Goal: Information Seeking & Learning: Learn about a topic

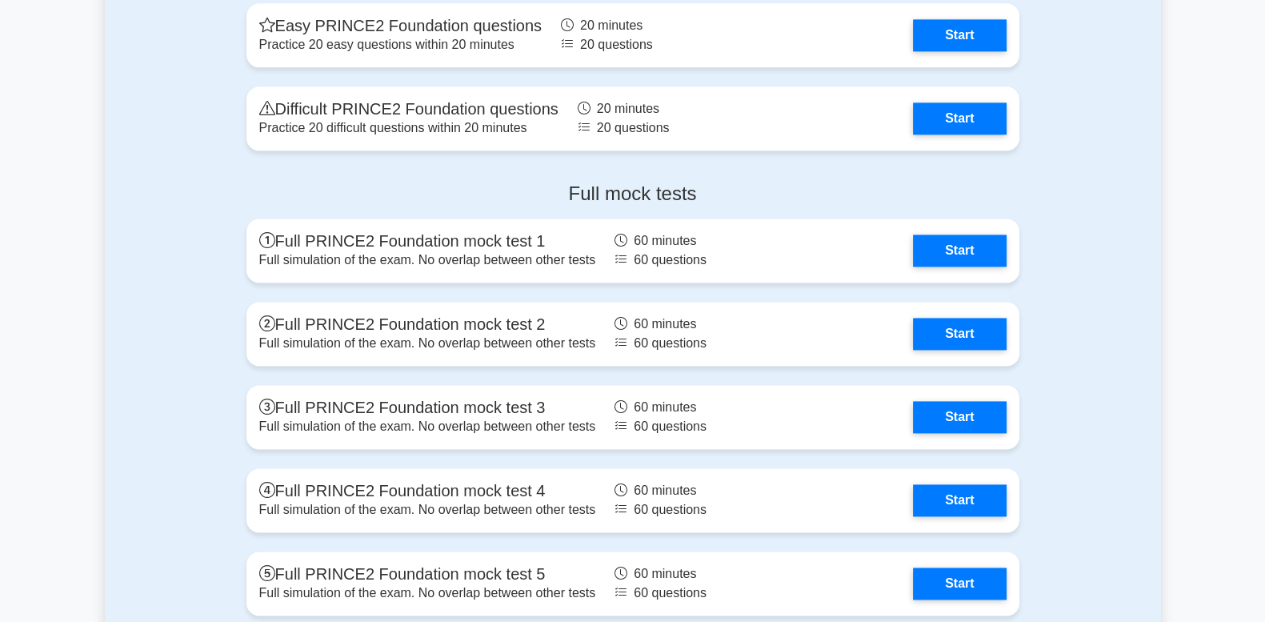
scroll to position [2668, 0]
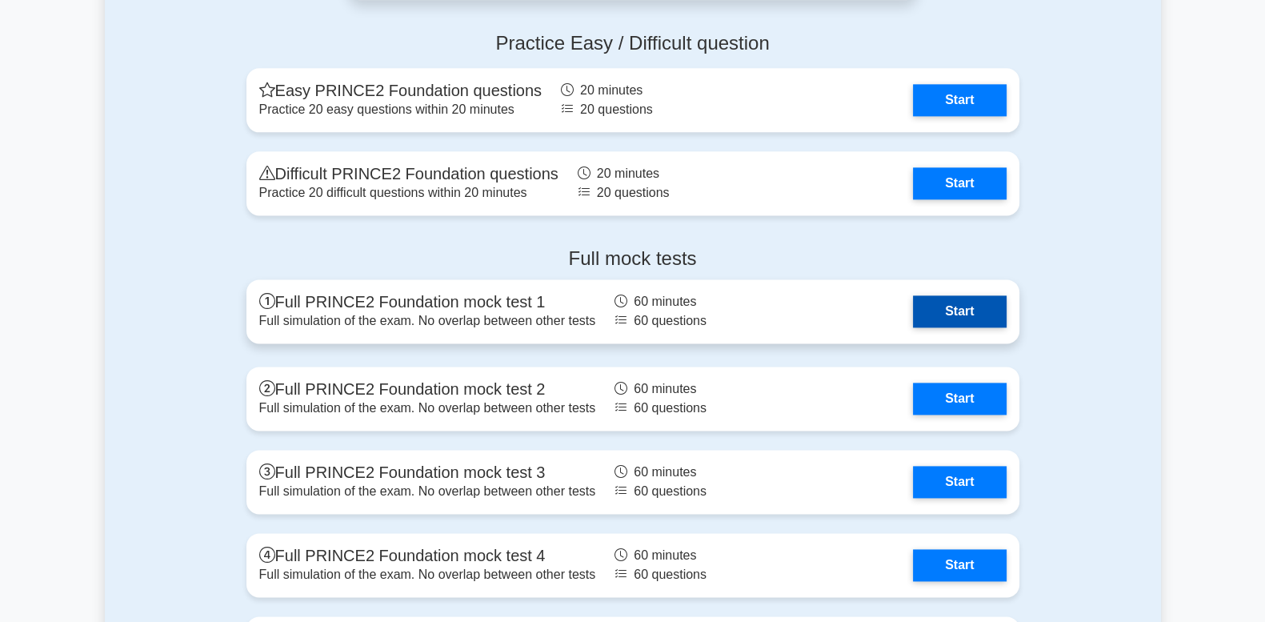
click at [932, 306] on link "Start" at bounding box center [959, 311] width 93 height 32
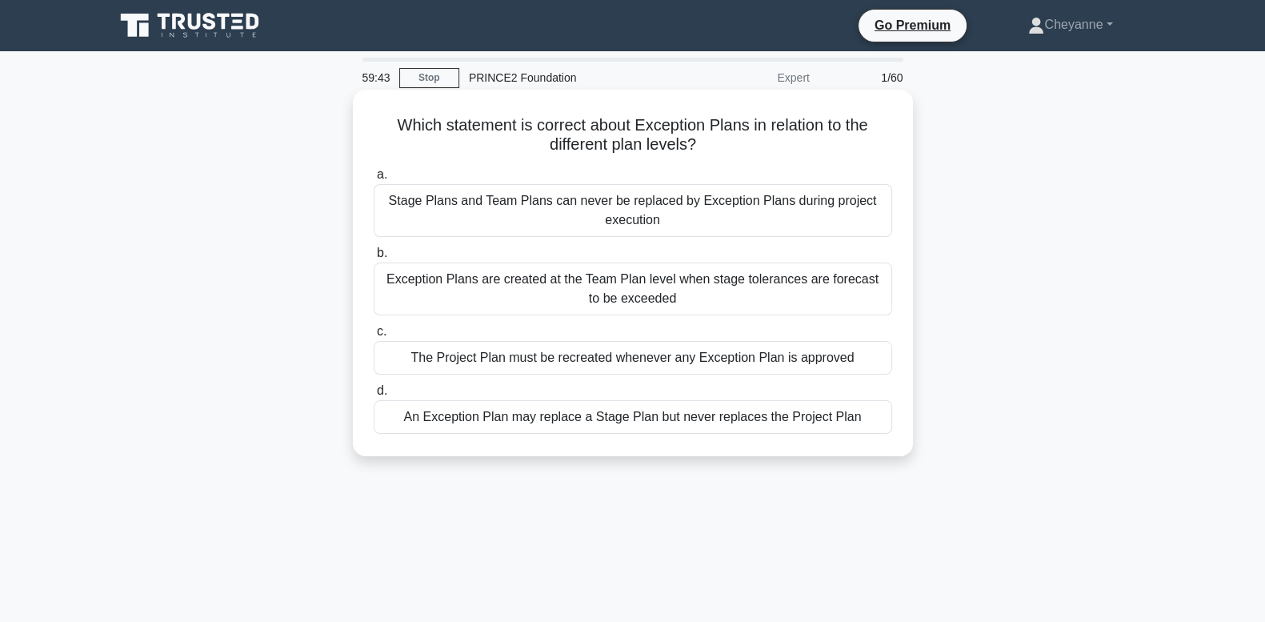
click at [439, 423] on div "An Exception Plan may replace a Stage Plan but never replaces the Project Plan" at bounding box center [633, 417] width 519 height 34
click at [374, 396] on input "d. An Exception Plan may replace a Stage Plan but never replaces the Project Pl…" at bounding box center [374, 391] width 0 height 10
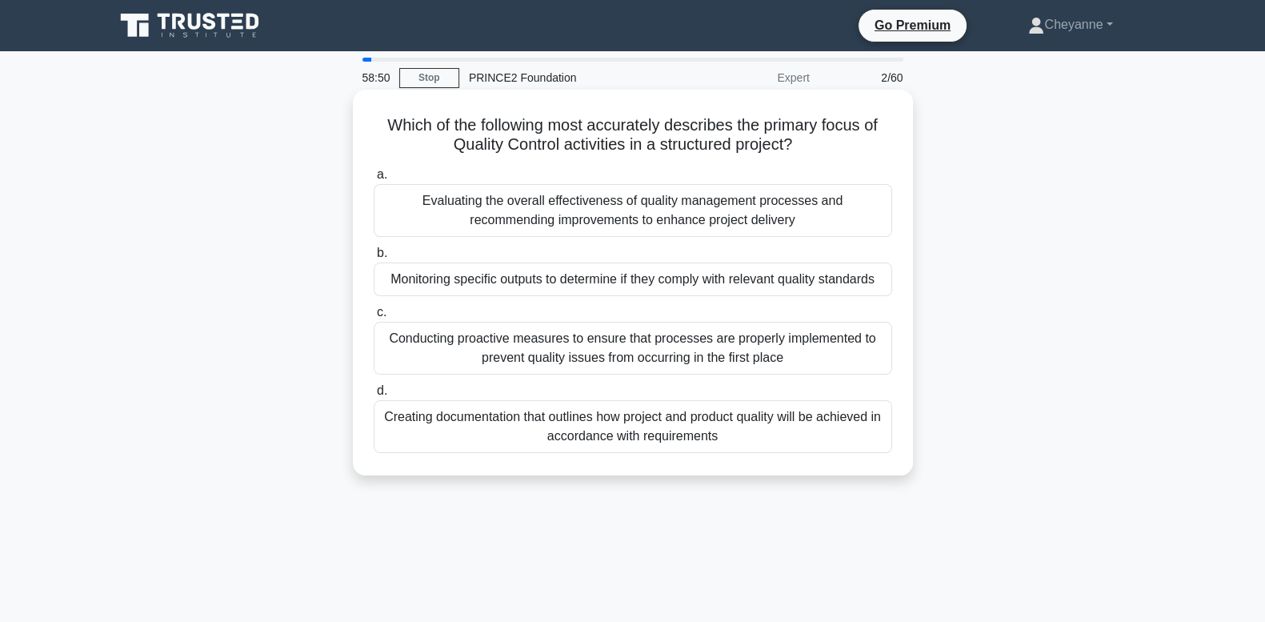
click at [566, 359] on div "Conducting proactive measures to ensure that processes are properly implemented…" at bounding box center [633, 348] width 519 height 53
click at [374, 318] on input "c. Conducting proactive measures to ensure that processes are properly implemen…" at bounding box center [374, 312] width 0 height 10
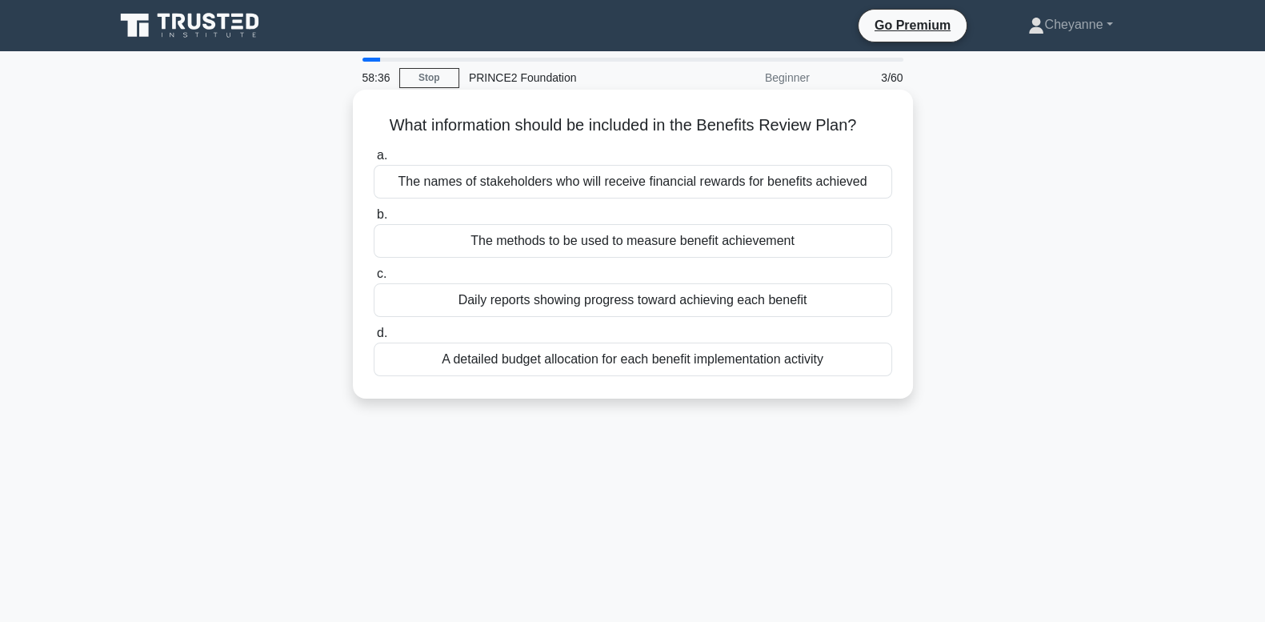
click at [463, 239] on div "The methods to be used to measure benefit achievement" at bounding box center [633, 241] width 519 height 34
click at [374, 220] on input "b. The methods to be used to measure benefit achievement" at bounding box center [374, 215] width 0 height 10
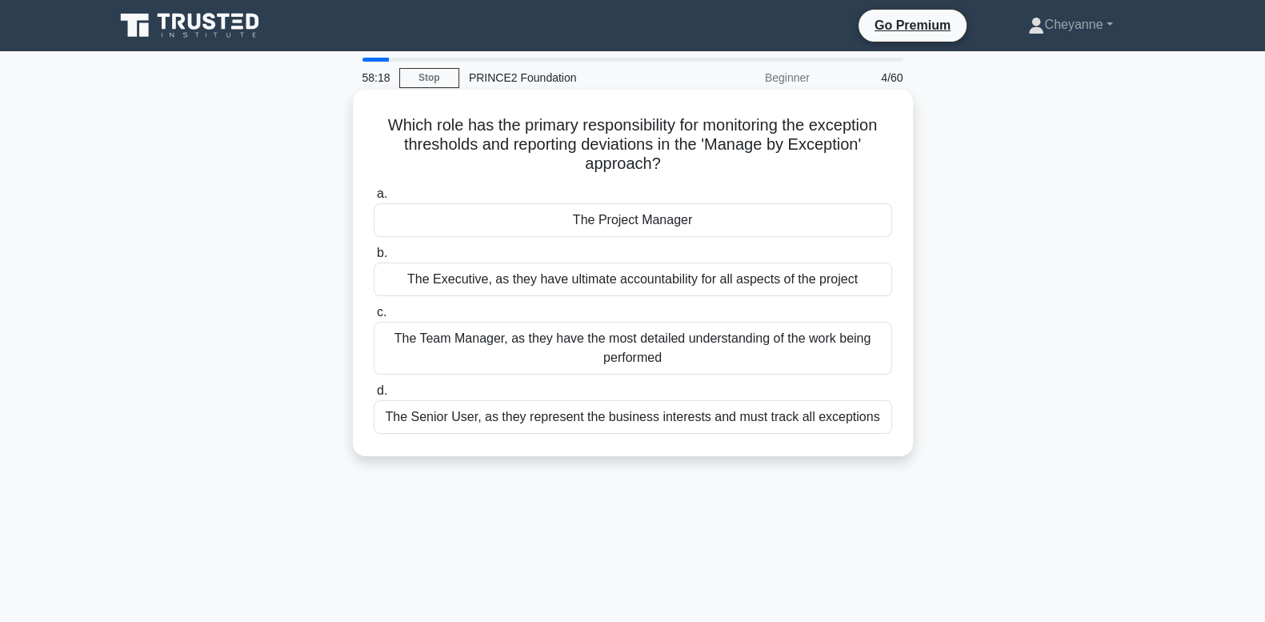
click at [595, 222] on div "The Project Manager" at bounding box center [633, 220] width 519 height 34
click at [374, 199] on input "a. The Project Manager" at bounding box center [374, 194] width 0 height 10
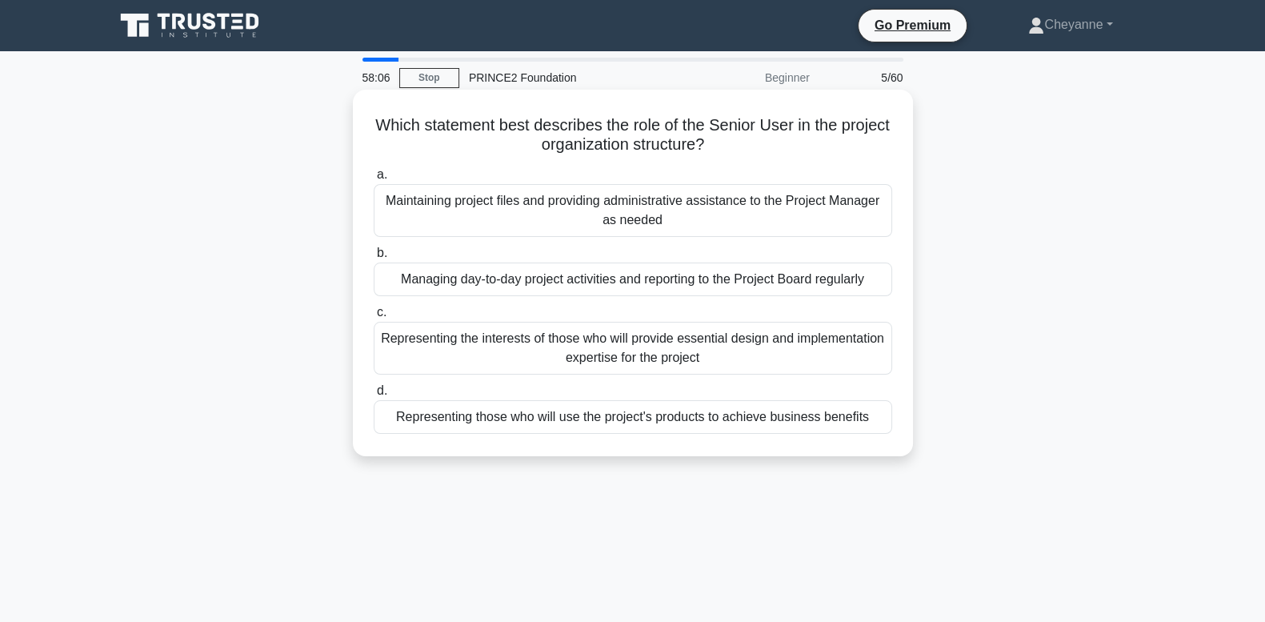
click at [579, 415] on div "Representing those who will use the project's products to achieve business bene…" at bounding box center [633, 417] width 519 height 34
click at [374, 396] on input "d. Representing those who will use the project's products to achieve business b…" at bounding box center [374, 391] width 0 height 10
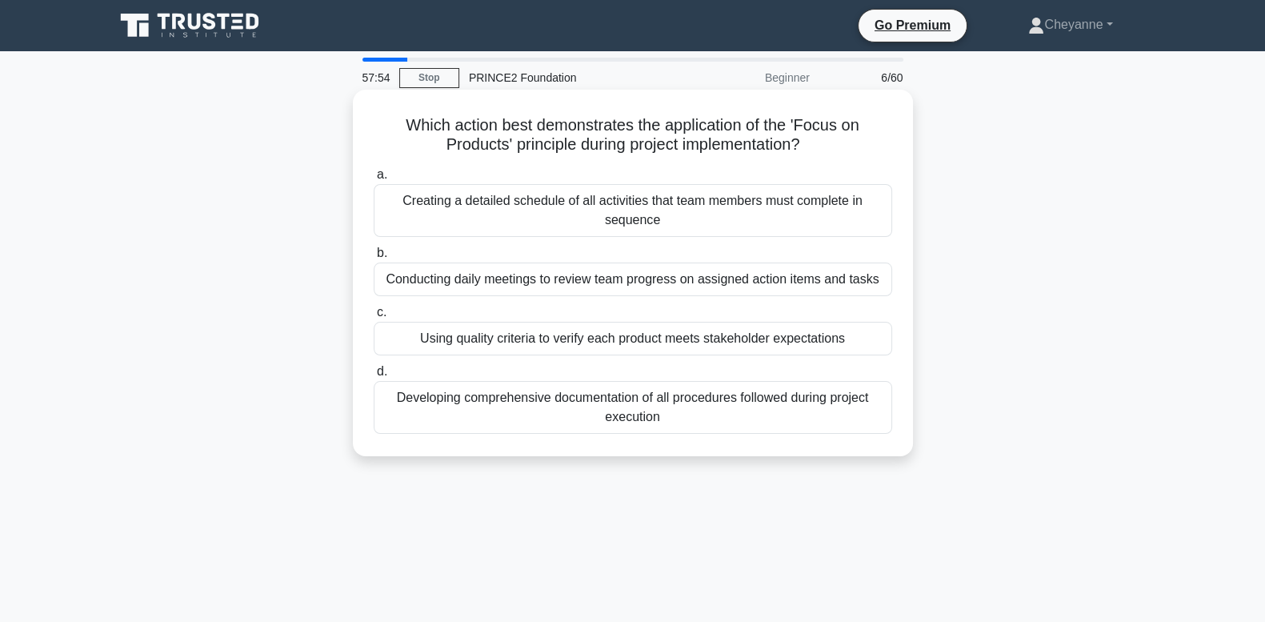
click at [615, 340] on div "Using quality criteria to verify each product meets stakeholder expectations" at bounding box center [633, 339] width 519 height 34
click at [374, 318] on input "c. Using quality criteria to verify each product meets stakeholder expectations" at bounding box center [374, 312] width 0 height 10
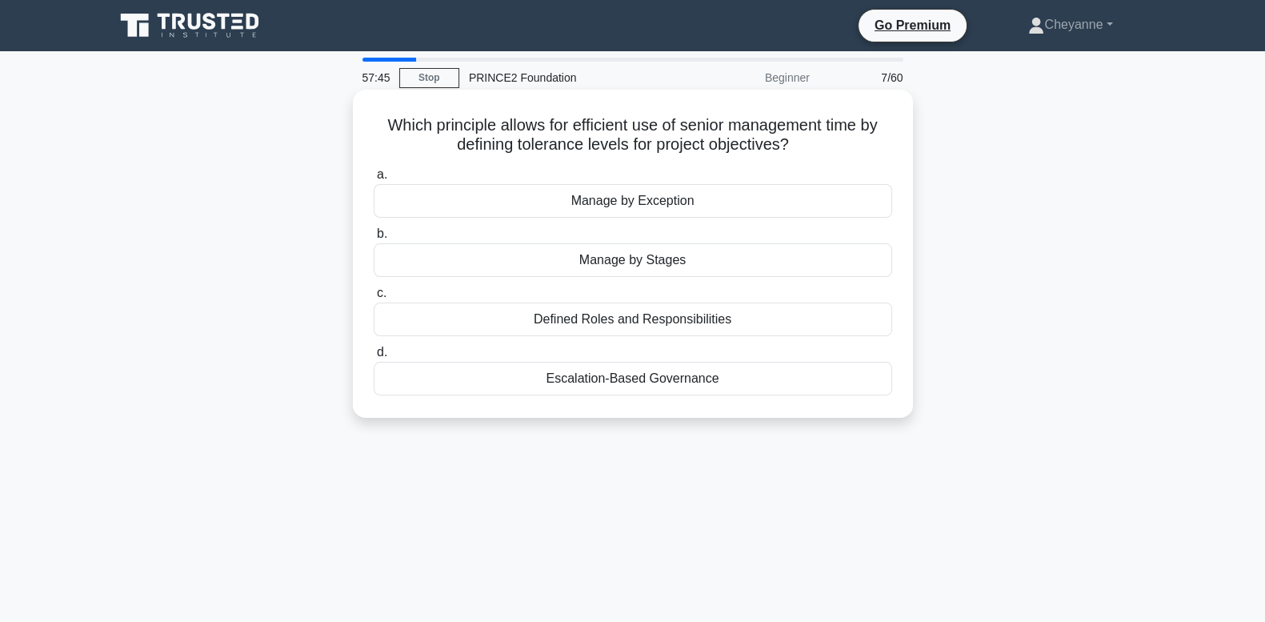
click at [708, 200] on div "Manage by Exception" at bounding box center [633, 201] width 519 height 34
click at [374, 180] on input "a. Manage by Exception" at bounding box center [374, 175] width 0 height 10
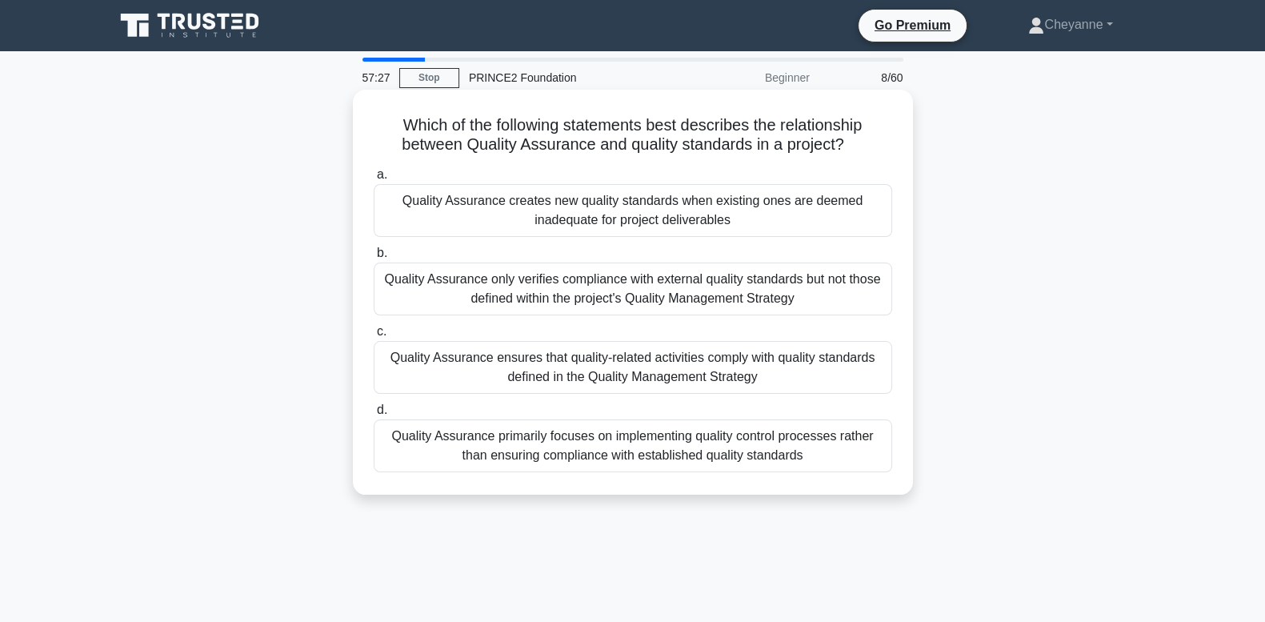
click at [663, 369] on div "Quality Assurance ensures that quality-related activities comply with quality s…" at bounding box center [633, 367] width 519 height 53
click at [374, 337] on input "c. Quality Assurance ensures that quality-related activities comply with qualit…" at bounding box center [374, 332] width 0 height 10
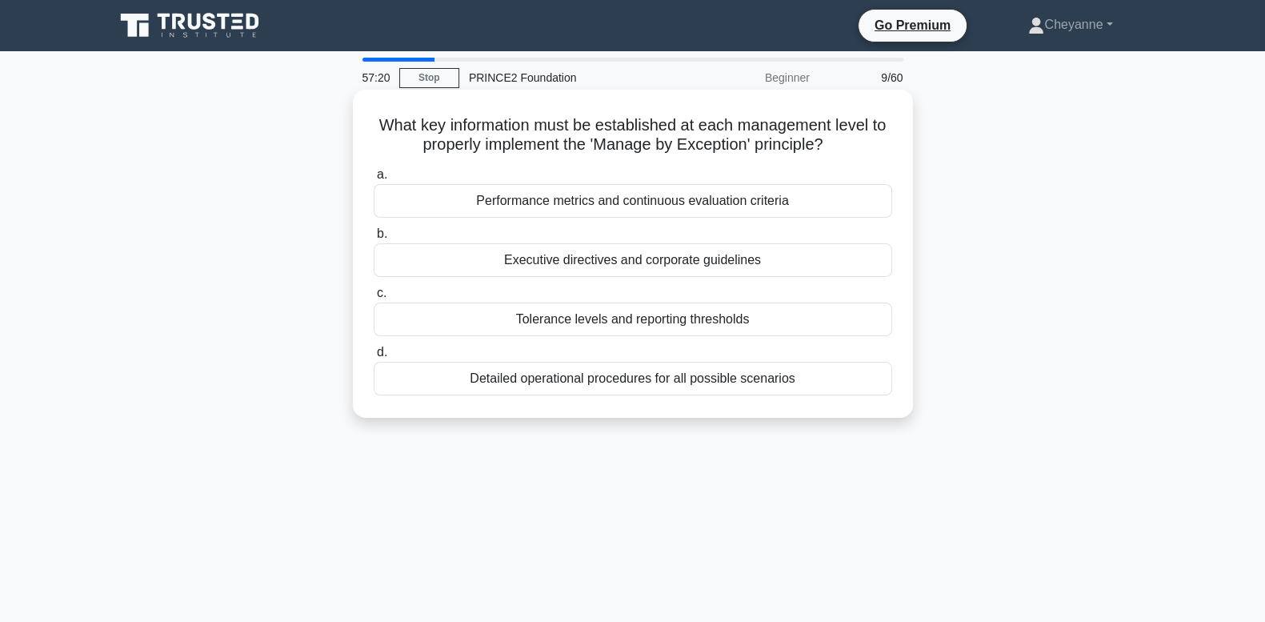
click at [661, 321] on div "Tolerance levels and reporting thresholds" at bounding box center [633, 320] width 519 height 34
click at [374, 299] on input "c. Tolerance levels and reporting thresholds" at bounding box center [374, 293] width 0 height 10
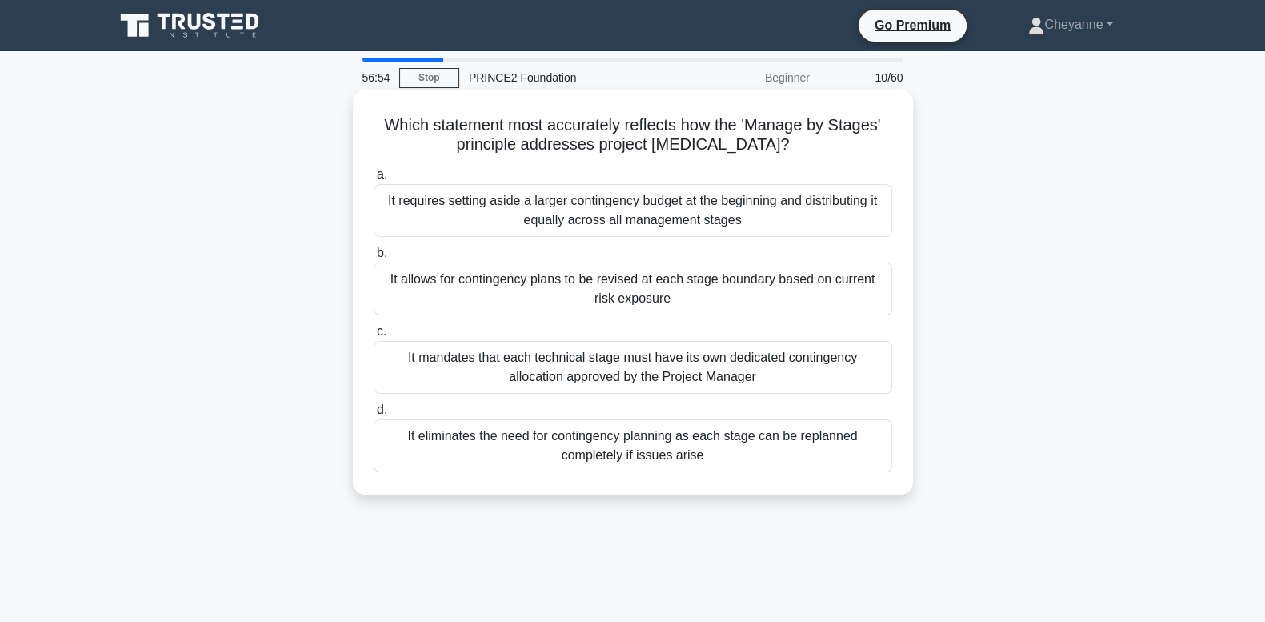
click at [740, 287] on div "It allows for contingency plans to be revised at each stage boundary based on c…" at bounding box center [633, 289] width 519 height 53
click at [374, 259] on input "b. It allows for contingency plans to be revised at each stage boundary based o…" at bounding box center [374, 253] width 0 height 10
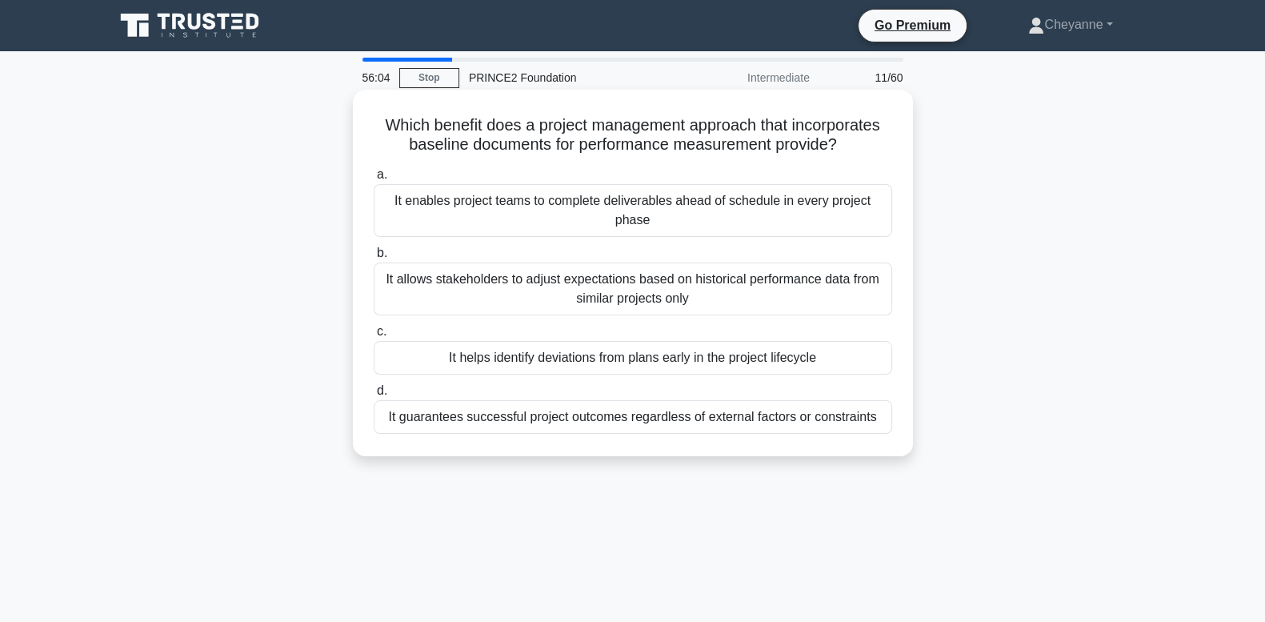
click at [846, 359] on div "It helps identify deviations from plans early in the project lifecycle" at bounding box center [633, 358] width 519 height 34
click at [374, 337] on input "c. It helps identify deviations from plans early in the project lifecycle" at bounding box center [374, 332] width 0 height 10
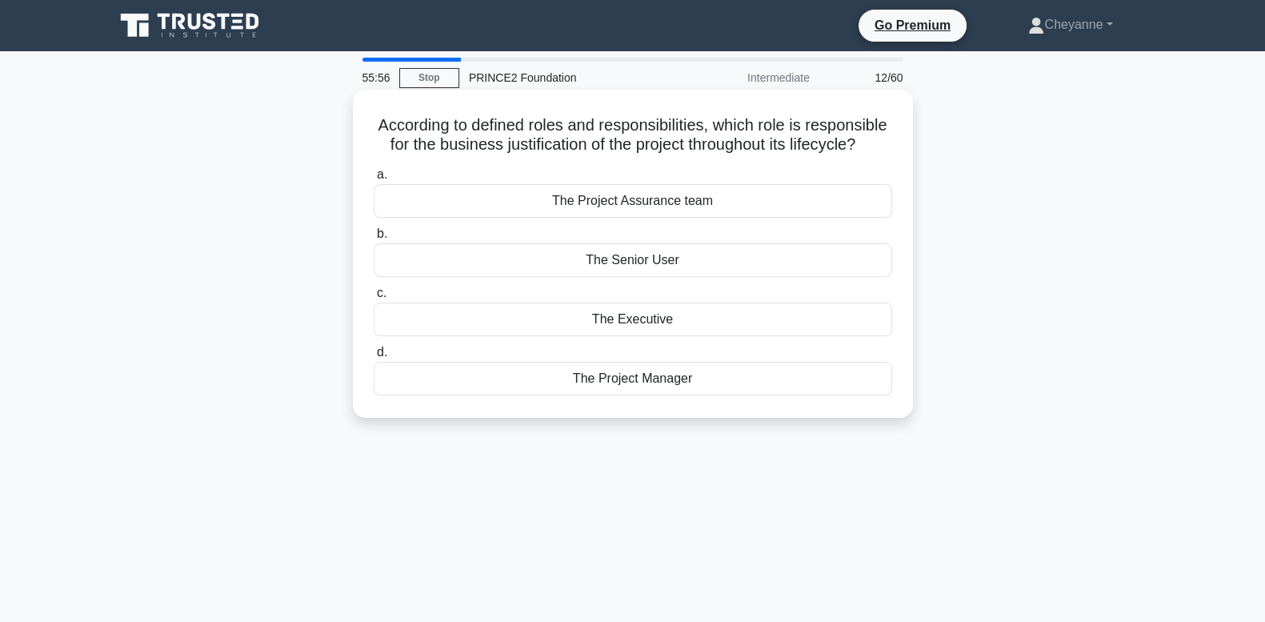
click at [803, 328] on div "The Executive" at bounding box center [633, 320] width 519 height 34
click at [374, 299] on input "c. The Executive" at bounding box center [374, 293] width 0 height 10
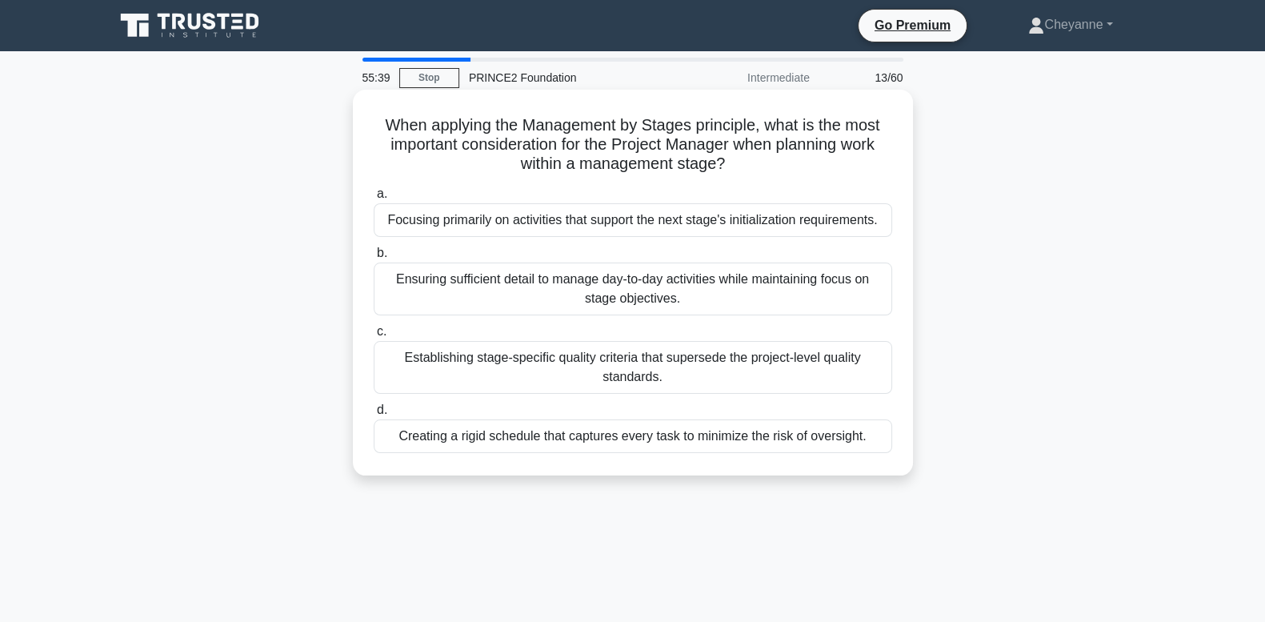
click at [828, 280] on div "Ensuring sufficient detail to manage day-to-day activities while maintaining fo…" at bounding box center [633, 289] width 519 height 53
click at [374, 259] on input "b. Ensuring sufficient detail to manage day-to-day activities while maintaining…" at bounding box center [374, 253] width 0 height 10
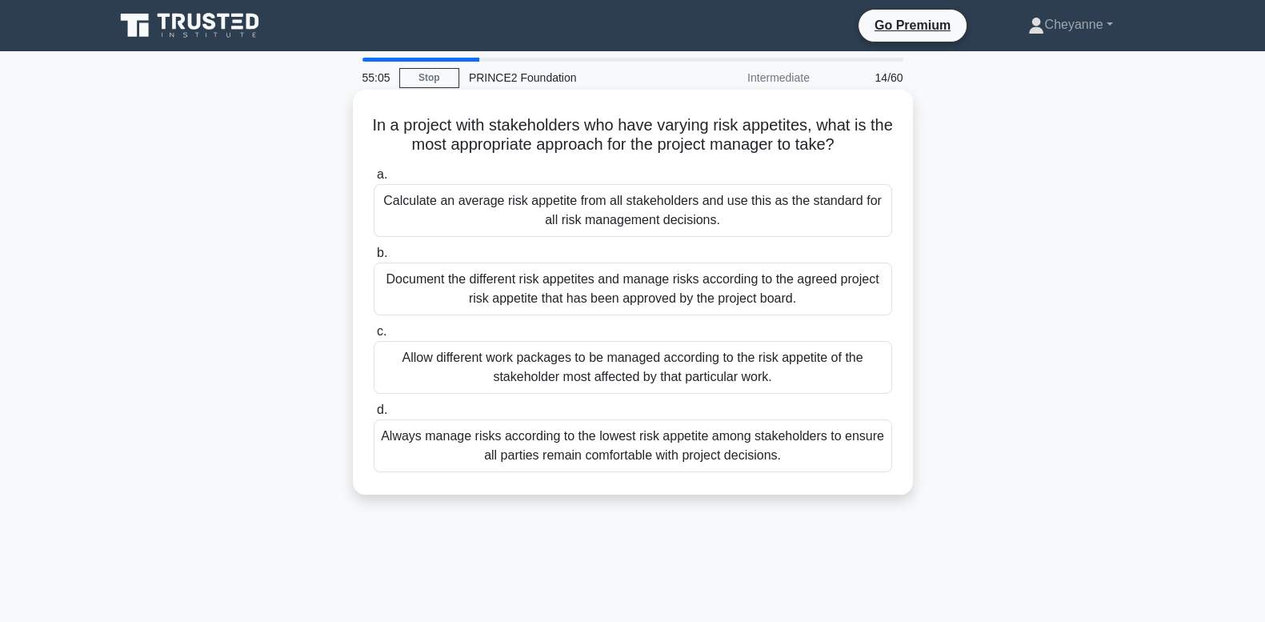
click at [789, 289] on div "Document the different risk appetites and manage risks according to the agreed …" at bounding box center [633, 289] width 519 height 53
click at [374, 259] on input "b. Document the different risk appetites and manage risks according to the agre…" at bounding box center [374, 253] width 0 height 10
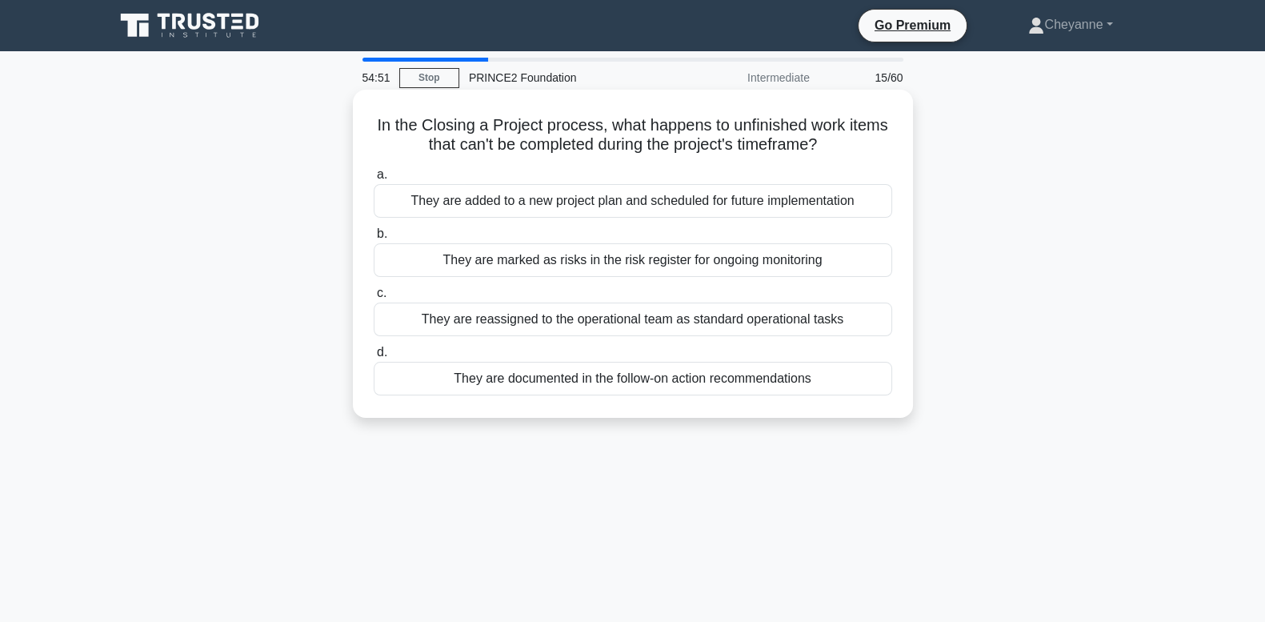
click at [775, 373] on div "They are documented in the follow-on action recommendations" at bounding box center [633, 379] width 519 height 34
click at [374, 358] on input "d. They are documented in the follow-on action recommendations" at bounding box center [374, 352] width 0 height 10
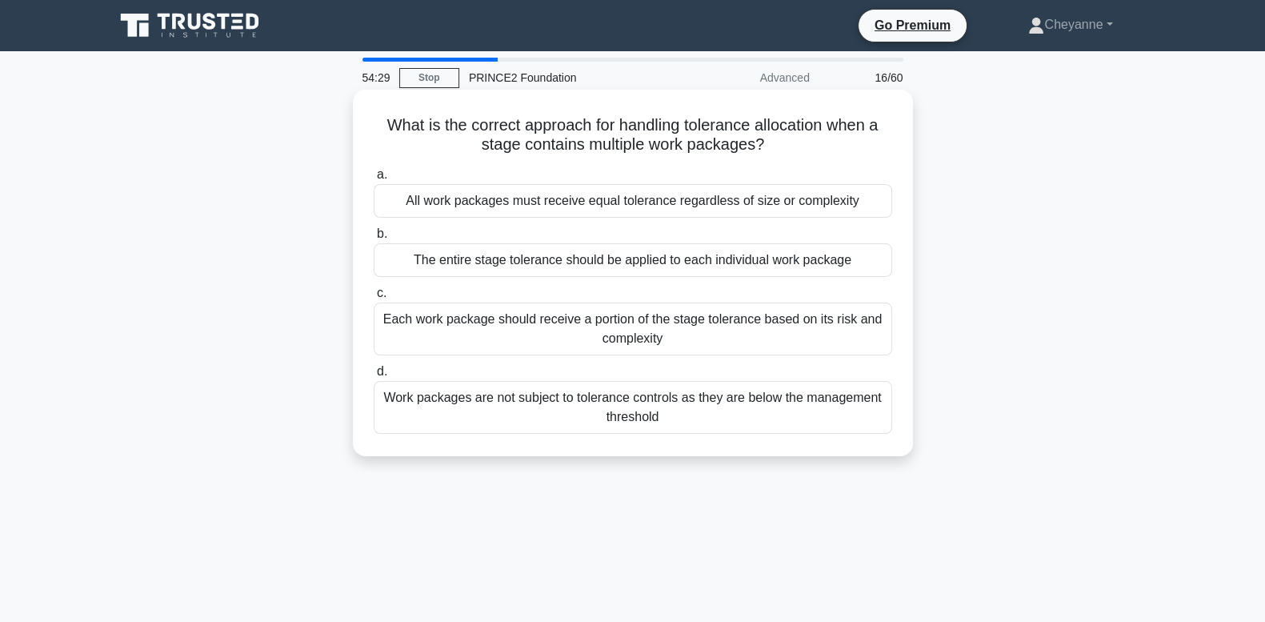
click at [742, 317] on div "Each work package should receive a portion of the stage tolerance based on its …" at bounding box center [633, 329] width 519 height 53
click at [374, 299] on input "c. Each work package should receive a portion of the stage tolerance based on i…" at bounding box center [374, 293] width 0 height 10
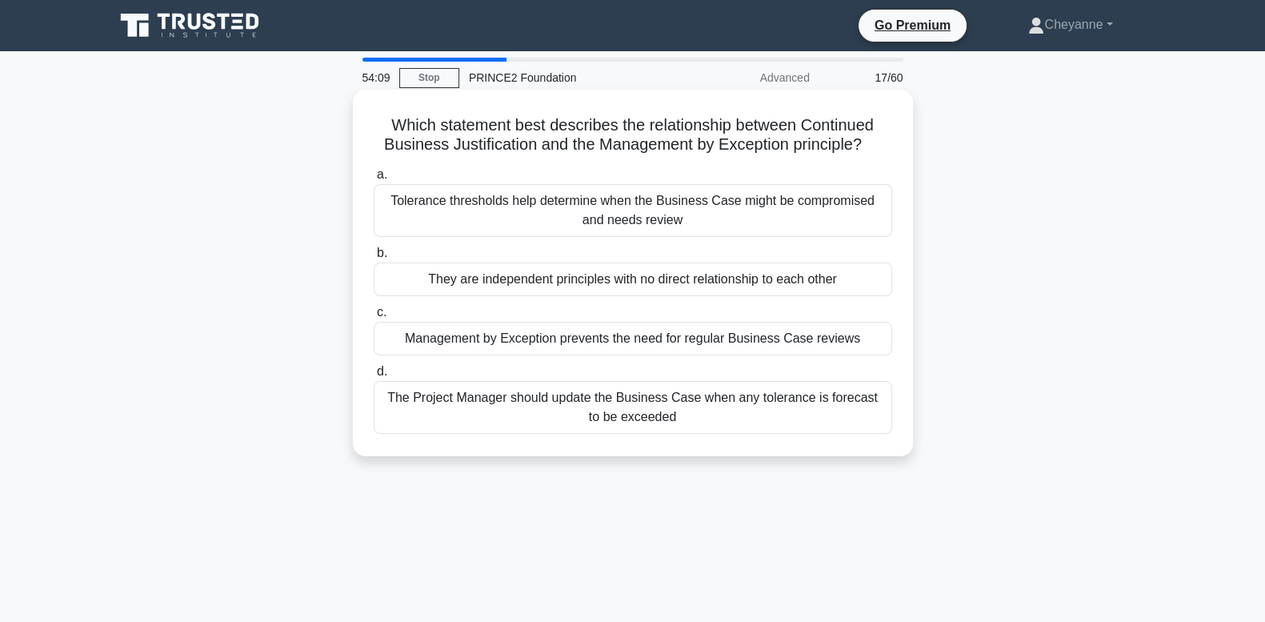
click at [716, 201] on div "Tolerance thresholds help determine when the Business Case might be compromised…" at bounding box center [633, 210] width 519 height 53
click at [374, 180] on input "a. Tolerance thresholds help determine when the Business Case might be compromi…" at bounding box center [374, 175] width 0 height 10
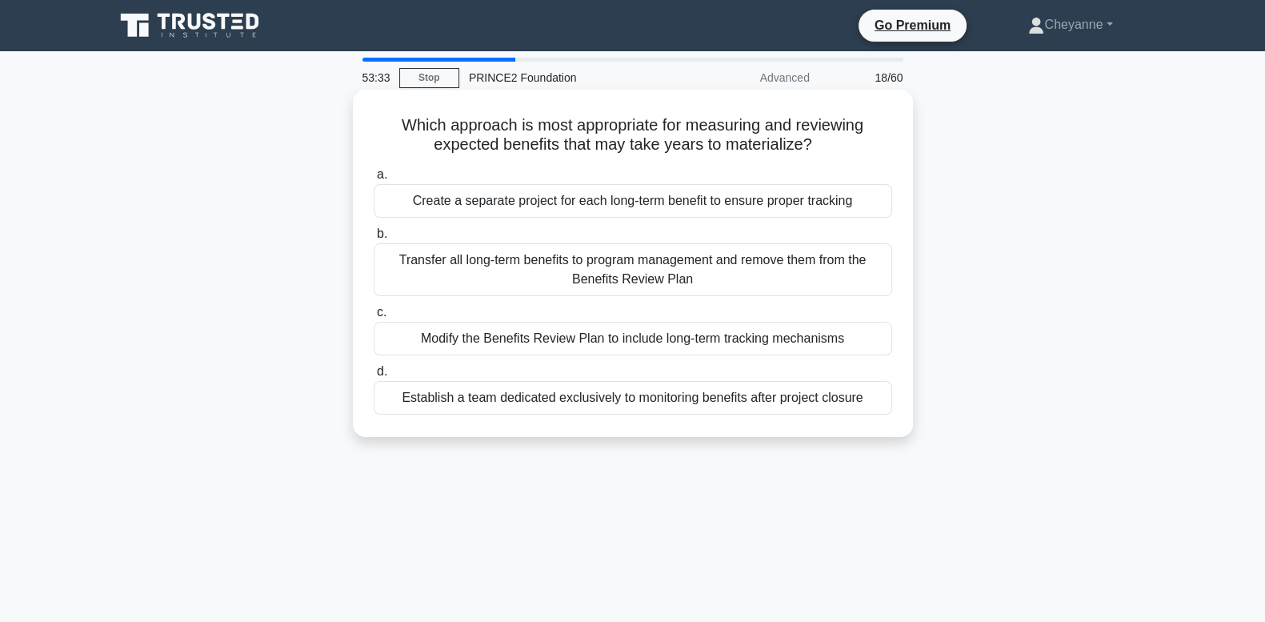
click at [675, 336] on div "Modify the Benefits Review Plan to include long-term tracking mechanisms" at bounding box center [633, 339] width 519 height 34
click at [374, 318] on input "c. Modify the Benefits Review Plan to include long-term tracking mechanisms" at bounding box center [374, 312] width 0 height 10
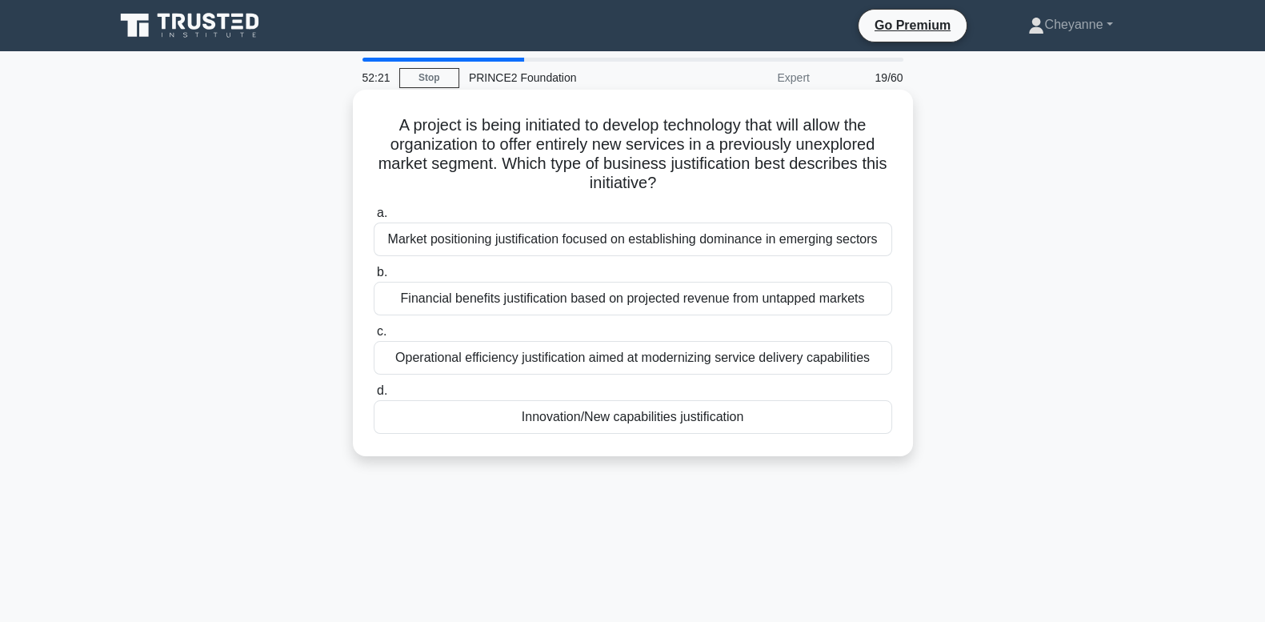
click at [702, 306] on div "Financial benefits justification based on projected revenue from untapped marke…" at bounding box center [633, 299] width 519 height 34
click at [374, 278] on input "b. Financial benefits justification based on projected revenue from untapped ma…" at bounding box center [374, 272] width 0 height 10
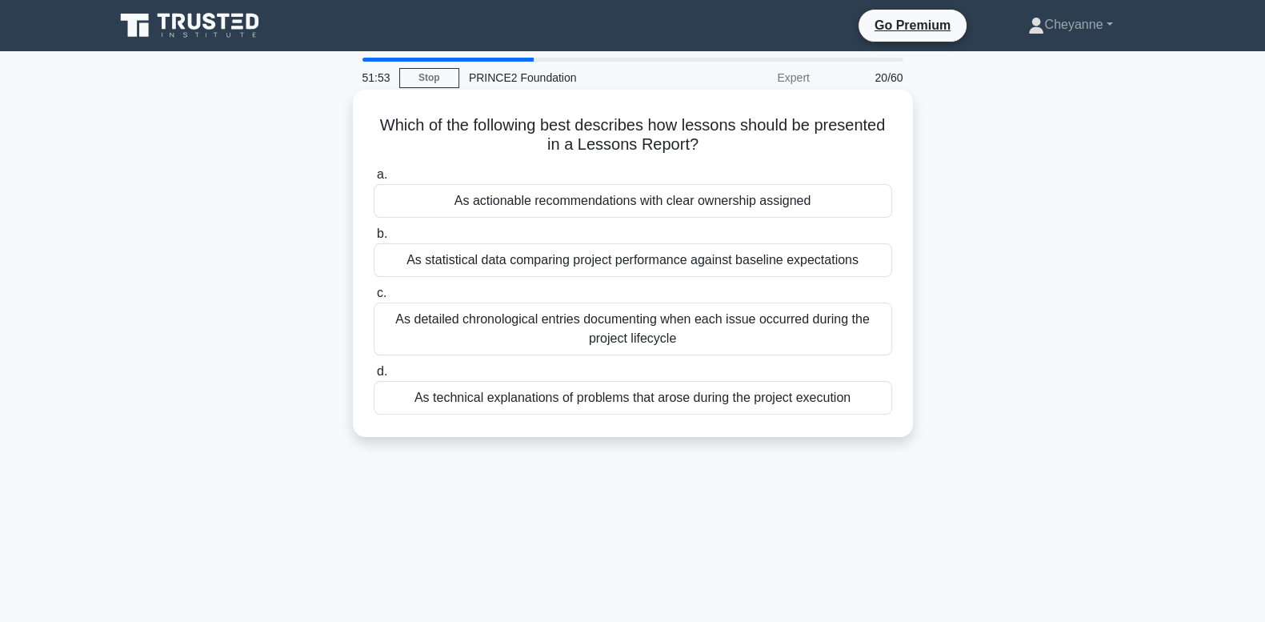
click at [712, 194] on div "As actionable recommendations with clear ownership assigned" at bounding box center [633, 201] width 519 height 34
click at [374, 180] on input "a. As actionable recommendations with clear ownership assigned" at bounding box center [374, 175] width 0 height 10
click at [703, 407] on div "When funding approved requests for change that are within agreed tolerances" at bounding box center [633, 398] width 519 height 34
click at [374, 377] on input "d. When funding approved requests for change that are within agreed tolerances" at bounding box center [374, 372] width 0 height 10
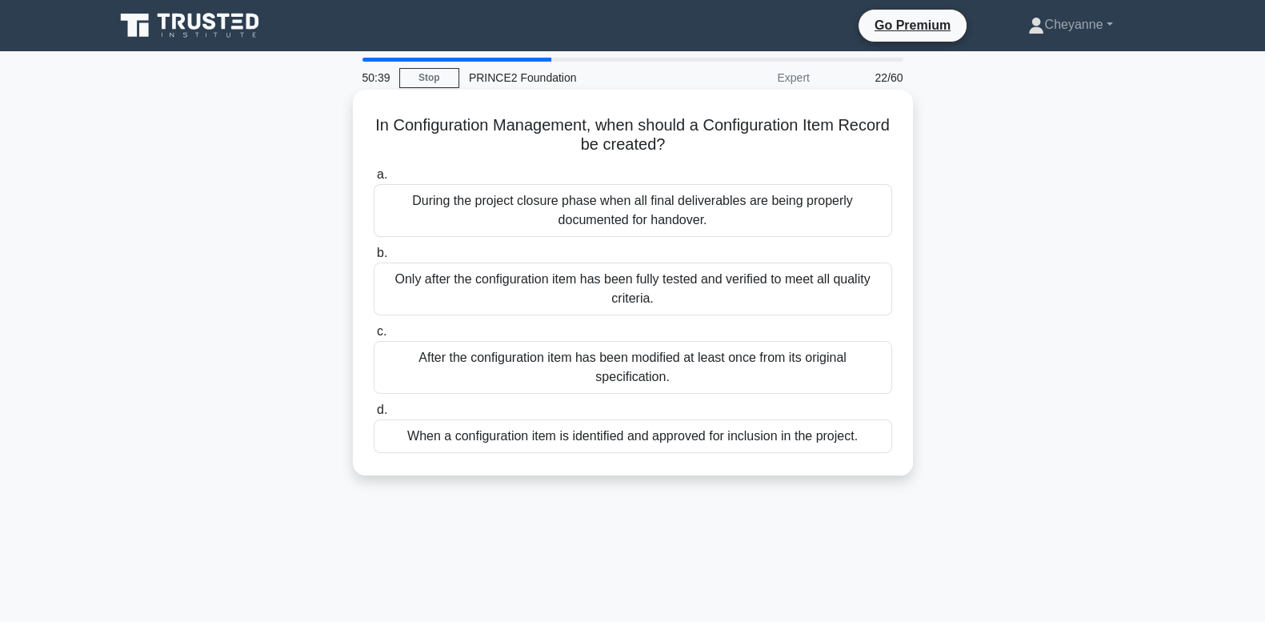
click at [688, 434] on div "When a configuration item is identified and approved for inclusion in the proje…" at bounding box center [633, 436] width 519 height 34
click at [374, 415] on input "d. When a configuration item is identified and approved for inclusion in the pr…" at bounding box center [374, 410] width 0 height 10
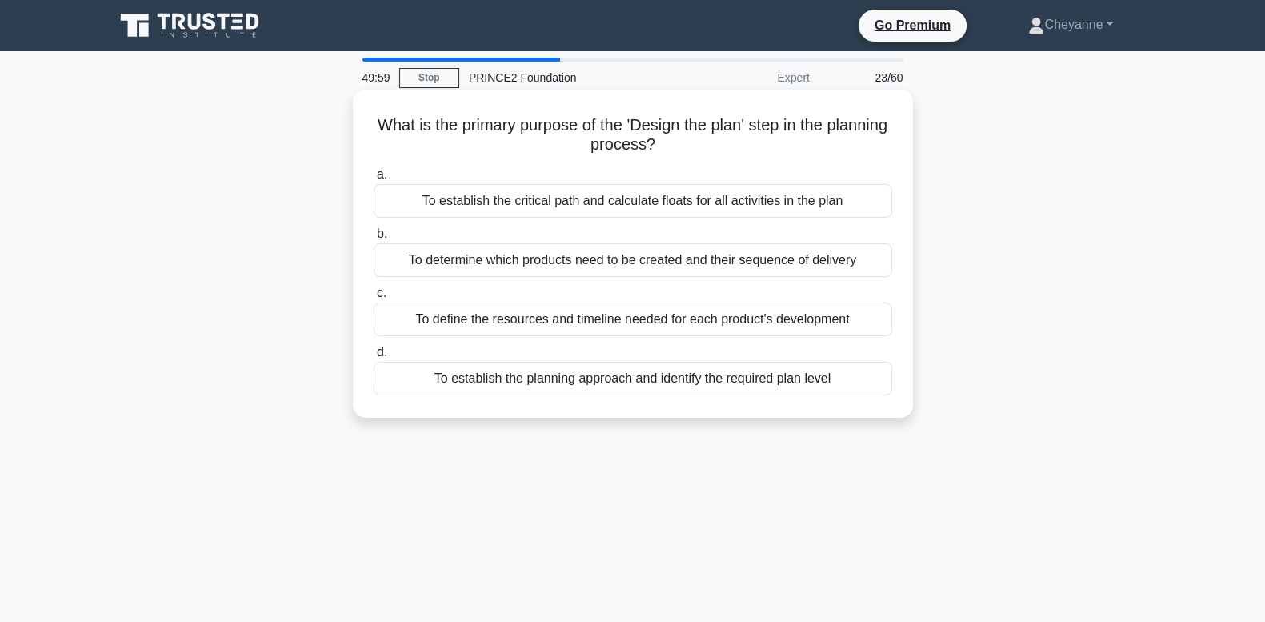
click at [707, 392] on div "To establish the planning approach and identify the required plan level" at bounding box center [633, 379] width 519 height 34
click at [374, 358] on input "d. To establish the planning approach and identify the required plan level" at bounding box center [374, 352] width 0 height 10
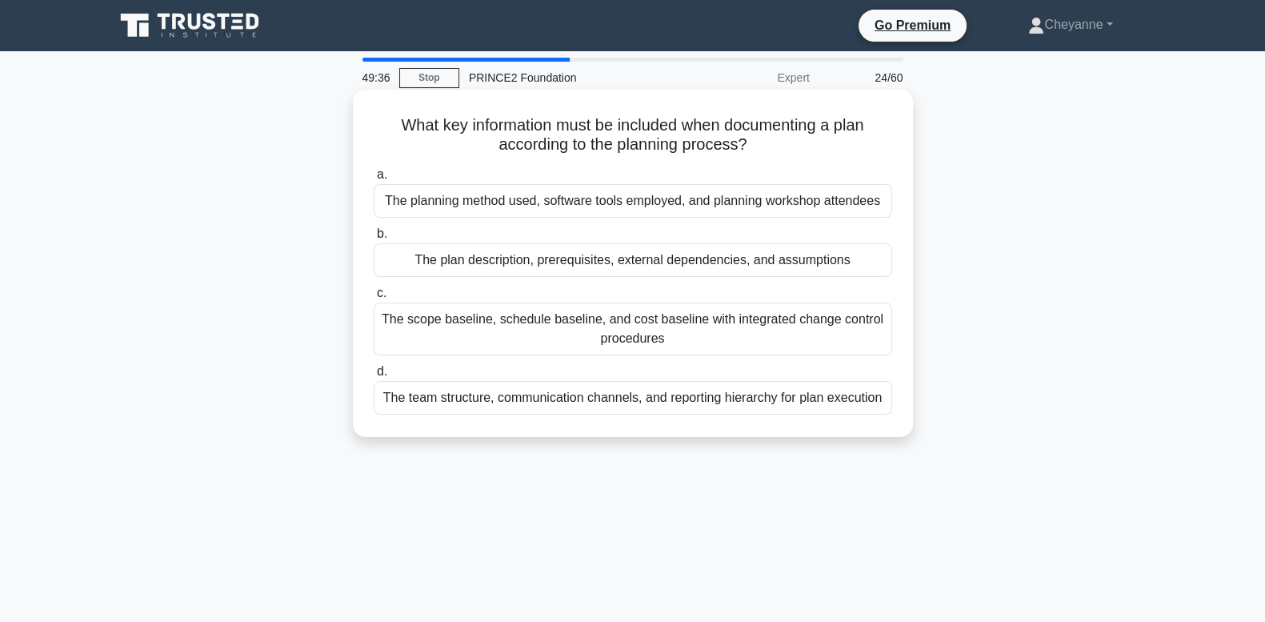
click at [687, 324] on div "The scope baseline, schedule baseline, and cost baseline with integrated change…" at bounding box center [633, 329] width 519 height 53
click at [374, 299] on input "c. The scope baseline, schedule baseline, and cost baseline with integrated cha…" at bounding box center [374, 293] width 0 height 10
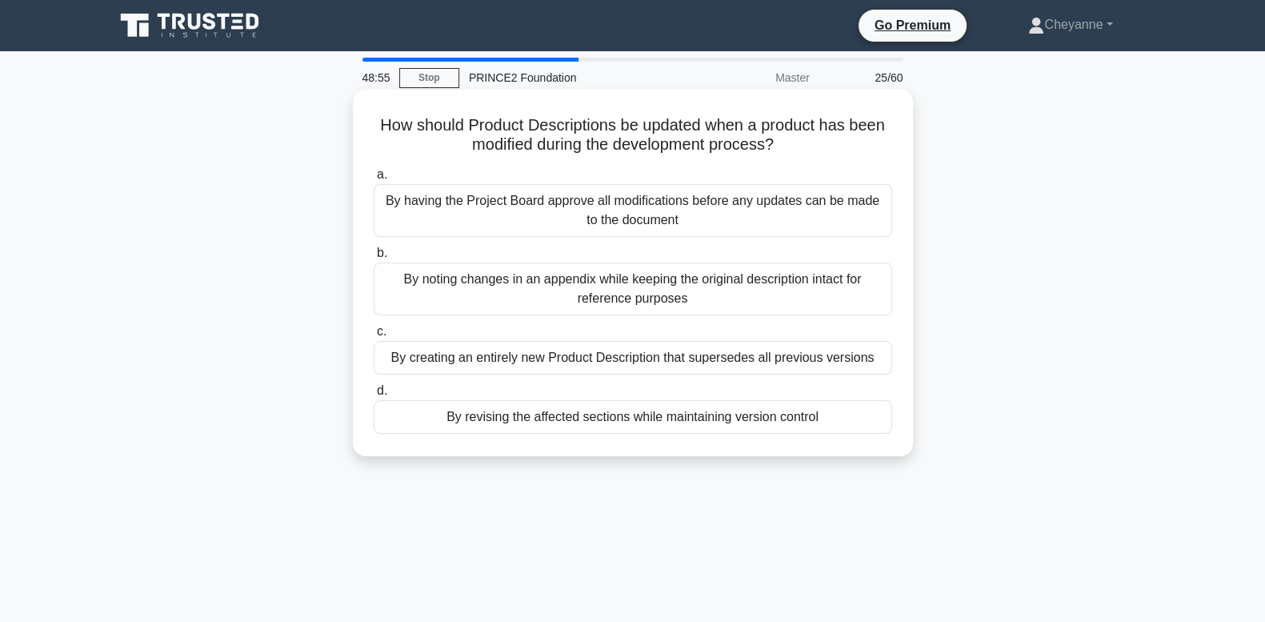
click at [627, 423] on div "By revising the affected sections while maintaining version control" at bounding box center [633, 417] width 519 height 34
click at [374, 396] on input "d. By revising the affected sections while maintaining version control" at bounding box center [374, 391] width 0 height 10
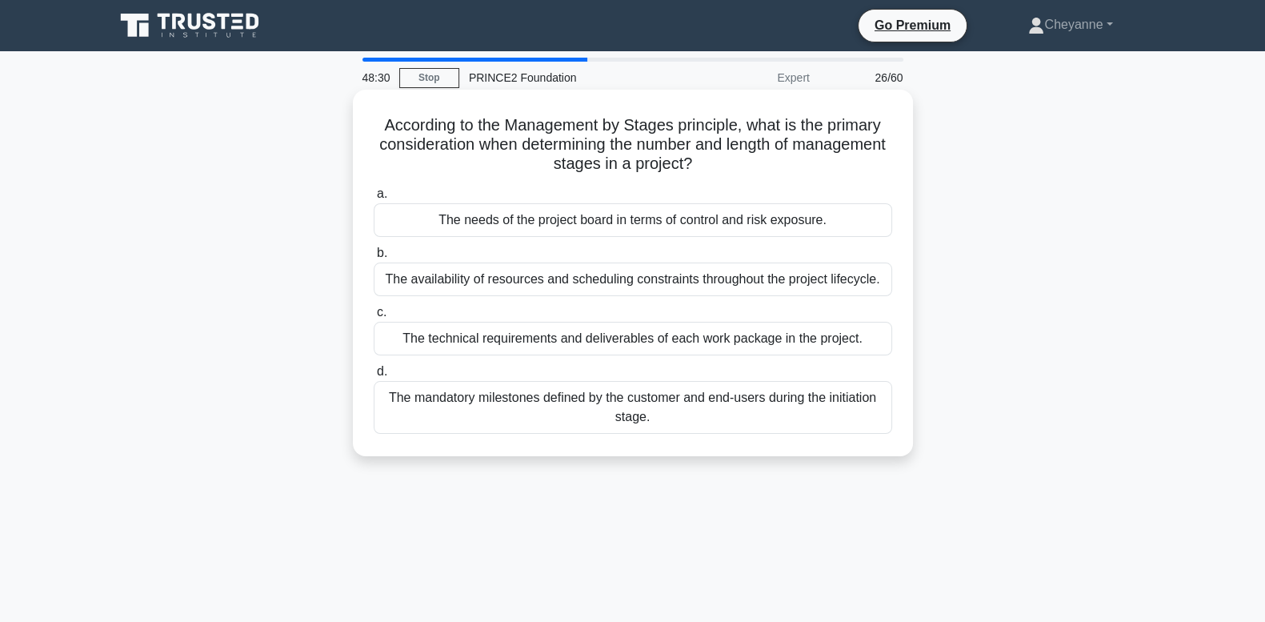
click at [758, 210] on div "The needs of the project board in terms of control and risk exposure." at bounding box center [633, 220] width 519 height 34
click at [374, 199] on input "a. The needs of the project board in terms of control and risk exposure." at bounding box center [374, 194] width 0 height 10
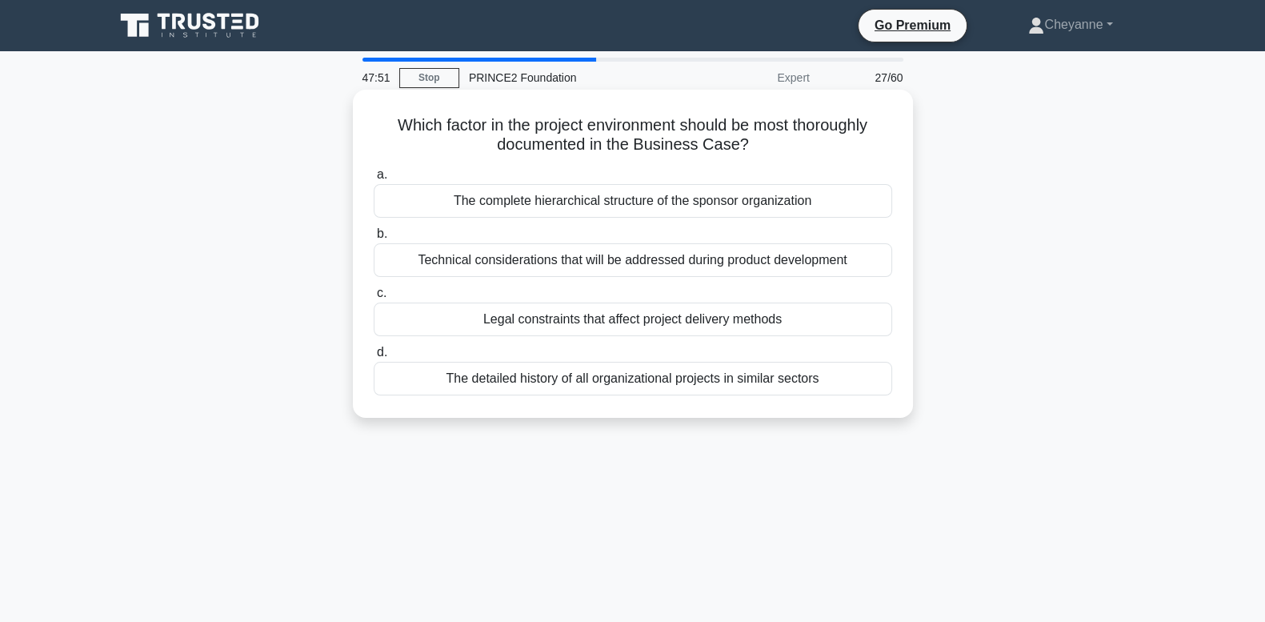
click at [732, 323] on div "Legal constraints that affect project delivery methods" at bounding box center [633, 320] width 519 height 34
click at [374, 299] on input "c. Legal constraints that affect project delivery methods" at bounding box center [374, 293] width 0 height 10
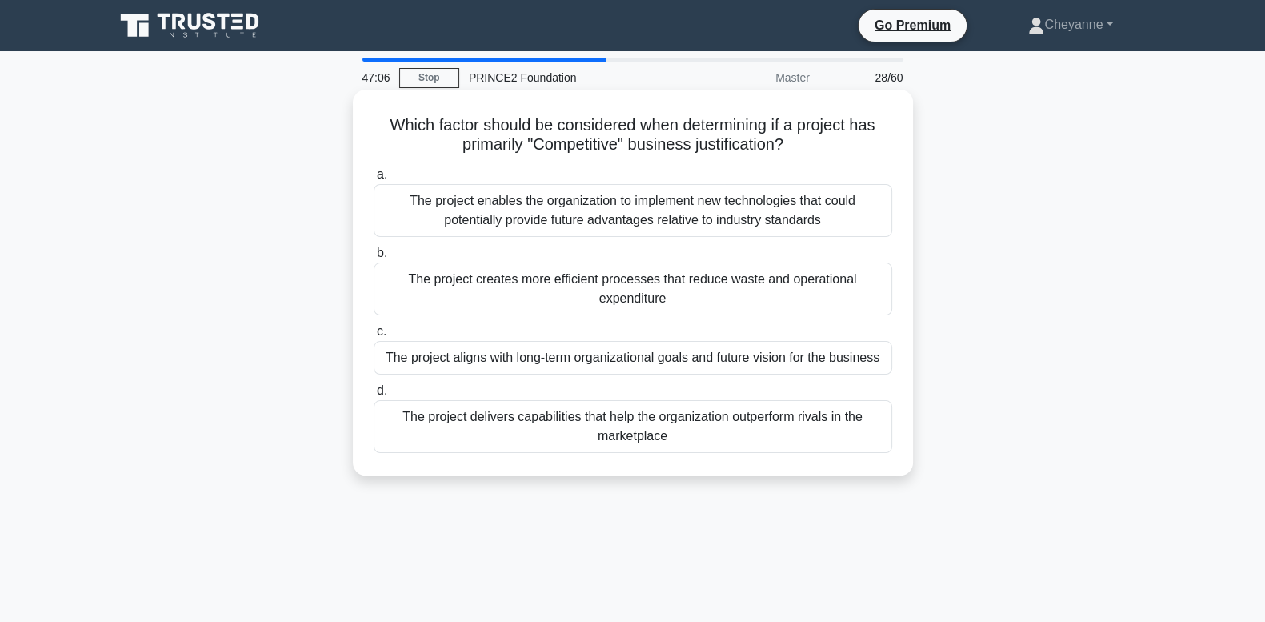
click at [720, 420] on div "The project delivers capabilities that help the organization outperform rivals …" at bounding box center [633, 426] width 519 height 53
click at [374, 396] on input "d. The project delivers capabilities that help the organization outperform riva…" at bounding box center [374, 391] width 0 height 10
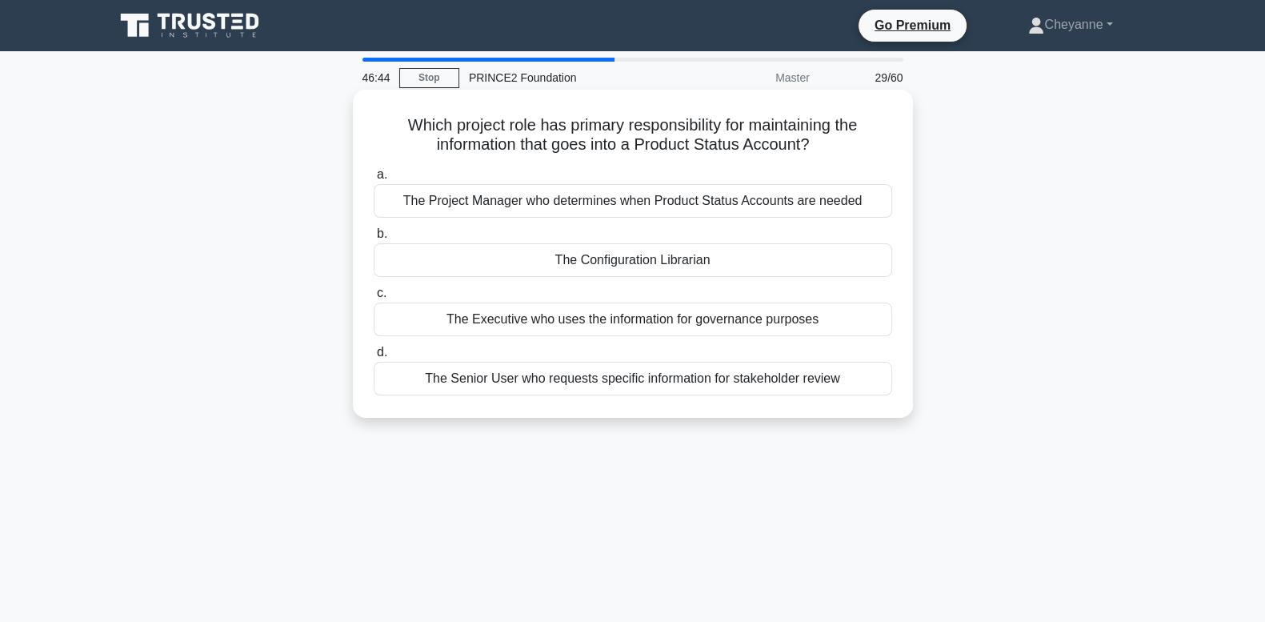
click at [860, 196] on div "The Project Manager who determines when Product Status Accounts are needed" at bounding box center [633, 201] width 519 height 34
click at [374, 180] on input "a. The Project Manager who determines when Product Status Accounts are needed" at bounding box center [374, 175] width 0 height 10
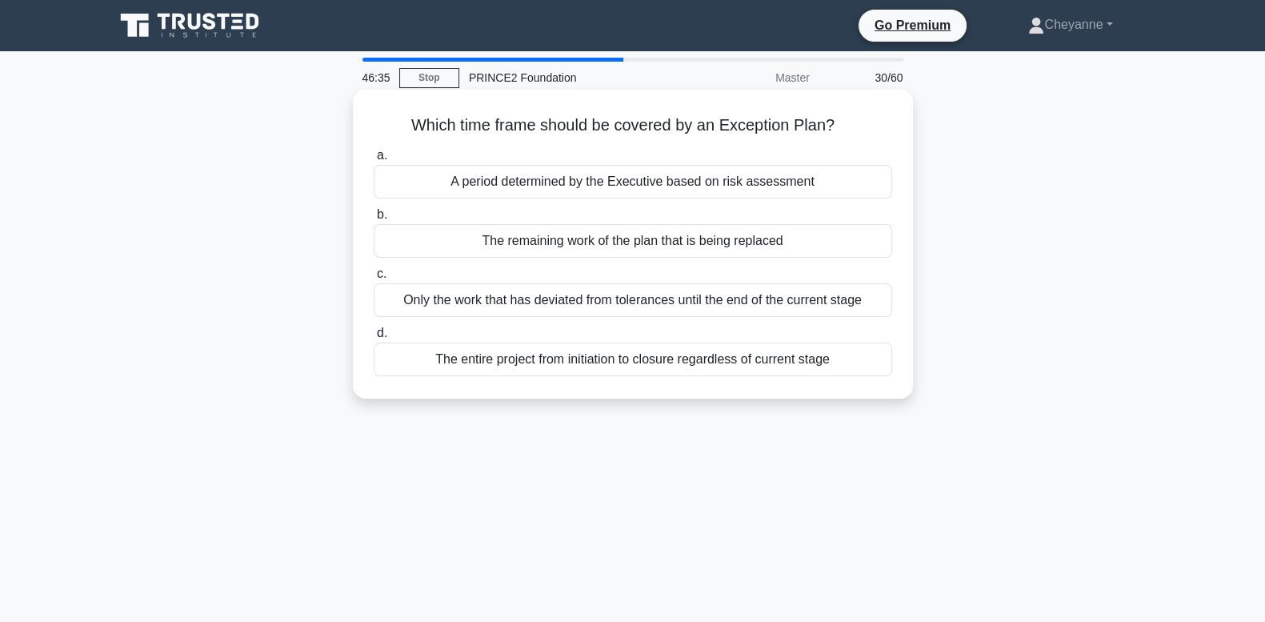
click at [836, 236] on div "The remaining work of the plan that is being replaced" at bounding box center [633, 241] width 519 height 34
click at [374, 220] on input "b. The remaining work of the plan that is being replaced" at bounding box center [374, 215] width 0 height 10
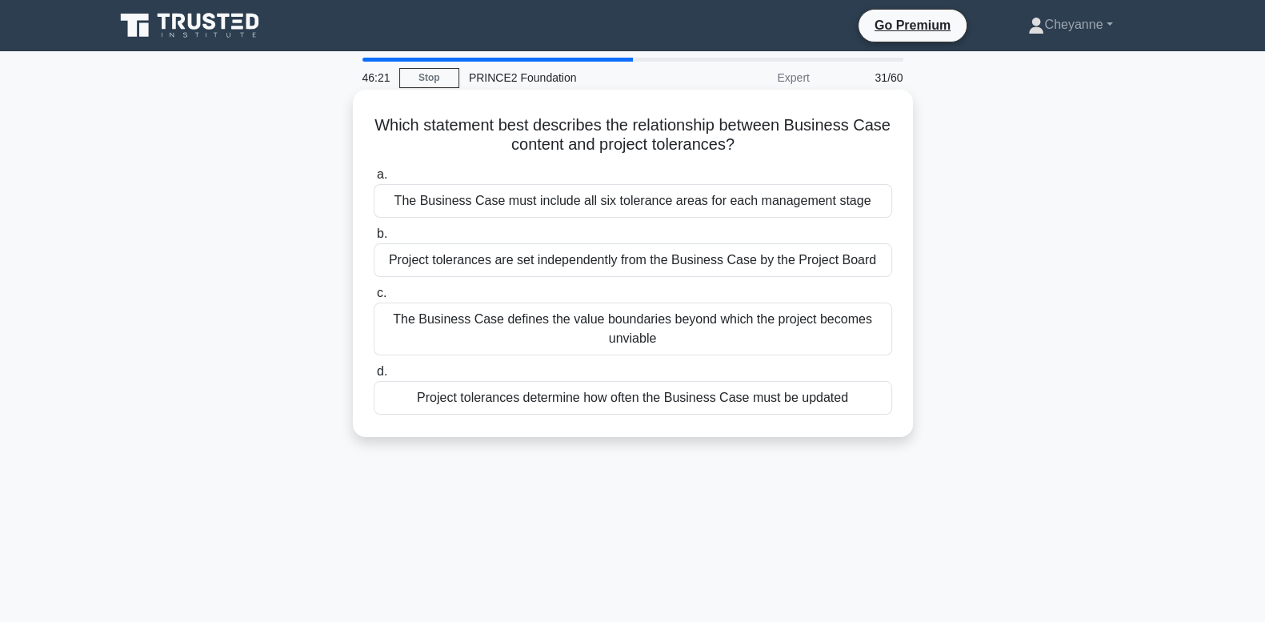
click at [768, 316] on div "The Business Case defines the value boundaries beyond which the project becomes…" at bounding box center [633, 329] width 519 height 53
click at [374, 299] on input "c. The Business Case defines the value boundaries beyond which the project beco…" at bounding box center [374, 293] width 0 height 10
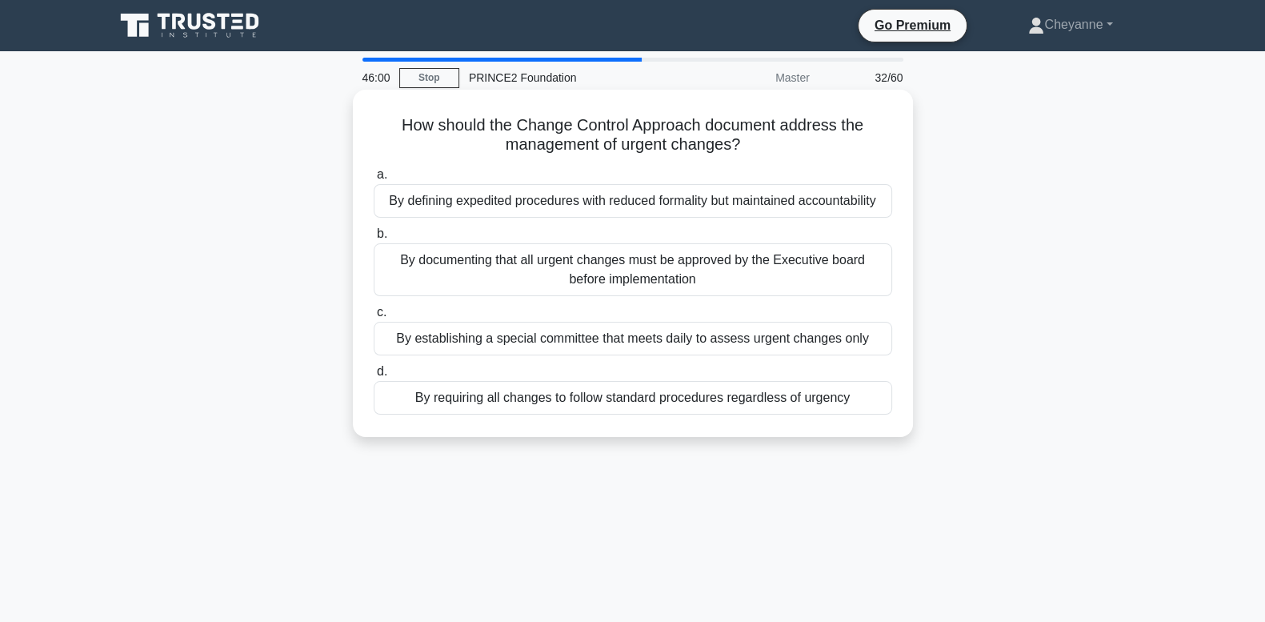
click at [772, 200] on div "By defining expedited procedures with reduced formality but maintained accounta…" at bounding box center [633, 201] width 519 height 34
click at [374, 180] on input "a. By defining expedited procedures with reduced formality but maintained accou…" at bounding box center [374, 175] width 0 height 10
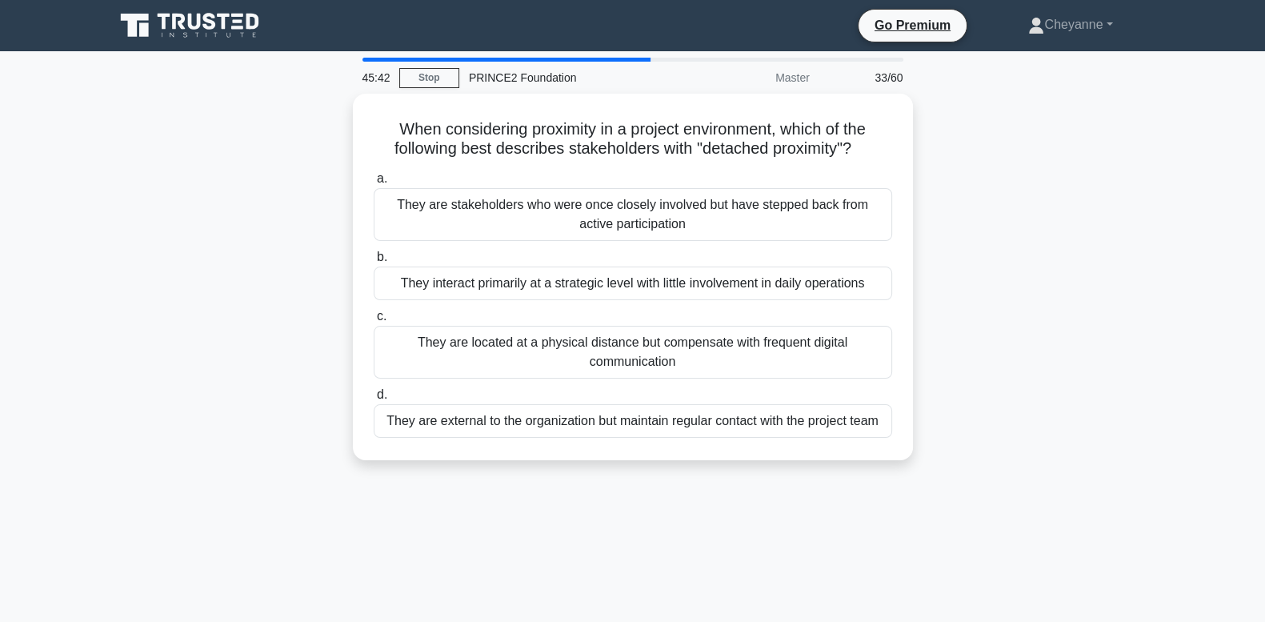
click at [772, 200] on div "They are stakeholders who were once closely involved but have stepped back from…" at bounding box center [633, 214] width 519 height 53
click at [374, 184] on input "a. They are stakeholders who were once closely involved but have stepped back f…" at bounding box center [374, 179] width 0 height 10
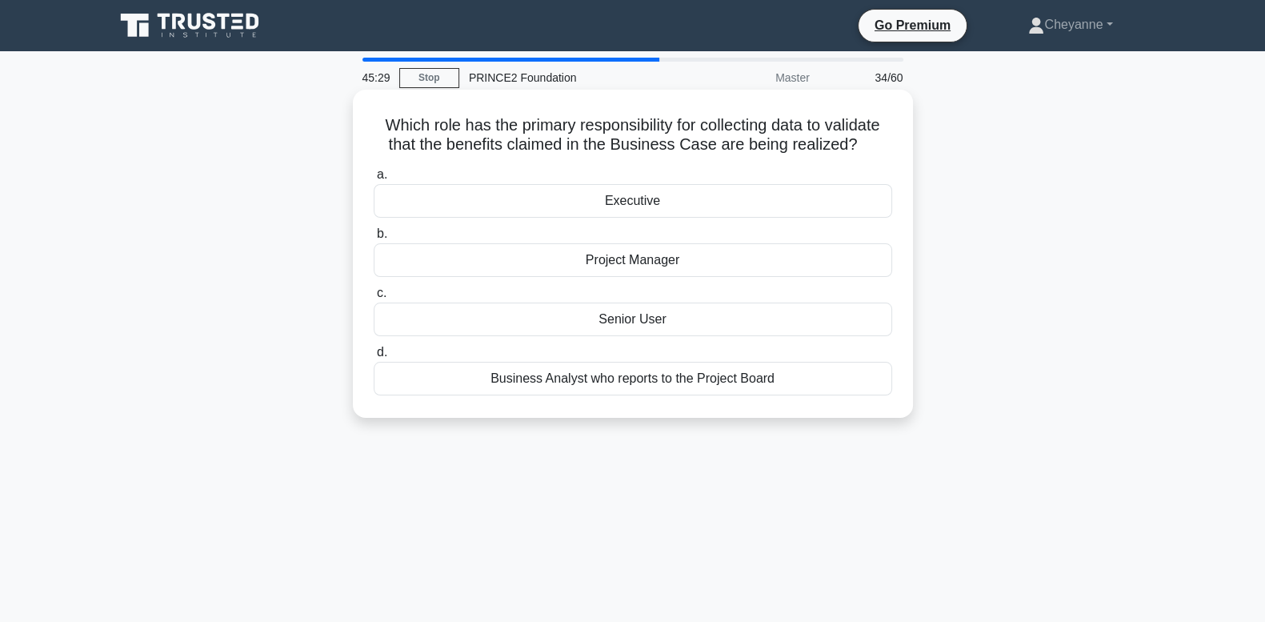
click at [679, 323] on div "Senior User" at bounding box center [633, 320] width 519 height 34
click at [374, 299] on input "c. Senior User" at bounding box center [374, 293] width 0 height 10
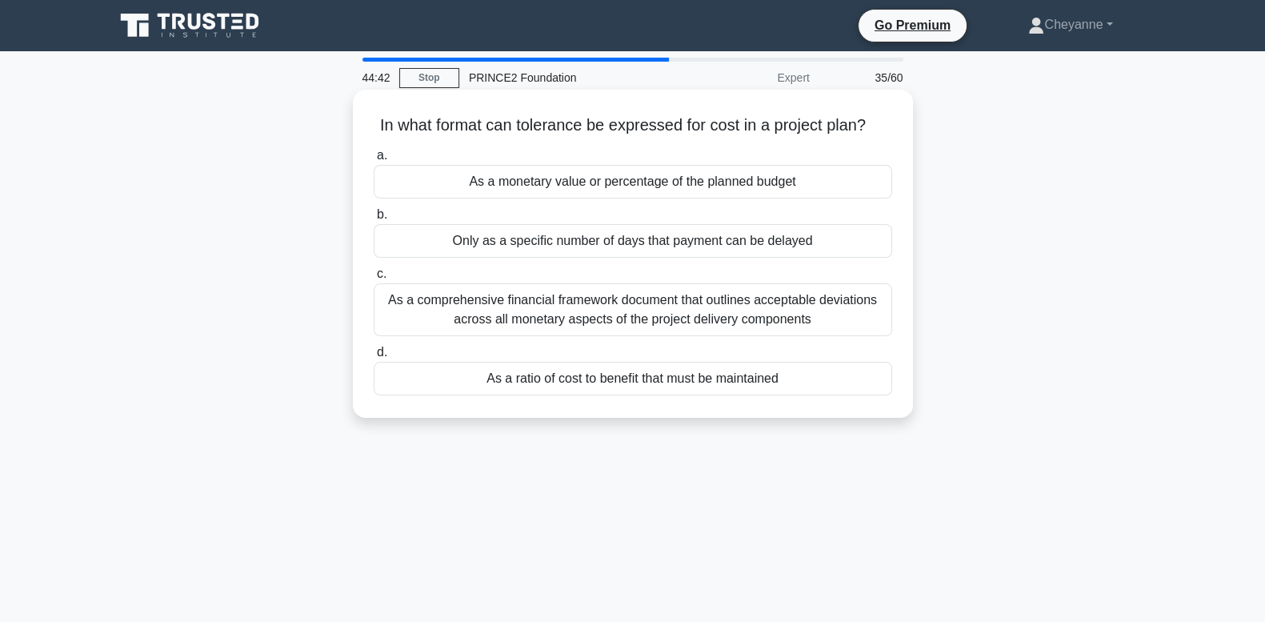
click at [720, 322] on div "As a comprehensive financial framework document that outlines acceptable deviat…" at bounding box center [633, 309] width 519 height 53
click at [374, 279] on input "c. As a comprehensive financial framework document that outlines acceptable dev…" at bounding box center [374, 274] width 0 height 10
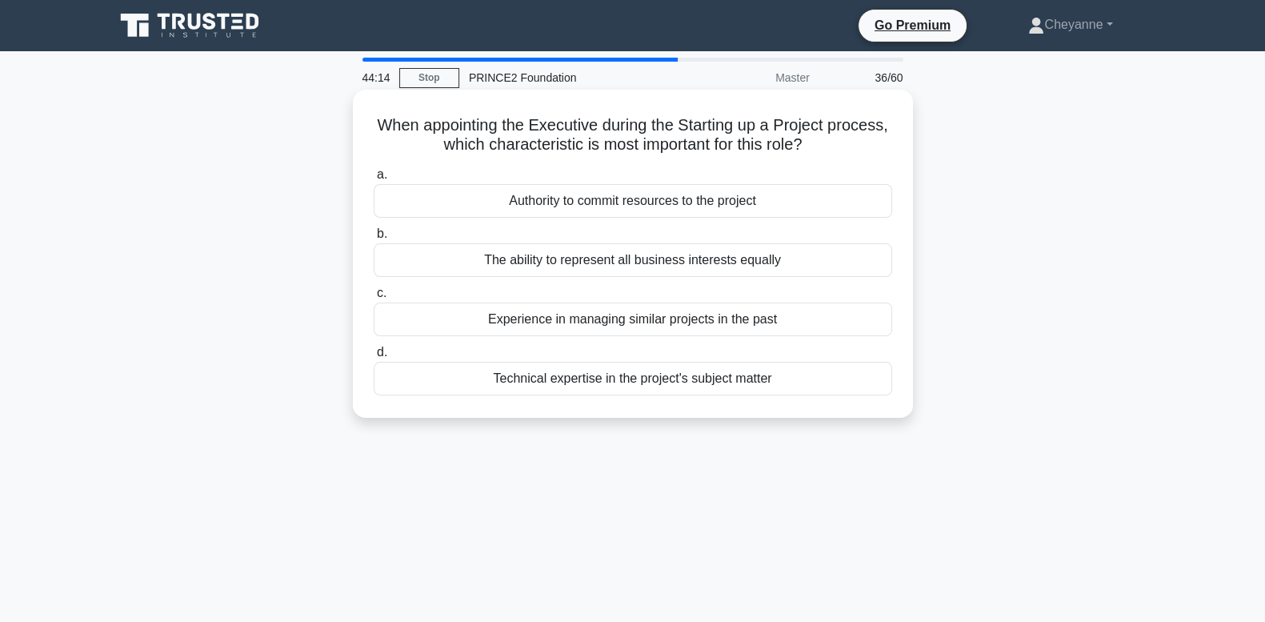
click at [769, 267] on div "The ability to represent all business interests equally" at bounding box center [633, 260] width 519 height 34
click at [374, 239] on input "b. The ability to represent all business interests equally" at bounding box center [374, 234] width 0 height 10
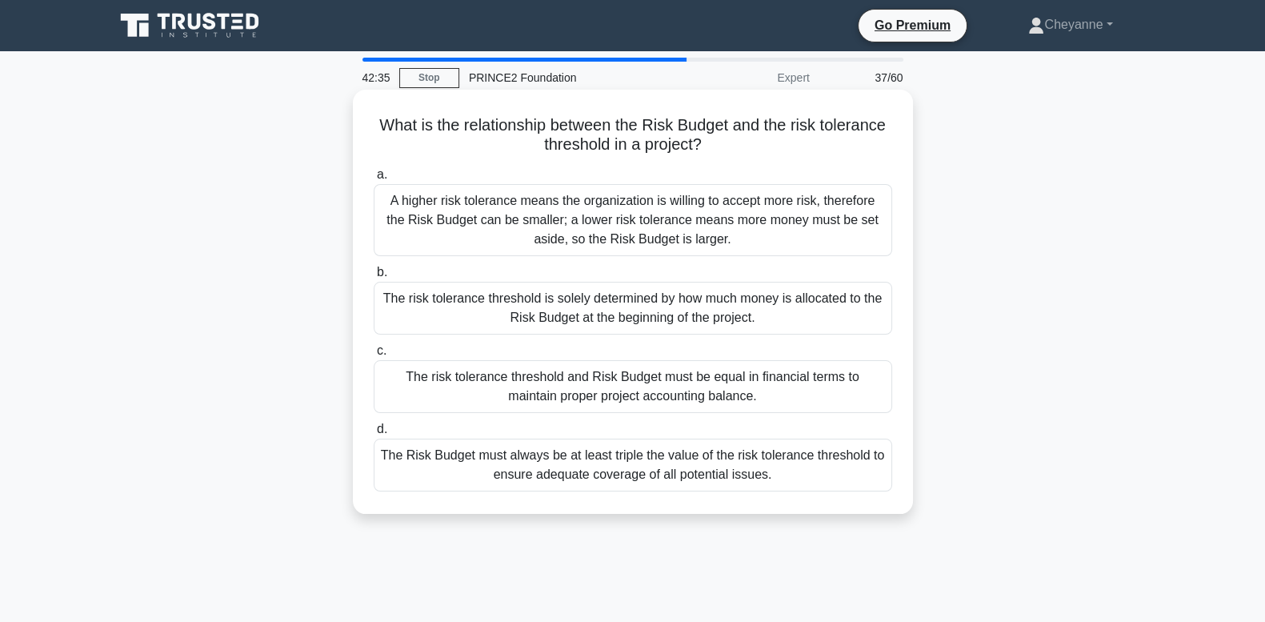
click at [728, 296] on div "The risk tolerance threshold is solely determined by how much money is allocate…" at bounding box center [633, 308] width 519 height 53
click at [374, 278] on input "b. The risk tolerance threshold is solely determined by how much money is alloc…" at bounding box center [374, 272] width 0 height 10
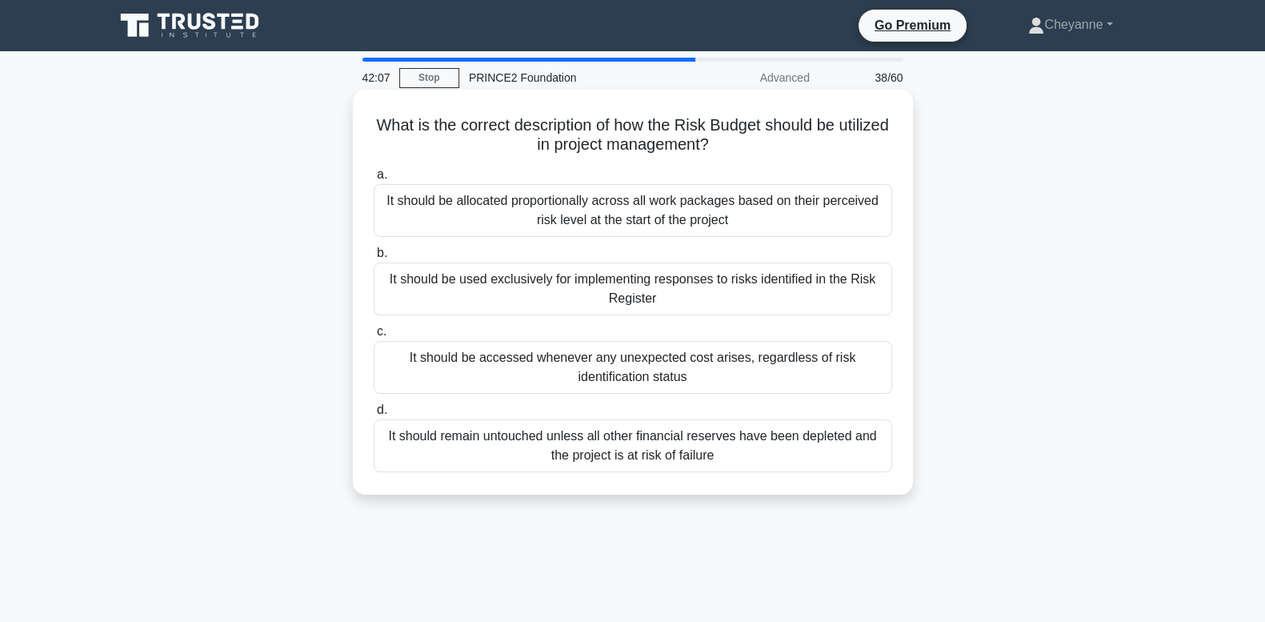
click at [592, 216] on div "It should be allocated proportionally across all work packages based on their p…" at bounding box center [633, 210] width 519 height 53
click at [374, 180] on input "a. It should be allocated proportionally across all work packages based on thei…" at bounding box center [374, 175] width 0 height 10
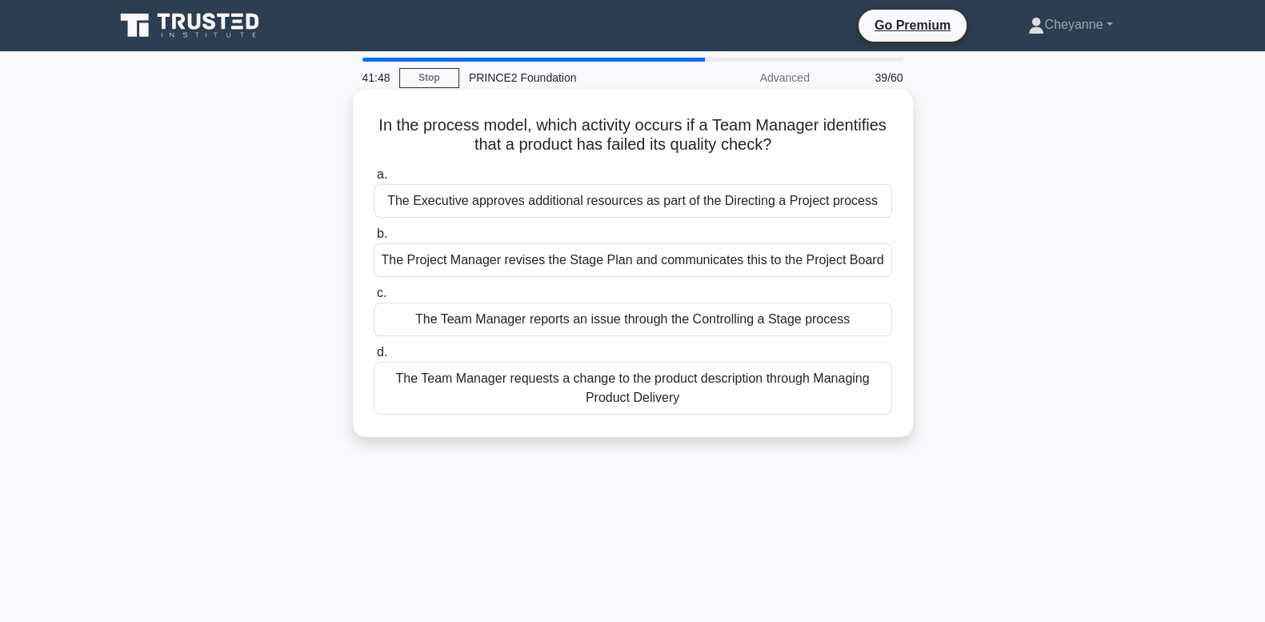
click at [629, 324] on div "The Team Manager reports an issue through the Controlling a Stage process" at bounding box center [633, 320] width 519 height 34
click at [374, 299] on input "c. The Team Manager reports an issue through the Controlling a Stage process" at bounding box center [374, 293] width 0 height 10
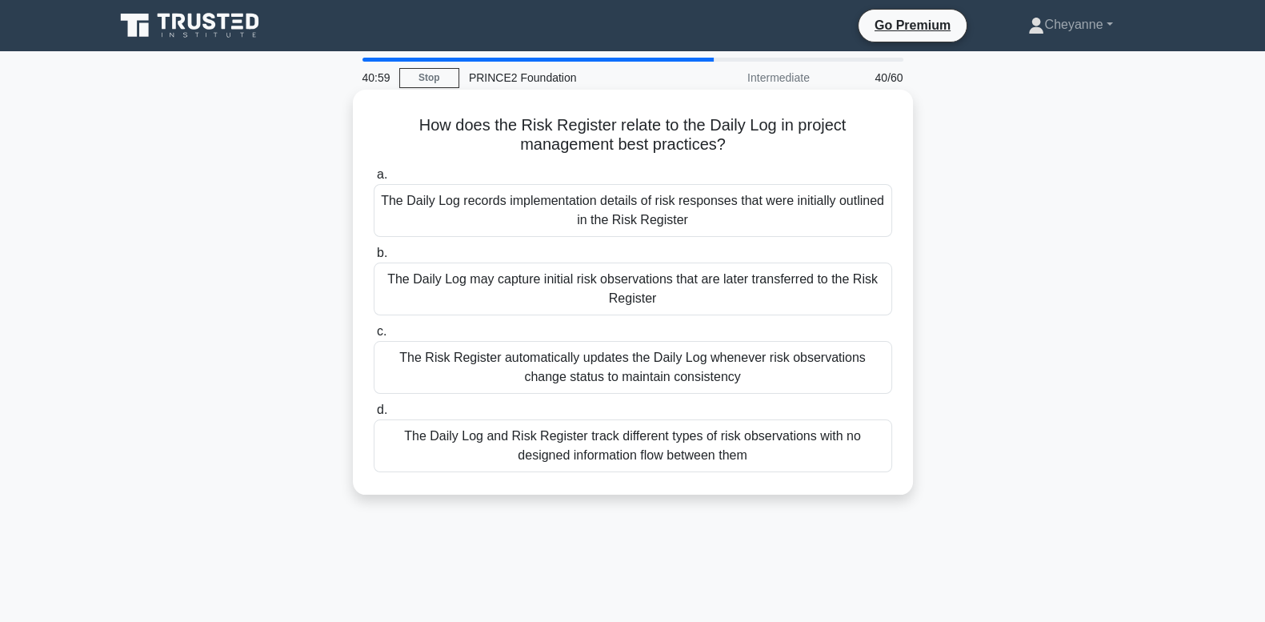
click at [716, 280] on div "The Daily Log may capture initial risk observations that are later transferred …" at bounding box center [633, 289] width 519 height 53
click at [374, 259] on input "b. The Daily Log may capture initial risk observations that are later transferr…" at bounding box center [374, 253] width 0 height 10
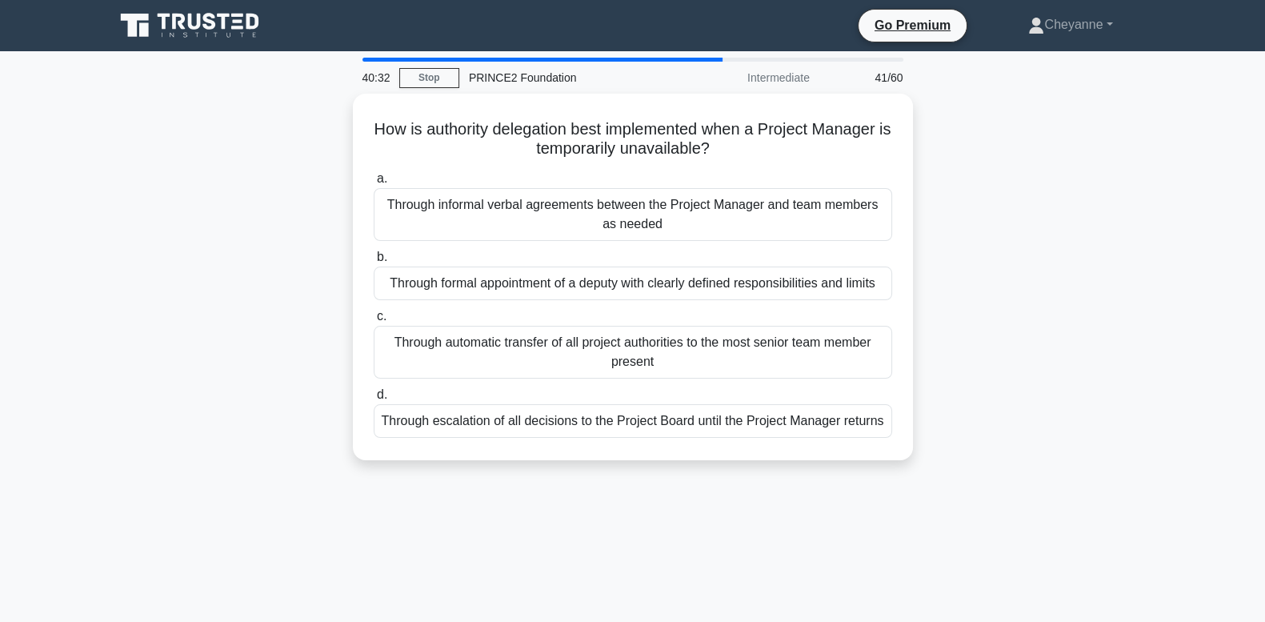
click at [716, 280] on div "Through formal appointment of a deputy with clearly defined responsibilities an…" at bounding box center [633, 284] width 519 height 34
click at [374, 263] on input "b. Through formal appointment of a deputy with clearly defined responsibilities…" at bounding box center [374, 257] width 0 height 10
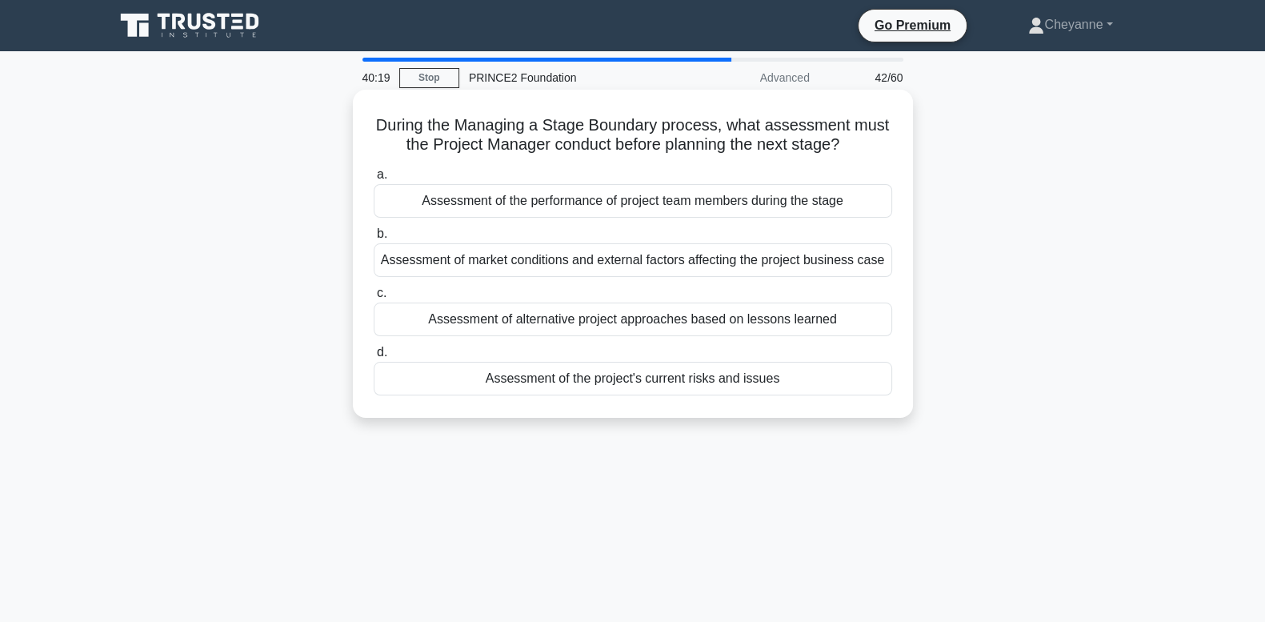
click at [720, 385] on div "Assessment of the project's current risks and issues" at bounding box center [633, 379] width 519 height 34
click at [374, 358] on input "d. Assessment of the project's current risks and issues" at bounding box center [374, 352] width 0 height 10
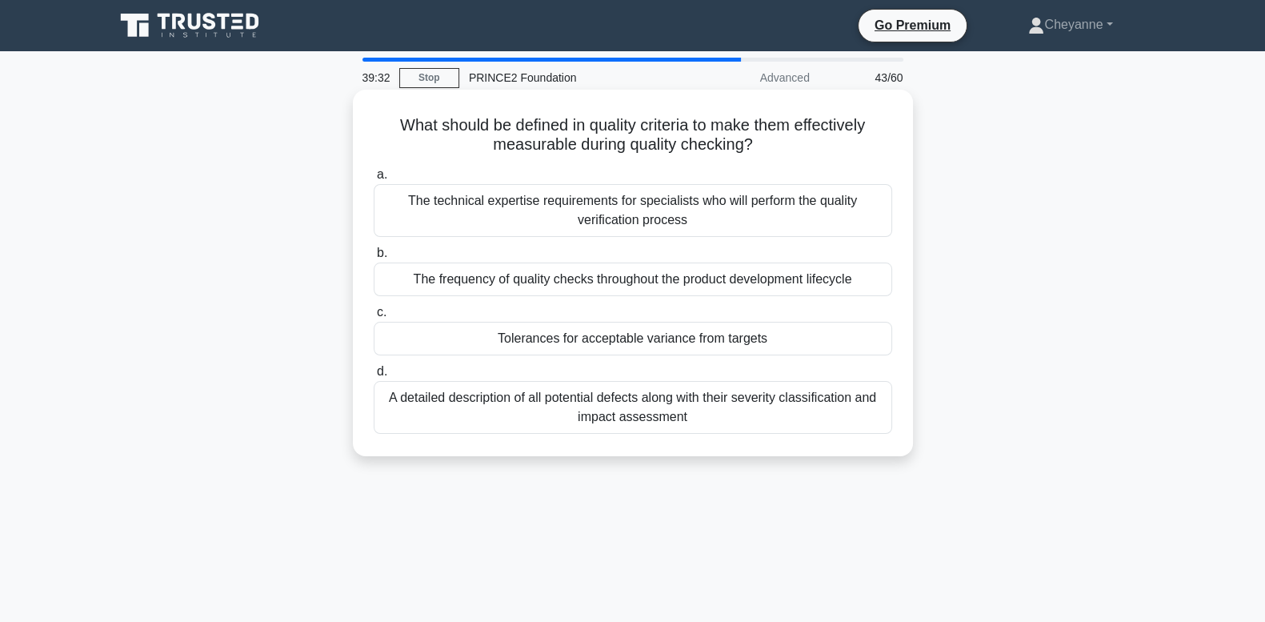
click at [734, 347] on div "Tolerances for acceptable variance from targets" at bounding box center [633, 339] width 519 height 34
click at [374, 318] on input "c. Tolerances for acceptable variance from targets" at bounding box center [374, 312] width 0 height 10
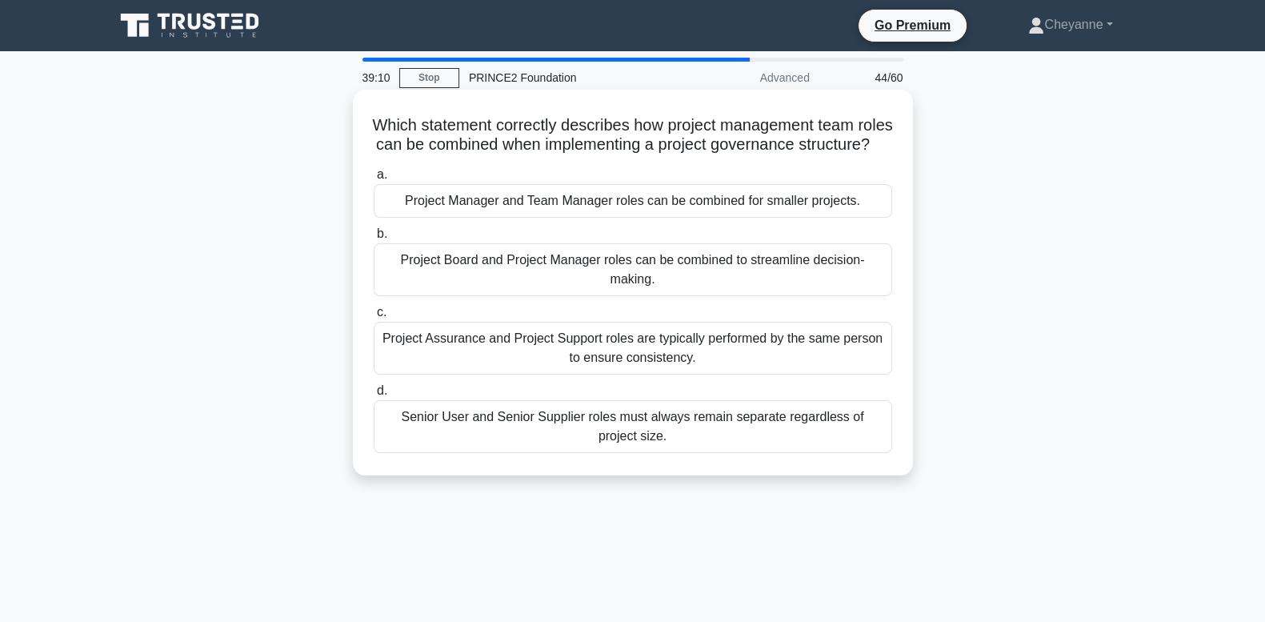
click at [760, 218] on div "Project Manager and Team Manager roles can be combined for smaller projects." at bounding box center [633, 201] width 519 height 34
click at [374, 180] on input "a. Project Manager and Team Manager roles can be combined for smaller projects." at bounding box center [374, 175] width 0 height 10
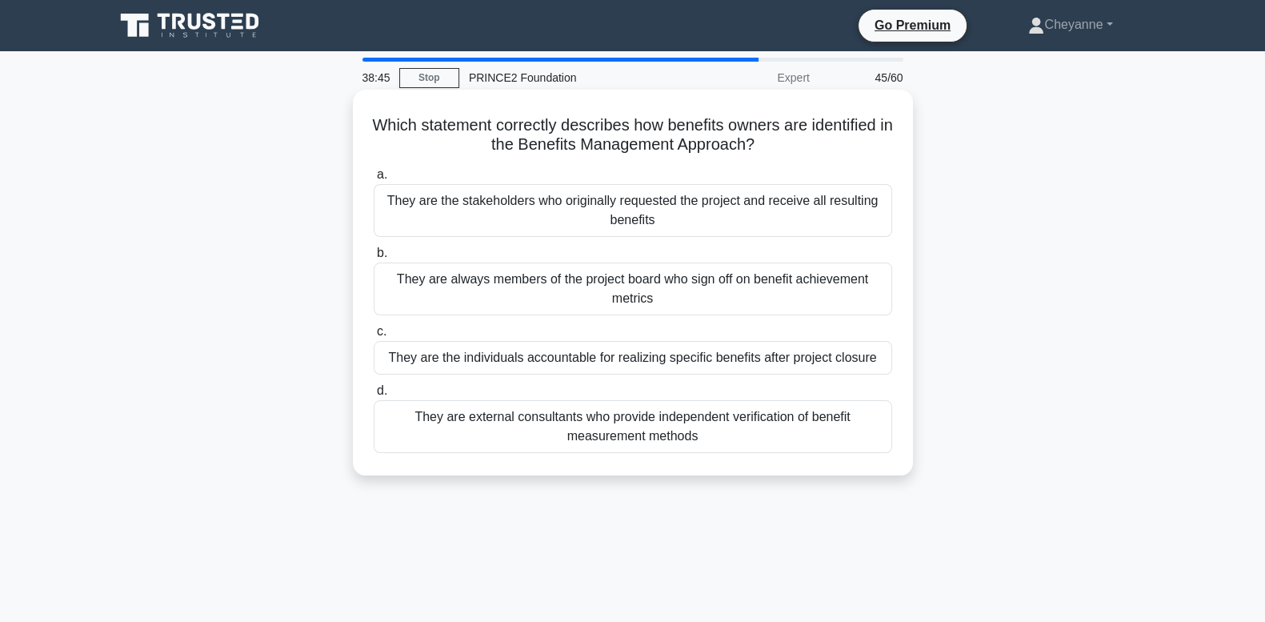
click at [748, 355] on div "They are the individuals accountable for realizing specific benefits after proj…" at bounding box center [633, 358] width 519 height 34
click at [374, 337] on input "c. They are the individuals accountable for realizing specific benefits after p…" at bounding box center [374, 332] width 0 height 10
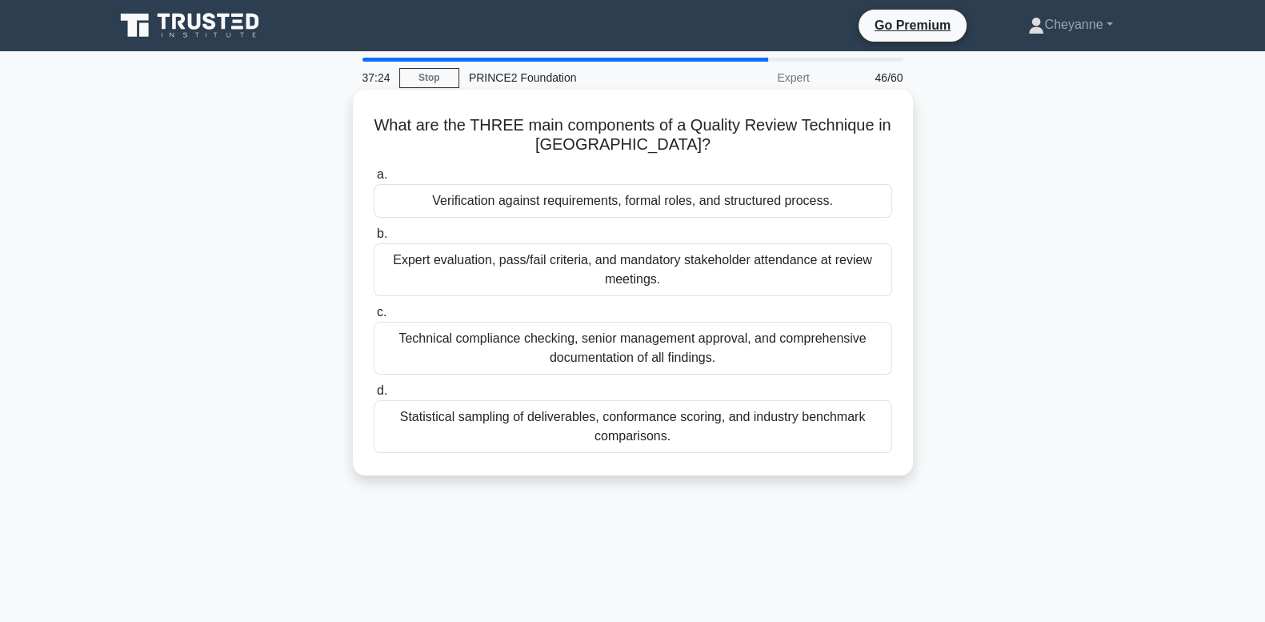
click at [804, 183] on label "a. Verification against requirements, formal roles, and structured process." at bounding box center [633, 191] width 519 height 53
click at [374, 180] on input "a. Verification against requirements, formal roles, and structured process." at bounding box center [374, 175] width 0 height 10
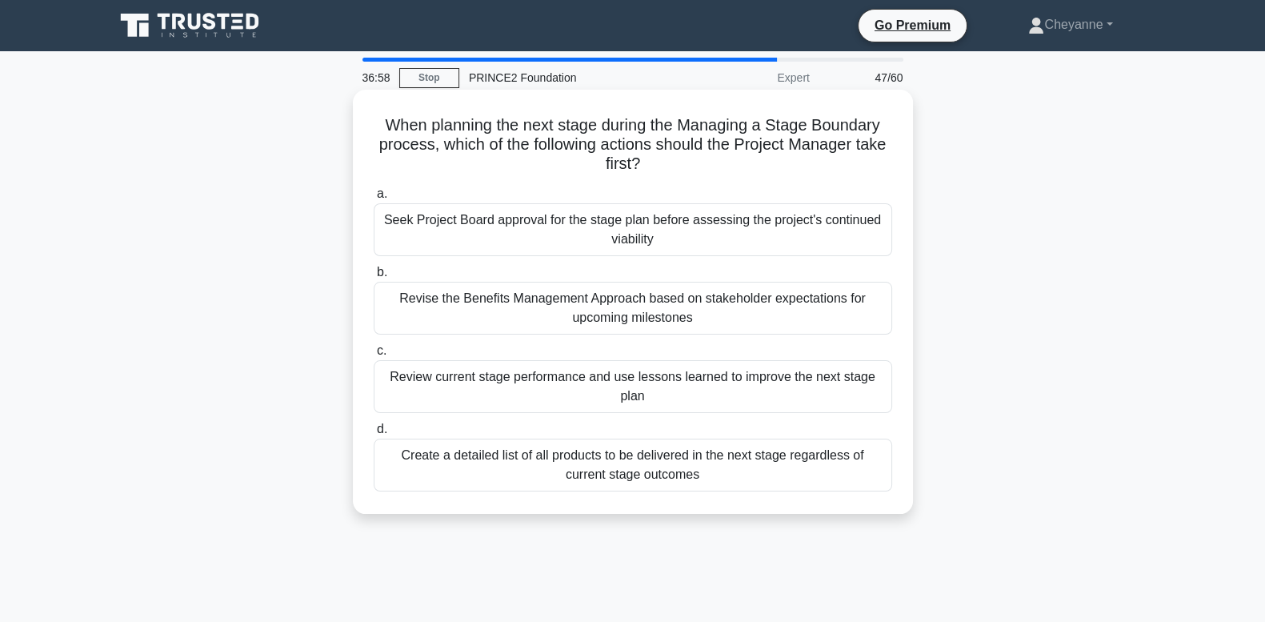
click at [816, 397] on div "Review current stage performance and use lessons learned to improve the next st…" at bounding box center [633, 386] width 519 height 53
click at [374, 356] on input "c. Review current stage performance and use lessons learned to improve the next…" at bounding box center [374, 351] width 0 height 10
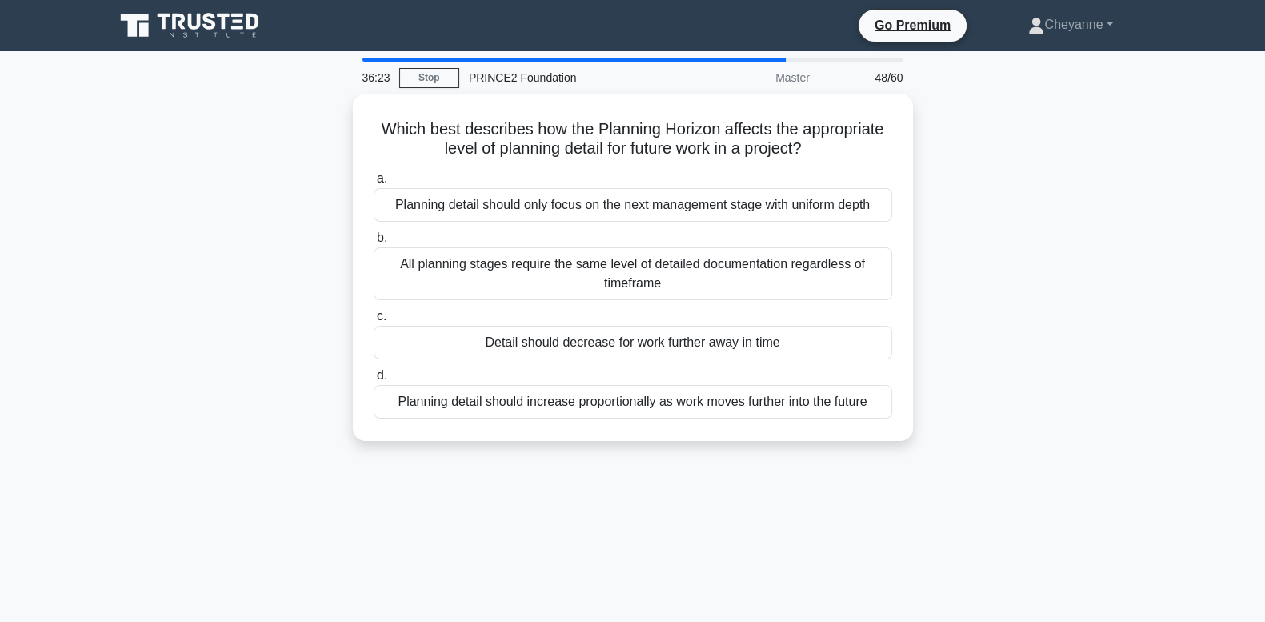
drag, startPoint x: 816, startPoint y: 397, endPoint x: 934, endPoint y: 450, distance: 129.0
click at [934, 450] on div "Which best describes how the Planning Horizon affects the appropriate level of …" at bounding box center [633, 277] width 1056 height 367
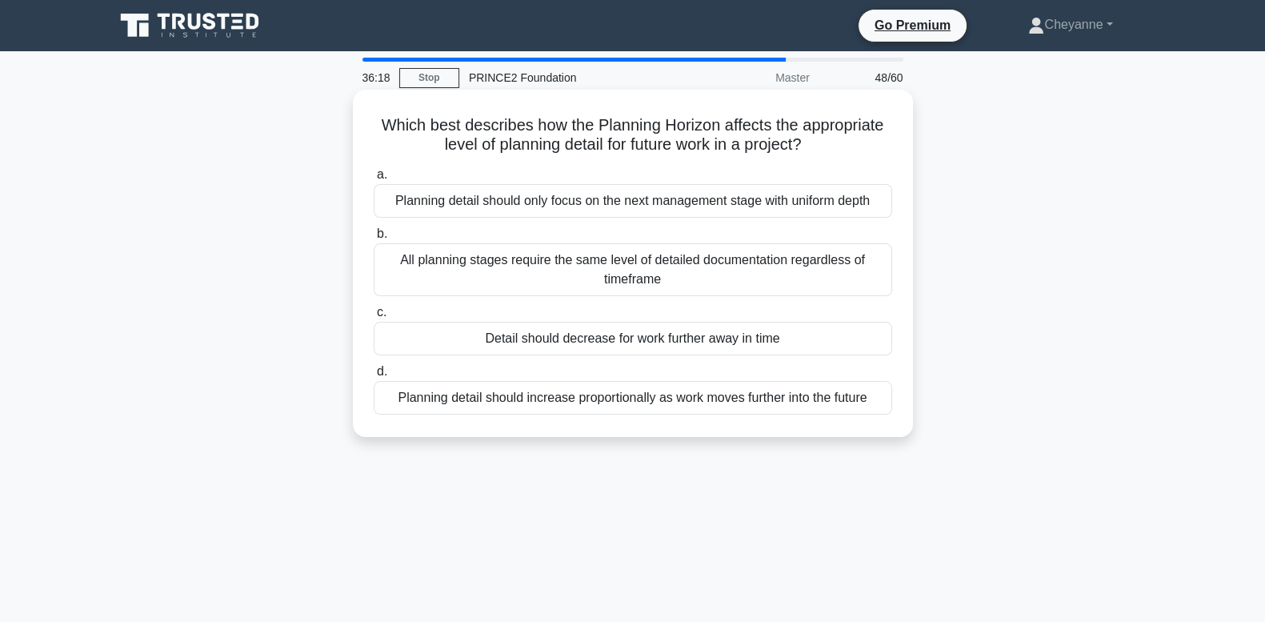
click at [868, 350] on div "Detail should decrease for work further away in time" at bounding box center [633, 339] width 519 height 34
click at [374, 318] on input "c. Detail should decrease for work further away in time" at bounding box center [374, 312] width 0 height 10
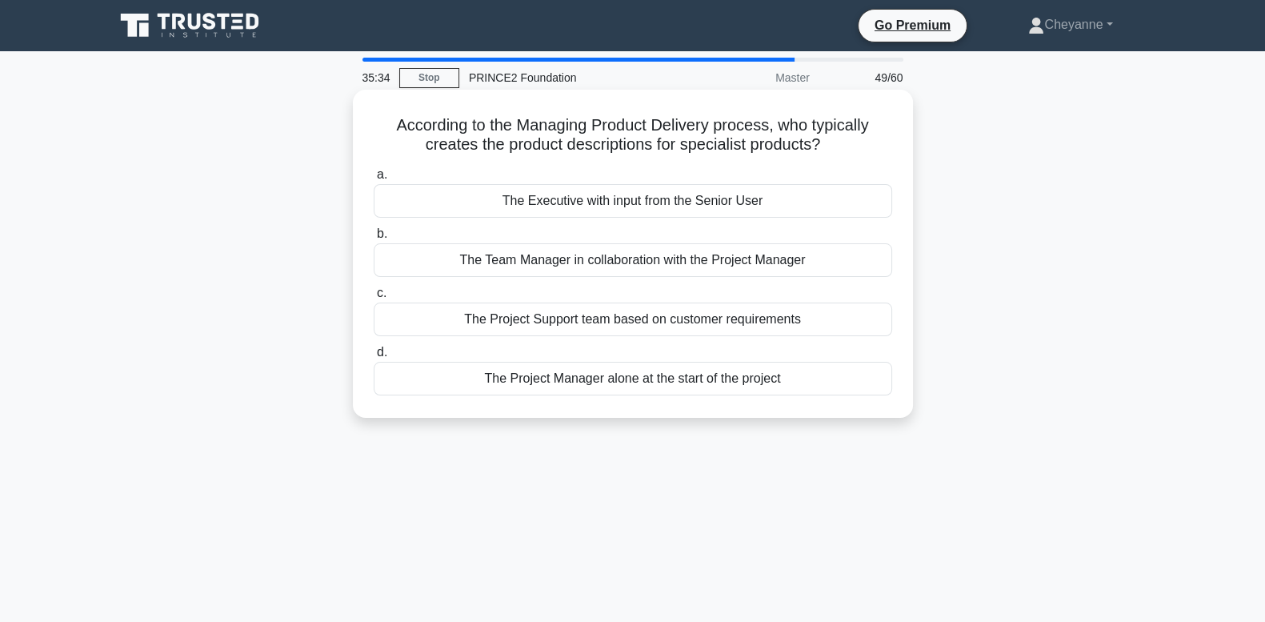
click at [817, 256] on div "The Team Manager in collaboration with the Project Manager" at bounding box center [633, 260] width 519 height 34
click at [374, 239] on input "b. The Team Manager in collaboration with the Project Manager" at bounding box center [374, 234] width 0 height 10
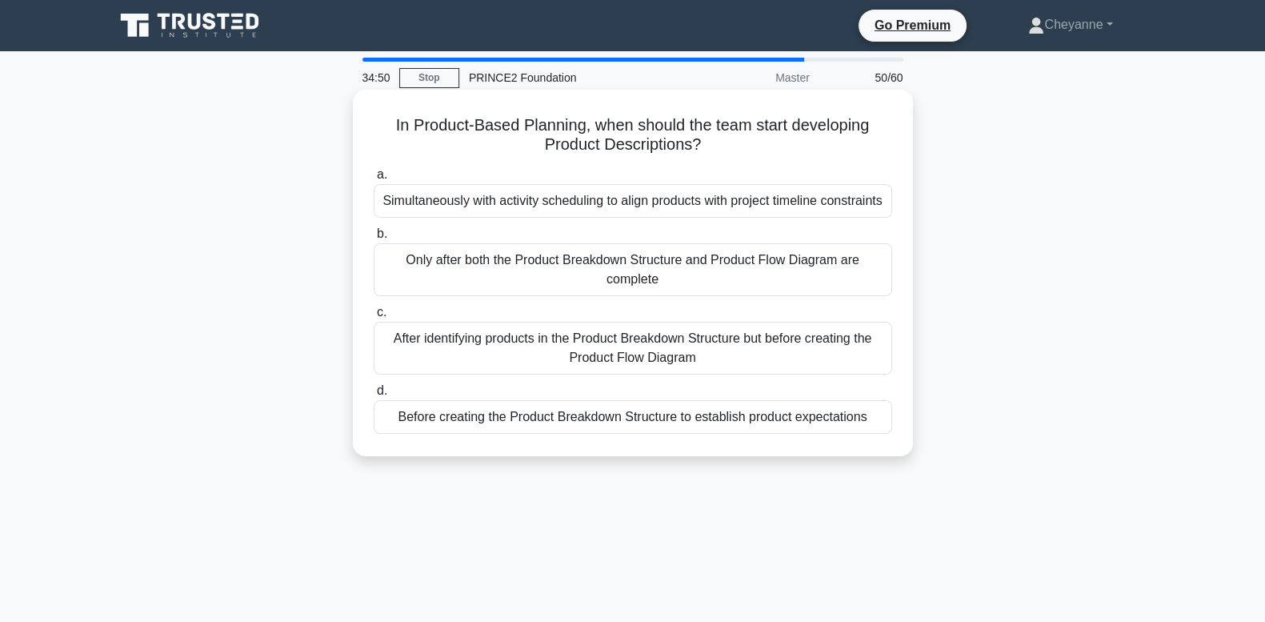
click at [599, 352] on div "After identifying products in the Product Breakdown Structure but before creati…" at bounding box center [633, 348] width 519 height 53
click at [374, 318] on input "c. After identifying products in the Product Breakdown Structure but before cre…" at bounding box center [374, 312] width 0 height 10
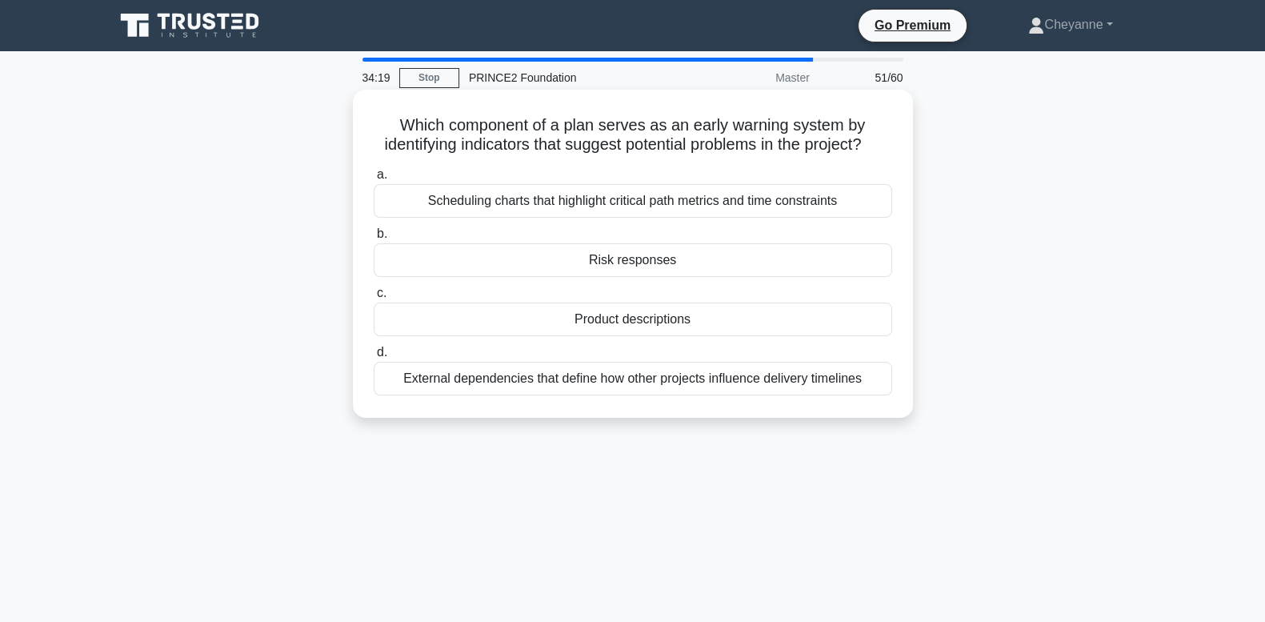
click at [583, 395] on div "External dependencies that define how other projects influence delivery timelin…" at bounding box center [633, 379] width 519 height 34
click at [374, 358] on input "d. External dependencies that define how other projects influence delivery time…" at bounding box center [374, 352] width 0 height 10
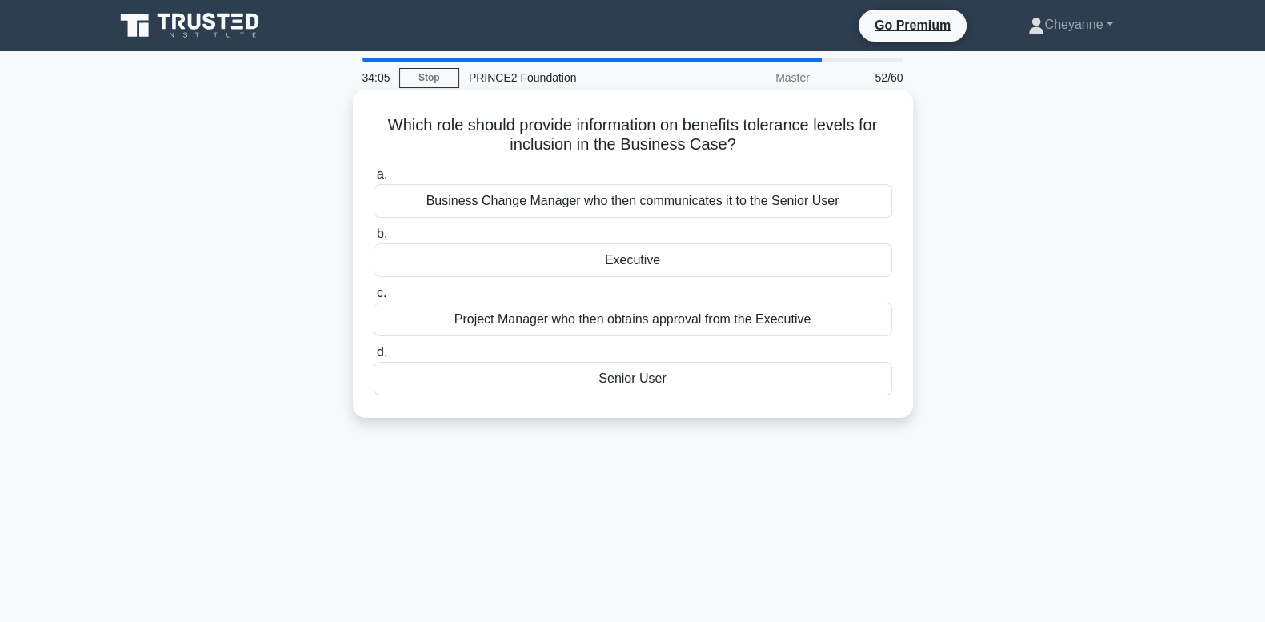
click at [583, 382] on div "Senior User" at bounding box center [633, 379] width 519 height 34
click at [374, 358] on input "d. Senior User" at bounding box center [374, 352] width 0 height 10
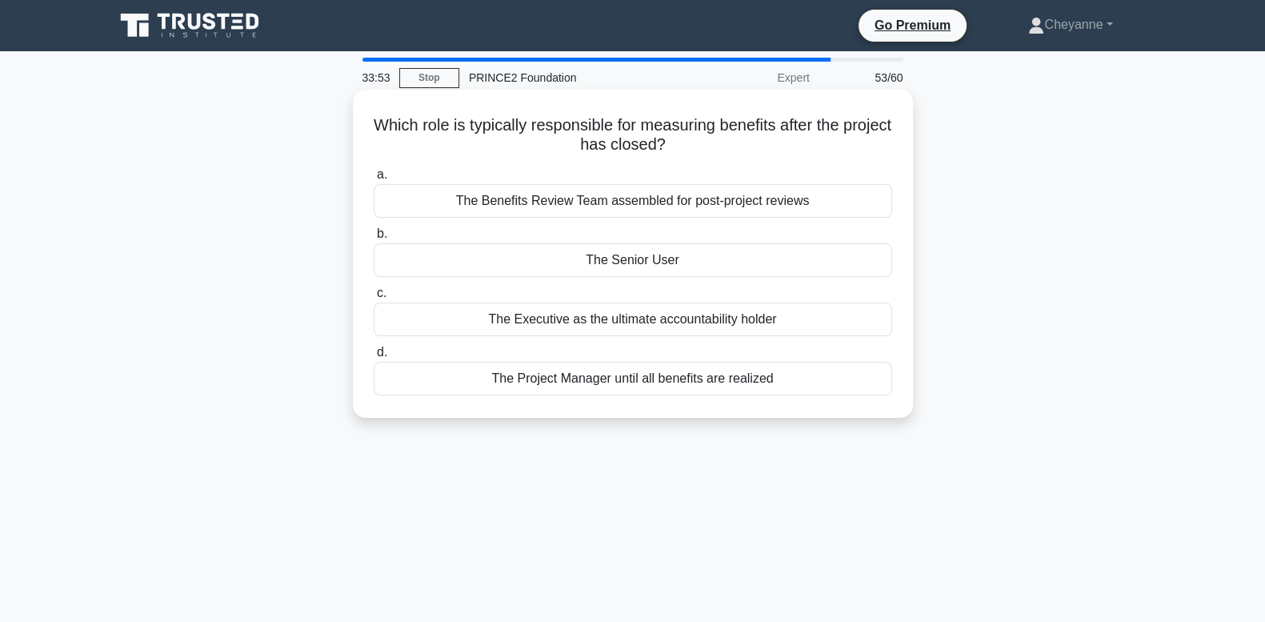
click at [714, 271] on div "The Senior User" at bounding box center [633, 260] width 519 height 34
click at [374, 239] on input "b. The Senior User" at bounding box center [374, 234] width 0 height 10
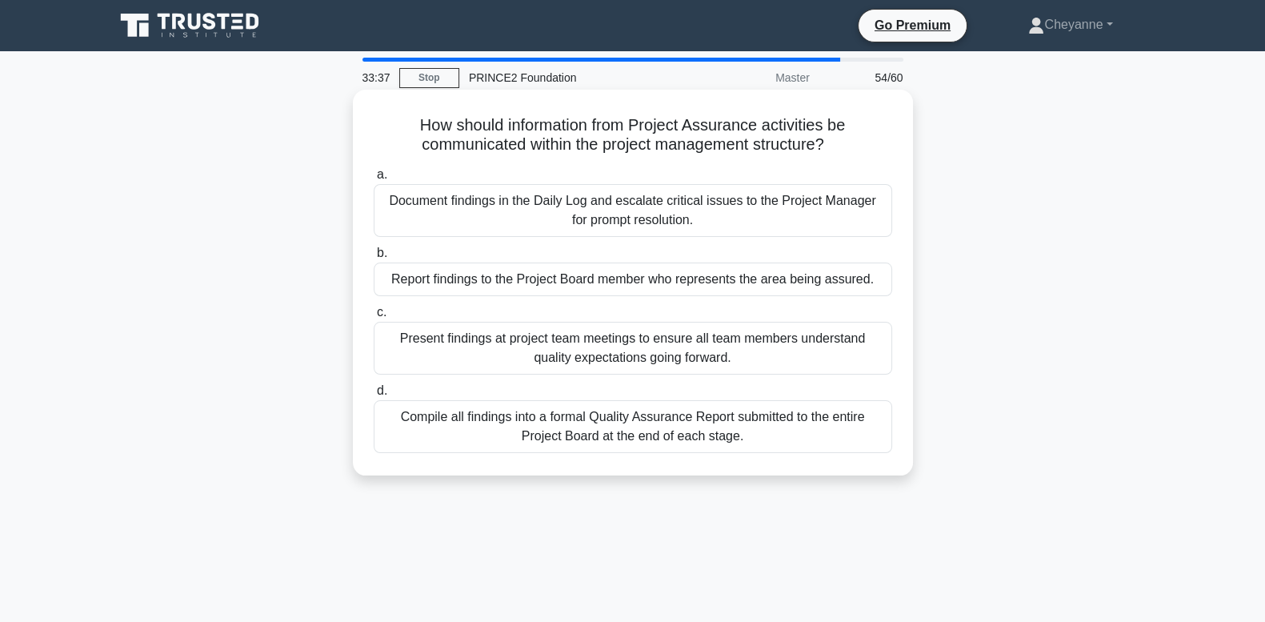
click at [508, 431] on div "Compile all findings into a formal Quality Assurance Report submitted to the en…" at bounding box center [633, 426] width 519 height 53
click at [374, 396] on input "d. Compile all findings into a formal Quality Assurance Report submitted to the…" at bounding box center [374, 391] width 0 height 10
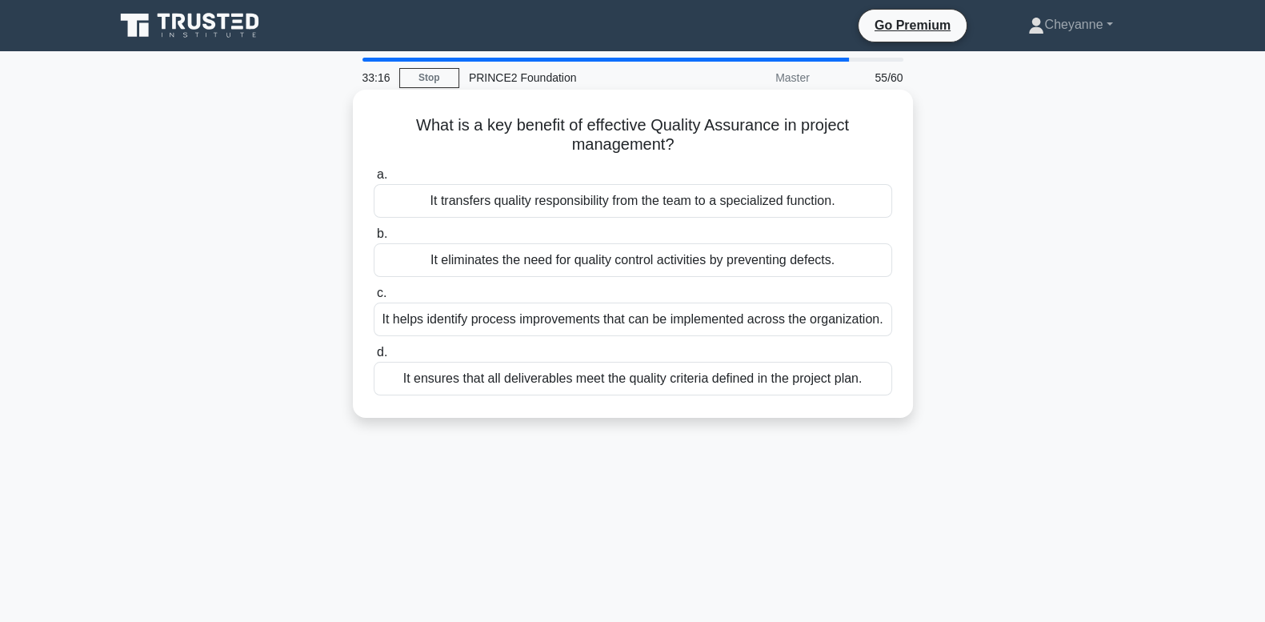
click at [506, 382] on div "It ensures that all deliverables meet the quality criteria defined in the proje…" at bounding box center [633, 379] width 519 height 34
click at [374, 358] on input "d. It ensures that all deliverables meet the quality criteria defined in the pr…" at bounding box center [374, 352] width 0 height 10
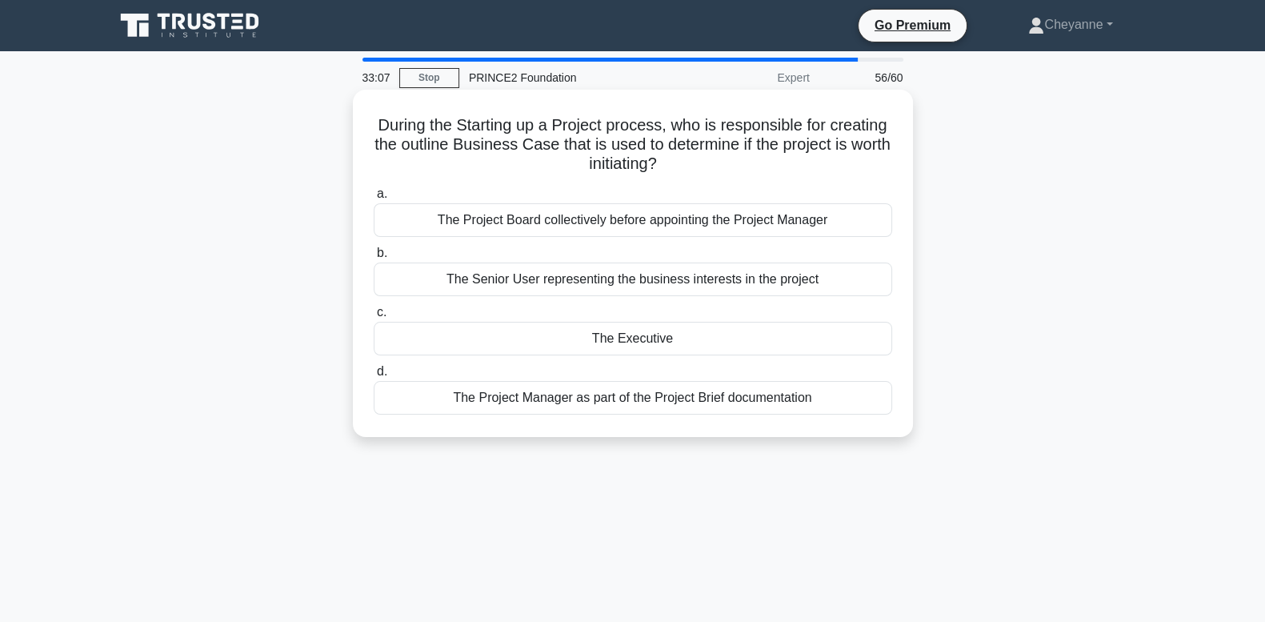
click at [520, 339] on div "The Executive" at bounding box center [633, 339] width 519 height 34
click at [374, 318] on input "c. The Executive" at bounding box center [374, 312] width 0 height 10
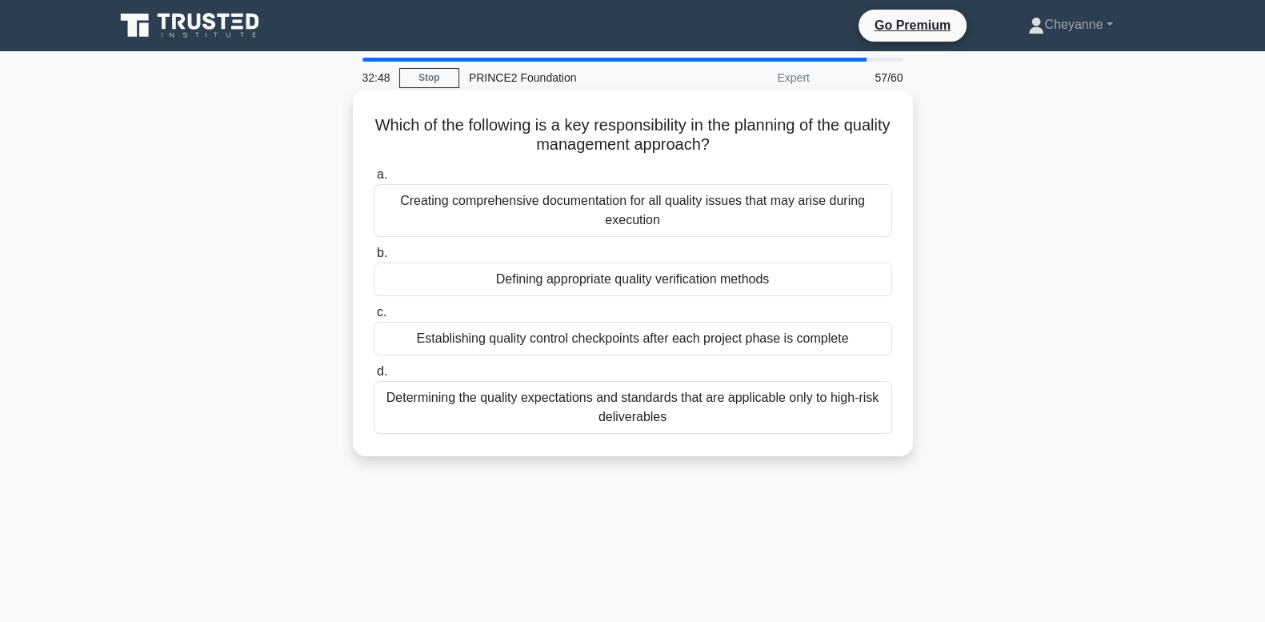
click at [543, 283] on div "Defining appropriate quality verification methods" at bounding box center [633, 280] width 519 height 34
click at [374, 259] on input "b. Defining appropriate quality verification methods" at bounding box center [374, 253] width 0 height 10
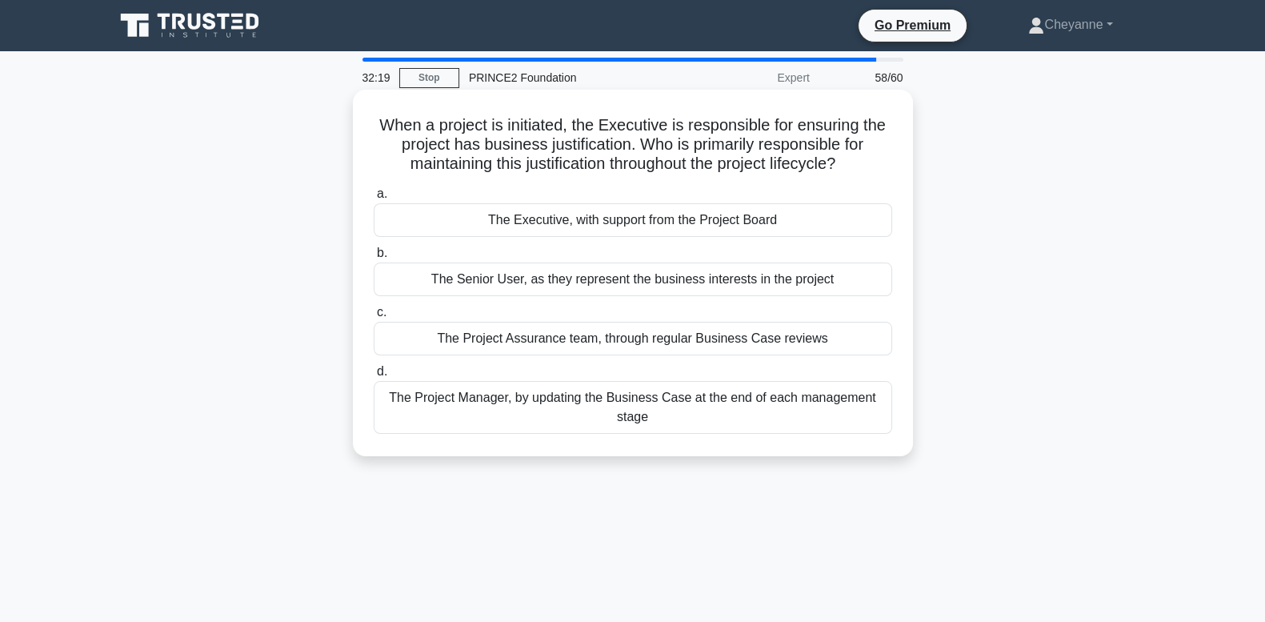
click at [748, 230] on div "The Executive, with support from the Project Board" at bounding box center [633, 220] width 519 height 34
click at [374, 199] on input "a. The Executive, with support from the Project Board" at bounding box center [374, 194] width 0 height 10
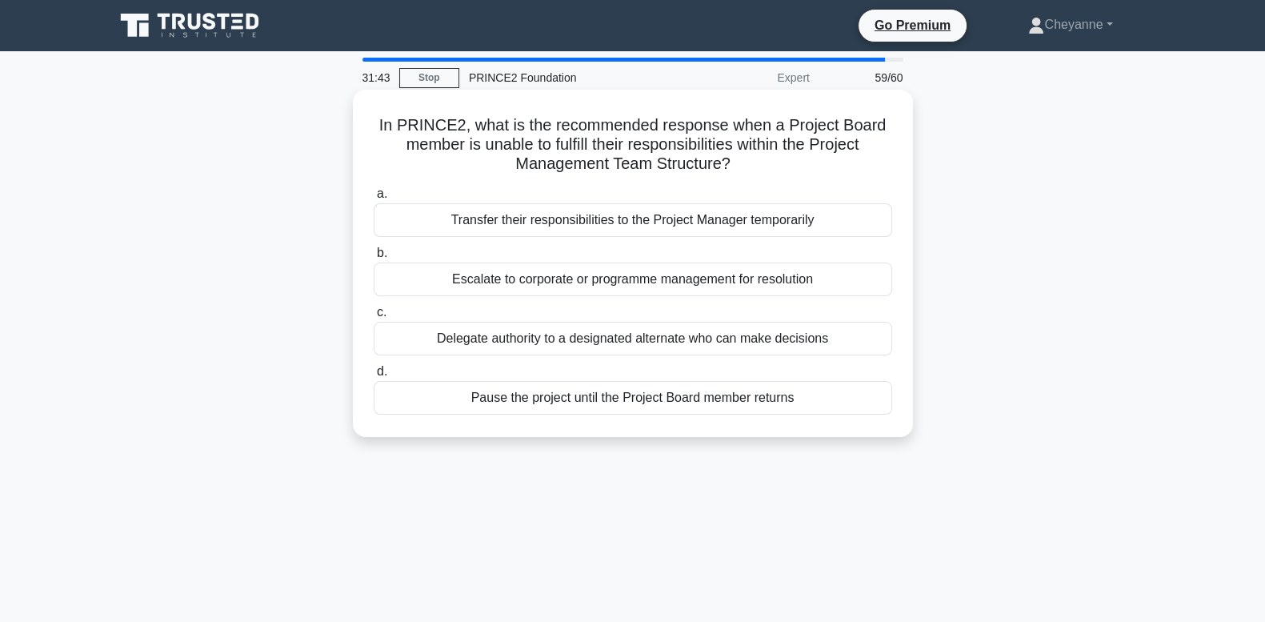
click at [855, 288] on div "Escalate to corporate or programme management for resolution" at bounding box center [633, 280] width 519 height 34
click at [374, 259] on input "b. Escalate to corporate or programme management for resolution" at bounding box center [374, 253] width 0 height 10
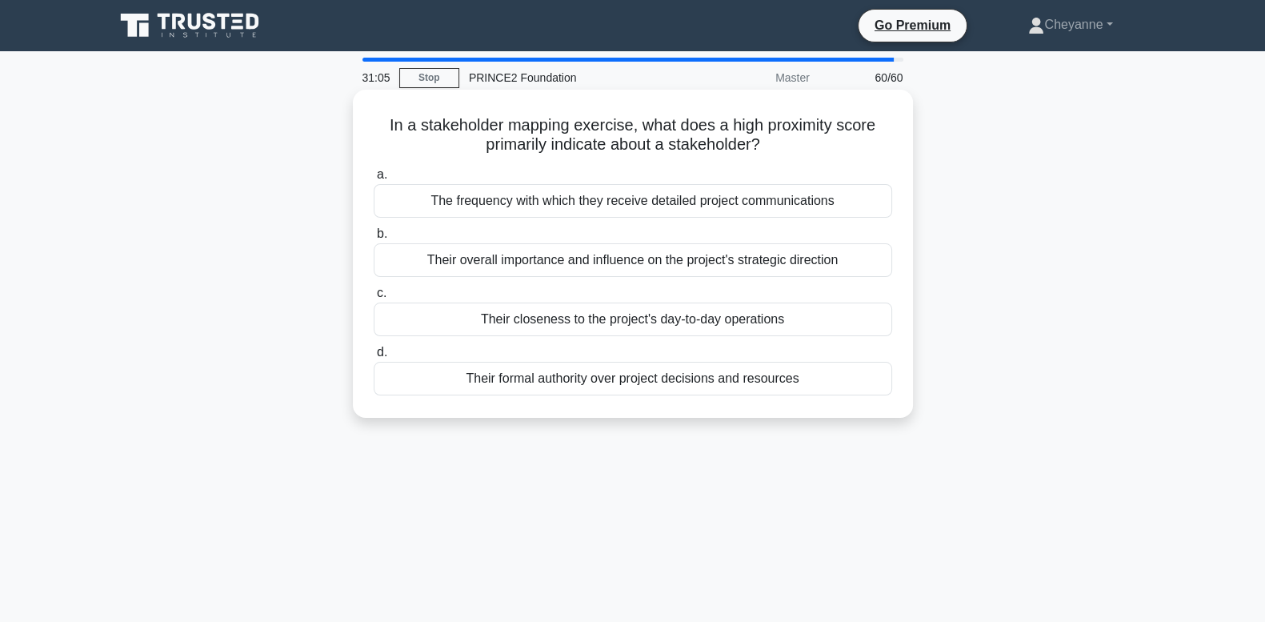
click at [828, 205] on div "The frequency with which they receive detailed project communications" at bounding box center [633, 201] width 519 height 34
click at [374, 180] on input "a. The frequency with which they receive detailed project communications" at bounding box center [374, 175] width 0 height 10
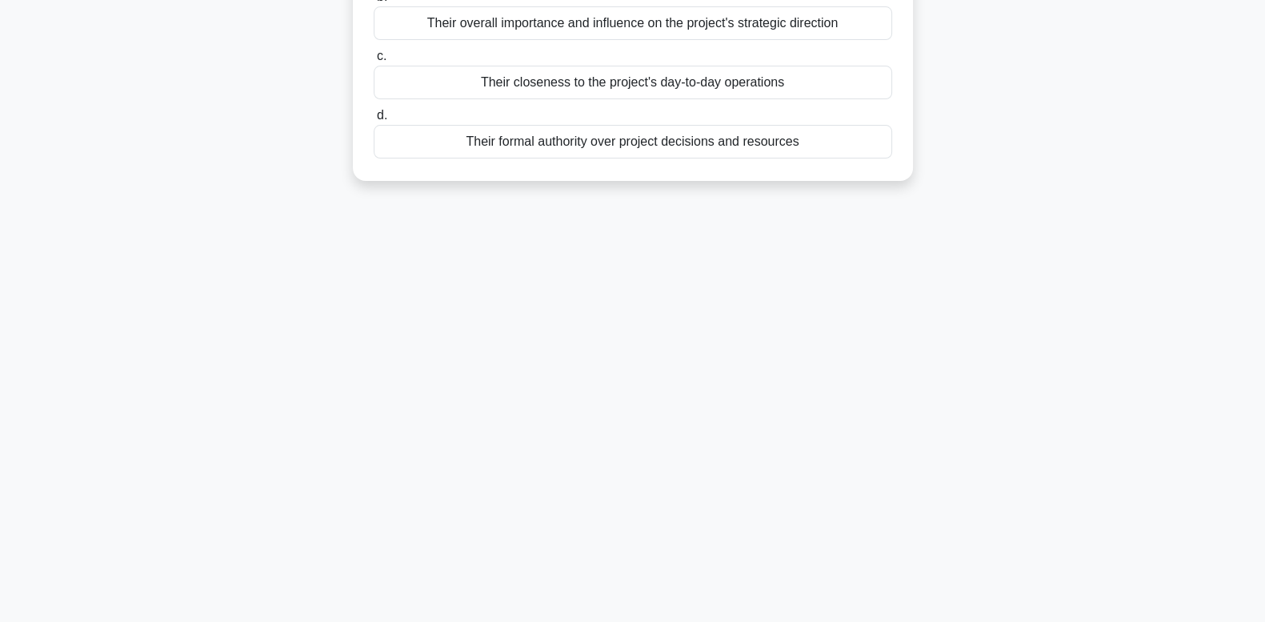
scroll to position [186, 0]
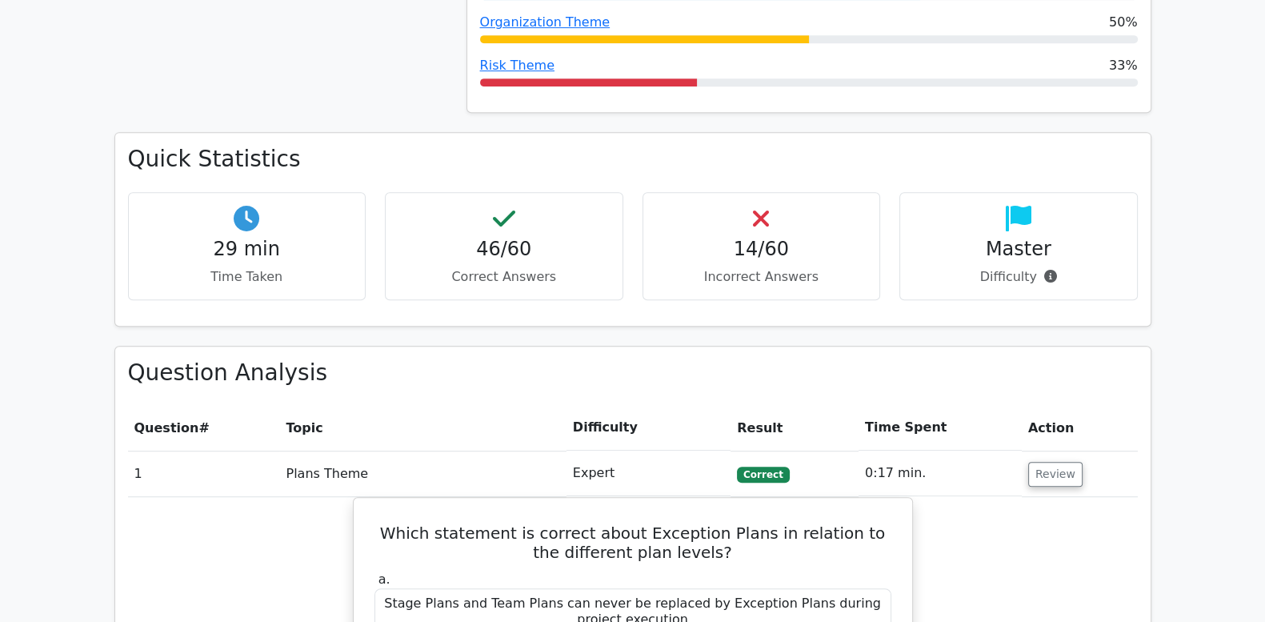
scroll to position [1067, 0]
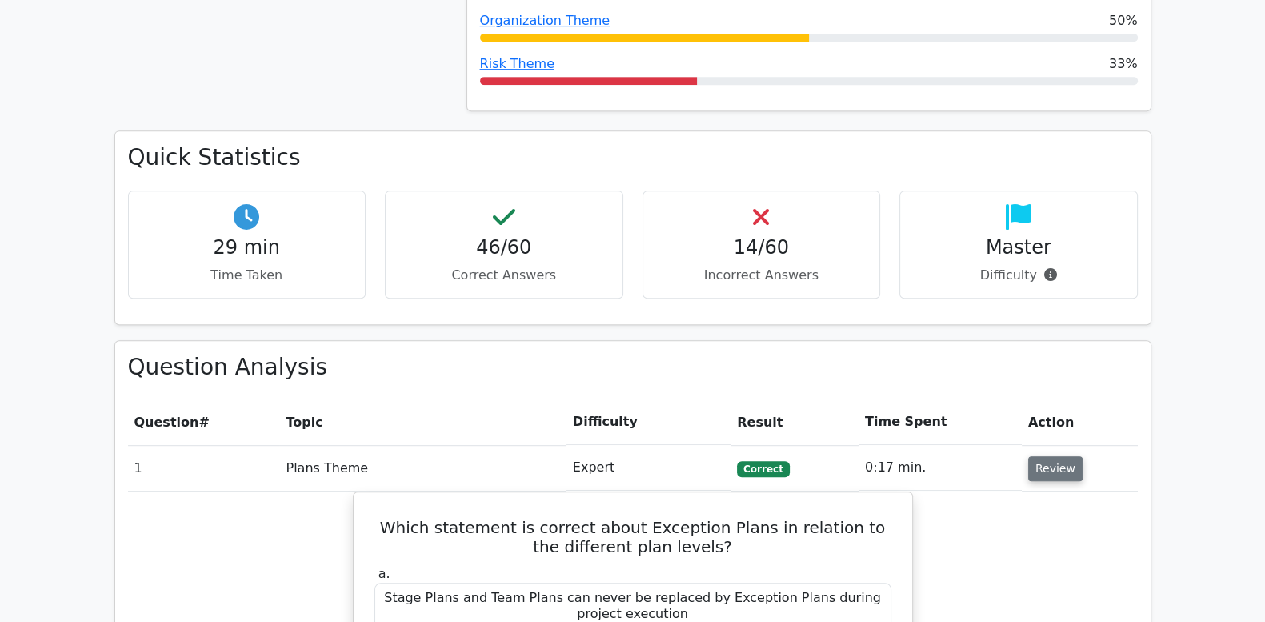
click at [1039, 456] on button "Review" at bounding box center [1055, 468] width 54 height 25
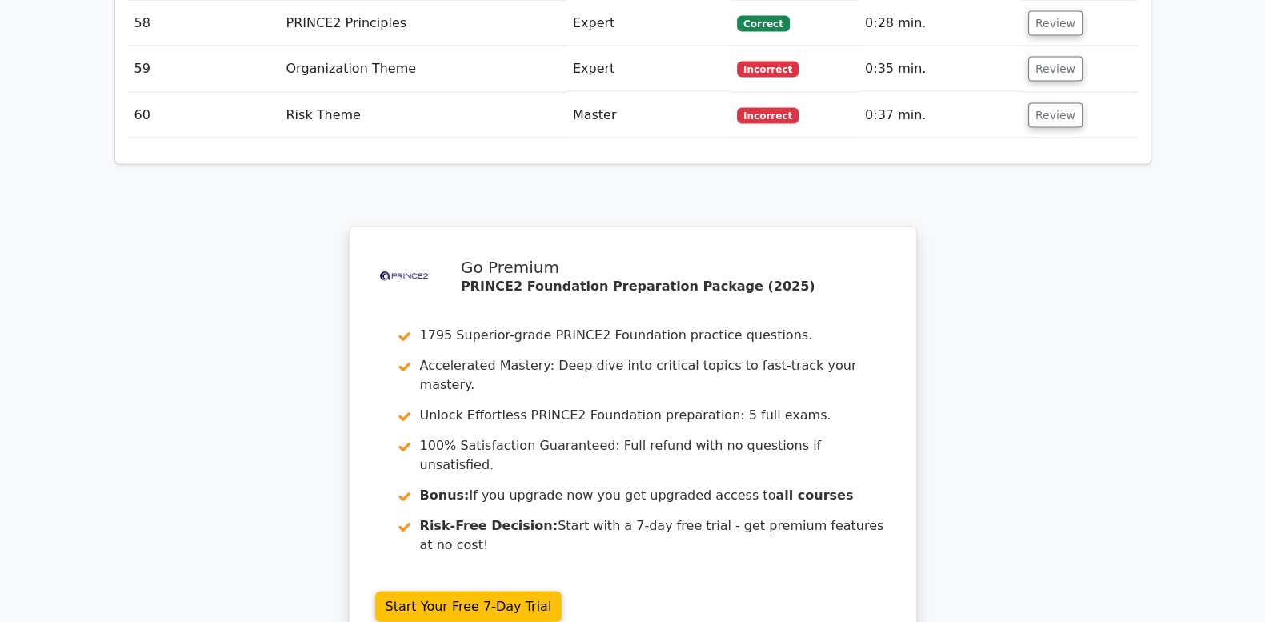
scroll to position [3734, 0]
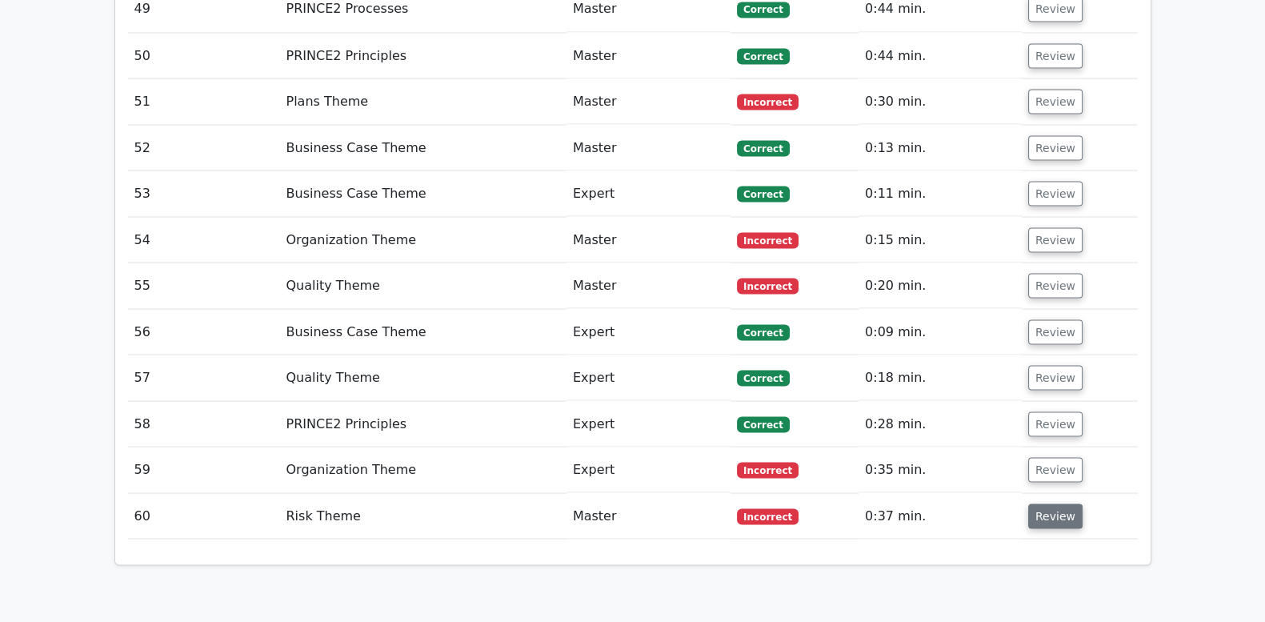
click at [1040, 503] on button "Review" at bounding box center [1055, 515] width 54 height 25
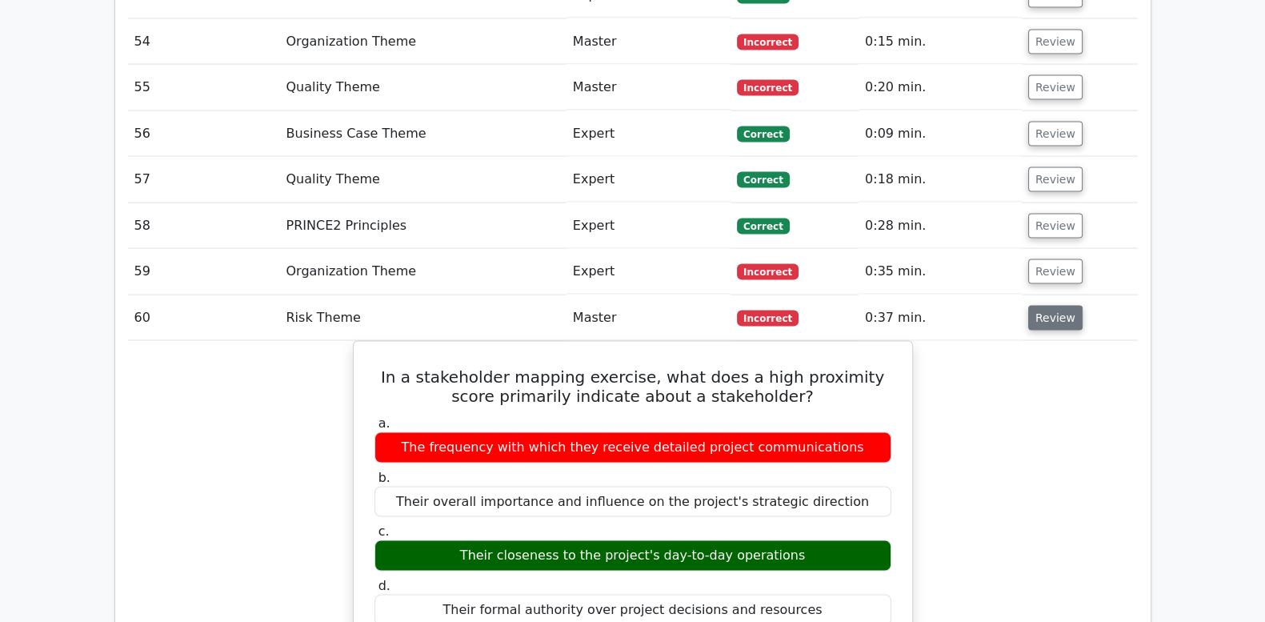
scroll to position [3934, 0]
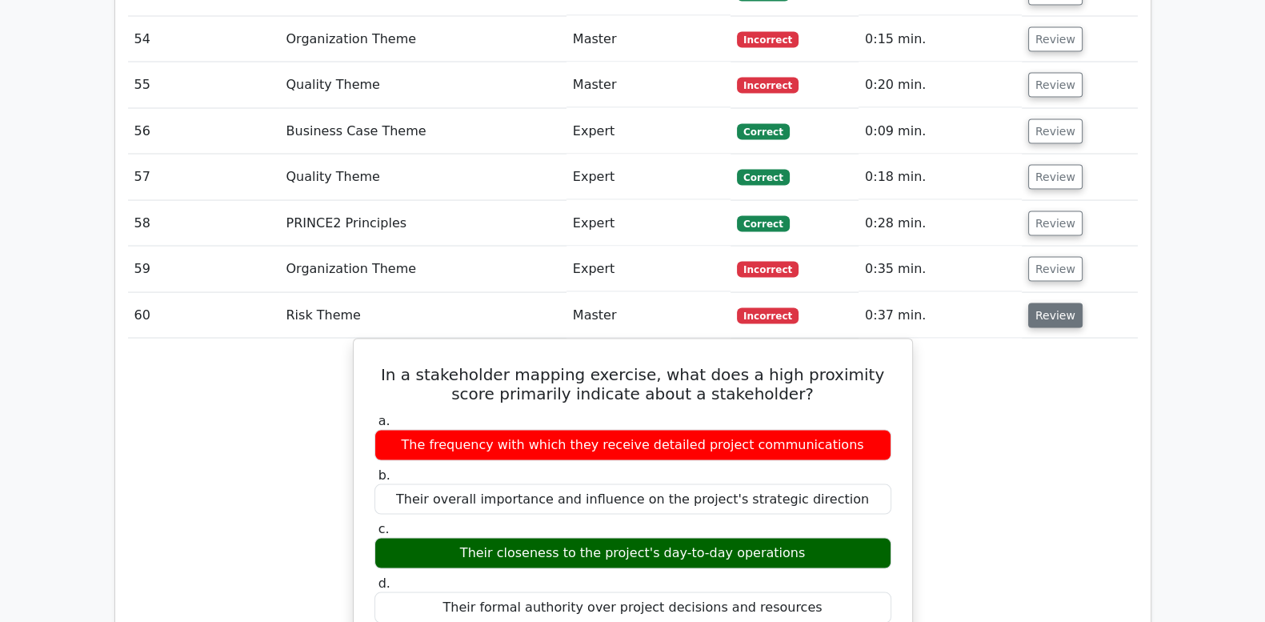
click at [1044, 303] on button "Review" at bounding box center [1055, 315] width 54 height 25
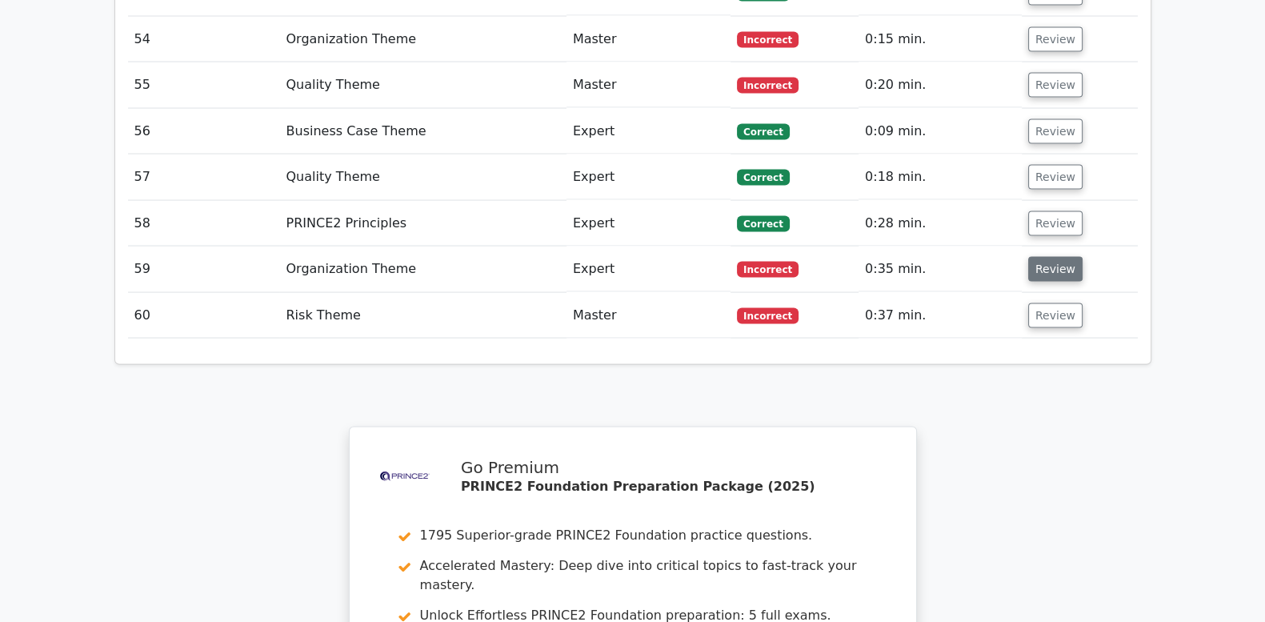
click at [1054, 257] on button "Review" at bounding box center [1055, 269] width 54 height 25
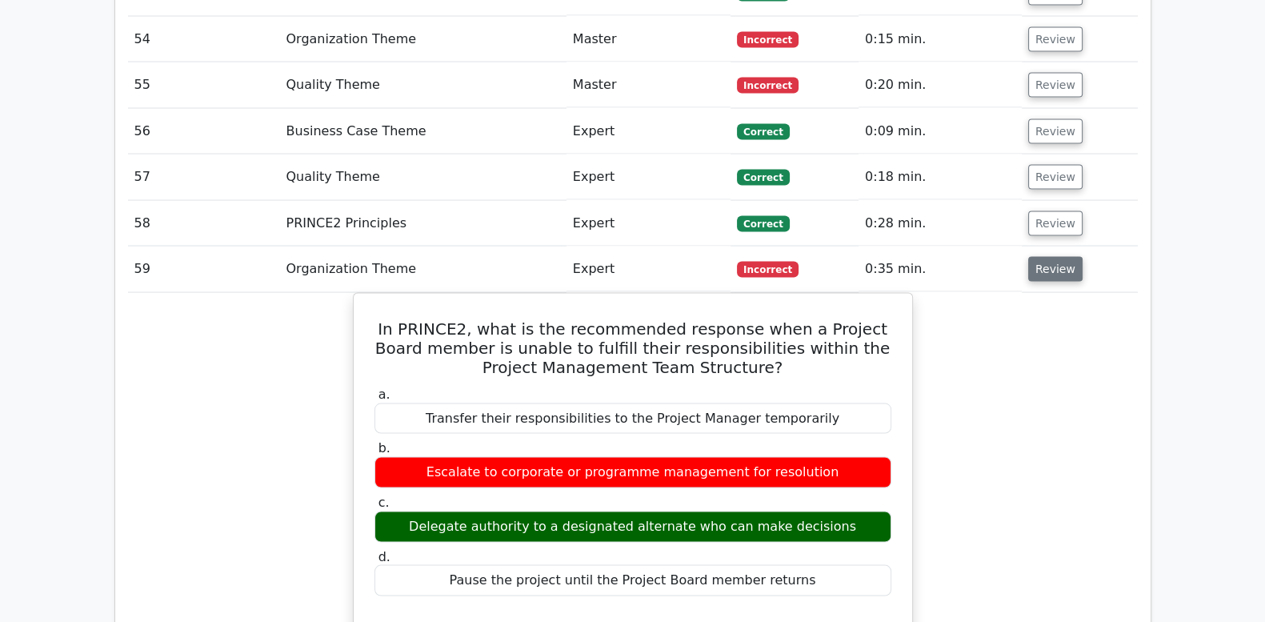
click at [1054, 257] on button "Review" at bounding box center [1055, 269] width 54 height 25
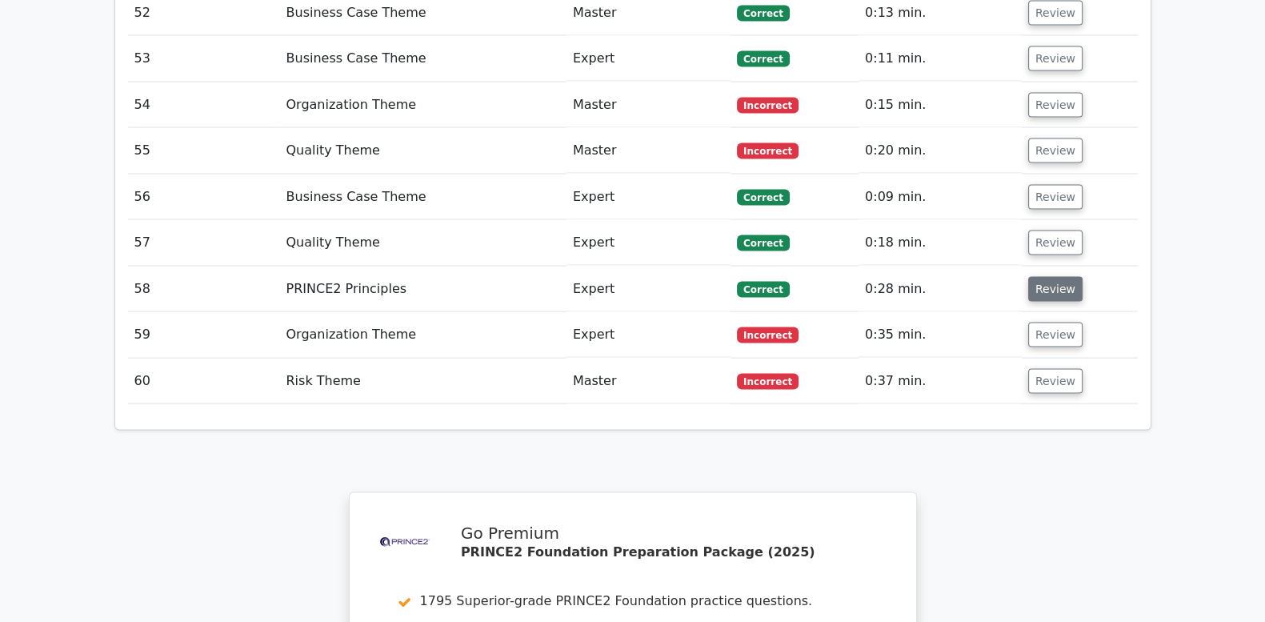
scroll to position [3868, 0]
click at [1054, 278] on button "Review" at bounding box center [1055, 290] width 54 height 25
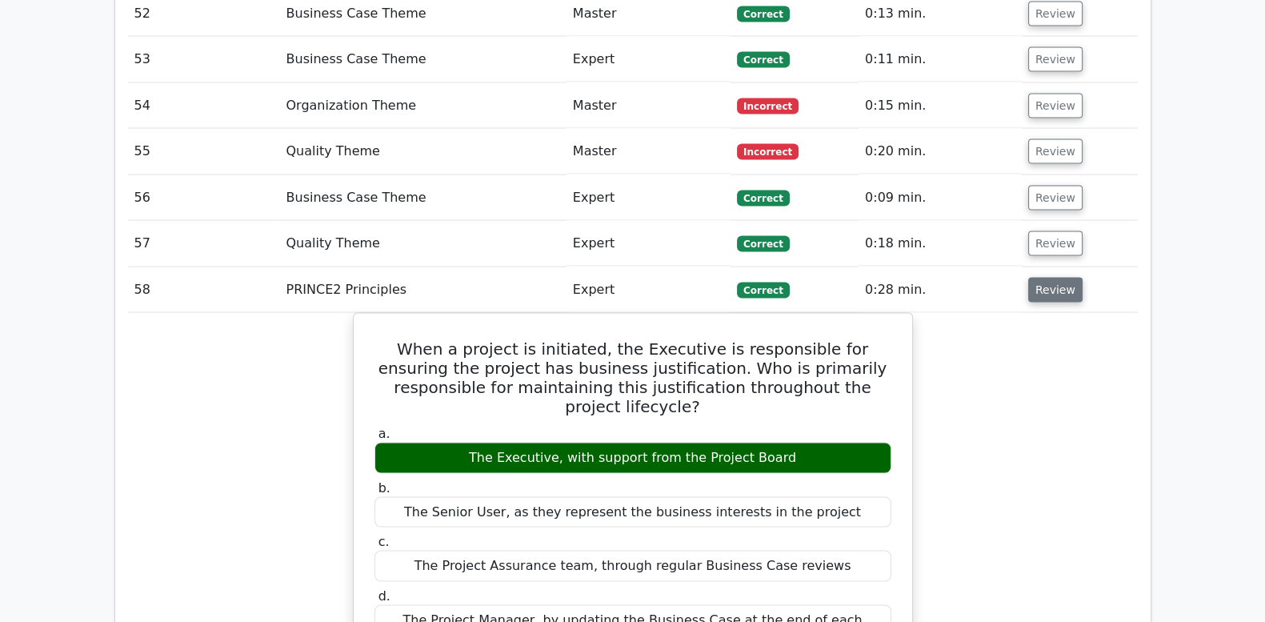
click at [1054, 278] on button "Review" at bounding box center [1055, 290] width 54 height 25
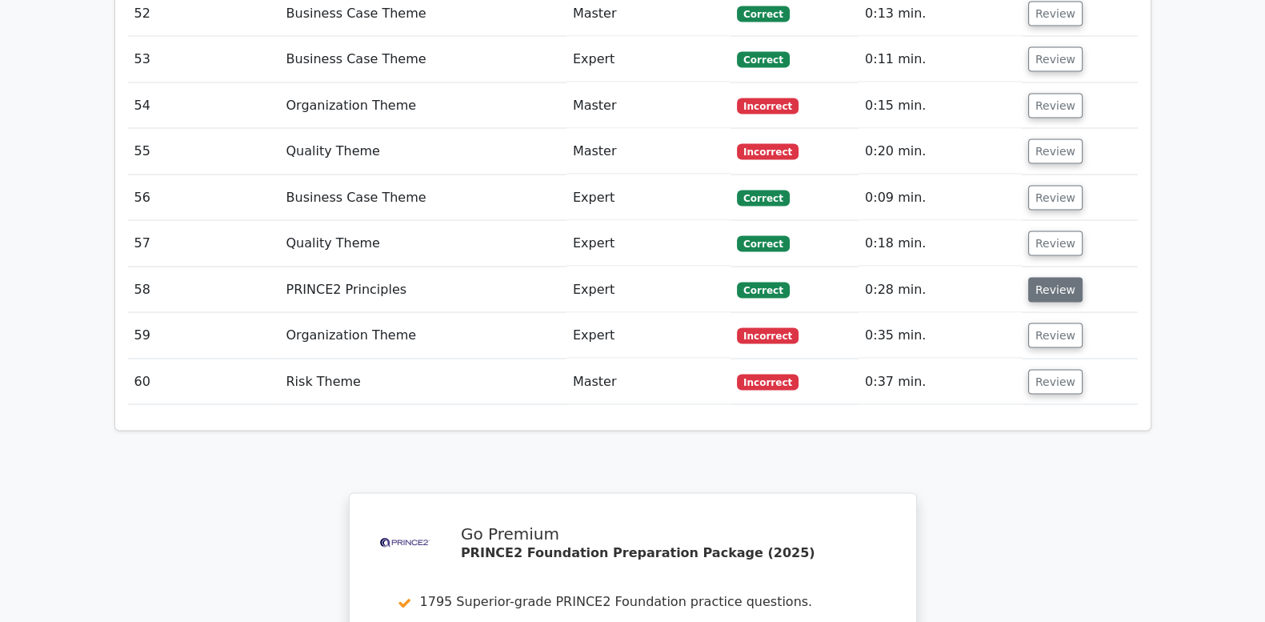
click at [1054, 278] on button "Review" at bounding box center [1055, 290] width 54 height 25
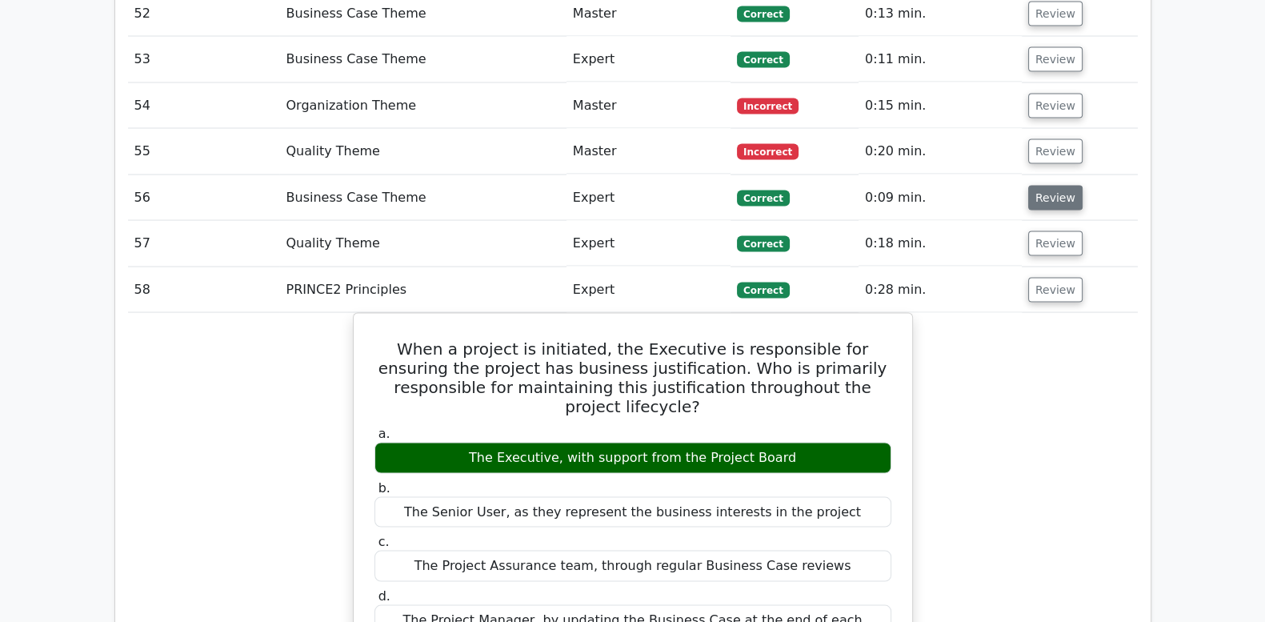
click at [1048, 186] on button "Review" at bounding box center [1055, 198] width 54 height 25
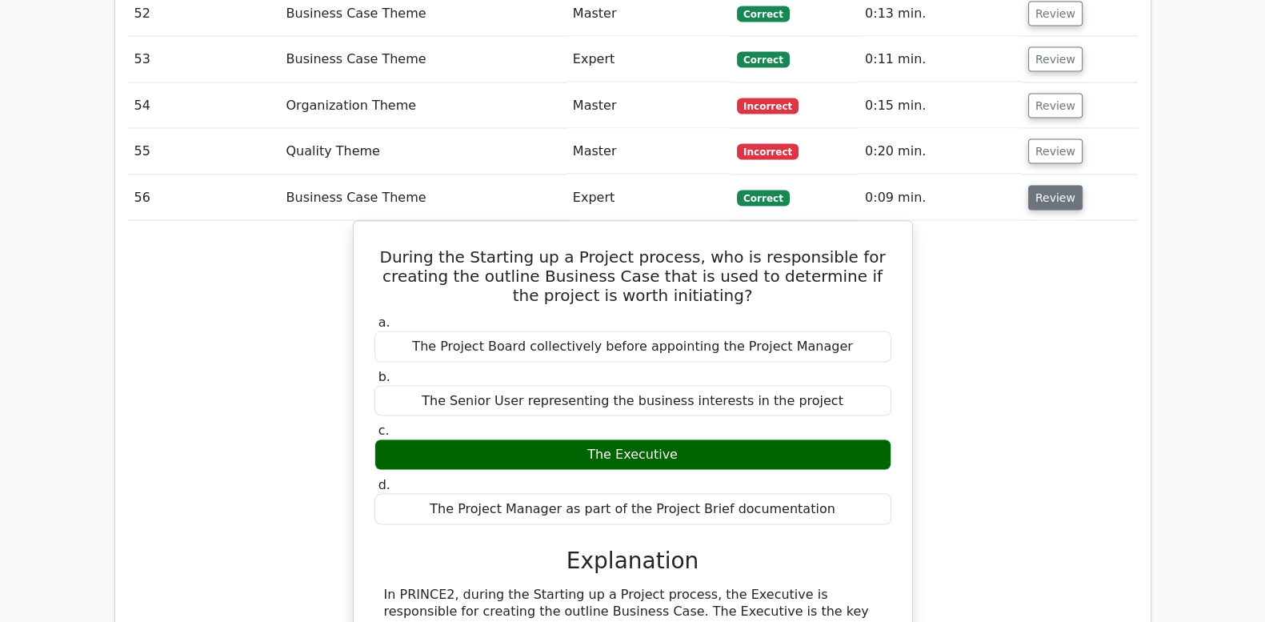
click at [1044, 186] on button "Review" at bounding box center [1055, 198] width 54 height 25
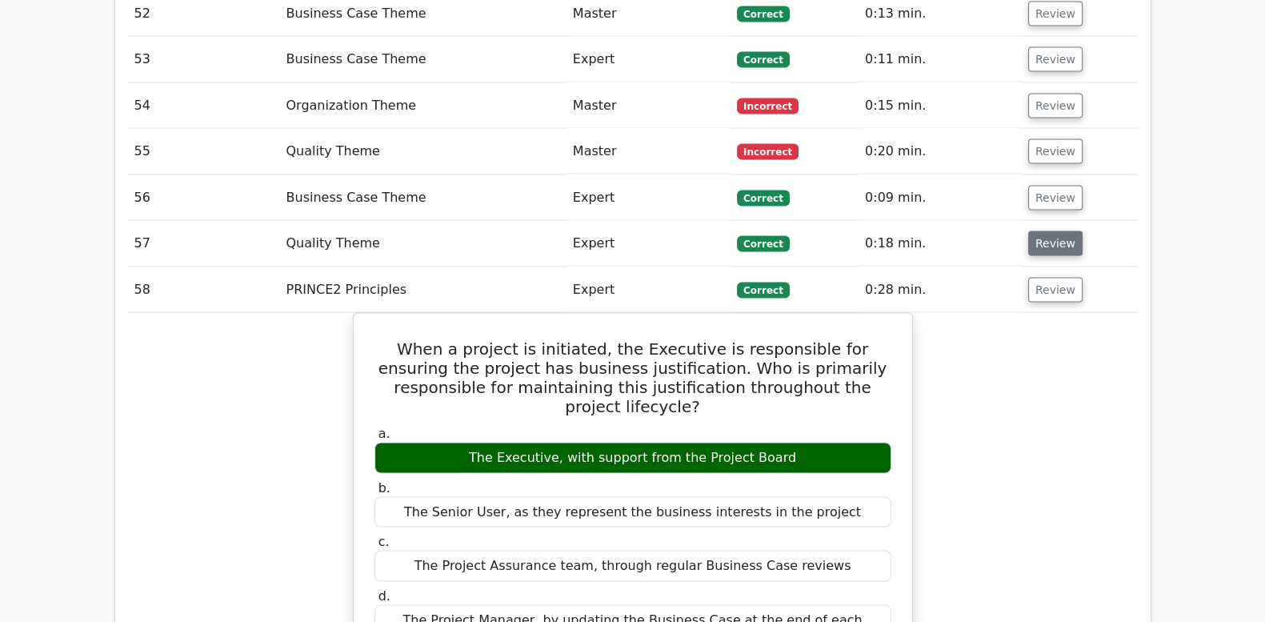
click at [1047, 231] on button "Review" at bounding box center [1055, 243] width 54 height 25
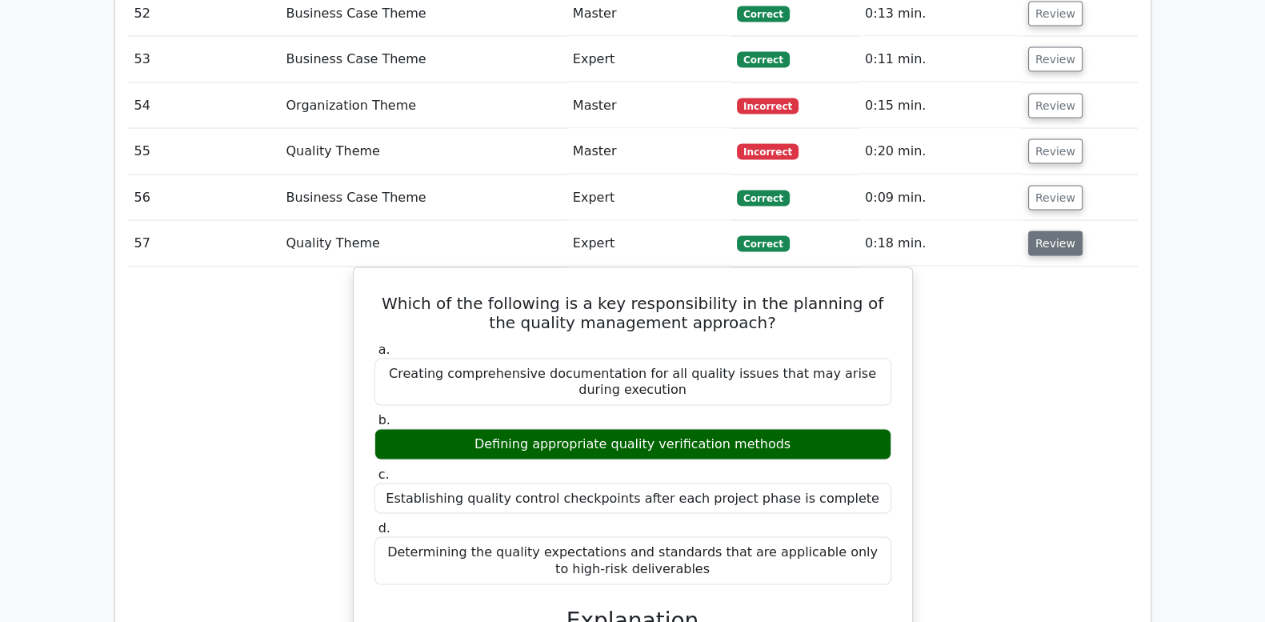
click at [1047, 231] on button "Review" at bounding box center [1055, 243] width 54 height 25
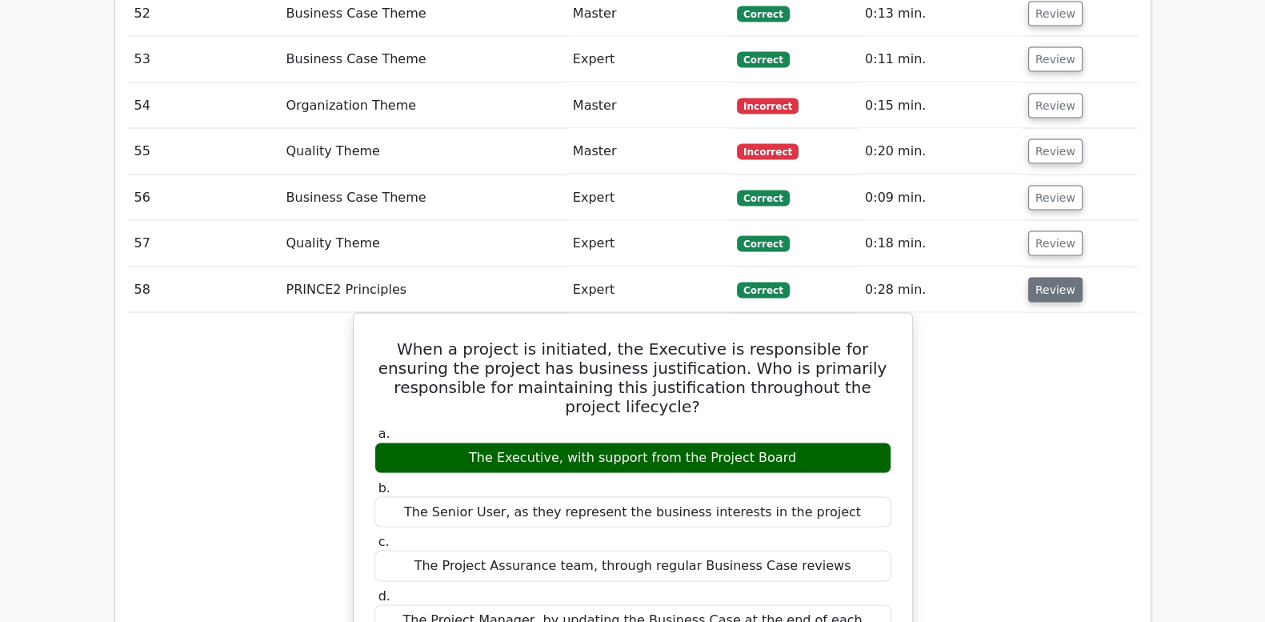
click at [1051, 278] on button "Review" at bounding box center [1055, 290] width 54 height 25
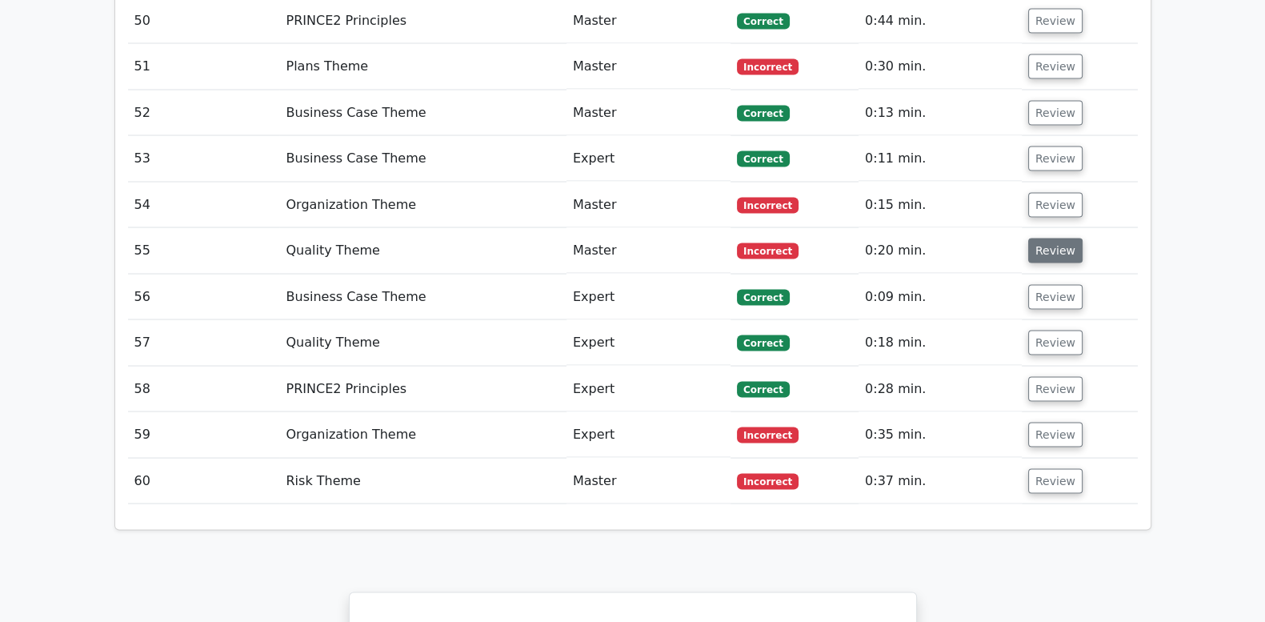
scroll to position [3734, 0]
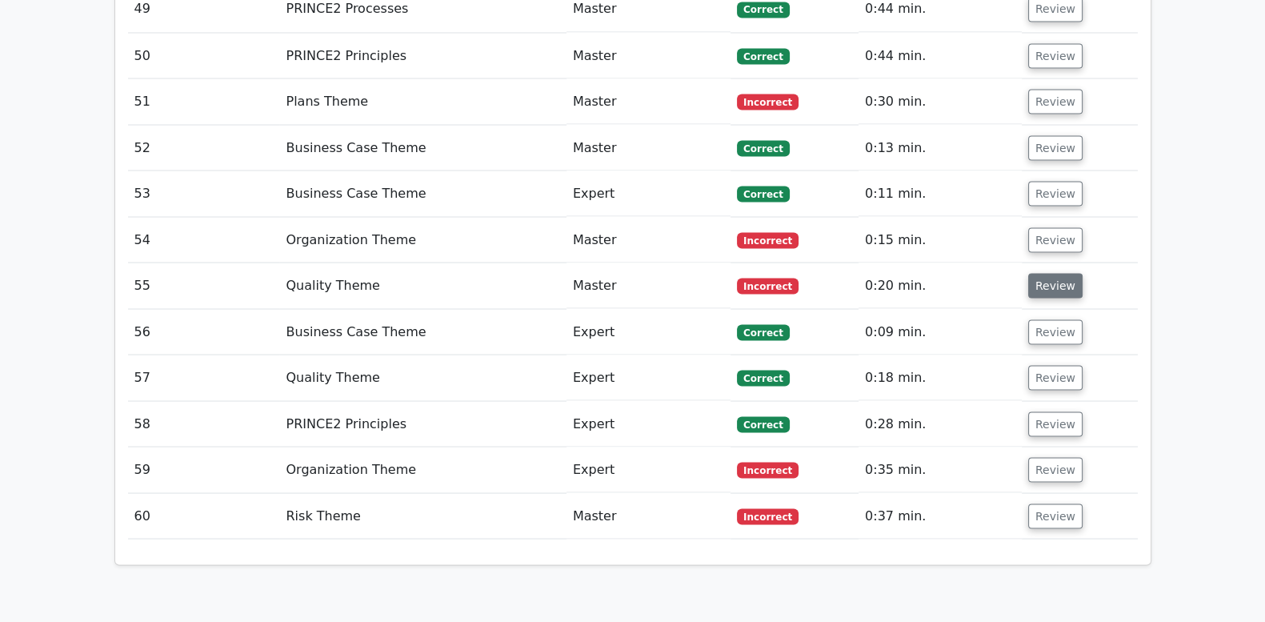
click at [1036, 273] on button "Review" at bounding box center [1055, 285] width 54 height 25
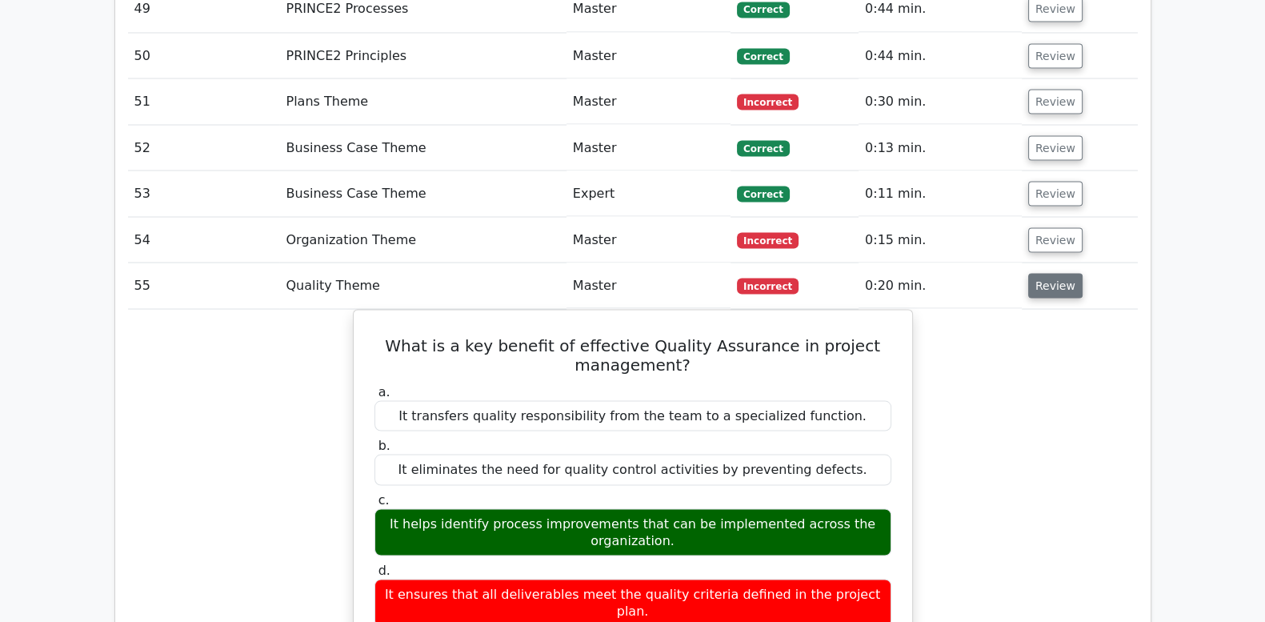
click at [1036, 273] on button "Review" at bounding box center [1055, 285] width 54 height 25
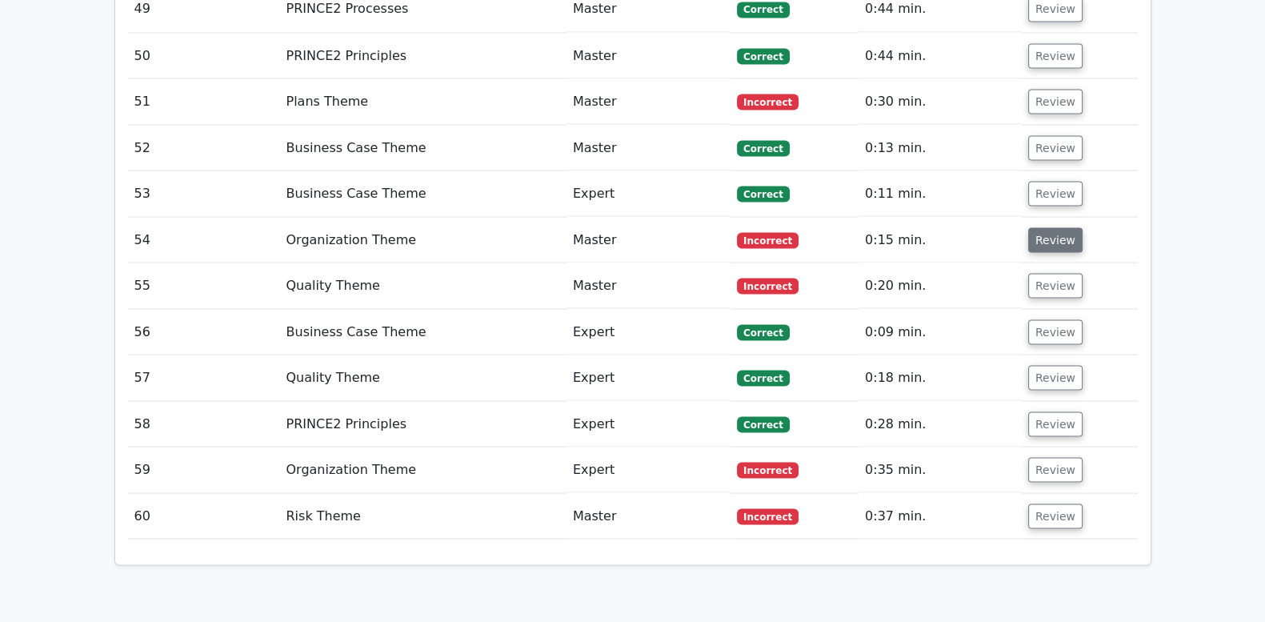
click at [1039, 227] on button "Review" at bounding box center [1055, 239] width 54 height 25
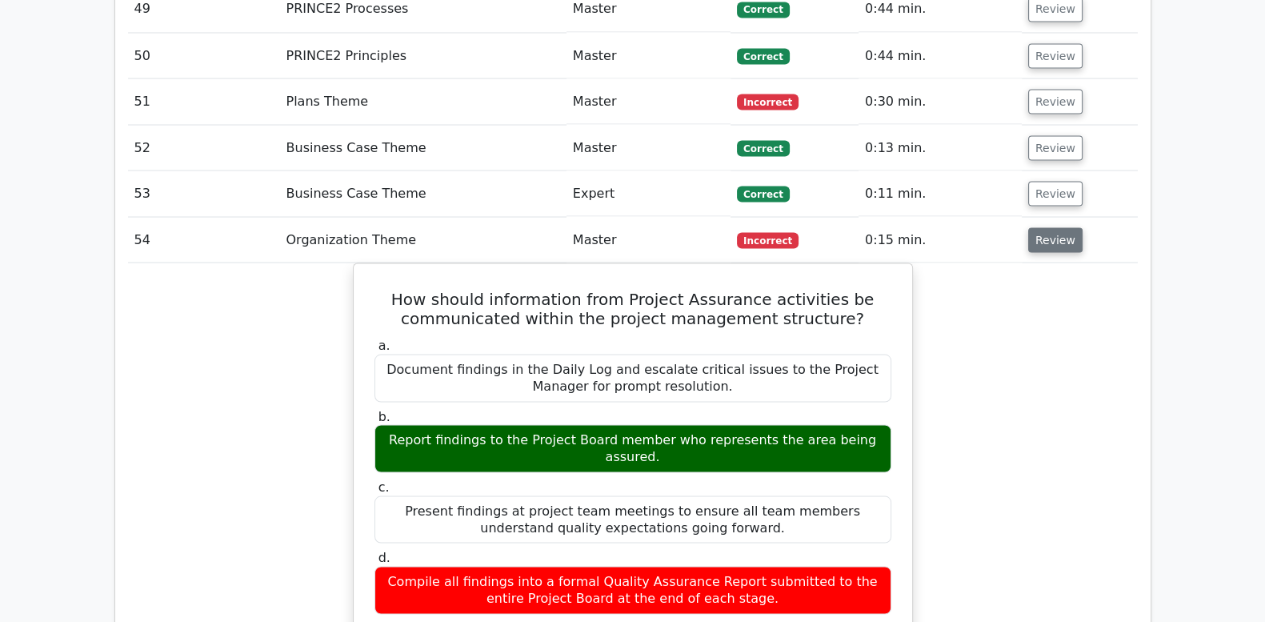
click at [1039, 227] on button "Review" at bounding box center [1055, 239] width 54 height 25
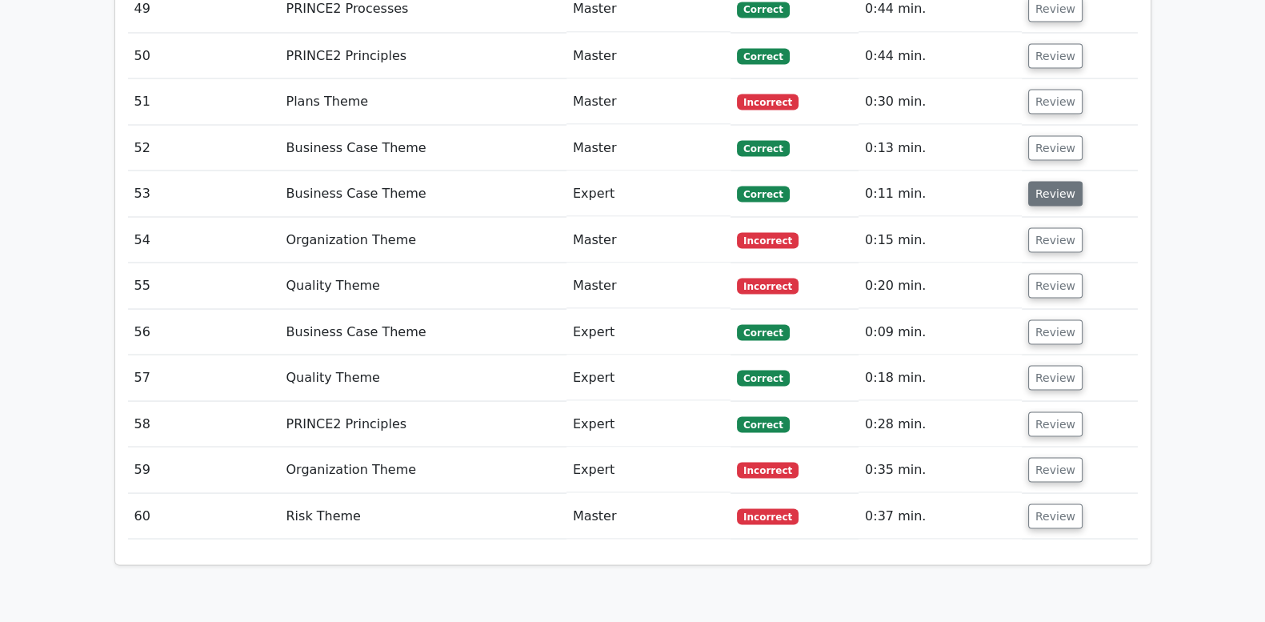
click at [1044, 181] on button "Review" at bounding box center [1055, 193] width 54 height 25
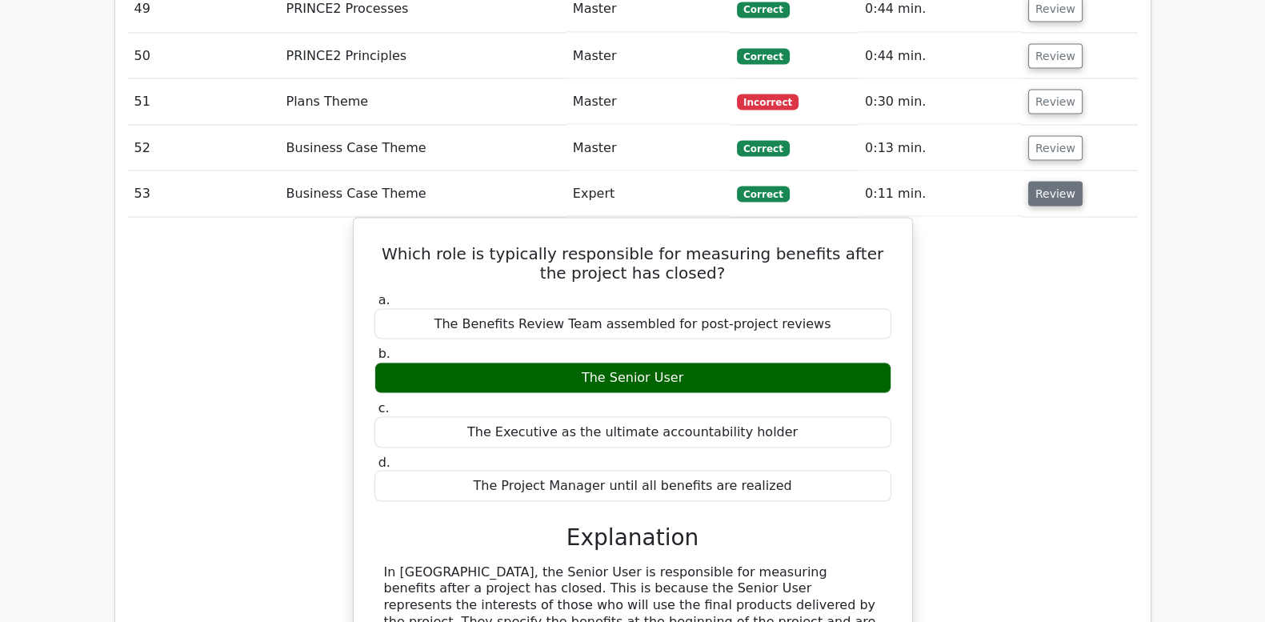
click at [1044, 181] on button "Review" at bounding box center [1055, 193] width 54 height 25
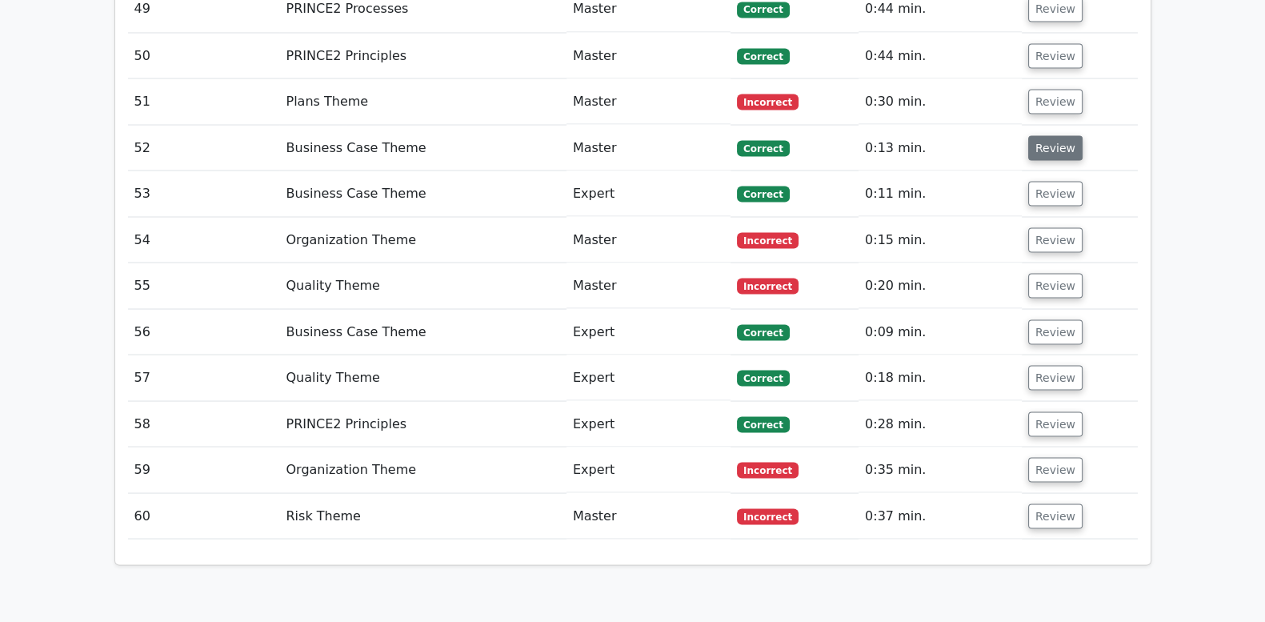
click at [1048, 135] on button "Review" at bounding box center [1055, 147] width 54 height 25
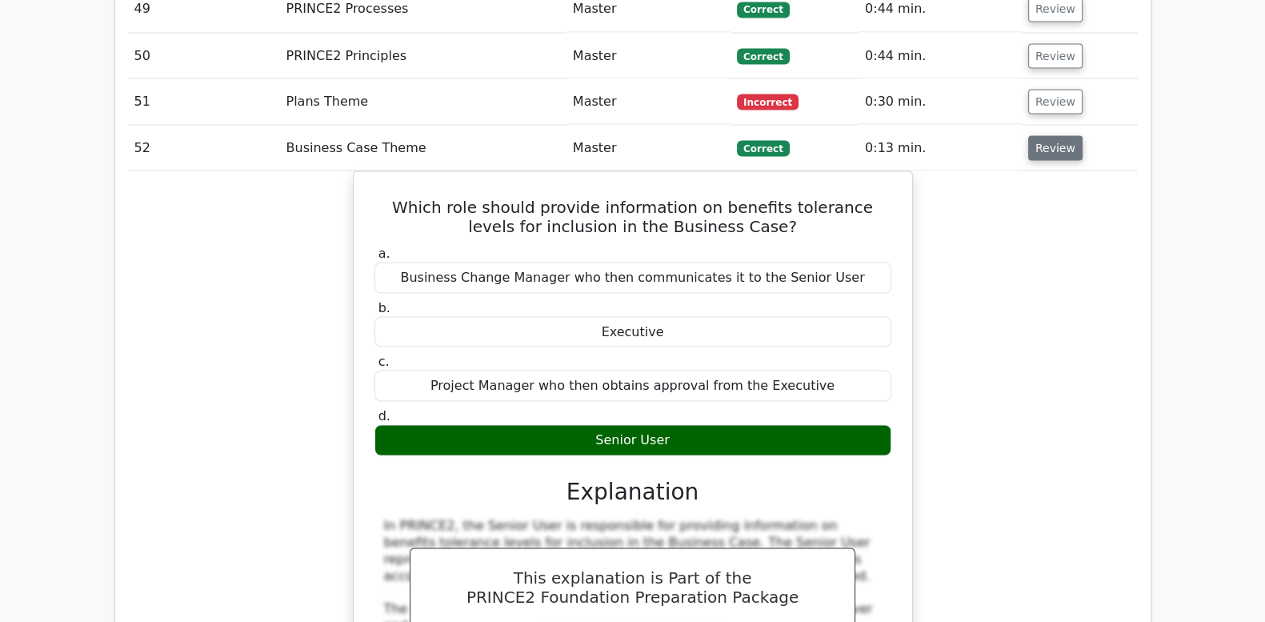
click at [1048, 135] on button "Review" at bounding box center [1055, 147] width 54 height 25
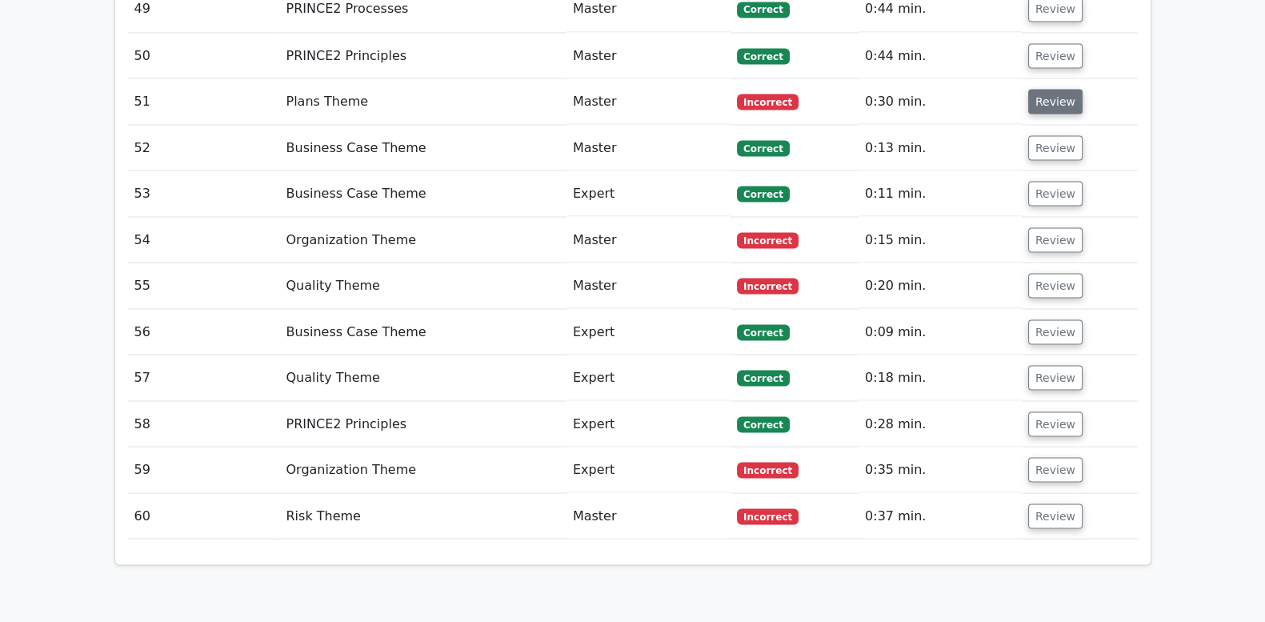
click at [1048, 89] on button "Review" at bounding box center [1055, 101] width 54 height 25
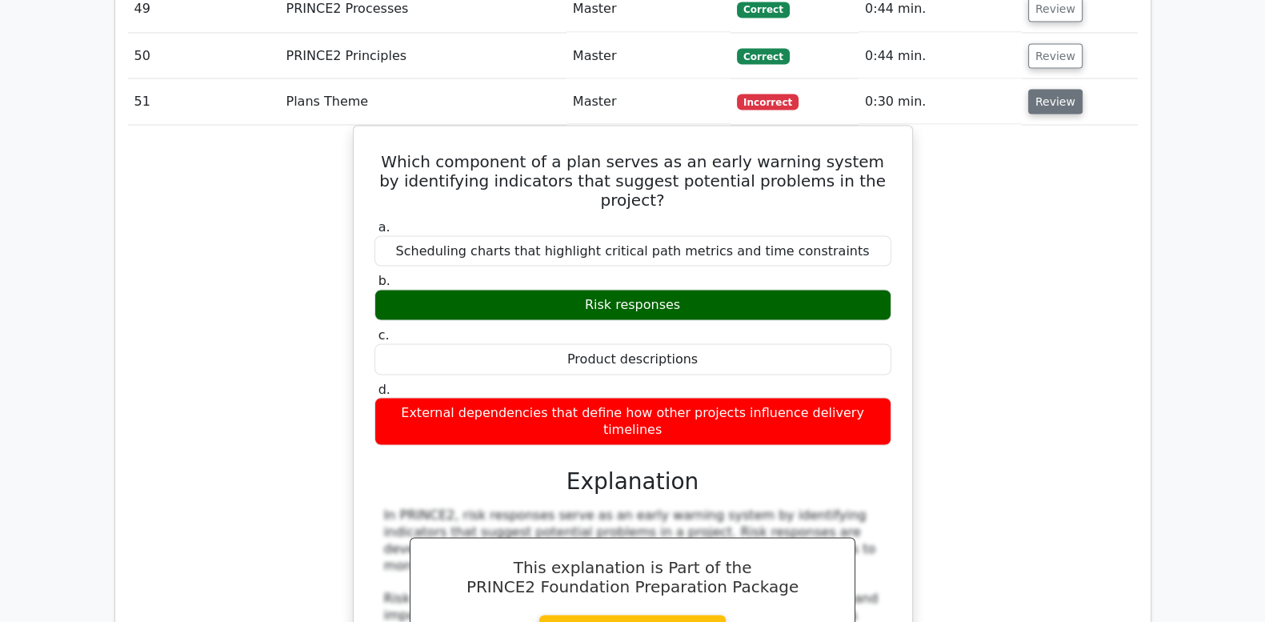
click at [1048, 89] on button "Review" at bounding box center [1055, 101] width 54 height 25
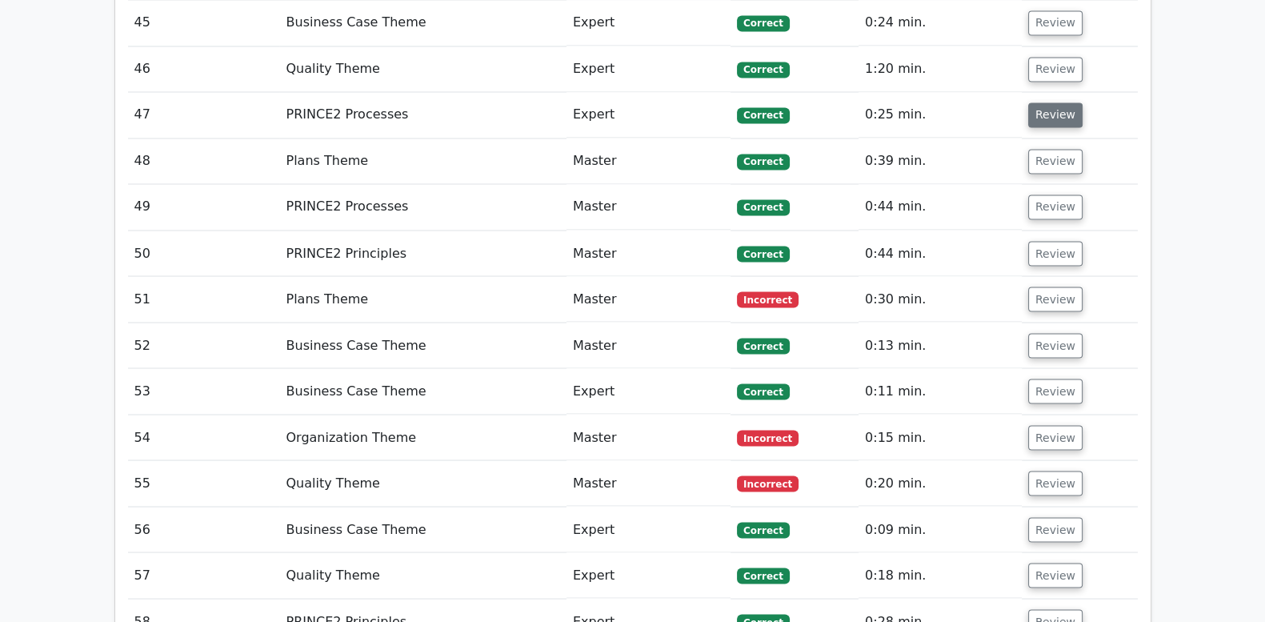
scroll to position [3534, 0]
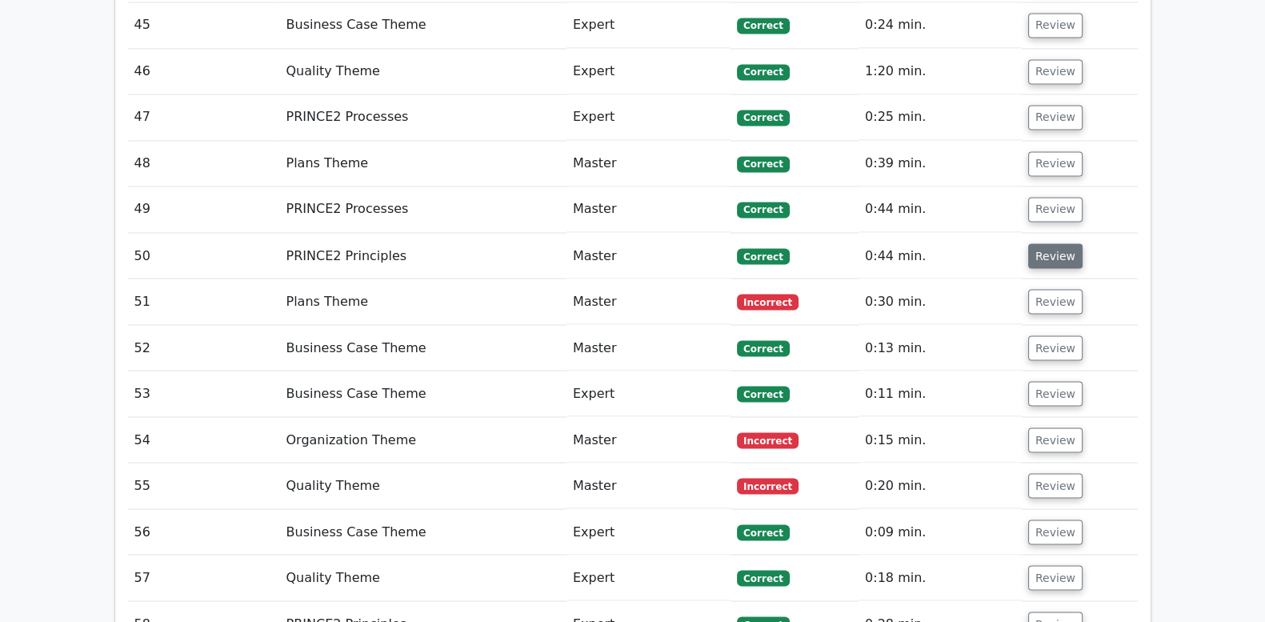
click at [1036, 243] on button "Review" at bounding box center [1055, 255] width 54 height 25
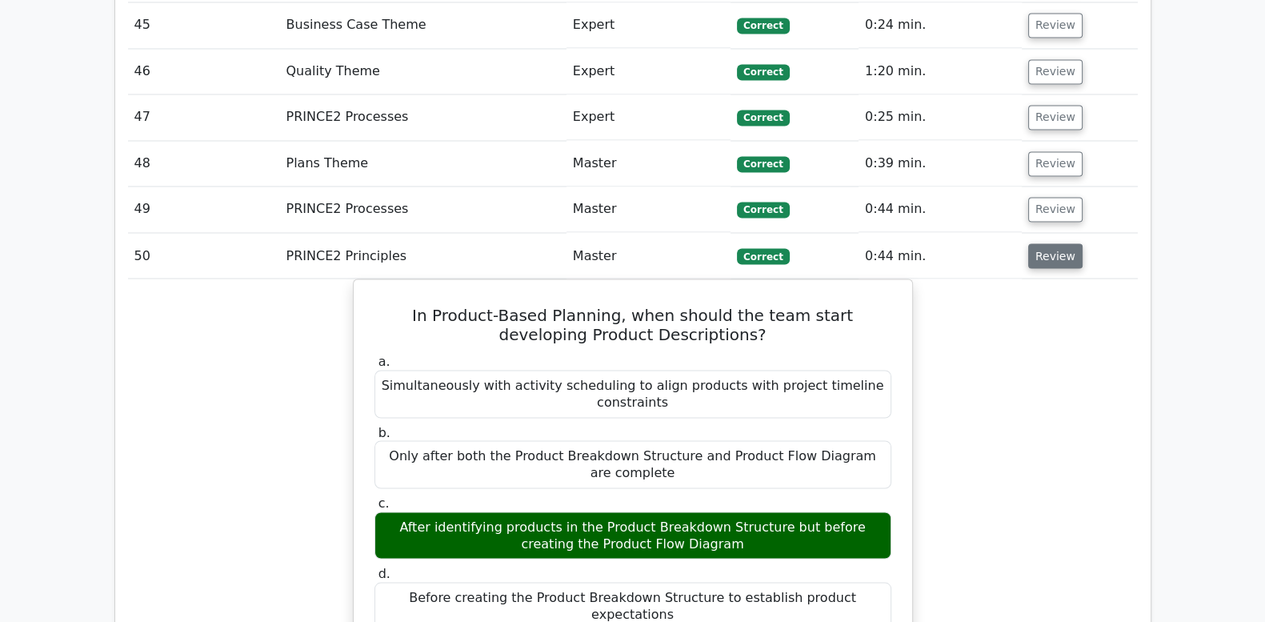
click at [1036, 243] on button "Review" at bounding box center [1055, 255] width 54 height 25
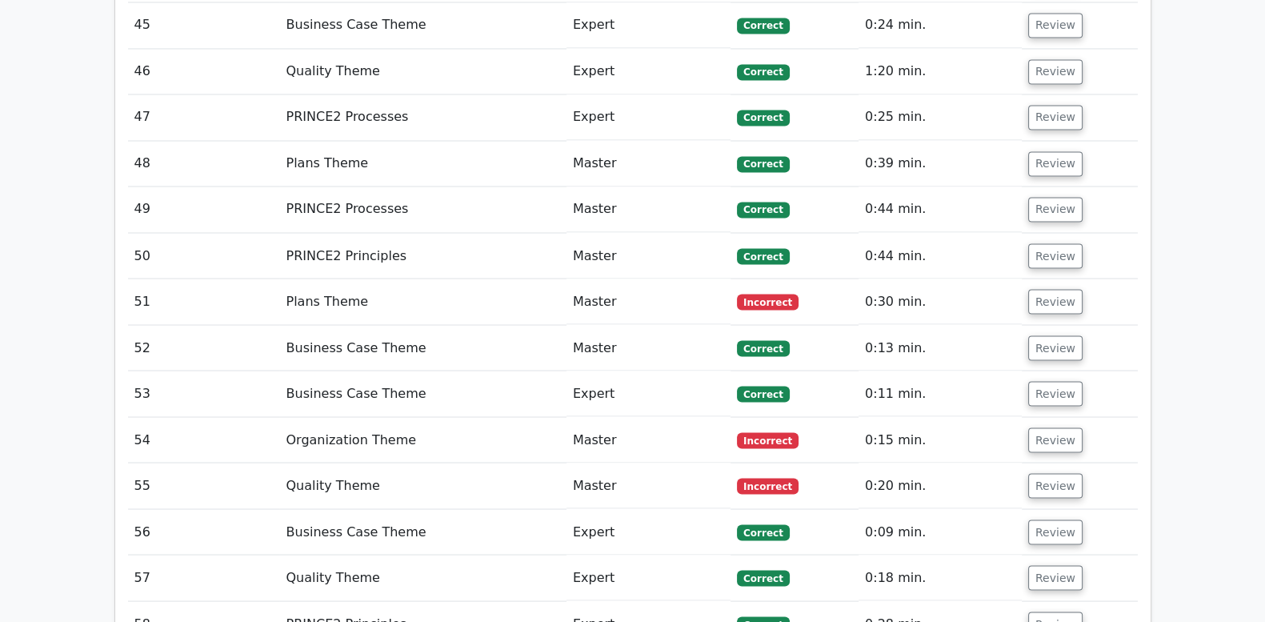
click at [1040, 186] on td "Review" at bounding box center [1080, 209] width 116 height 46
click at [1044, 197] on button "Review" at bounding box center [1055, 209] width 54 height 25
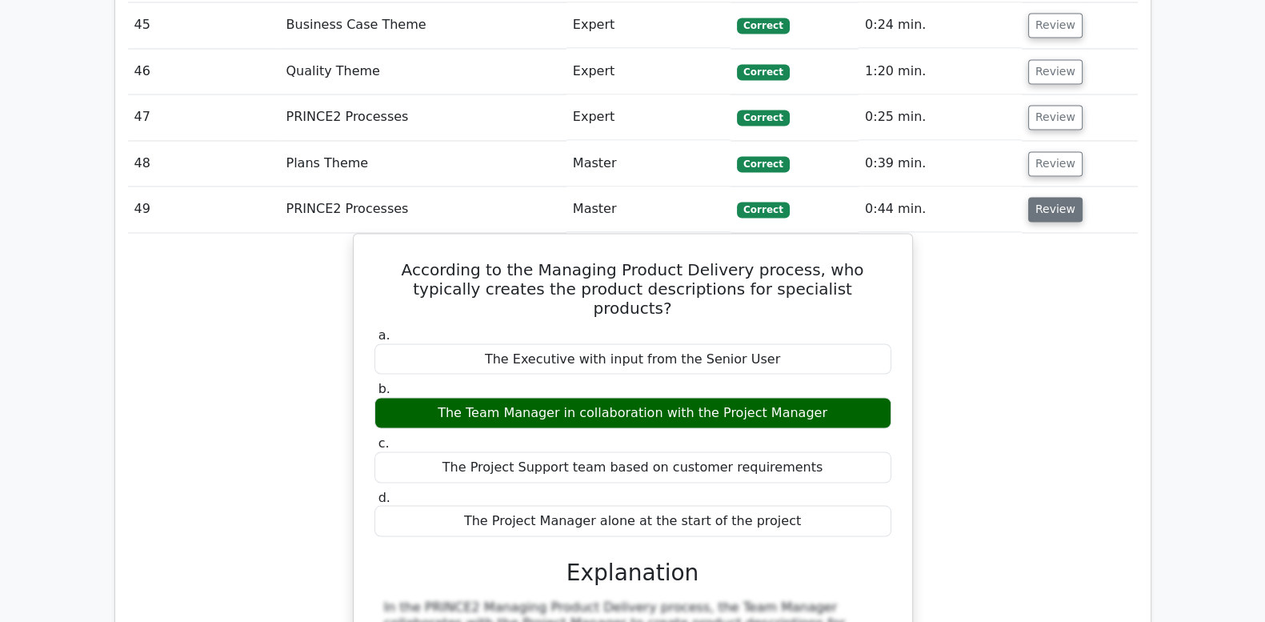
click at [1044, 197] on button "Review" at bounding box center [1055, 209] width 54 height 25
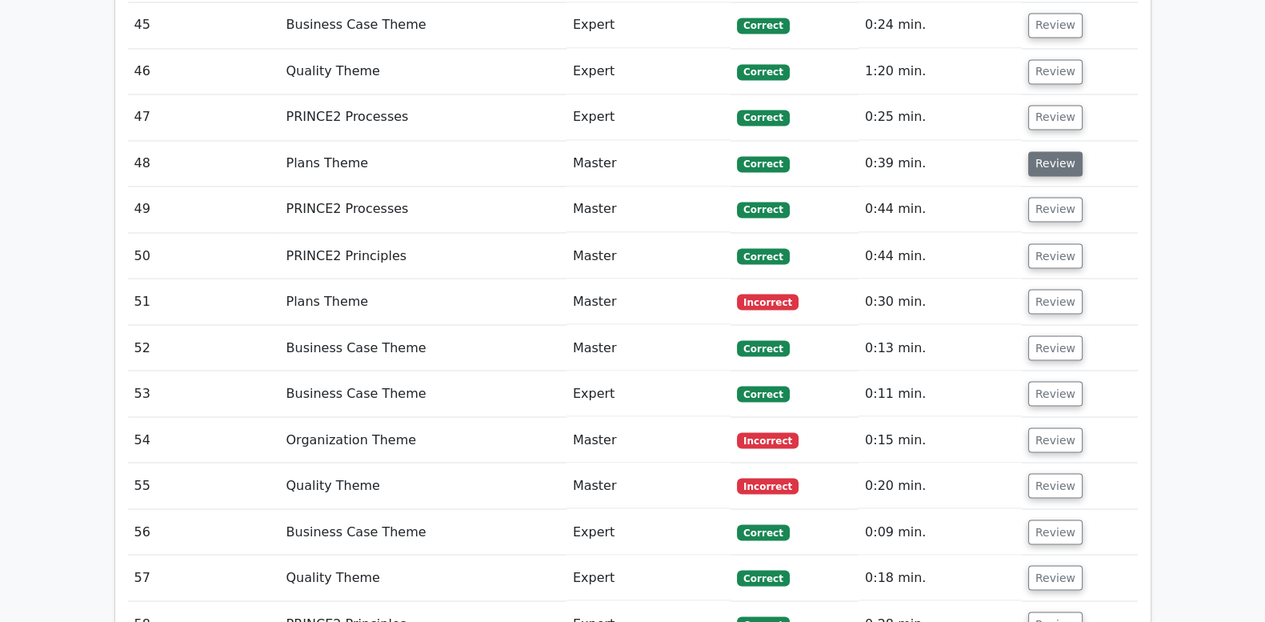
click at [1044, 151] on button "Review" at bounding box center [1055, 163] width 54 height 25
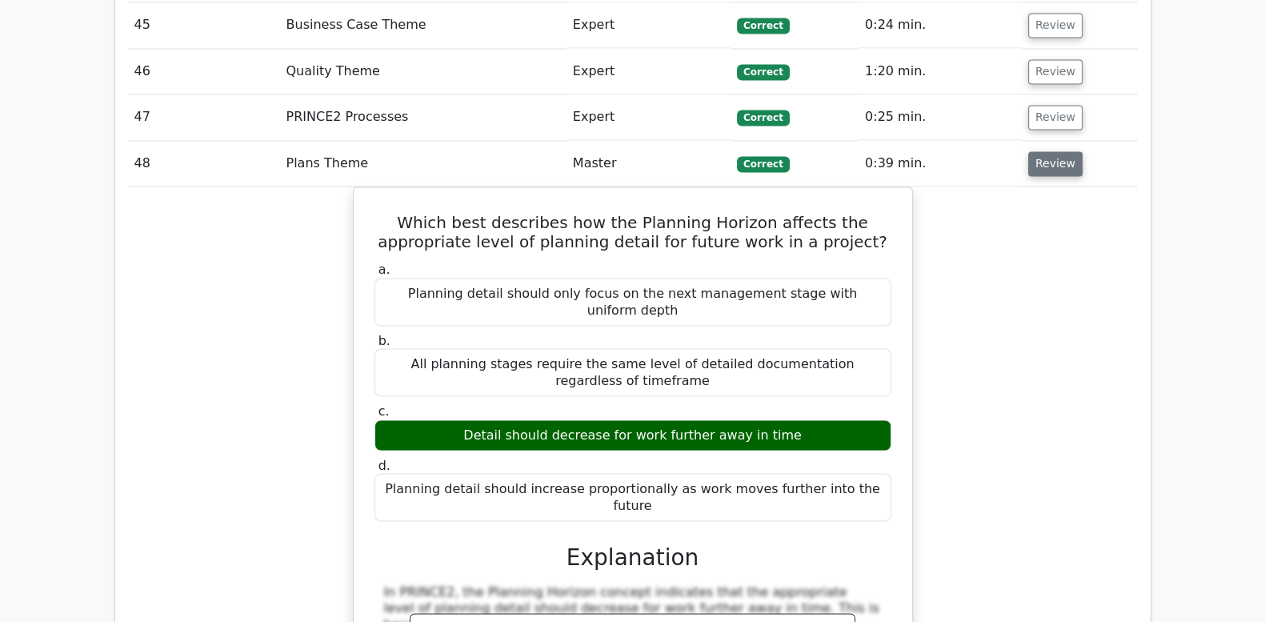
click at [1044, 151] on button "Review" at bounding box center [1055, 163] width 54 height 25
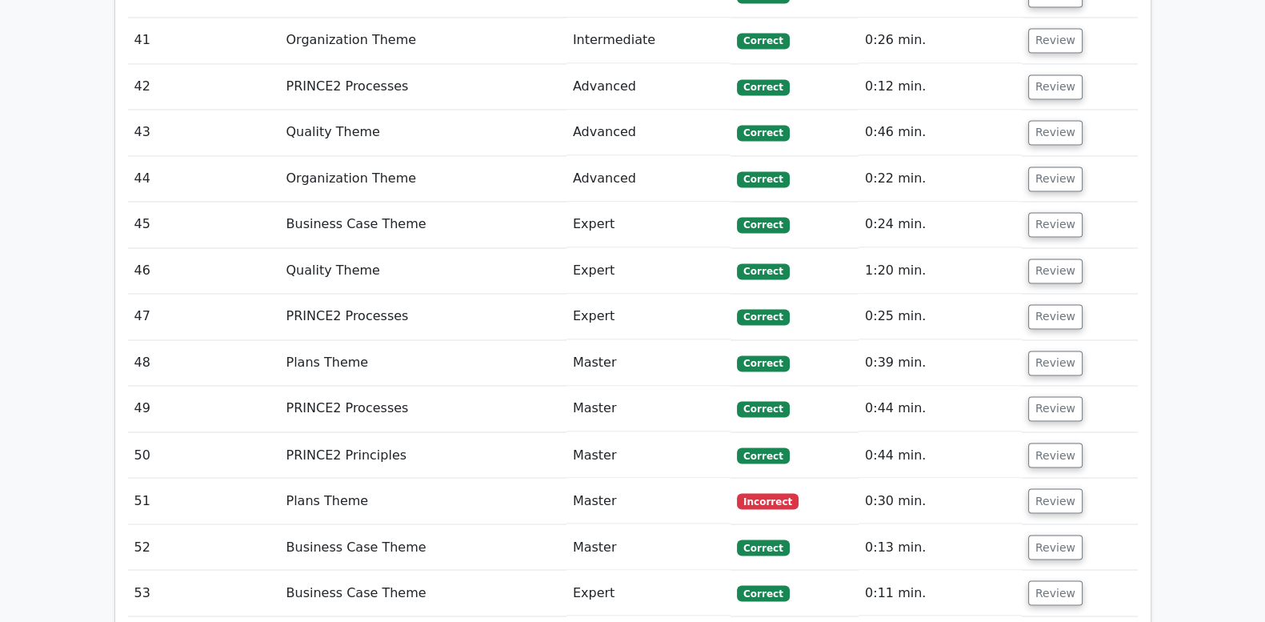
scroll to position [3334, 0]
click at [1035, 305] on button "Review" at bounding box center [1055, 317] width 54 height 25
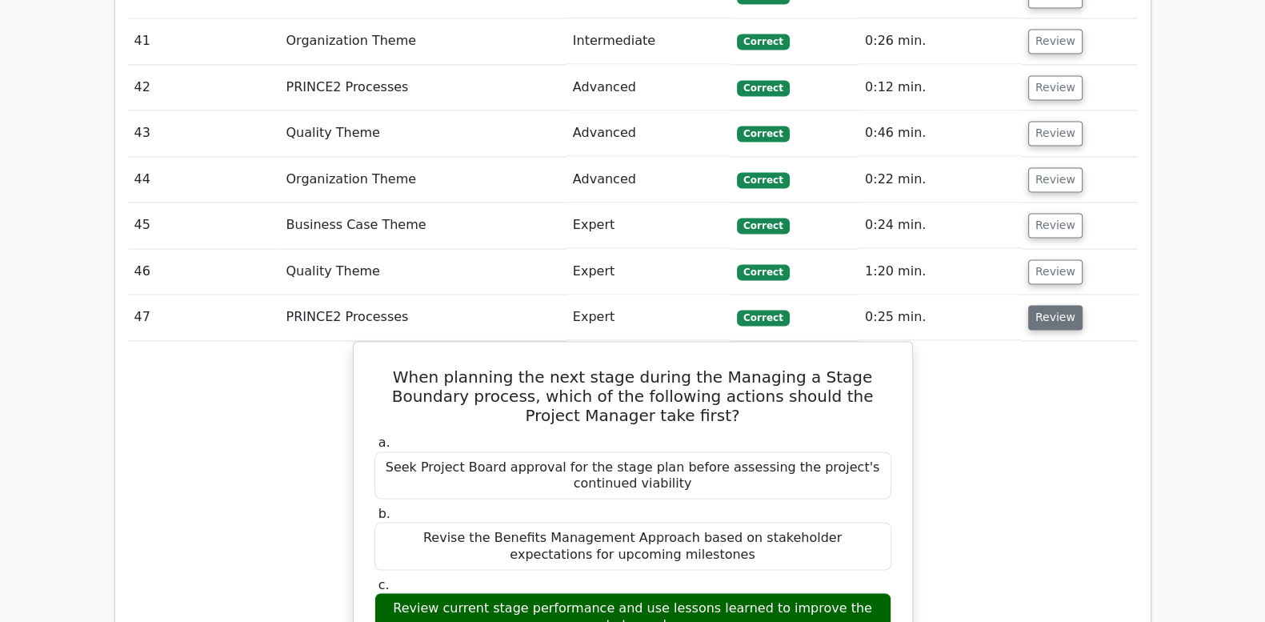
click at [1035, 305] on button "Review" at bounding box center [1055, 317] width 54 height 25
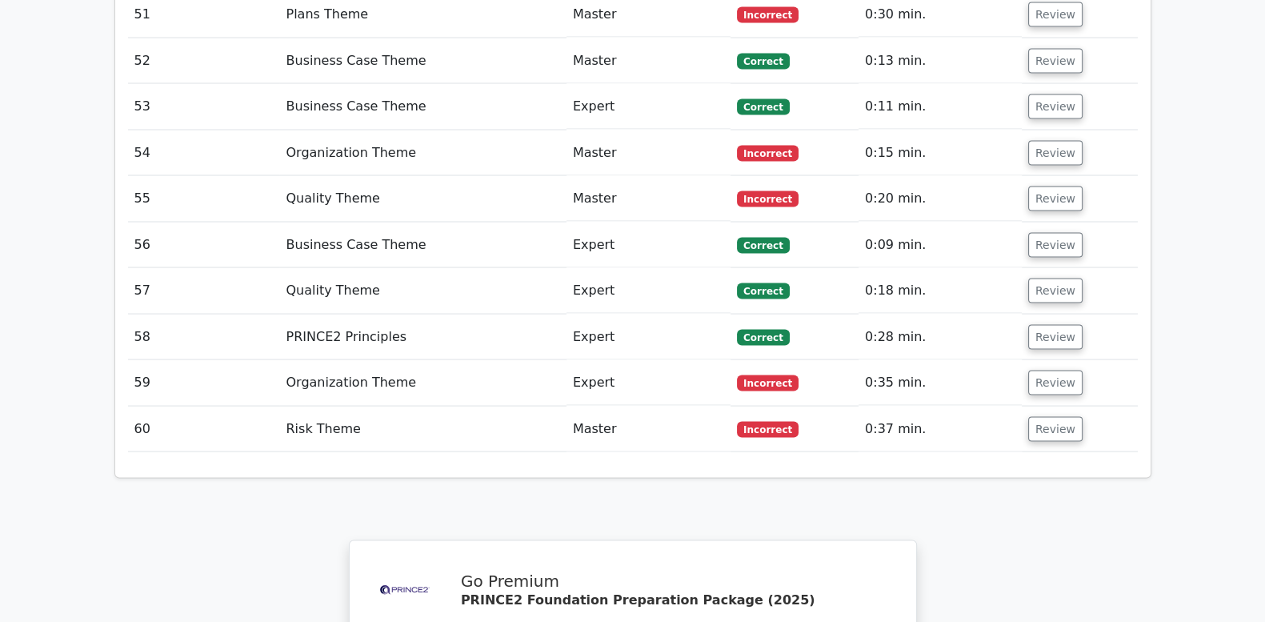
scroll to position [3813, 0]
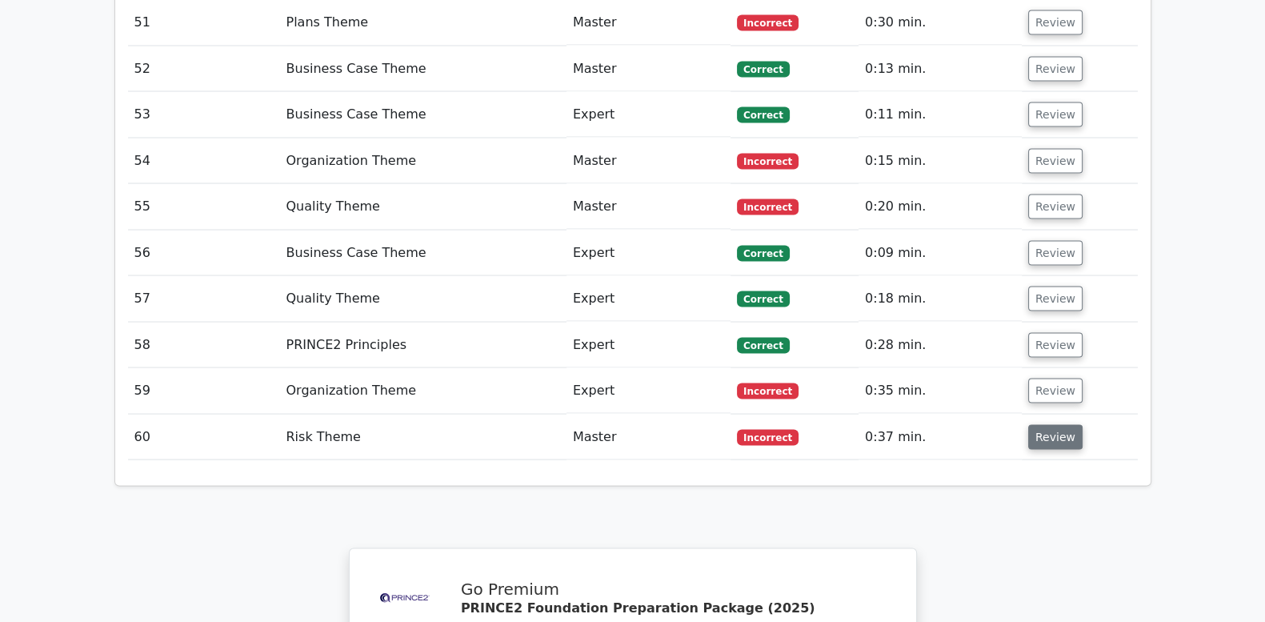
click at [1060, 425] on button "Review" at bounding box center [1055, 437] width 54 height 25
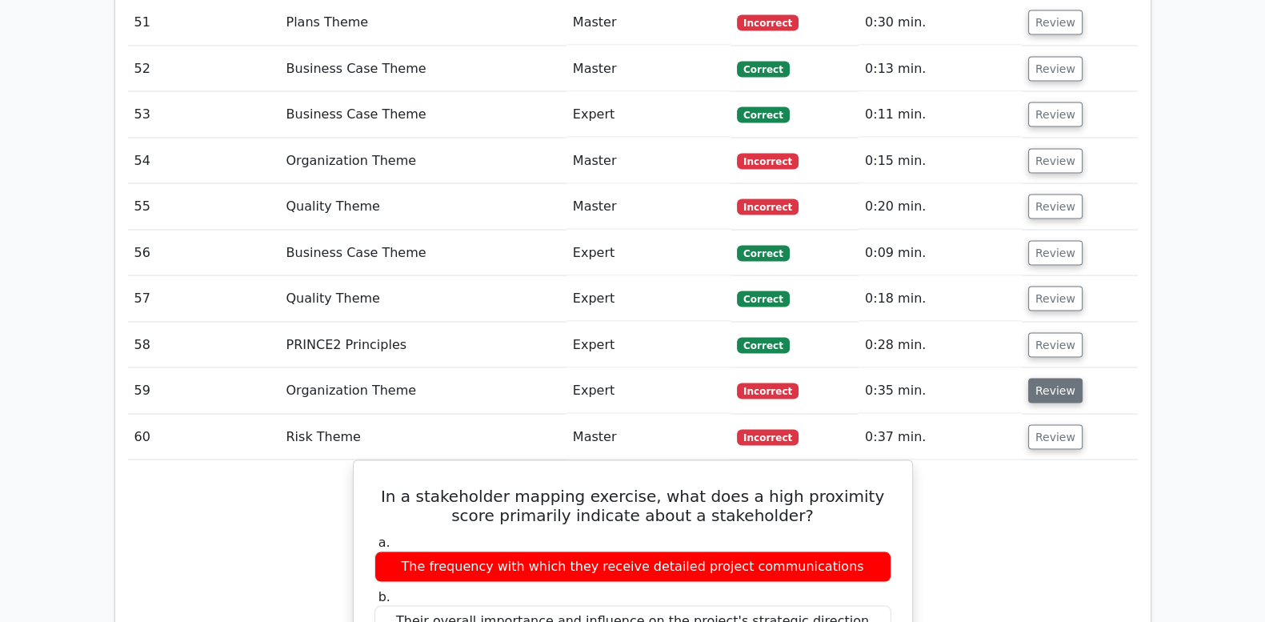
click at [1055, 379] on button "Review" at bounding box center [1055, 391] width 54 height 25
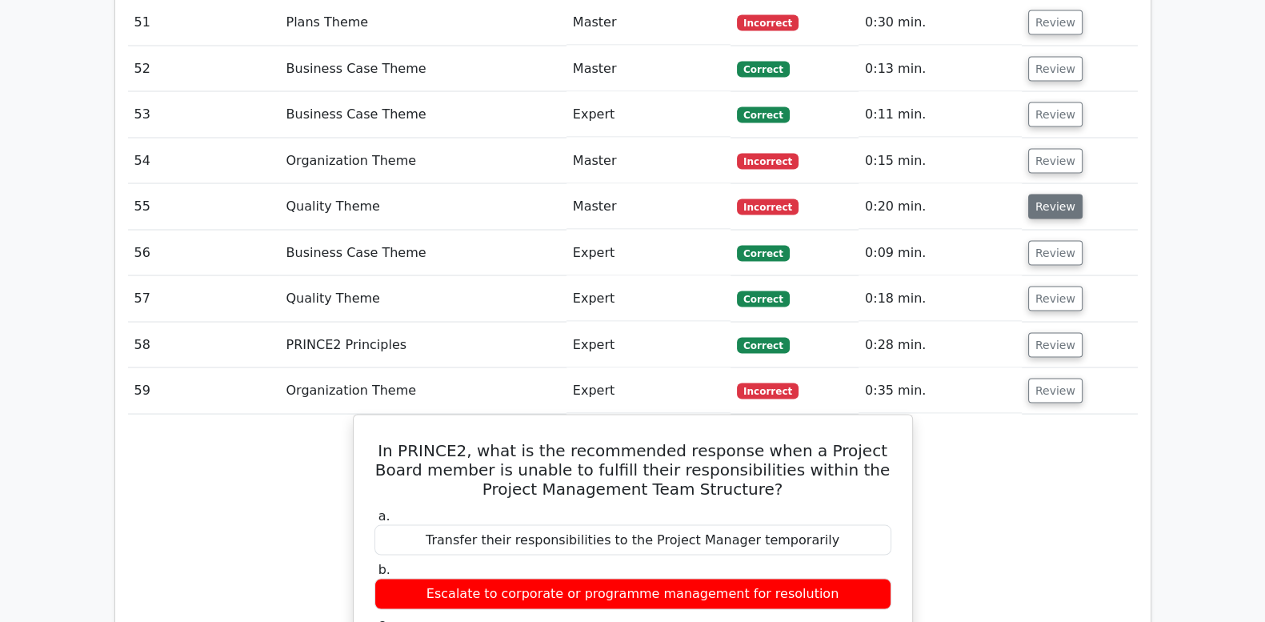
click at [1044, 194] on button "Review" at bounding box center [1055, 206] width 54 height 25
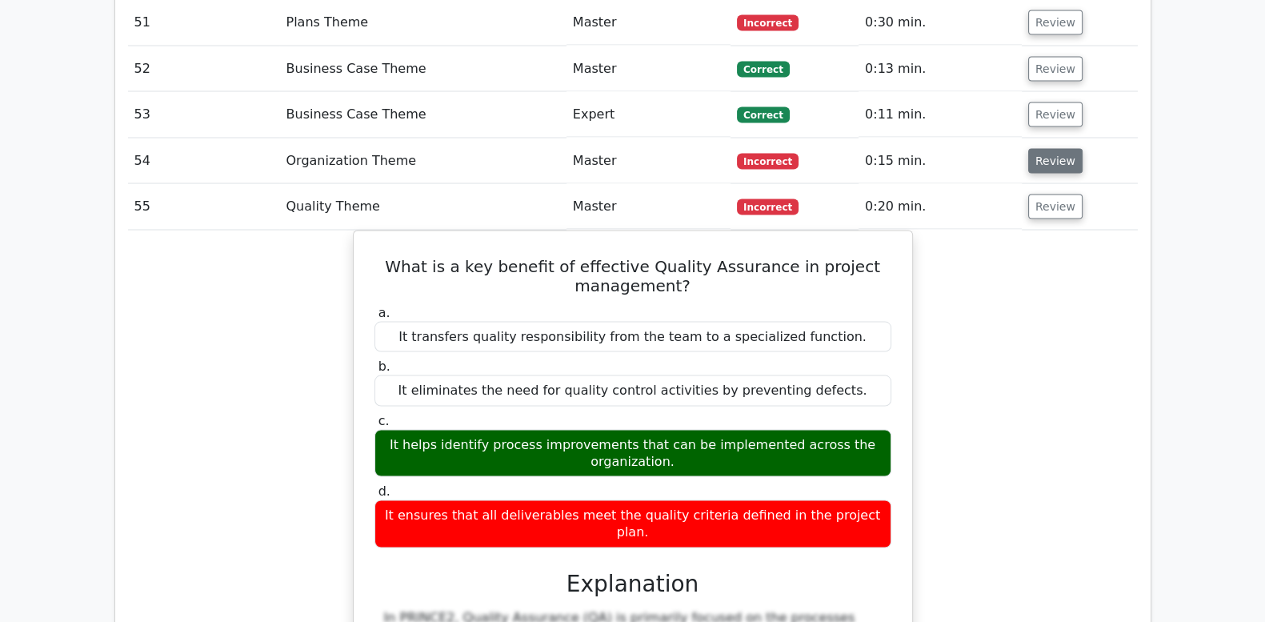
click at [1044, 149] on button "Review" at bounding box center [1055, 161] width 54 height 25
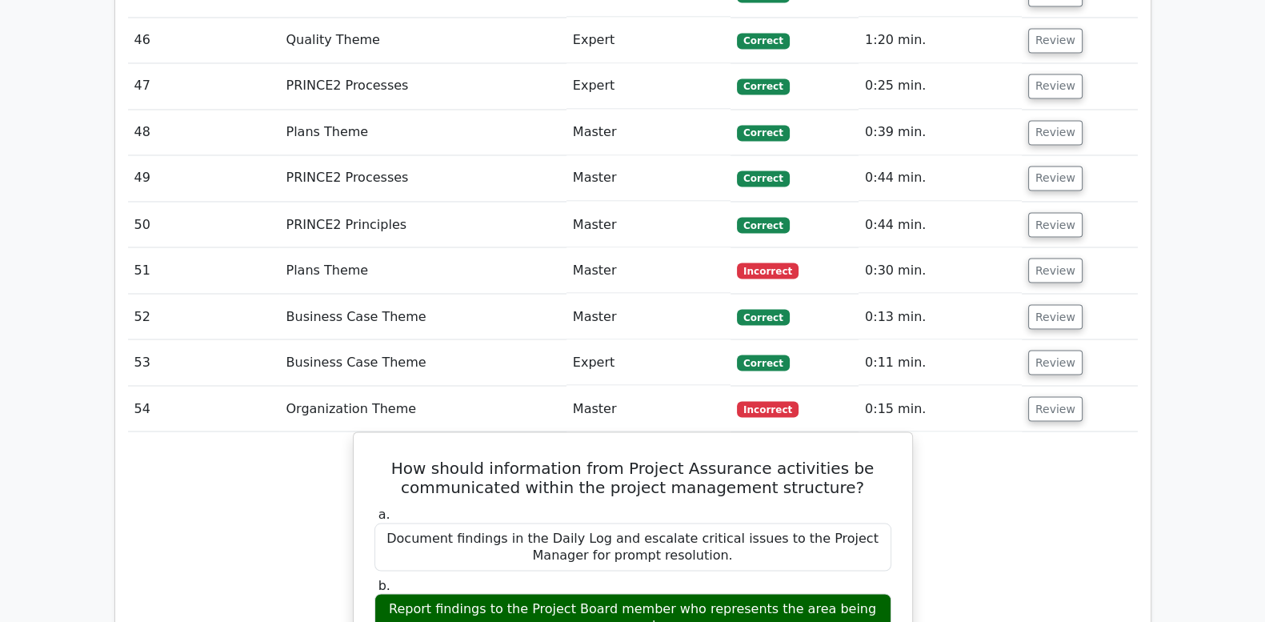
scroll to position [3479, 0]
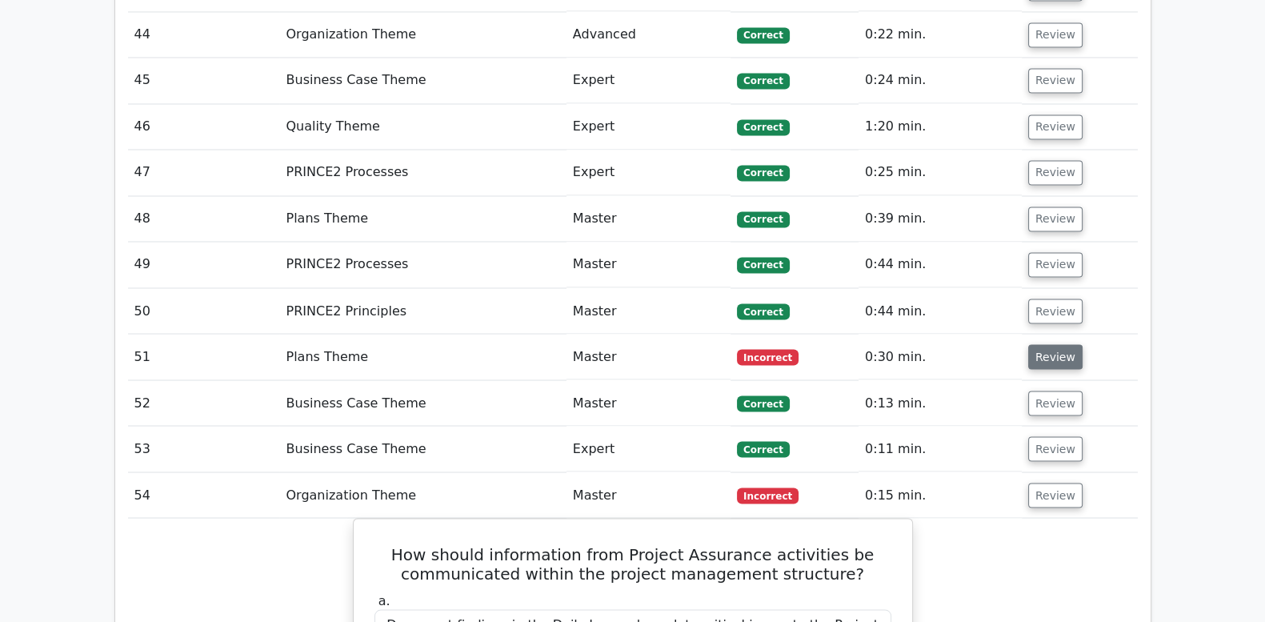
click at [1044, 344] on button "Review" at bounding box center [1055, 356] width 54 height 25
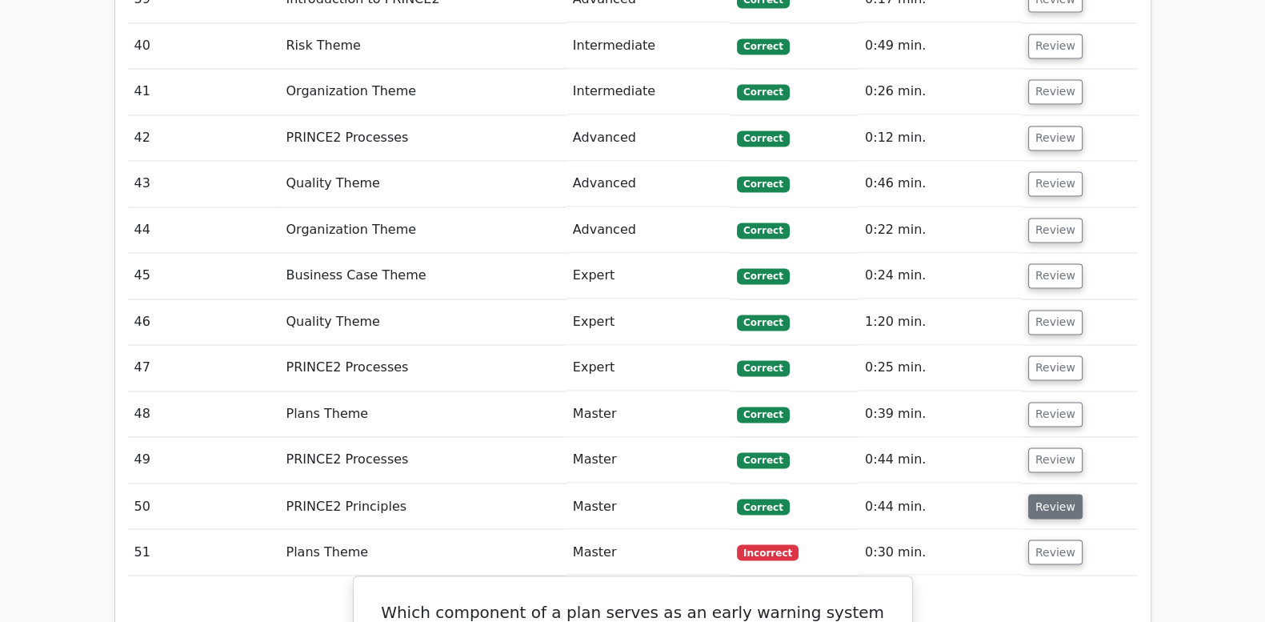
scroll to position [3279, 0]
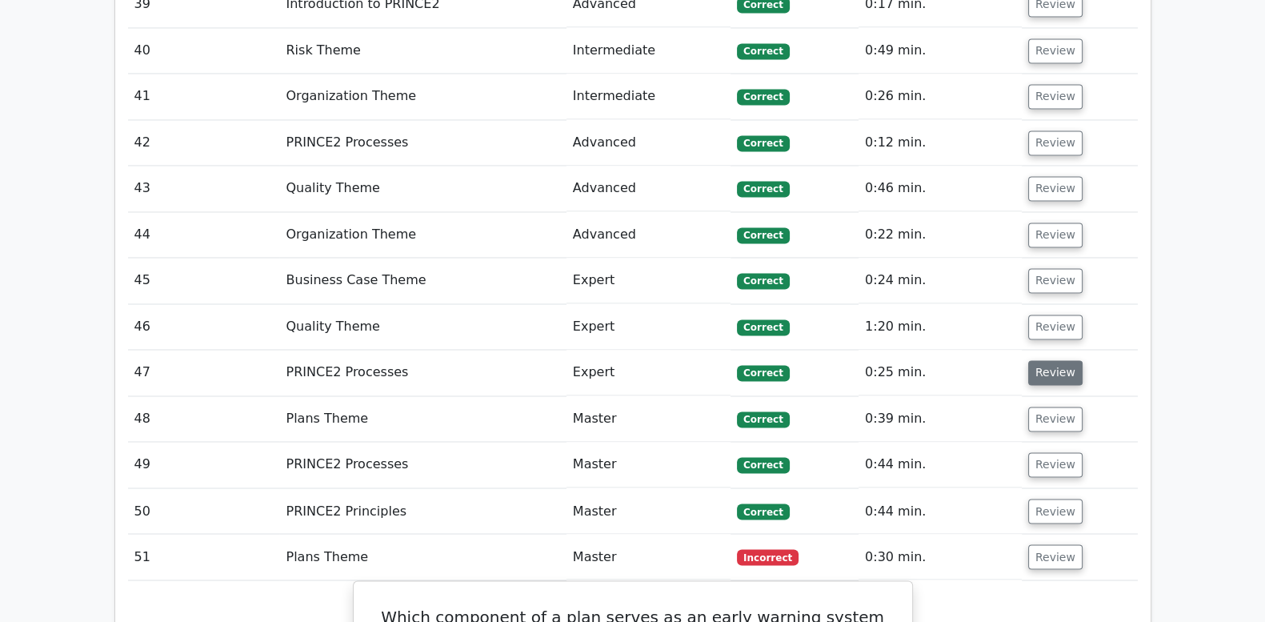
click at [1041, 360] on button "Review" at bounding box center [1055, 372] width 54 height 25
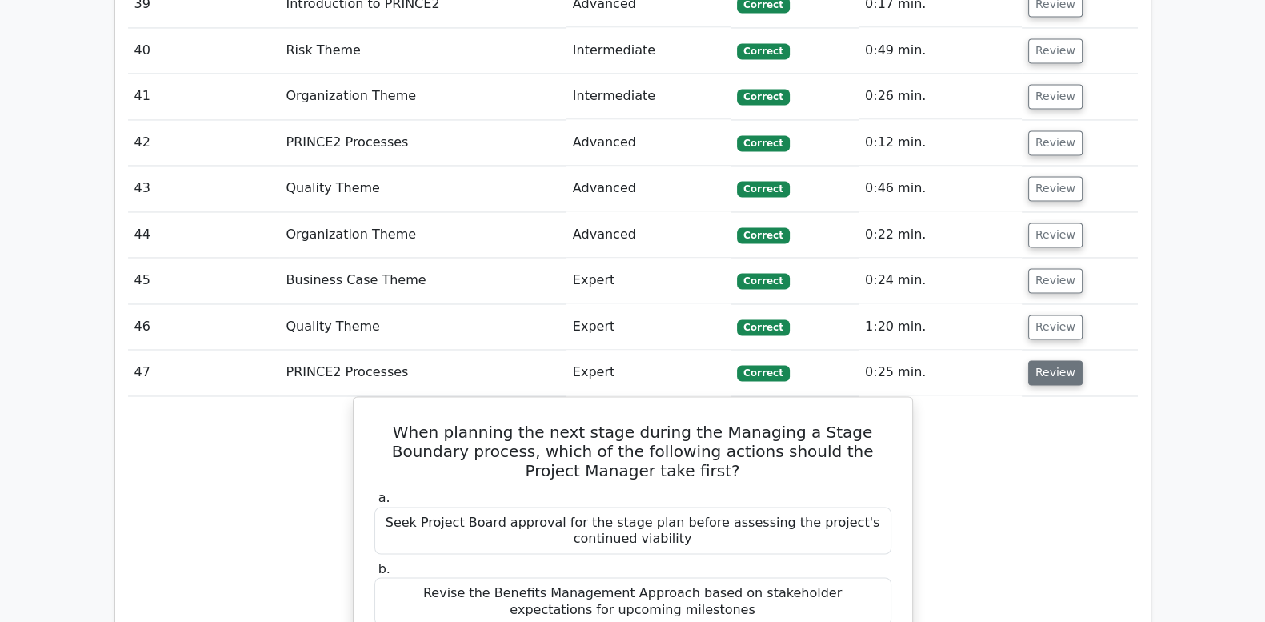
click at [1041, 360] on button "Review" at bounding box center [1055, 372] width 54 height 25
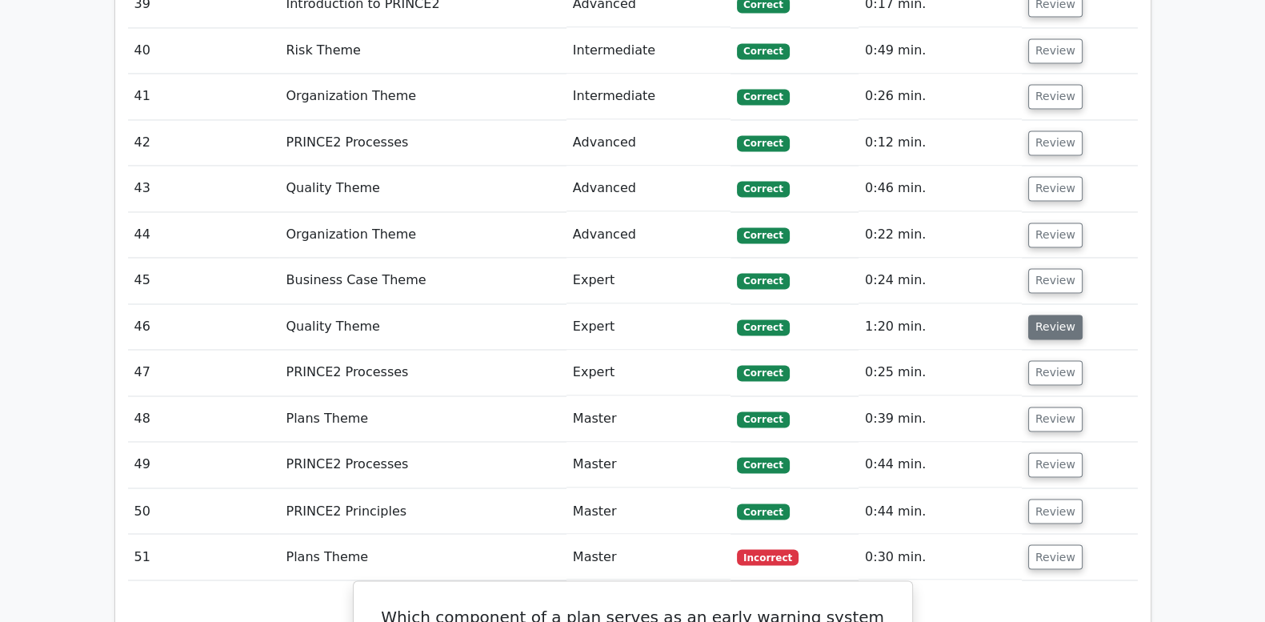
click at [1041, 315] on button "Review" at bounding box center [1055, 327] width 54 height 25
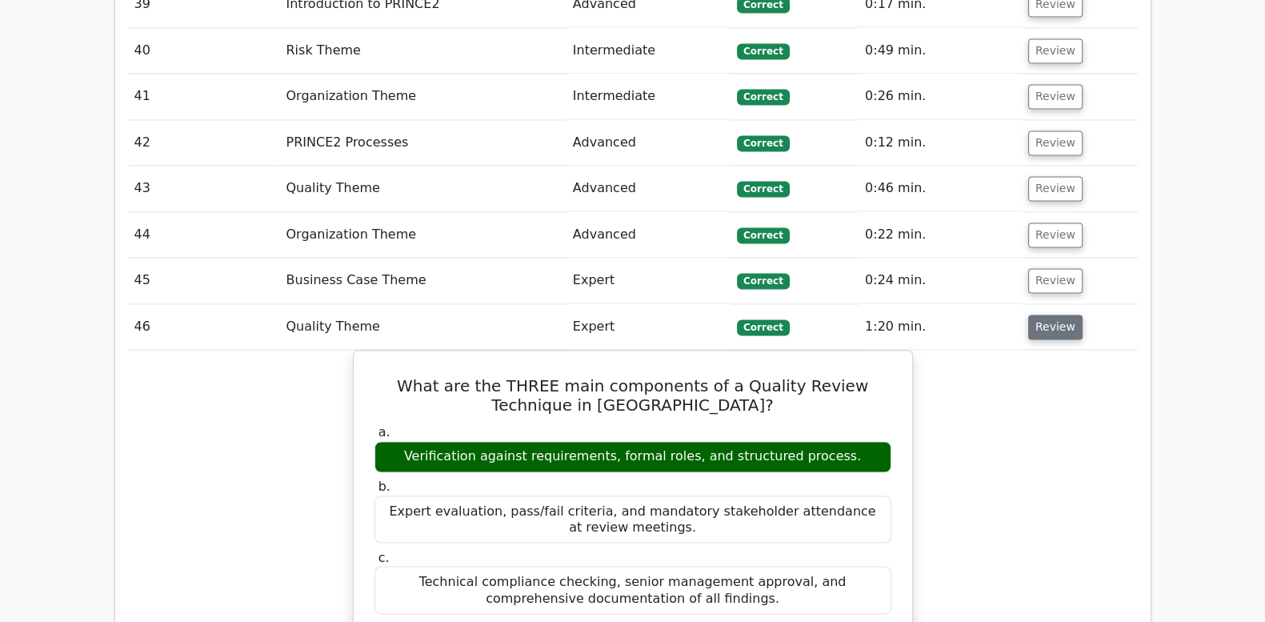
click at [1041, 315] on button "Review" at bounding box center [1055, 327] width 54 height 25
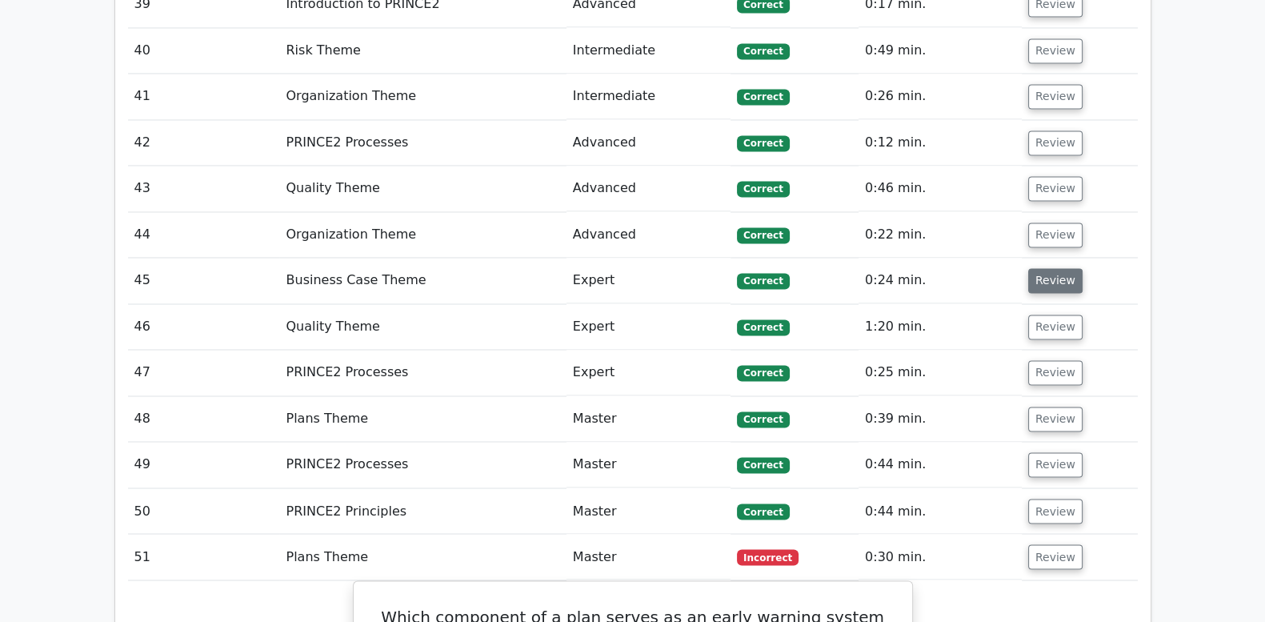
click at [1040, 268] on button "Review" at bounding box center [1055, 280] width 54 height 25
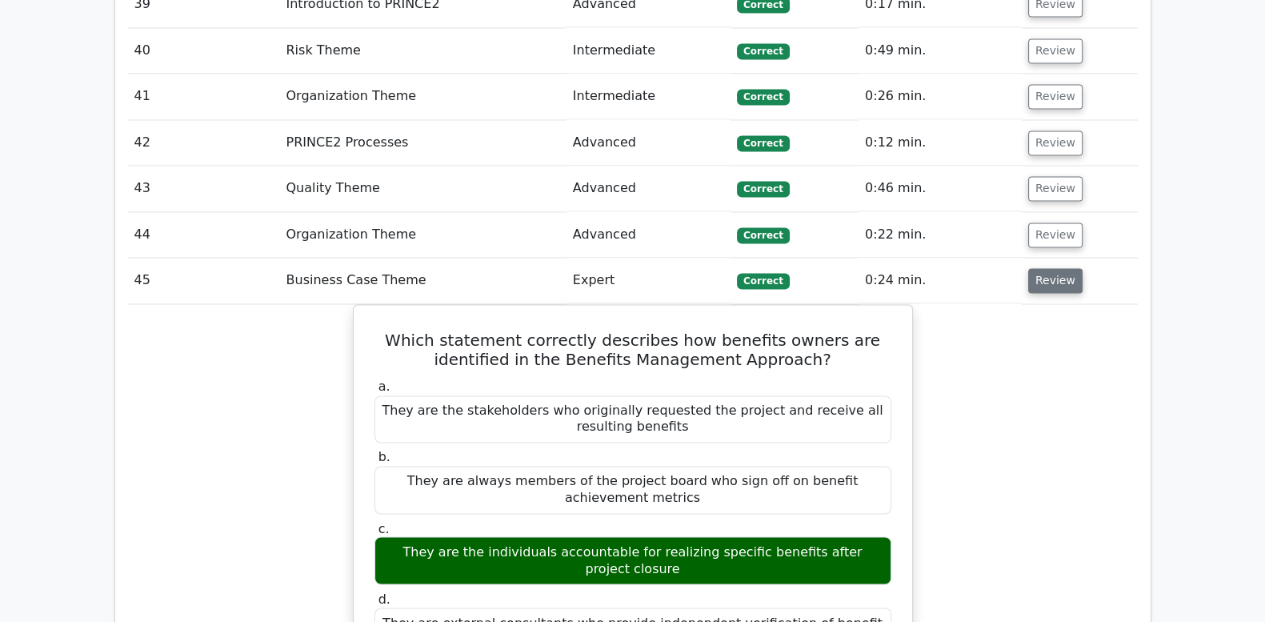
click at [1040, 268] on button "Review" at bounding box center [1055, 280] width 54 height 25
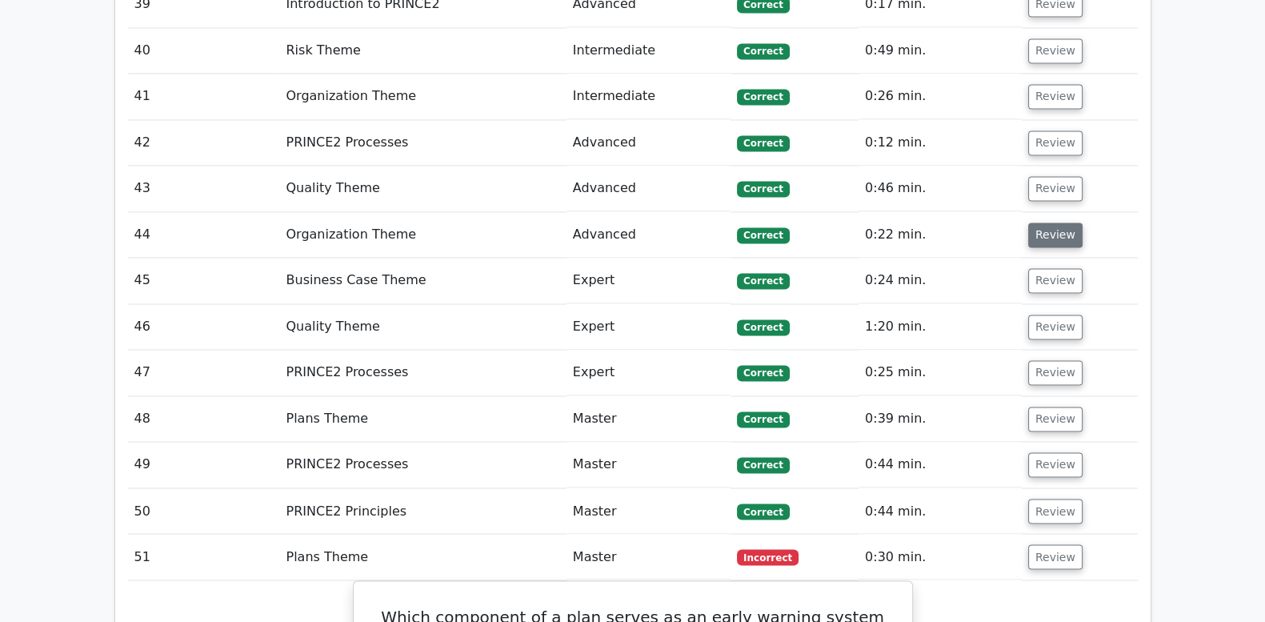
click at [1037, 222] on button "Review" at bounding box center [1055, 234] width 54 height 25
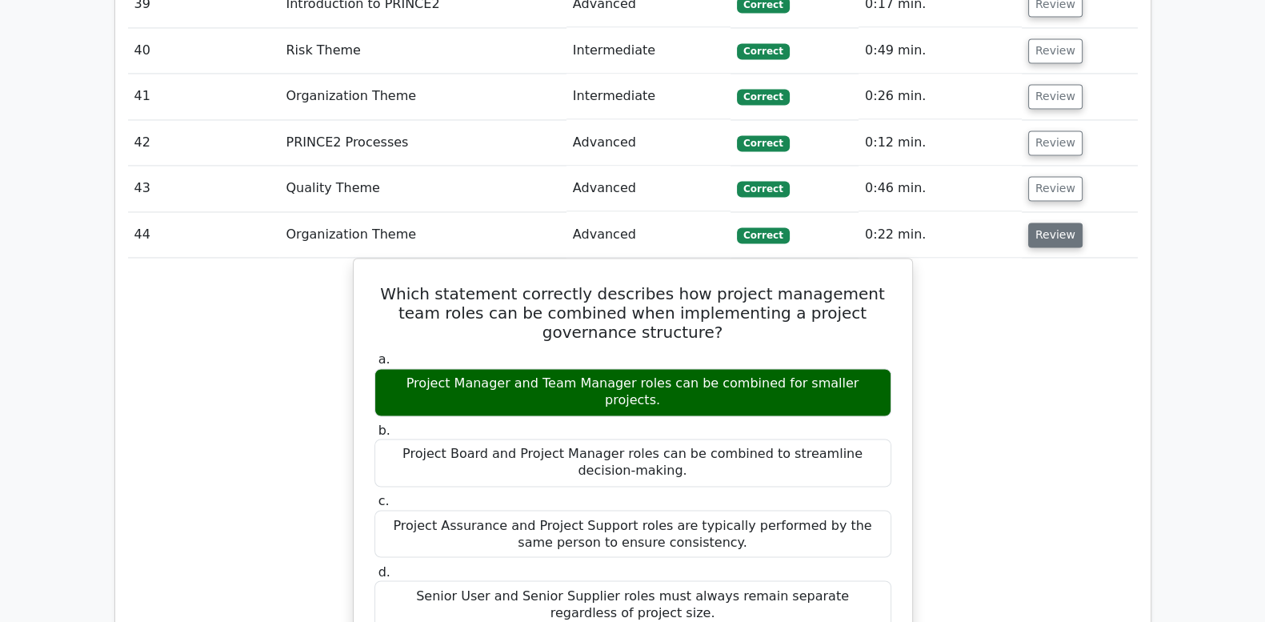
click at [1037, 222] on button "Review" at bounding box center [1055, 234] width 54 height 25
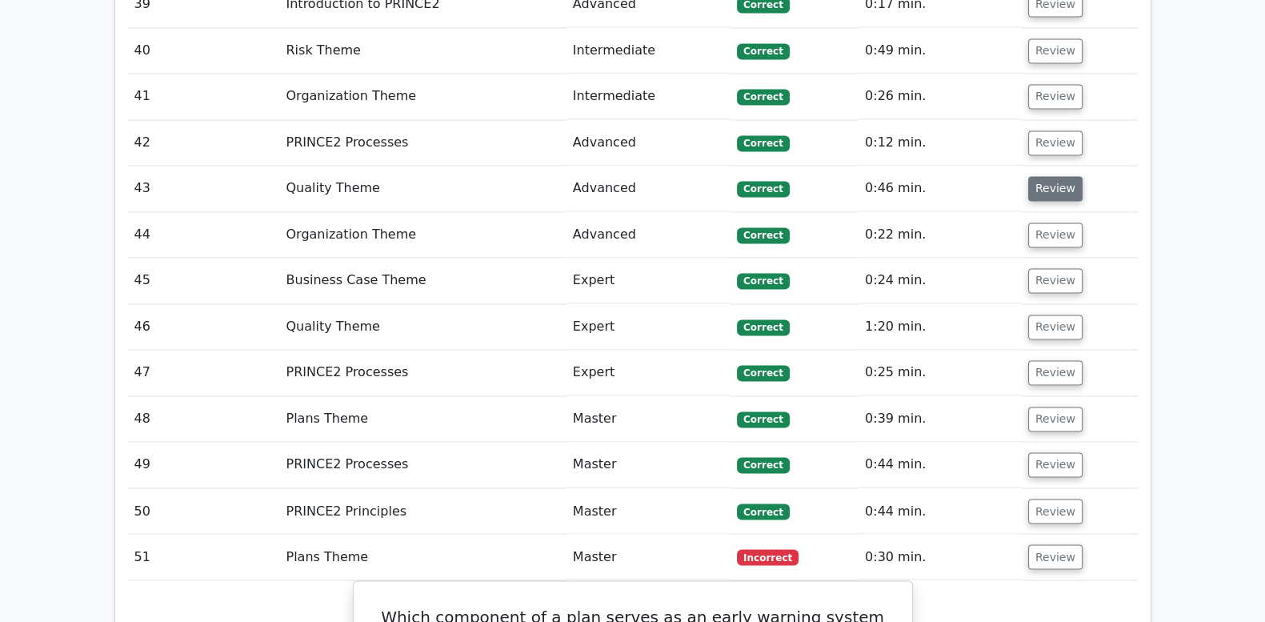
click at [1036, 176] on button "Review" at bounding box center [1055, 188] width 54 height 25
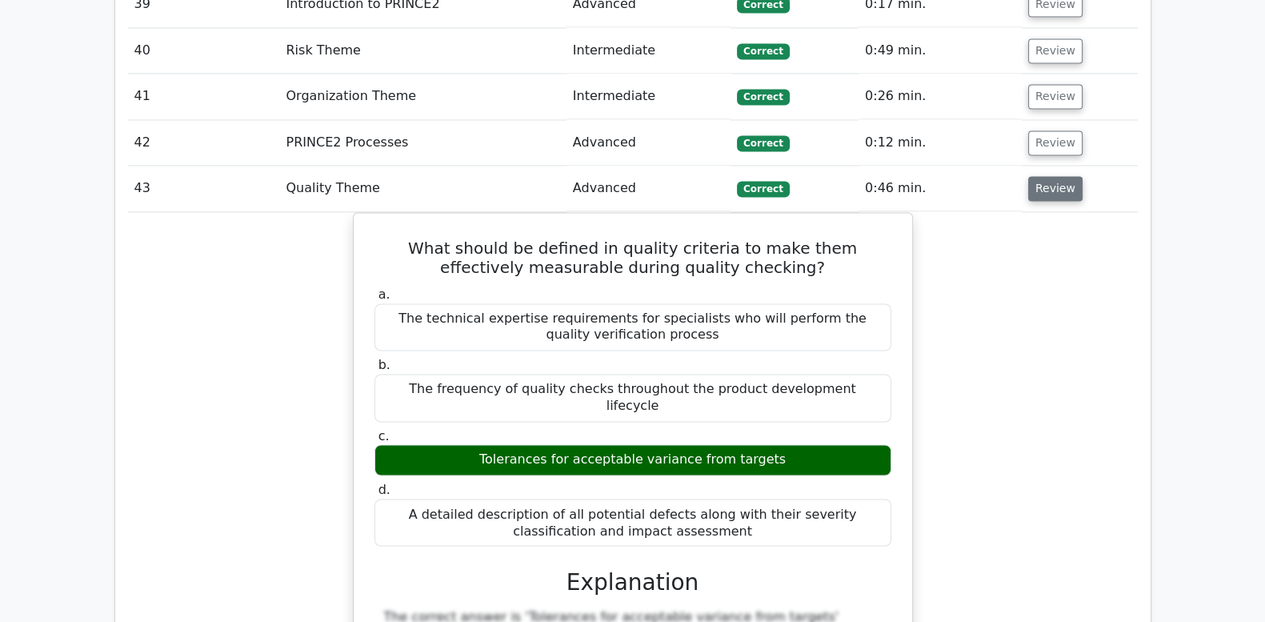
click at [1036, 176] on button "Review" at bounding box center [1055, 188] width 54 height 25
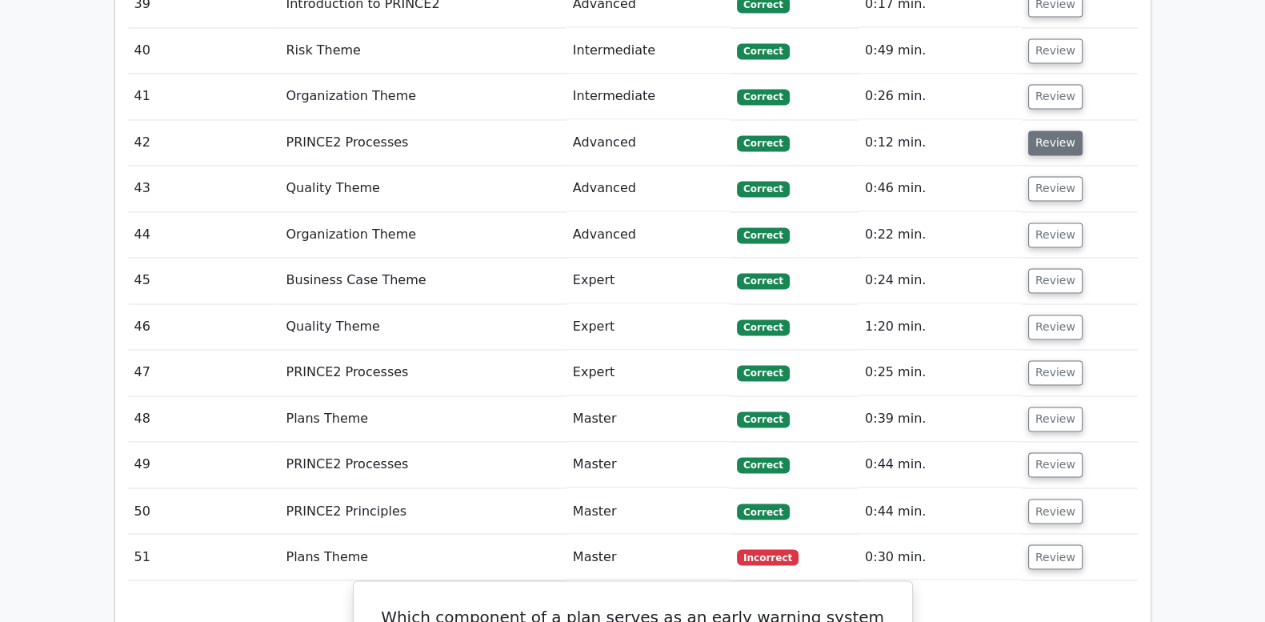
click at [1036, 130] on button "Review" at bounding box center [1055, 142] width 54 height 25
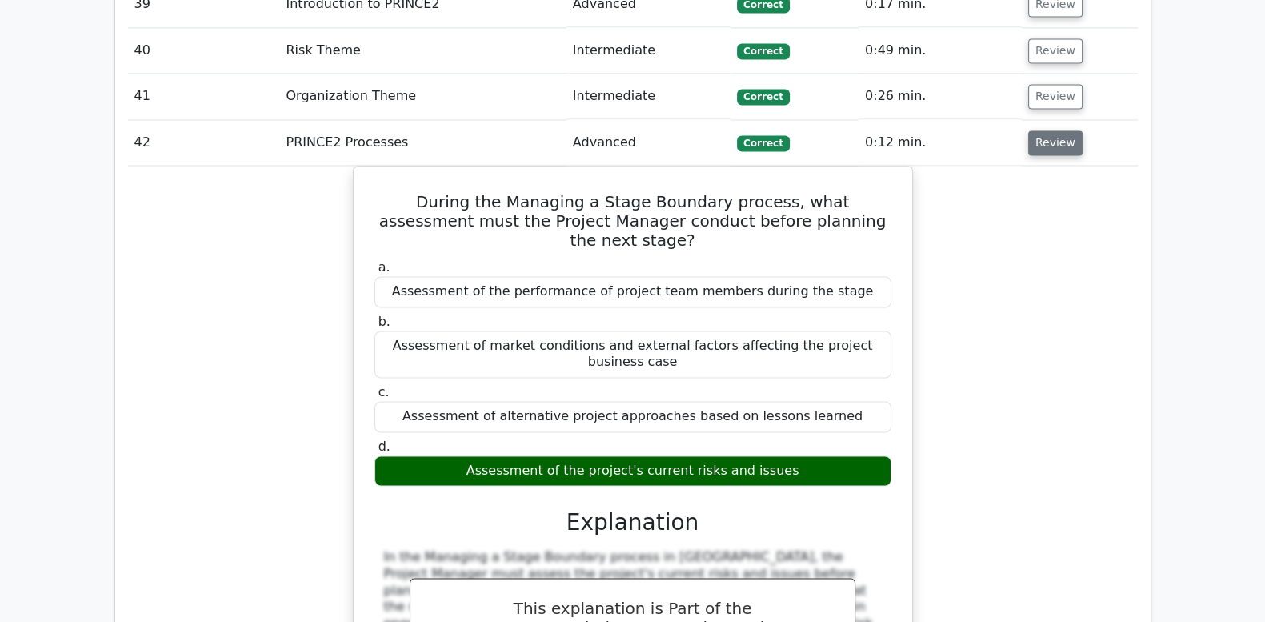
click at [1036, 130] on button "Review" at bounding box center [1055, 142] width 54 height 25
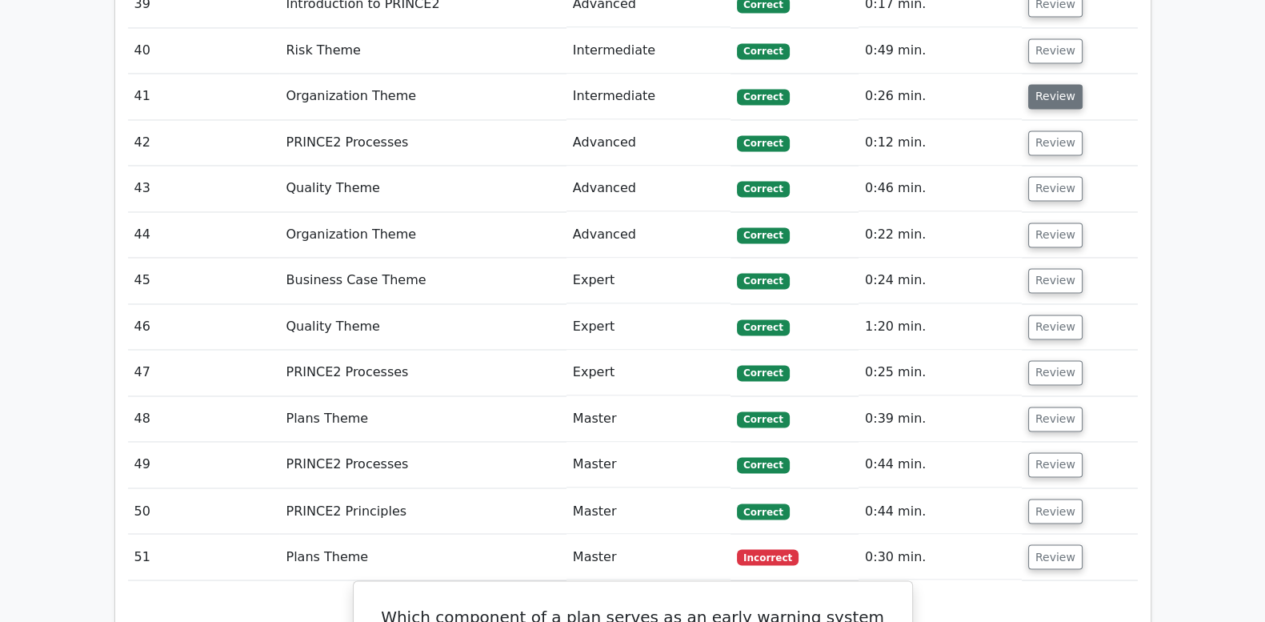
click at [1037, 84] on button "Review" at bounding box center [1055, 96] width 54 height 25
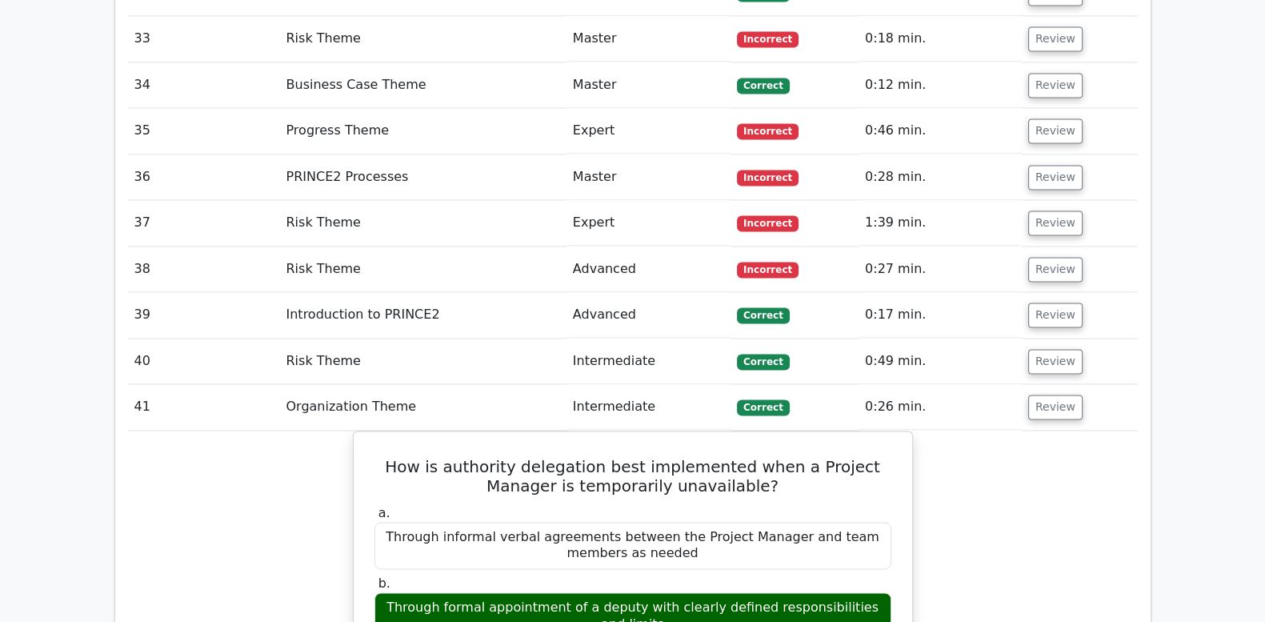
scroll to position [2945, 0]
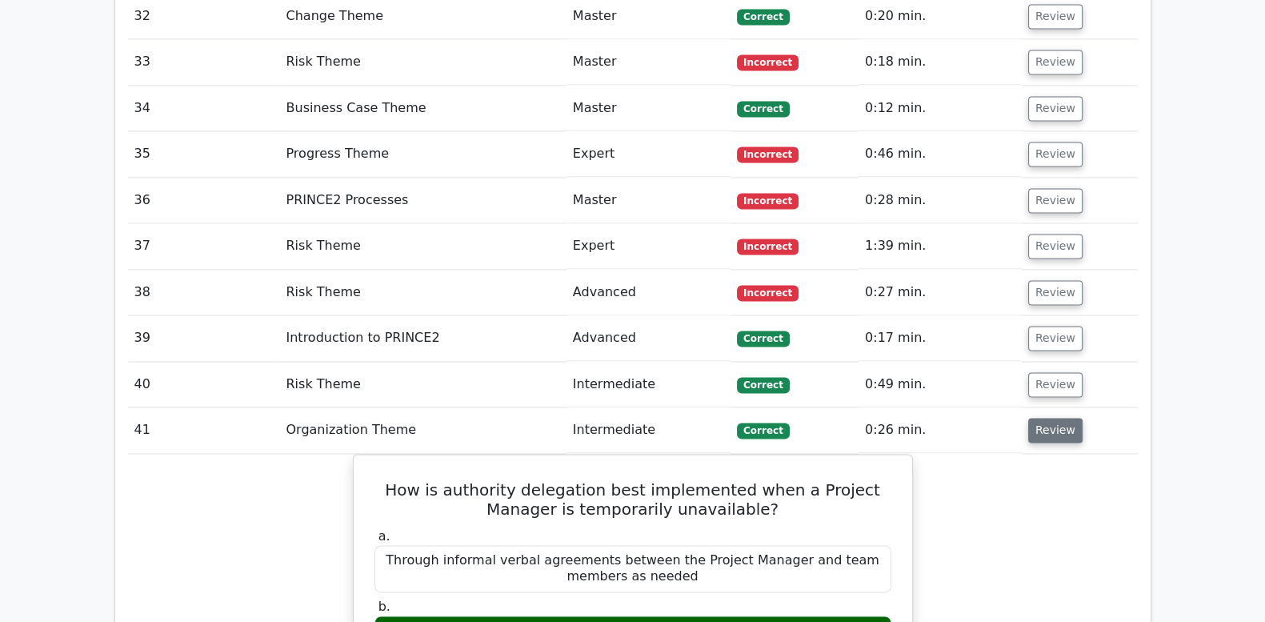
click at [1052, 418] on button "Review" at bounding box center [1055, 430] width 54 height 25
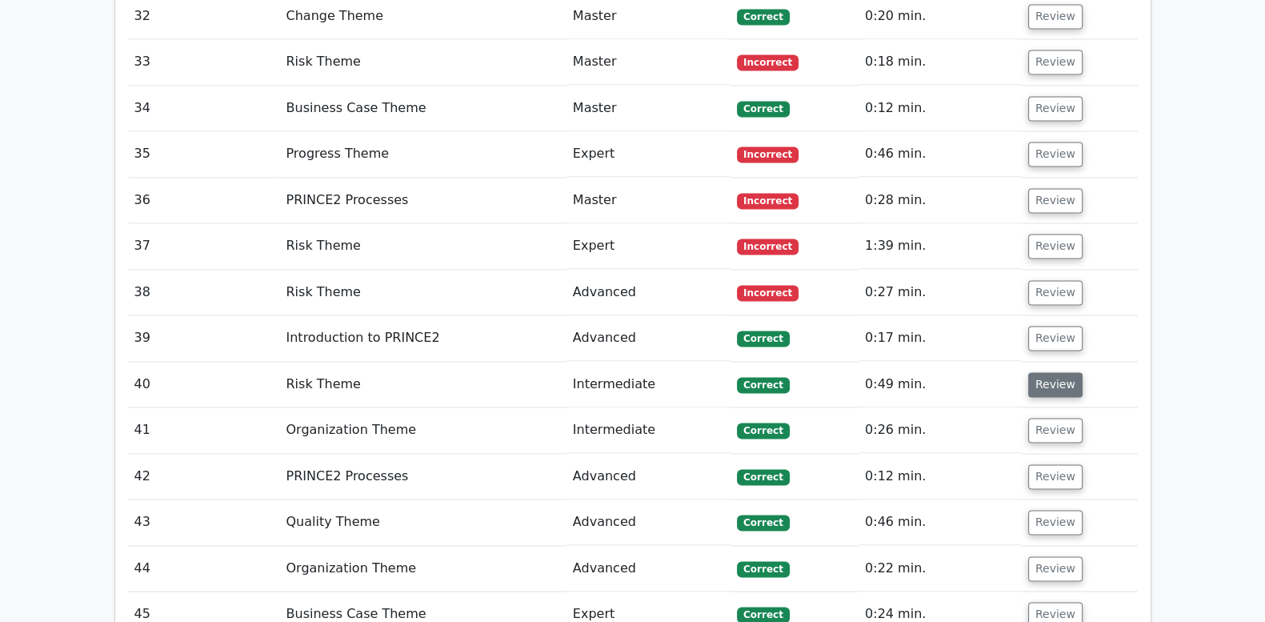
click at [1049, 372] on button "Review" at bounding box center [1055, 384] width 54 height 25
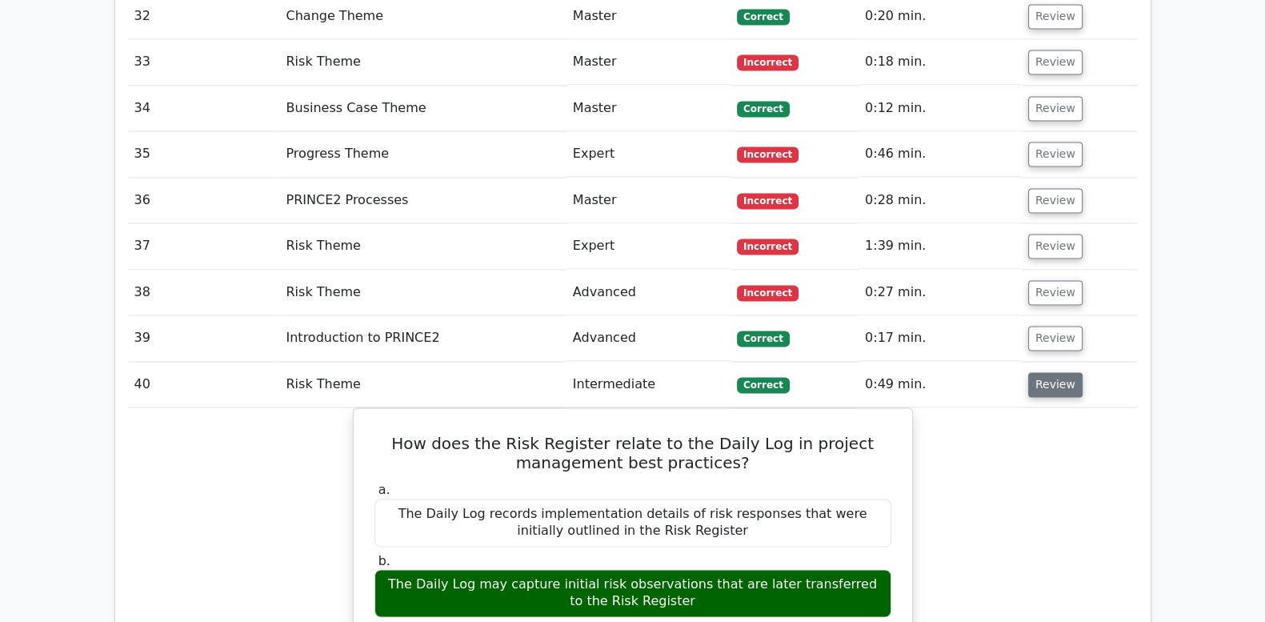
click at [1049, 372] on button "Review" at bounding box center [1055, 384] width 54 height 25
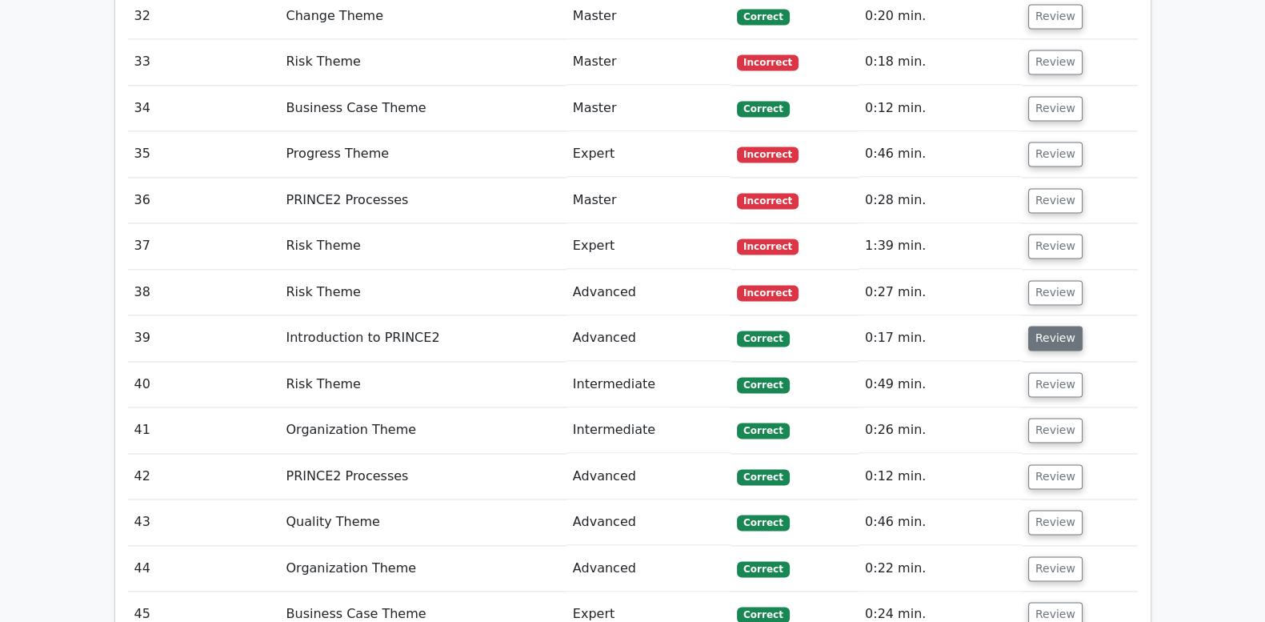
click at [1044, 326] on button "Review" at bounding box center [1055, 338] width 54 height 25
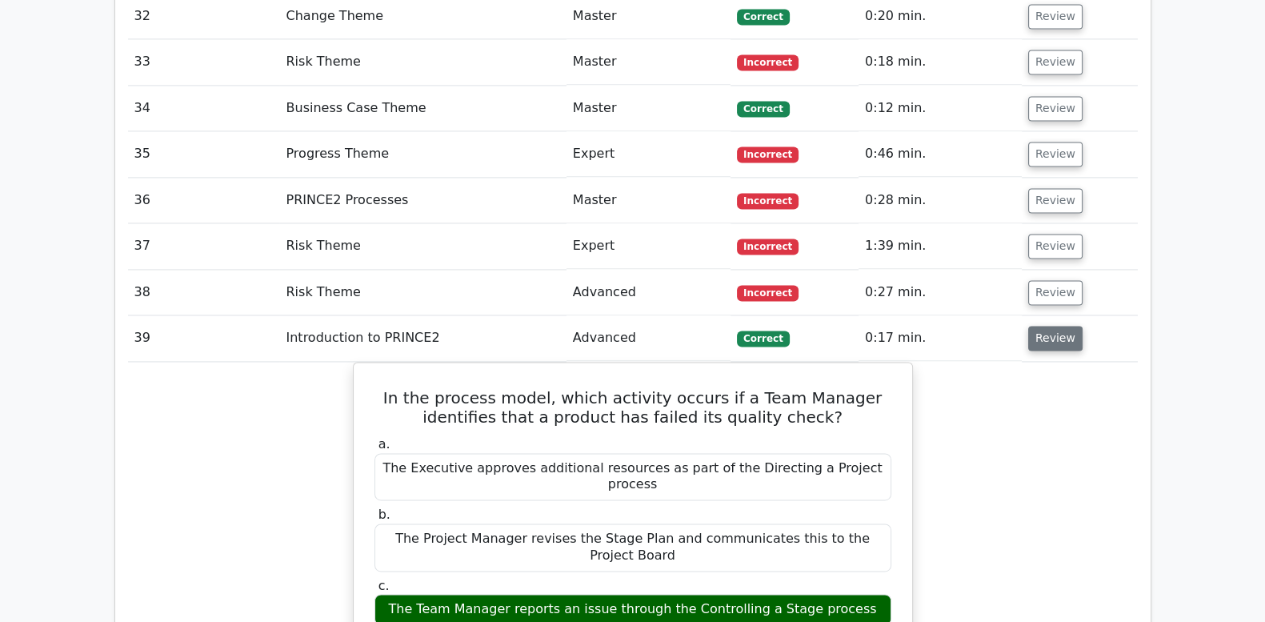
click at [1044, 326] on button "Review" at bounding box center [1055, 338] width 54 height 25
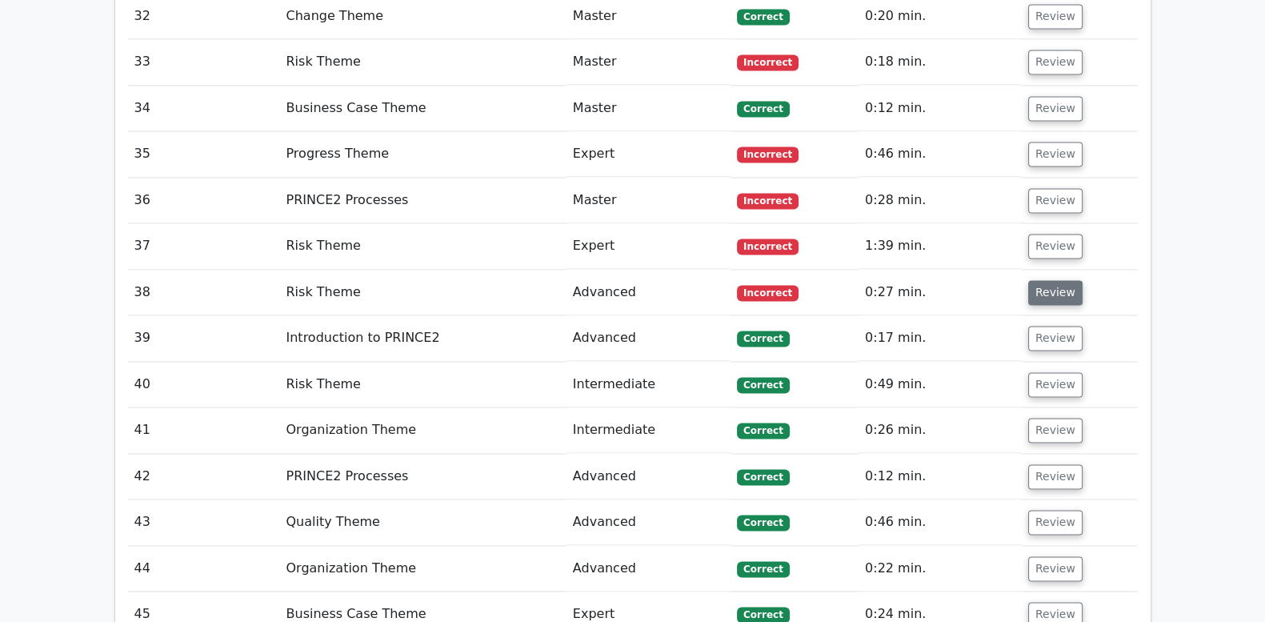
click at [1039, 280] on button "Review" at bounding box center [1055, 292] width 54 height 25
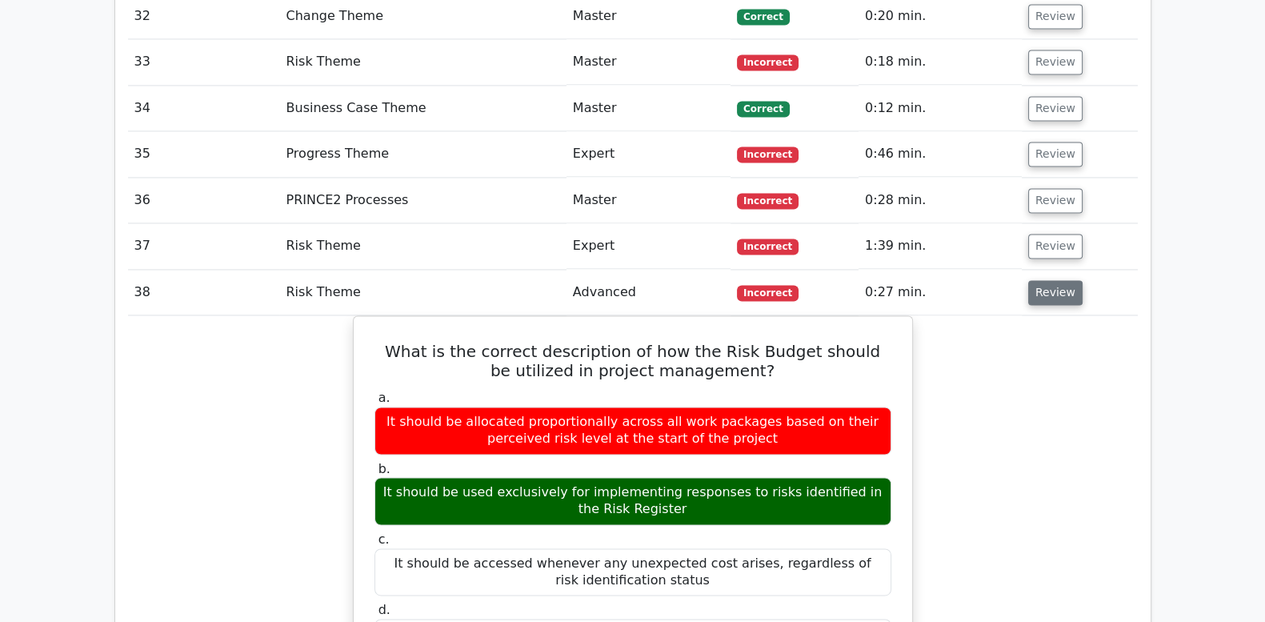
click at [1039, 280] on button "Review" at bounding box center [1055, 292] width 54 height 25
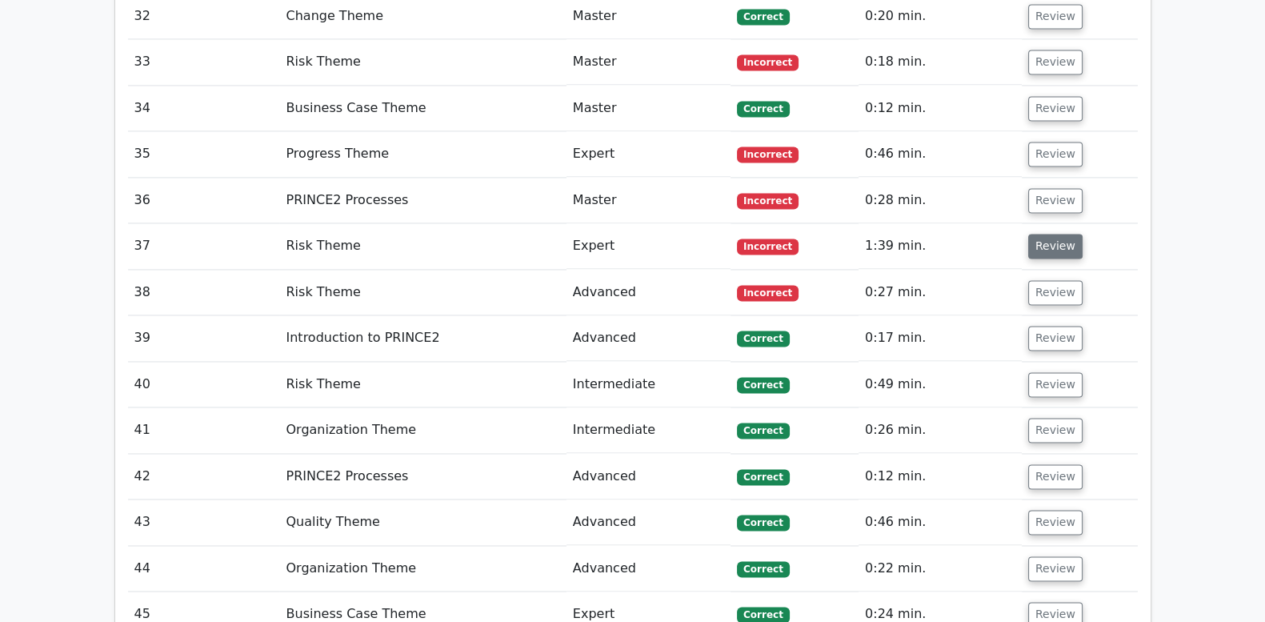
click at [1039, 234] on button "Review" at bounding box center [1055, 246] width 54 height 25
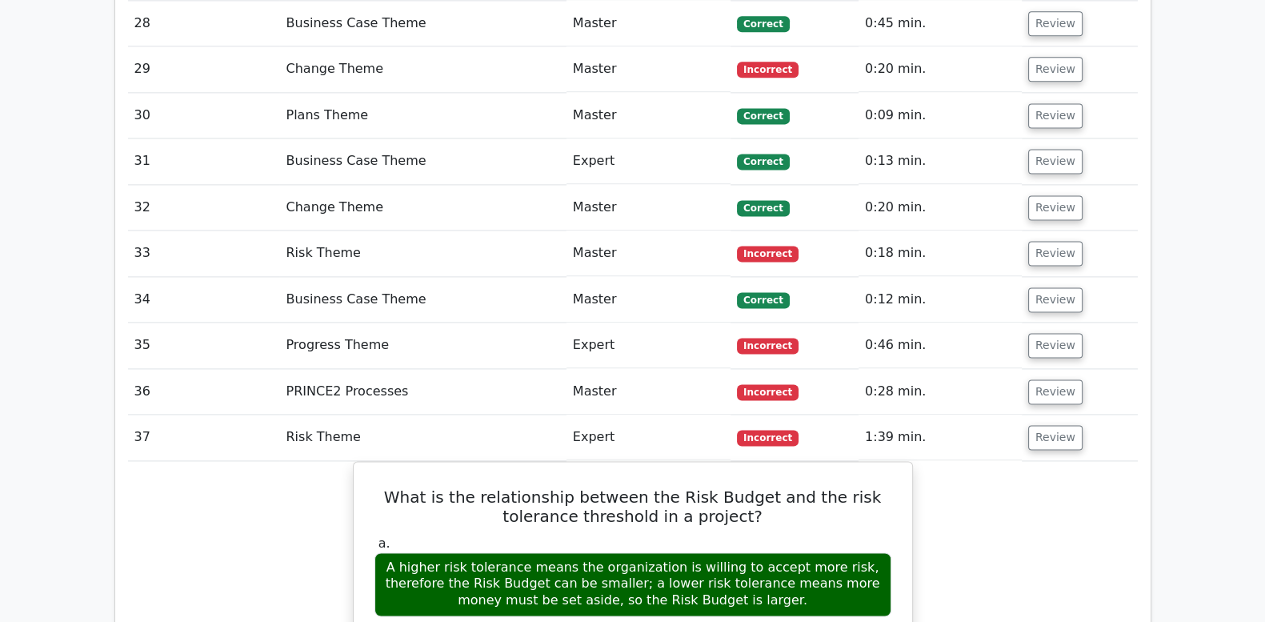
scroll to position [2745, 0]
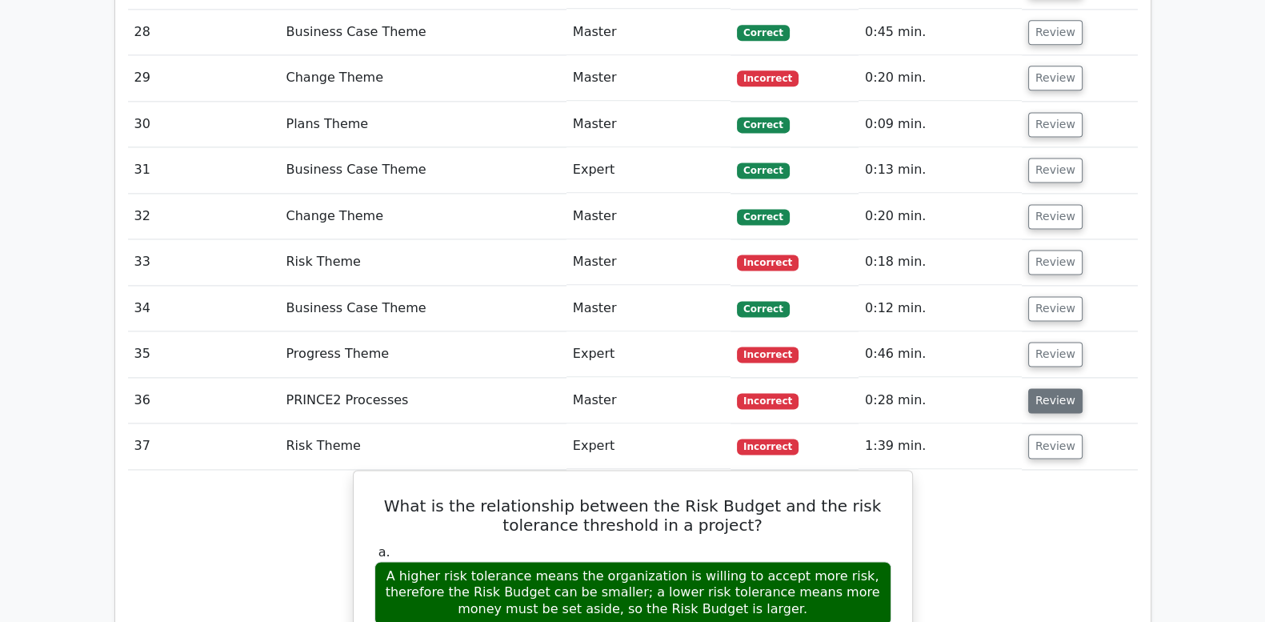
click at [1064, 378] on td "Review" at bounding box center [1080, 401] width 116 height 46
click at [1064, 388] on button "Review" at bounding box center [1055, 400] width 54 height 25
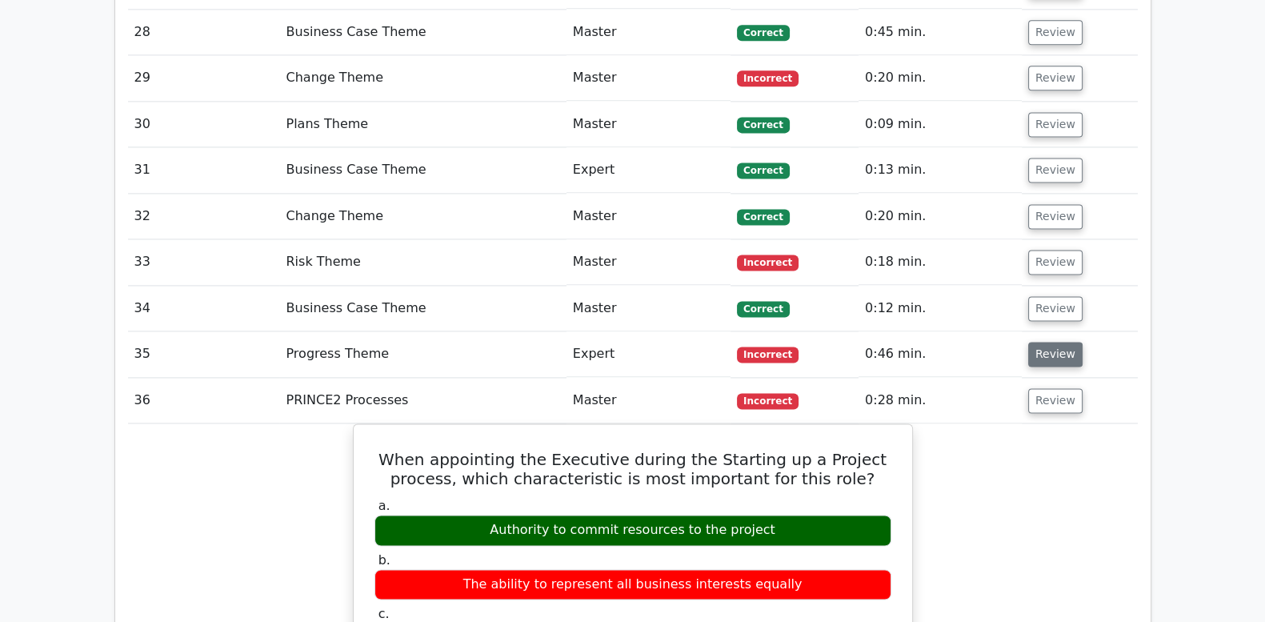
click at [1056, 342] on button "Review" at bounding box center [1055, 354] width 54 height 25
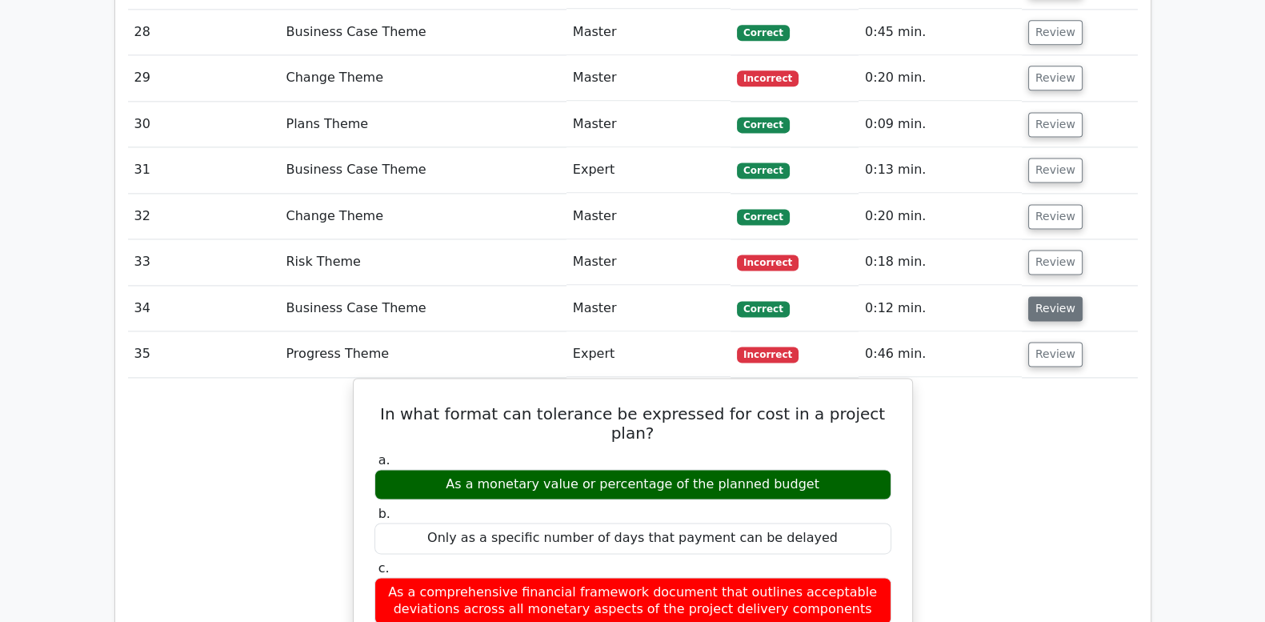
click at [1052, 296] on button "Review" at bounding box center [1055, 308] width 54 height 25
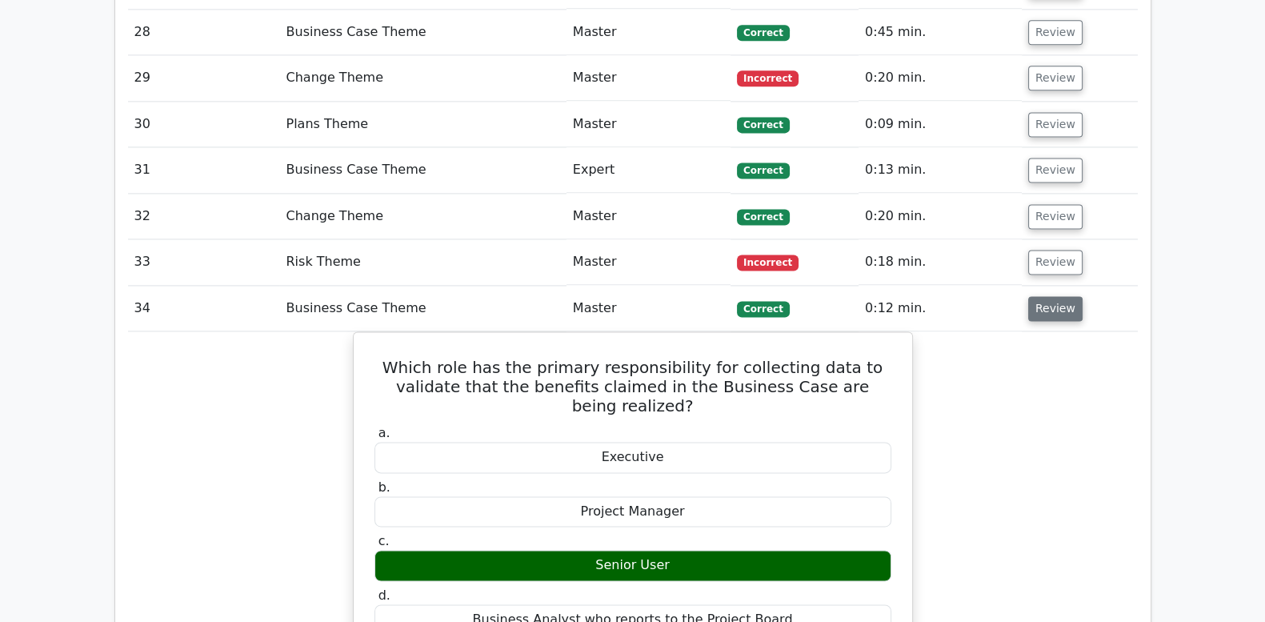
click at [1052, 296] on button "Review" at bounding box center [1055, 308] width 54 height 25
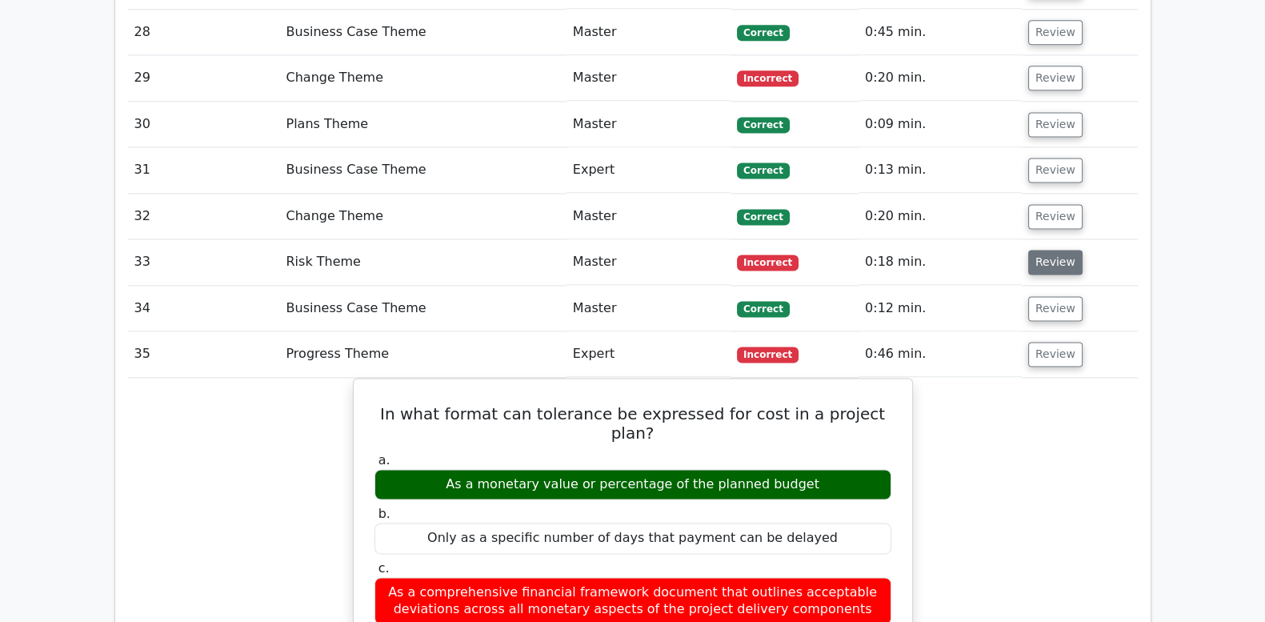
click at [1048, 250] on button "Review" at bounding box center [1055, 262] width 54 height 25
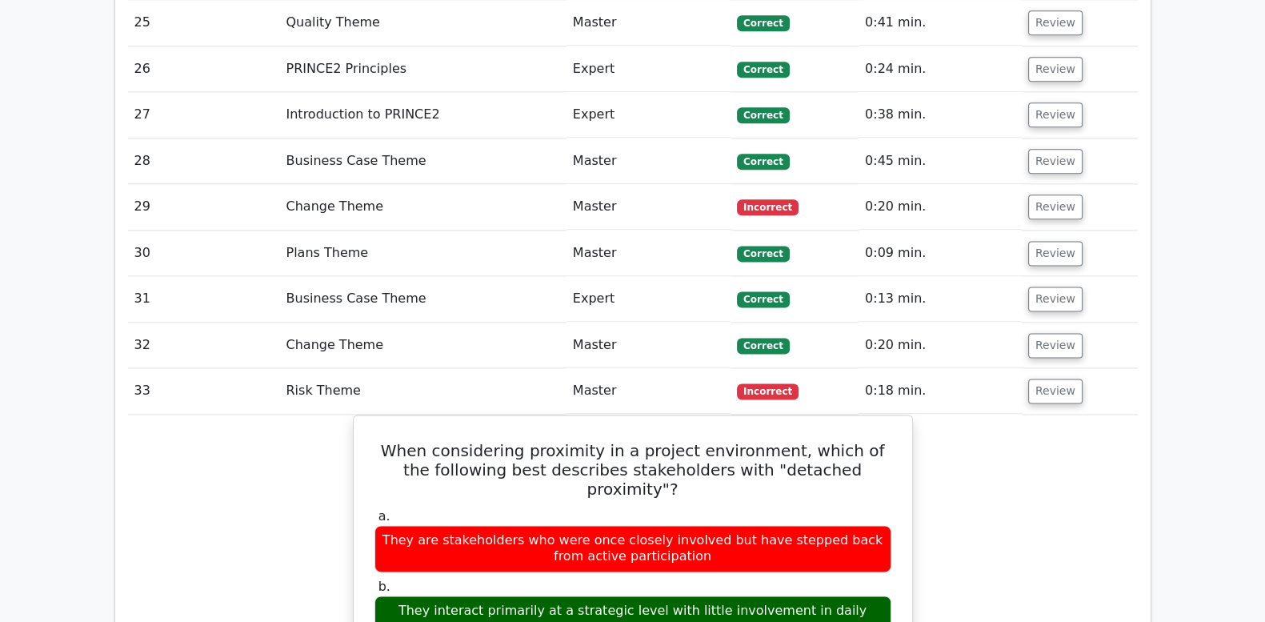
scroll to position [2612, 0]
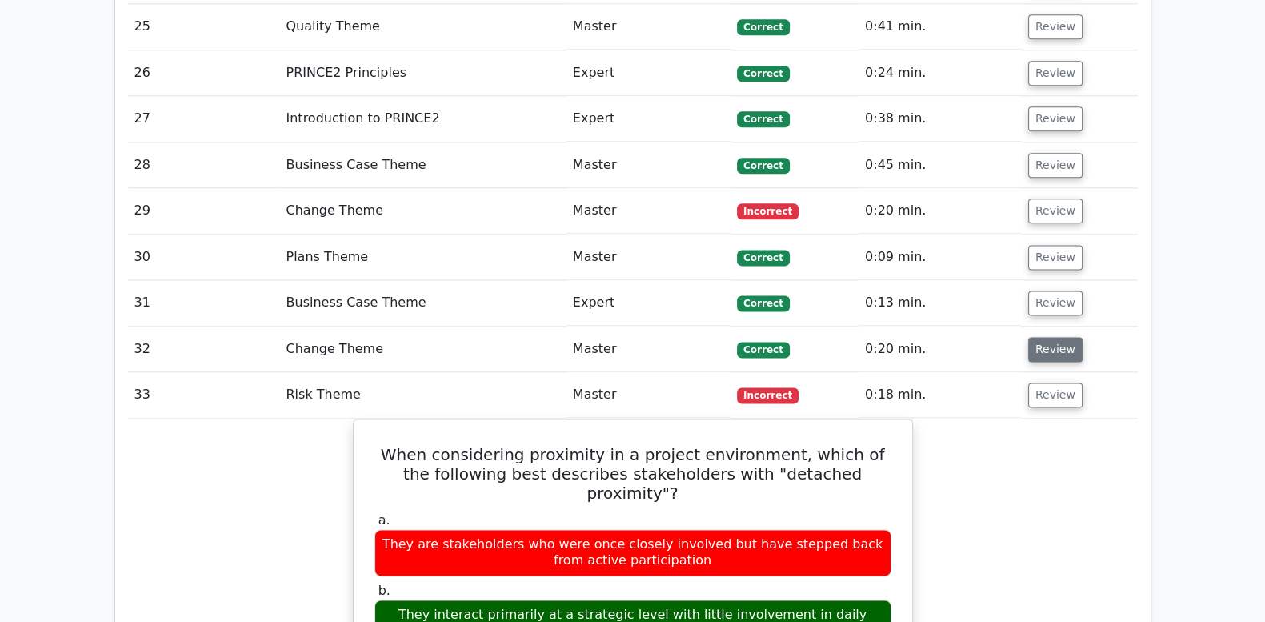
click at [1062, 337] on button "Review" at bounding box center [1055, 349] width 54 height 25
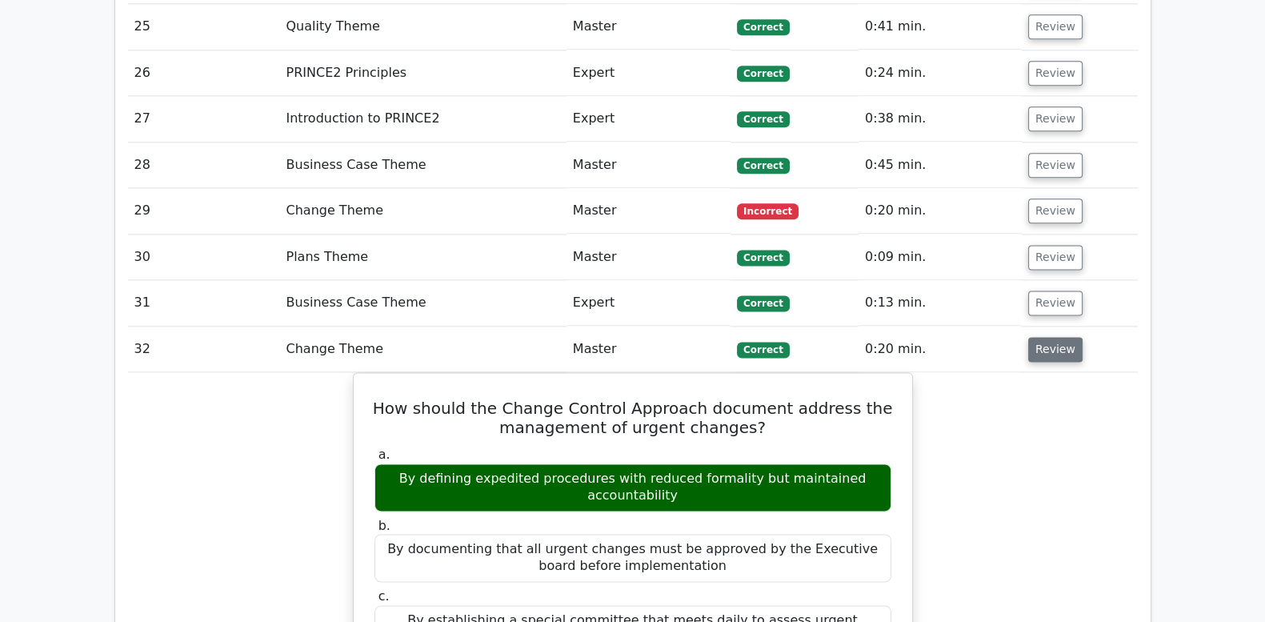
click at [1062, 337] on button "Review" at bounding box center [1055, 349] width 54 height 25
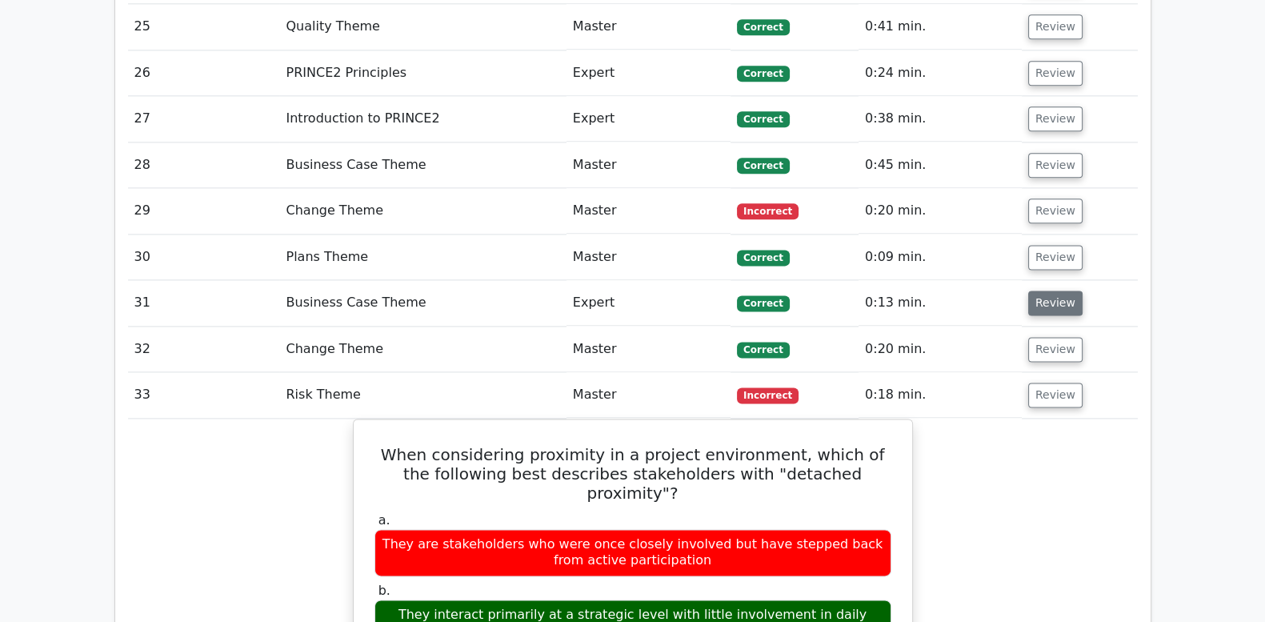
click at [1056, 291] on button "Review" at bounding box center [1055, 303] width 54 height 25
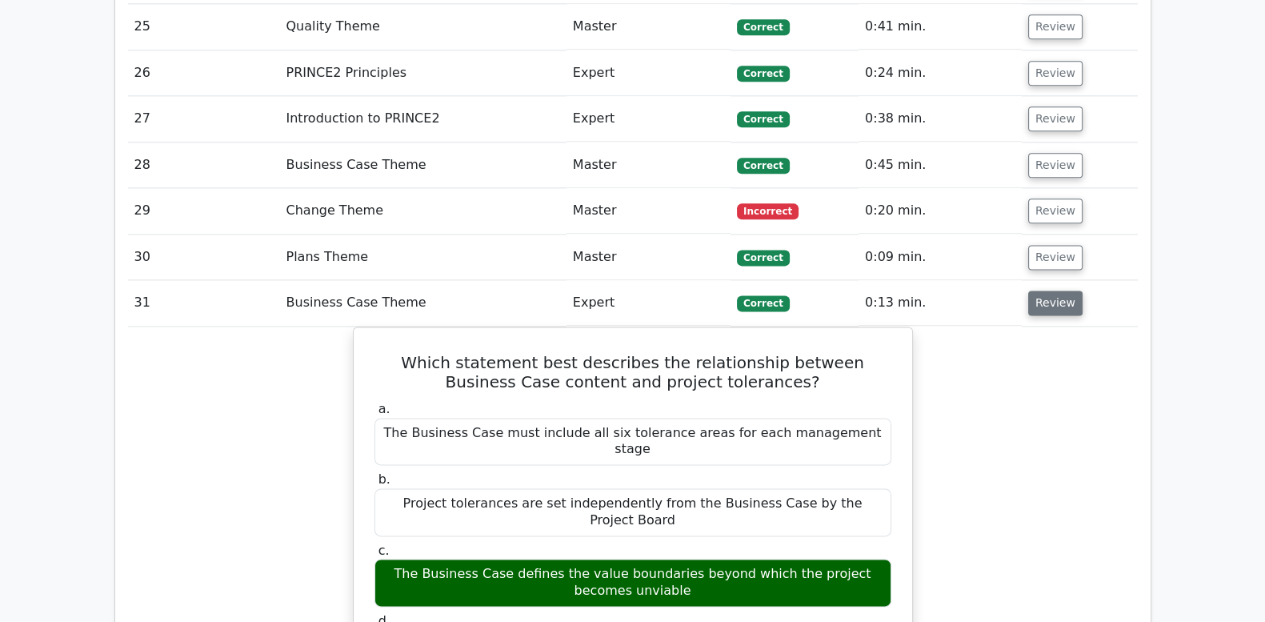
click at [1056, 291] on button "Review" at bounding box center [1055, 303] width 54 height 25
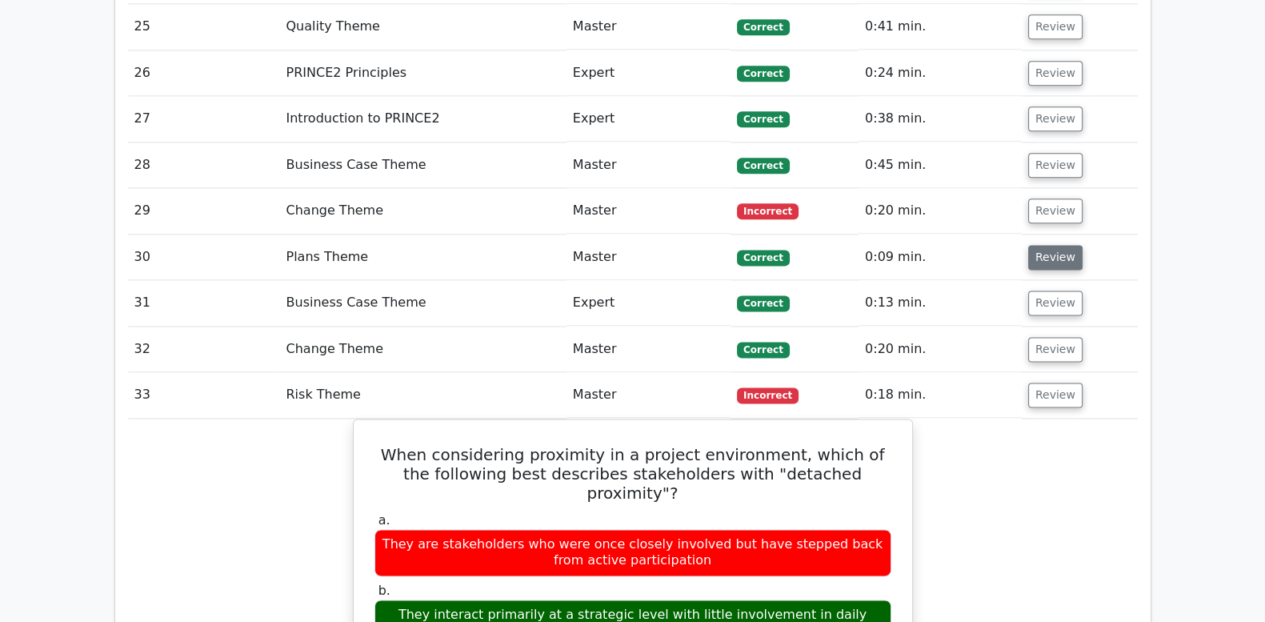
click at [1048, 245] on button "Review" at bounding box center [1055, 257] width 54 height 25
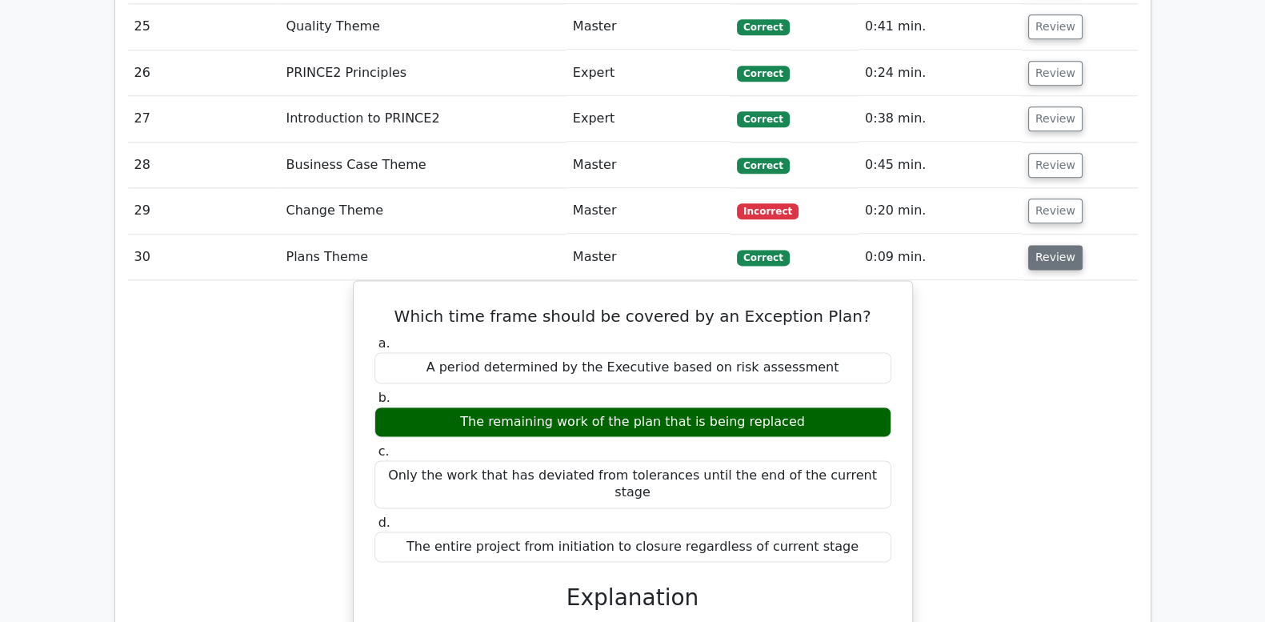
click at [1048, 245] on button "Review" at bounding box center [1055, 257] width 54 height 25
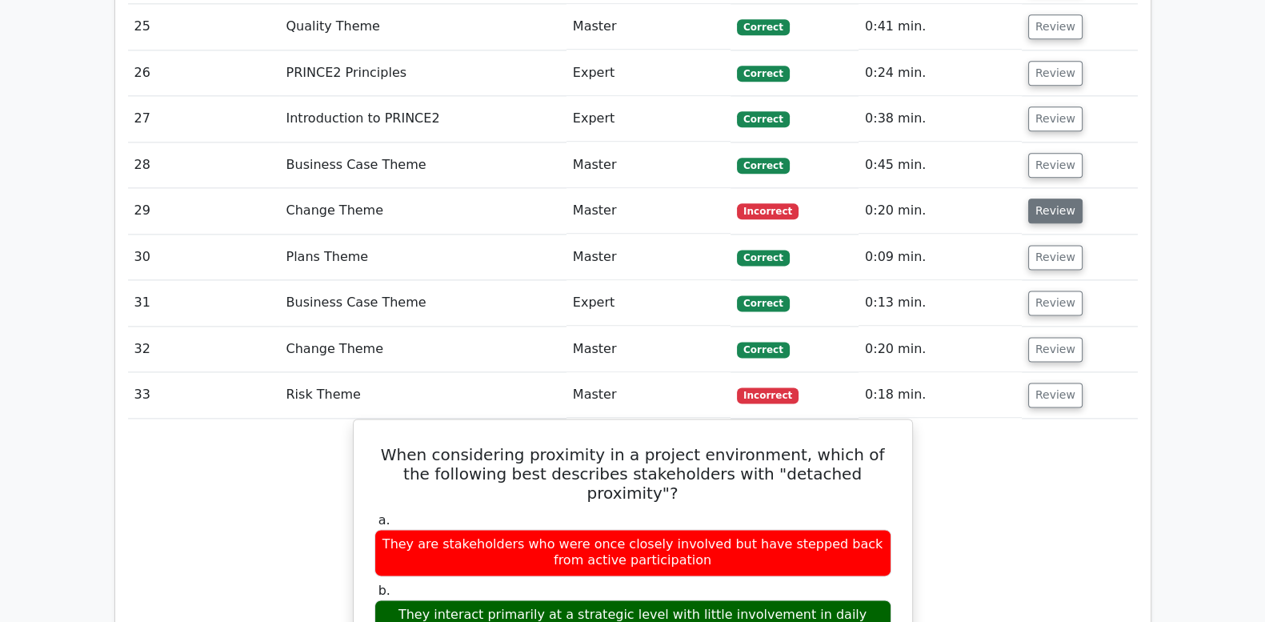
click at [1044, 198] on button "Review" at bounding box center [1055, 210] width 54 height 25
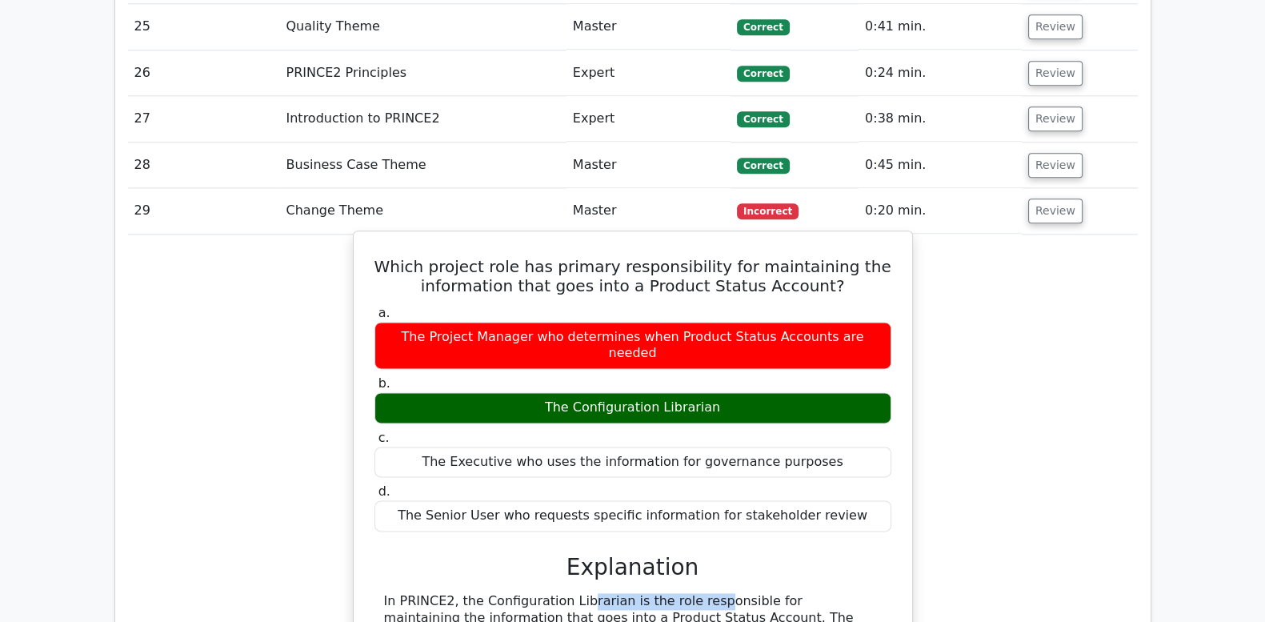
drag, startPoint x: 474, startPoint y: 520, endPoint x: 602, endPoint y: 520, distance: 128.1
drag, startPoint x: 602, startPoint y: 520, endPoint x: 564, endPoint y: 520, distance: 37.6
copy div "Configuration Librarian"
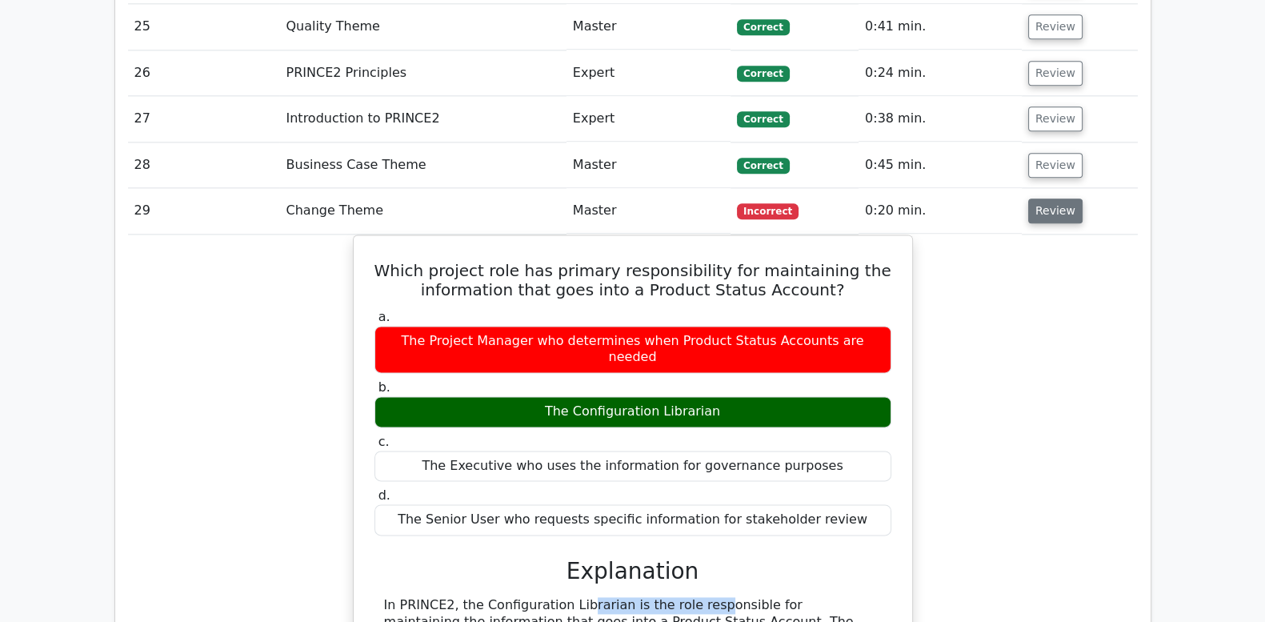
click at [1044, 198] on button "Review" at bounding box center [1055, 210] width 54 height 25
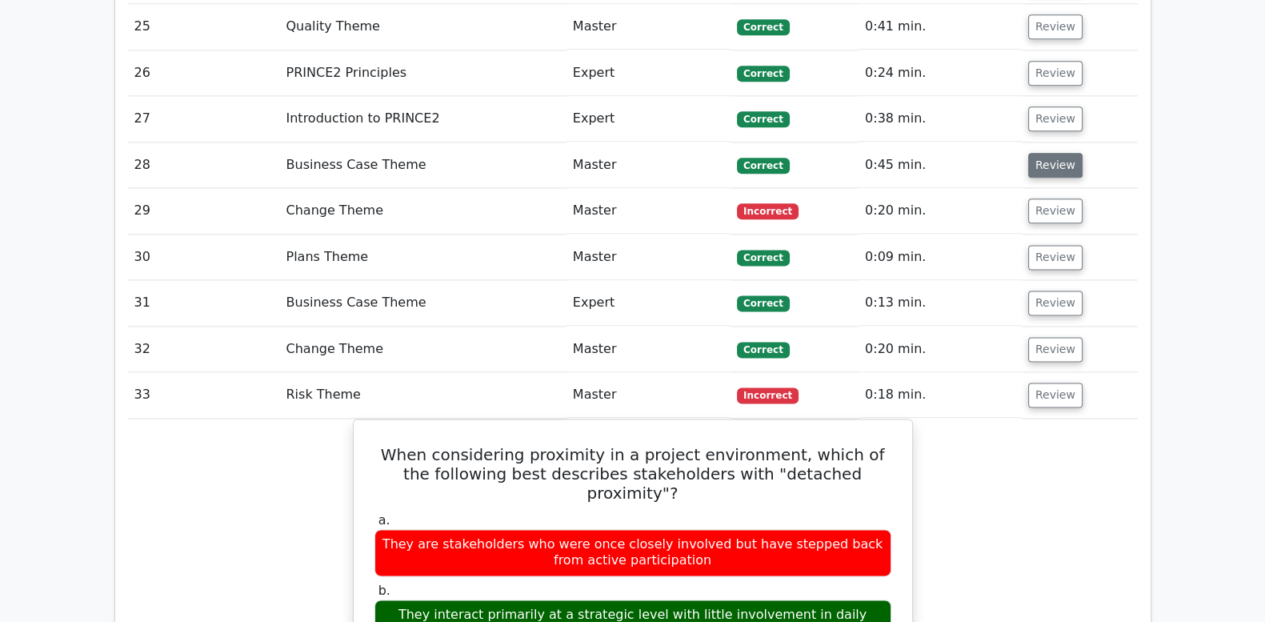
click at [1052, 153] on button "Review" at bounding box center [1055, 165] width 54 height 25
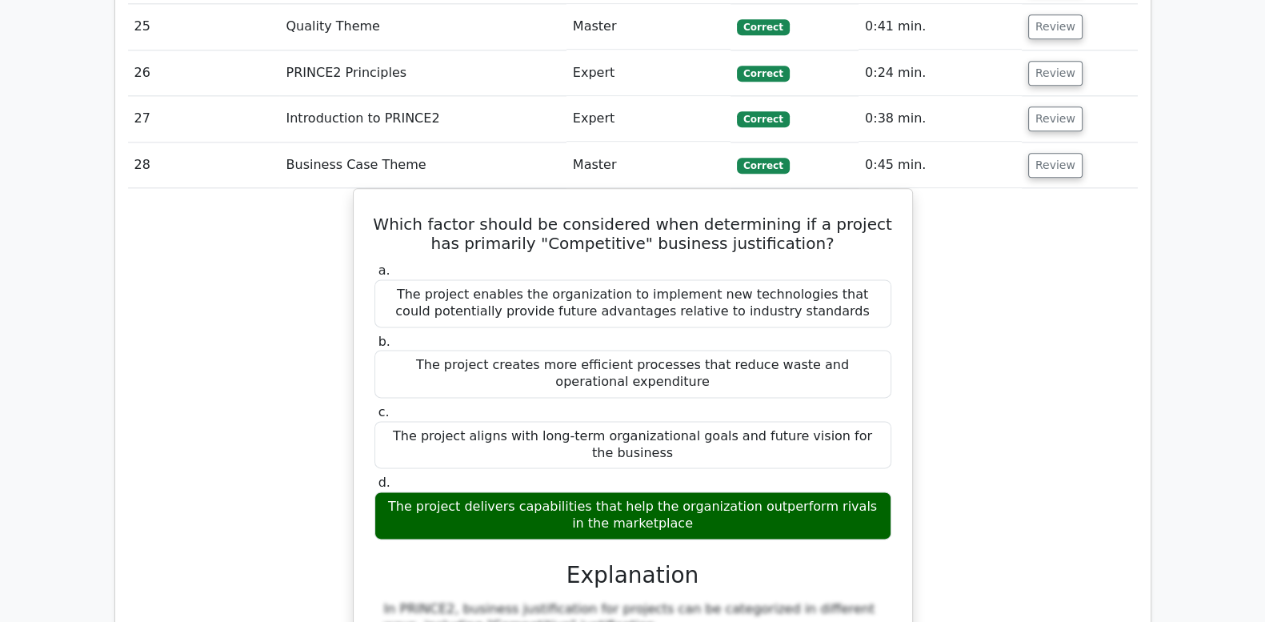
scroll to position [2412, 0]
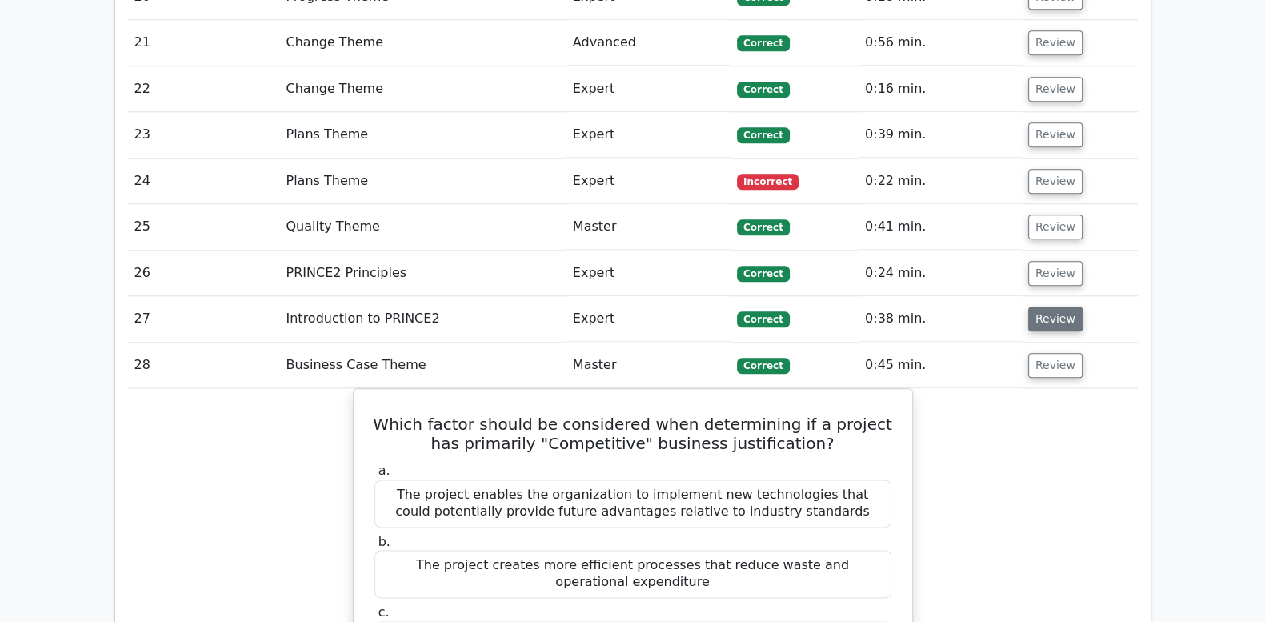
click at [1051, 307] on button "Review" at bounding box center [1055, 319] width 54 height 25
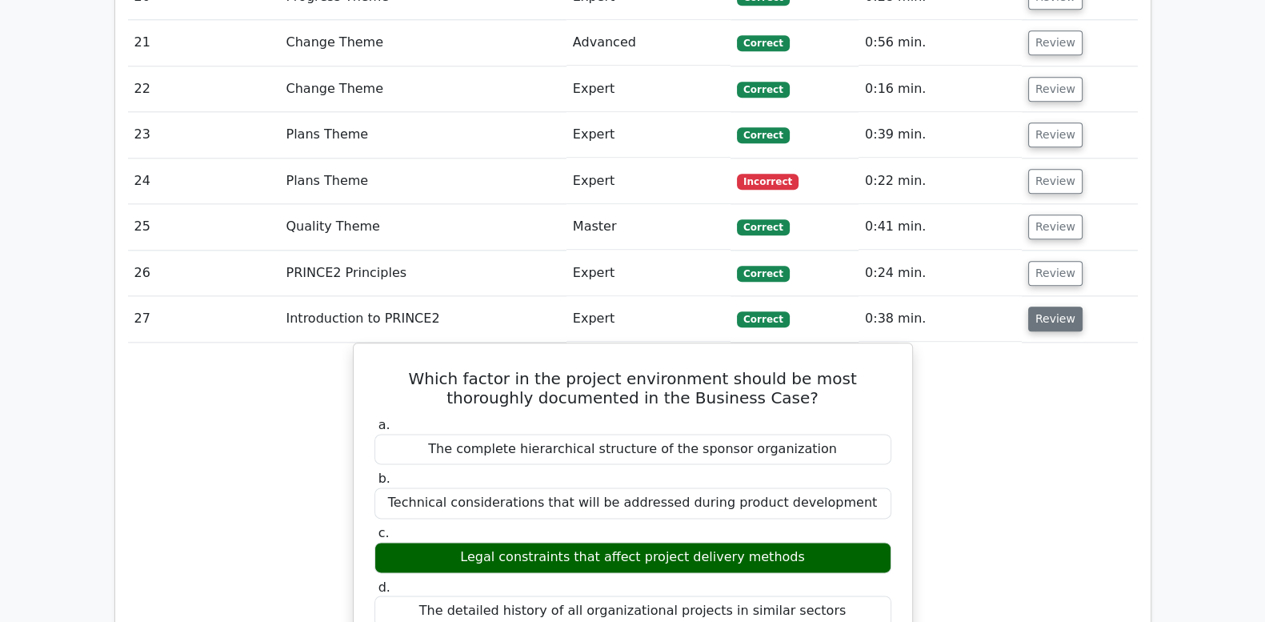
click at [1051, 307] on button "Review" at bounding box center [1055, 319] width 54 height 25
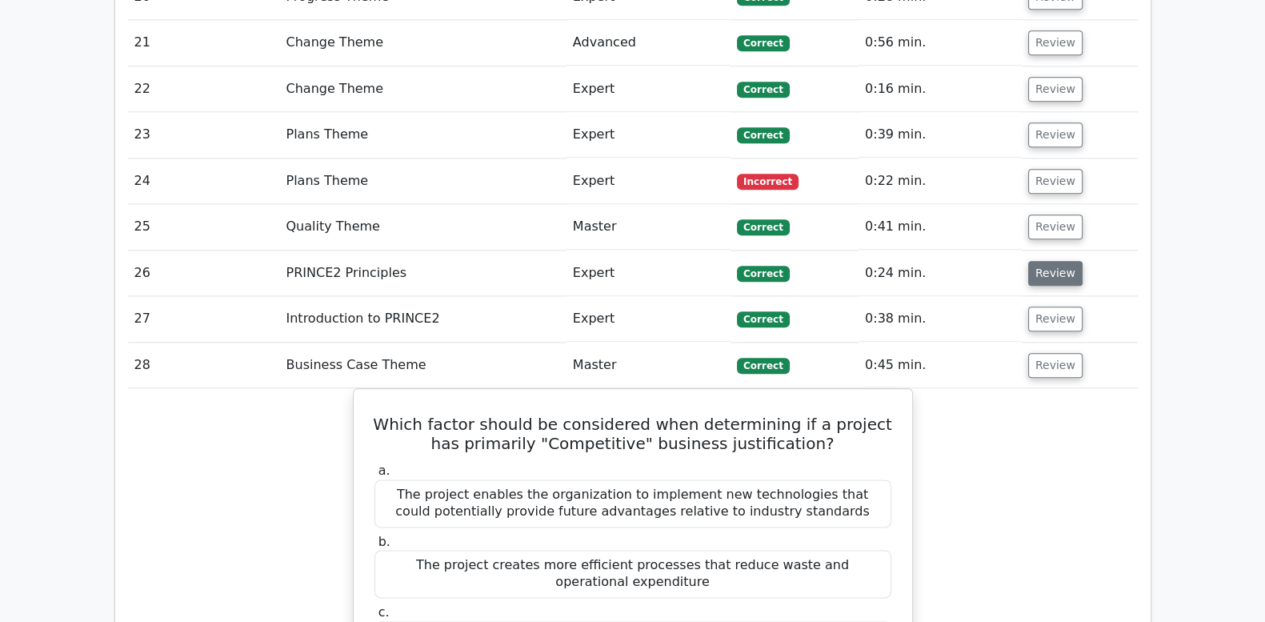
click at [1048, 261] on button "Review" at bounding box center [1055, 273] width 54 height 25
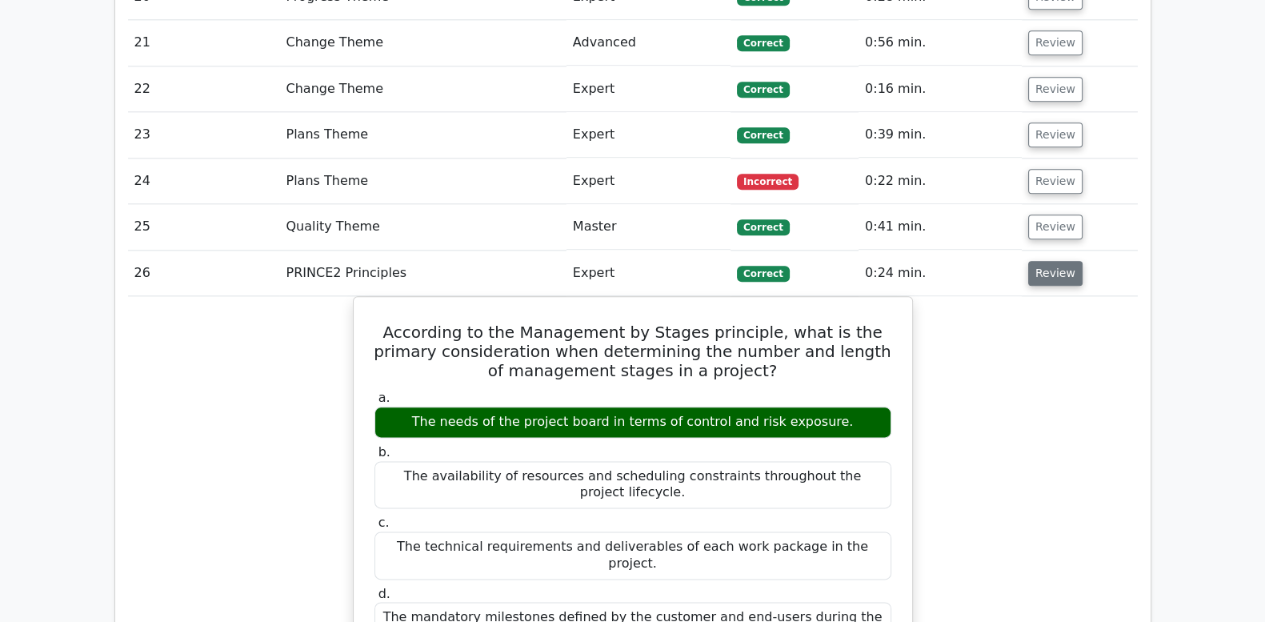
click at [1048, 261] on button "Review" at bounding box center [1055, 273] width 54 height 25
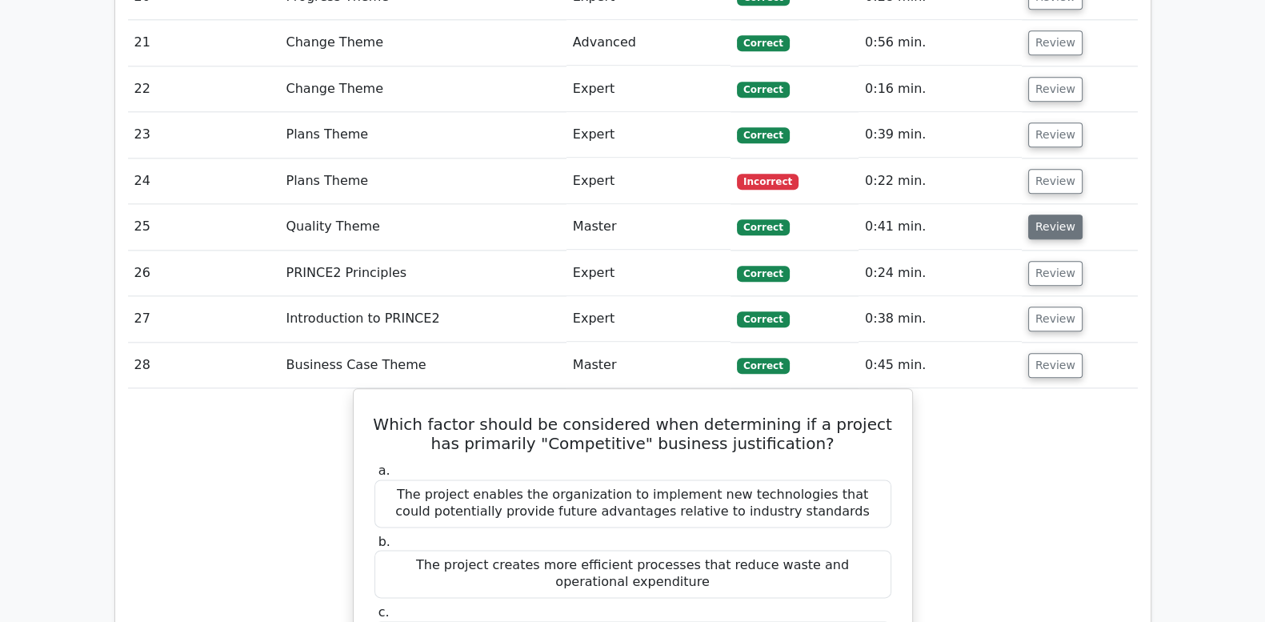
click at [1046, 214] on button "Review" at bounding box center [1055, 226] width 54 height 25
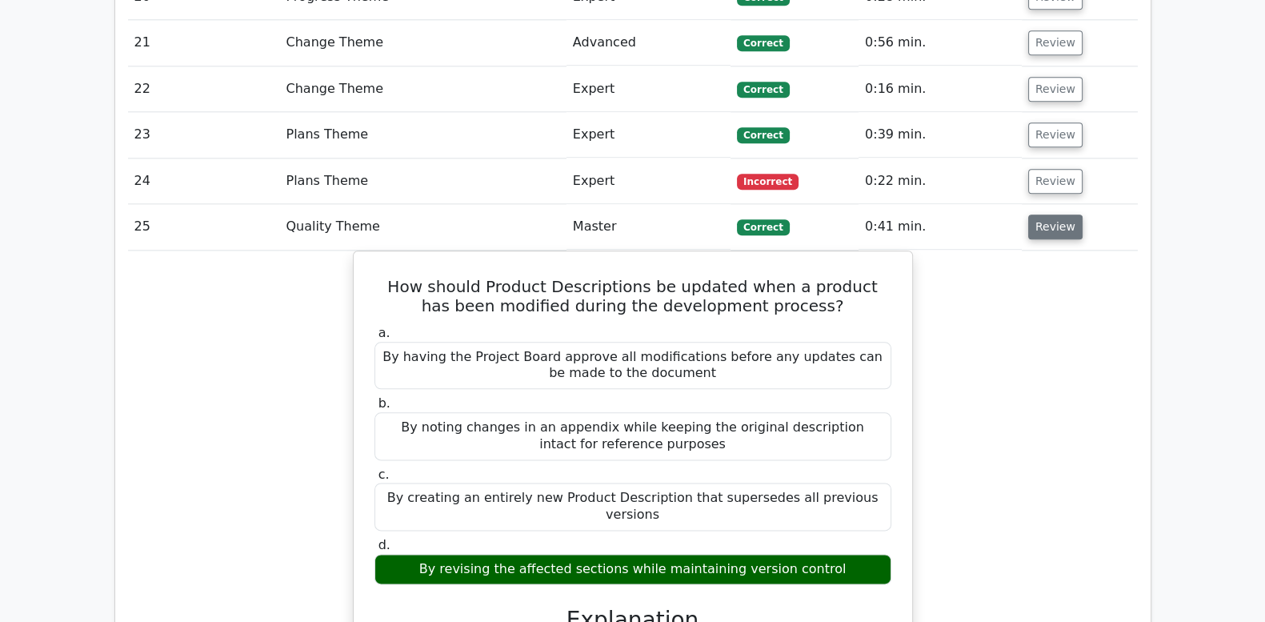
click at [1046, 214] on button "Review" at bounding box center [1055, 226] width 54 height 25
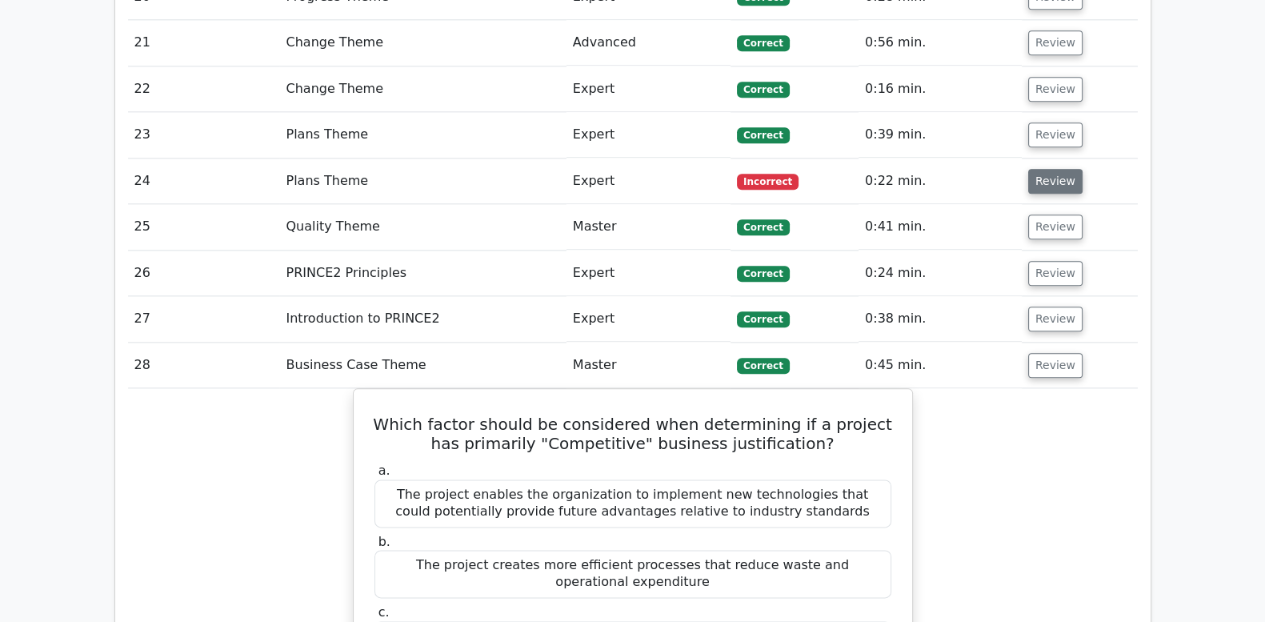
click at [1041, 169] on button "Review" at bounding box center [1055, 181] width 54 height 25
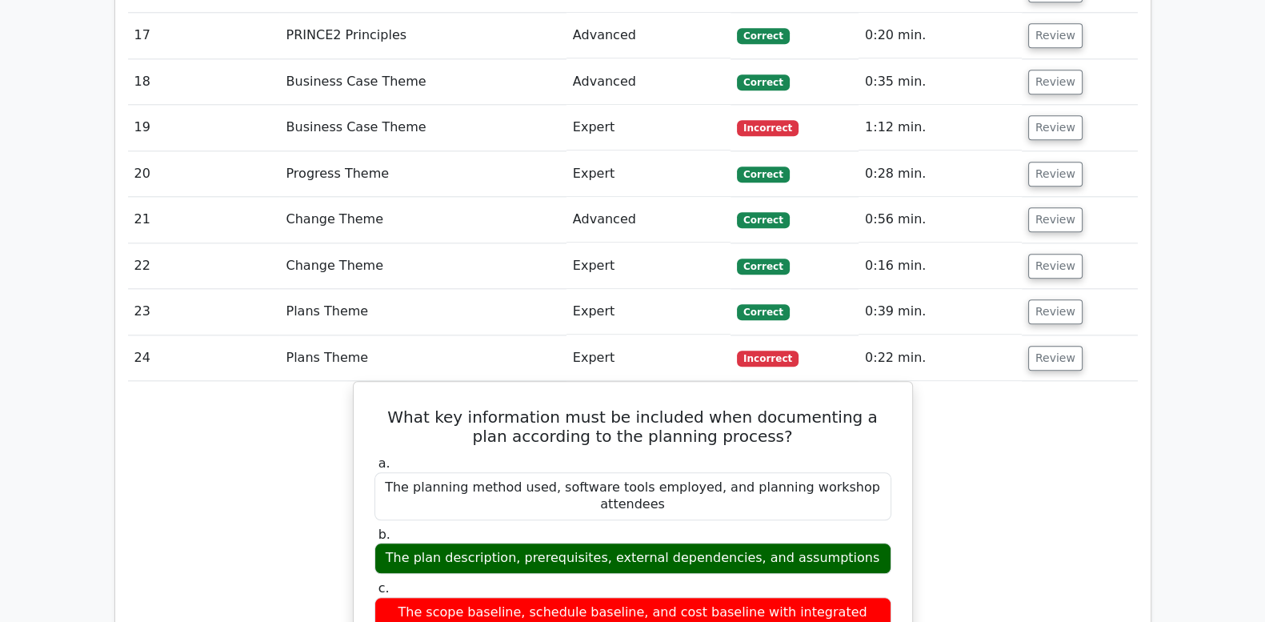
scroll to position [2212, 0]
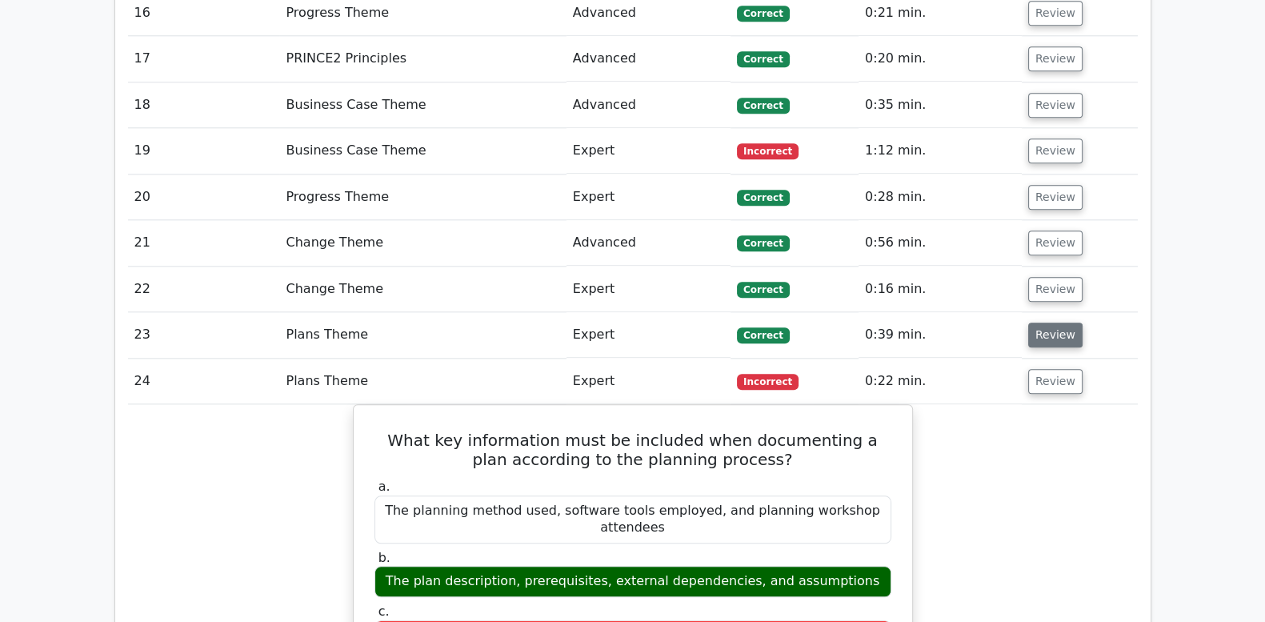
click at [1031, 323] on button "Review" at bounding box center [1055, 335] width 54 height 25
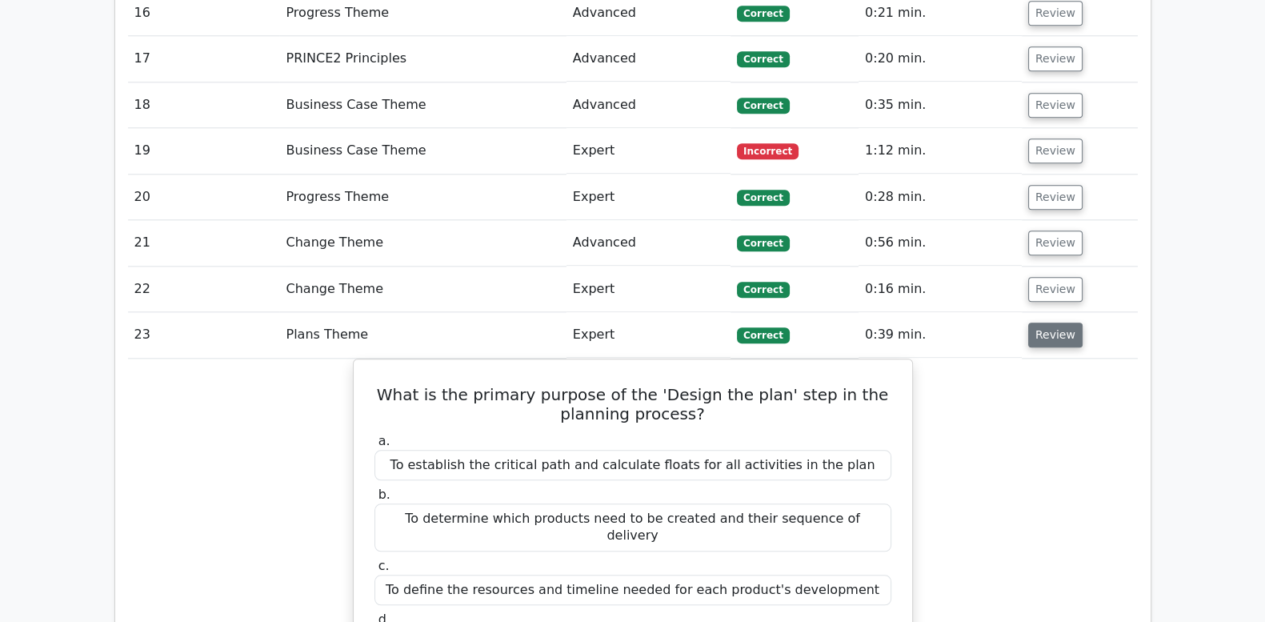
click at [1031, 323] on button "Review" at bounding box center [1055, 335] width 54 height 25
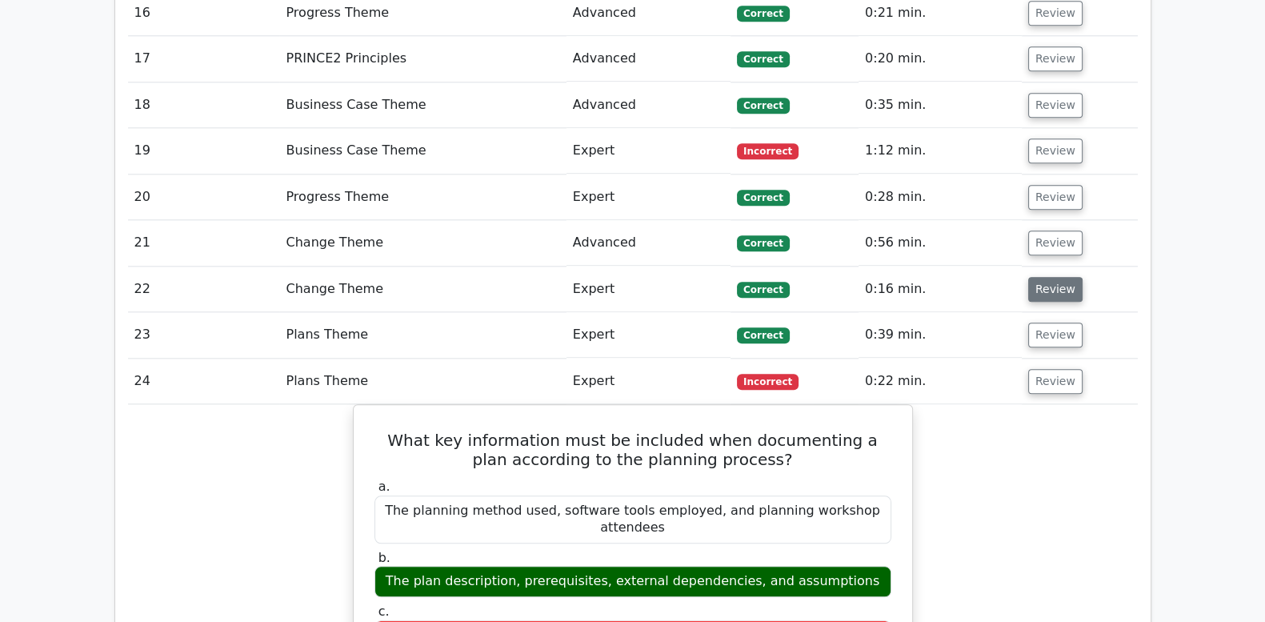
click at [1042, 277] on button "Review" at bounding box center [1055, 289] width 54 height 25
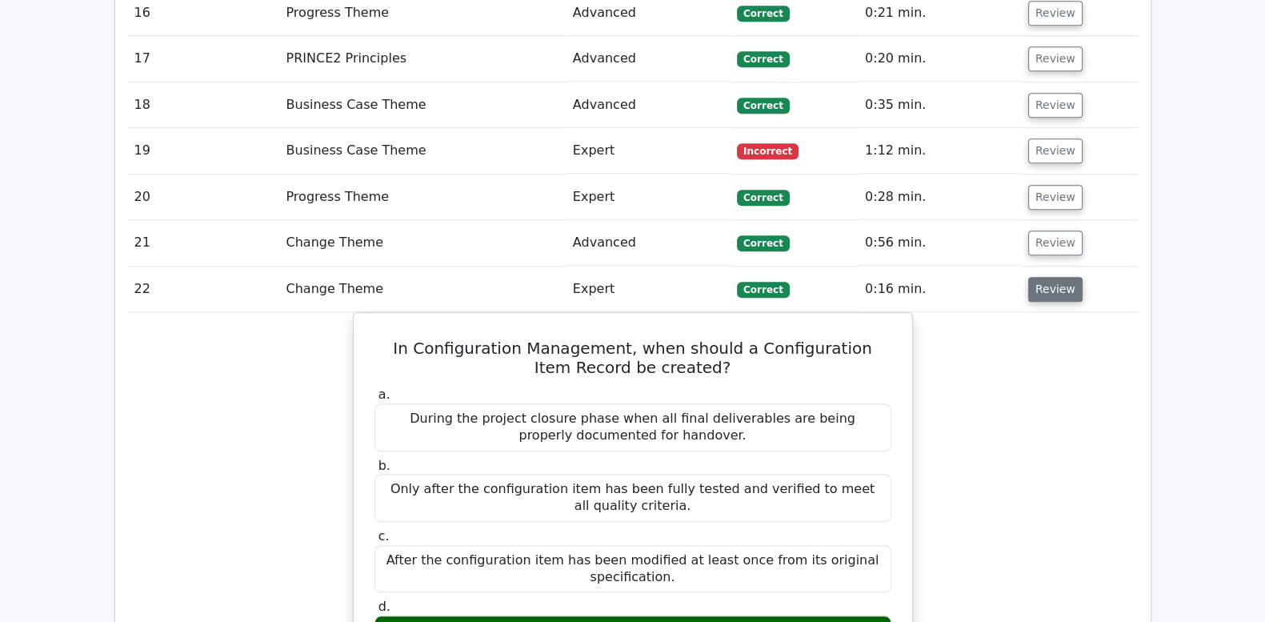
click at [1043, 277] on button "Review" at bounding box center [1055, 289] width 54 height 25
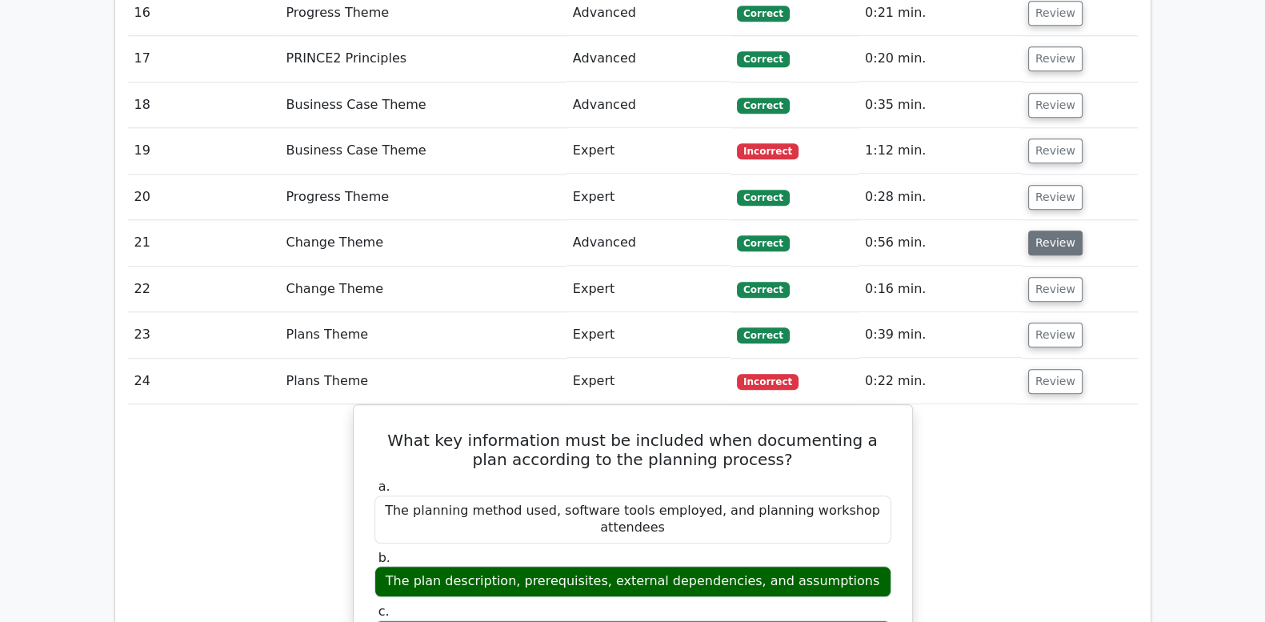
click at [1046, 230] on button "Review" at bounding box center [1055, 242] width 54 height 25
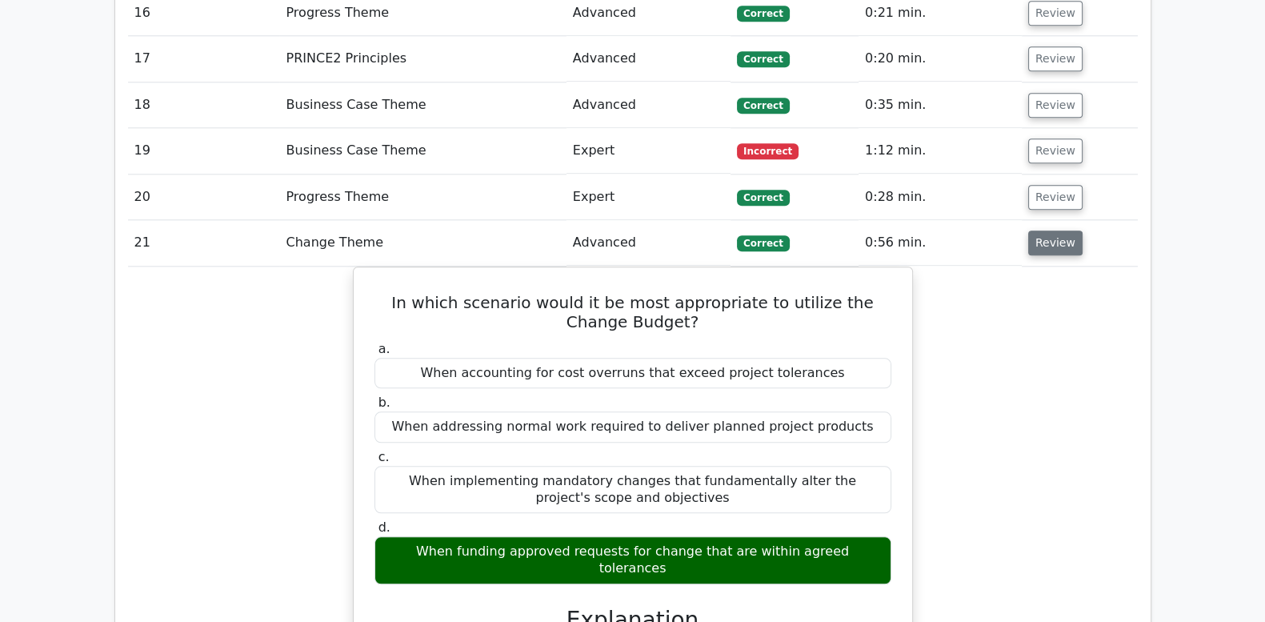
click at [1046, 230] on button "Review" at bounding box center [1055, 242] width 54 height 25
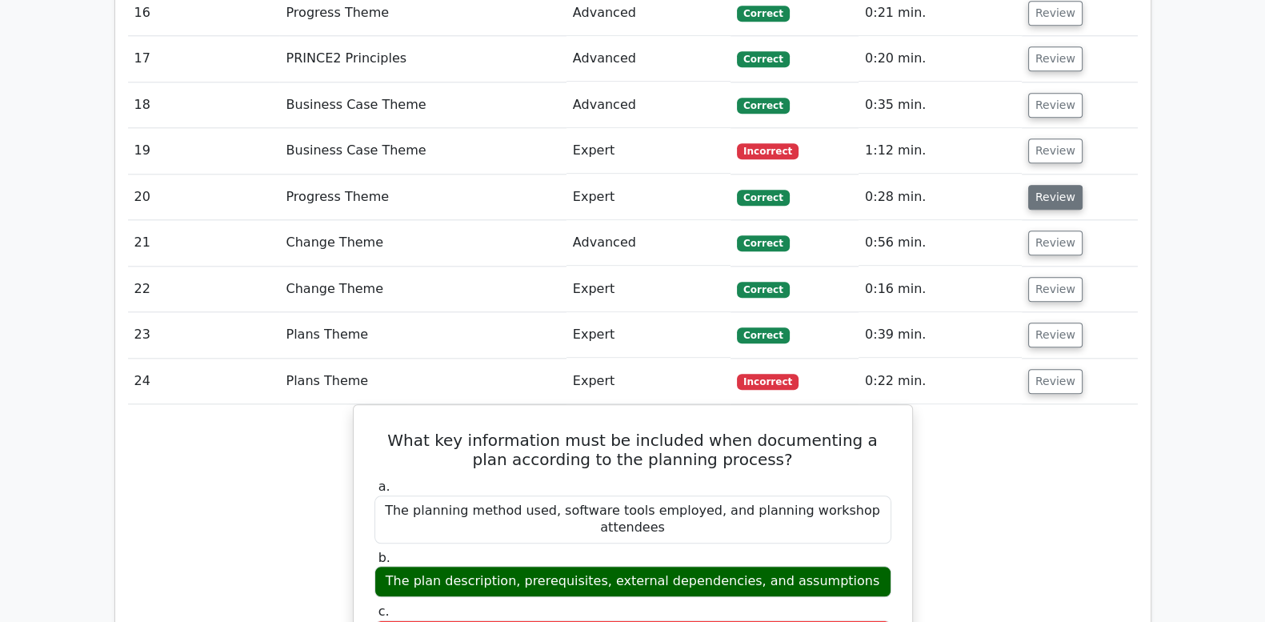
click at [1052, 185] on button "Review" at bounding box center [1055, 197] width 54 height 25
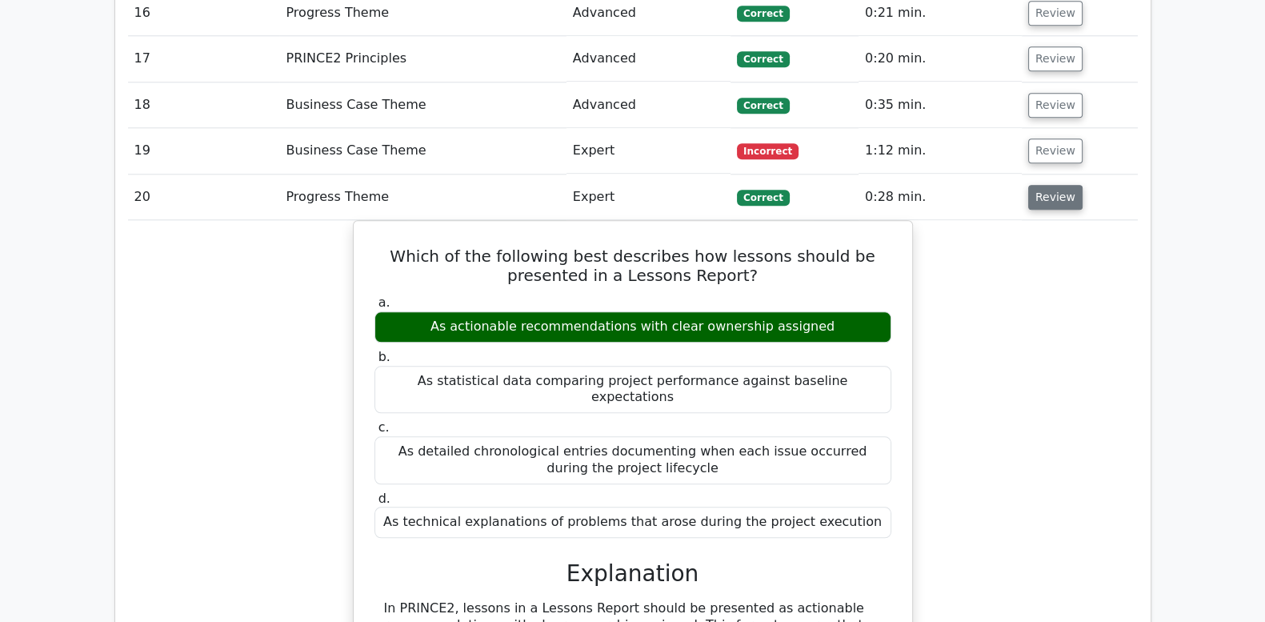
click at [1052, 185] on button "Review" at bounding box center [1055, 197] width 54 height 25
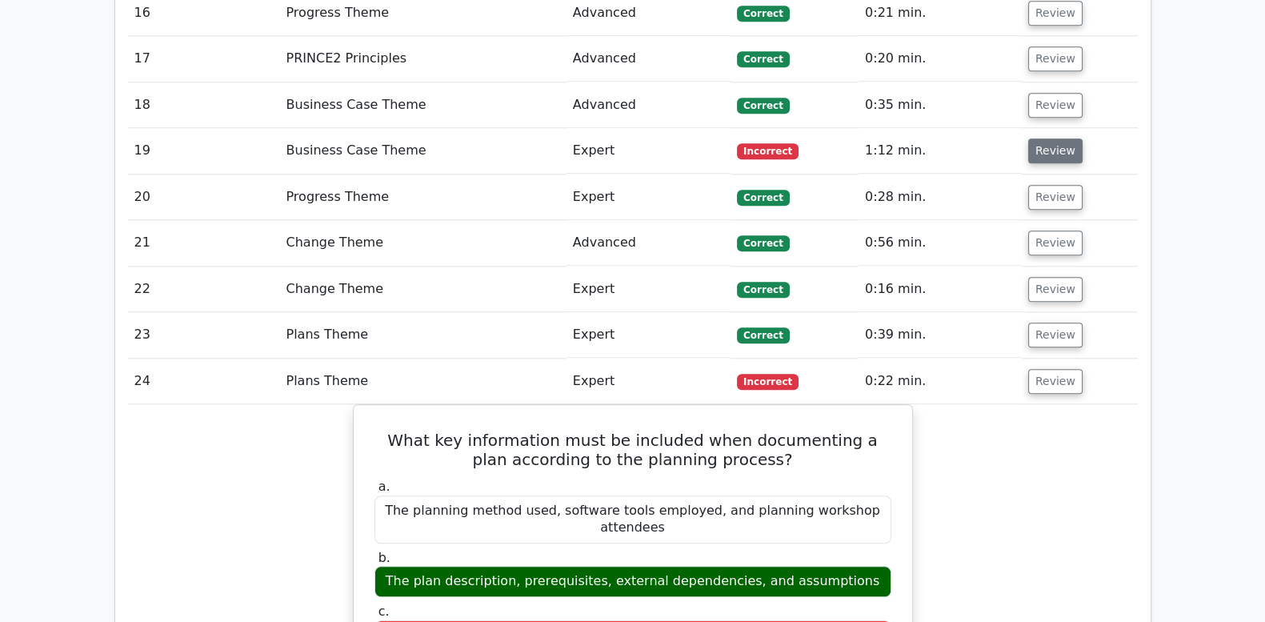
click at [1050, 138] on button "Review" at bounding box center [1055, 150] width 54 height 25
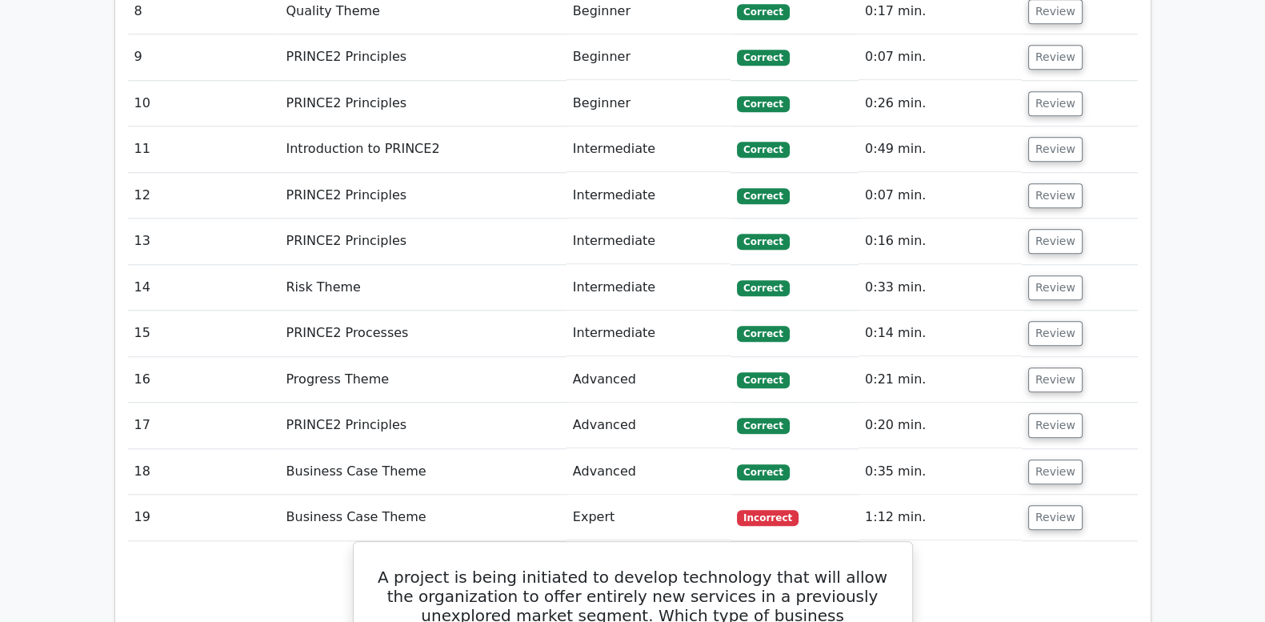
scroll to position [1812, 0]
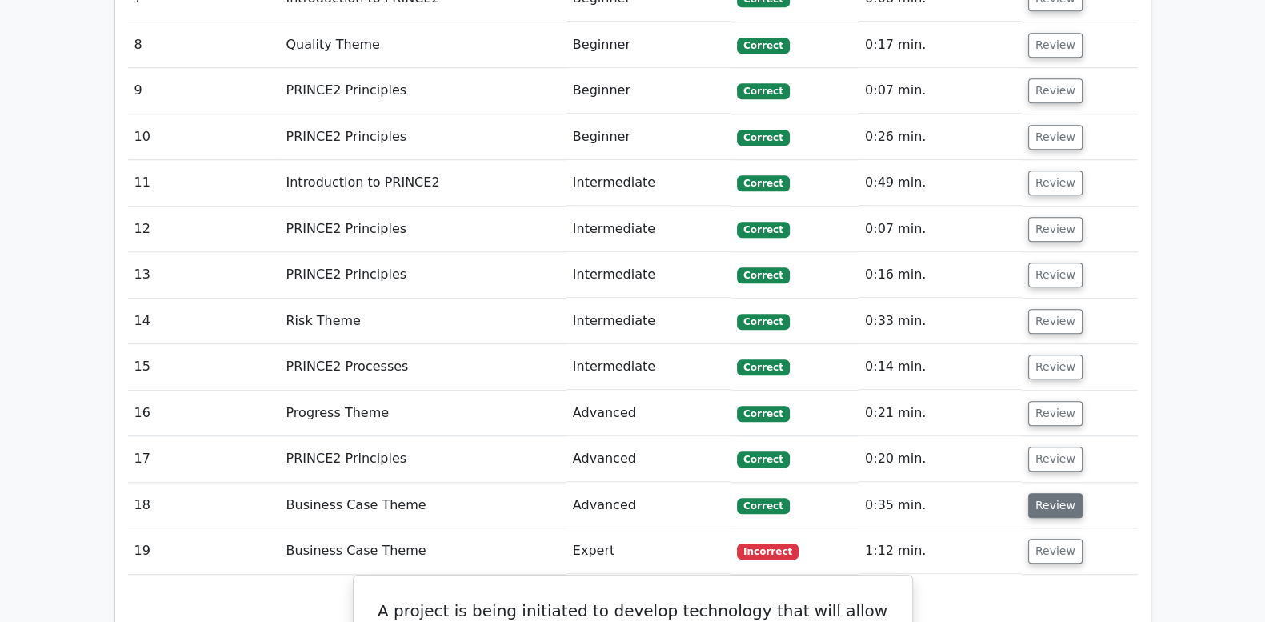
click at [1036, 493] on button "Review" at bounding box center [1055, 505] width 54 height 25
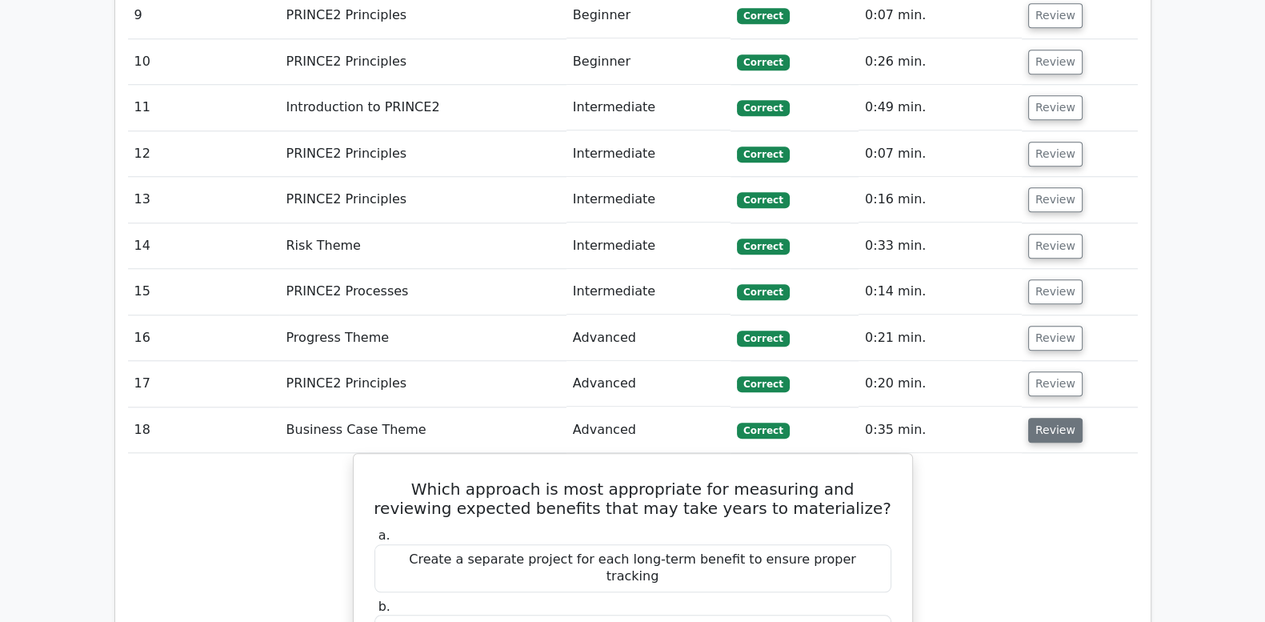
scroll to position [1878, 0]
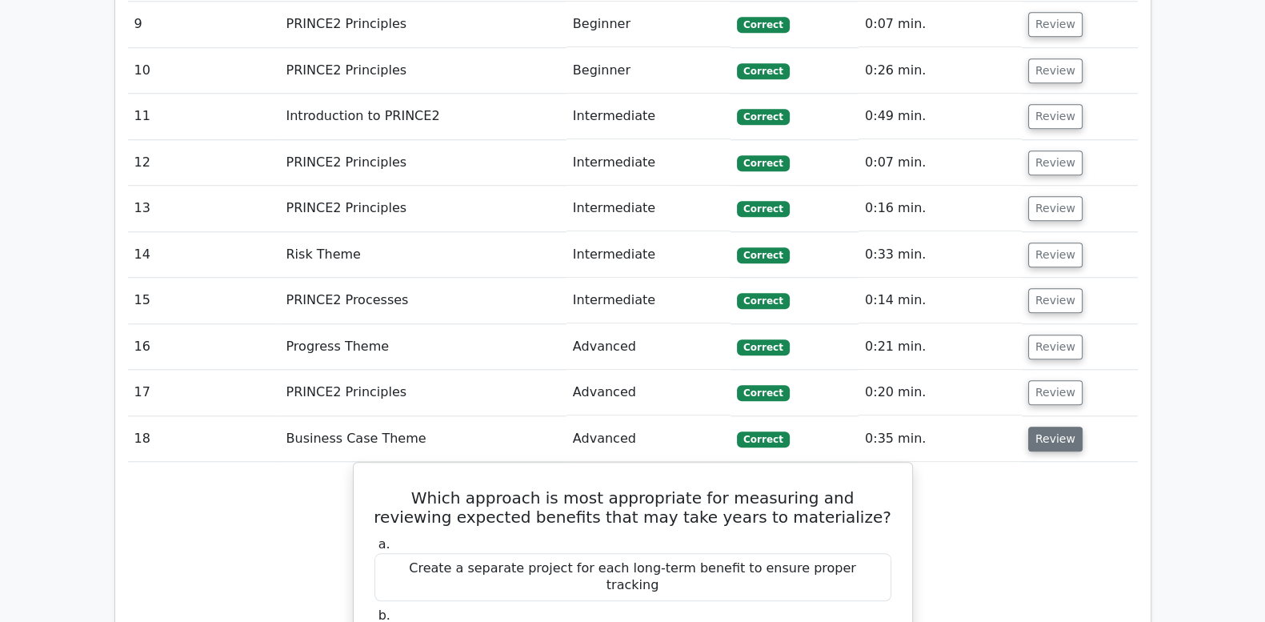
click at [1044, 427] on button "Review" at bounding box center [1055, 439] width 54 height 25
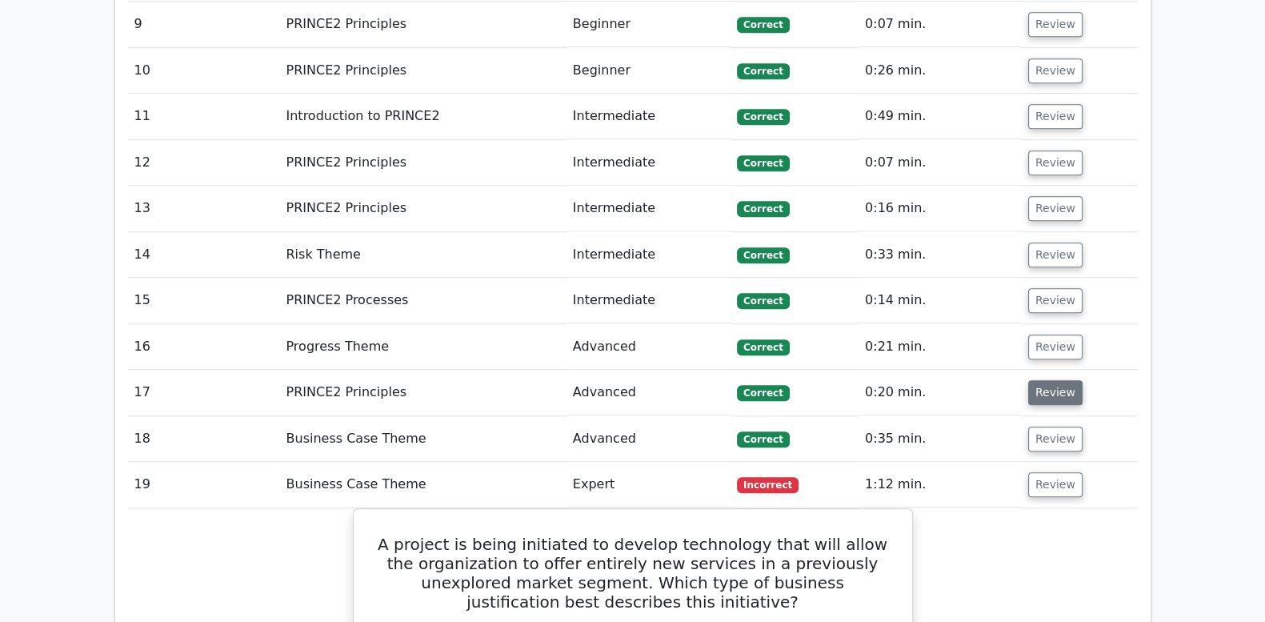
click at [1046, 380] on button "Review" at bounding box center [1055, 392] width 54 height 25
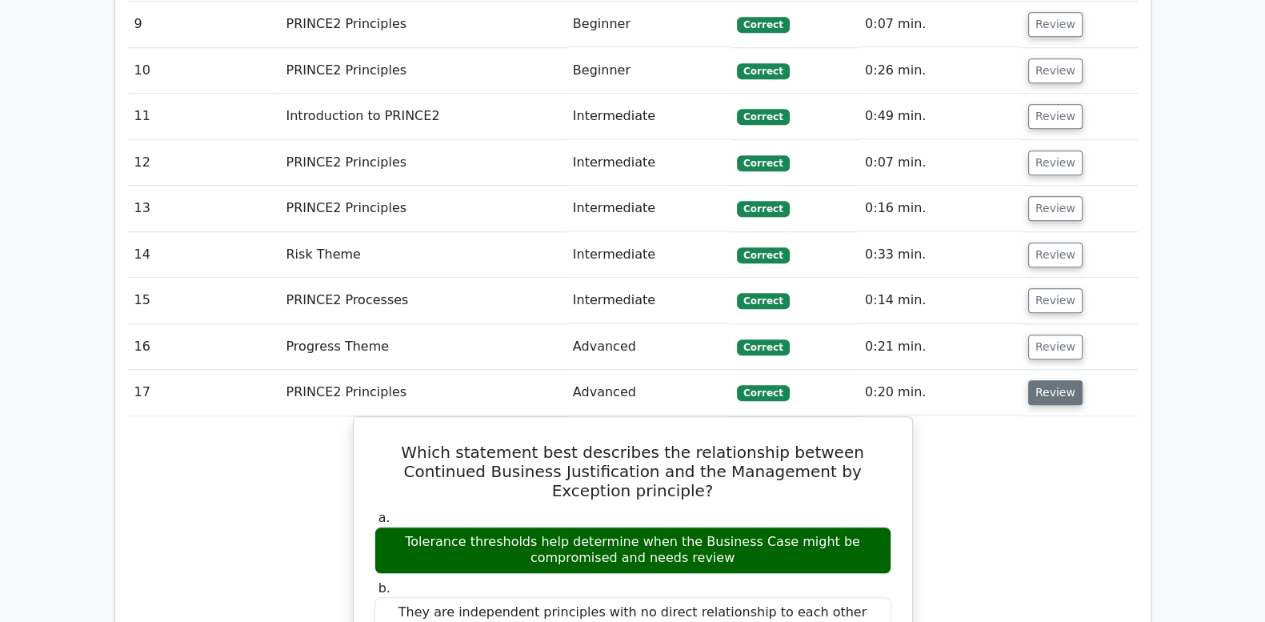
click at [1046, 380] on button "Review" at bounding box center [1055, 392] width 54 height 25
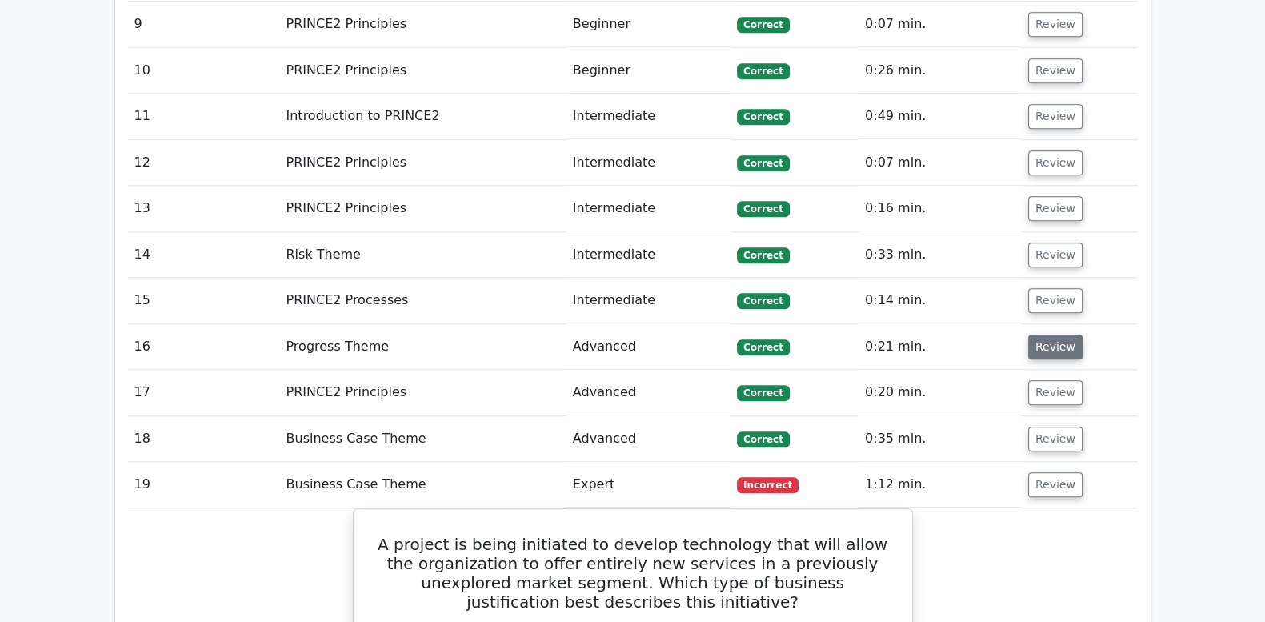
click at [1046, 335] on button "Review" at bounding box center [1055, 347] width 54 height 25
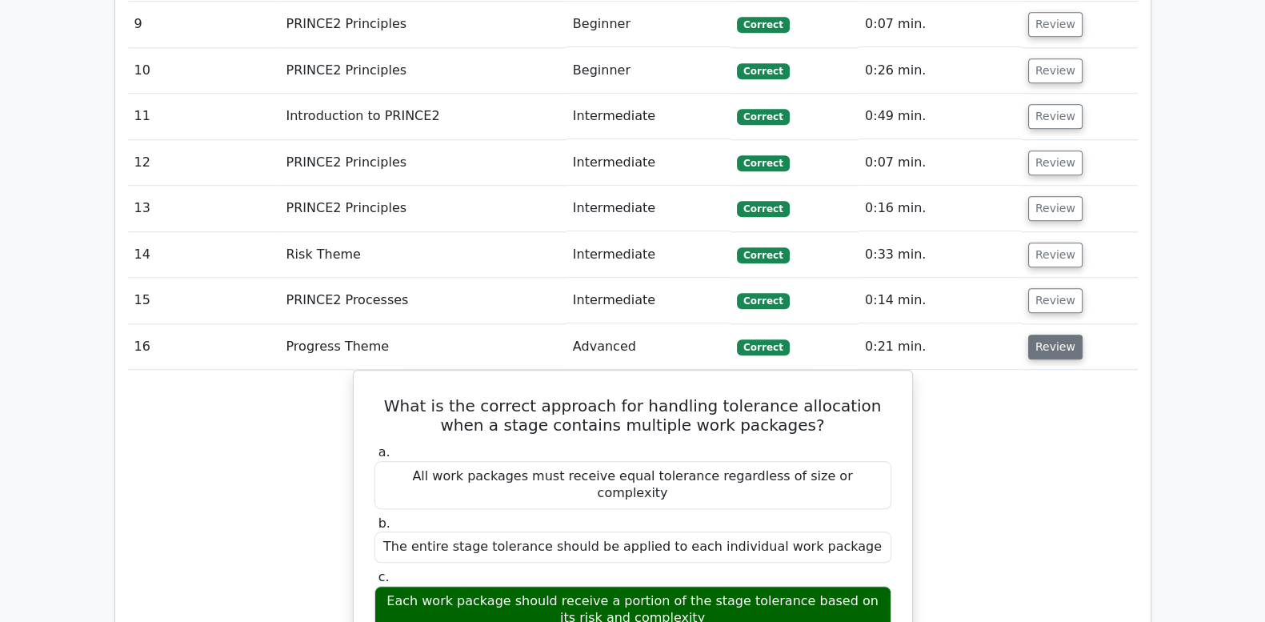
click at [1046, 335] on button "Review" at bounding box center [1055, 347] width 54 height 25
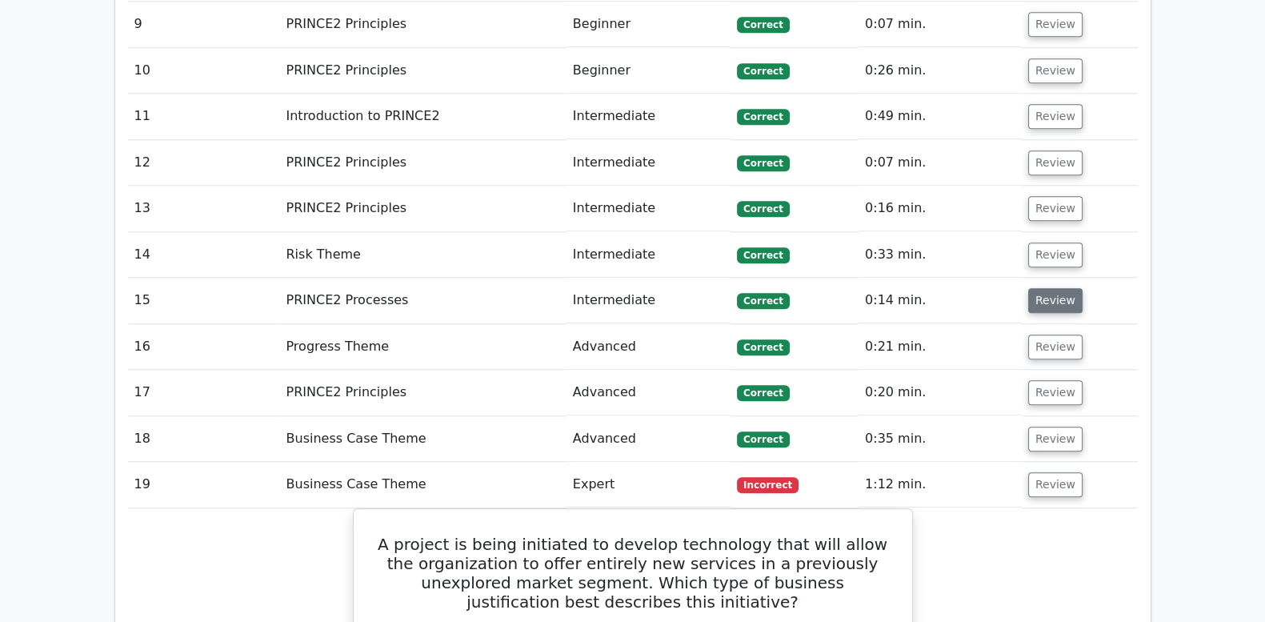
click at [1044, 288] on button "Review" at bounding box center [1055, 300] width 54 height 25
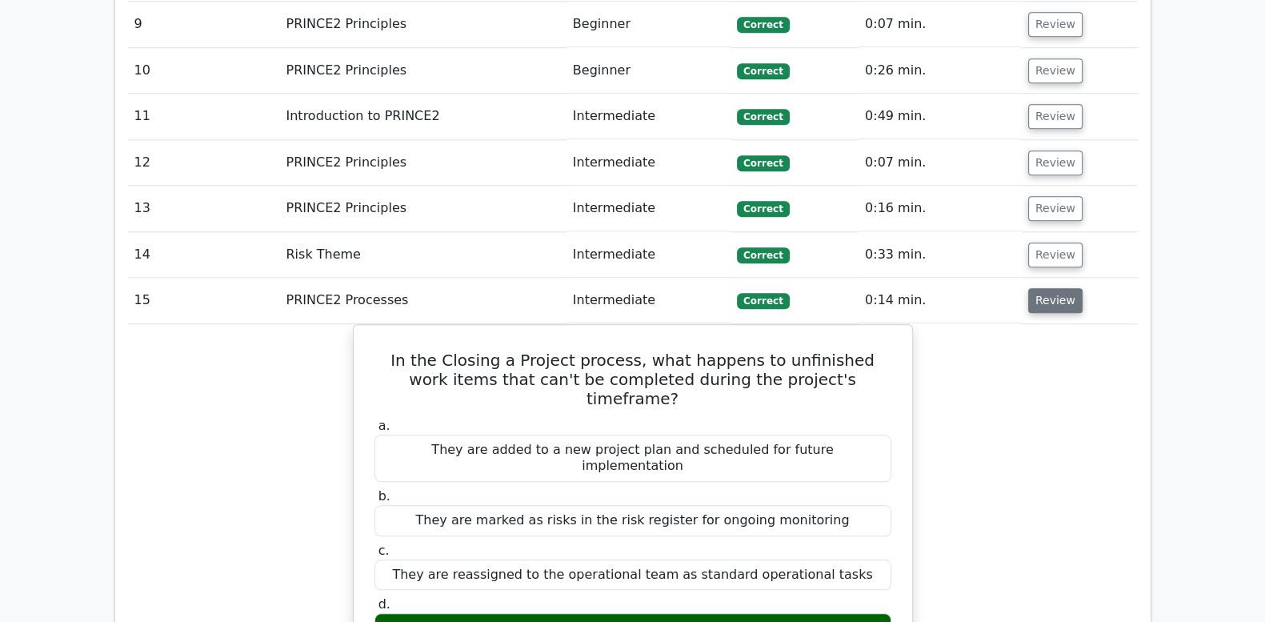
click at [1044, 288] on button "Review" at bounding box center [1055, 300] width 54 height 25
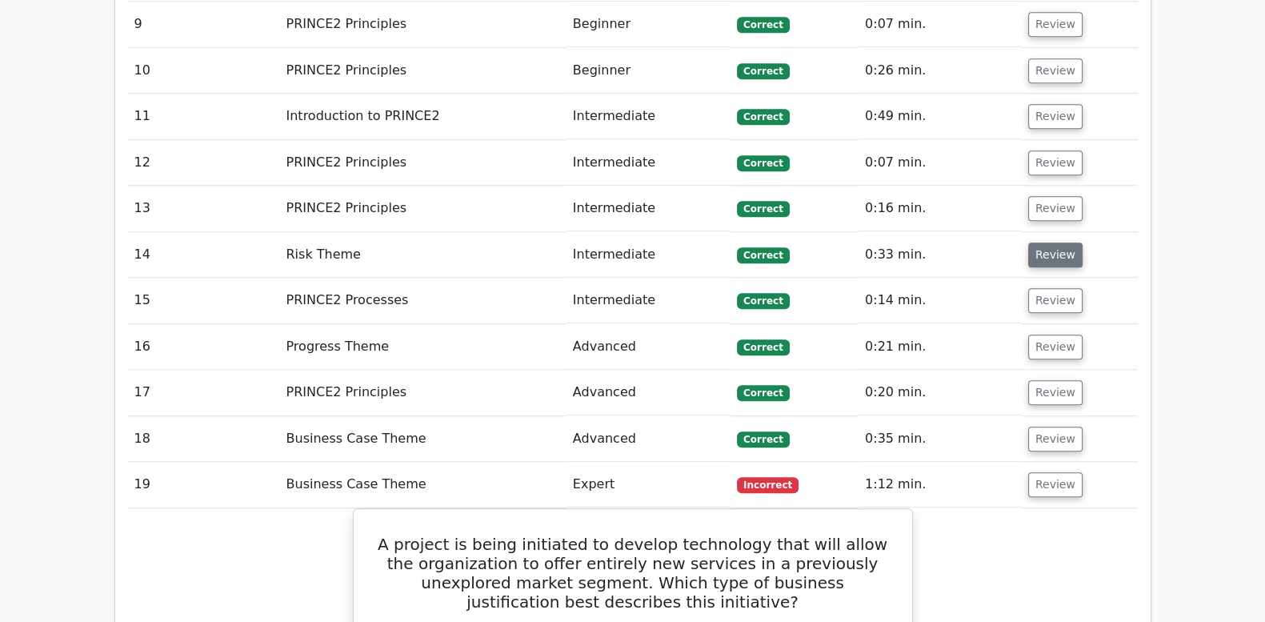
click at [1043, 243] on button "Review" at bounding box center [1055, 255] width 54 height 25
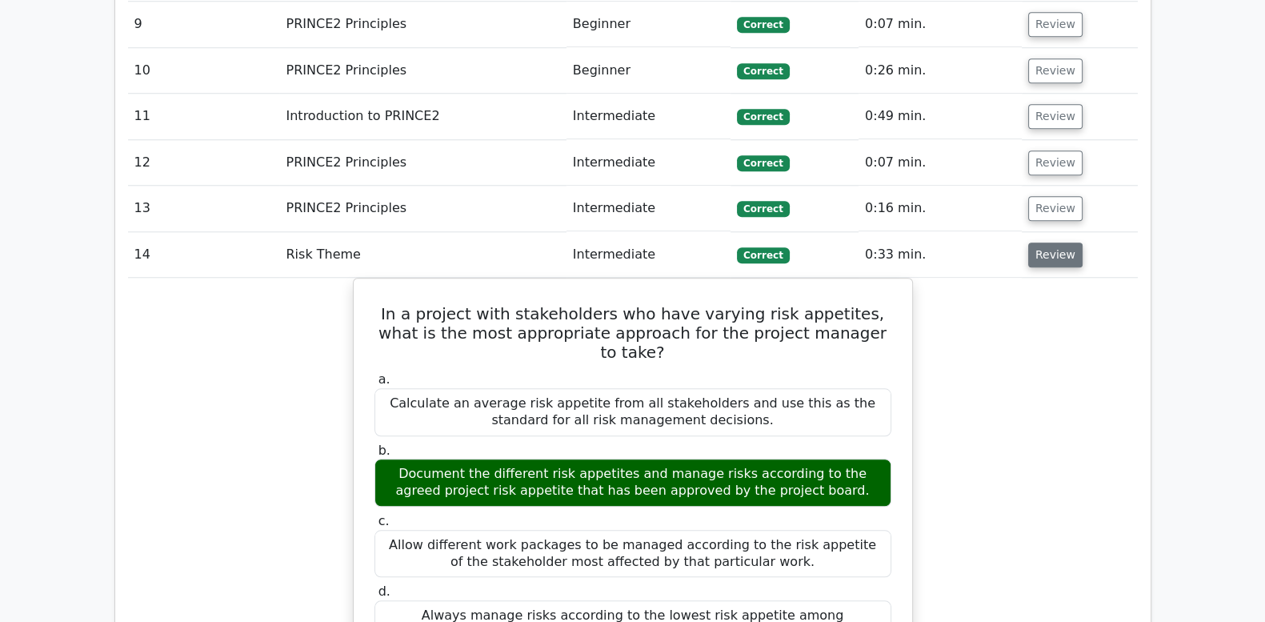
click at [1043, 243] on button "Review" at bounding box center [1055, 255] width 54 height 25
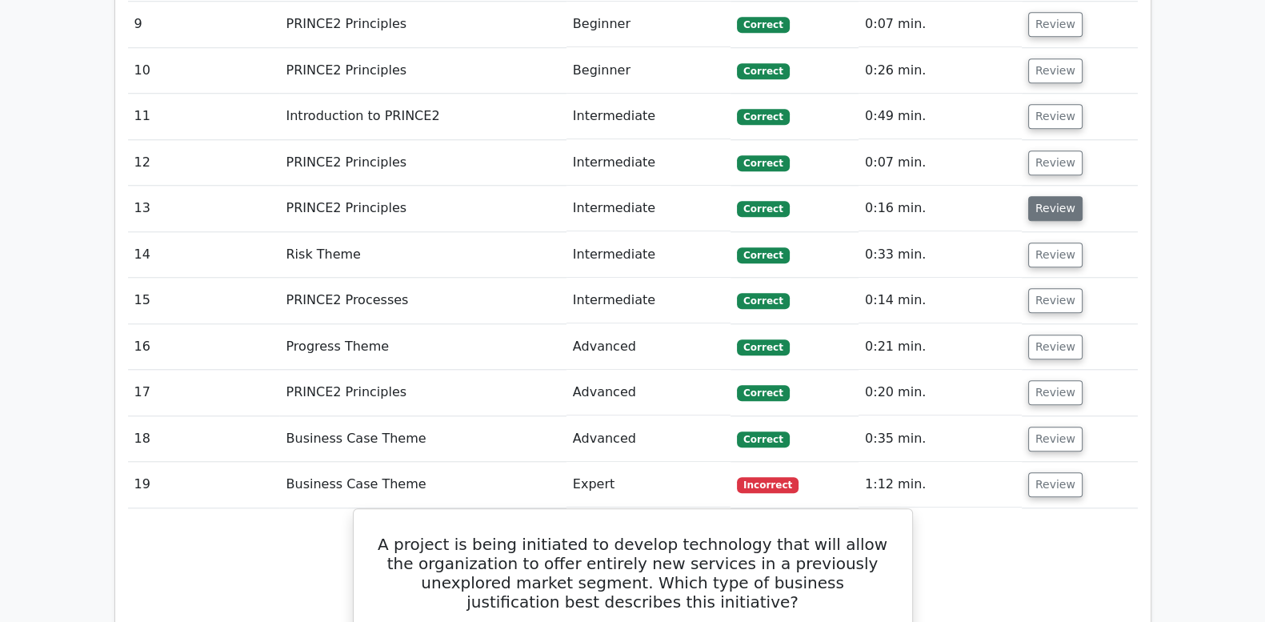
click at [1040, 196] on button "Review" at bounding box center [1055, 208] width 54 height 25
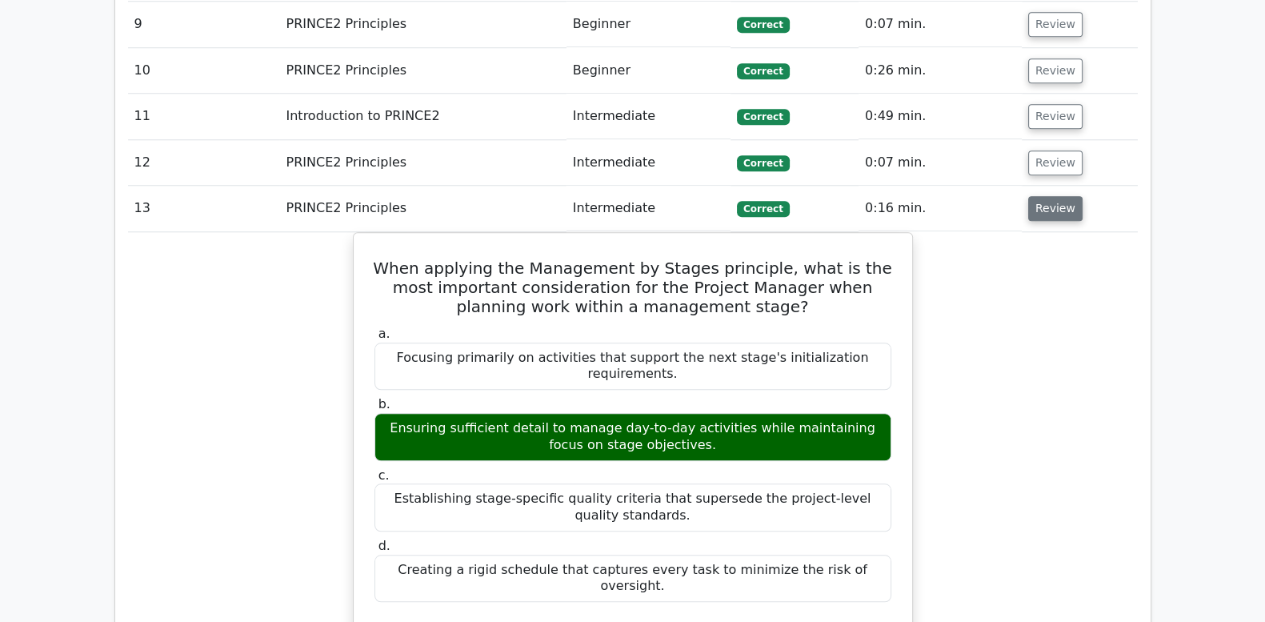
click at [1040, 196] on button "Review" at bounding box center [1055, 208] width 54 height 25
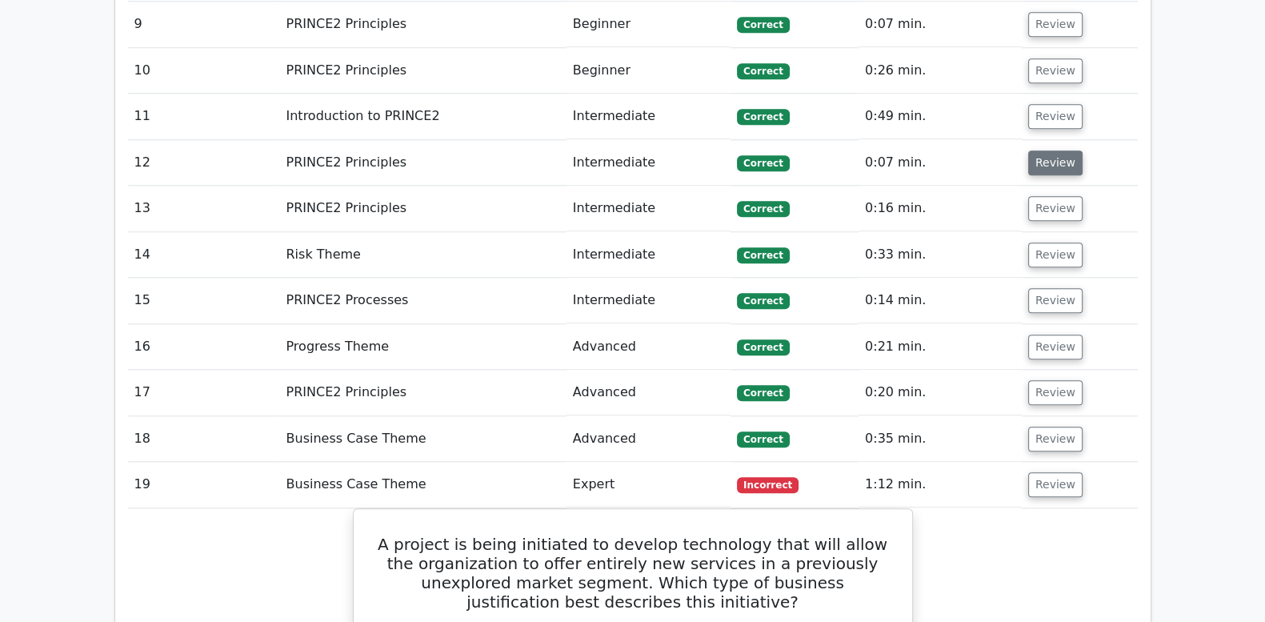
click at [1035, 150] on button "Review" at bounding box center [1055, 162] width 54 height 25
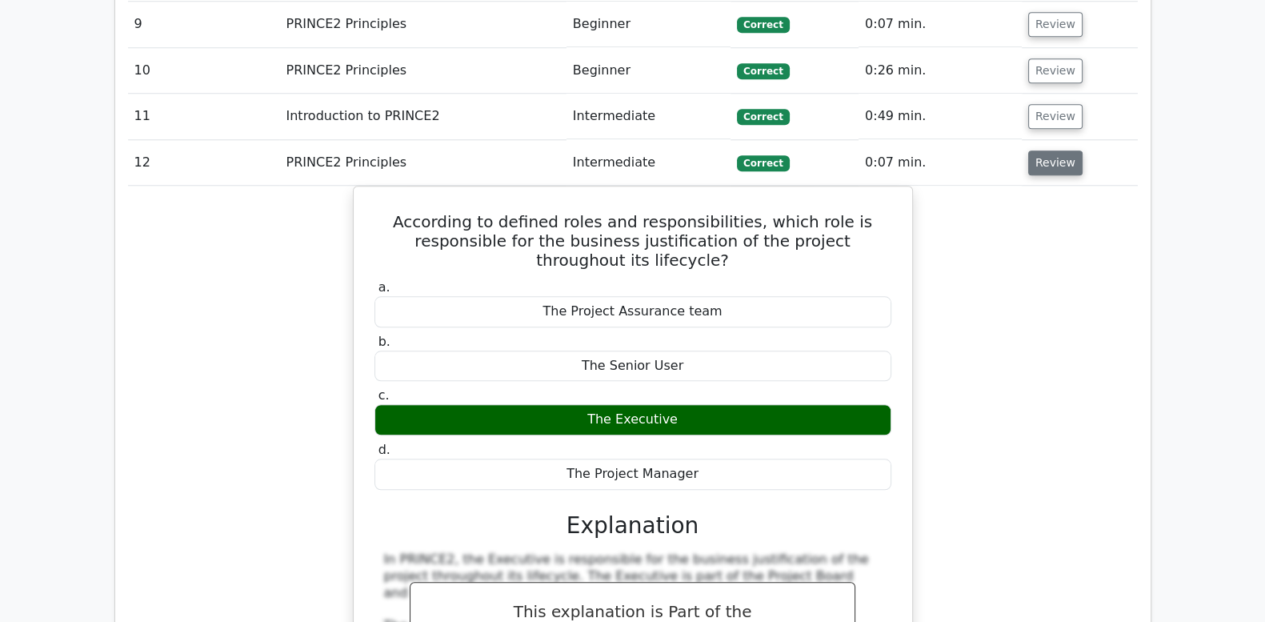
click at [1035, 150] on button "Review" at bounding box center [1055, 162] width 54 height 25
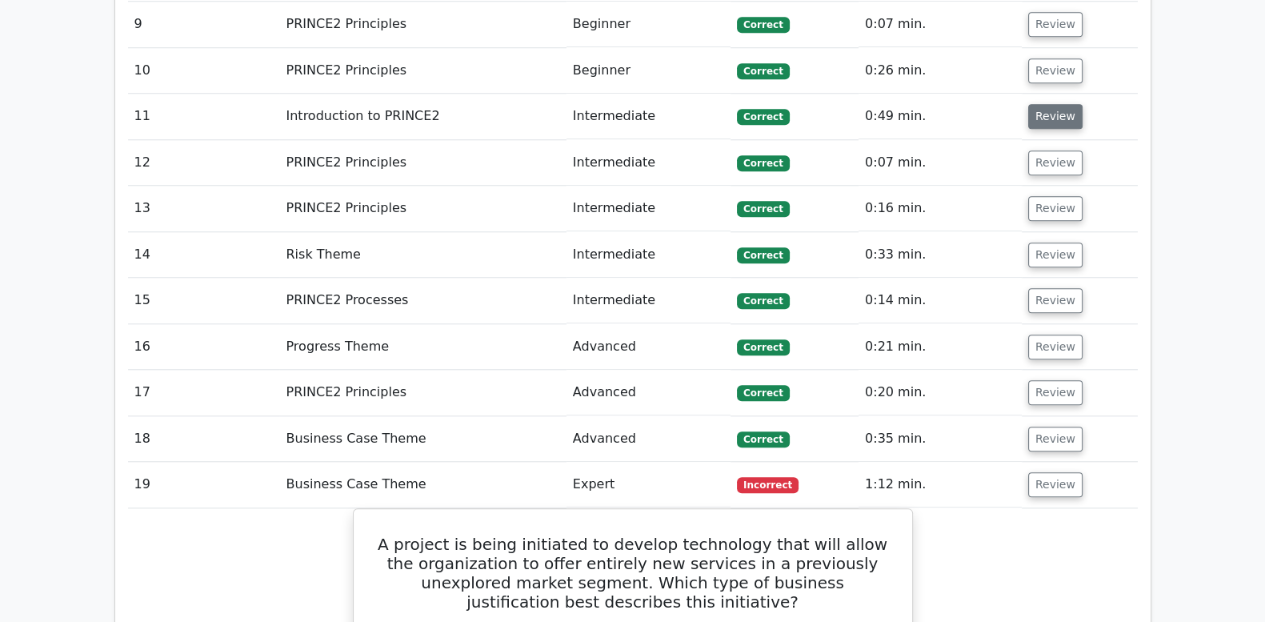
click at [1037, 104] on button "Review" at bounding box center [1055, 116] width 54 height 25
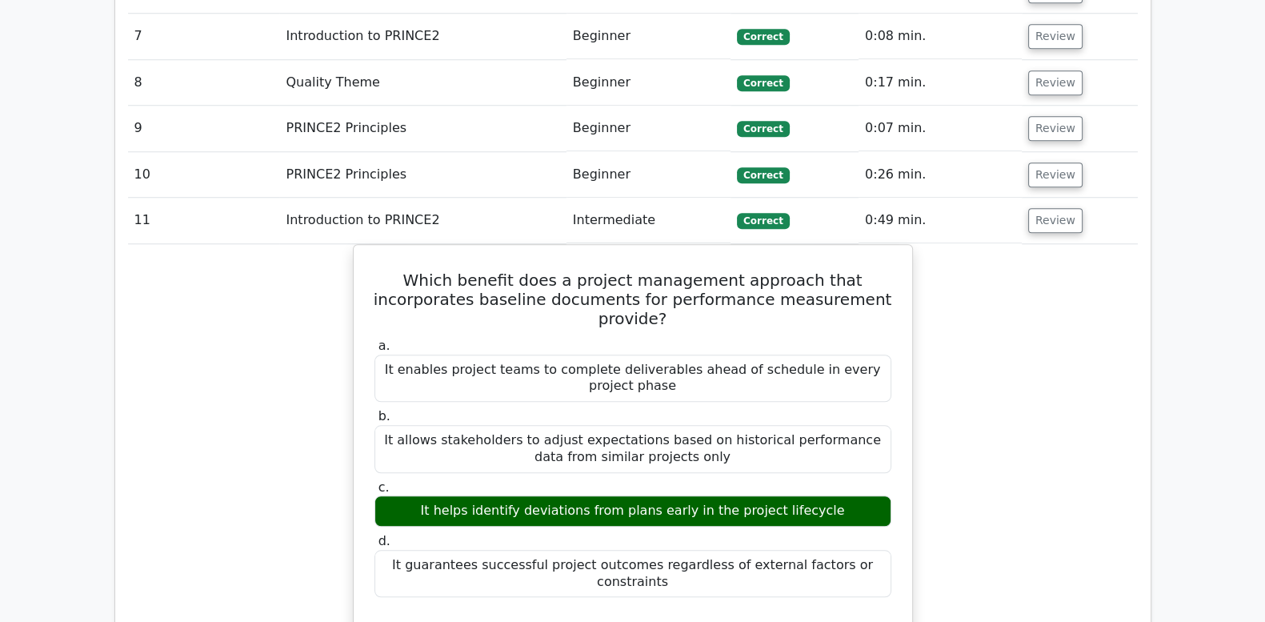
scroll to position [1745, 0]
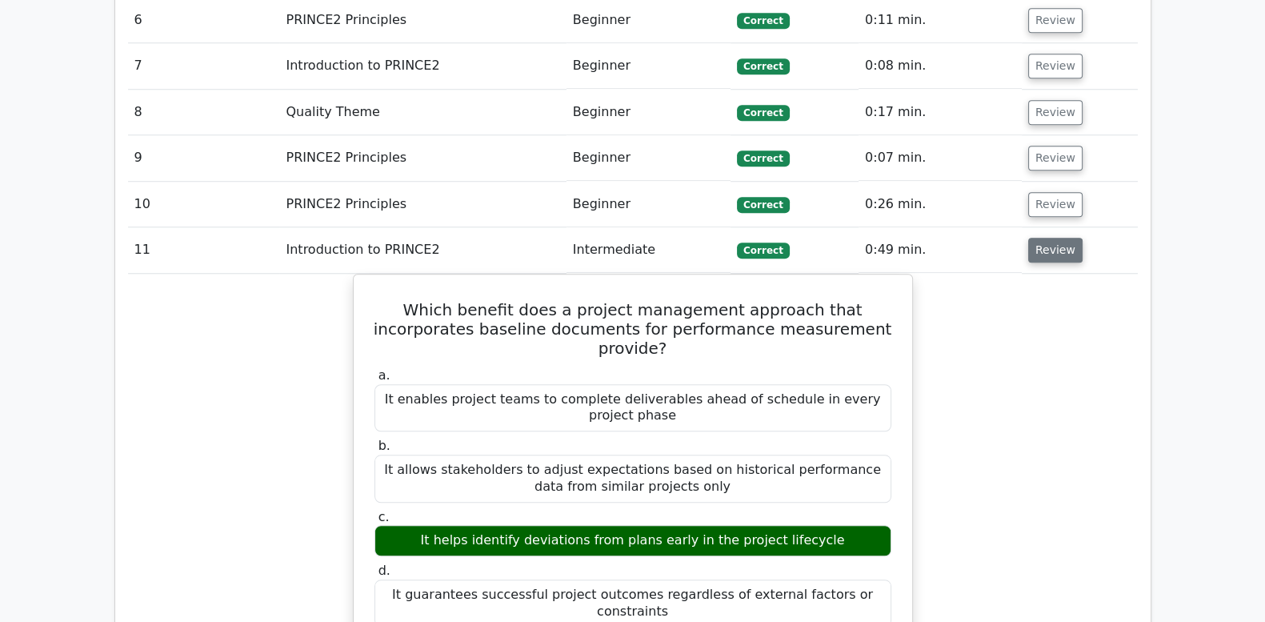
click at [1056, 238] on button "Review" at bounding box center [1055, 250] width 54 height 25
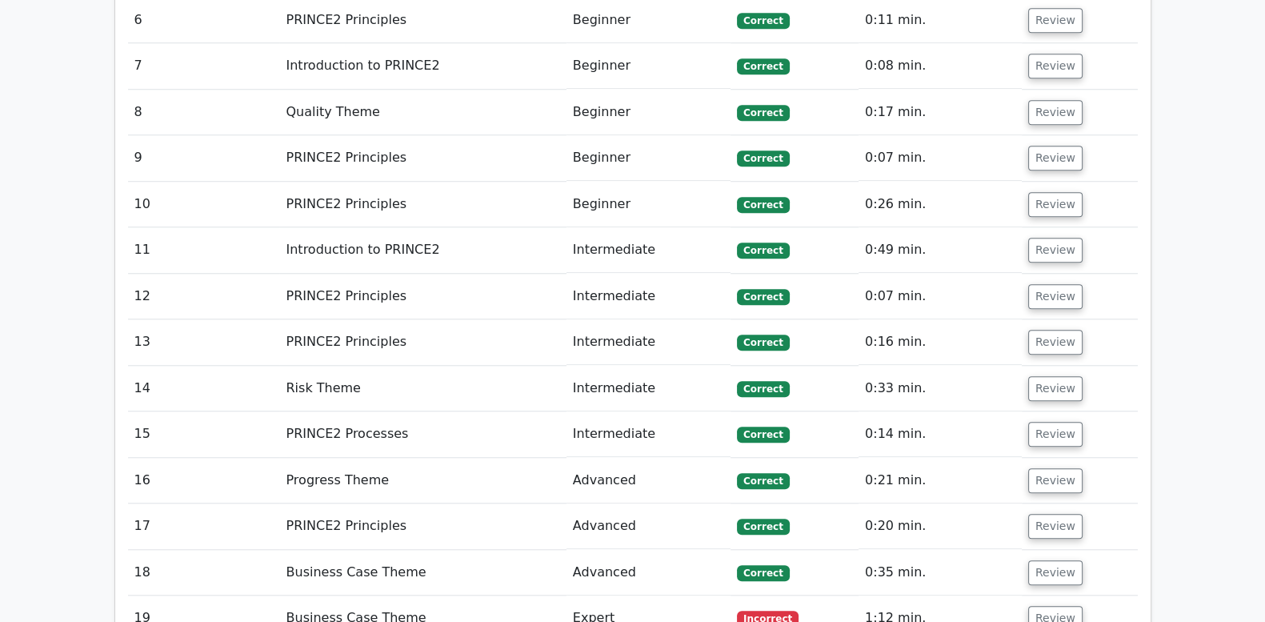
click at [1055, 182] on td "Review" at bounding box center [1080, 205] width 116 height 46
click at [1056, 192] on button "Review" at bounding box center [1055, 204] width 54 height 25
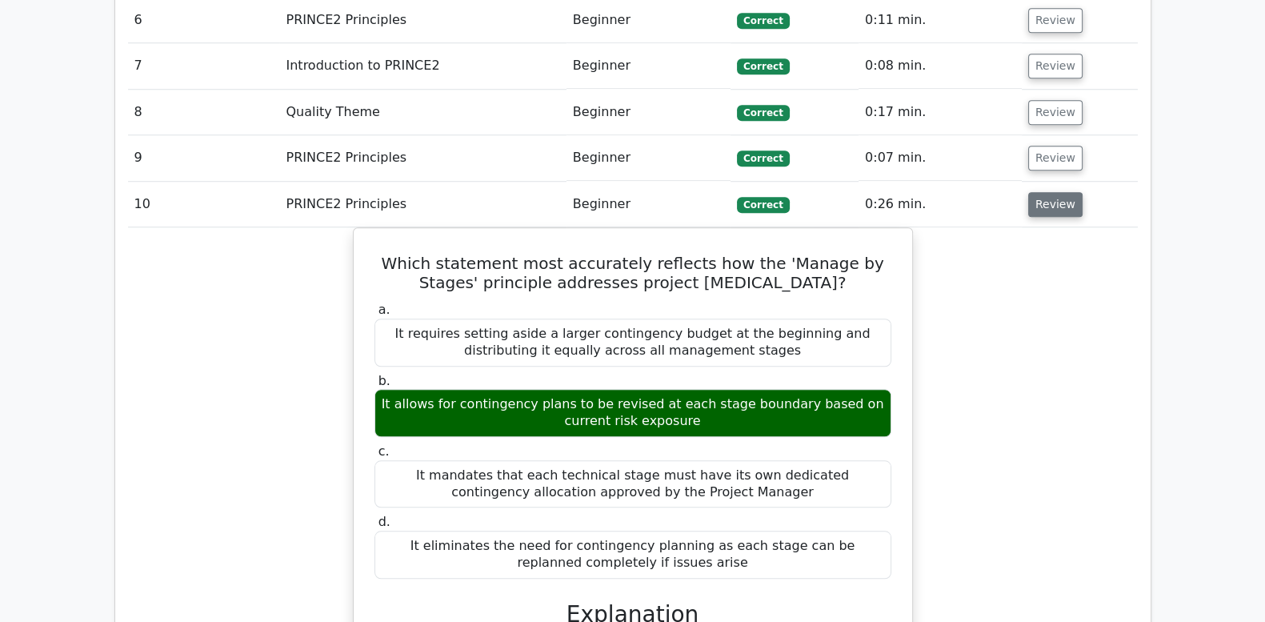
click at [1056, 192] on button "Review" at bounding box center [1055, 204] width 54 height 25
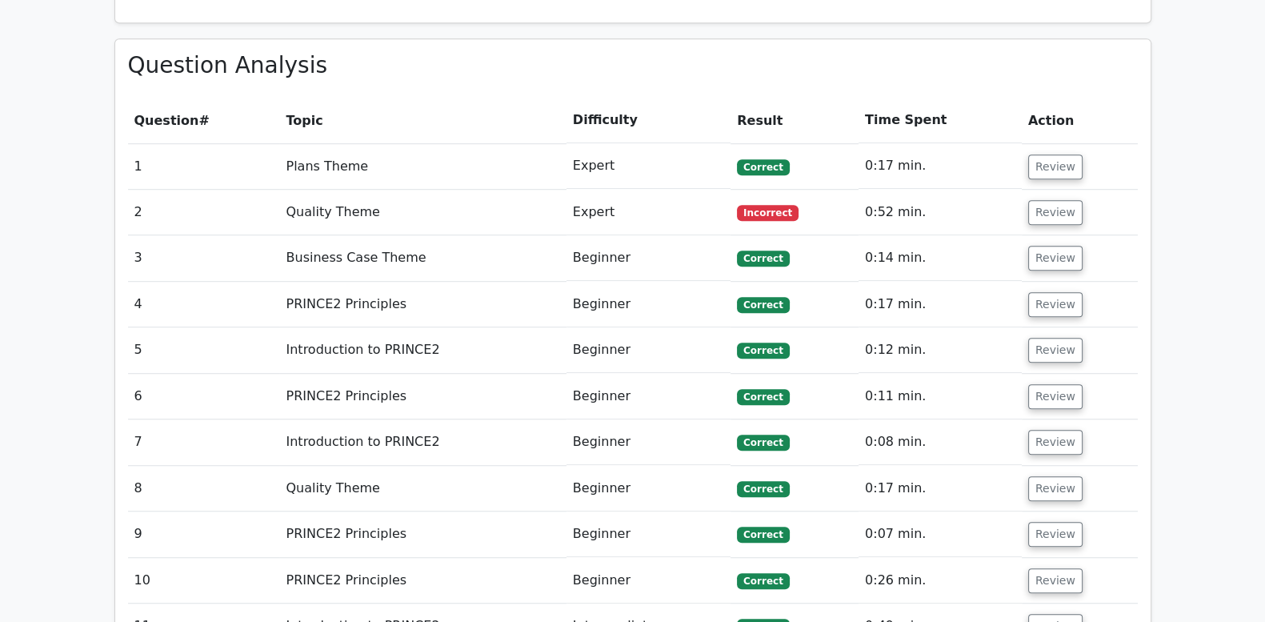
scroll to position [1345, 0]
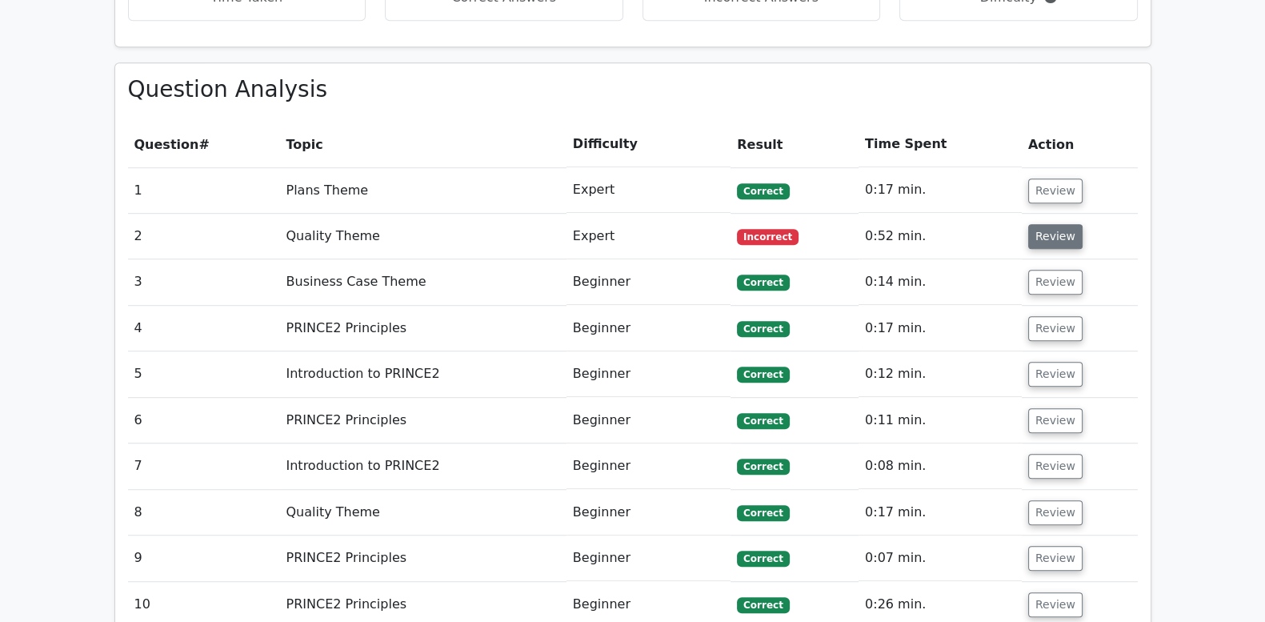
click at [1048, 224] on button "Review" at bounding box center [1055, 236] width 54 height 25
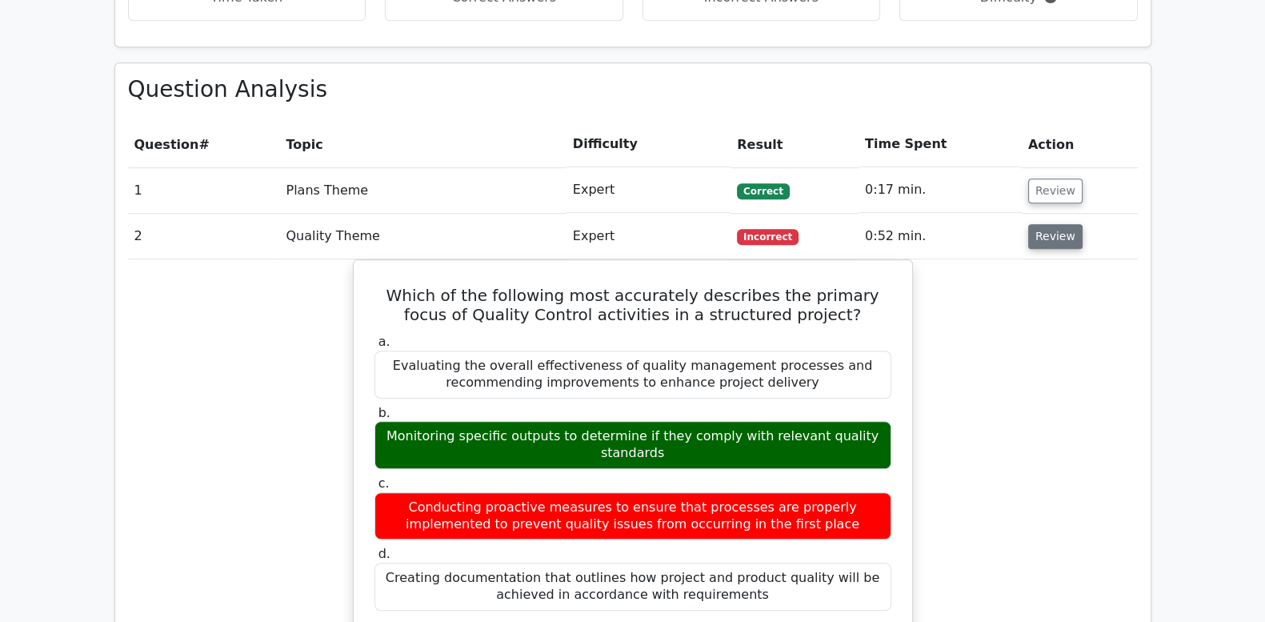
click at [1048, 224] on button "Review" at bounding box center [1055, 236] width 54 height 25
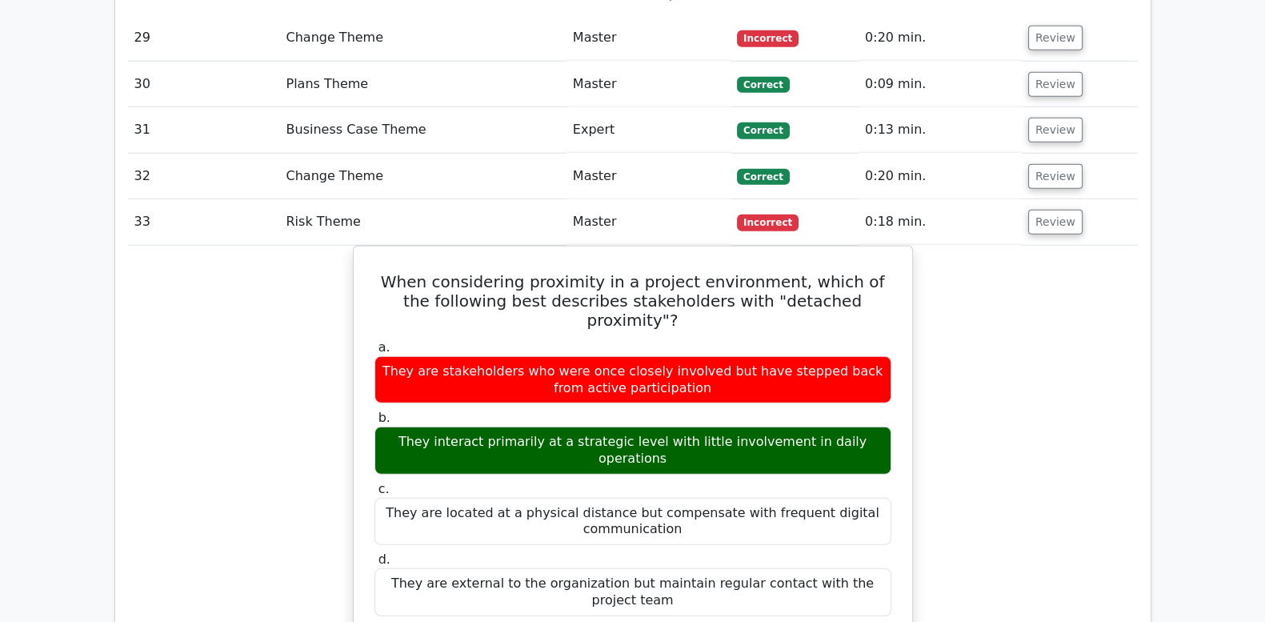
scroll to position [5280, 0]
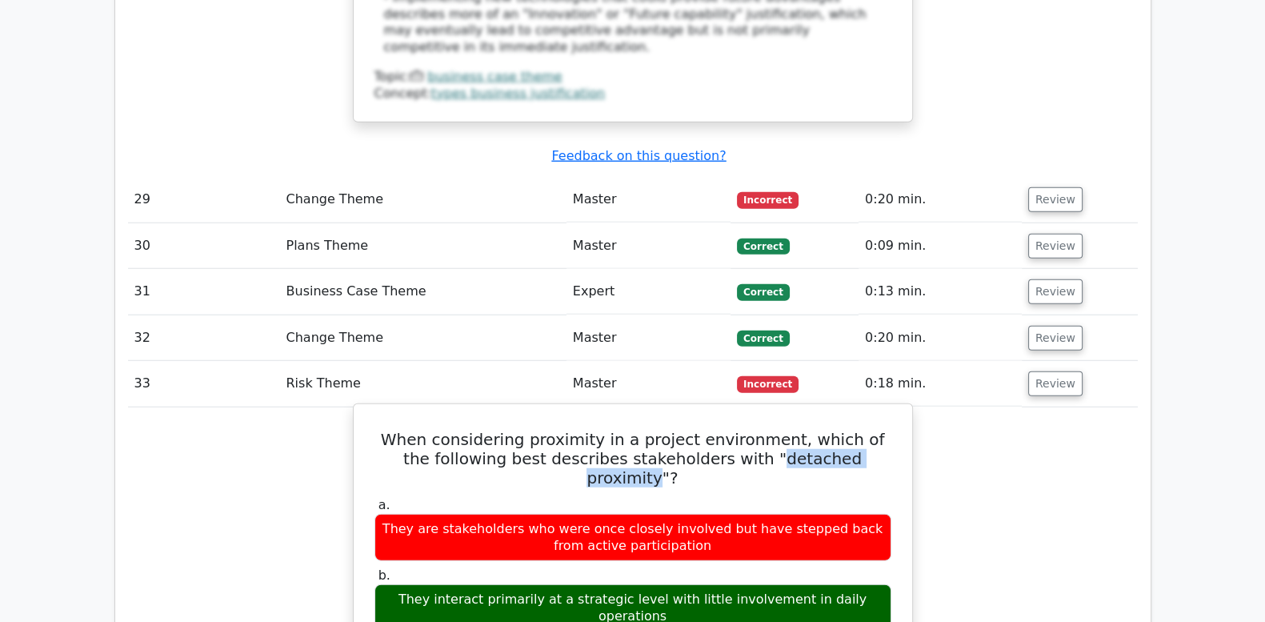
drag, startPoint x: 716, startPoint y: 206, endPoint x: 857, endPoint y: 208, distance: 140.9
click at [857, 430] on h5 "When considering proximity in a project environment, which of the following bes…" at bounding box center [633, 459] width 520 height 58
drag, startPoint x: 857, startPoint y: 208, endPoint x: 807, endPoint y: 200, distance: 51.1
copy h5 "detached proximity"
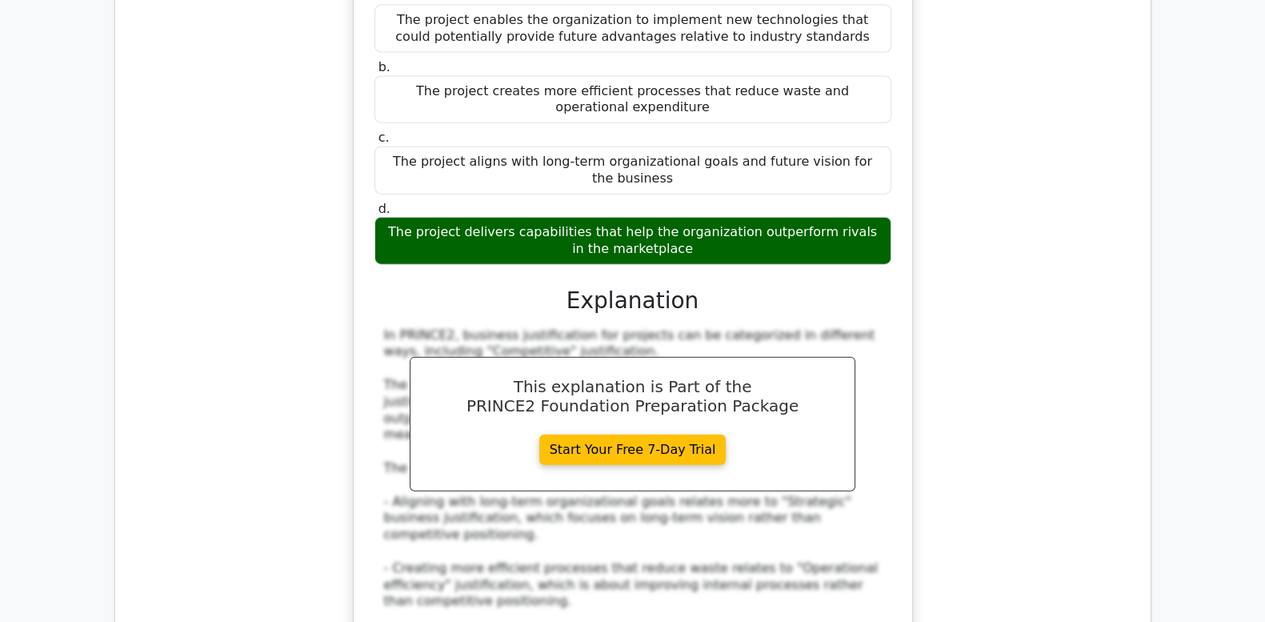
scroll to position [5013, 0]
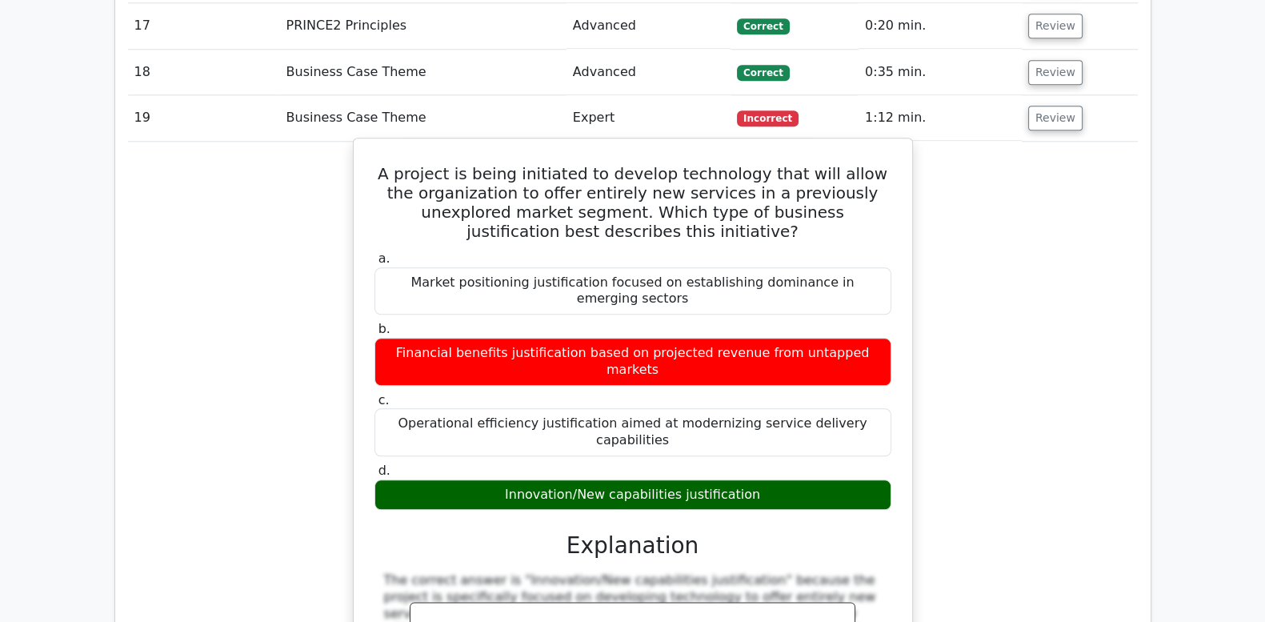
scroll to position [2267, 0]
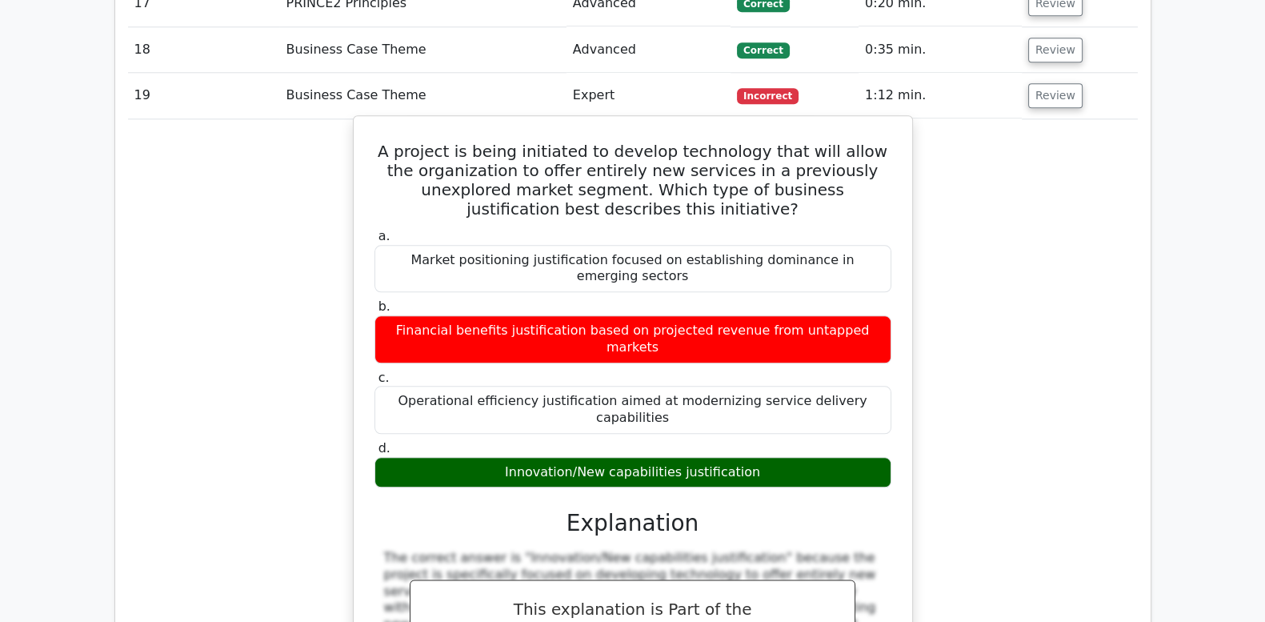
drag, startPoint x: 387, startPoint y: 86, endPoint x: 714, endPoint y: 357, distance: 424.6
click at [714, 357] on div "A project is being initiated to develop technology that will allow the organiza…" at bounding box center [633, 540] width 546 height 836
click at [715, 457] on div "Innovation/New capabilities justification" at bounding box center [633, 472] width 517 height 31
drag, startPoint x: 764, startPoint y: 363, endPoint x: 370, endPoint y: 77, distance: 487.0
click at [370, 122] on div "A project is being initiated to develop technology that will allow the organiza…" at bounding box center [633, 540] width 546 height 836
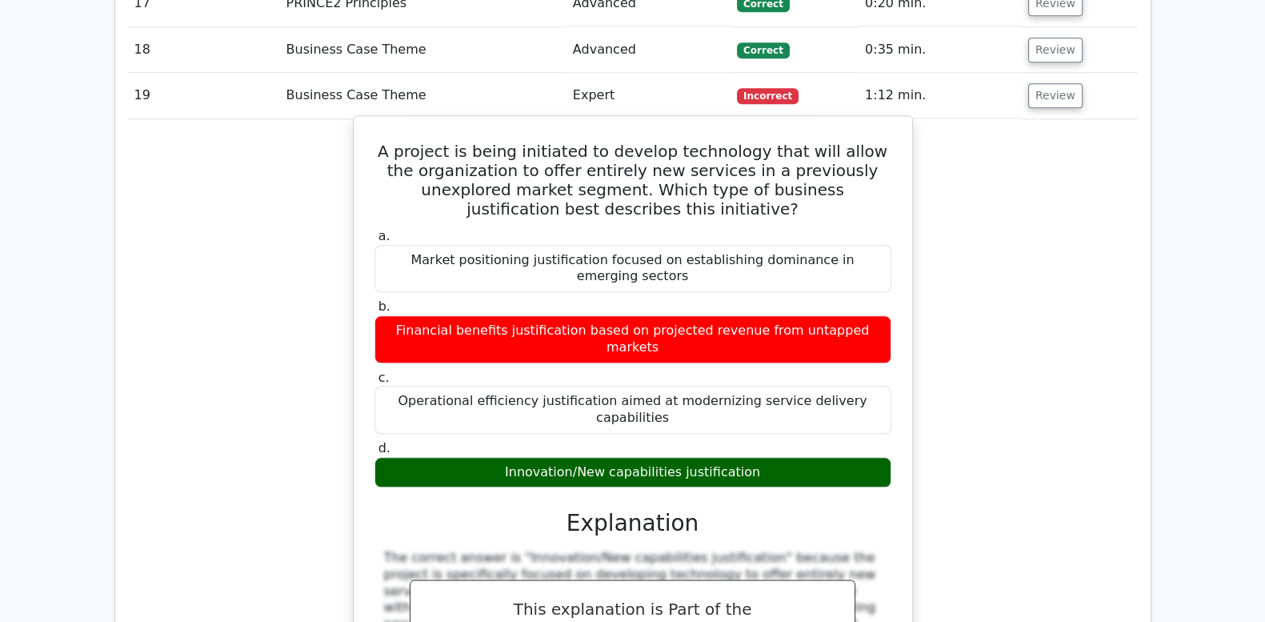
drag, startPoint x: 370, startPoint y: 77, endPoint x: 488, endPoint y: 93, distance: 119.5
copy div "A project is being initiated to develop technology that will allow the organiza…"
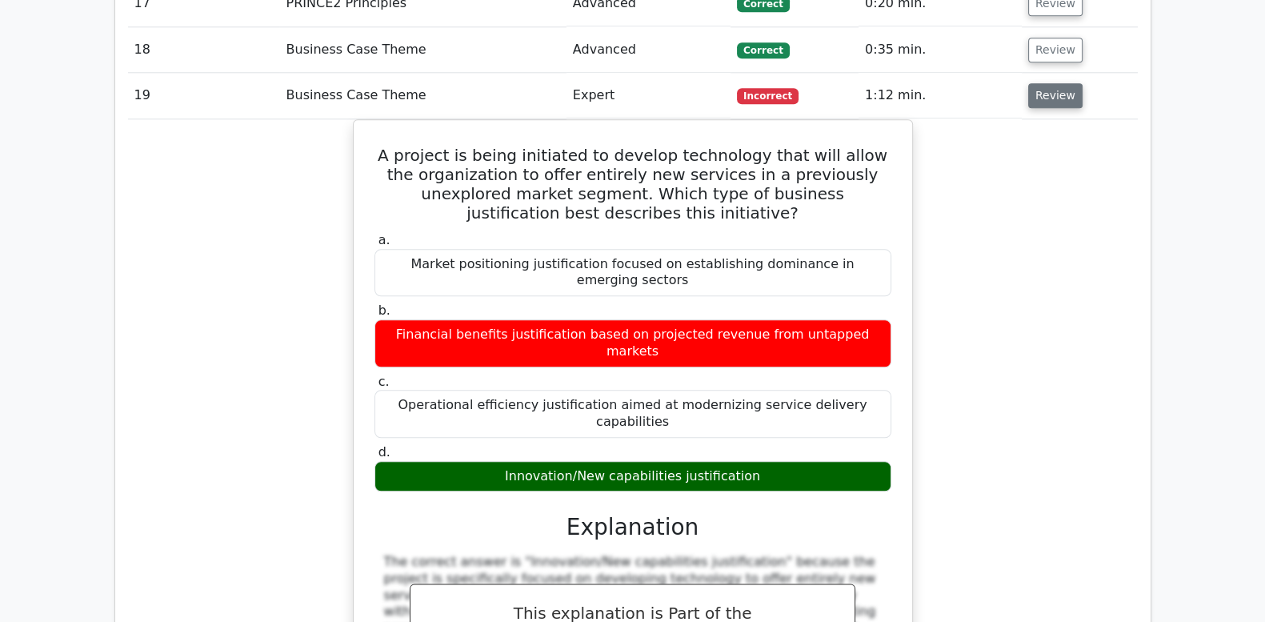
click at [1052, 83] on button "Review" at bounding box center [1055, 95] width 54 height 25
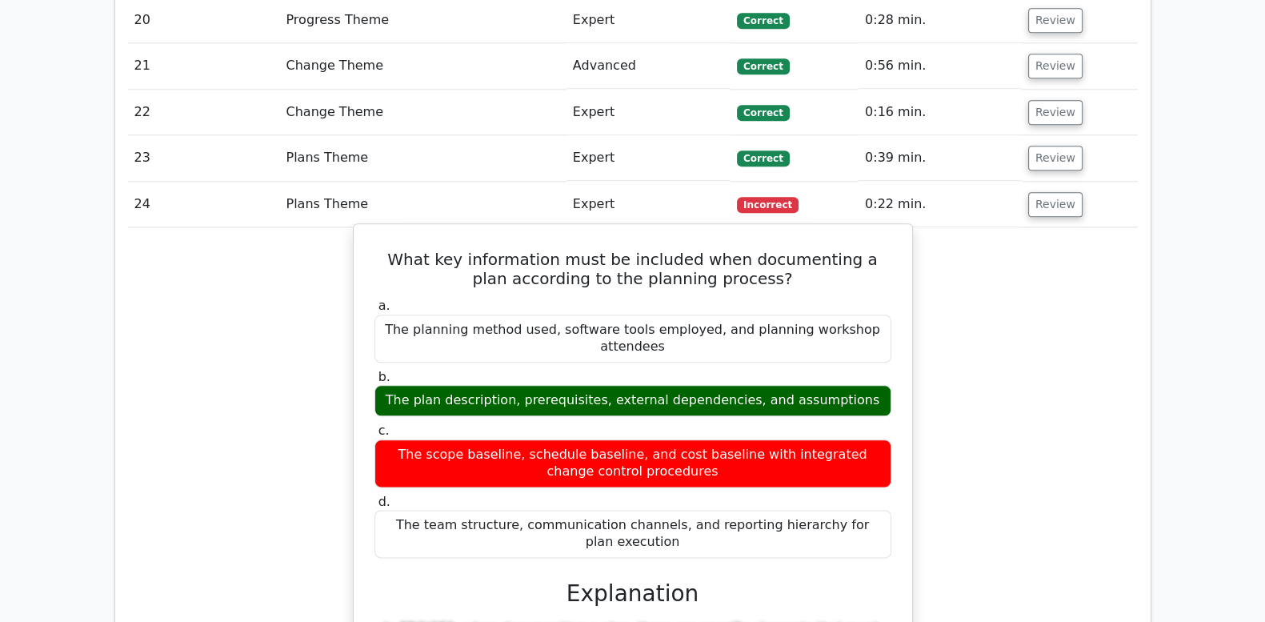
scroll to position [2401, 0]
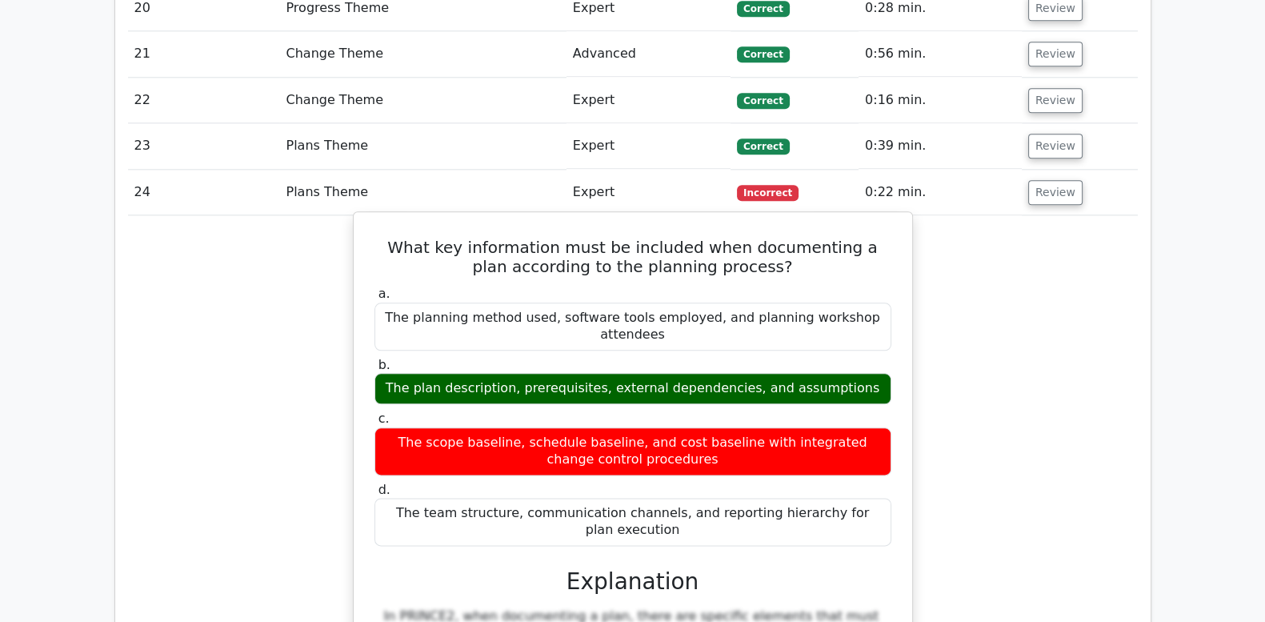
drag, startPoint x: 371, startPoint y: 179, endPoint x: 907, endPoint y: 432, distance: 592.1
click at [907, 432] on div "What key information must be included when documenting a plan according to the …" at bounding box center [633, 609] width 560 height 796
copy div "What key information must be included when documenting a plan according to the …"
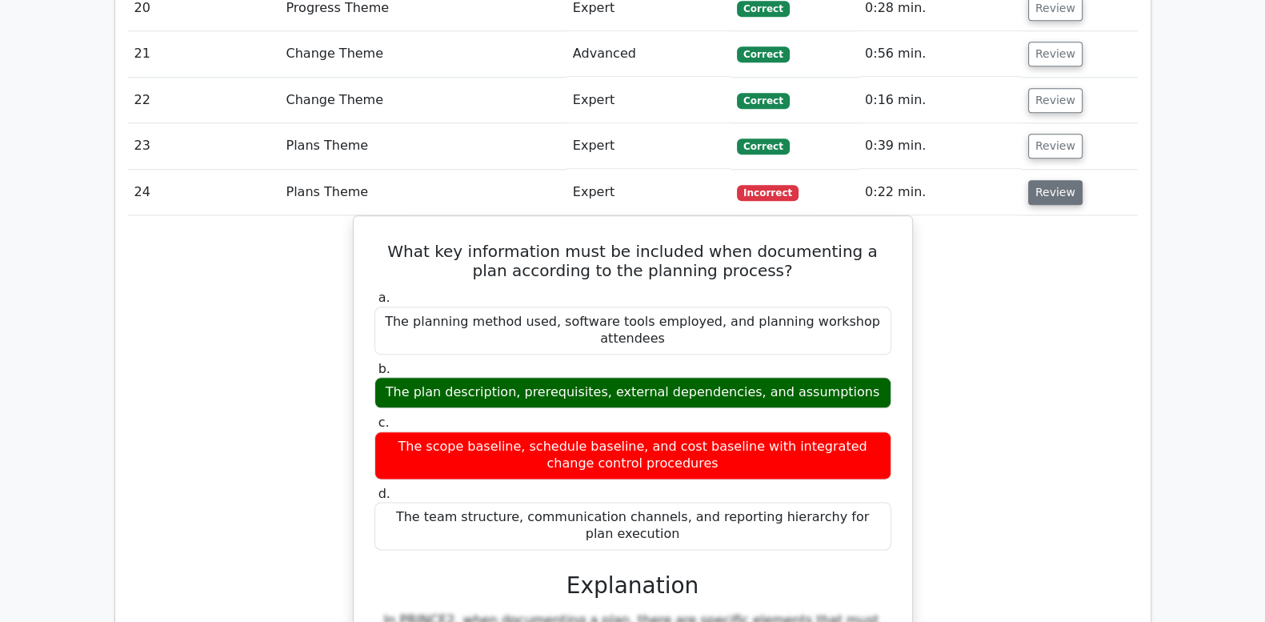
click at [1060, 180] on button "Review" at bounding box center [1055, 192] width 54 height 25
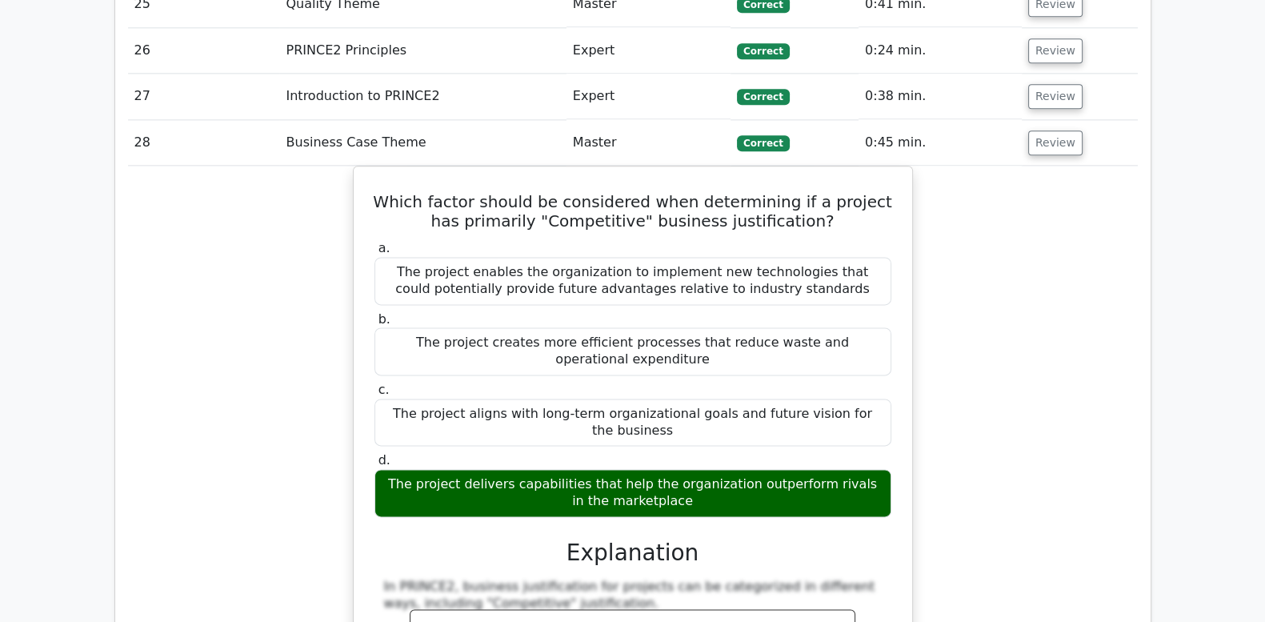
scroll to position [2668, 0]
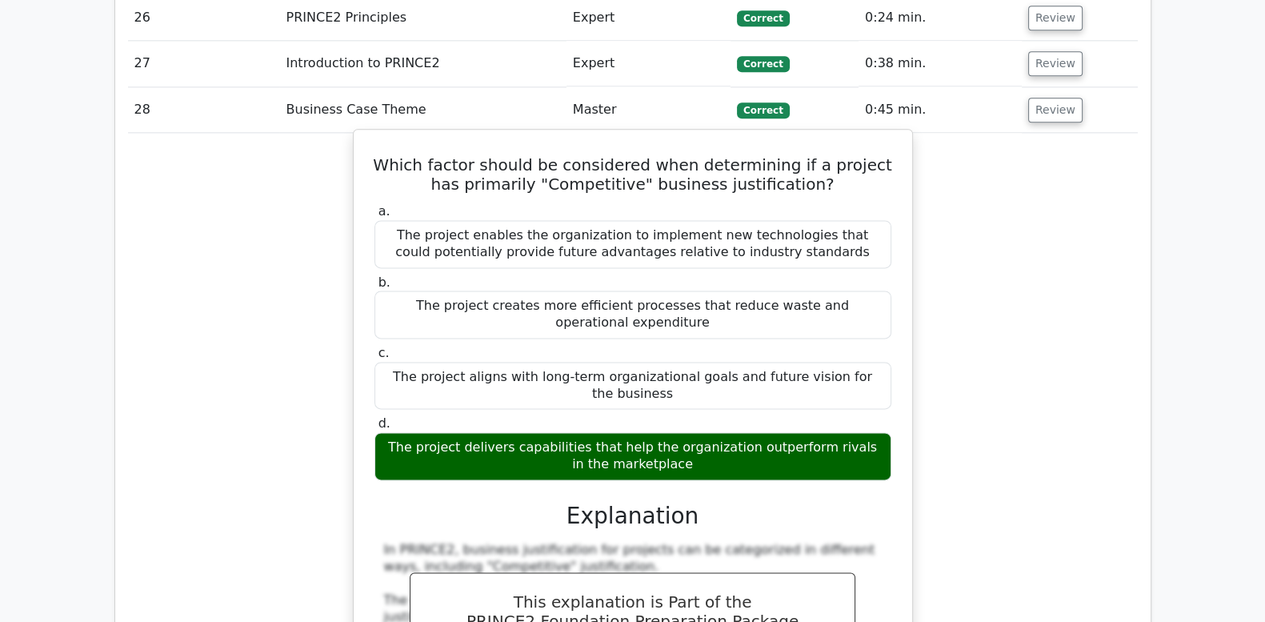
drag, startPoint x: 422, startPoint y: 102, endPoint x: 745, endPoint y: 298, distance: 377.7
click at [745, 298] on div "Which factor should be considered when determining if a project has primarily "…" at bounding box center [633, 551] width 546 height 831
drag, startPoint x: 379, startPoint y: 100, endPoint x: 706, endPoint y: 386, distance: 433.9
click at [706, 386] on div "Which factor should be considered when determining if a project has primarily "…" at bounding box center [633, 551] width 546 height 831
copy div "Which factor should be considered when determining if a project has primarily "…"
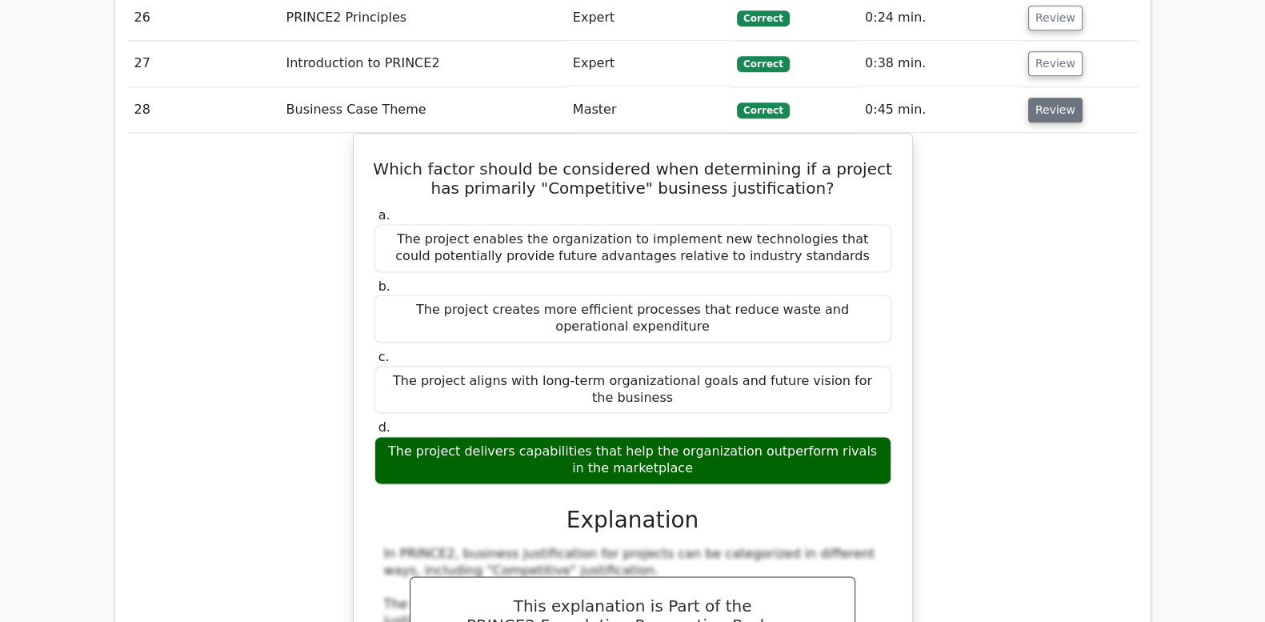
click at [1064, 98] on button "Review" at bounding box center [1055, 110] width 54 height 25
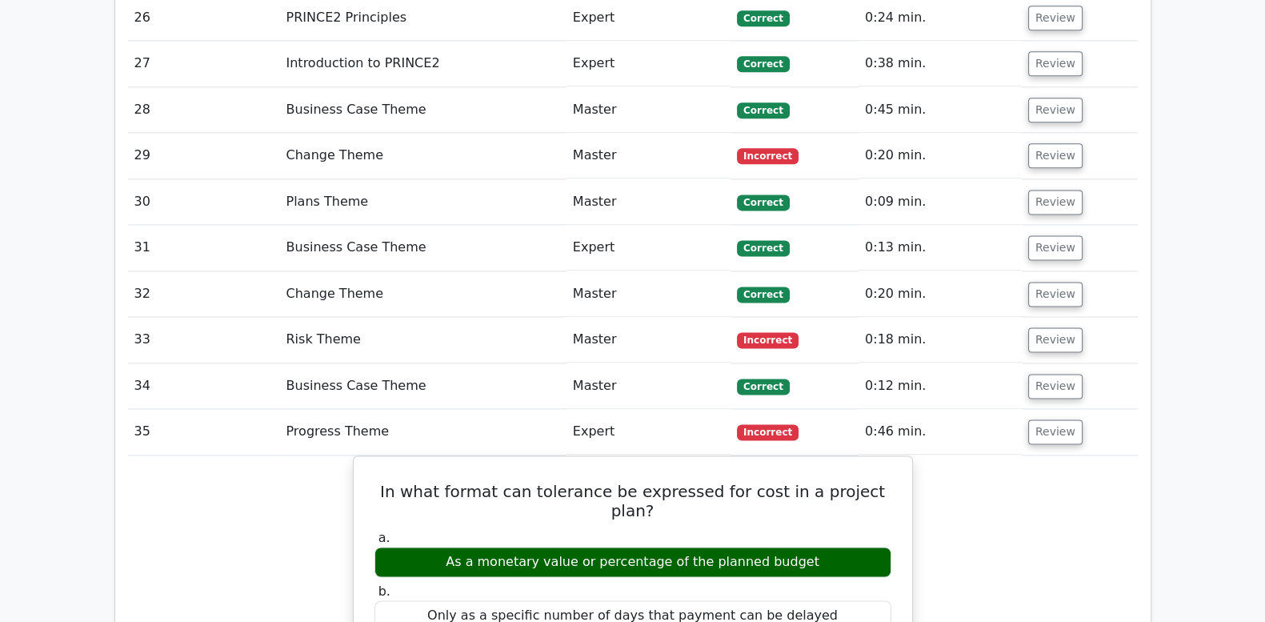
scroll to position [2934, 0]
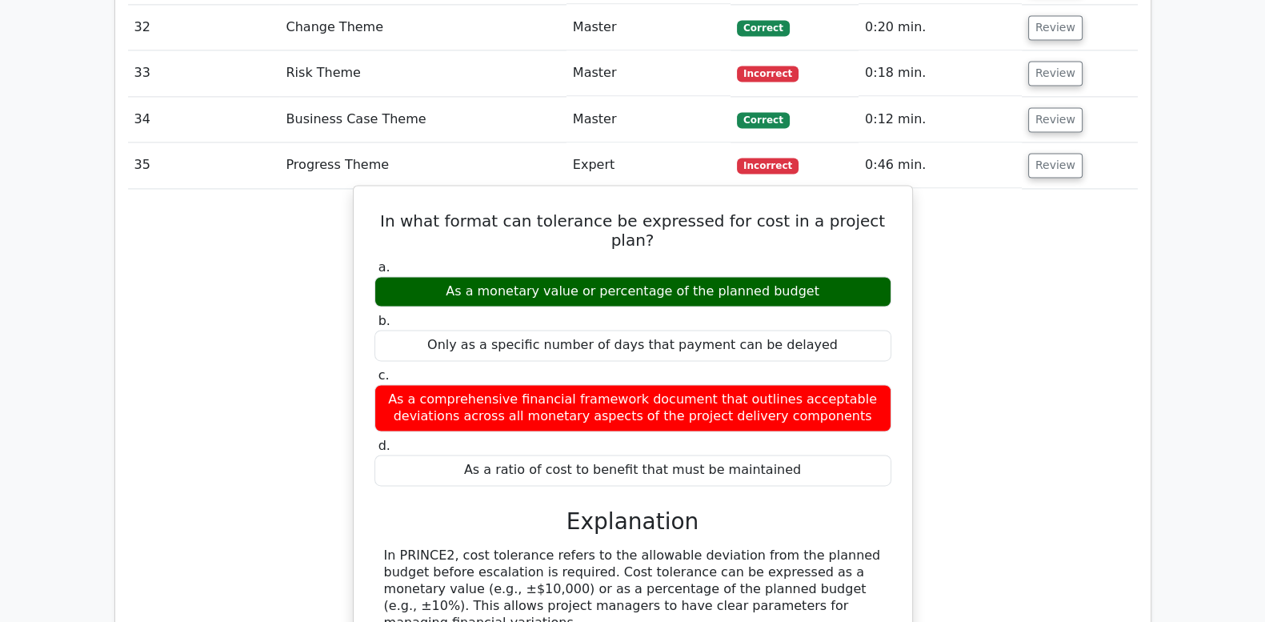
drag, startPoint x: 383, startPoint y: 154, endPoint x: 836, endPoint y: 380, distance: 506.1
click at [836, 380] on div "In what format can tolerance be expressed for cost in a project plan? a. As a m…" at bounding box center [633, 499] width 546 height 615
copy div "In what format can tolerance be expressed for cost in a project plan? a. As a m…"
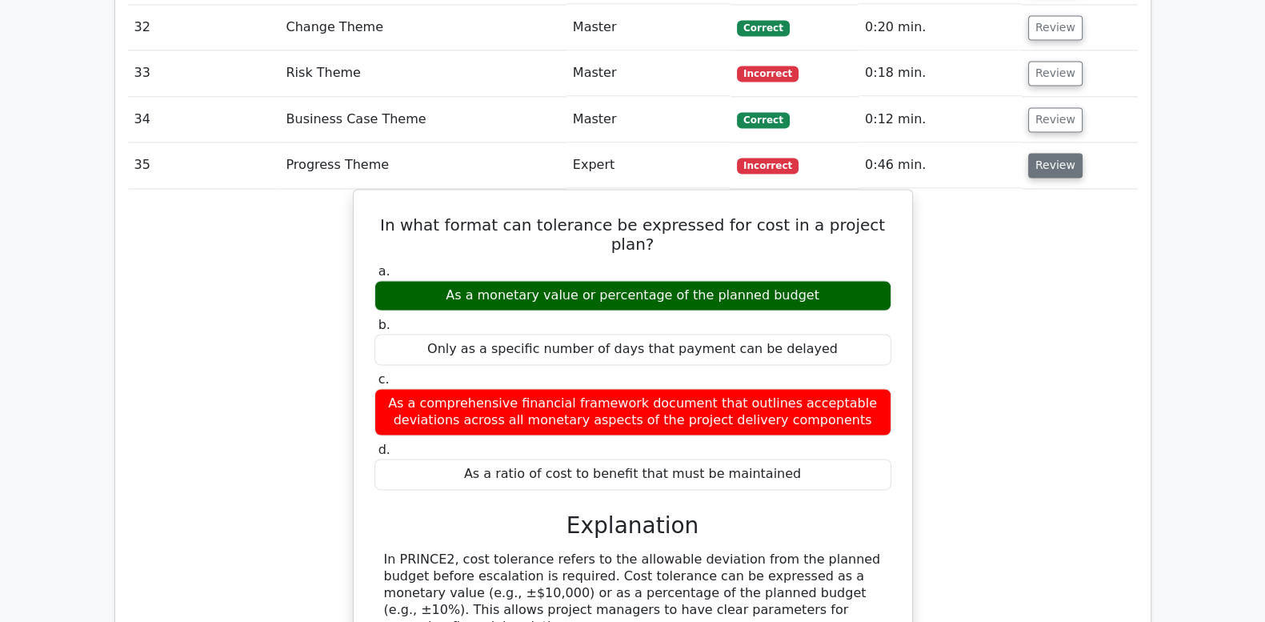
click at [1041, 153] on button "Review" at bounding box center [1055, 165] width 54 height 25
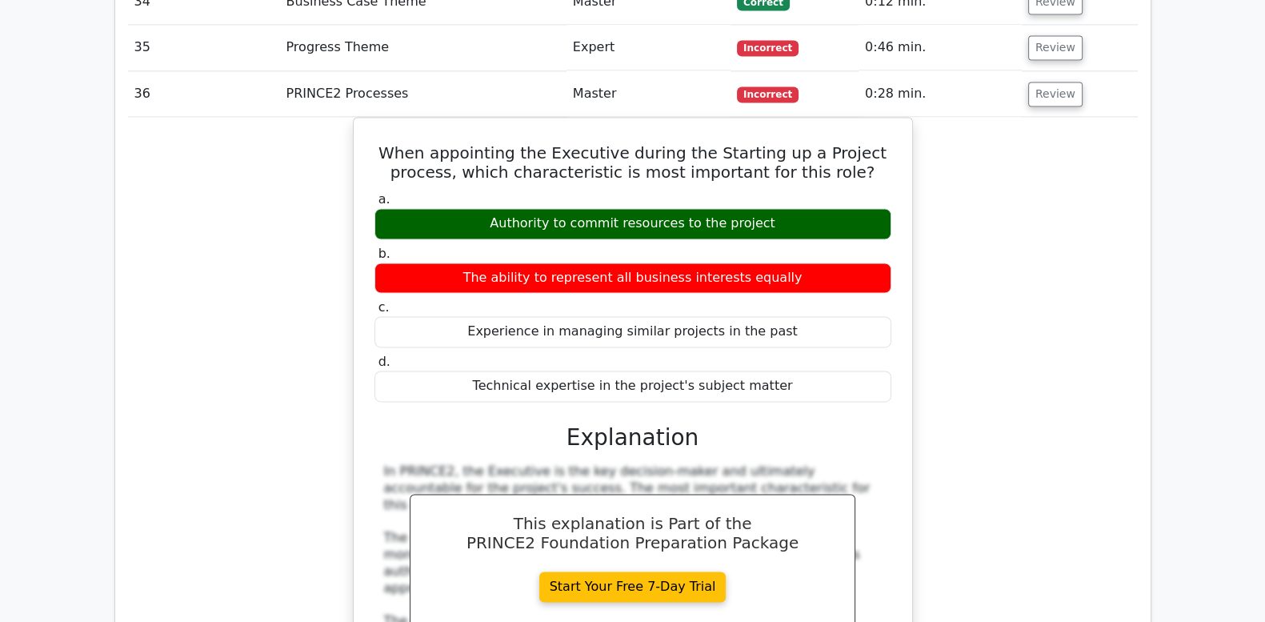
scroll to position [3068, 0]
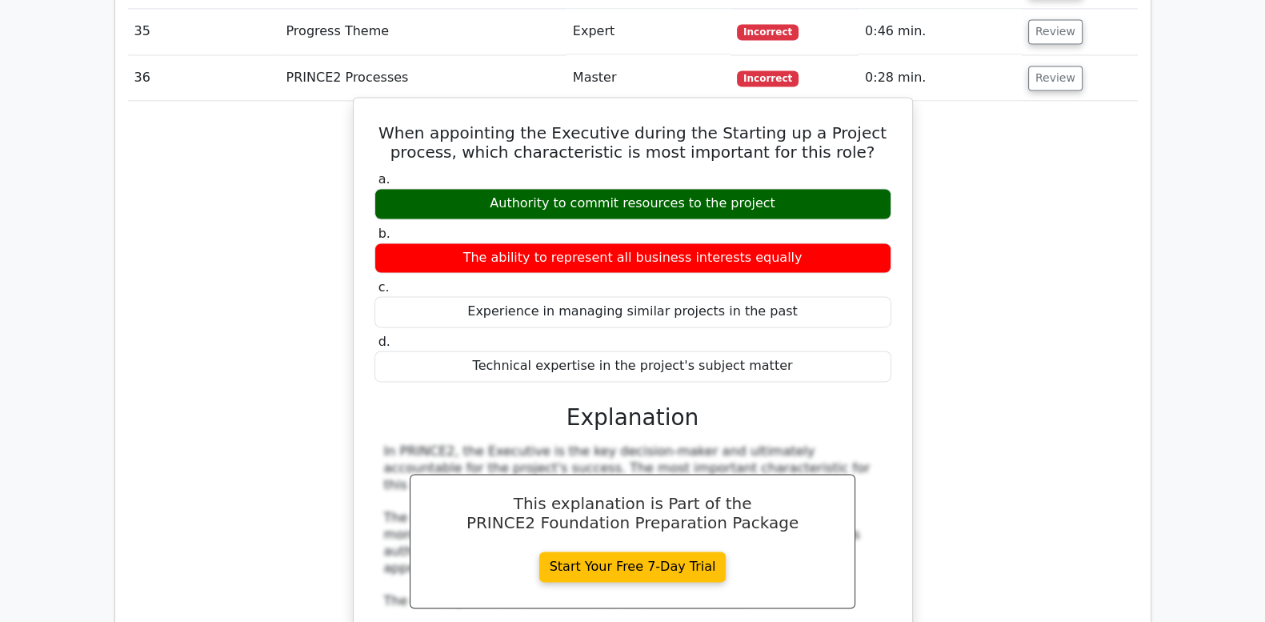
click at [391, 123] on h5 "When appointing the Executive during the Starting up a Project process, which c…" at bounding box center [633, 142] width 520 height 38
drag, startPoint x: 403, startPoint y: 67, endPoint x: 788, endPoint y: 285, distance: 442.2
click at [788, 285] on div "When appointing the Executive during the Starting up a Project process, which c…" at bounding box center [633, 486] width 546 height 764
copy div "When appointing the Executive during the Starting up a Project process, which c…"
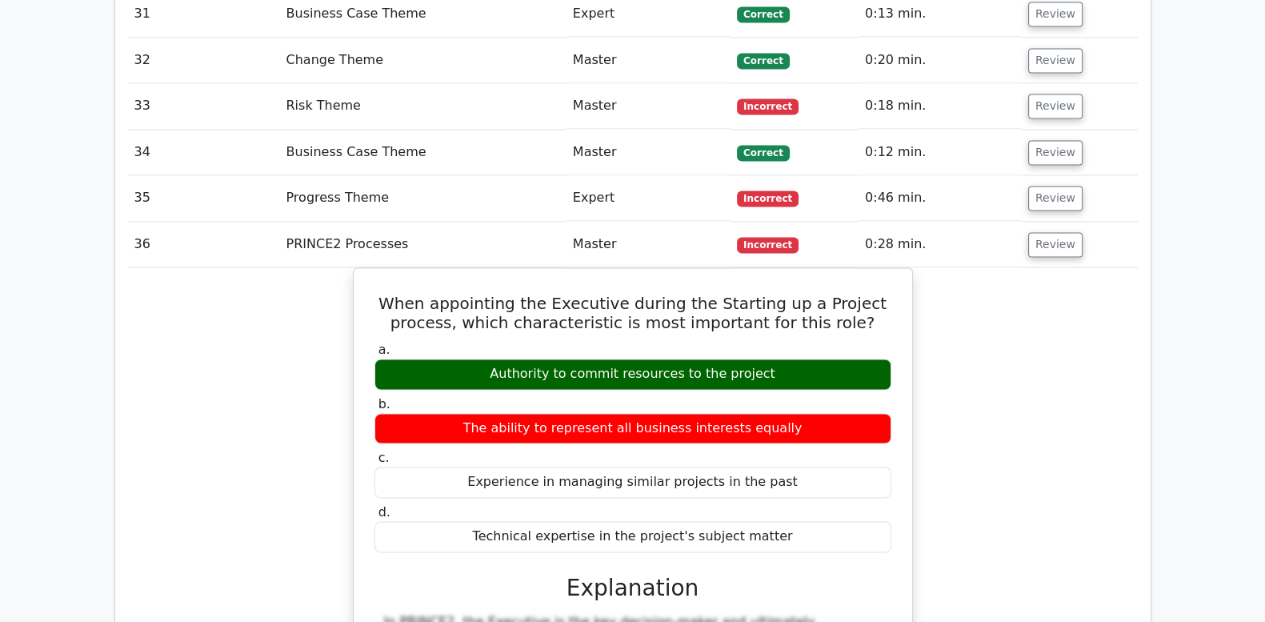
scroll to position [2868, 0]
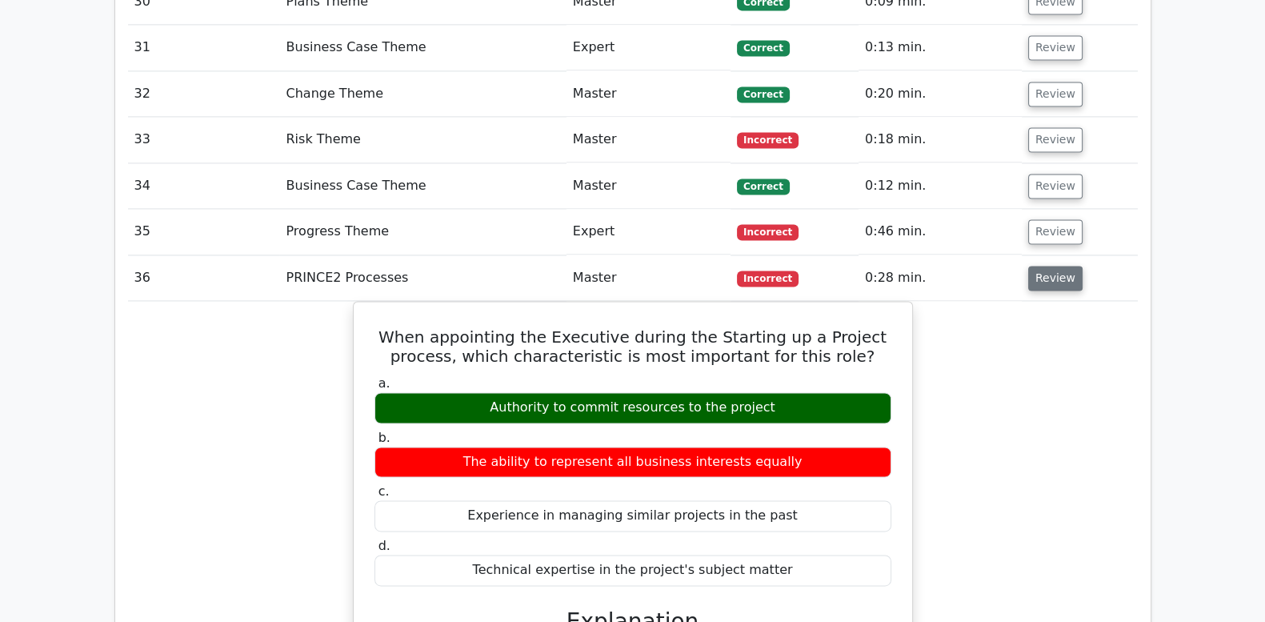
click at [1056, 266] on button "Review" at bounding box center [1055, 278] width 54 height 25
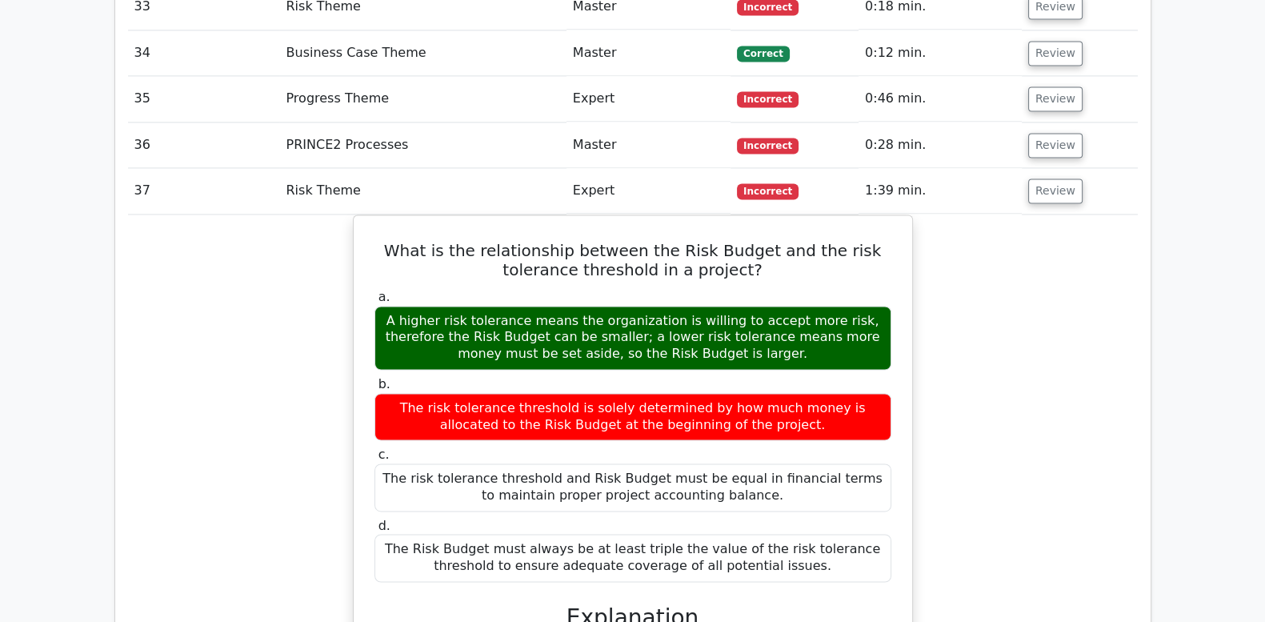
scroll to position [3068, 0]
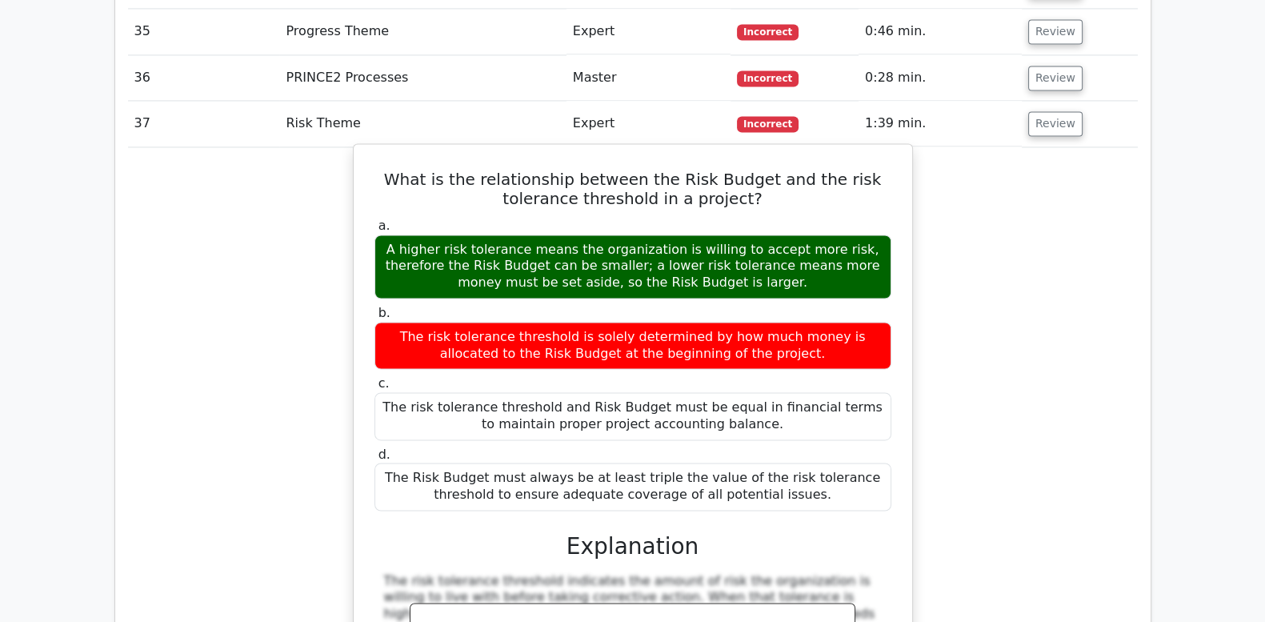
drag, startPoint x: 372, startPoint y: 106, endPoint x: 799, endPoint y: 421, distance: 530.5
click at [799, 421] on div "What is the relationship between the Risk Budget and the risk tolerance thresho…" at bounding box center [633, 479] width 546 height 659
copy div "What is the relationship between the Risk Budget and the risk tolerance thresho…"
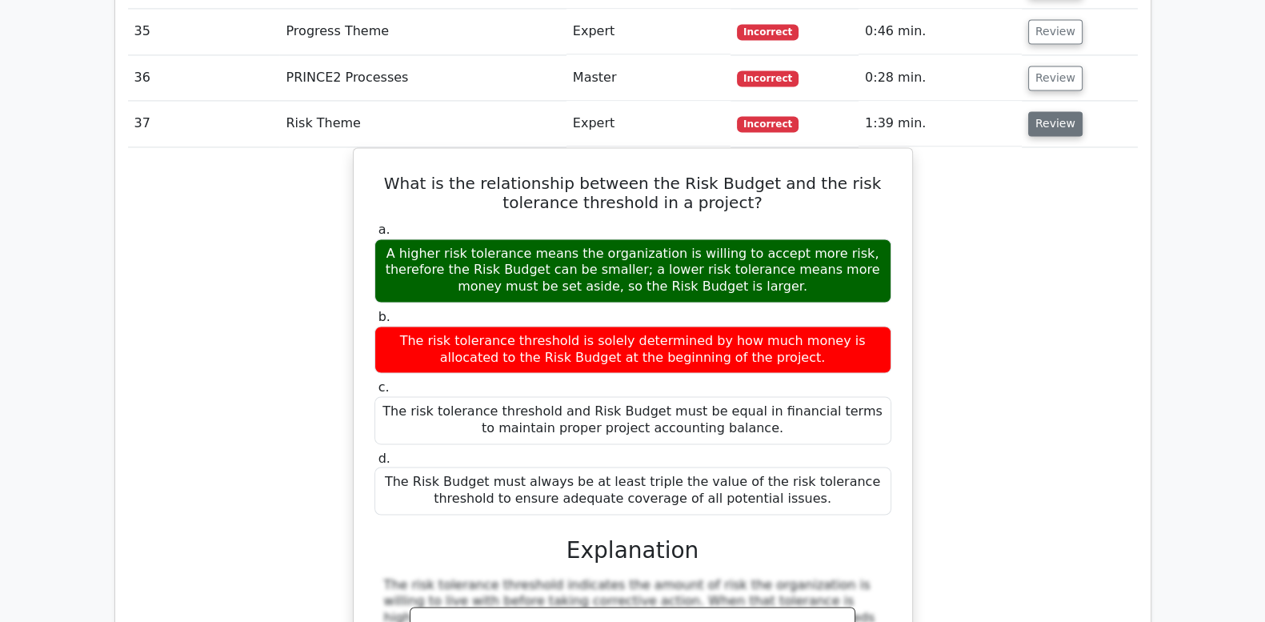
click at [1056, 111] on button "Review" at bounding box center [1055, 123] width 54 height 25
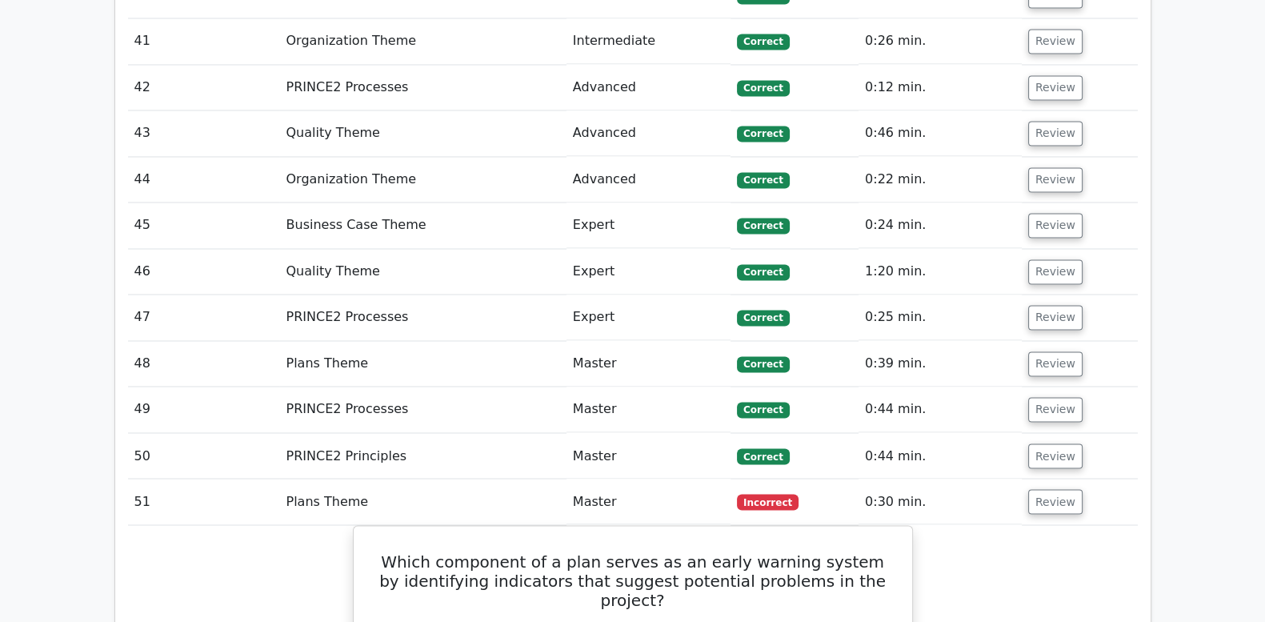
scroll to position [3668, 0]
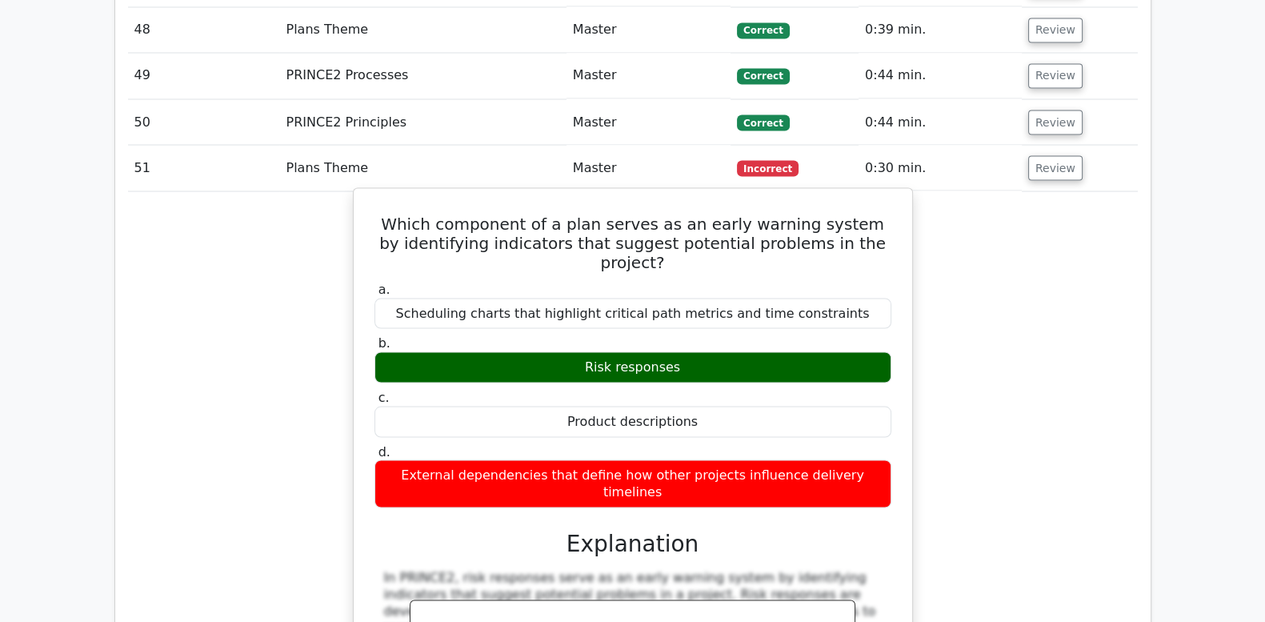
drag, startPoint x: 395, startPoint y: 152, endPoint x: 876, endPoint y: 384, distance: 534.1
click at [876, 384] on div "Which component of a plan serves as an early warning system by identifying indi…" at bounding box center [633, 586] width 546 height 784
copy div "Which component of a plan serves as an early warning system by identifying indi…"
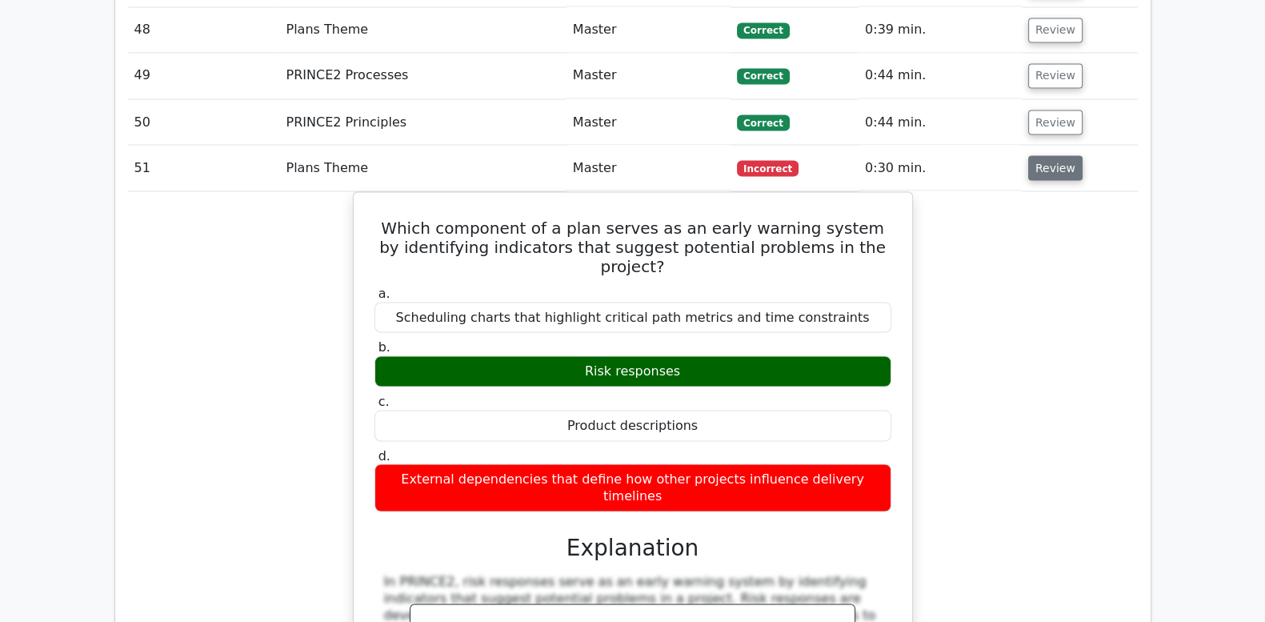
click at [1051, 155] on button "Review" at bounding box center [1055, 167] width 54 height 25
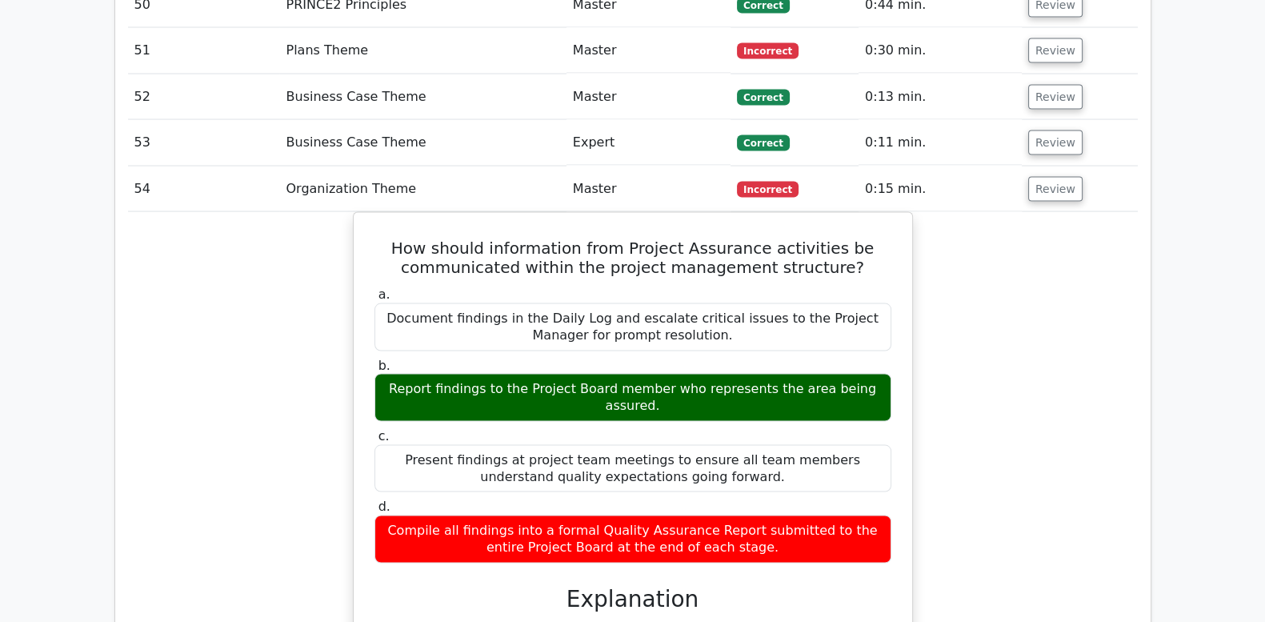
scroll to position [3802, 0]
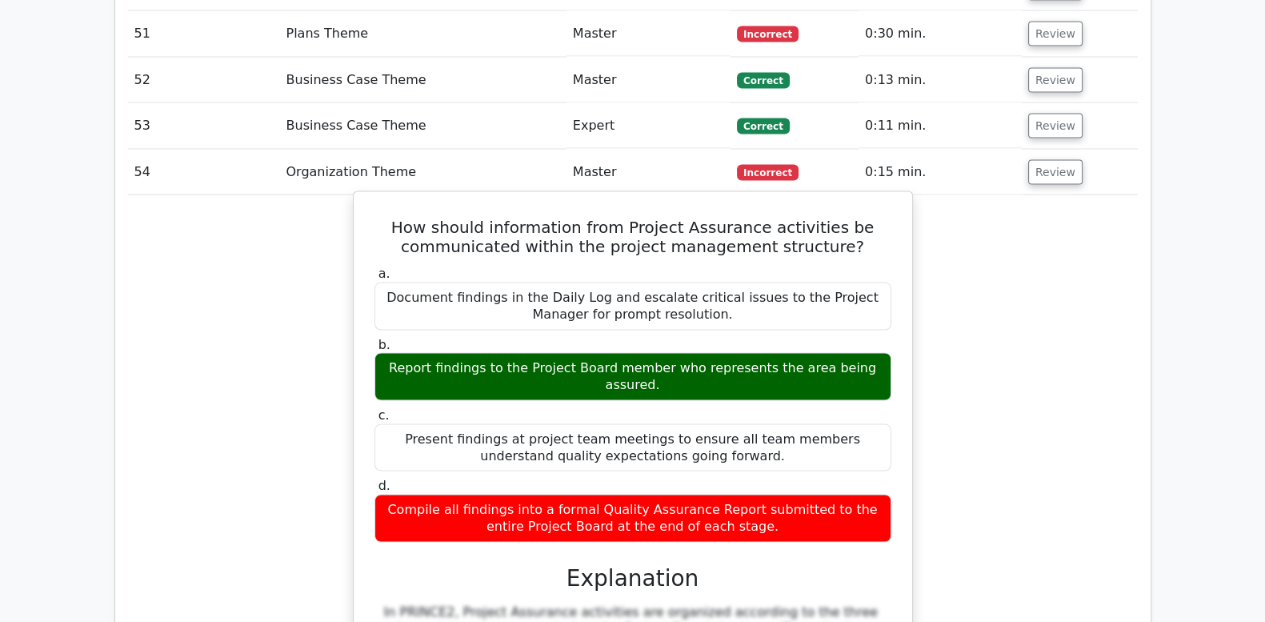
drag, startPoint x: 383, startPoint y: 148, endPoint x: 890, endPoint y: 450, distance: 590.3
click at [890, 450] on div "How should information from Project Assurance activities be communicated within…" at bounding box center [633, 555] width 546 height 715
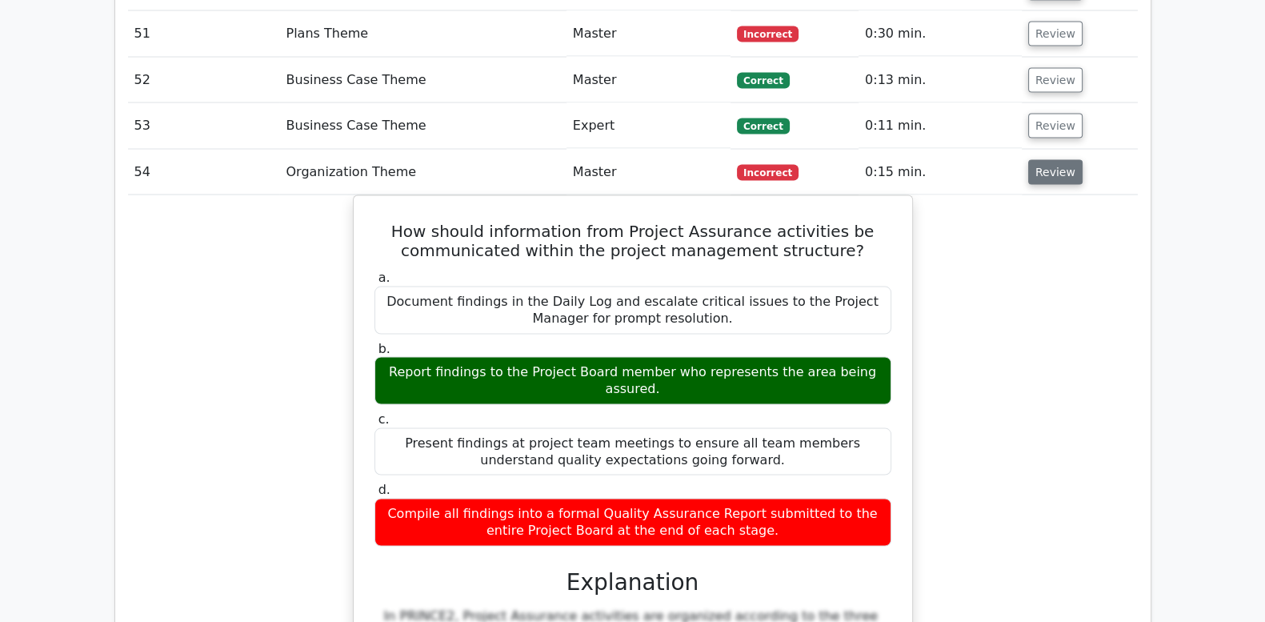
click at [1052, 160] on button "Review" at bounding box center [1055, 172] width 54 height 25
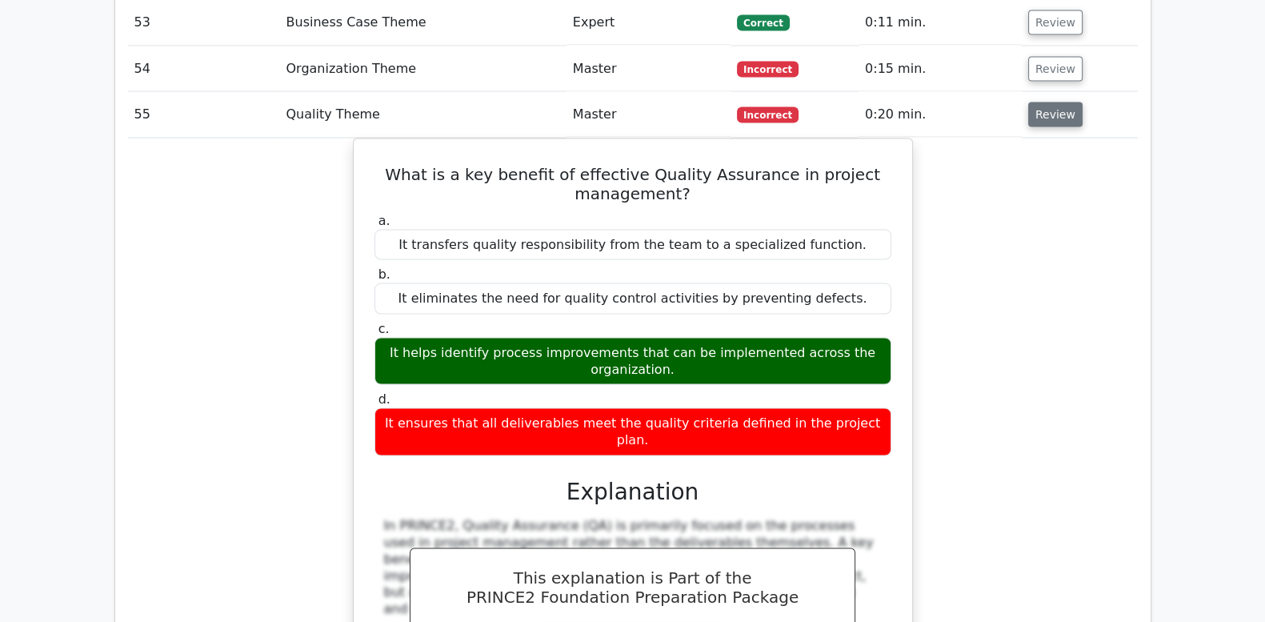
scroll to position [3934, 0]
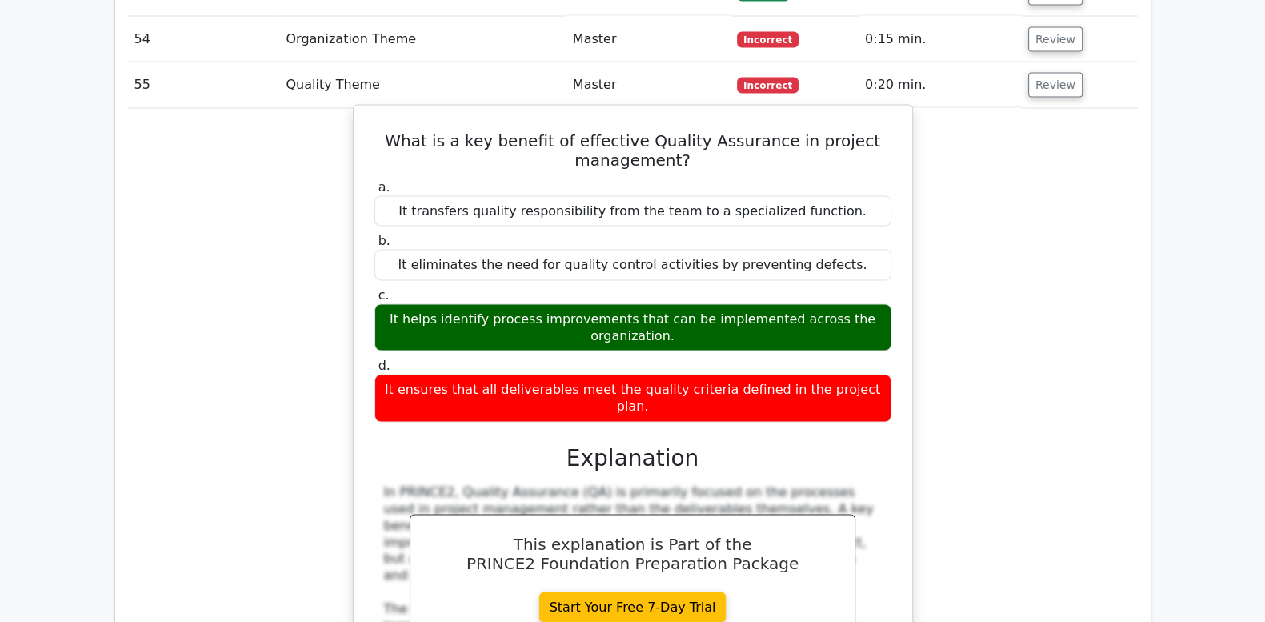
drag, startPoint x: 400, startPoint y: 72, endPoint x: 901, endPoint y: 316, distance: 557.3
click at [901, 316] on div "What is a key benefit of effective Quality Assurance in project management? a. …" at bounding box center [633, 494] width 546 height 764
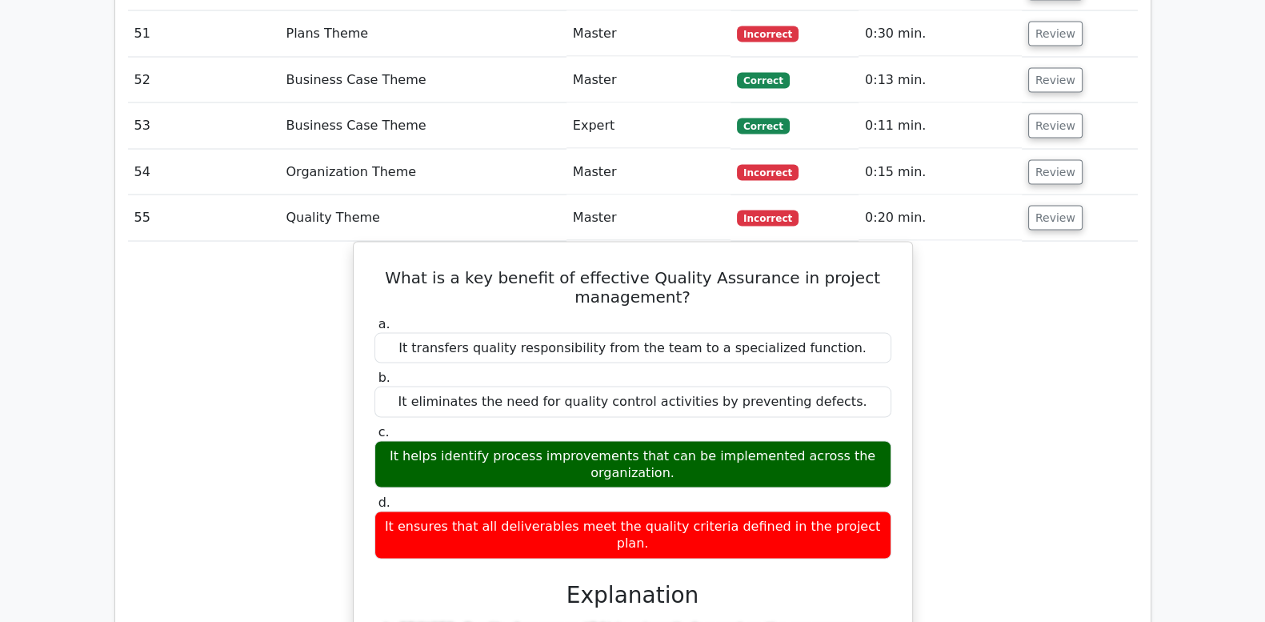
scroll to position [3802, 0]
click at [1045, 206] on button "Review" at bounding box center [1055, 218] width 54 height 25
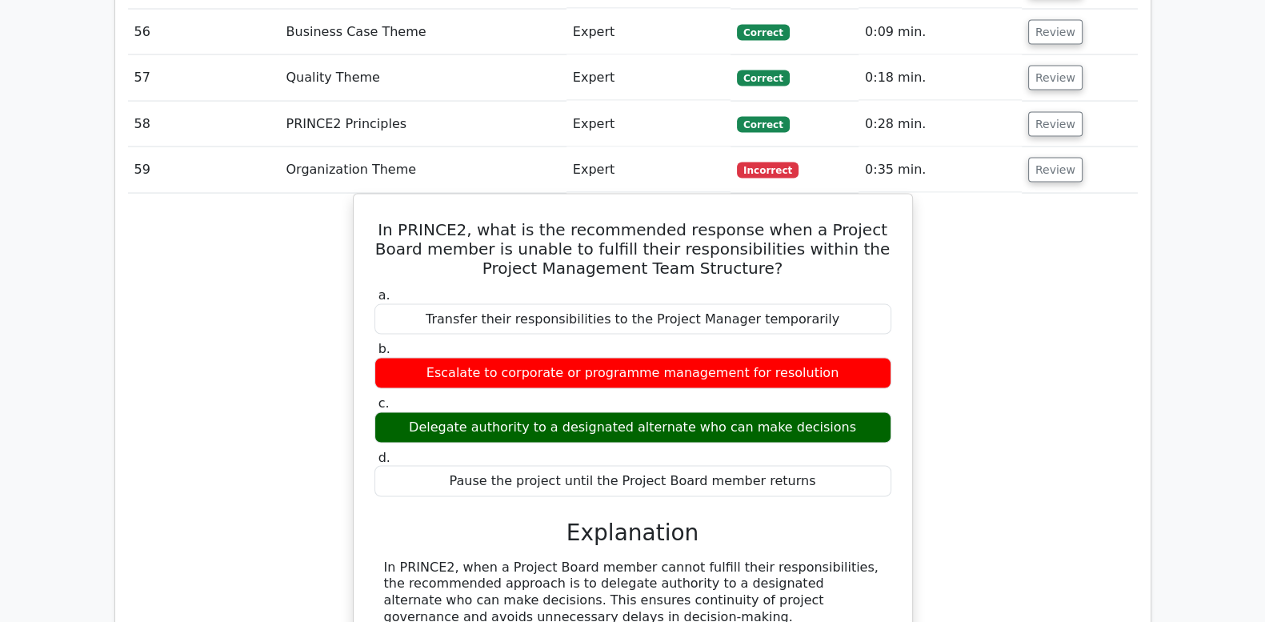
scroll to position [4068, 0]
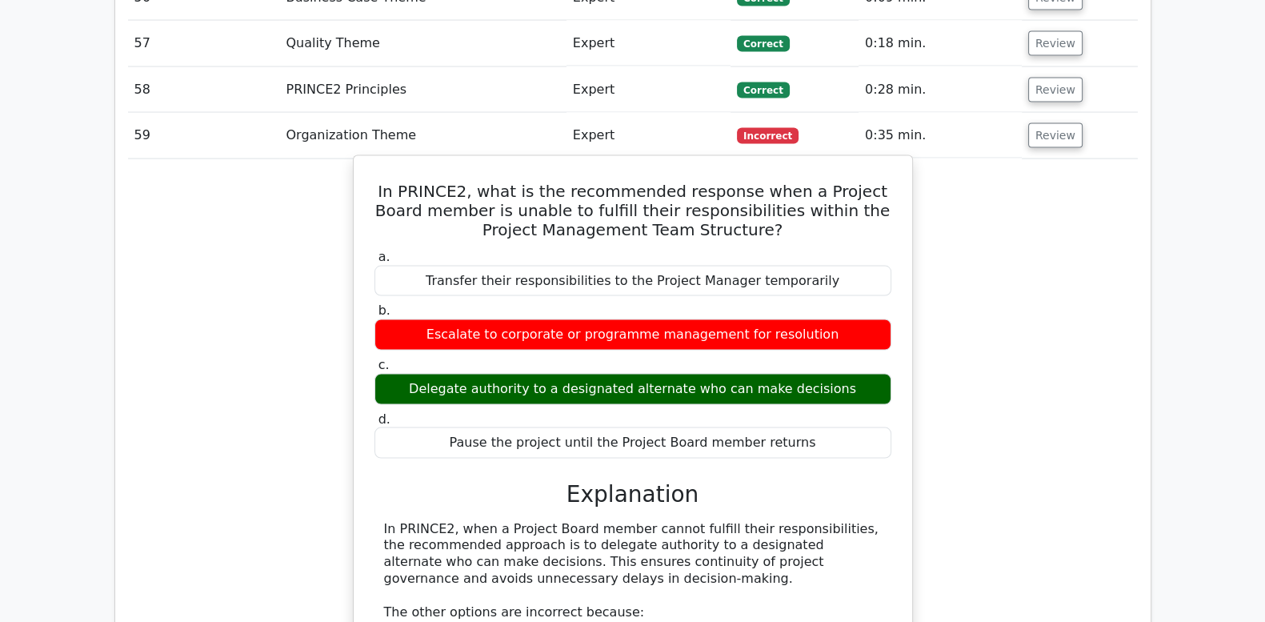
drag, startPoint x: 370, startPoint y: 114, endPoint x: 831, endPoint y: 364, distance: 524.3
click at [831, 364] on div "In PRINCE2, what is the recommended response when a Project Board member is una…" at bounding box center [633, 479] width 546 height 634
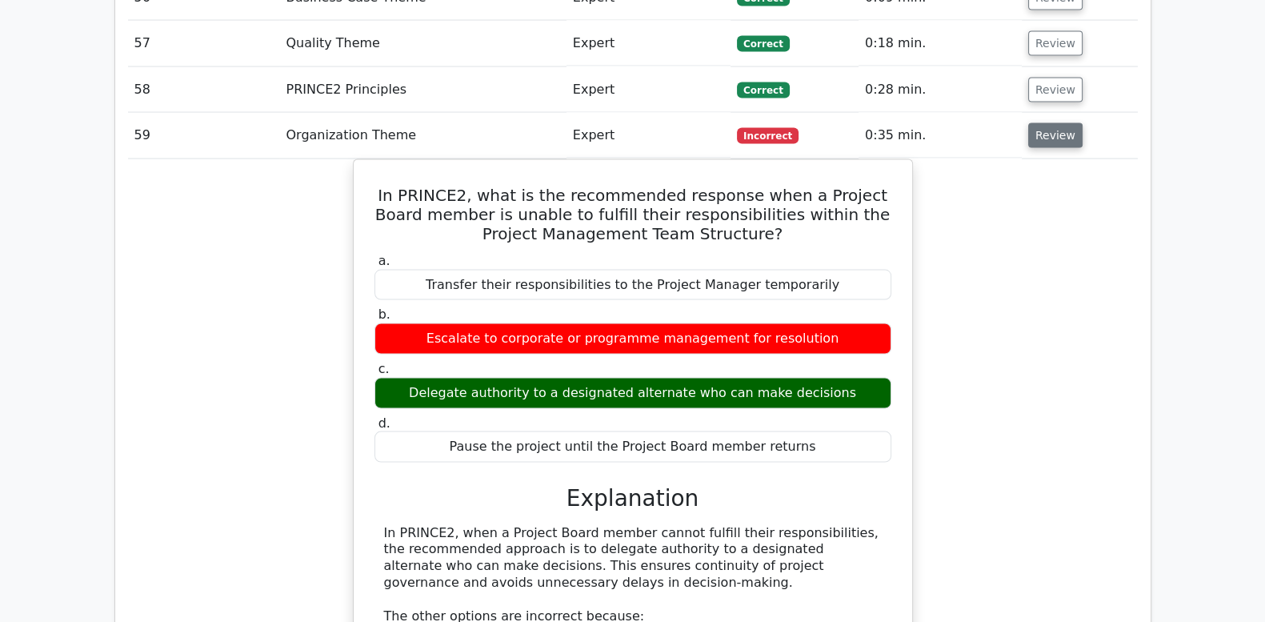
click at [1071, 123] on button "Review" at bounding box center [1055, 135] width 54 height 25
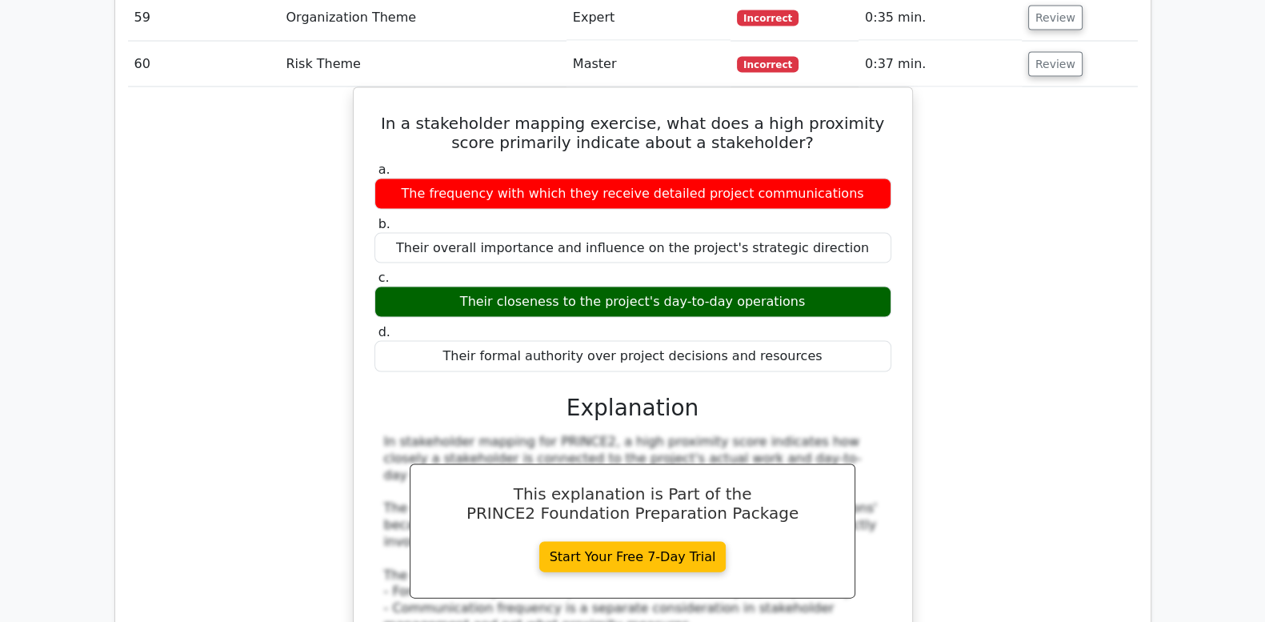
scroll to position [4202, 0]
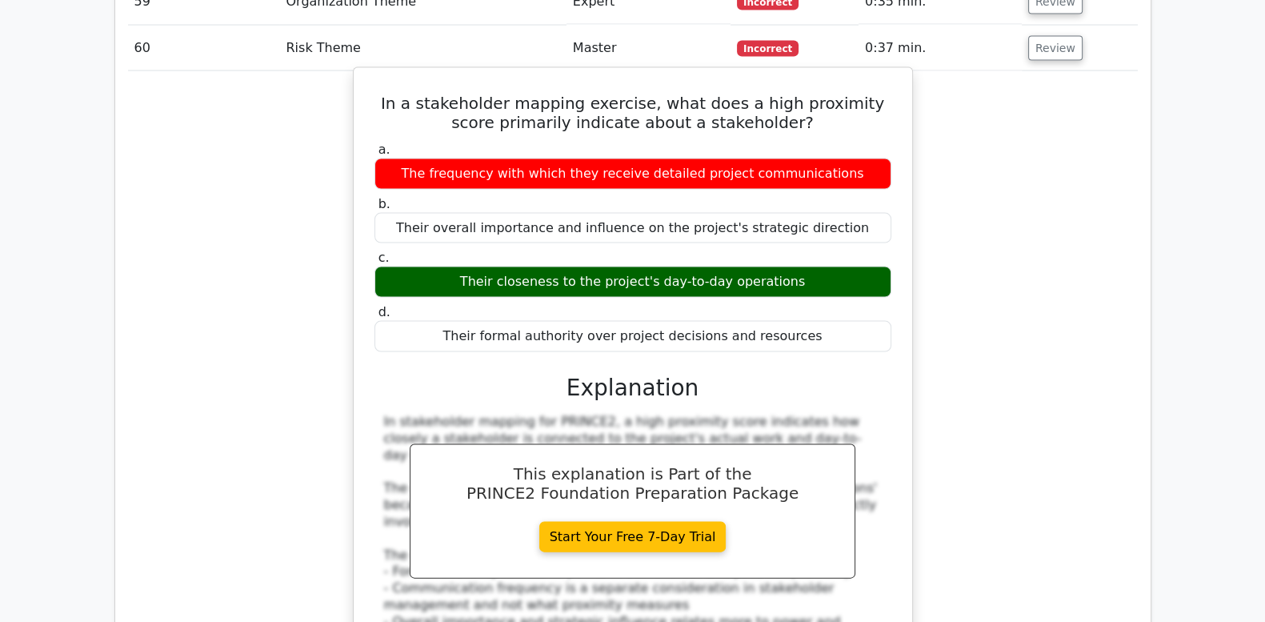
drag, startPoint x: 407, startPoint y: 28, endPoint x: 814, endPoint y: 256, distance: 466.9
click at [814, 256] on div "In a stakeholder mapping exercise, what does a high proximity score primarily i…" at bounding box center [633, 389] width 546 height 631
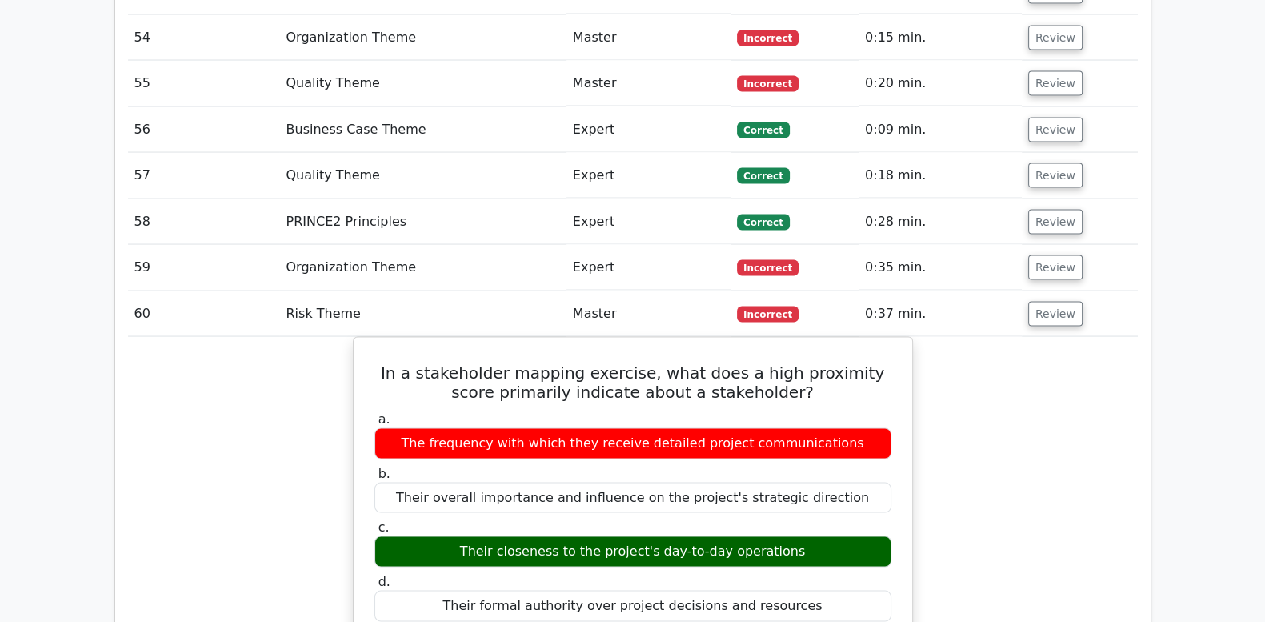
scroll to position [3934, 0]
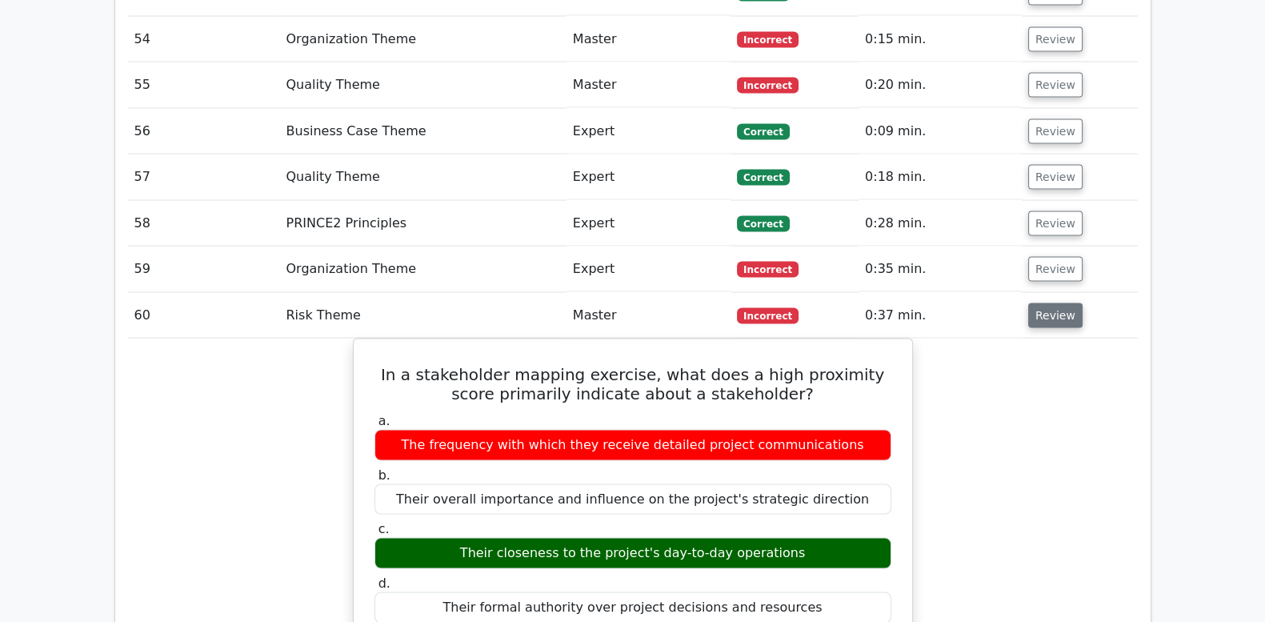
click at [1048, 303] on button "Review" at bounding box center [1055, 315] width 54 height 25
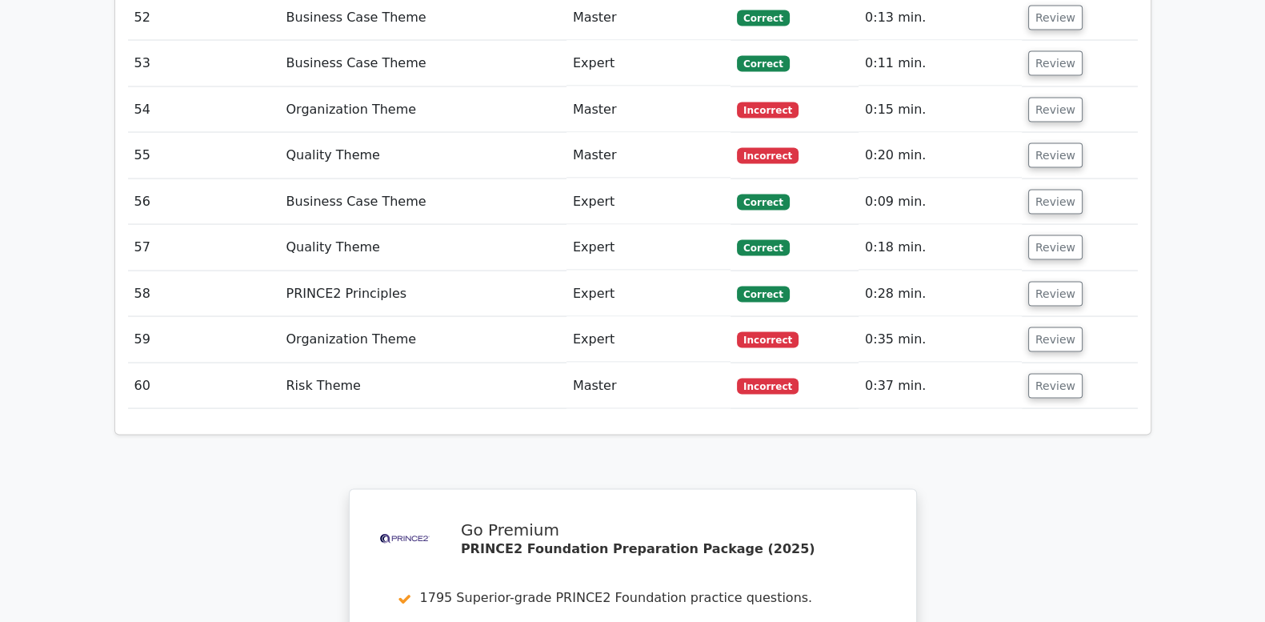
scroll to position [4346, 0]
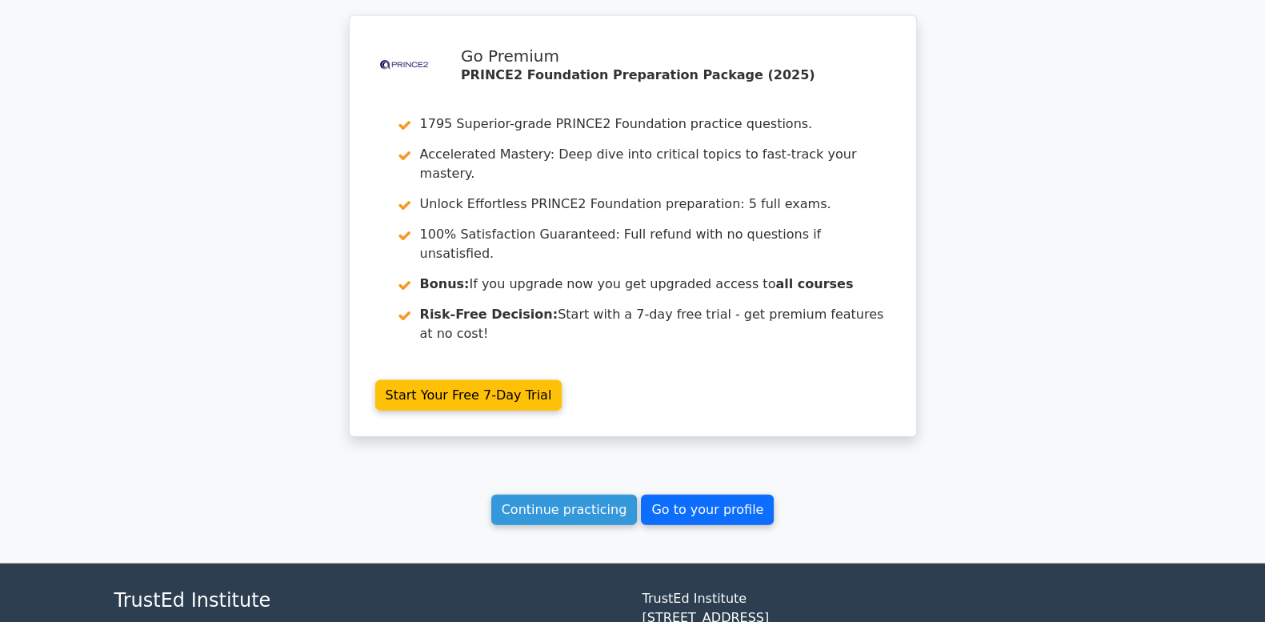
click at [699, 495] on link "Go to your profile" at bounding box center [707, 510] width 133 height 30
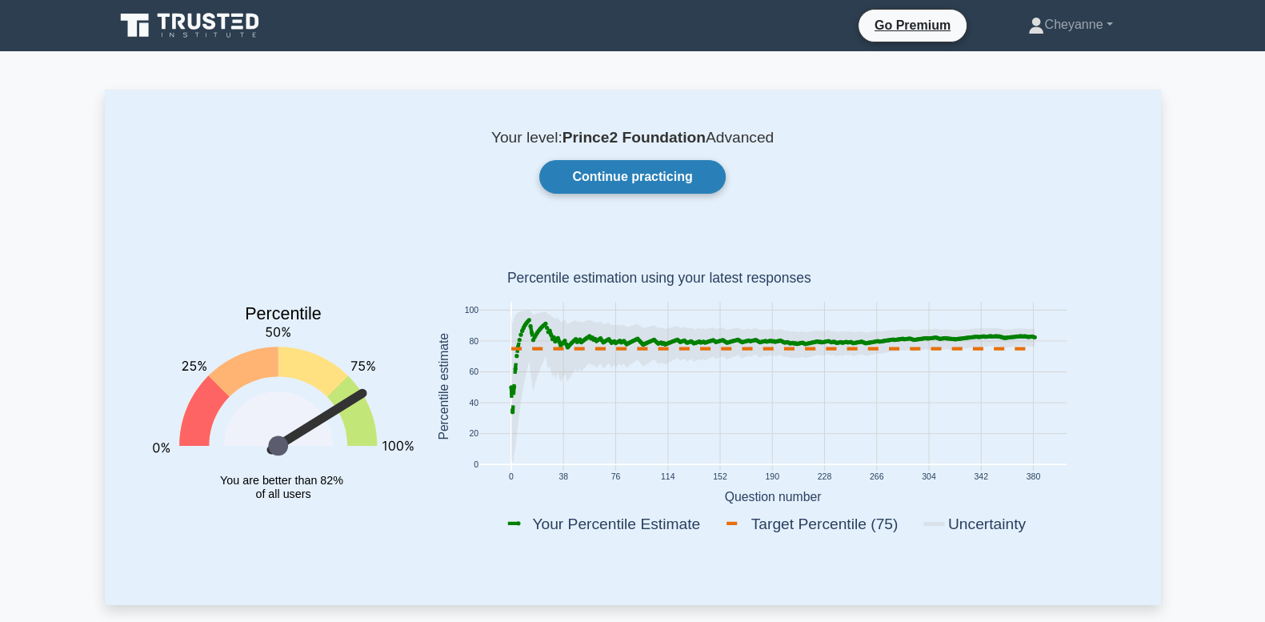
click at [612, 172] on link "Continue practicing" at bounding box center [632, 177] width 186 height 34
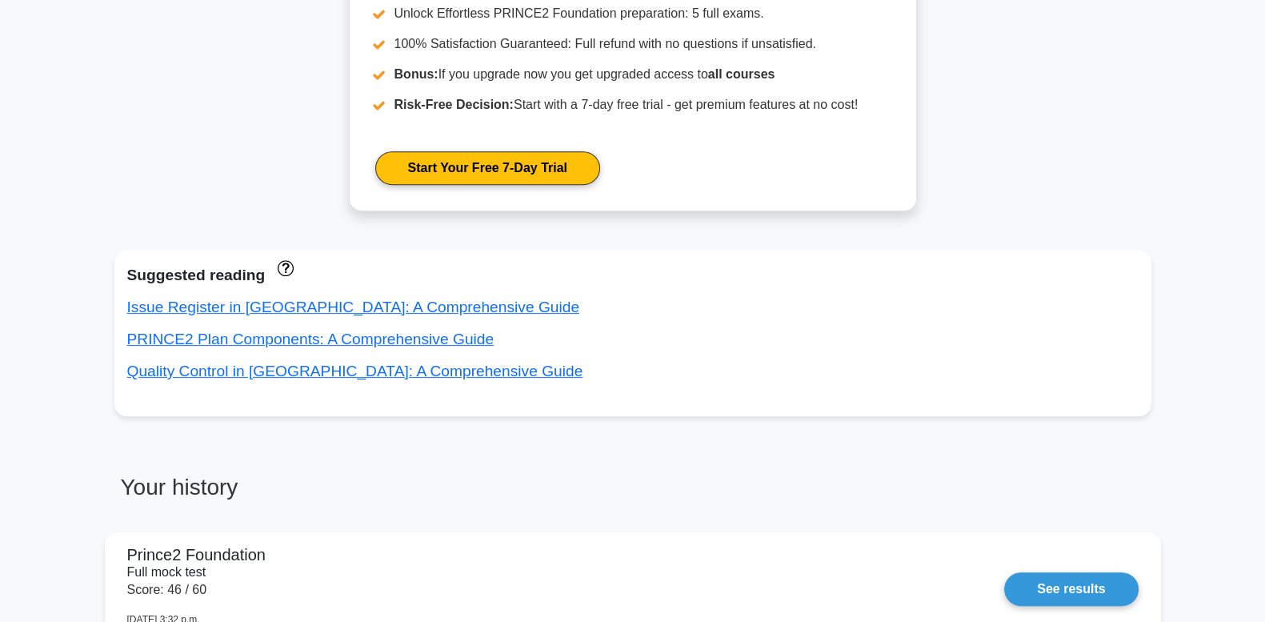
scroll to position [1133, 0]
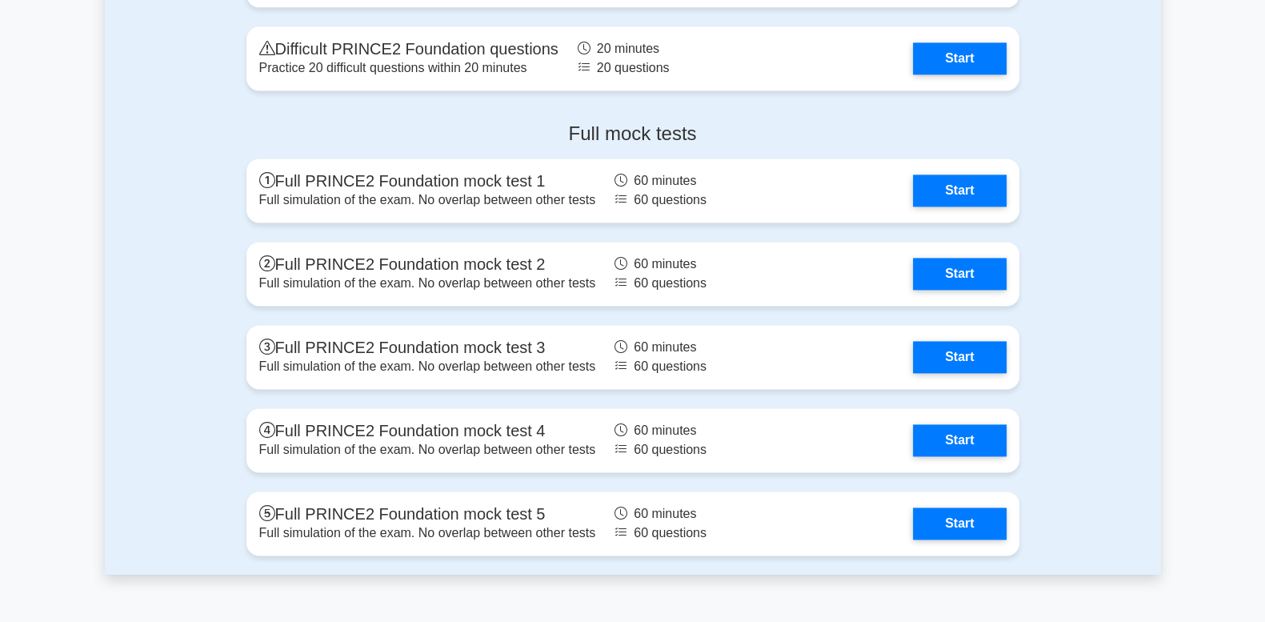
scroll to position [2800, 0]
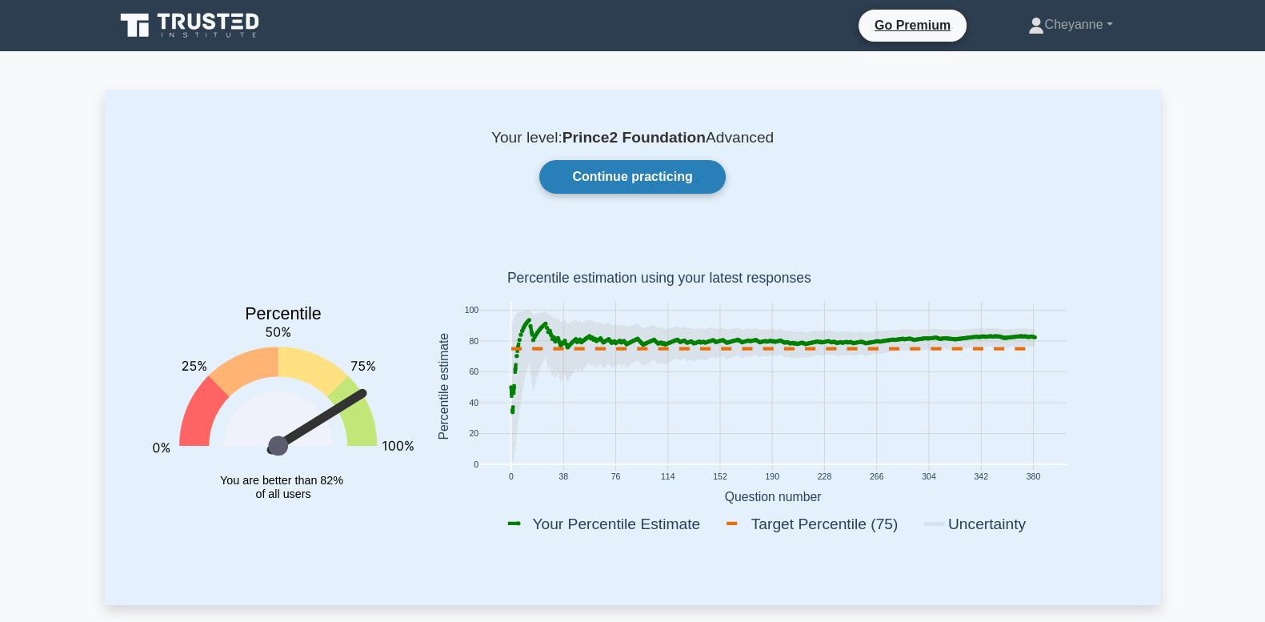
click at [705, 171] on link "Continue practicing" at bounding box center [632, 177] width 186 height 34
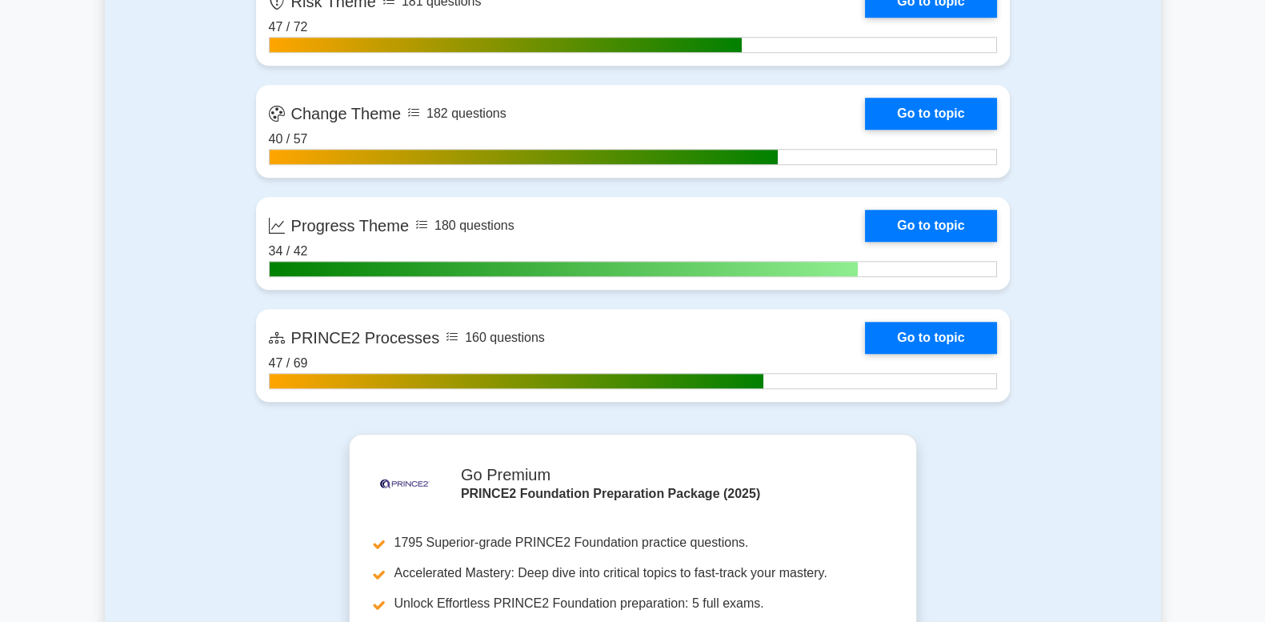
scroll to position [1867, 0]
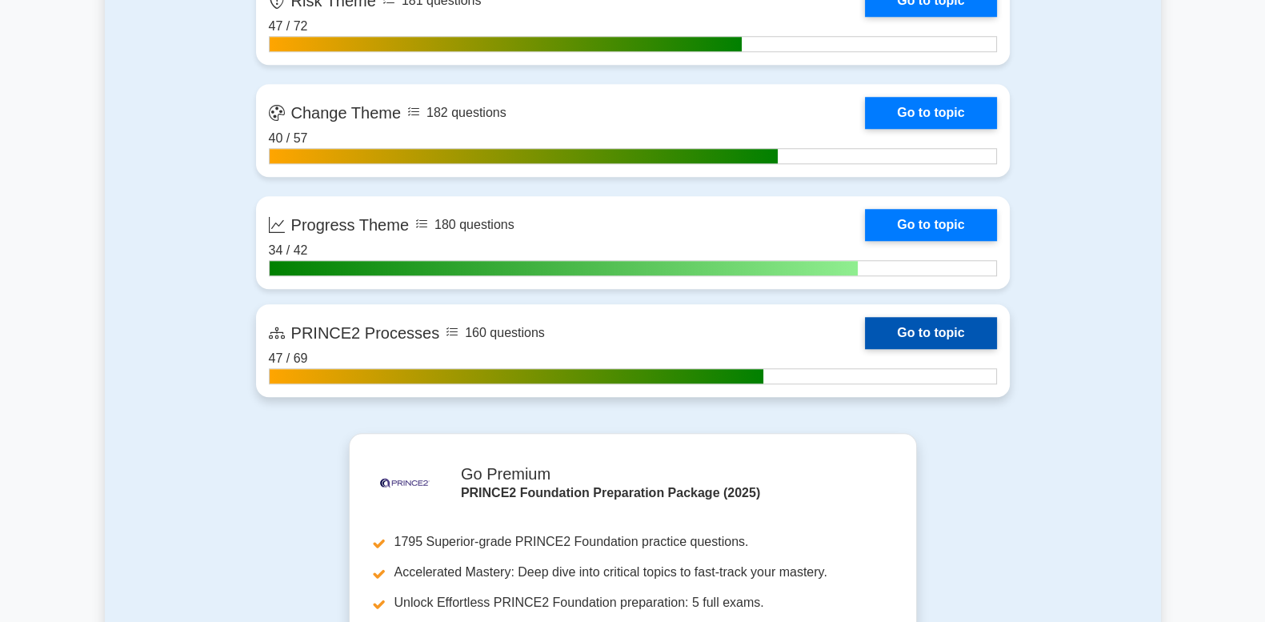
click at [901, 328] on link "Go to topic" at bounding box center [930, 333] width 131 height 32
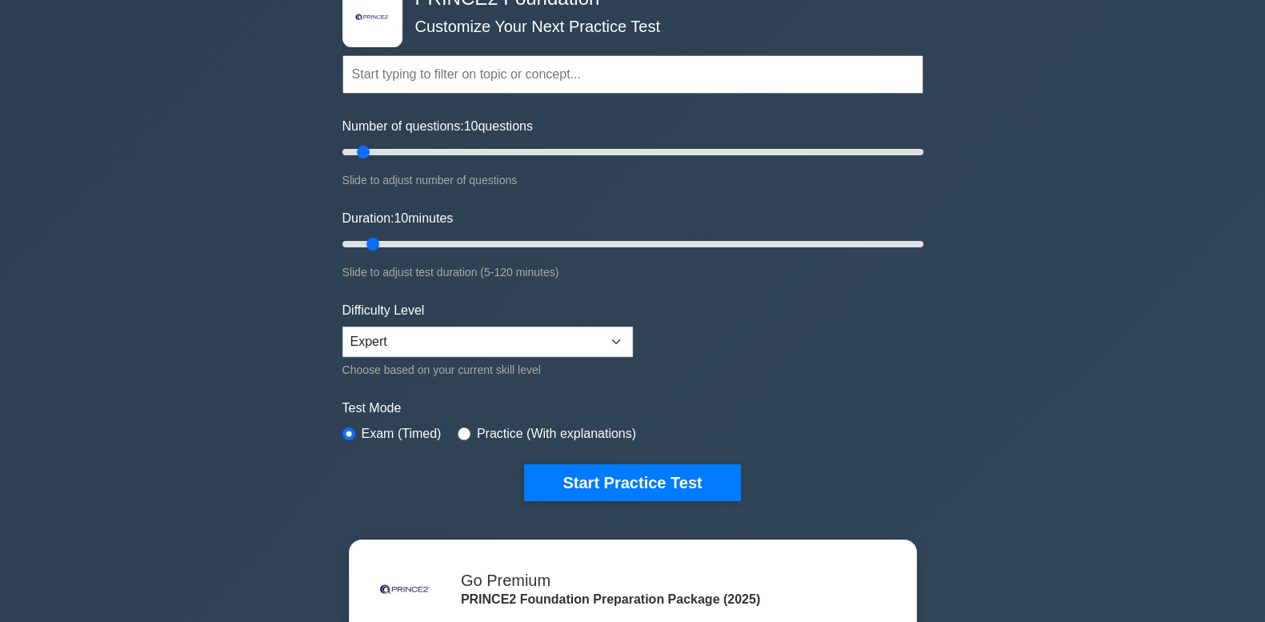
scroll to position [0, 0]
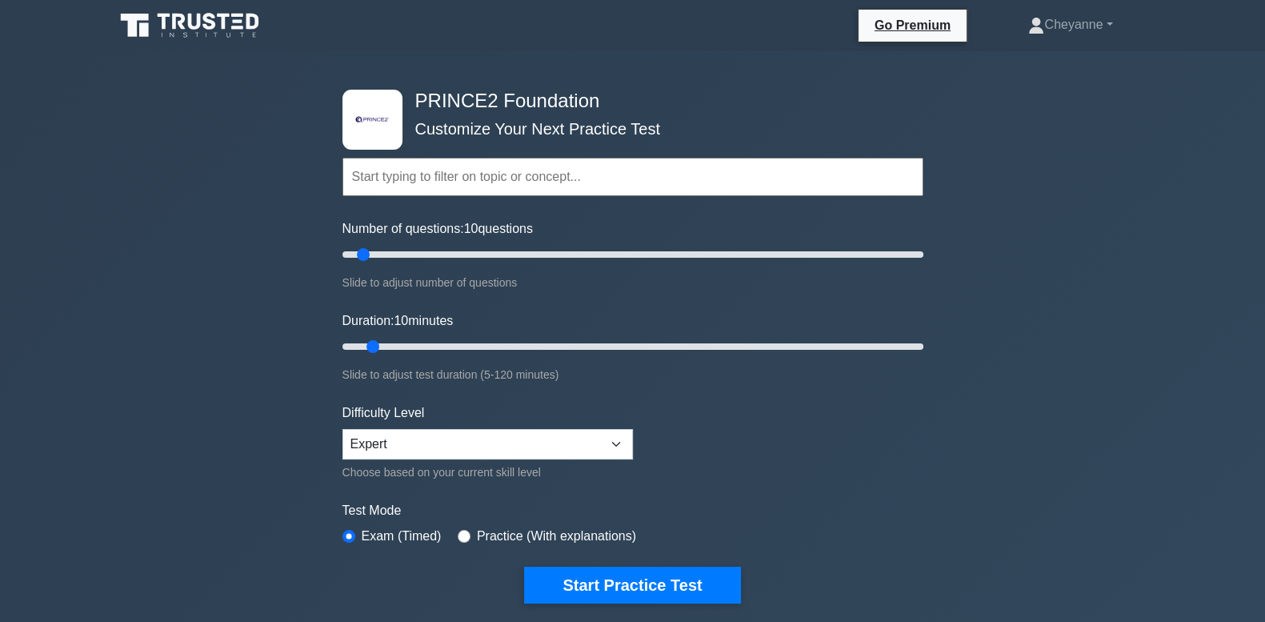
click at [460, 187] on input "text" at bounding box center [633, 177] width 581 height 38
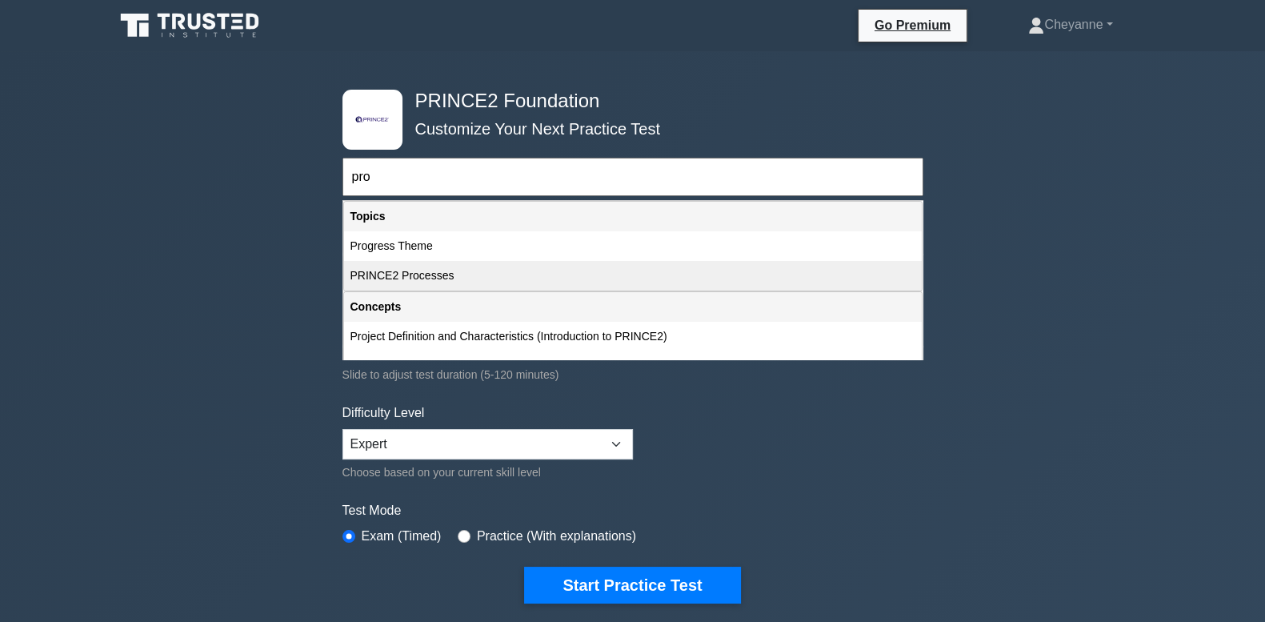
click at [464, 272] on div "PRINCE2 Processes" at bounding box center [633, 276] width 578 height 30
type input "PRINCE2 Processes"
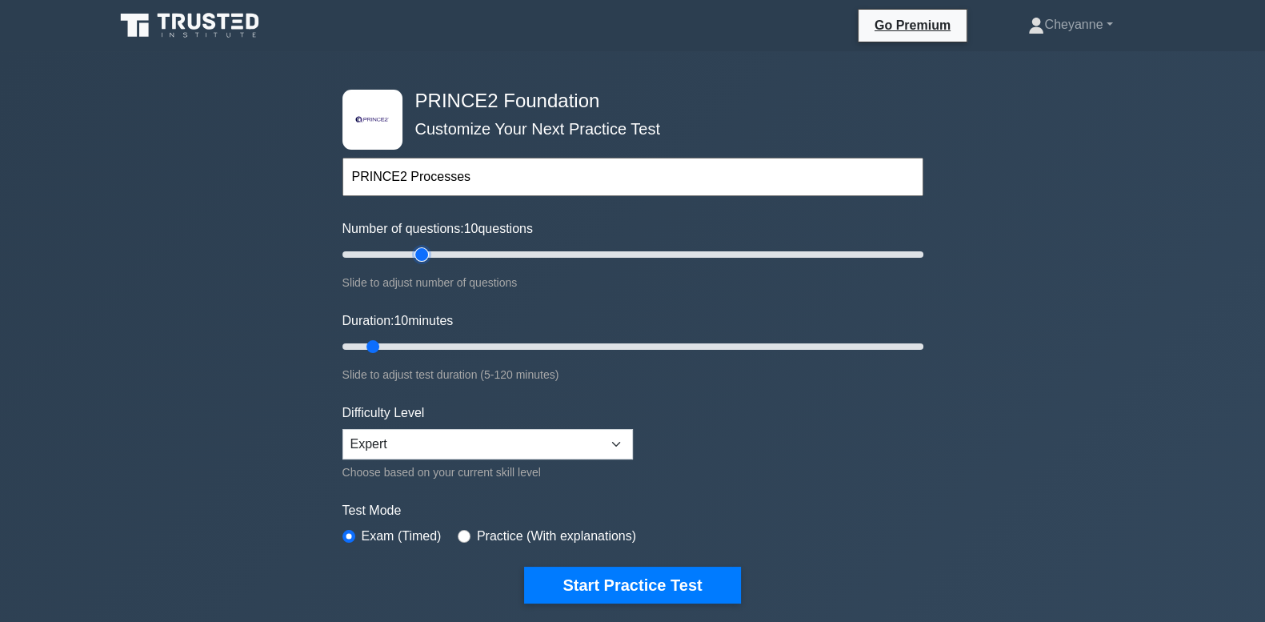
type input "30"
click at [420, 255] on input "Number of questions: 10 questions" at bounding box center [633, 254] width 581 height 19
click at [416, 343] on input "Duration: 10 minutes" at bounding box center [633, 346] width 581 height 19
click at [433, 344] on input "Duration: 20 minutes" at bounding box center [633, 346] width 581 height 19
click at [447, 345] on input "Duration: 20 minutes" at bounding box center [633, 346] width 581 height 19
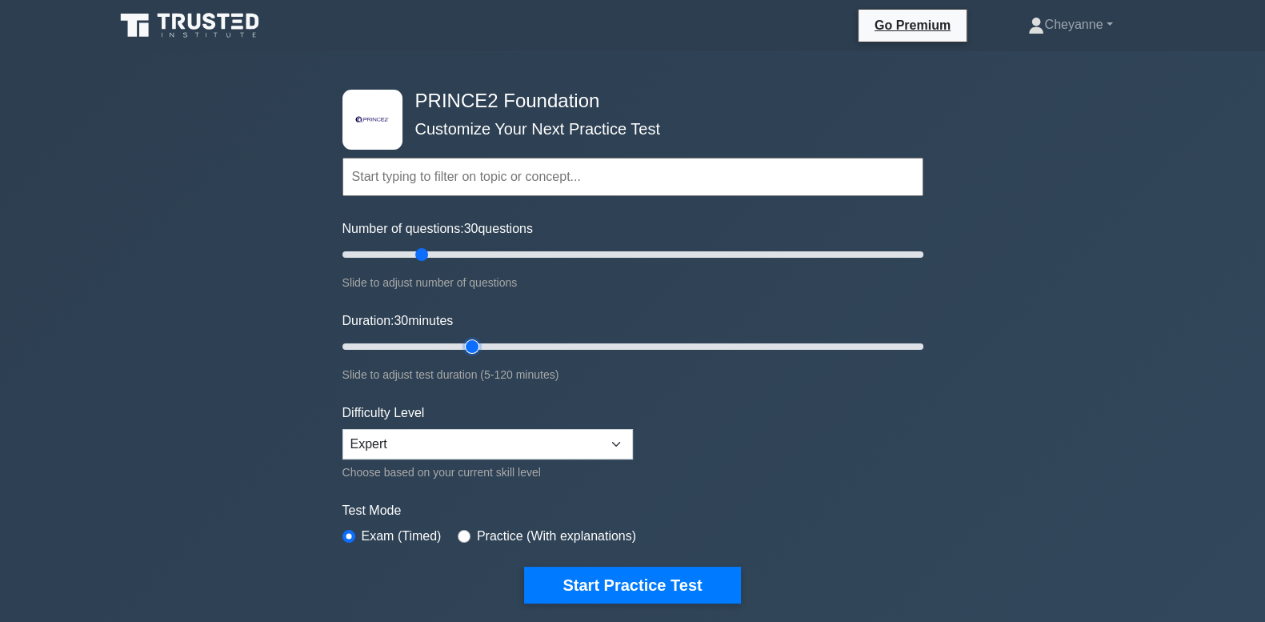
type input "30"
click at [467, 340] on input "Duration: 30 minutes" at bounding box center [633, 346] width 581 height 19
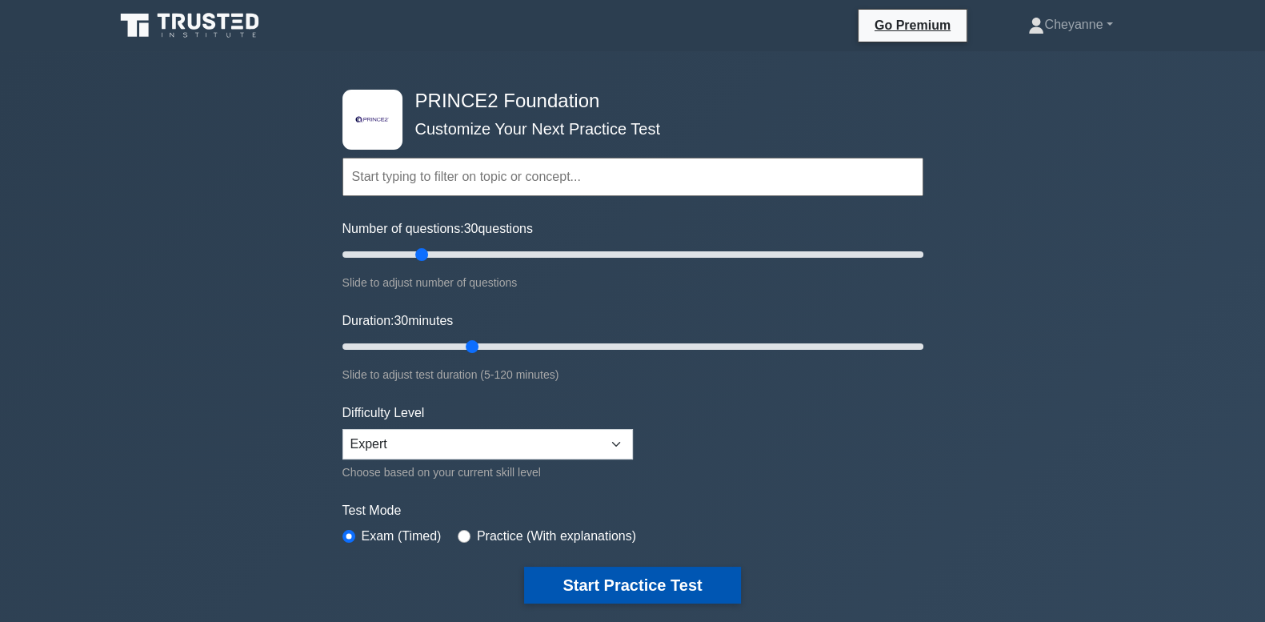
click at [671, 581] on button "Start Practice Test" at bounding box center [632, 585] width 216 height 37
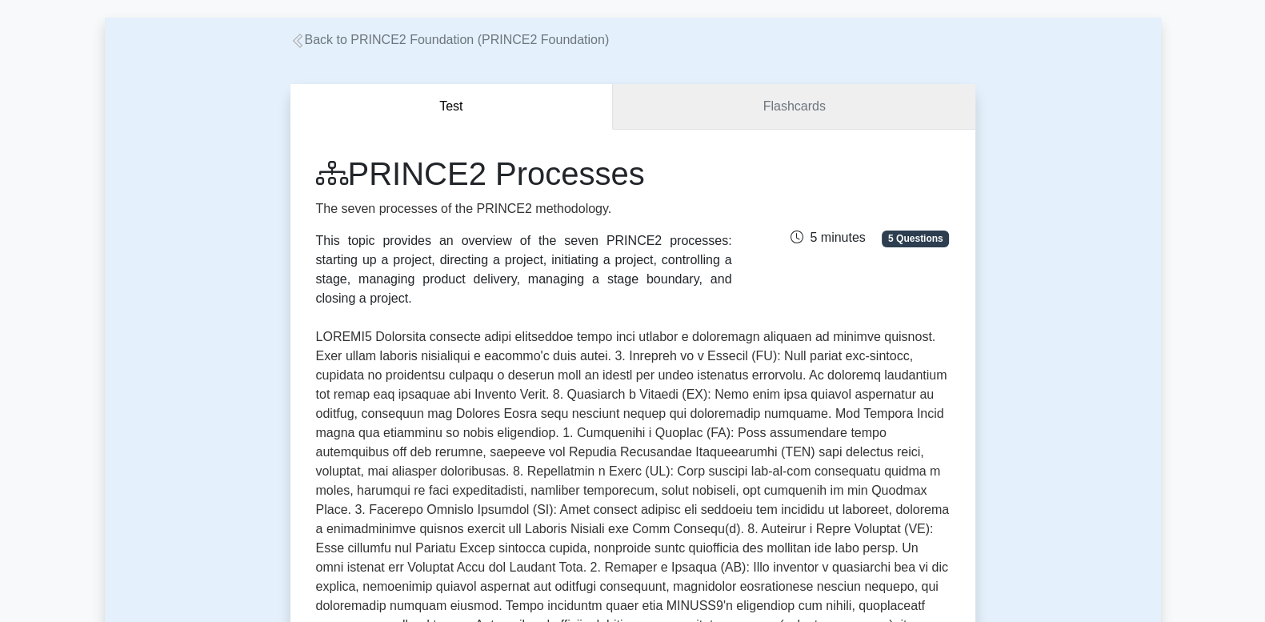
scroll to position [66, 0]
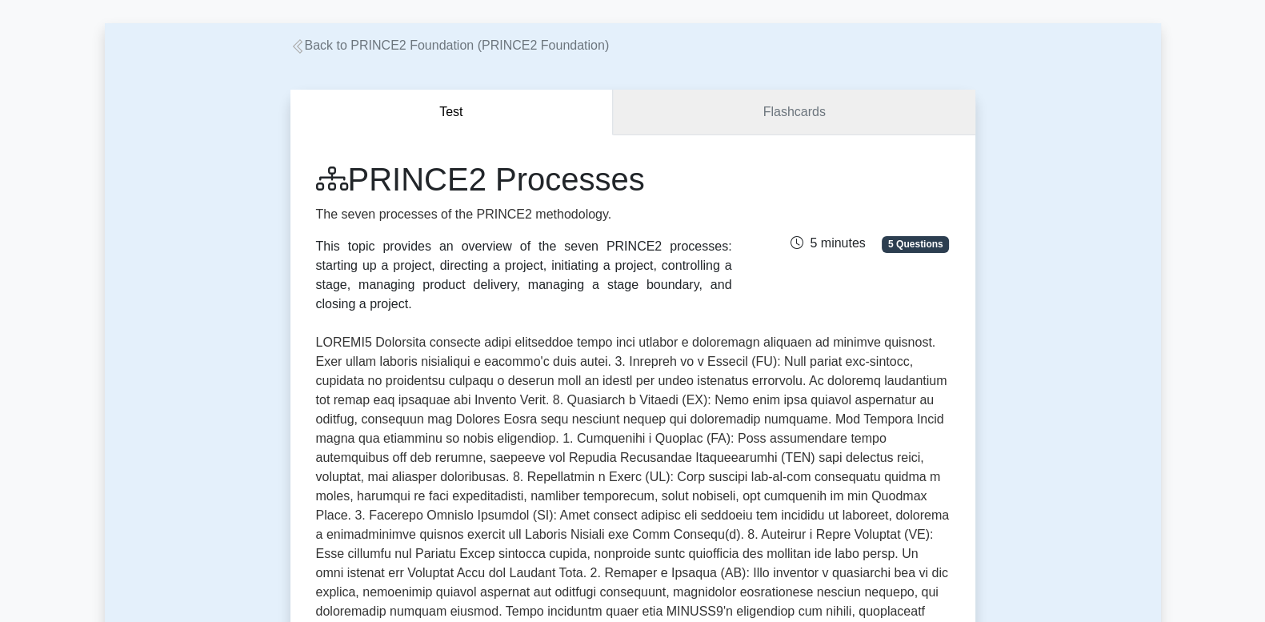
click at [732, 118] on link "Flashcards" at bounding box center [794, 113] width 362 height 46
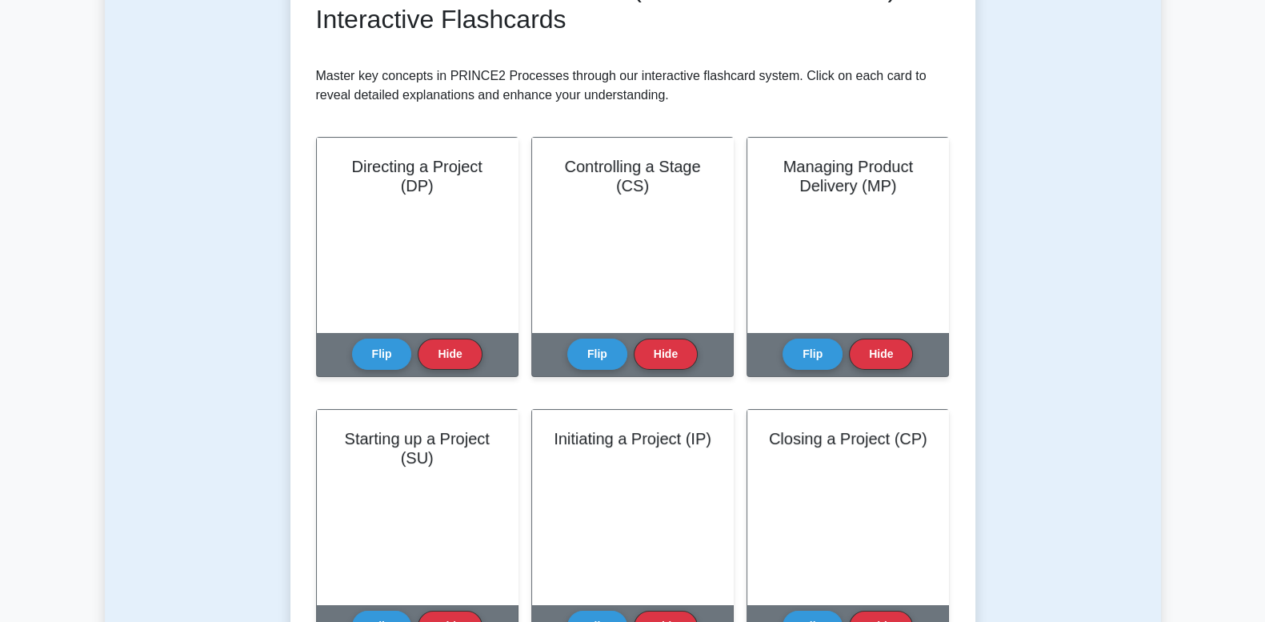
scroll to position [133, 0]
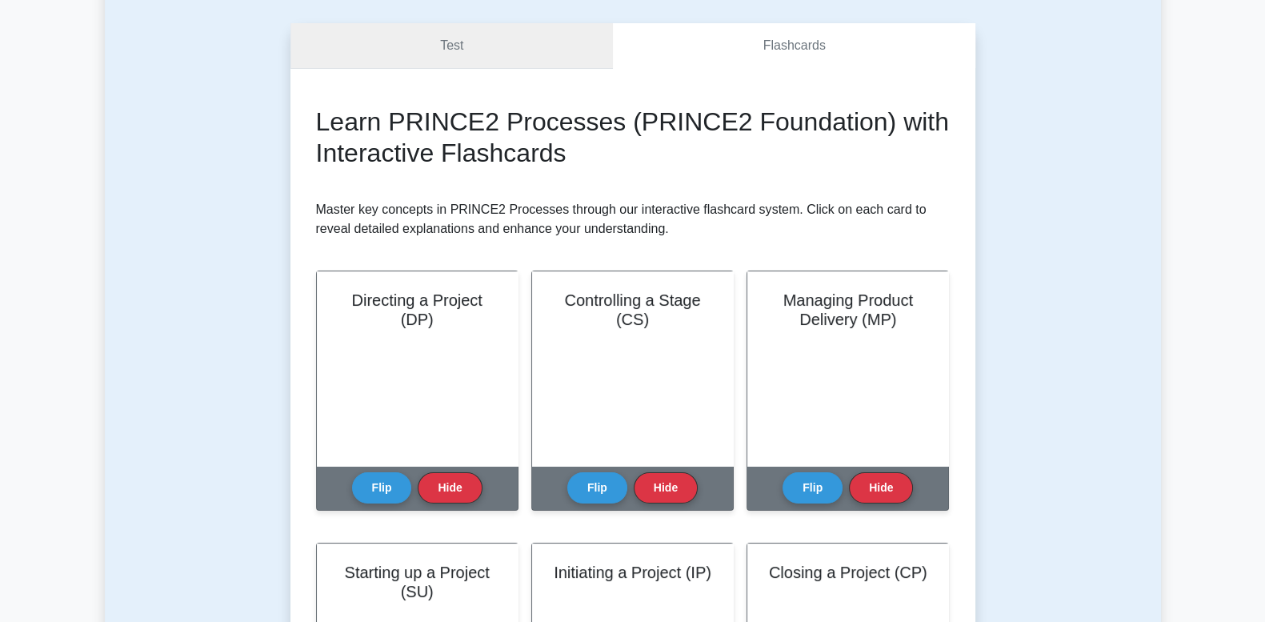
click at [457, 52] on link "Test" at bounding box center [452, 46] width 323 height 46
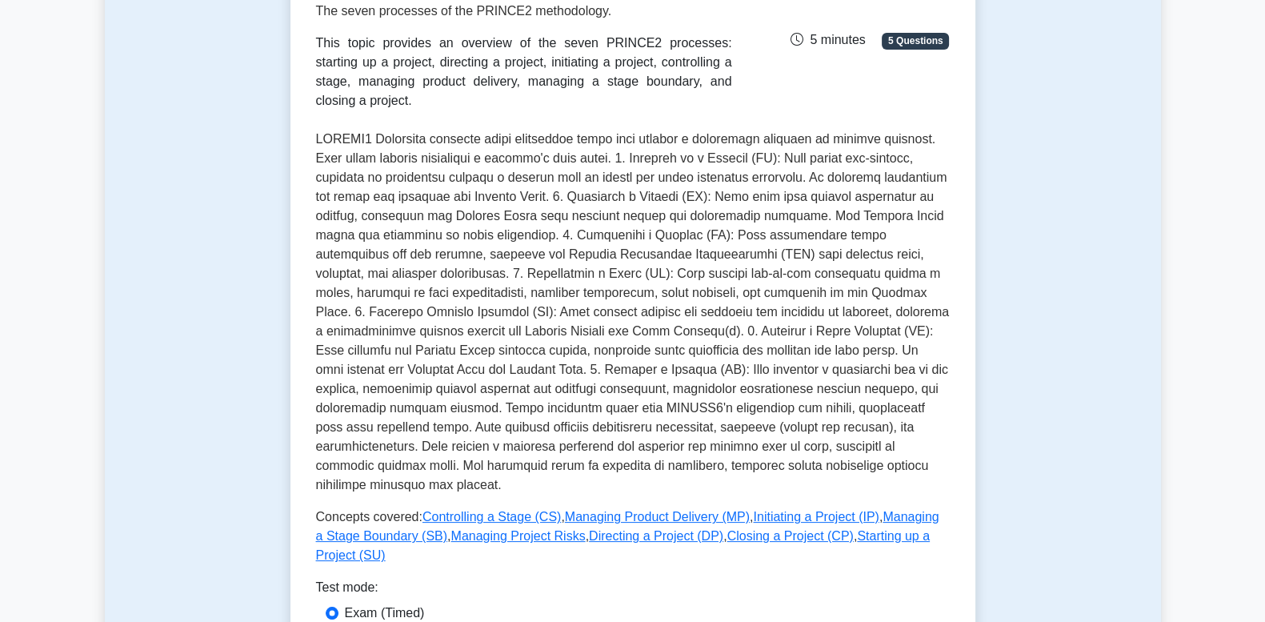
scroll to position [199, 0]
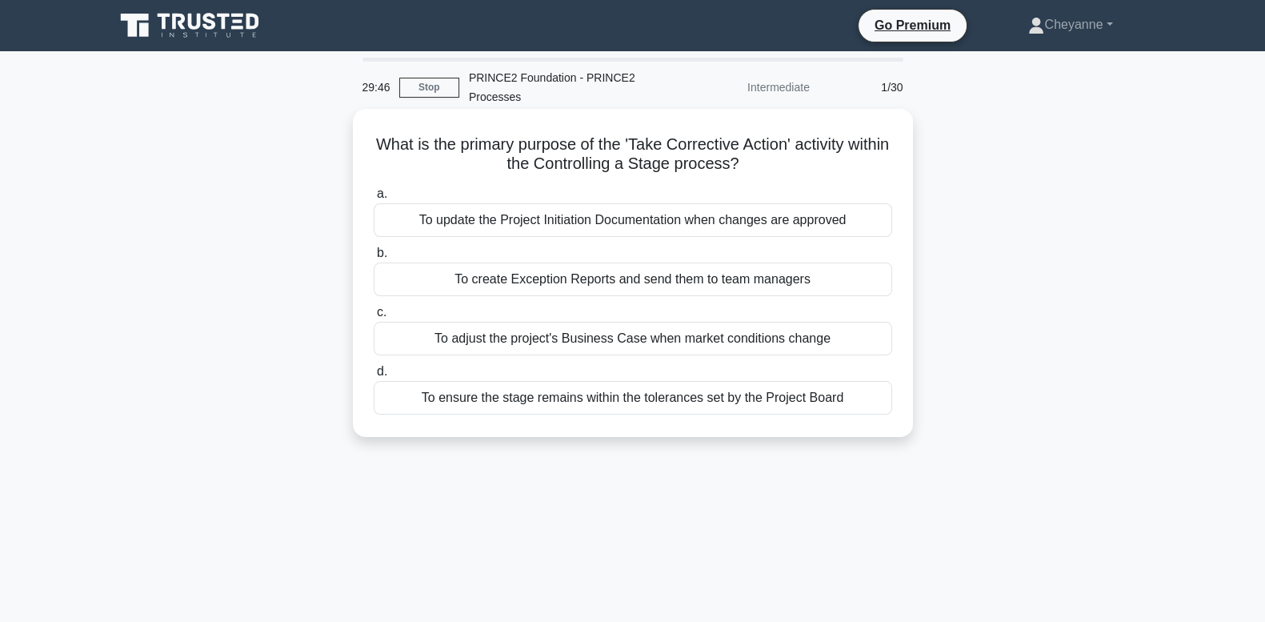
click at [554, 401] on div "To ensure the stage remains within the tolerances set by the Project Board" at bounding box center [633, 398] width 519 height 34
click at [374, 377] on input "d. To ensure the stage remains within the tolerances set by the Project Board" at bounding box center [374, 372] width 0 height 10
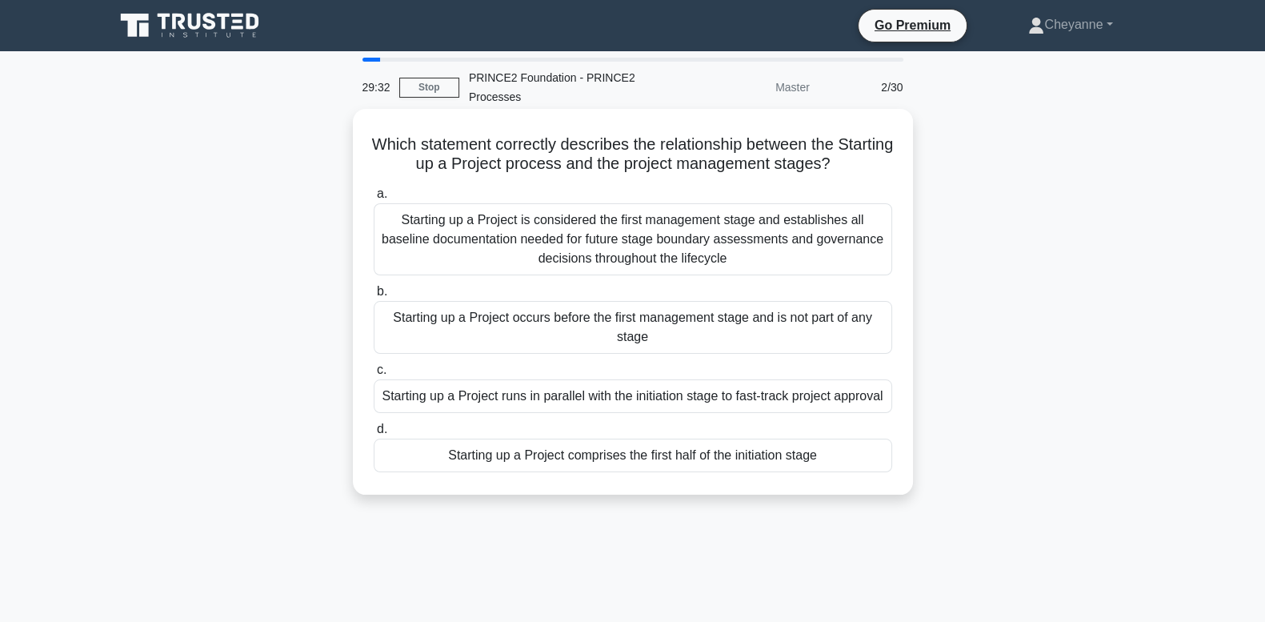
click at [648, 243] on div "Starting up a Project is considered the first management stage and establishes …" at bounding box center [633, 239] width 519 height 72
click at [374, 199] on input "a. Starting up a Project is considered the first management stage and establish…" at bounding box center [374, 194] width 0 height 10
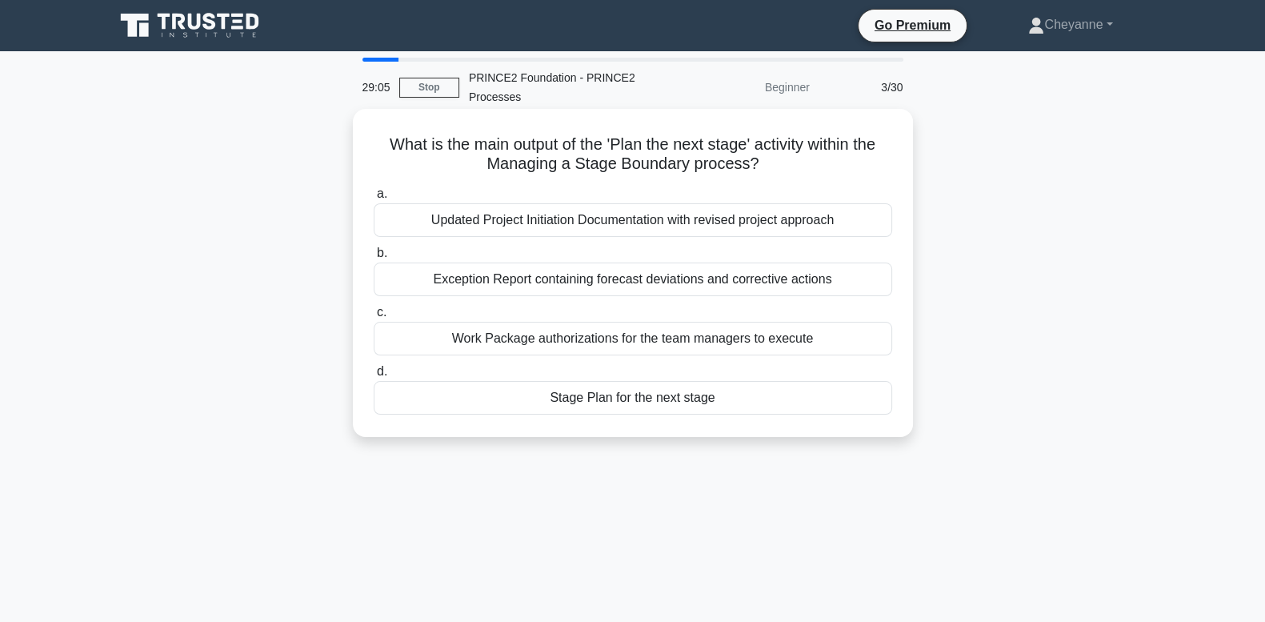
click at [597, 405] on div "Stage Plan for the next stage" at bounding box center [633, 398] width 519 height 34
click at [374, 377] on input "d. Stage Plan for the next stage" at bounding box center [374, 372] width 0 height 10
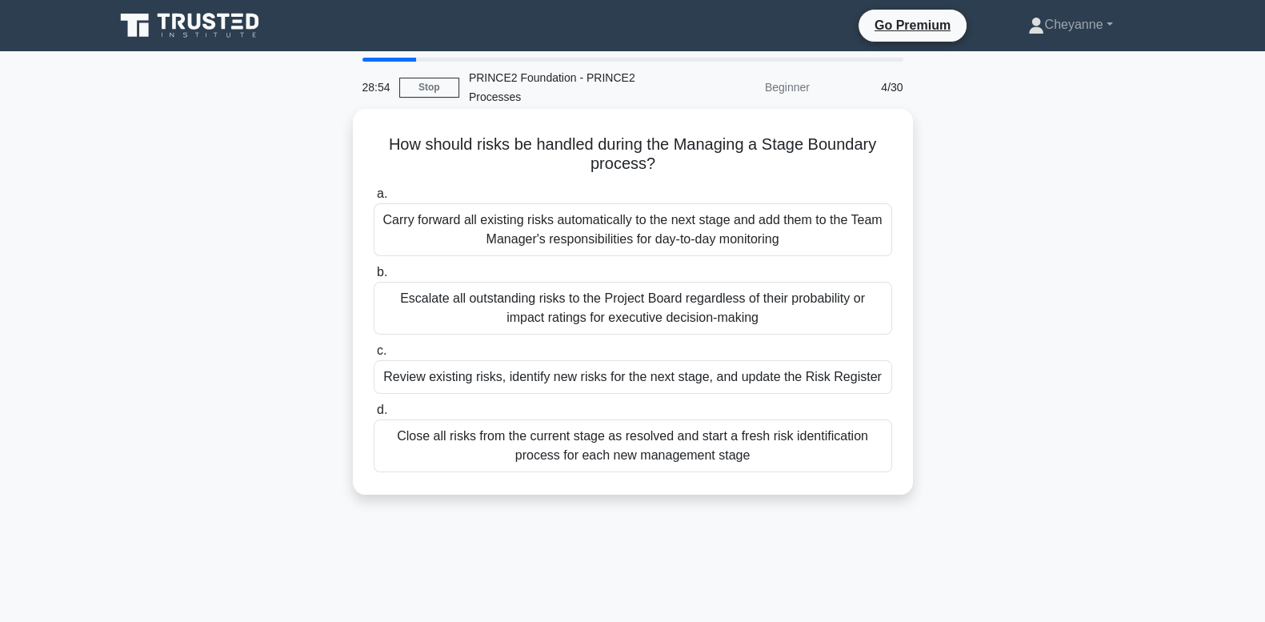
click at [678, 364] on div "Review existing risks, identify new risks for the next stage, and update the Ri…" at bounding box center [633, 377] width 519 height 34
click at [374, 356] on input "c. Review existing risks, identify new risks for the next stage, and update the…" at bounding box center [374, 351] width 0 height 10
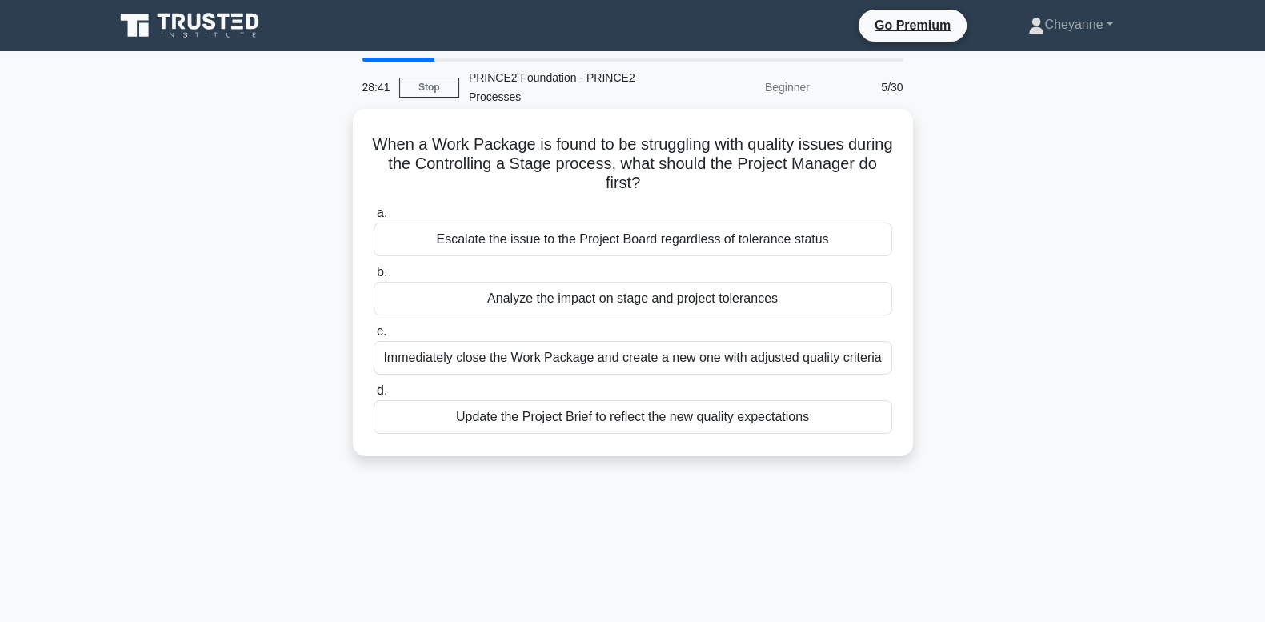
click at [745, 299] on div "Analyze the impact on stage and project tolerances" at bounding box center [633, 299] width 519 height 34
click at [374, 278] on input "b. Analyze the impact on stage and project tolerances" at bounding box center [374, 272] width 0 height 10
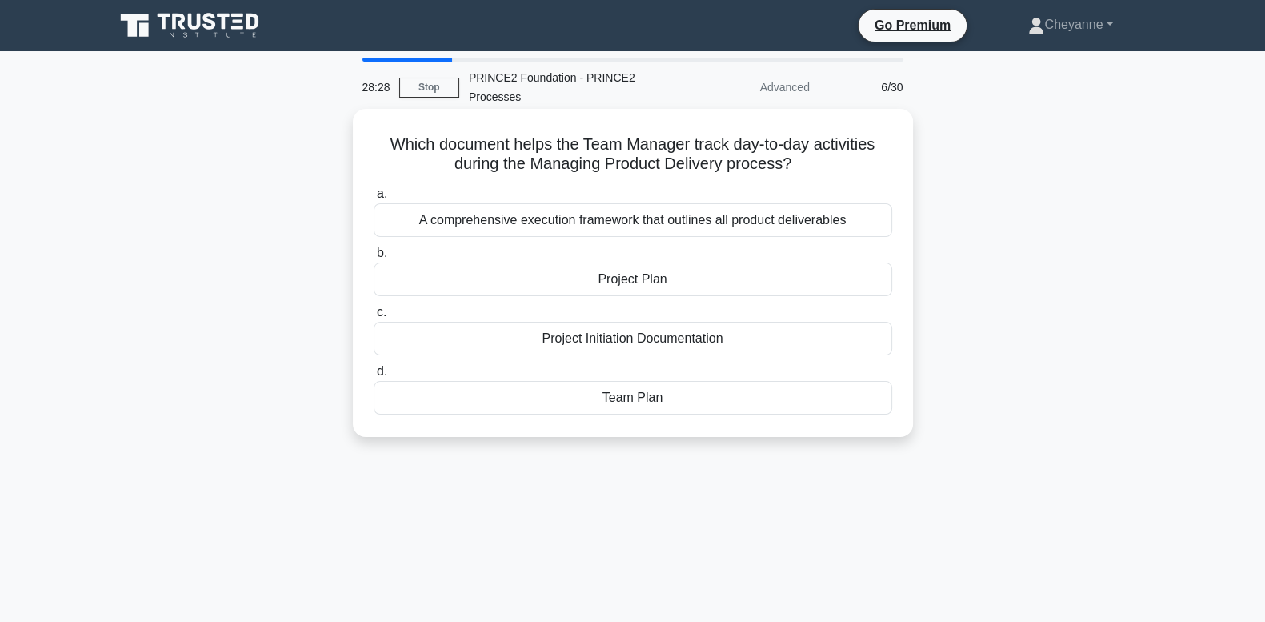
click at [707, 407] on div "Team Plan" at bounding box center [633, 398] width 519 height 34
click at [374, 377] on input "d. Team Plan" at bounding box center [374, 372] width 0 height 10
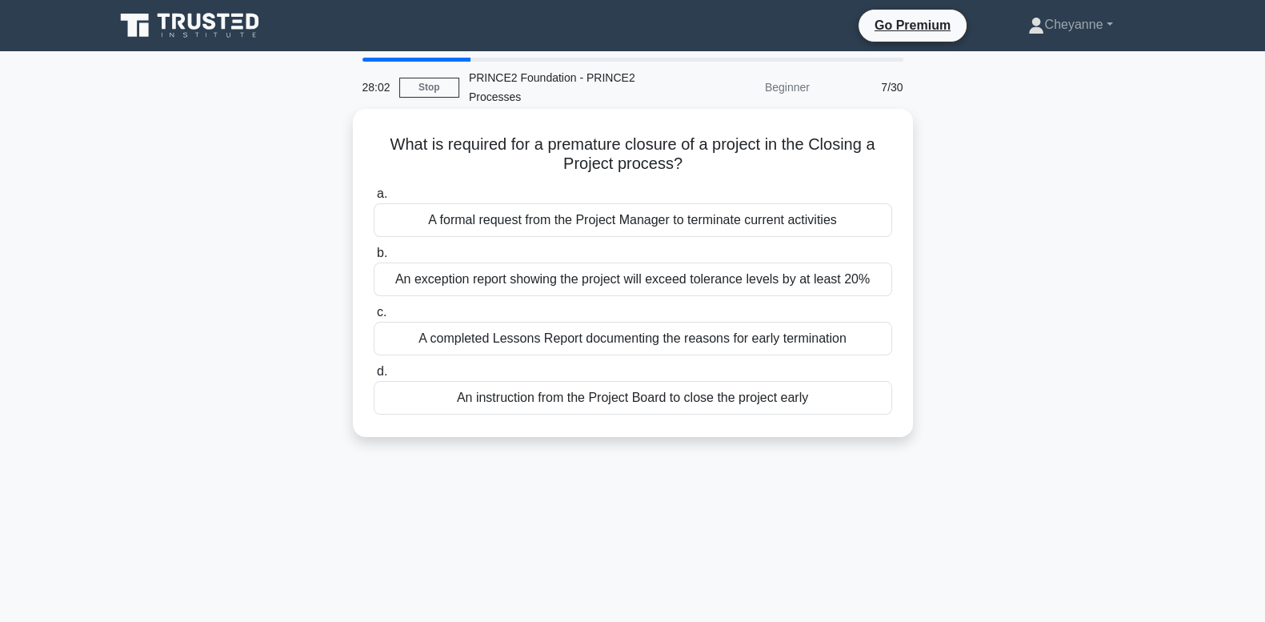
click at [644, 402] on div "An instruction from the Project Board to close the project early" at bounding box center [633, 398] width 519 height 34
click at [374, 377] on input "d. An instruction from the Project Board to close the project early" at bounding box center [374, 372] width 0 height 10
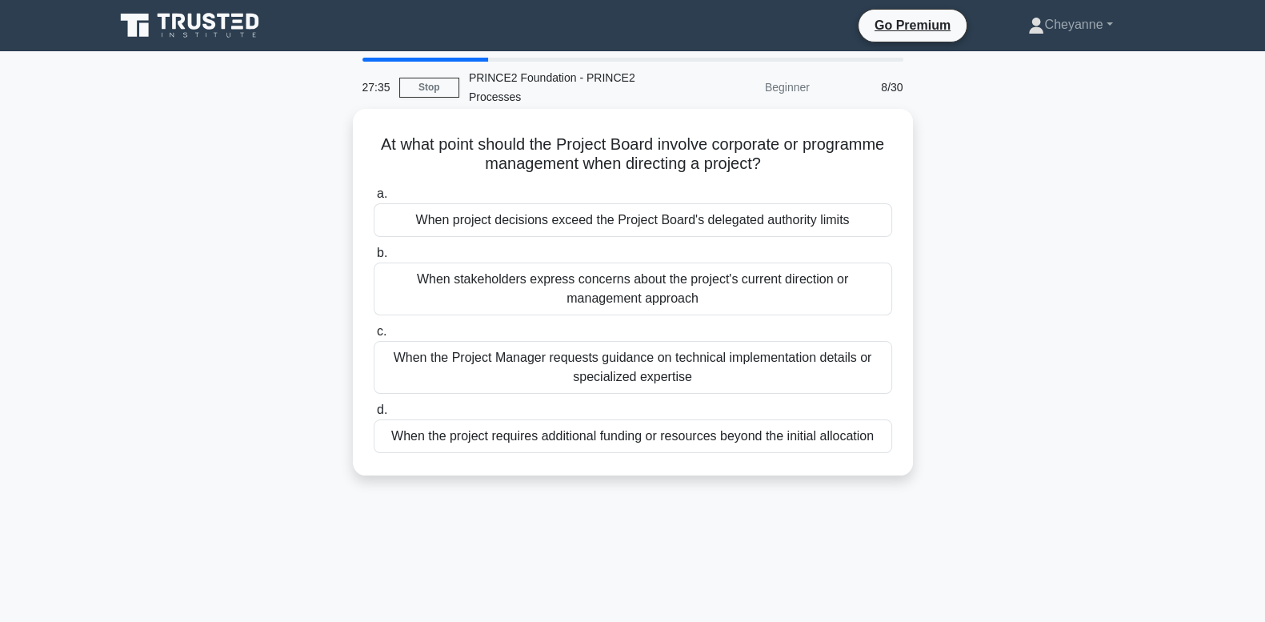
click at [864, 230] on div "When project decisions exceed the Project Board's delegated authority limits" at bounding box center [633, 220] width 519 height 34
click at [374, 199] on input "a. When project decisions exceed the Project Board's delegated authority limits" at bounding box center [374, 194] width 0 height 10
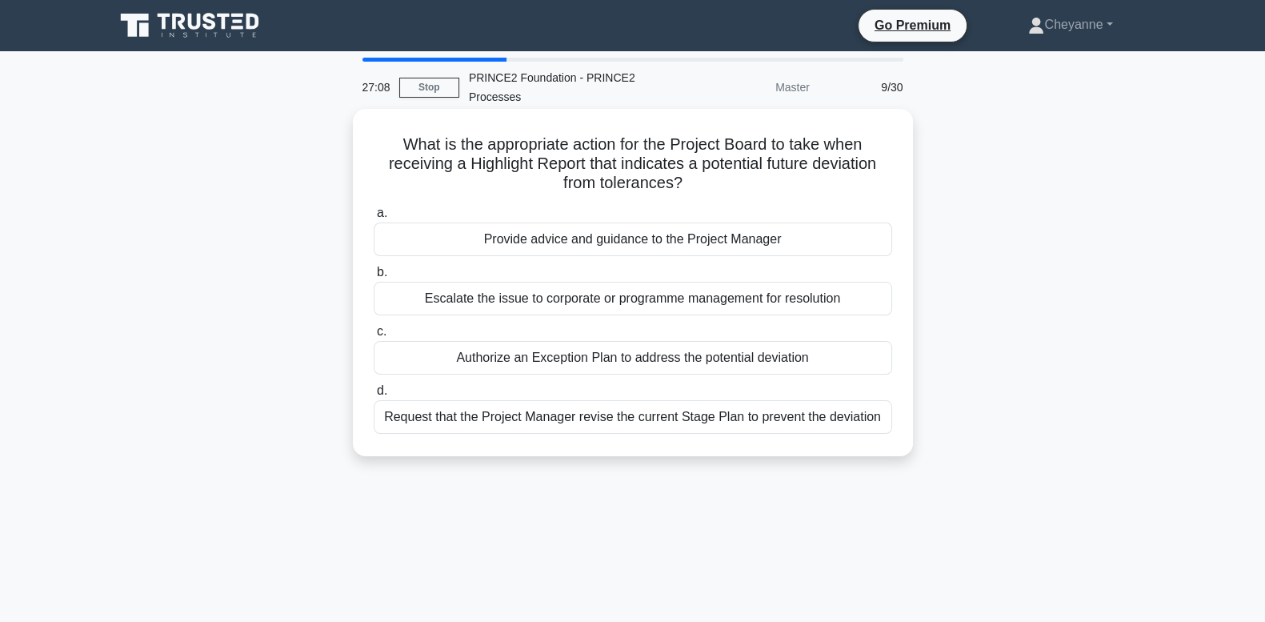
click at [798, 238] on div "Provide advice and guidance to the Project Manager" at bounding box center [633, 239] width 519 height 34
click at [374, 218] on input "a. Provide advice and guidance to the Project Manager" at bounding box center [374, 213] width 0 height 10
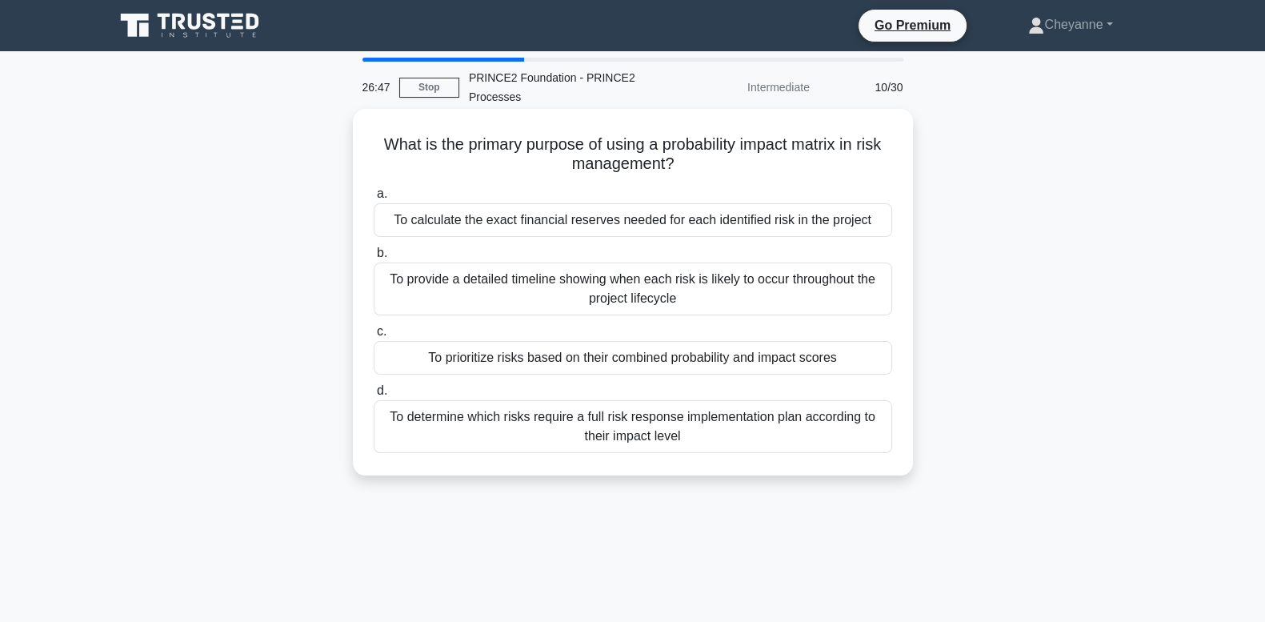
click at [749, 369] on div "To prioritize risks based on their combined probability and impact scores" at bounding box center [633, 358] width 519 height 34
click at [374, 337] on input "c. To prioritize risks based on their combined probability and impact scores" at bounding box center [374, 332] width 0 height 10
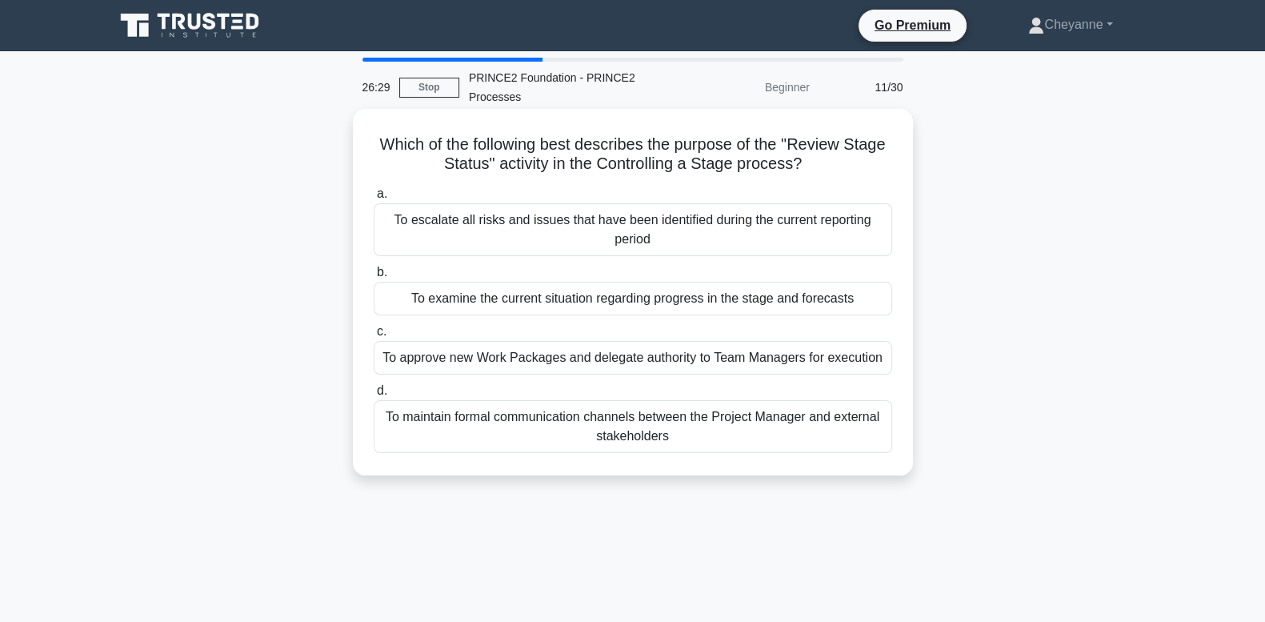
click at [793, 303] on div "To examine the current situation regarding progress in the stage and forecasts" at bounding box center [633, 299] width 519 height 34
click at [374, 278] on input "b. To examine the current situation regarding progress in the stage and forecas…" at bounding box center [374, 272] width 0 height 10
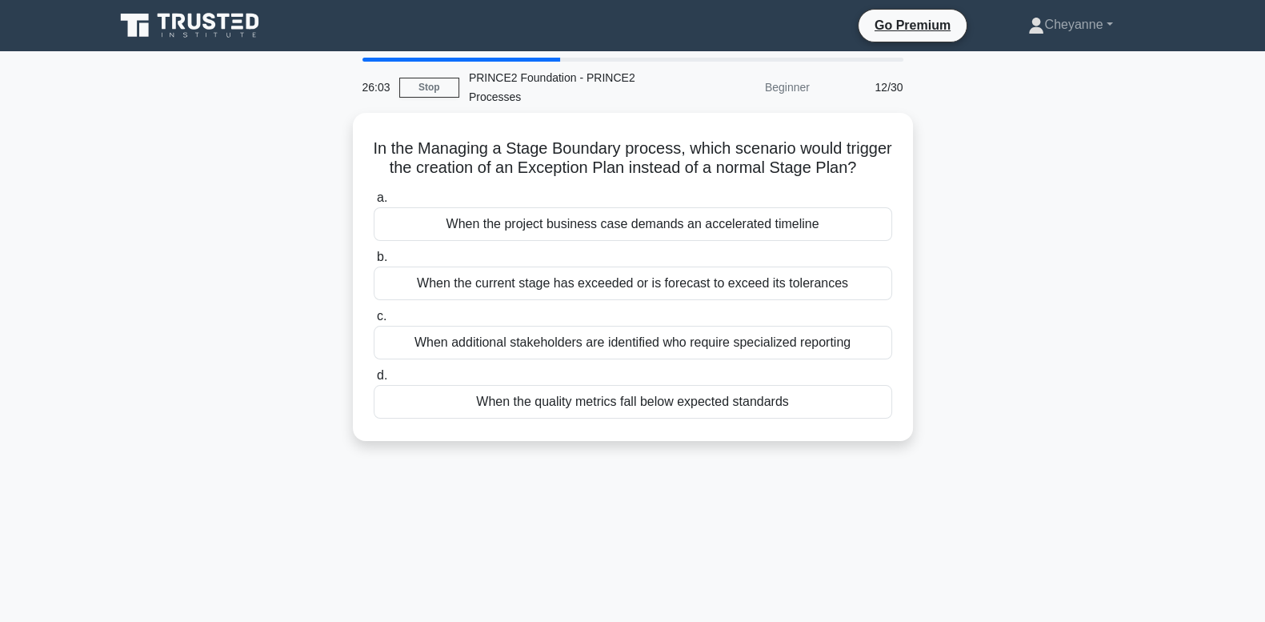
click at [793, 300] on div "When the current stage has exceeded or is forecast to exceed its tolerances" at bounding box center [633, 284] width 519 height 34
click at [374, 263] on input "b. When the current stage has exceeded or is forecast to exceed its tolerances" at bounding box center [374, 257] width 0 height 10
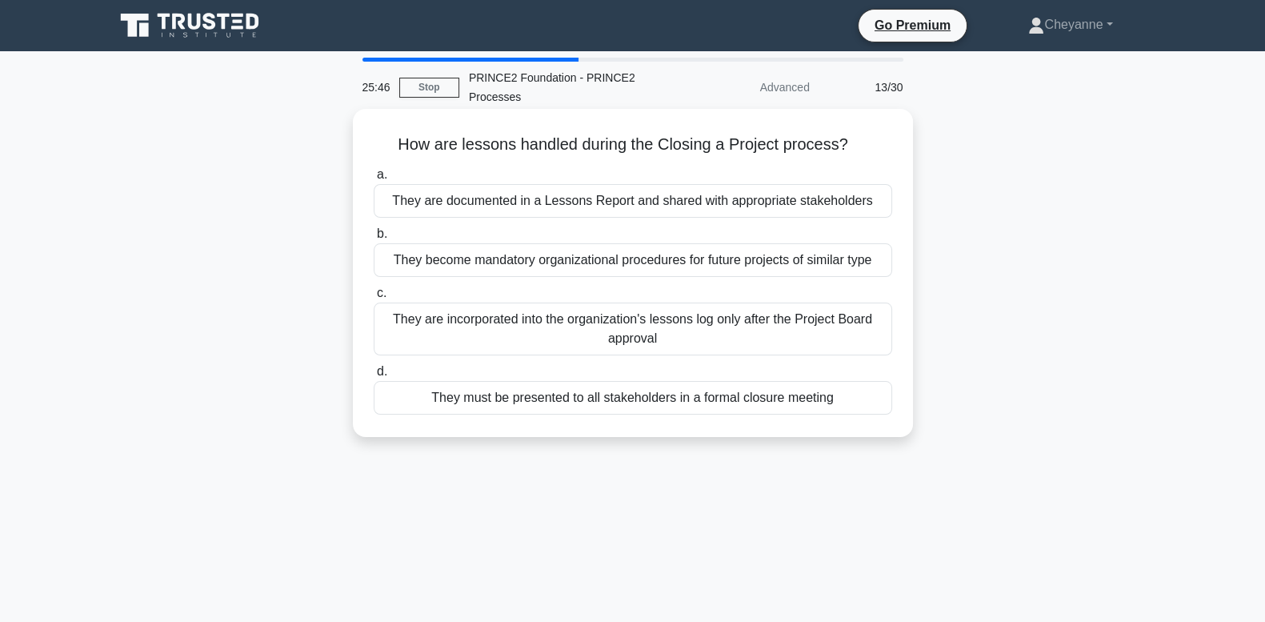
click at [814, 209] on div "They are documented in a Lessons Report and shared with appropriate stakeholders" at bounding box center [633, 201] width 519 height 34
click at [374, 180] on input "a. They are documented in a Lessons Report and shared with appropriate stakehol…" at bounding box center [374, 175] width 0 height 10
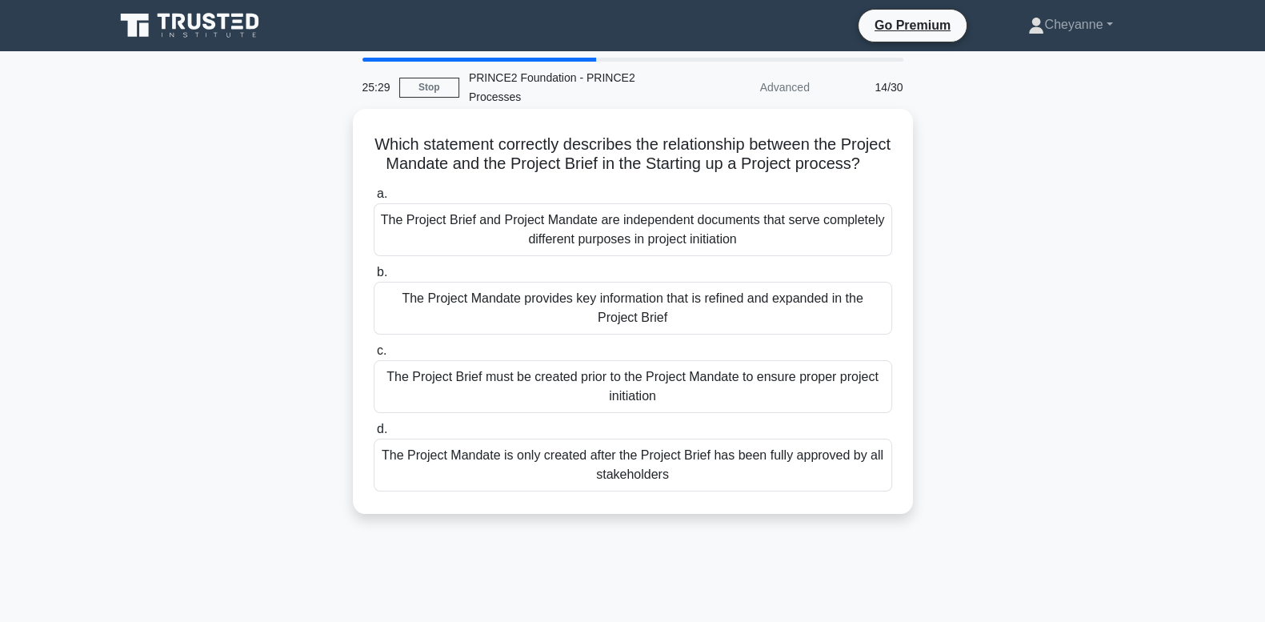
click at [718, 335] on div "The Project Mandate provides key information that is refined and expanded in th…" at bounding box center [633, 308] width 519 height 53
click at [374, 278] on input "b. The Project Mandate provides key information that is refined and expanded in…" at bounding box center [374, 272] width 0 height 10
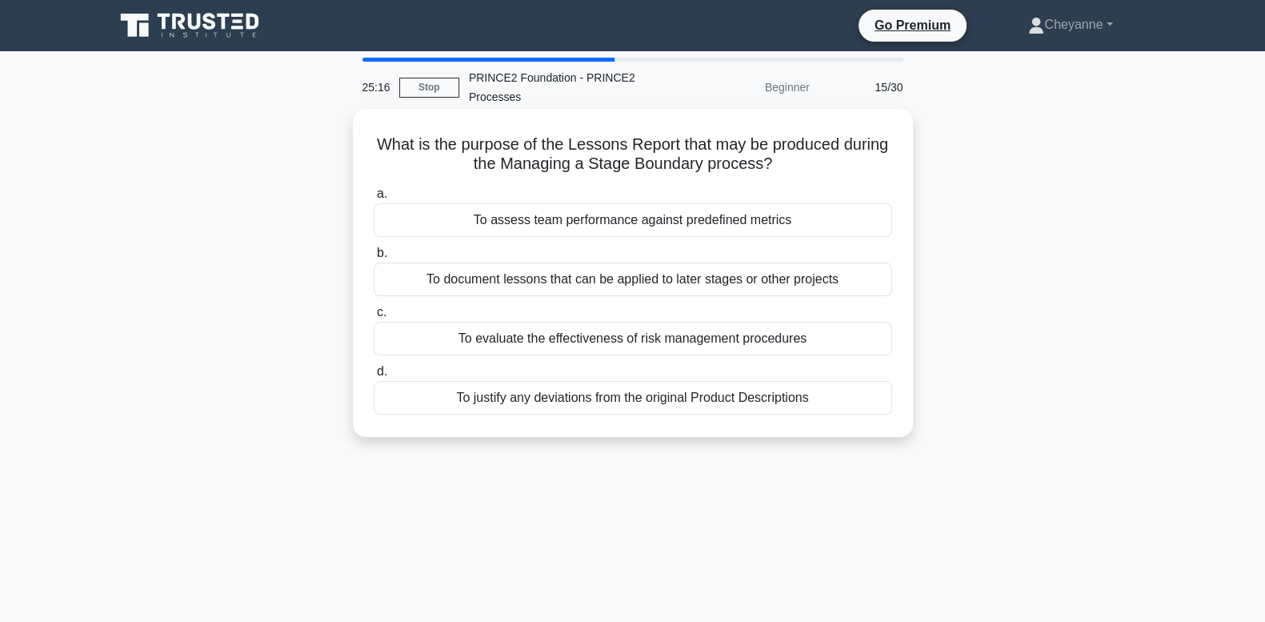
click at [802, 275] on div "To document lessons that can be applied to later stages or other projects" at bounding box center [633, 280] width 519 height 34
click at [374, 259] on input "b. To document lessons that can be applied to later stages or other projects" at bounding box center [374, 253] width 0 height 10
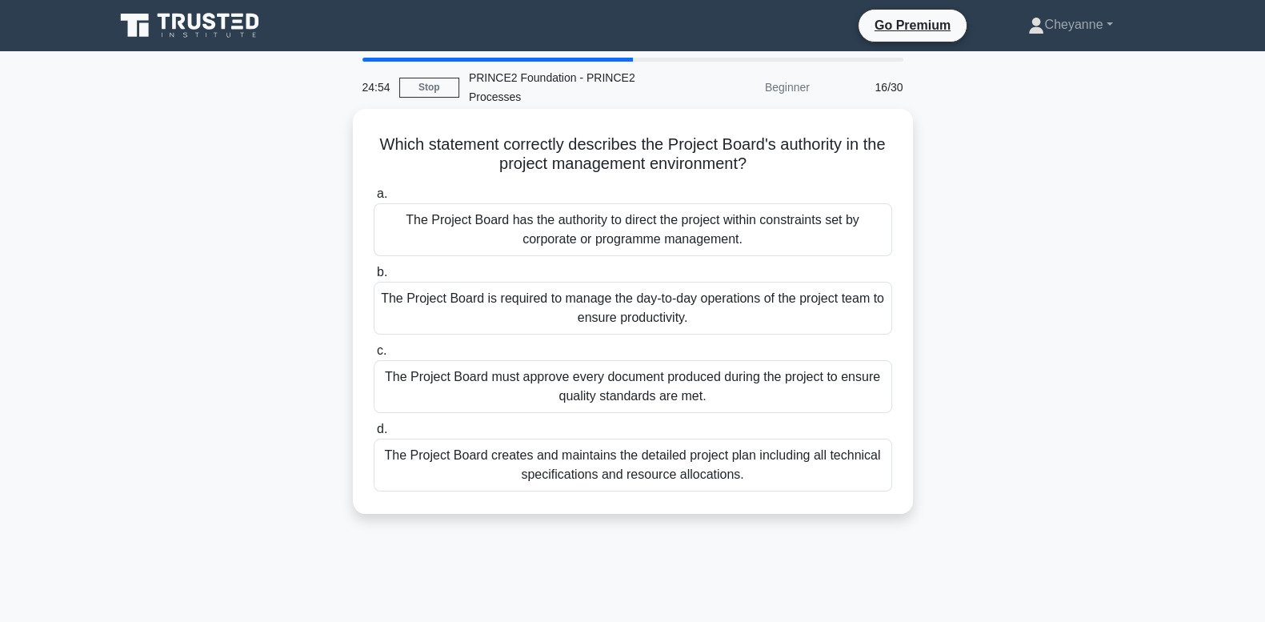
click at [804, 243] on div "The Project Board has the authority to direct the project within constraints se…" at bounding box center [633, 229] width 519 height 53
click at [374, 199] on input "a. The Project Board has the authority to direct the project within constraints…" at bounding box center [374, 194] width 0 height 10
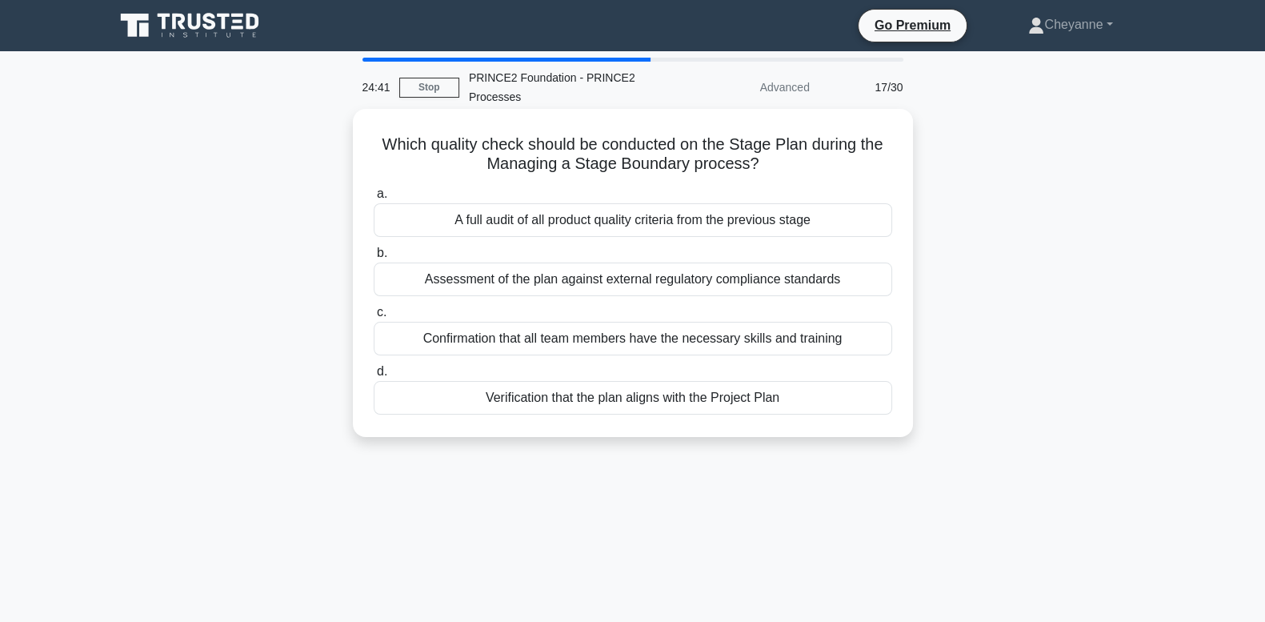
click at [823, 405] on div "Verification that the plan aligns with the Project Plan" at bounding box center [633, 398] width 519 height 34
click at [374, 377] on input "d. Verification that the plan aligns with the Project Plan" at bounding box center [374, 372] width 0 height 10
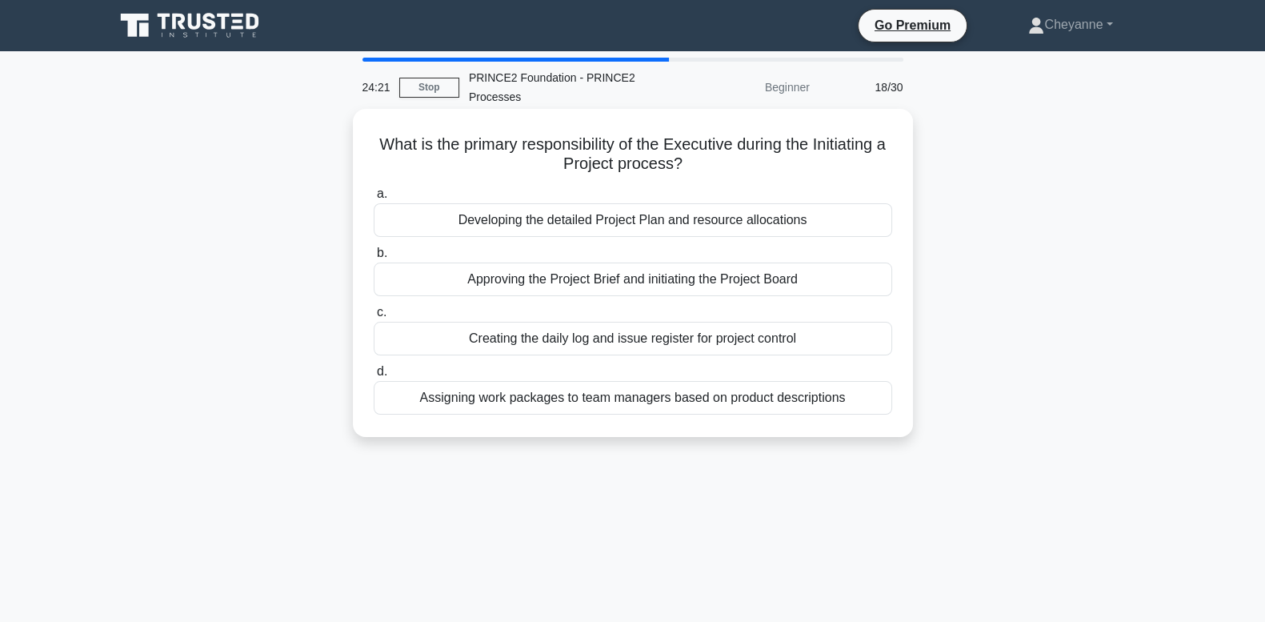
click at [830, 284] on div "Approving the Project Brief and initiating the Project Board" at bounding box center [633, 280] width 519 height 34
click at [374, 259] on input "b. Approving the Project Brief and initiating the Project Board" at bounding box center [374, 253] width 0 height 10
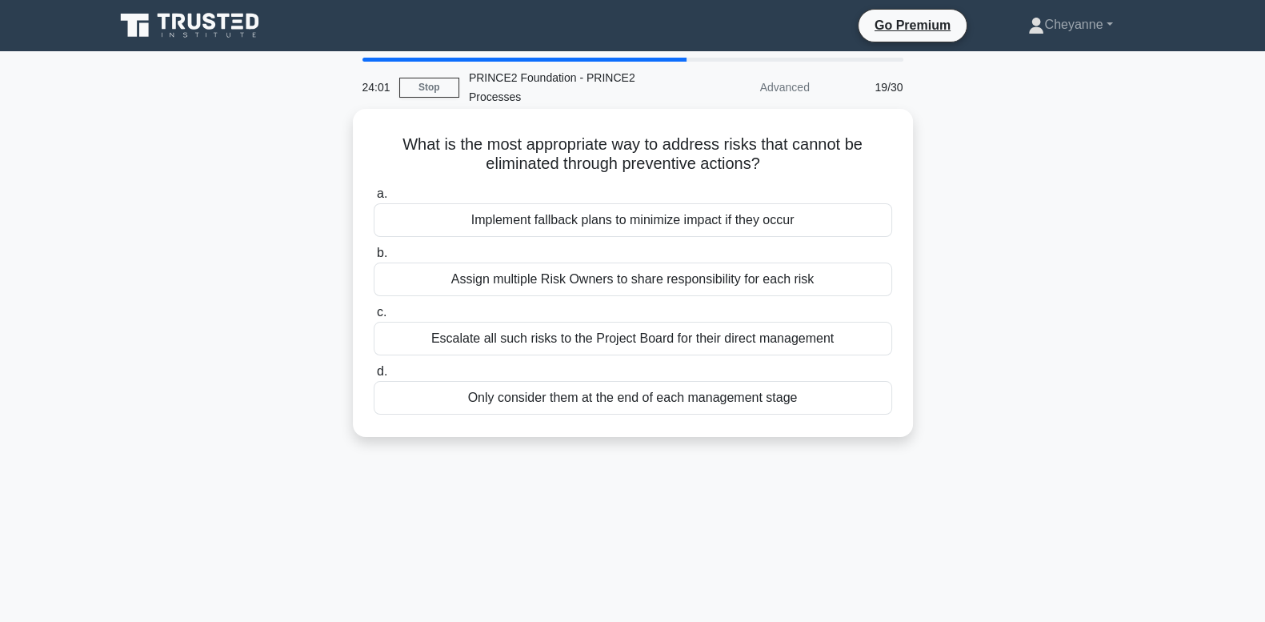
click at [831, 219] on div "Implement fallback plans to minimize impact if they occur" at bounding box center [633, 220] width 519 height 34
click at [374, 199] on input "a. Implement fallback plans to minimize impact if they occur" at bounding box center [374, 194] width 0 height 10
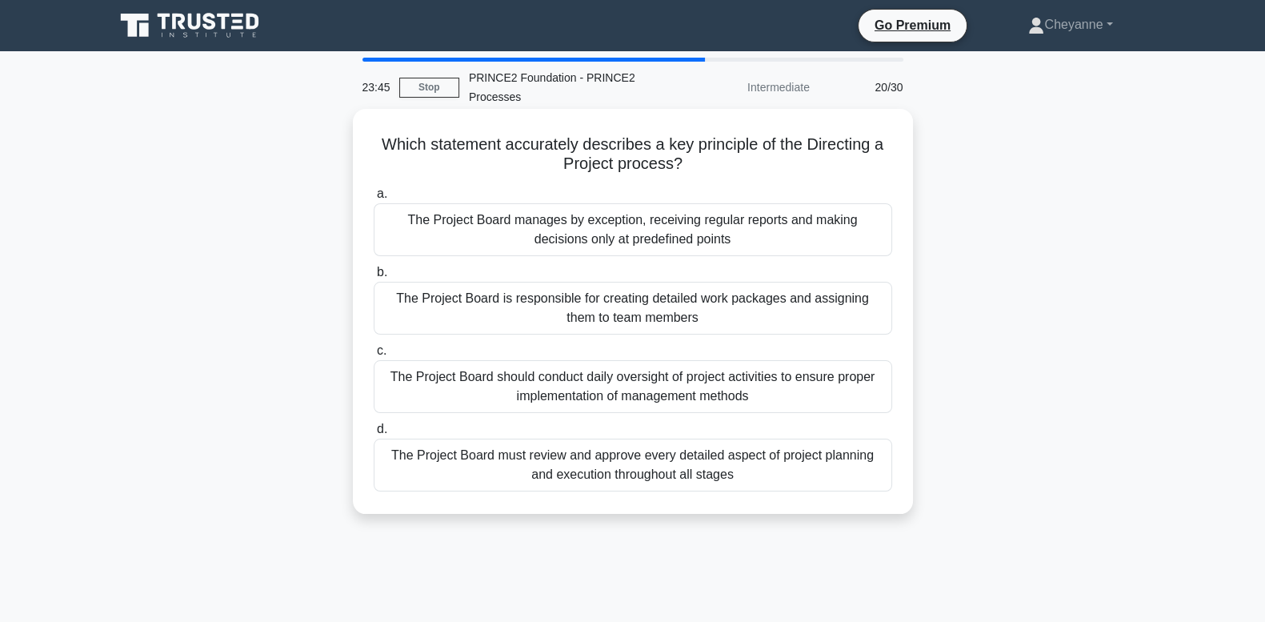
click at [833, 242] on div "The Project Board manages by exception, receiving regular reports and making de…" at bounding box center [633, 229] width 519 height 53
click at [374, 199] on input "a. The Project Board manages by exception, receiving regular reports and making…" at bounding box center [374, 194] width 0 height 10
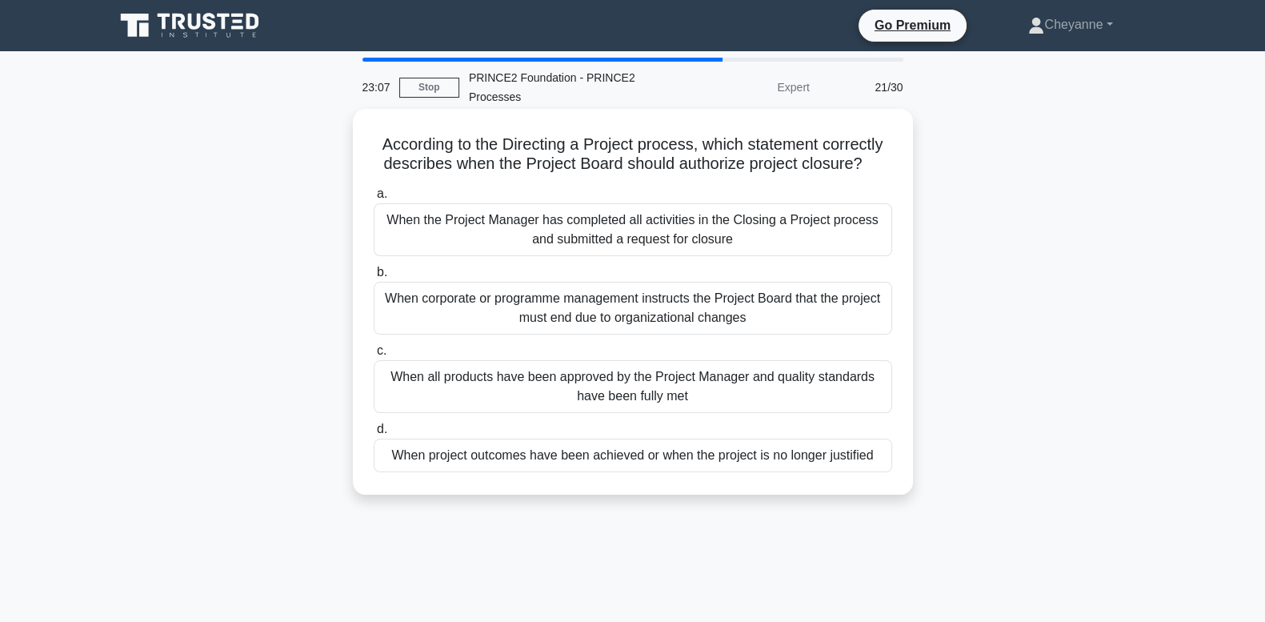
click at [714, 467] on div "When project outcomes have been achieved or when the project is no longer justi…" at bounding box center [633, 456] width 519 height 34
click at [374, 435] on input "d. When project outcomes have been achieved or when the project is no longer ju…" at bounding box center [374, 429] width 0 height 10
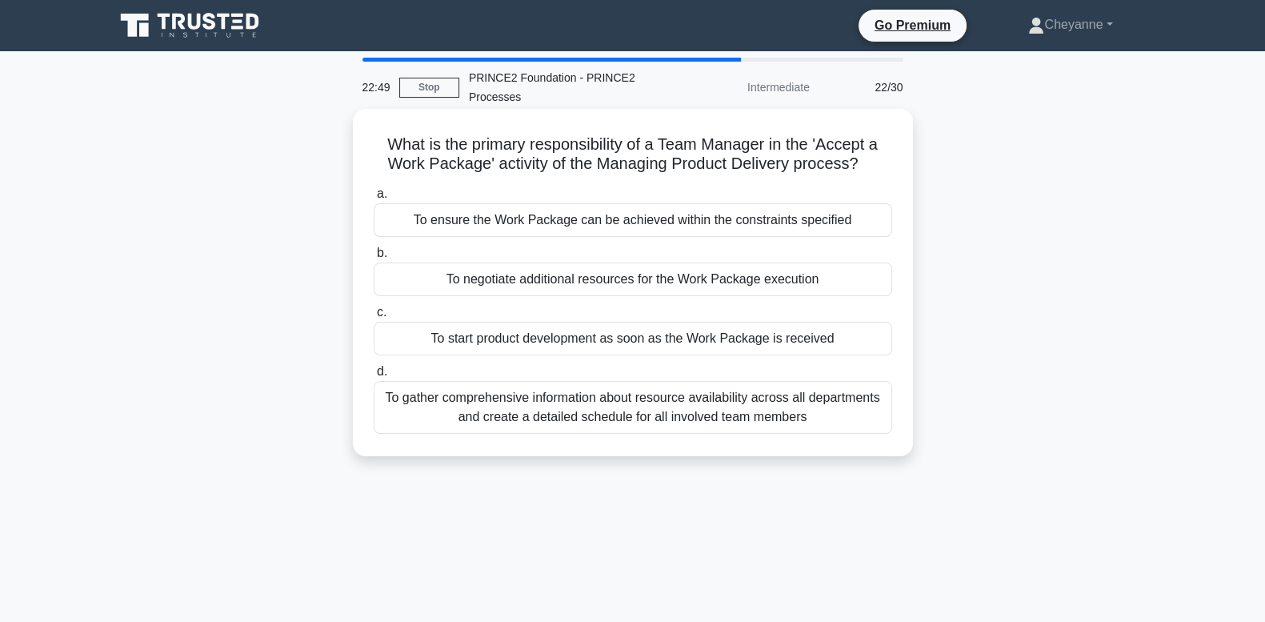
click at [714, 220] on div "To ensure the Work Package can be achieved within the constraints specified" at bounding box center [633, 220] width 519 height 34
click at [374, 199] on input "a. To ensure the Work Package can be achieved within the constraints specified" at bounding box center [374, 194] width 0 height 10
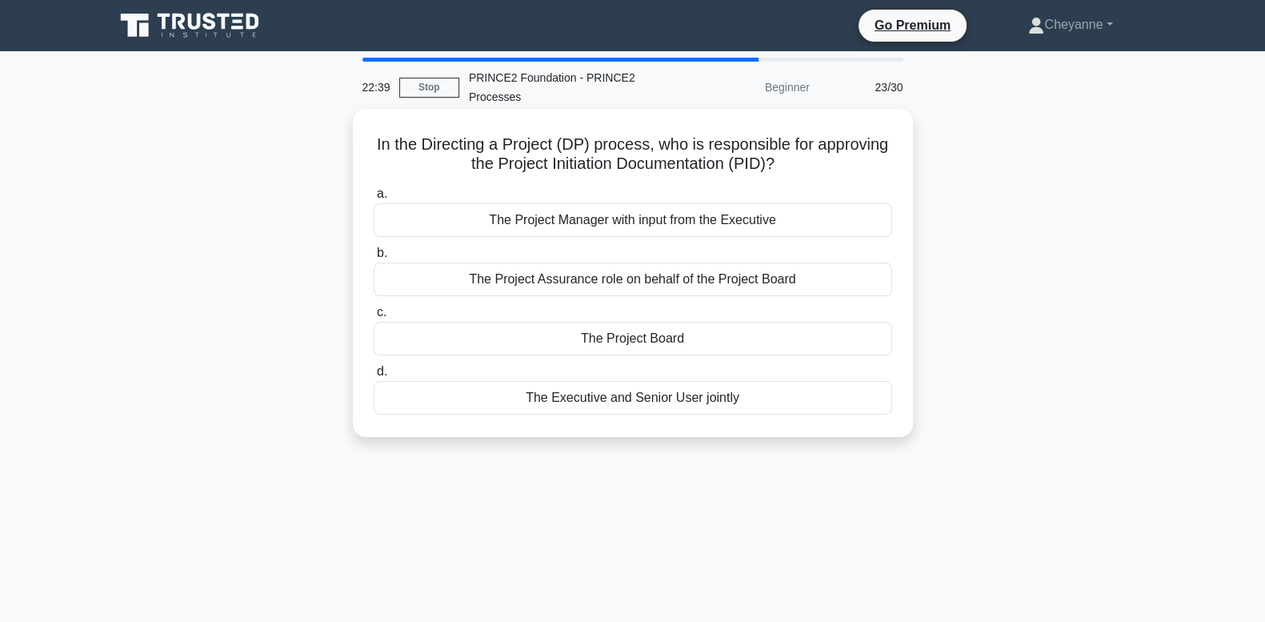
click at [732, 346] on div "The Project Board" at bounding box center [633, 339] width 519 height 34
click at [374, 318] on input "c. The Project Board" at bounding box center [374, 312] width 0 height 10
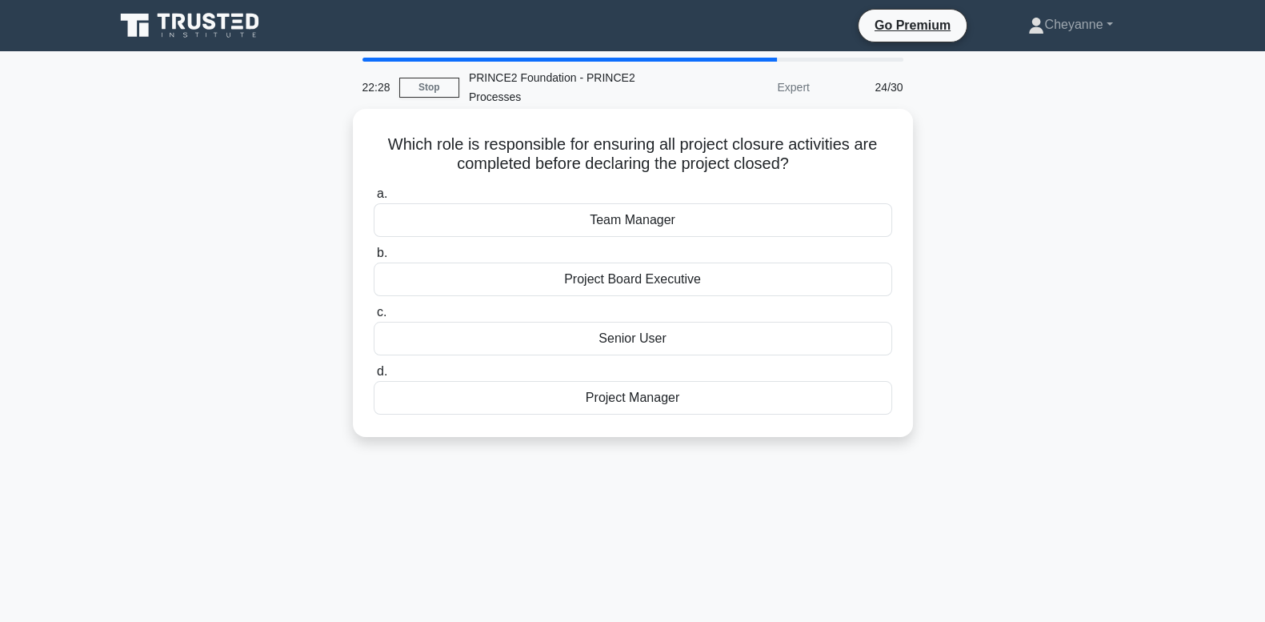
click at [720, 404] on div "Project Manager" at bounding box center [633, 398] width 519 height 34
click at [374, 377] on input "d. Project Manager" at bounding box center [374, 372] width 0 height 10
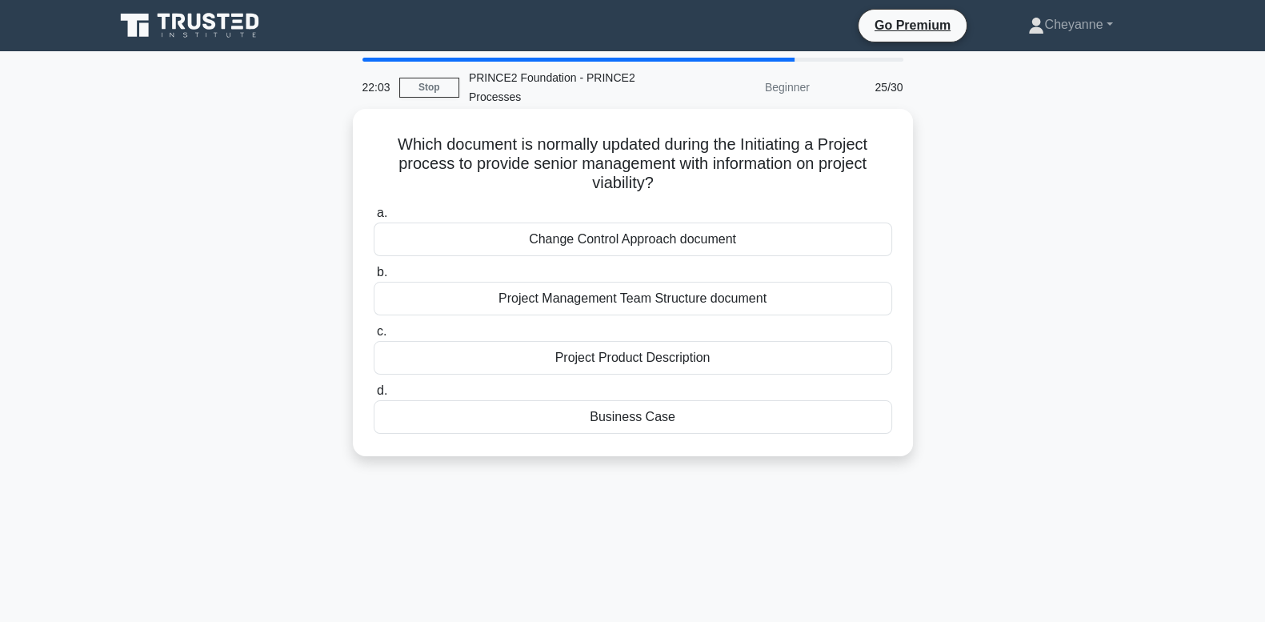
click at [696, 425] on div "Business Case" at bounding box center [633, 417] width 519 height 34
click at [374, 396] on input "d. Business Case" at bounding box center [374, 391] width 0 height 10
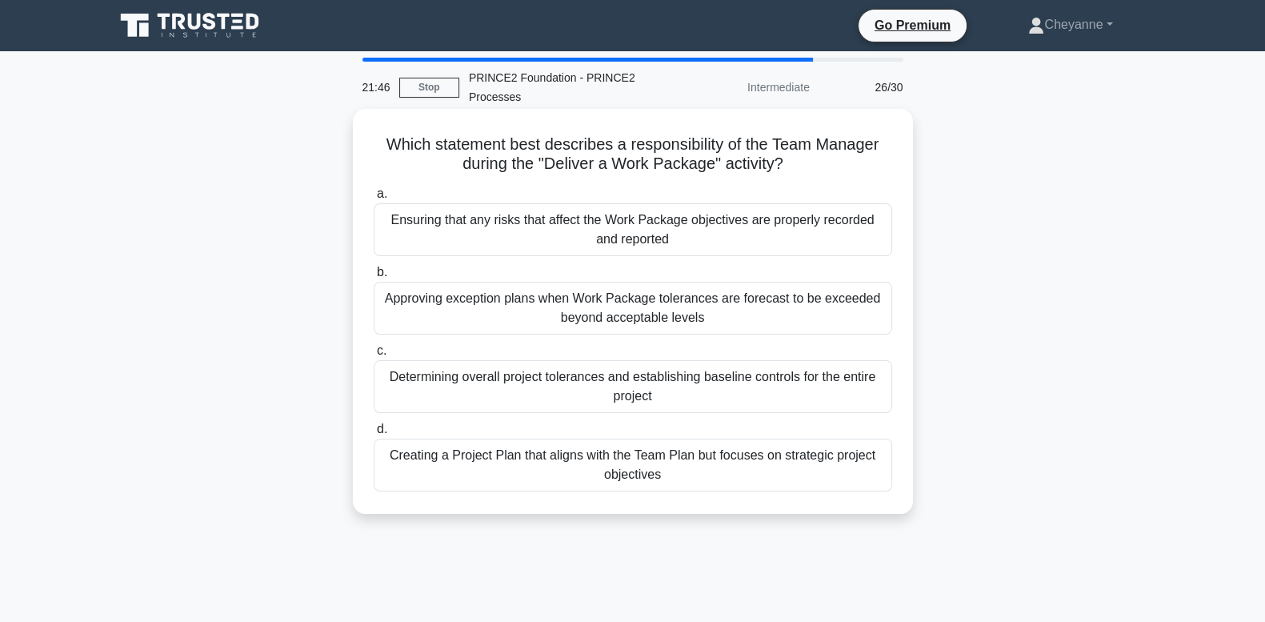
click at [737, 226] on div "Ensuring that any risks that affect the Work Package objectives are properly re…" at bounding box center [633, 229] width 519 height 53
click at [374, 199] on input "a. Ensuring that any risks that affect the Work Package objectives are properly…" at bounding box center [374, 194] width 0 height 10
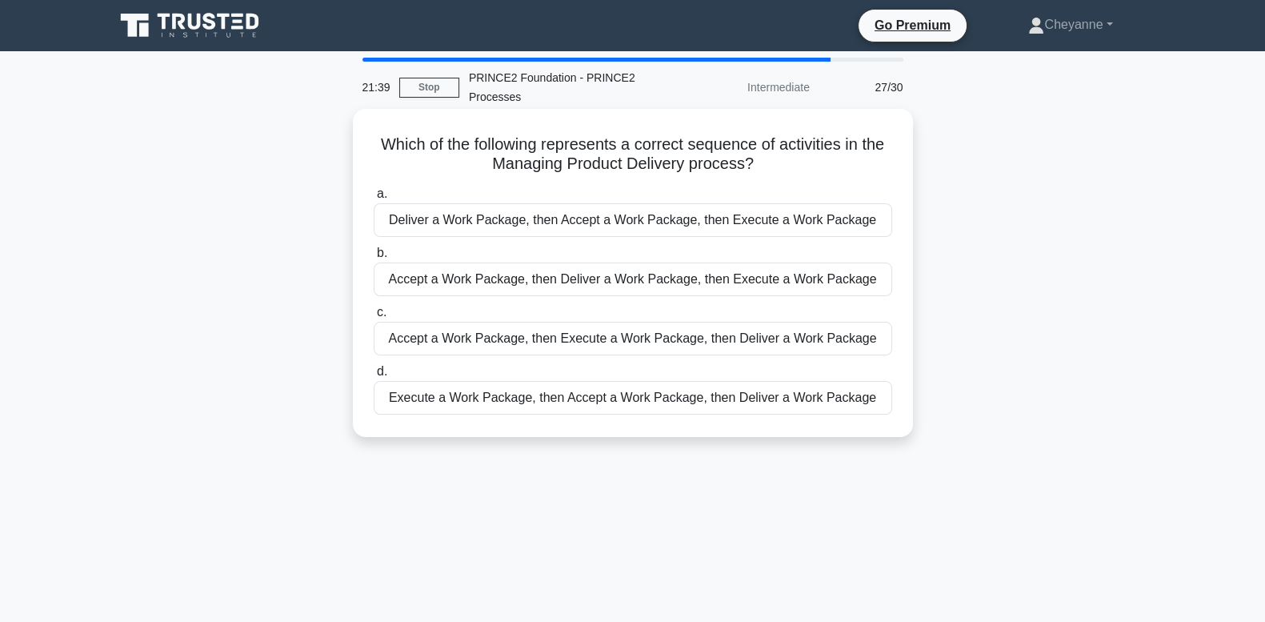
click at [720, 346] on div "Accept a Work Package, then Execute a Work Package, then Deliver a Work Package" at bounding box center [633, 339] width 519 height 34
click at [374, 318] on input "c. Accept a Work Package, then Execute a Work Package, then Deliver a Work Pack…" at bounding box center [374, 312] width 0 height 10
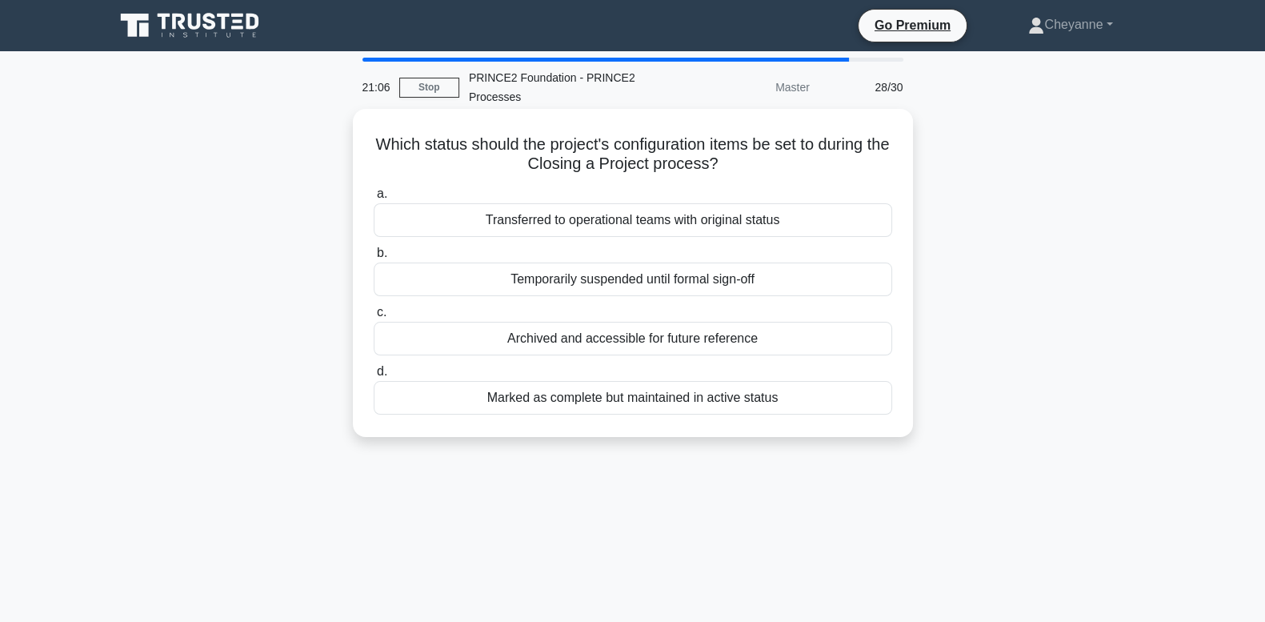
click at [781, 224] on div "Transferred to operational teams with original status" at bounding box center [633, 220] width 519 height 34
click at [374, 199] on input "a. Transferred to operational teams with original status" at bounding box center [374, 194] width 0 height 10
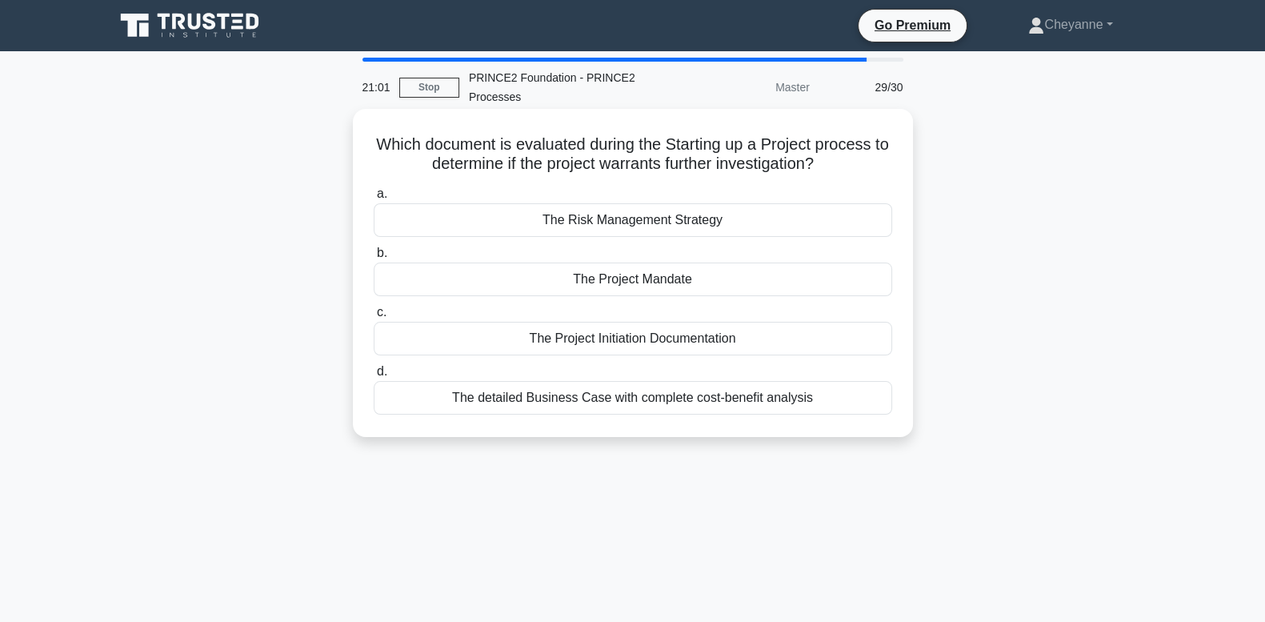
click at [787, 280] on div "The Project Mandate" at bounding box center [633, 280] width 519 height 34
click at [374, 259] on input "b. The Project Mandate" at bounding box center [374, 253] width 0 height 10
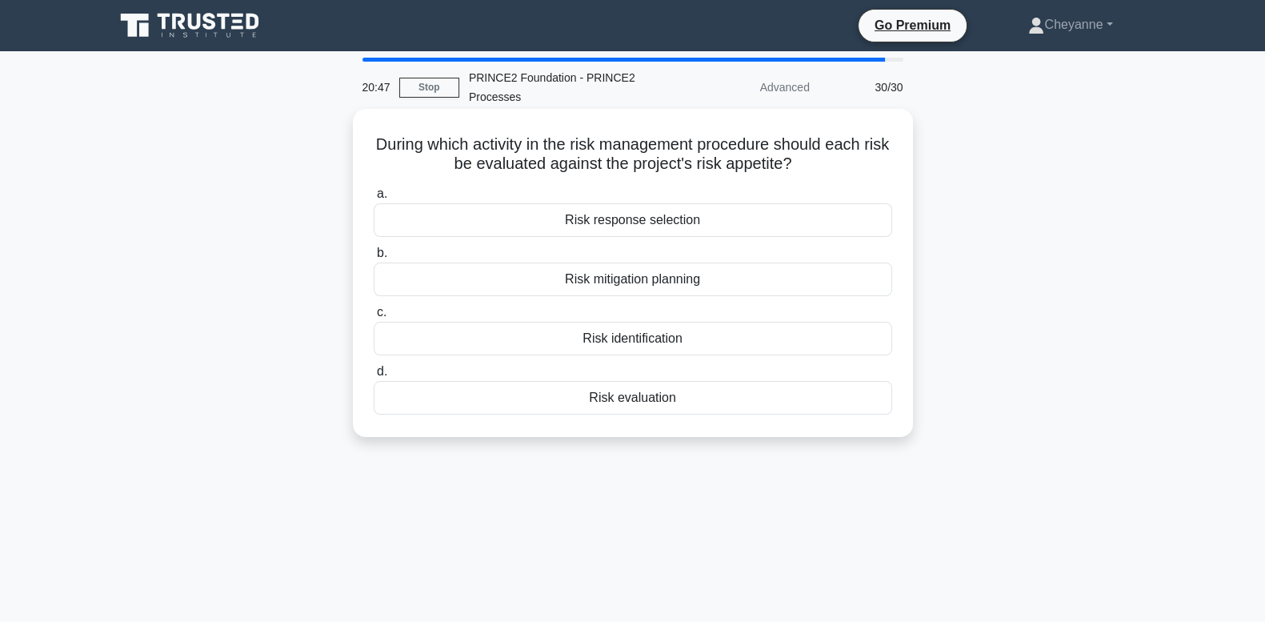
click at [699, 396] on div "Risk evaluation" at bounding box center [633, 398] width 519 height 34
click at [374, 377] on input "d. Risk evaluation" at bounding box center [374, 372] width 0 height 10
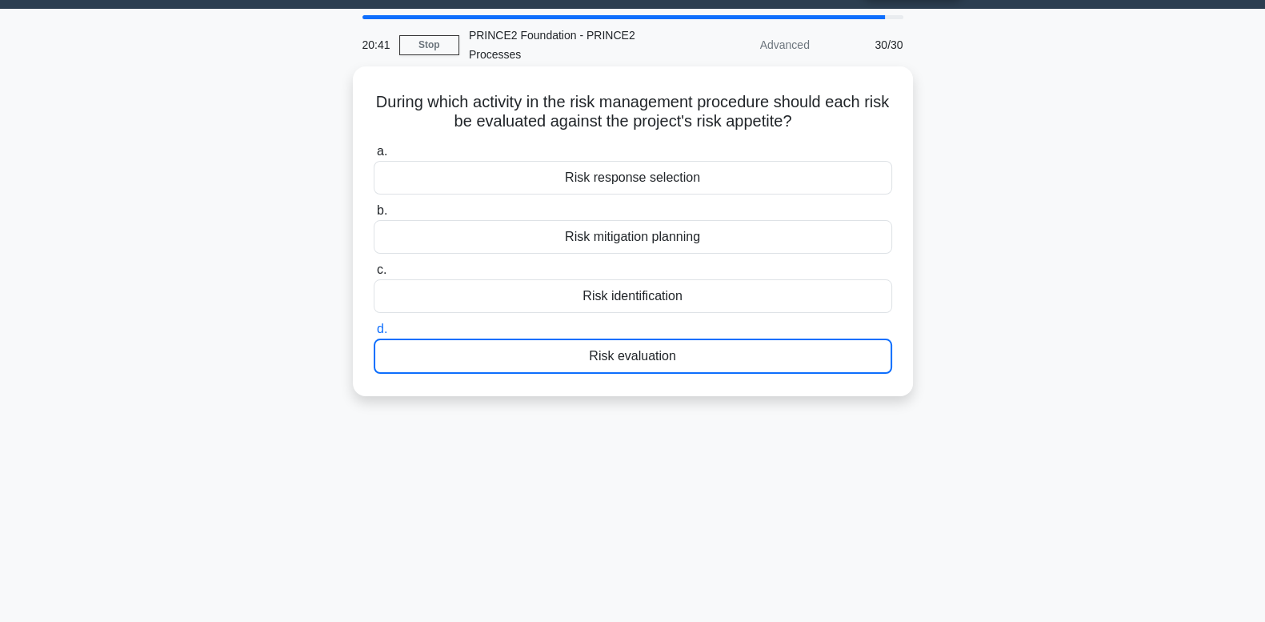
scroll to position [66, 0]
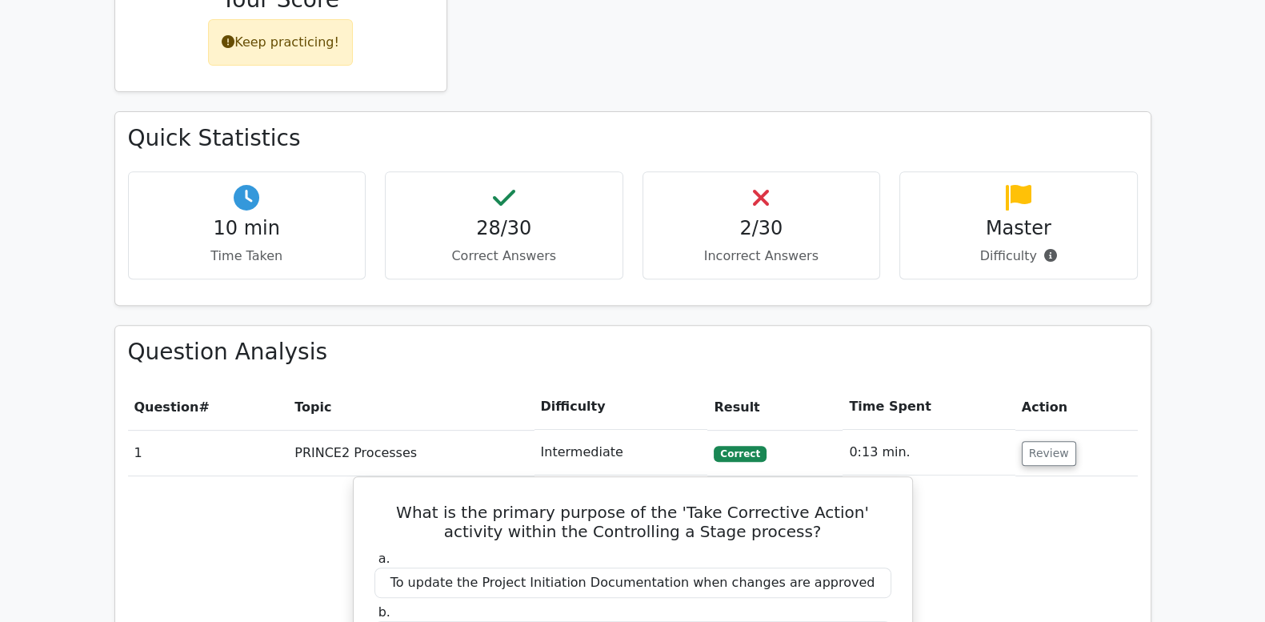
scroll to position [867, 0]
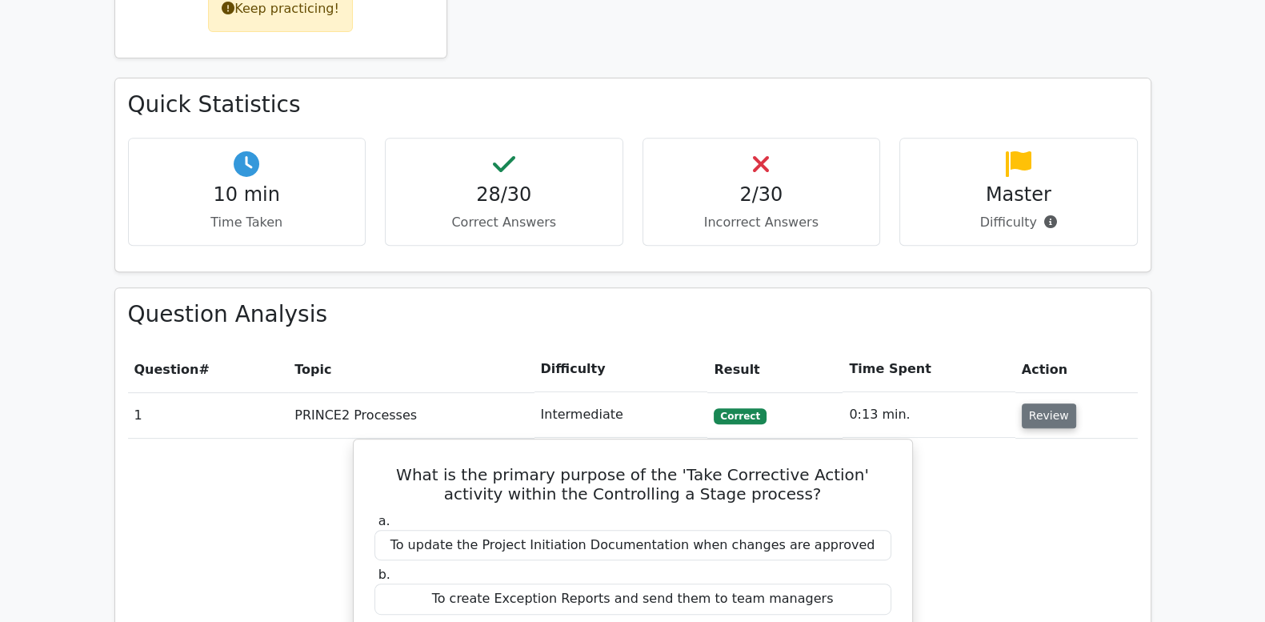
click at [1044, 403] on button "Review" at bounding box center [1049, 415] width 54 height 25
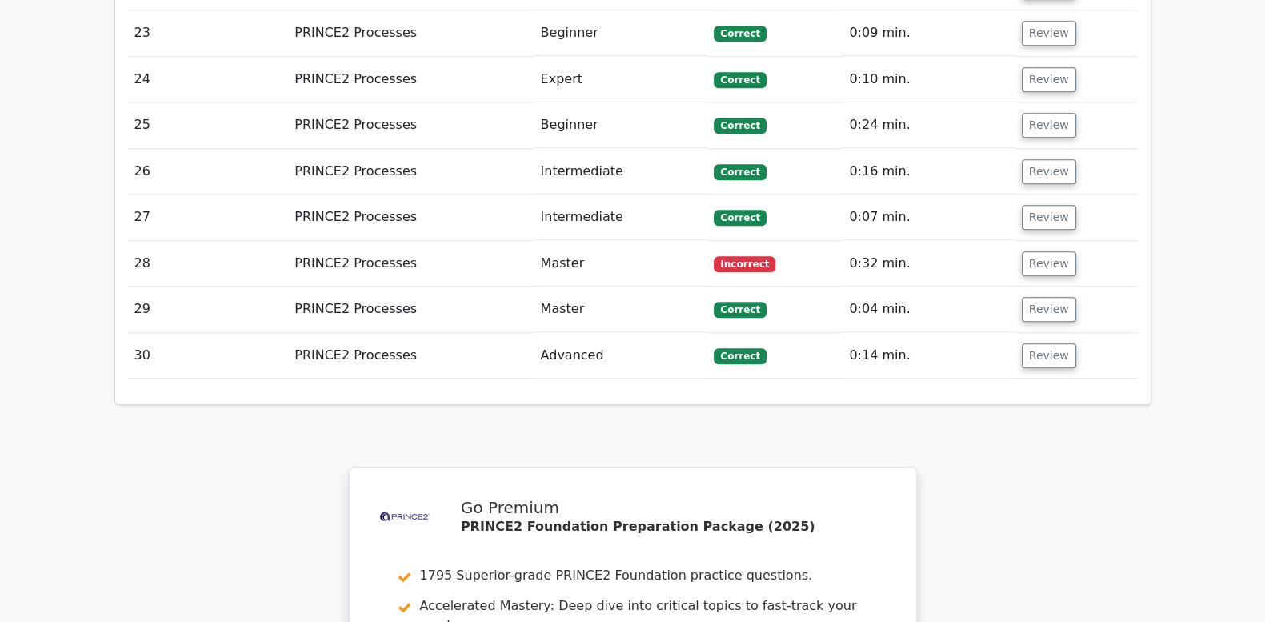
scroll to position [2267, 0]
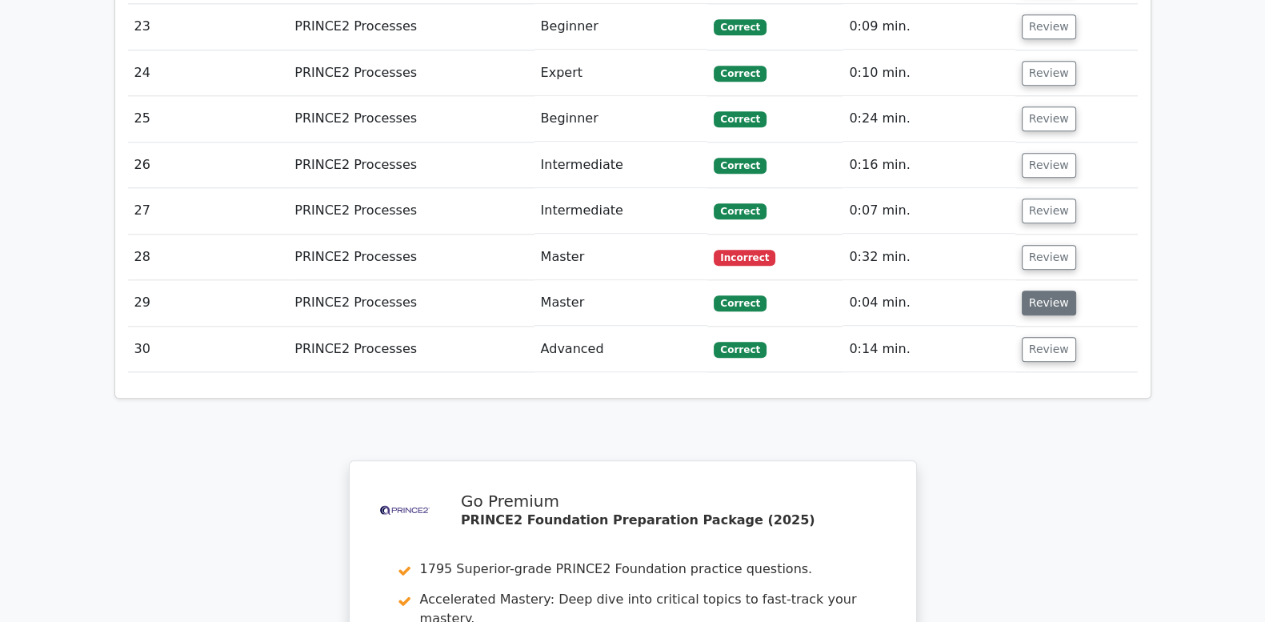
click at [1048, 291] on button "Review" at bounding box center [1049, 303] width 54 height 25
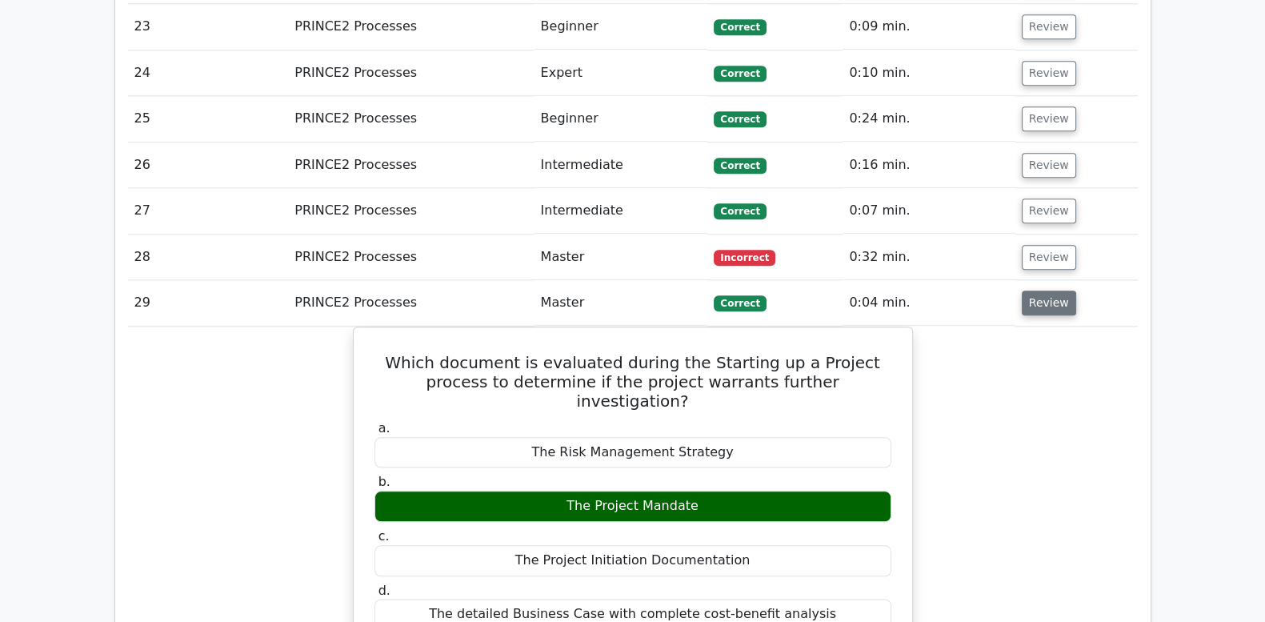
click at [1048, 291] on button "Review" at bounding box center [1049, 303] width 54 height 25
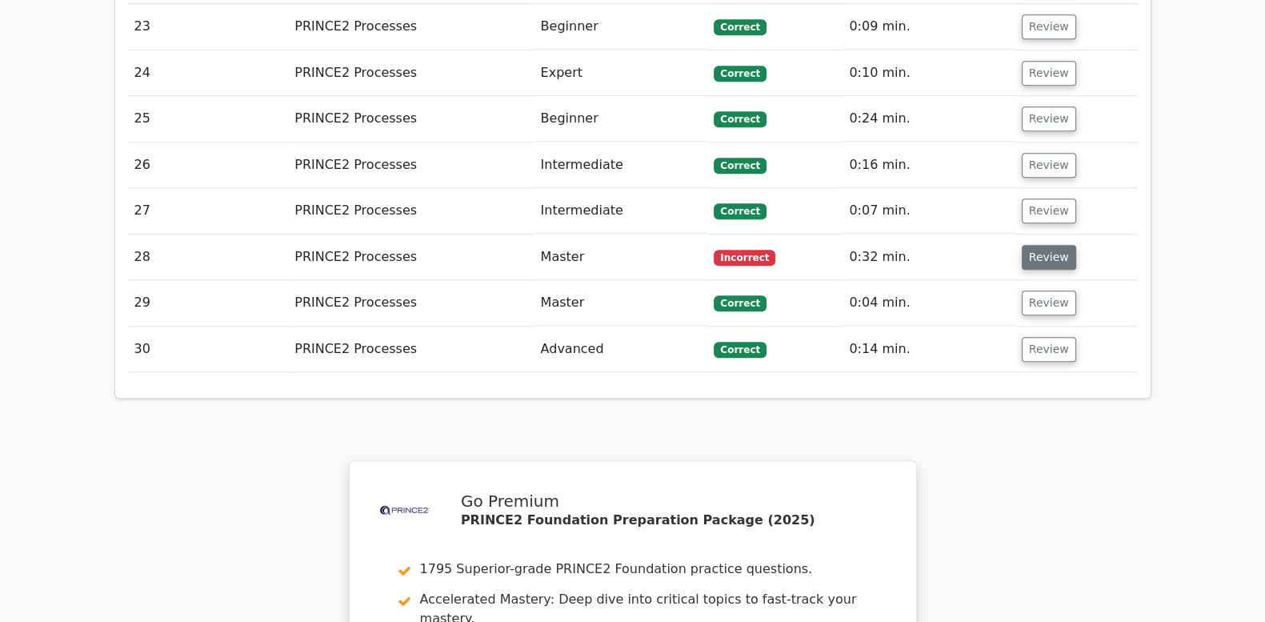
click at [1045, 245] on button "Review" at bounding box center [1049, 257] width 54 height 25
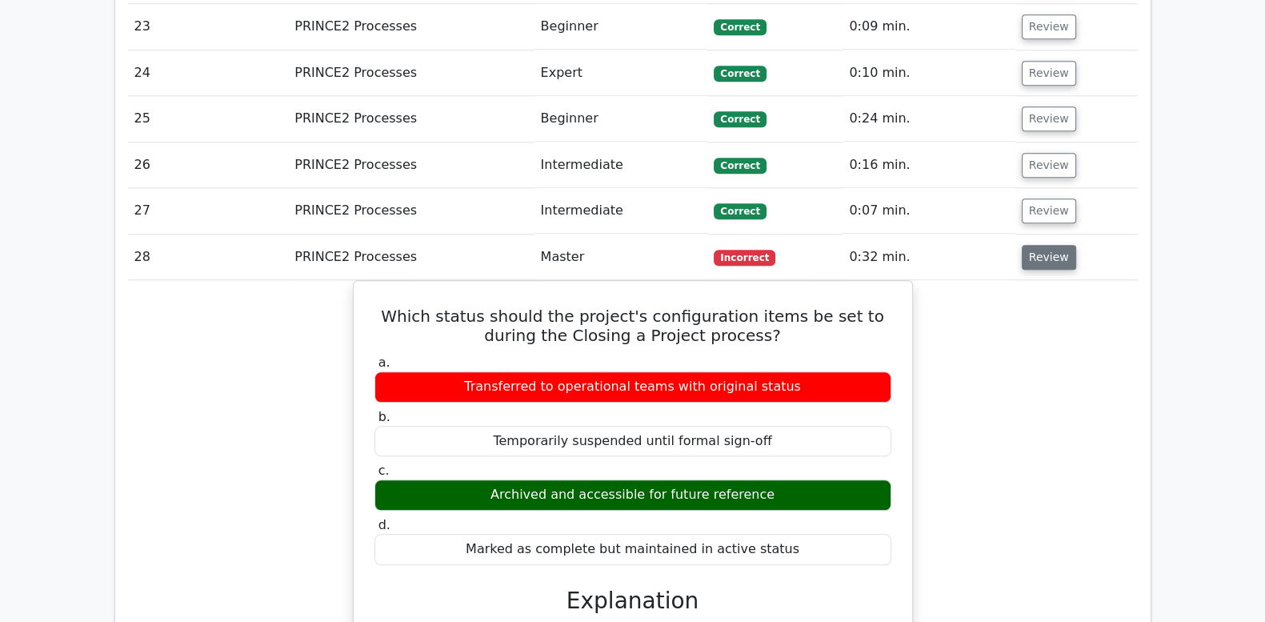
click at [1045, 245] on button "Review" at bounding box center [1049, 257] width 54 height 25
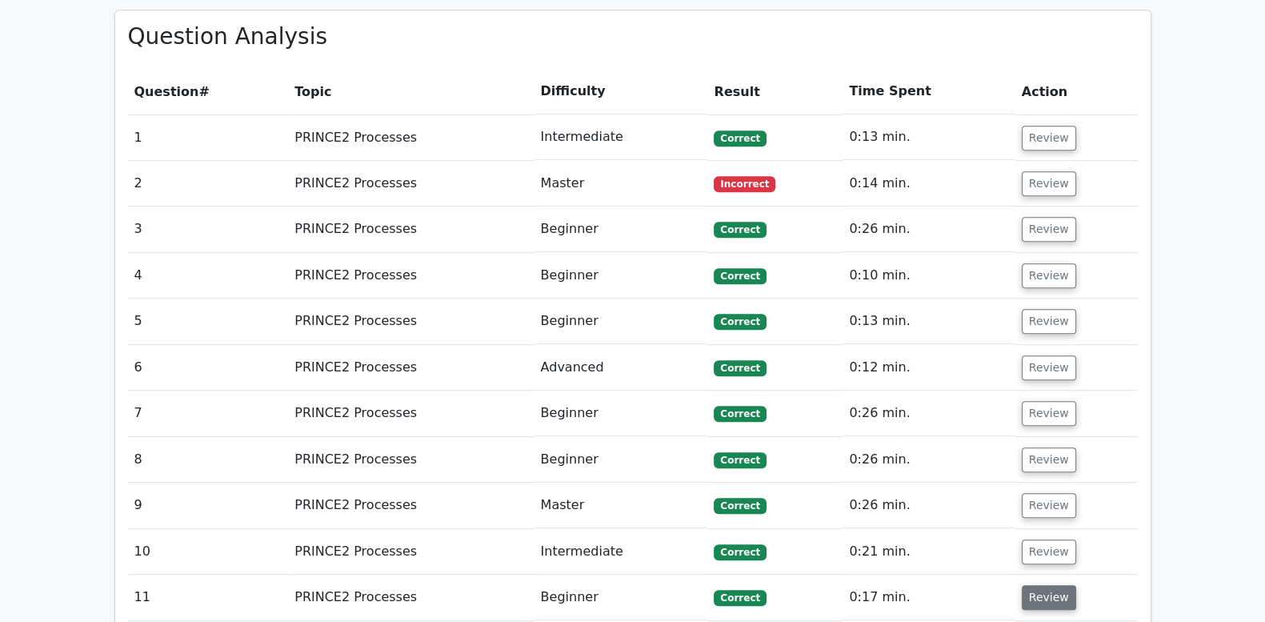
scroll to position [1133, 0]
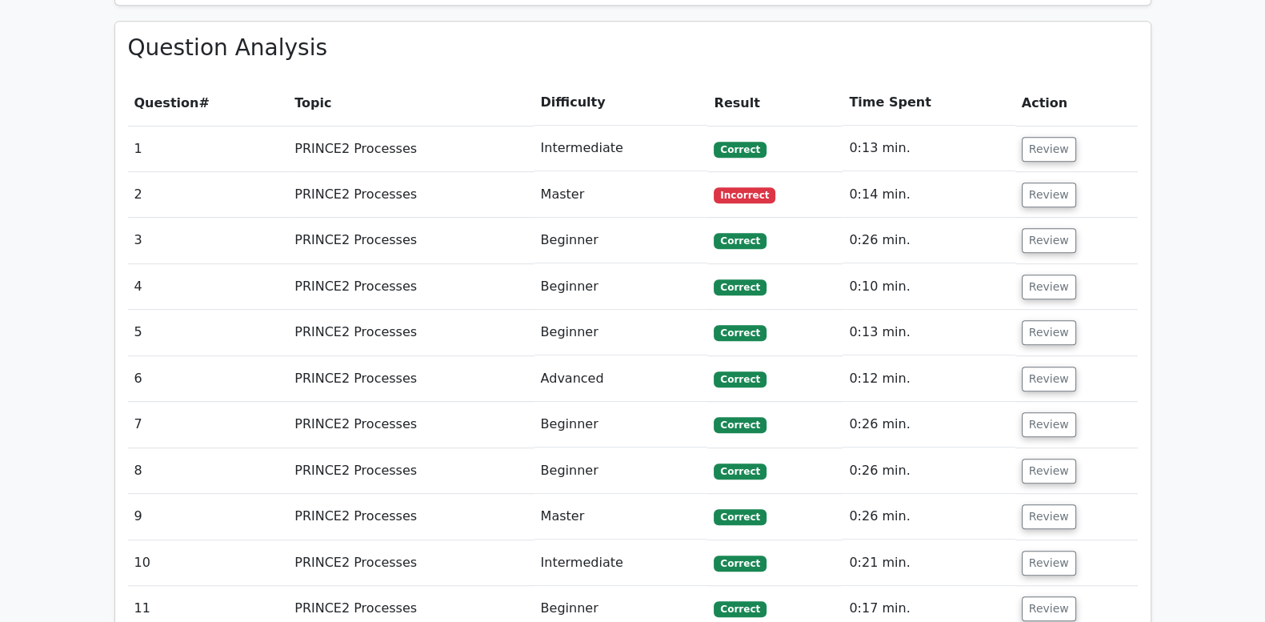
click at [1049, 172] on td "Review" at bounding box center [1077, 195] width 122 height 46
click at [1050, 182] on button "Review" at bounding box center [1049, 194] width 54 height 25
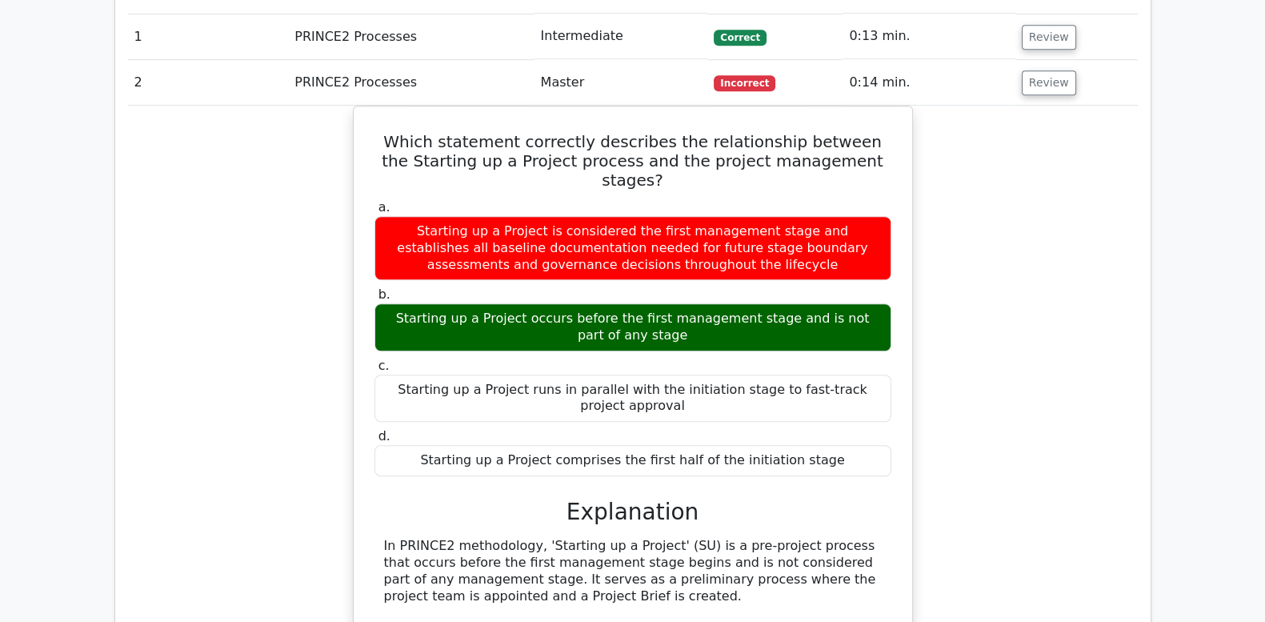
scroll to position [1200, 0]
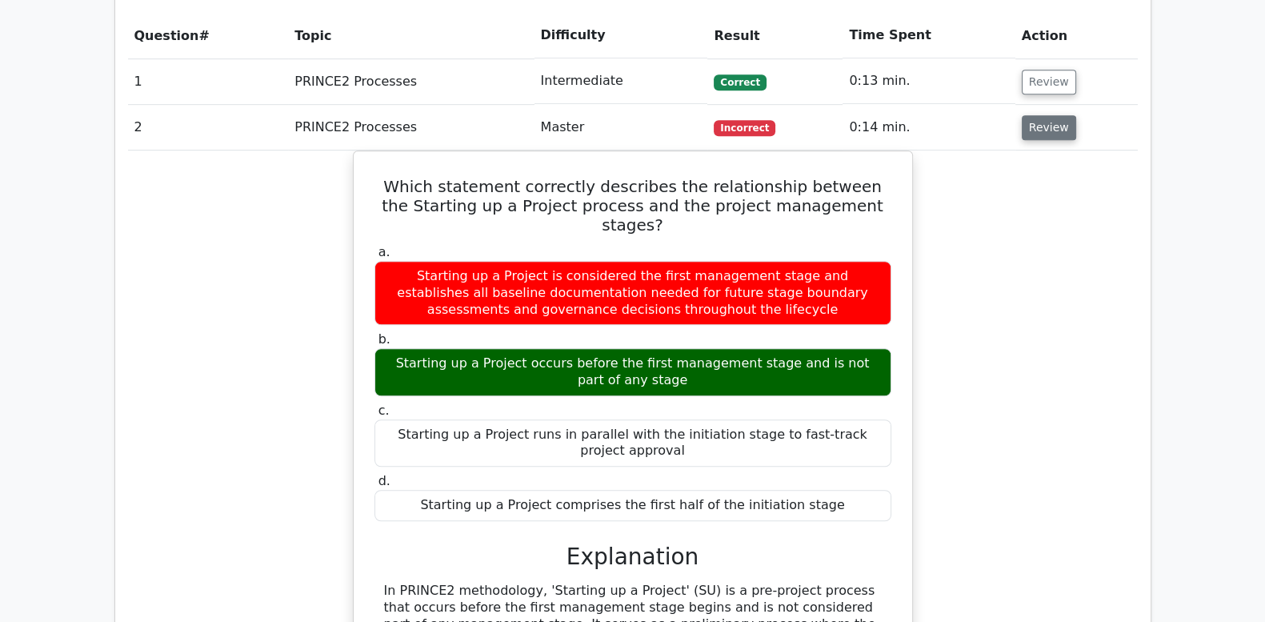
click at [1063, 115] on button "Review" at bounding box center [1049, 127] width 54 height 25
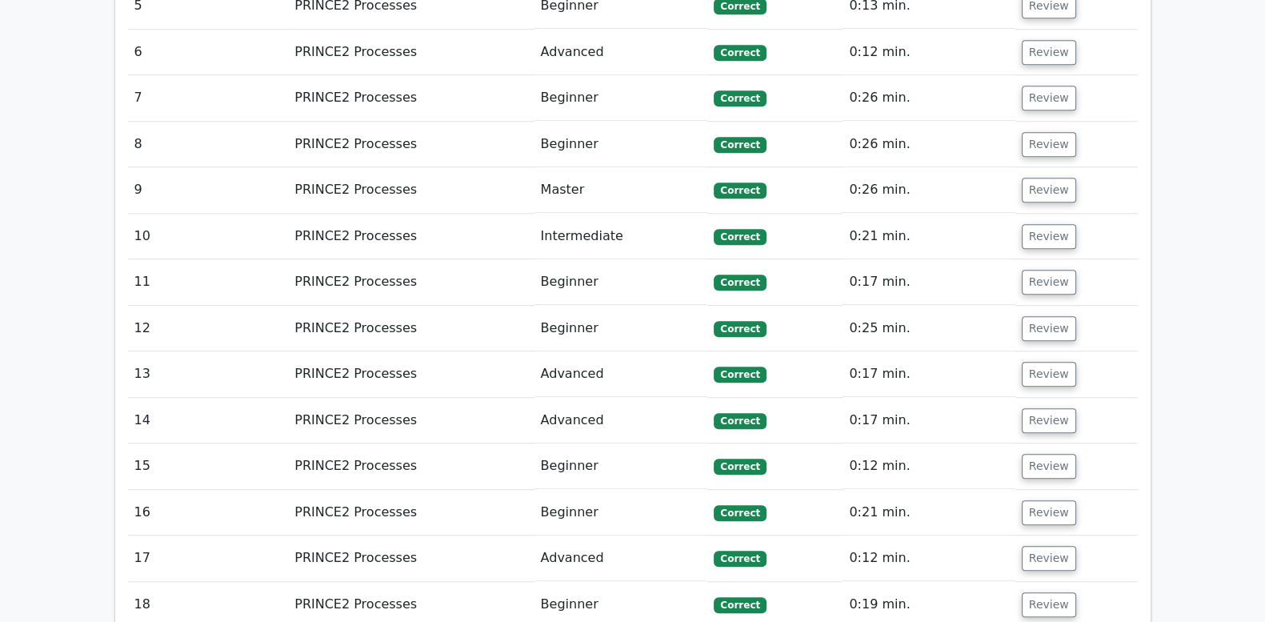
scroll to position [1467, 0]
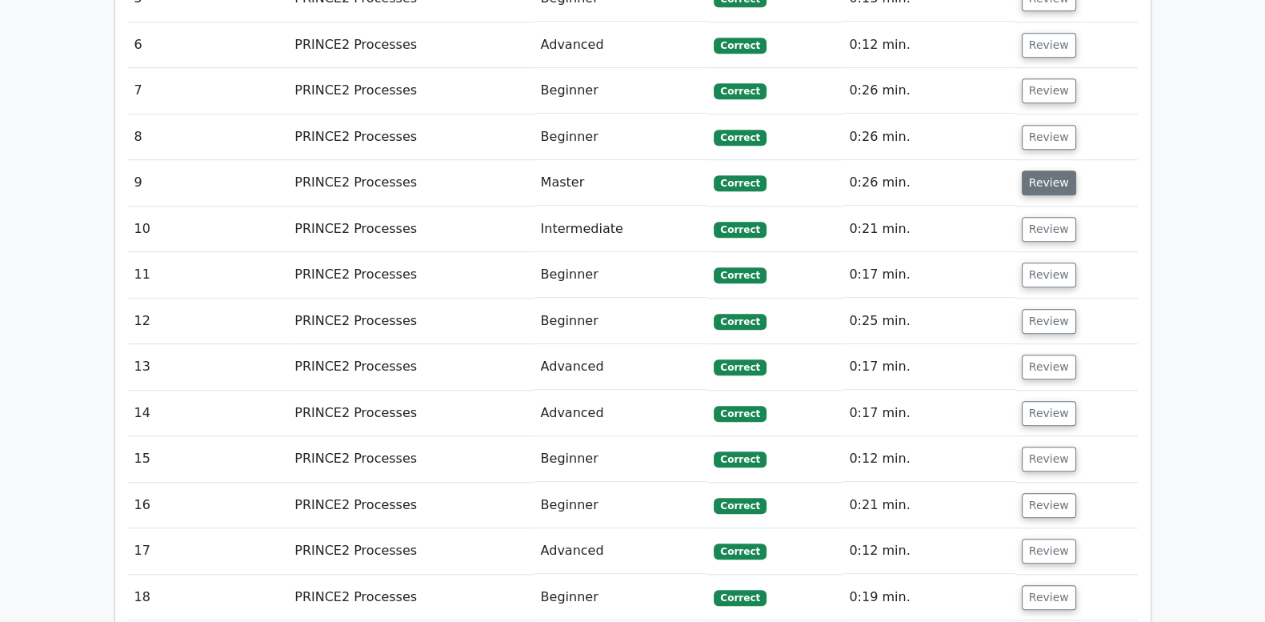
click at [1045, 170] on button "Review" at bounding box center [1049, 182] width 54 height 25
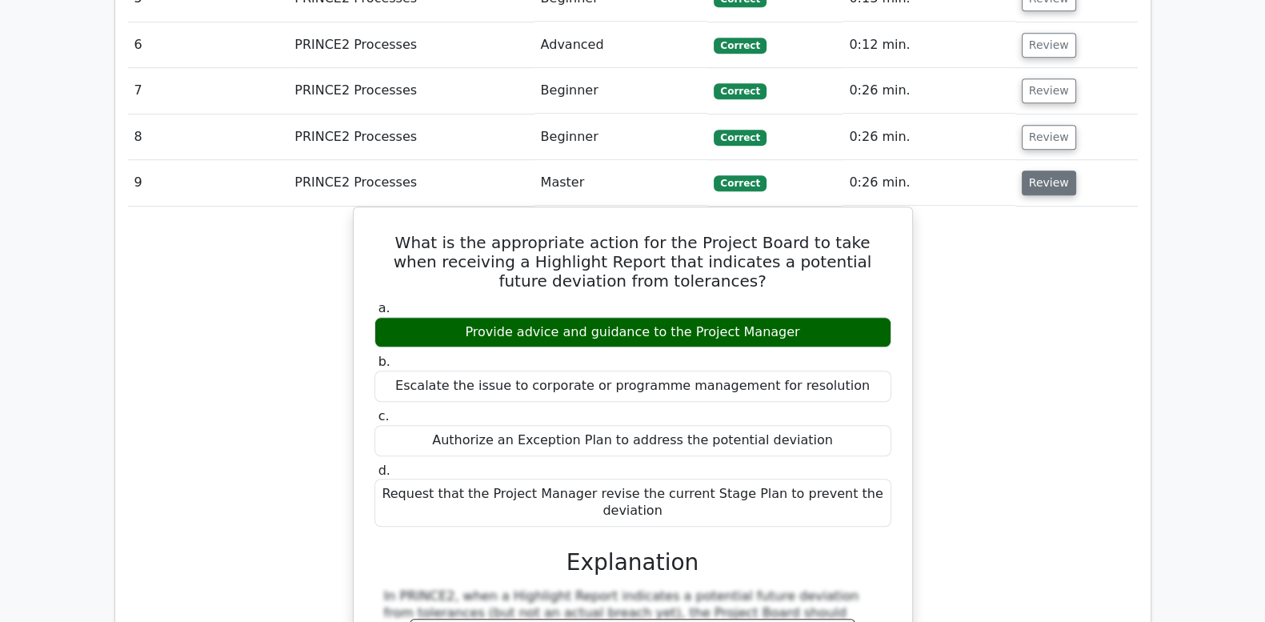
click at [1045, 170] on button "Review" at bounding box center [1049, 182] width 54 height 25
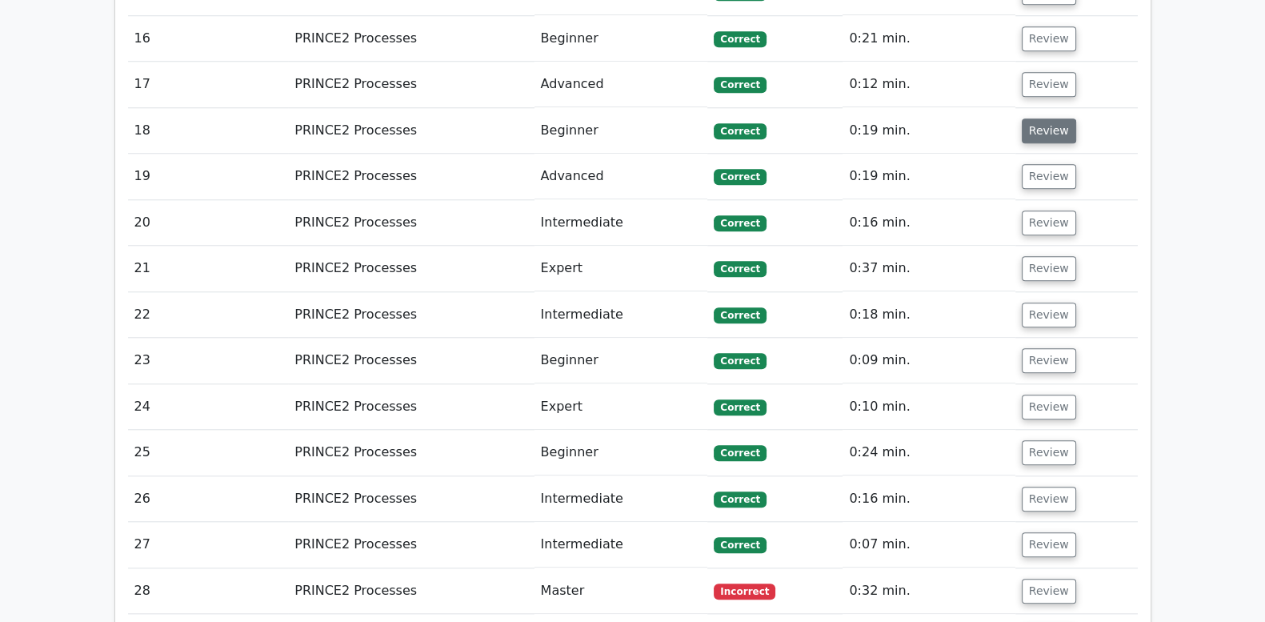
scroll to position [2001, 0]
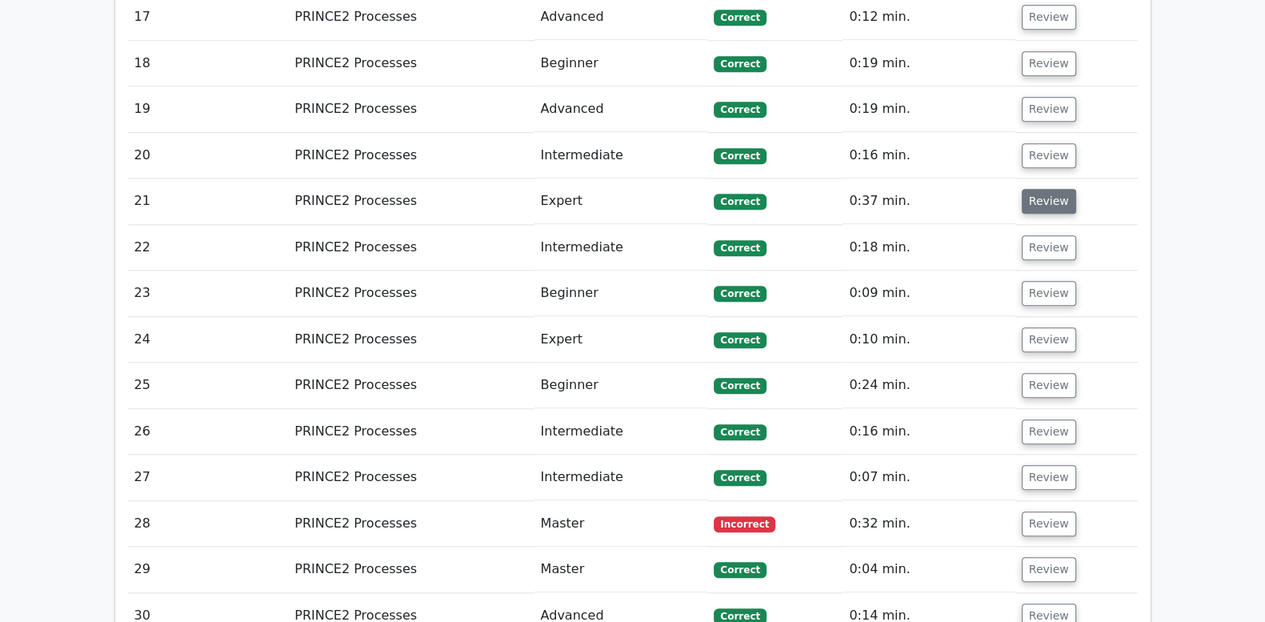
click at [1047, 189] on button "Review" at bounding box center [1049, 201] width 54 height 25
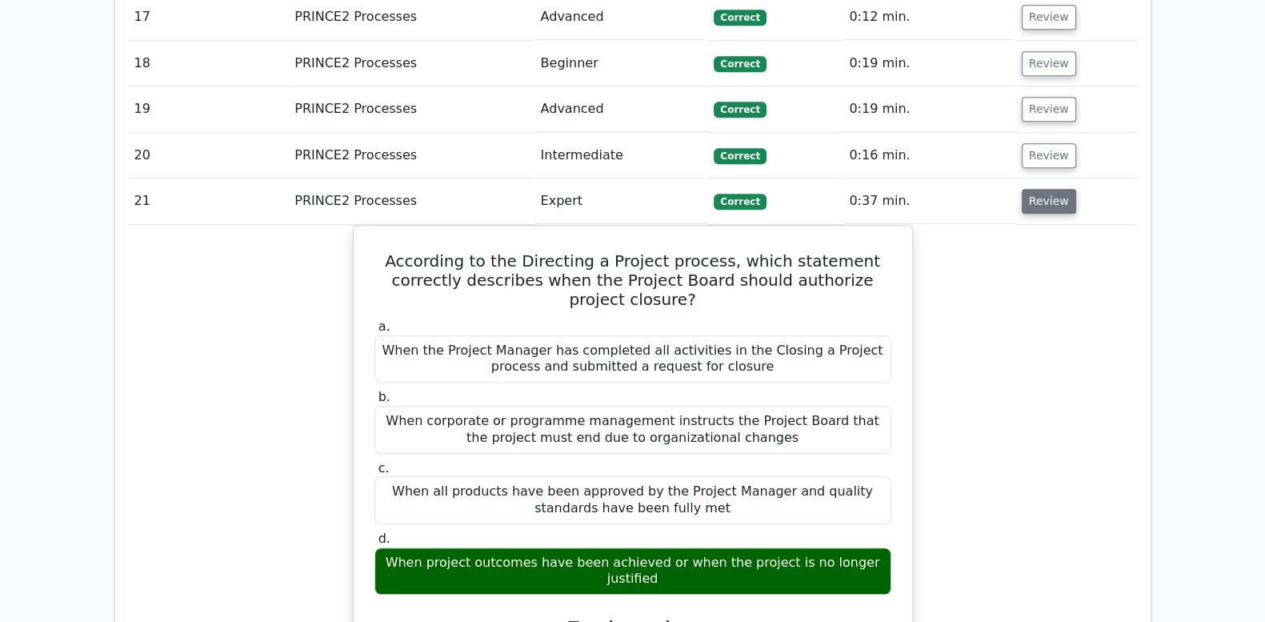
click at [1047, 189] on button "Review" at bounding box center [1049, 201] width 54 height 25
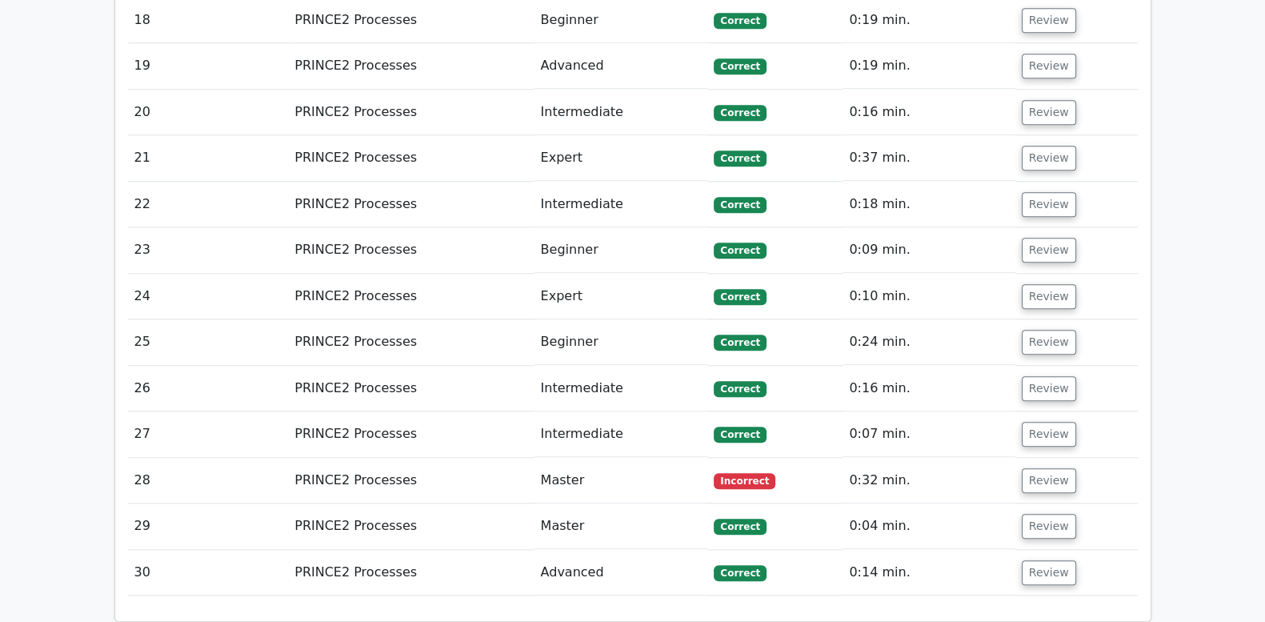
scroll to position [2067, 0]
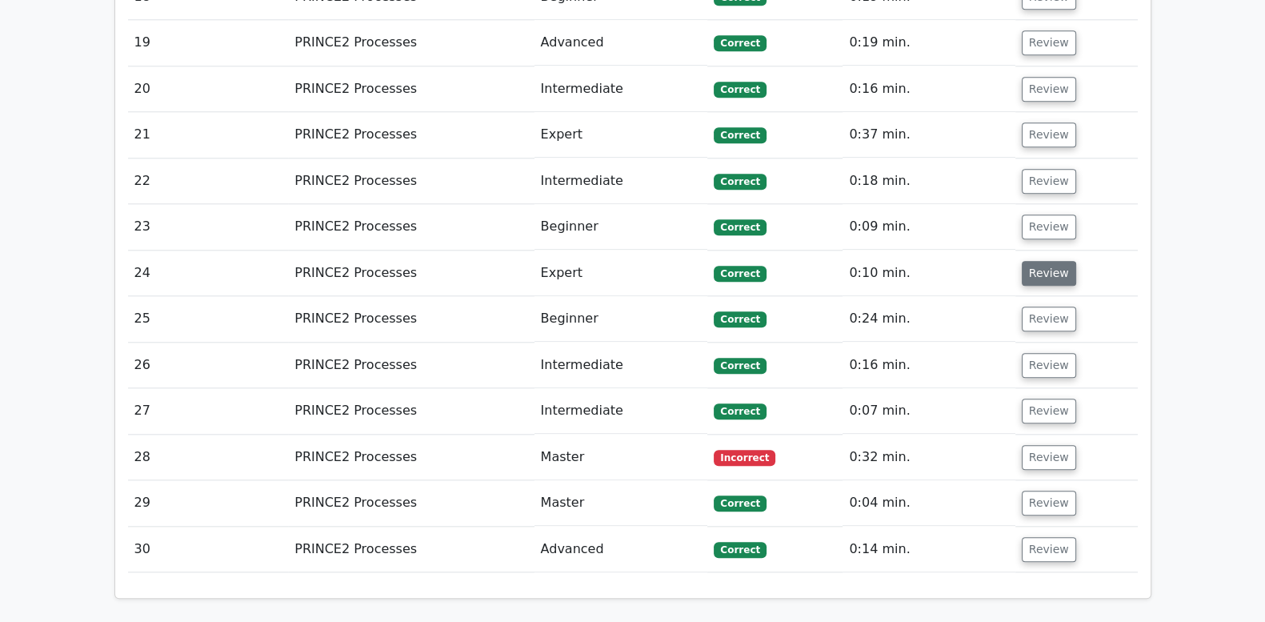
click at [1052, 261] on button "Review" at bounding box center [1049, 273] width 54 height 25
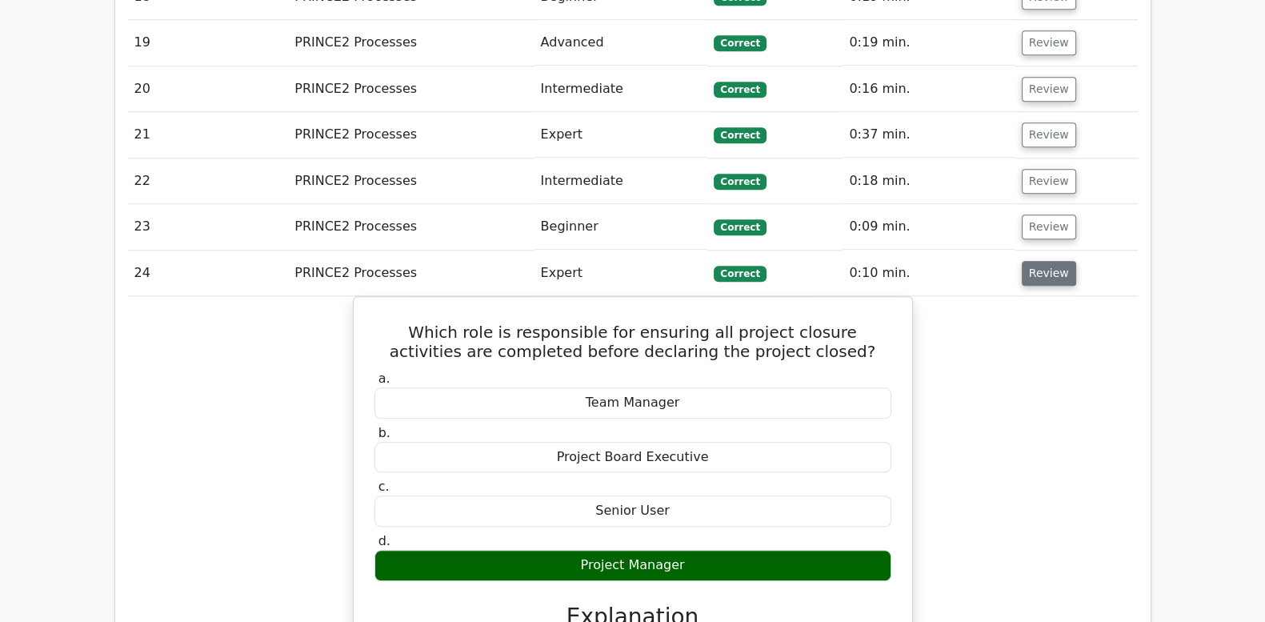
click at [1052, 261] on button "Review" at bounding box center [1049, 273] width 54 height 25
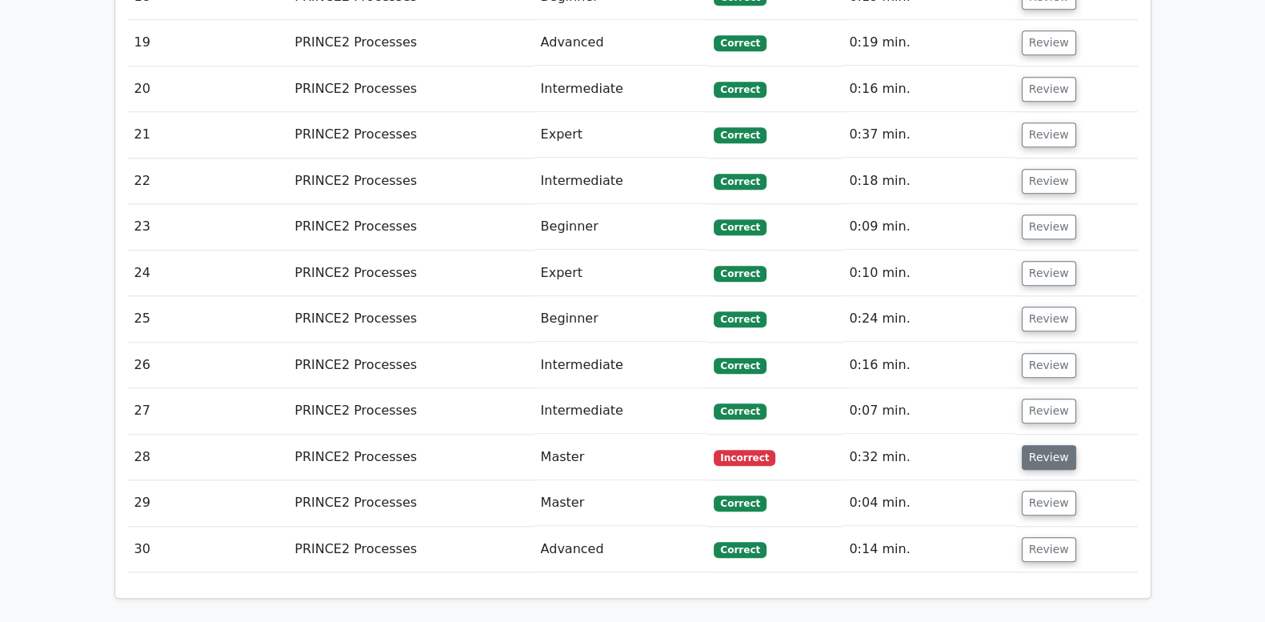
click at [1041, 445] on button "Review" at bounding box center [1049, 457] width 54 height 25
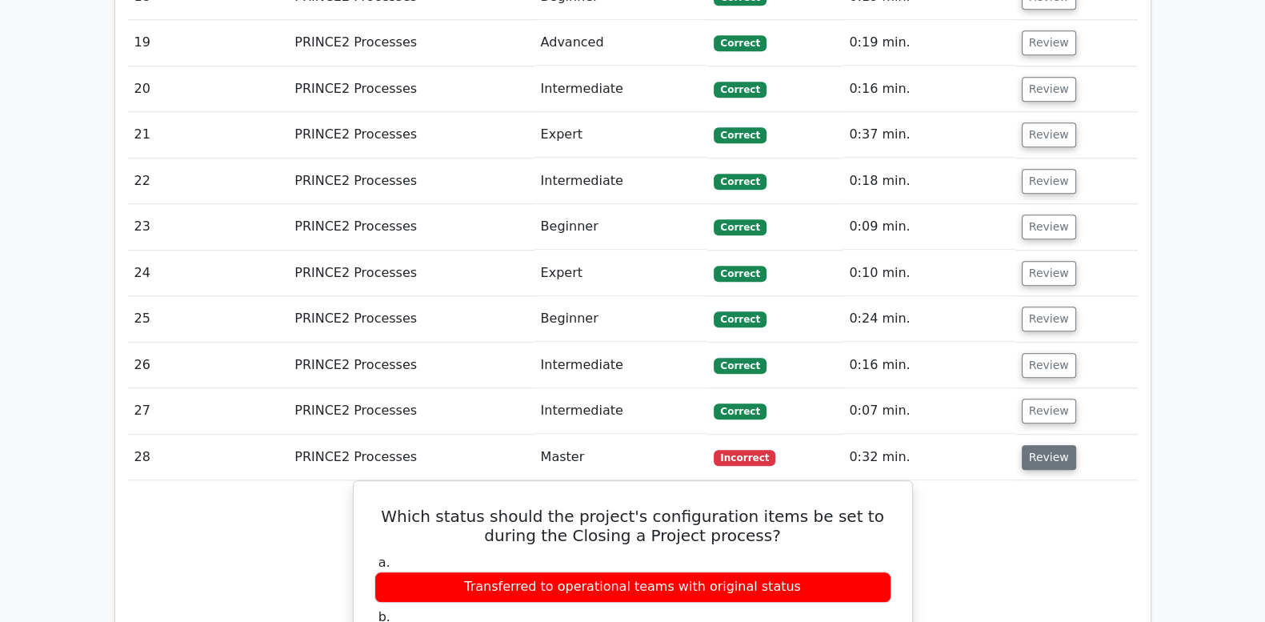
click at [1041, 445] on button "Review" at bounding box center [1049, 457] width 54 height 25
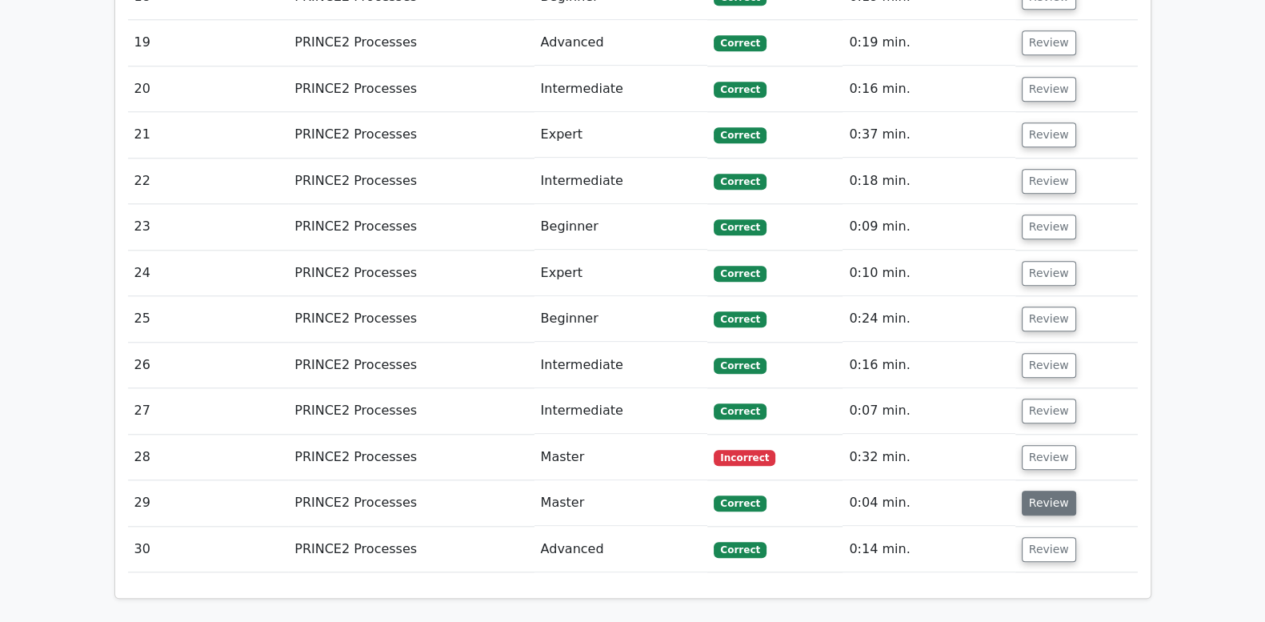
click at [1044, 491] on button "Review" at bounding box center [1049, 503] width 54 height 25
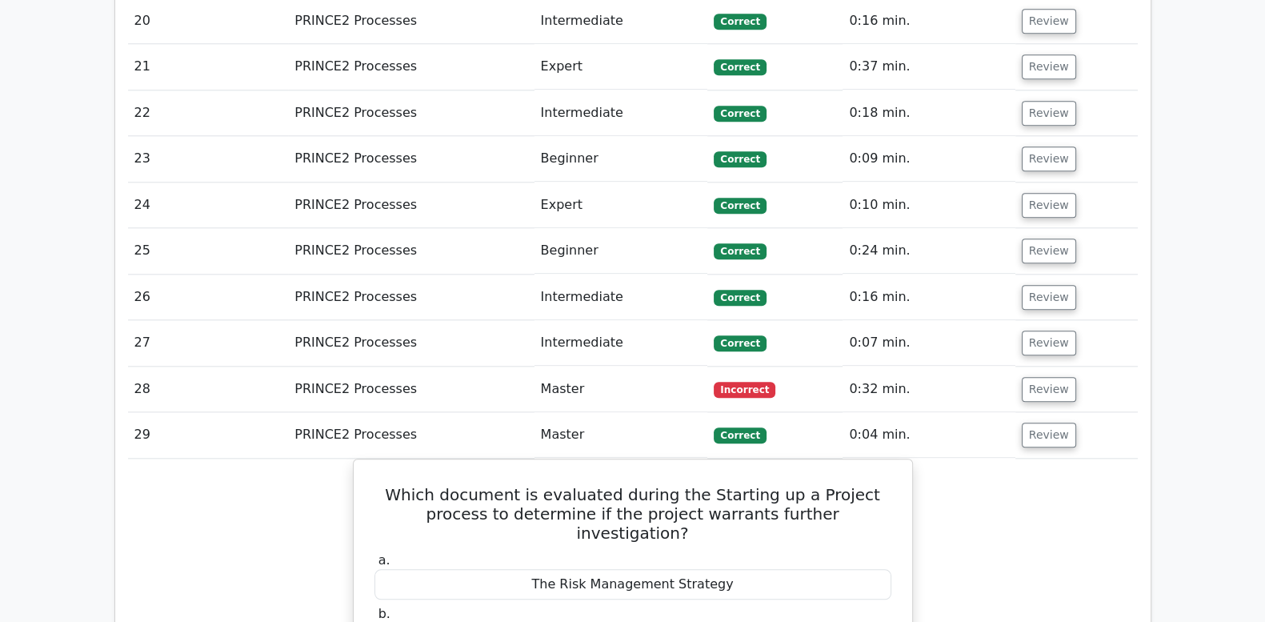
scroll to position [2201, 0]
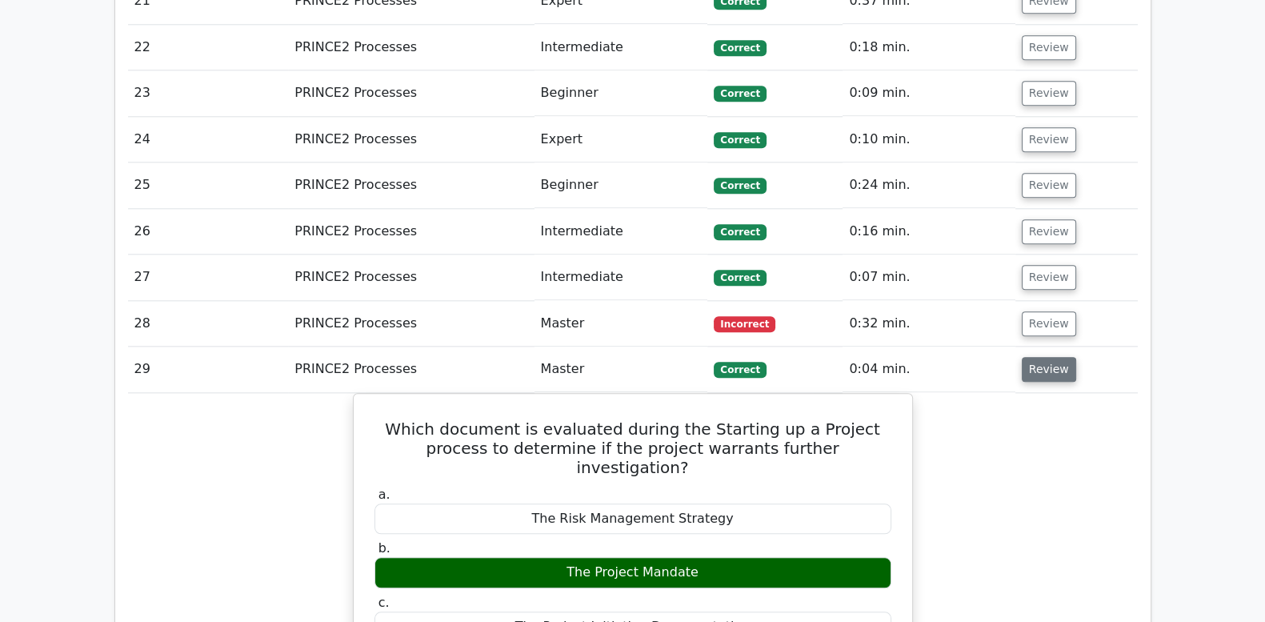
click at [1052, 357] on button "Review" at bounding box center [1049, 369] width 54 height 25
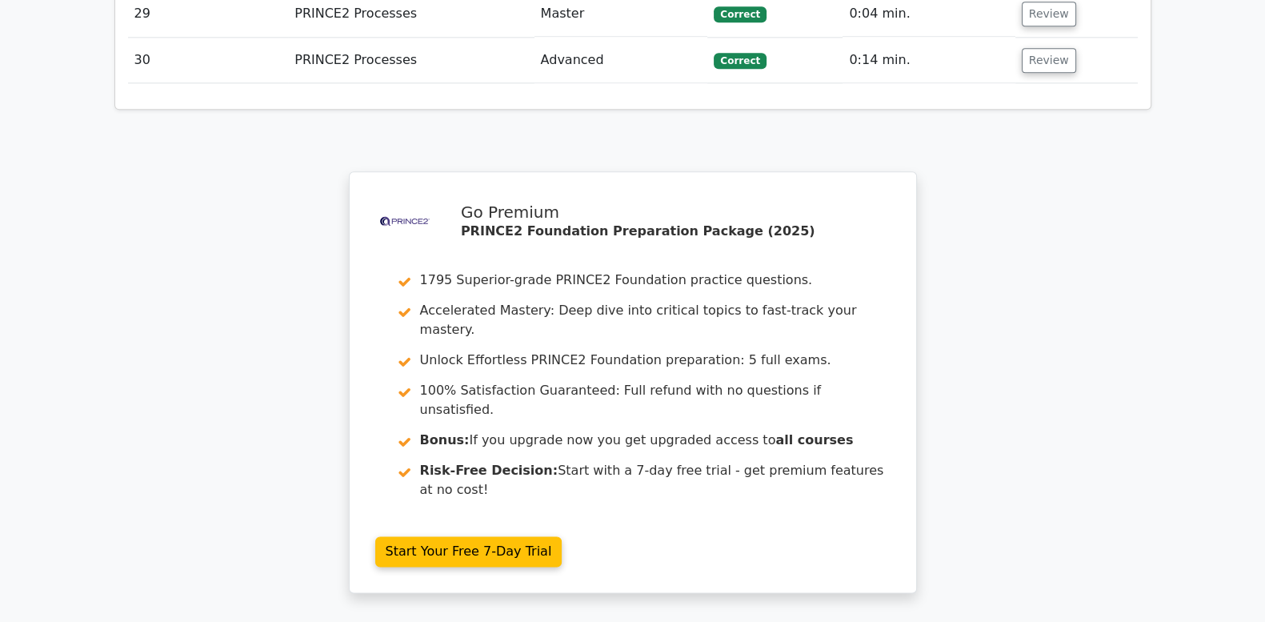
scroll to position [2719, 0]
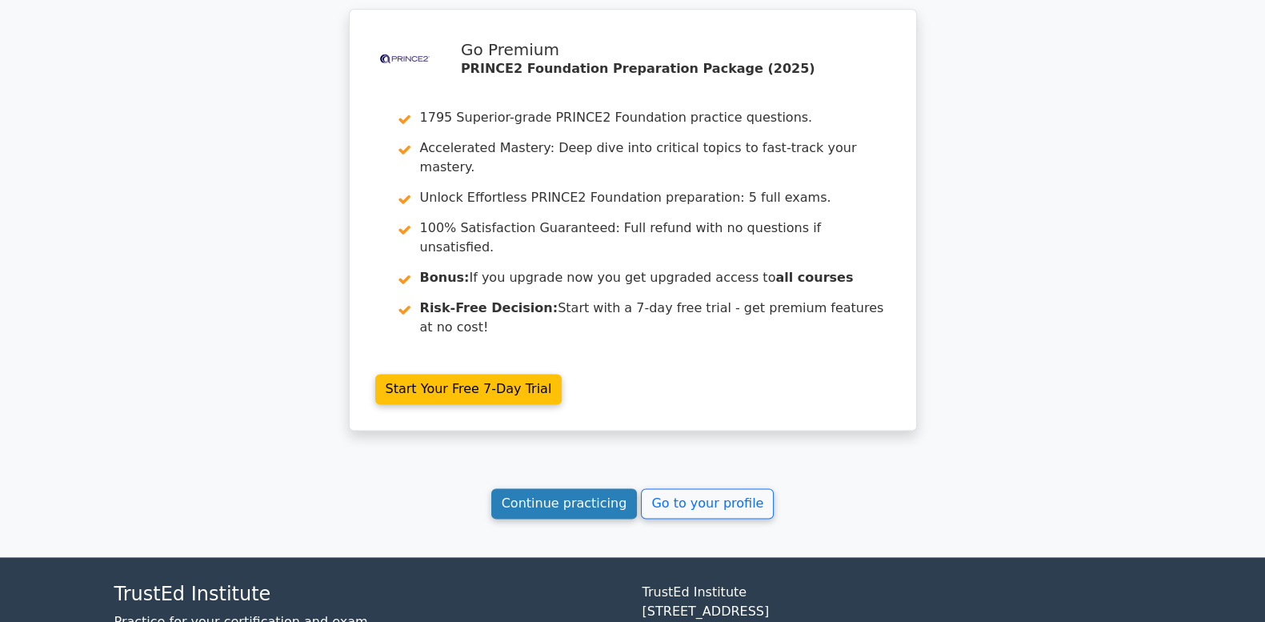
click at [540, 488] on link "Continue practicing" at bounding box center [564, 503] width 146 height 30
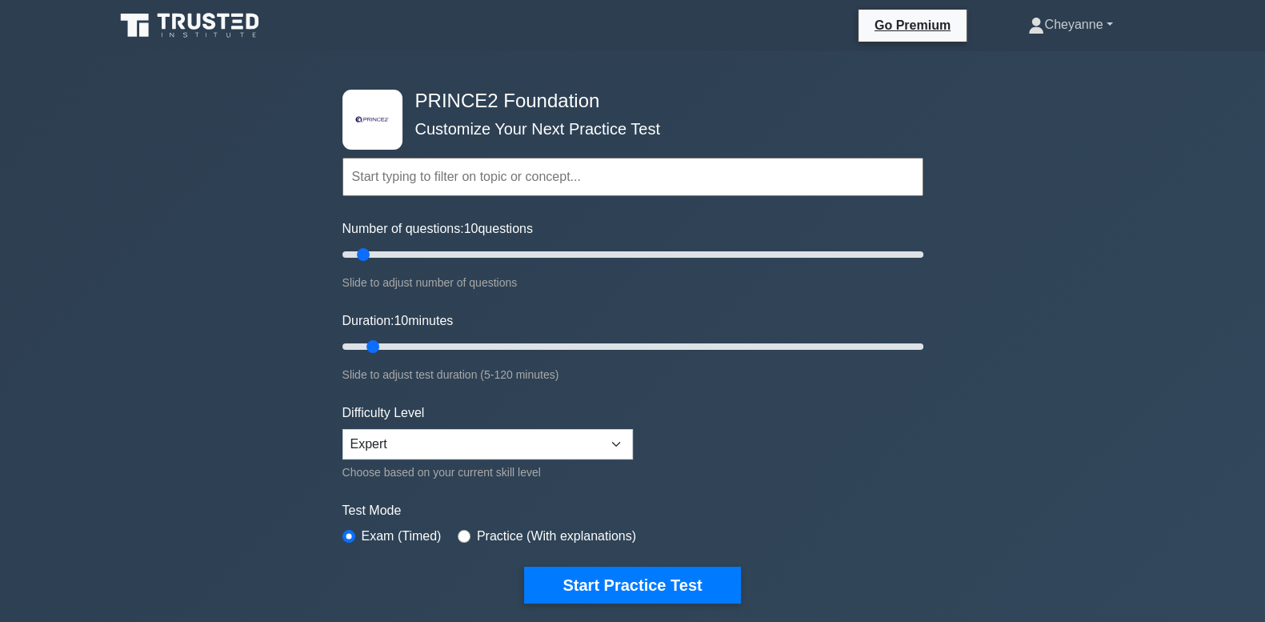
click at [1078, 36] on link "Cheyanne" at bounding box center [1070, 25] width 161 height 32
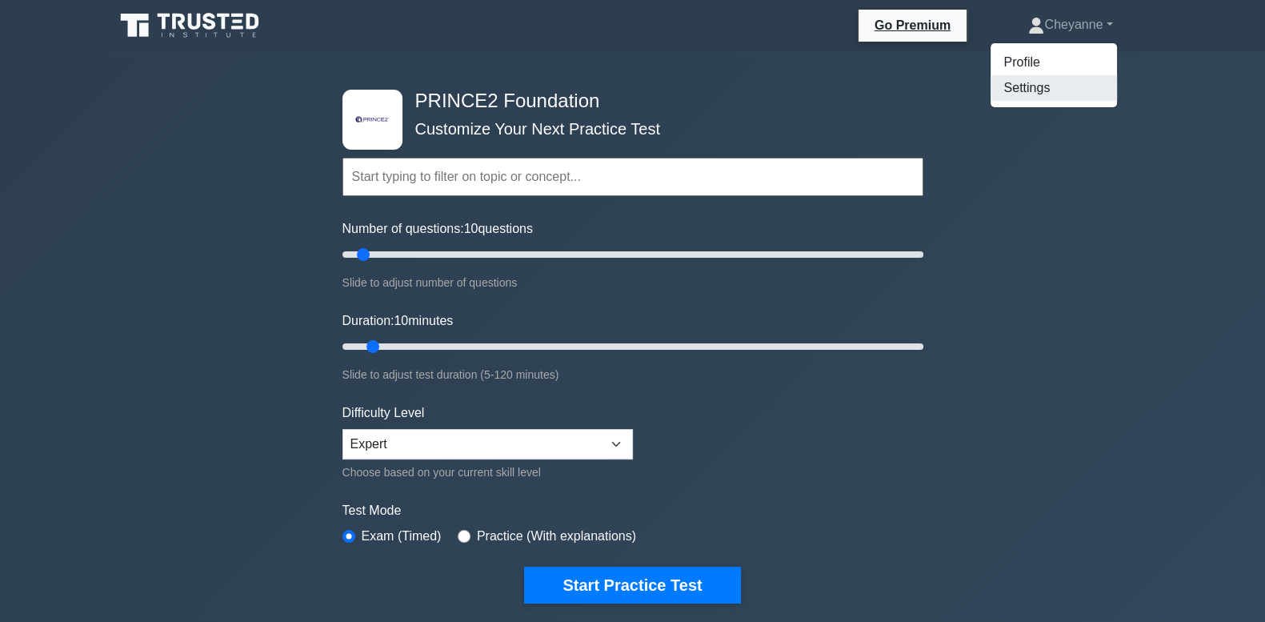
click at [1062, 86] on link "Settings" at bounding box center [1054, 88] width 126 height 26
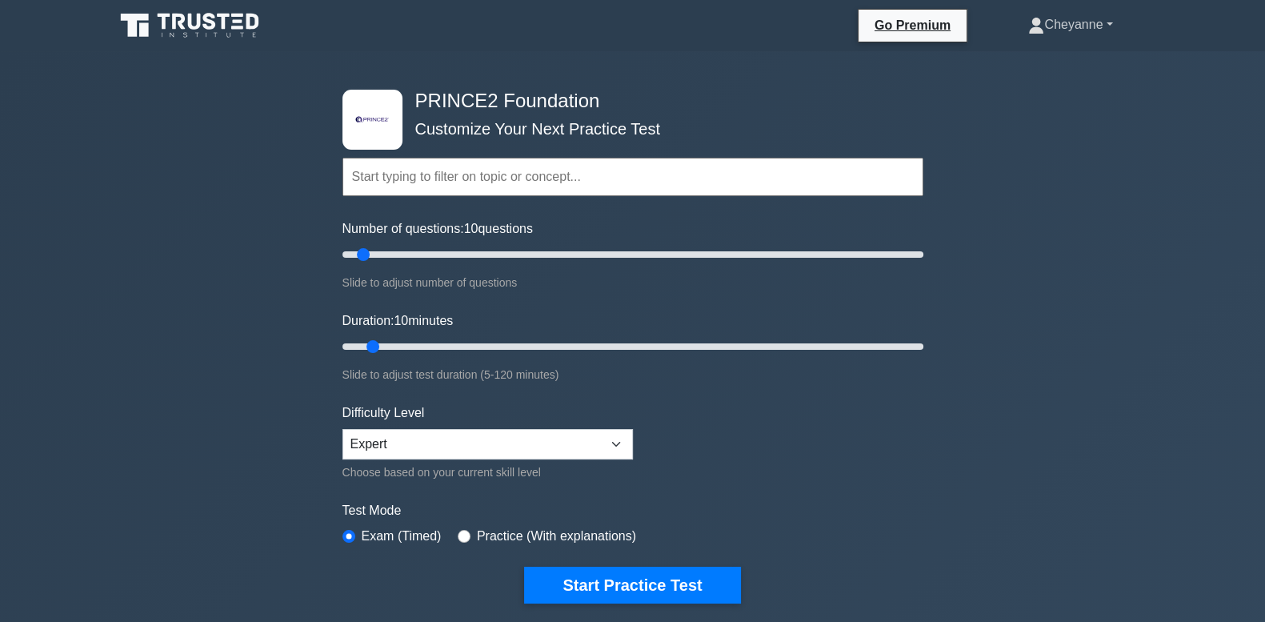
click at [1057, 22] on link "Cheyanne" at bounding box center [1070, 25] width 161 height 32
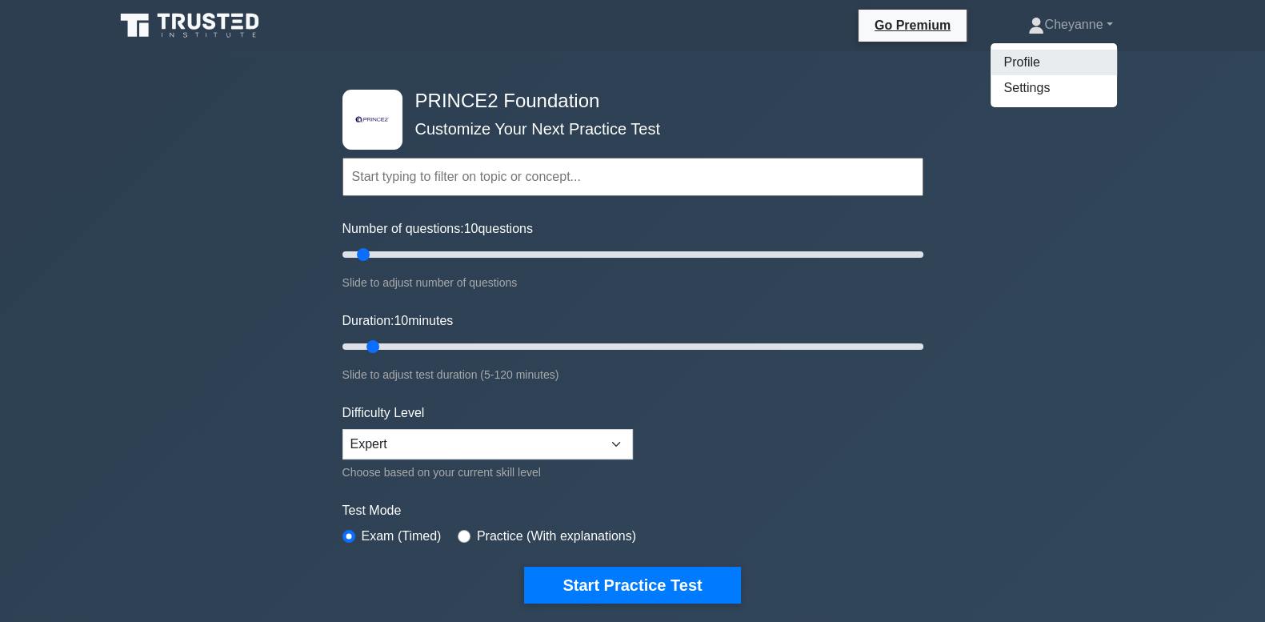
click at [1060, 58] on link "Profile" at bounding box center [1054, 63] width 126 height 26
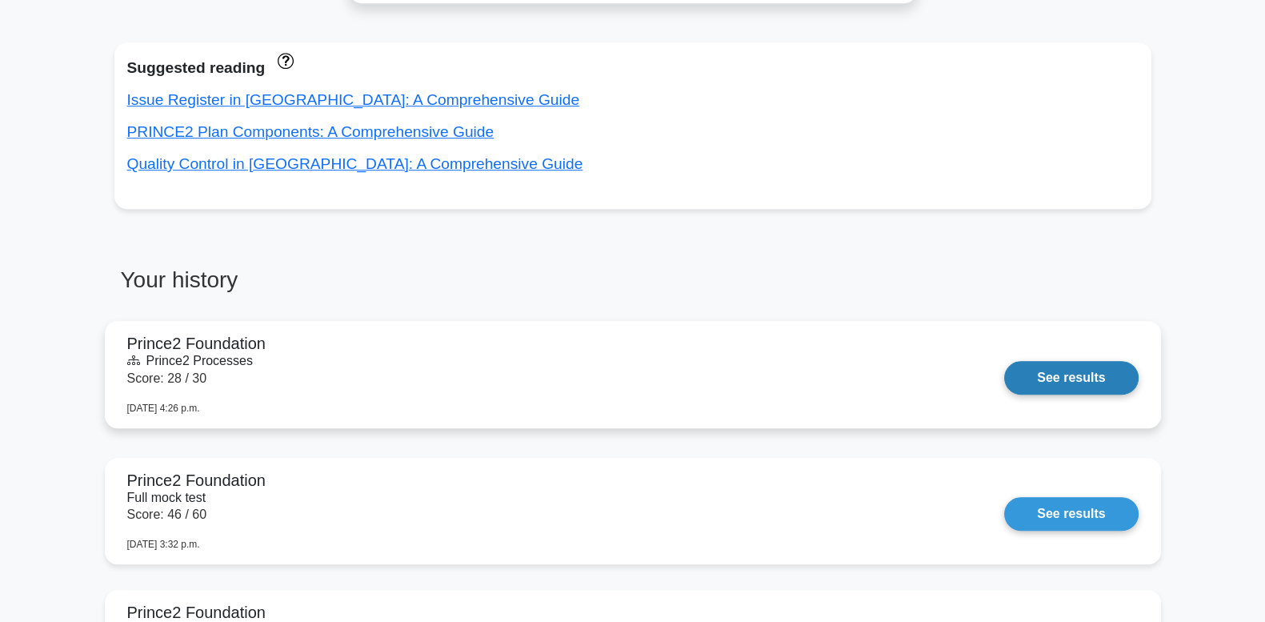
scroll to position [1284, 0]
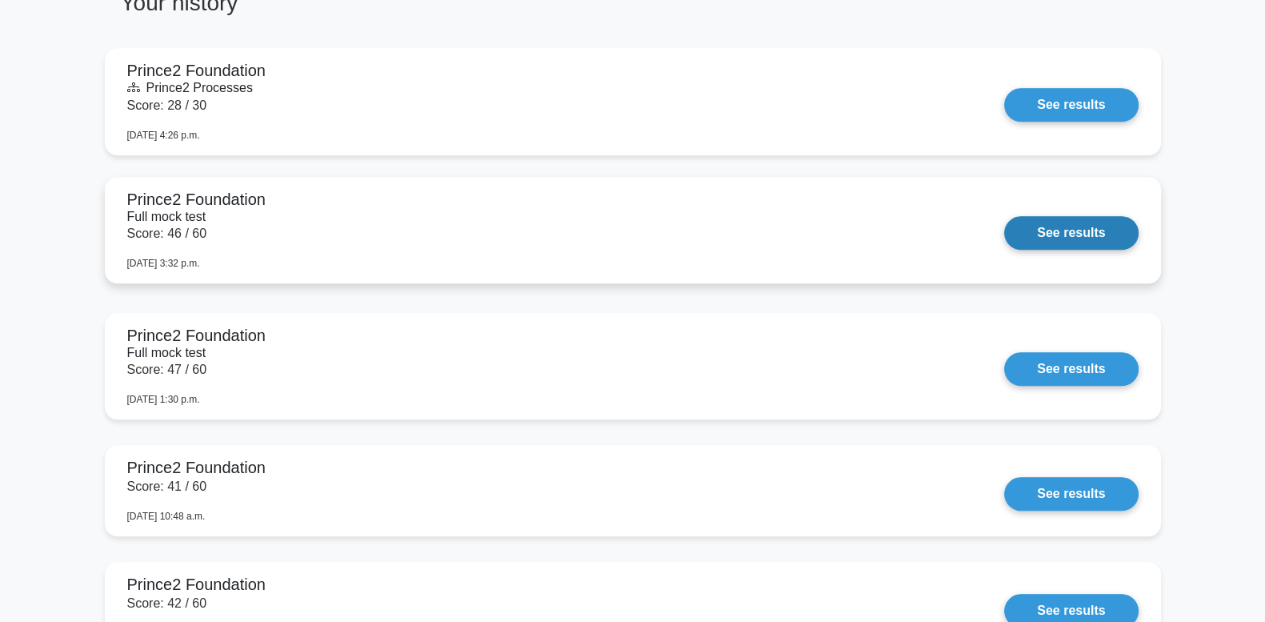
click at [1004, 216] on link "See results" at bounding box center [1071, 233] width 134 height 34
click at [1029, 232] on link "See results" at bounding box center [1071, 233] width 134 height 34
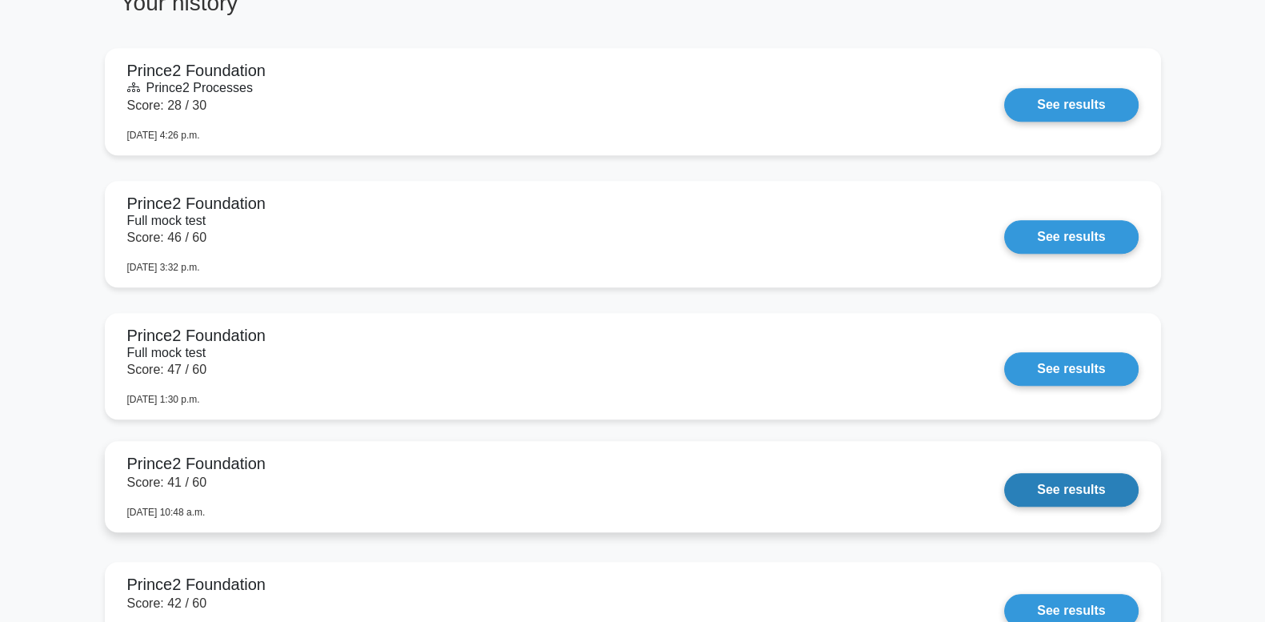
click at [1004, 473] on link "See results" at bounding box center [1071, 490] width 134 height 34
click at [1047, 479] on link "See results" at bounding box center [1071, 490] width 134 height 34
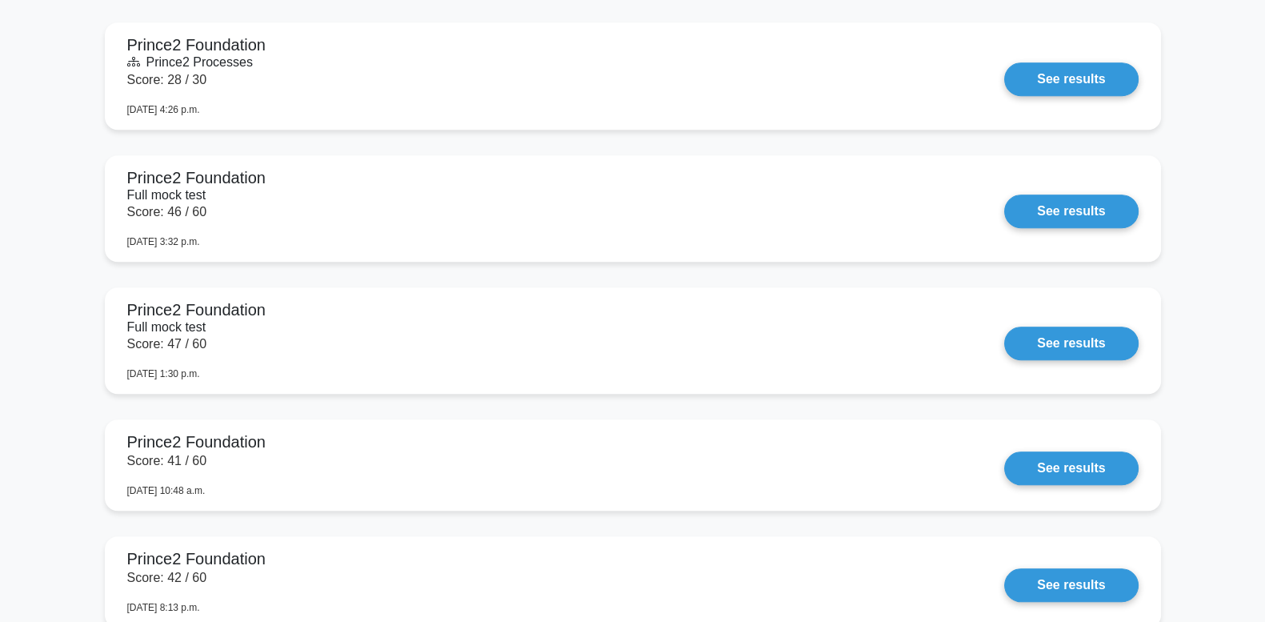
scroll to position [1217, 0]
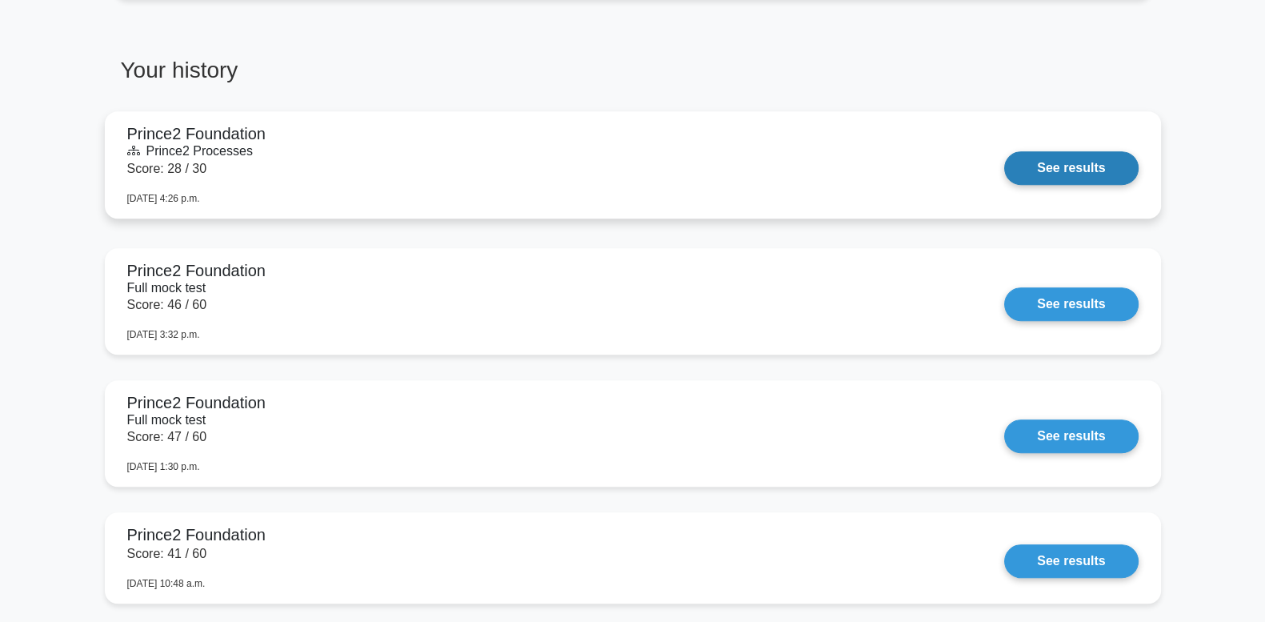
click at [1081, 169] on link "See results" at bounding box center [1071, 168] width 134 height 34
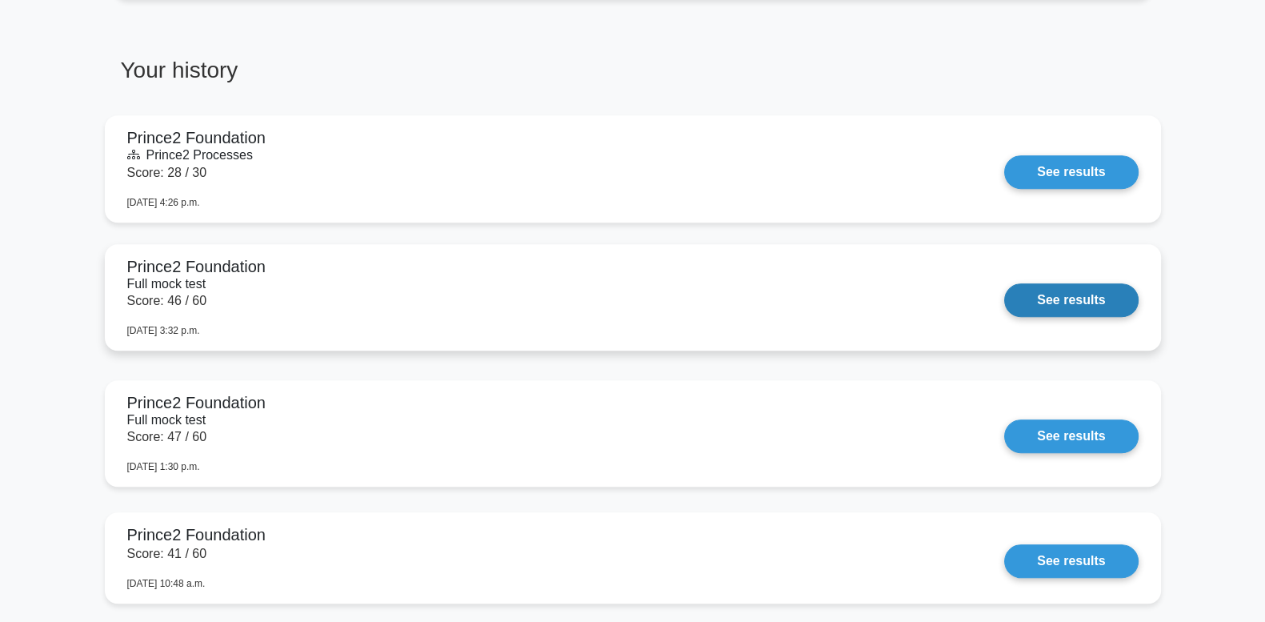
click at [1053, 304] on link "See results" at bounding box center [1071, 300] width 134 height 34
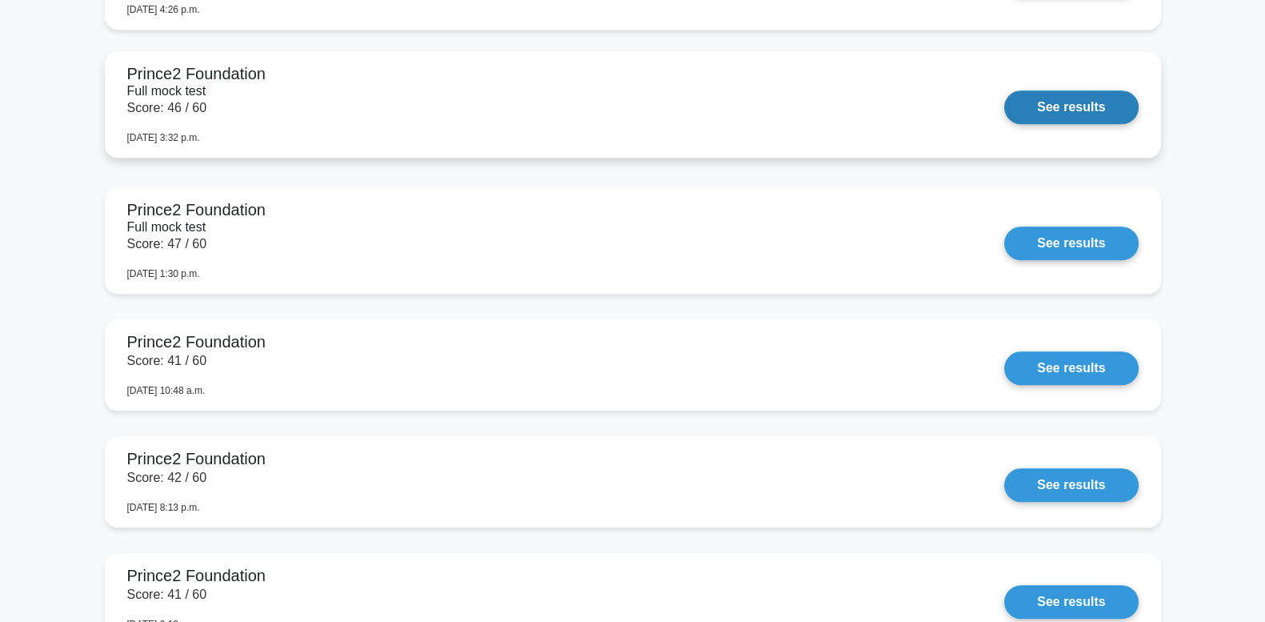
scroll to position [1417, 0]
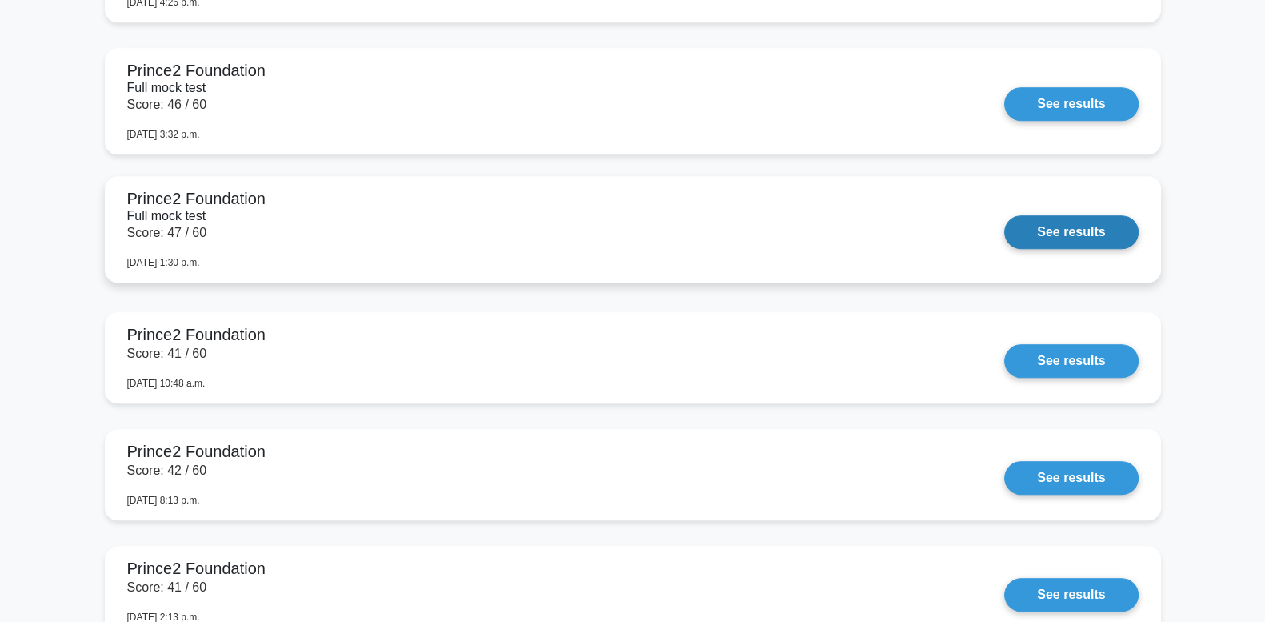
click at [1072, 228] on link "See results" at bounding box center [1071, 232] width 134 height 34
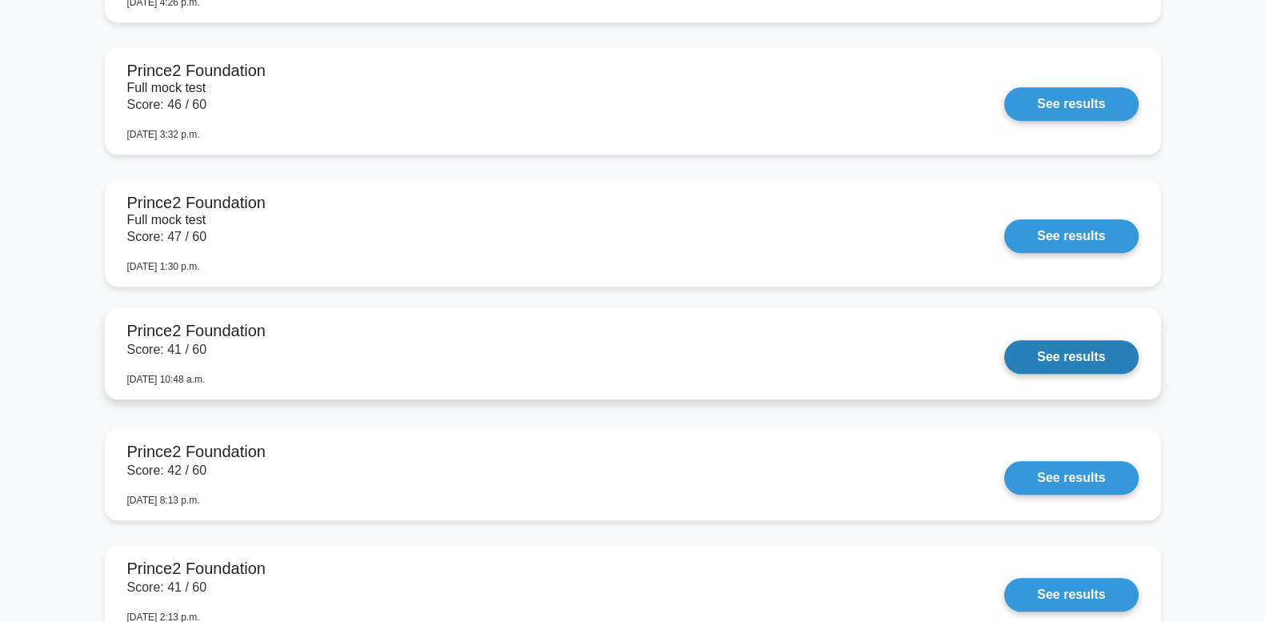
click at [1067, 360] on link "See results" at bounding box center [1071, 357] width 134 height 34
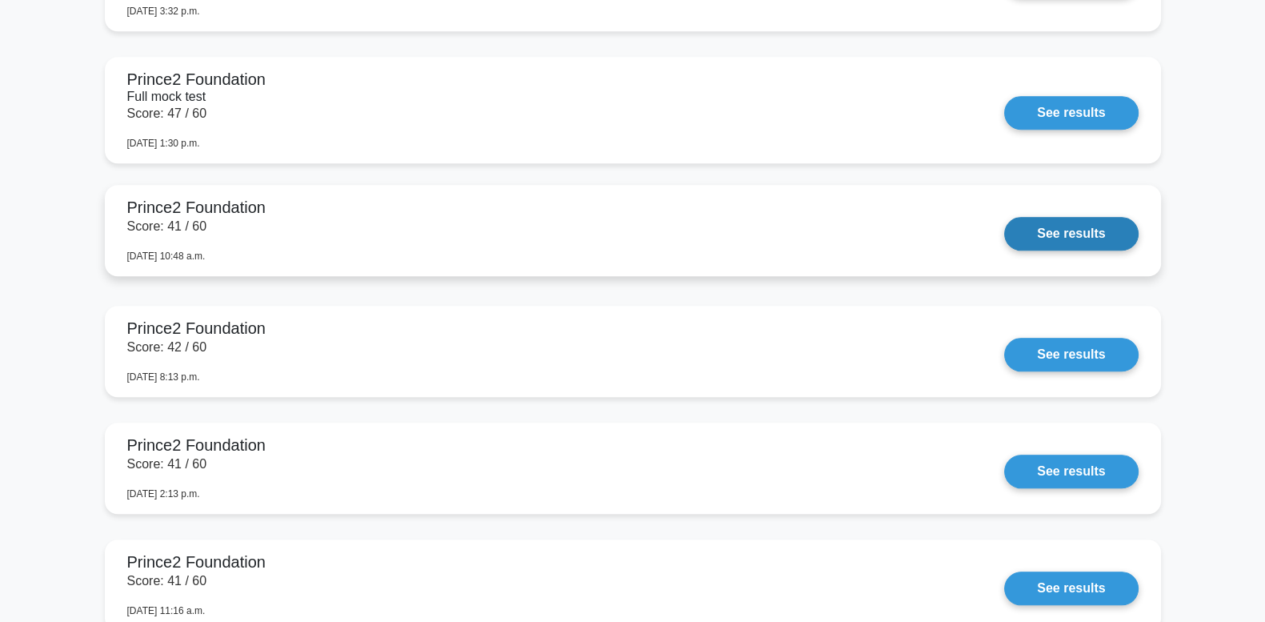
scroll to position [1550, 0]
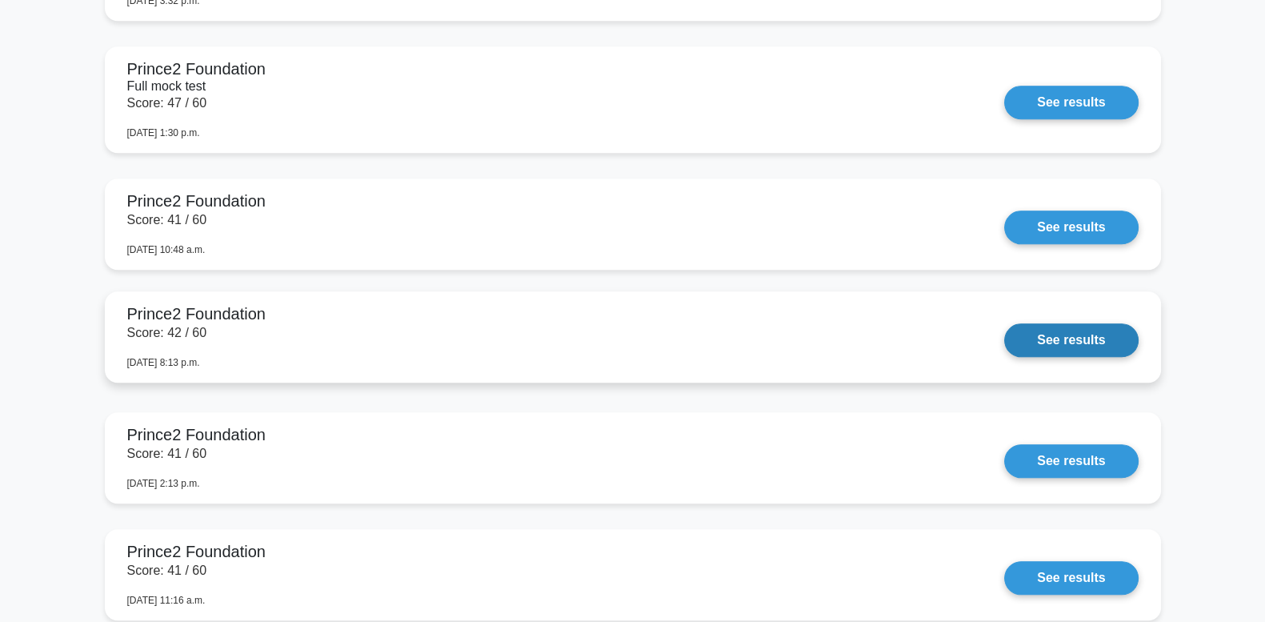
click at [1068, 347] on link "See results" at bounding box center [1071, 340] width 134 height 34
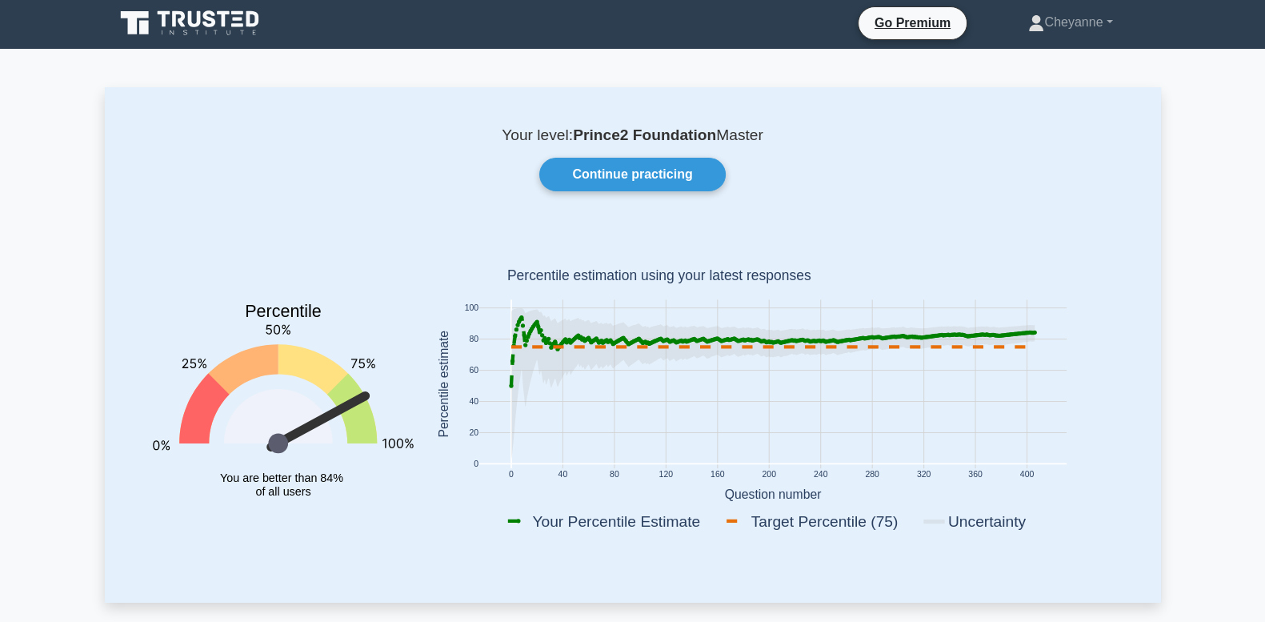
scroll to position [0, 0]
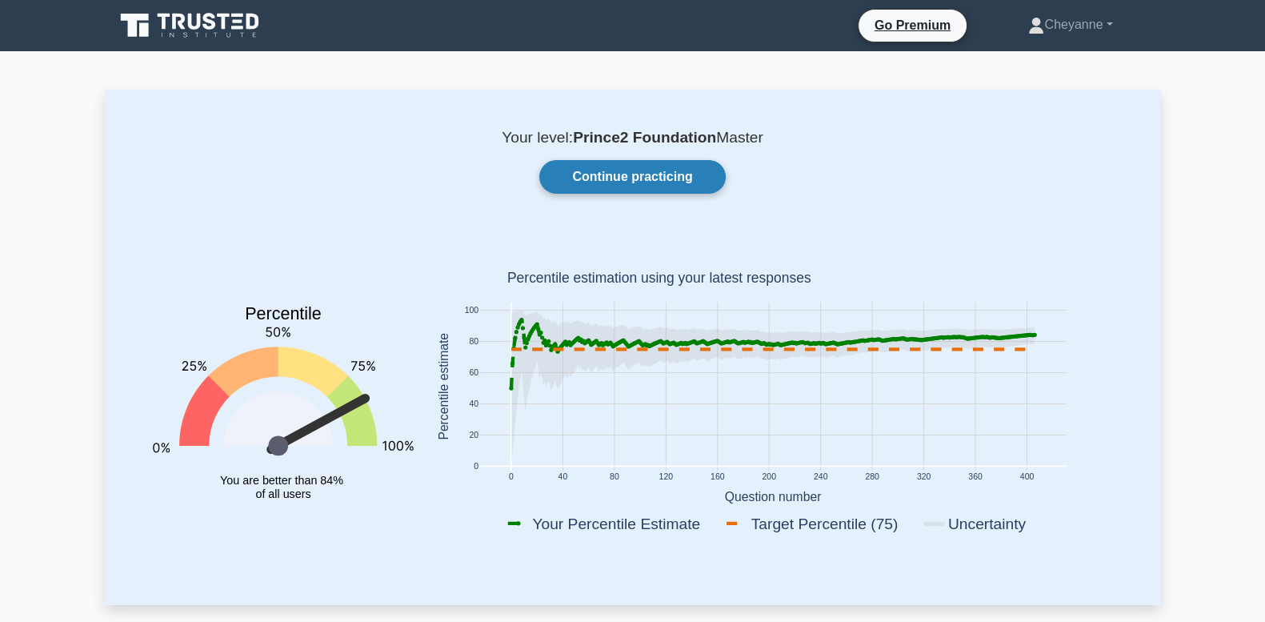
click at [639, 190] on link "Continue practicing" at bounding box center [632, 177] width 186 height 34
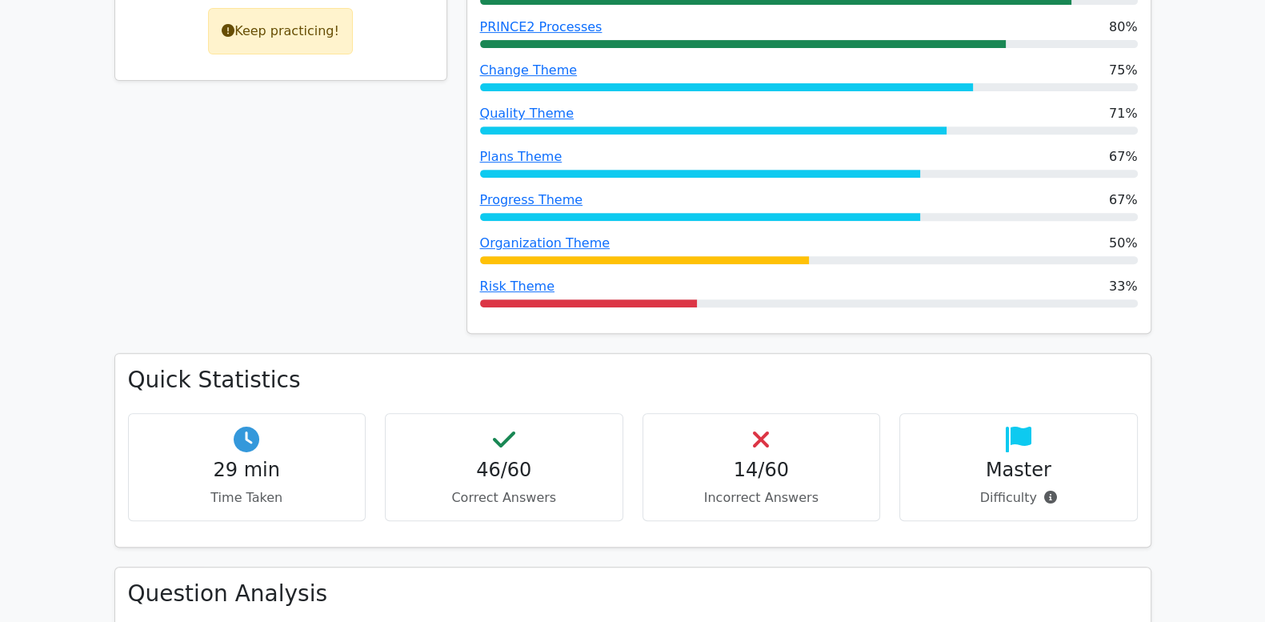
scroll to position [933, 0]
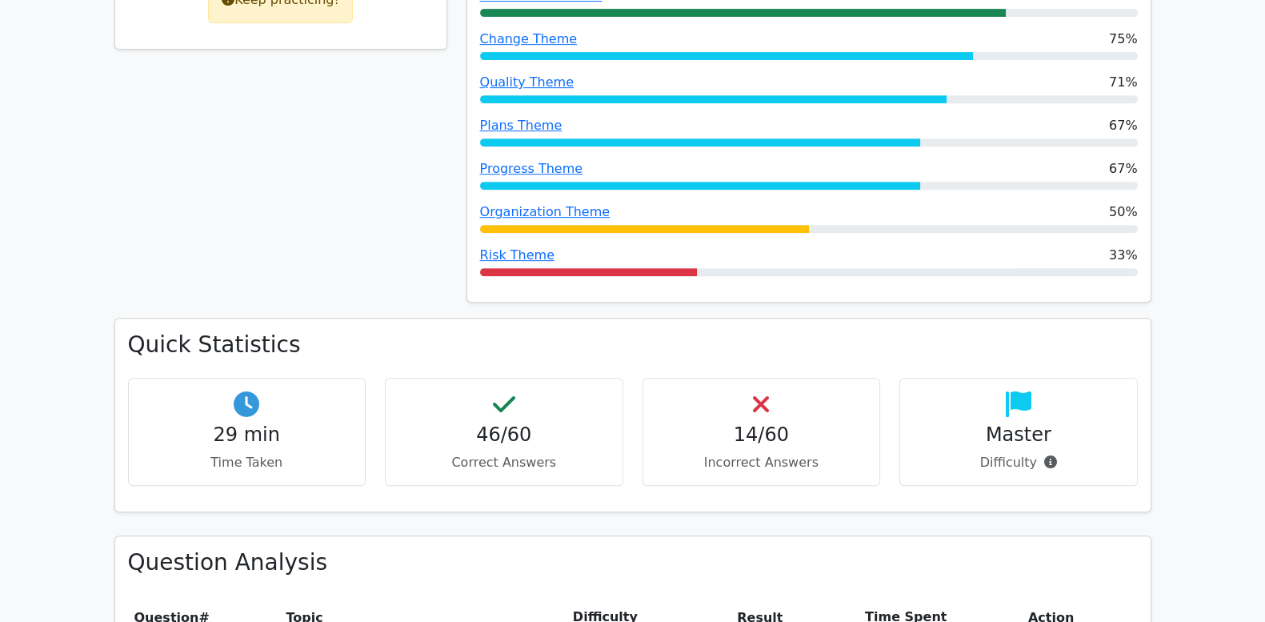
scroll to position [867, 0]
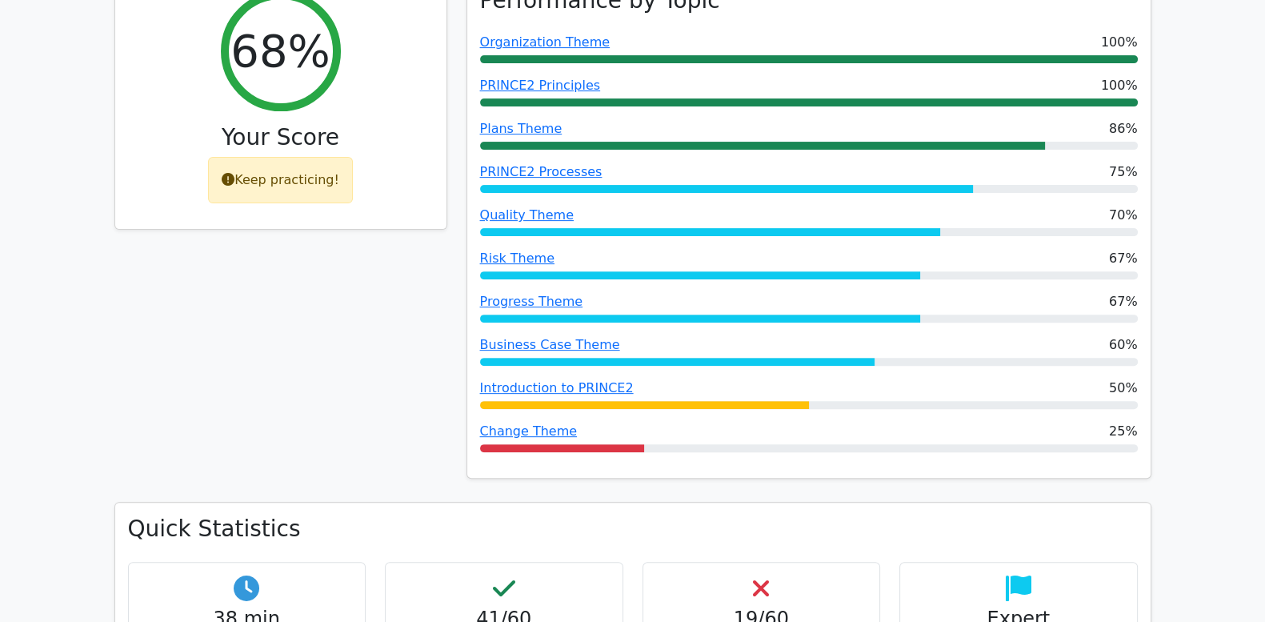
scroll to position [600, 0]
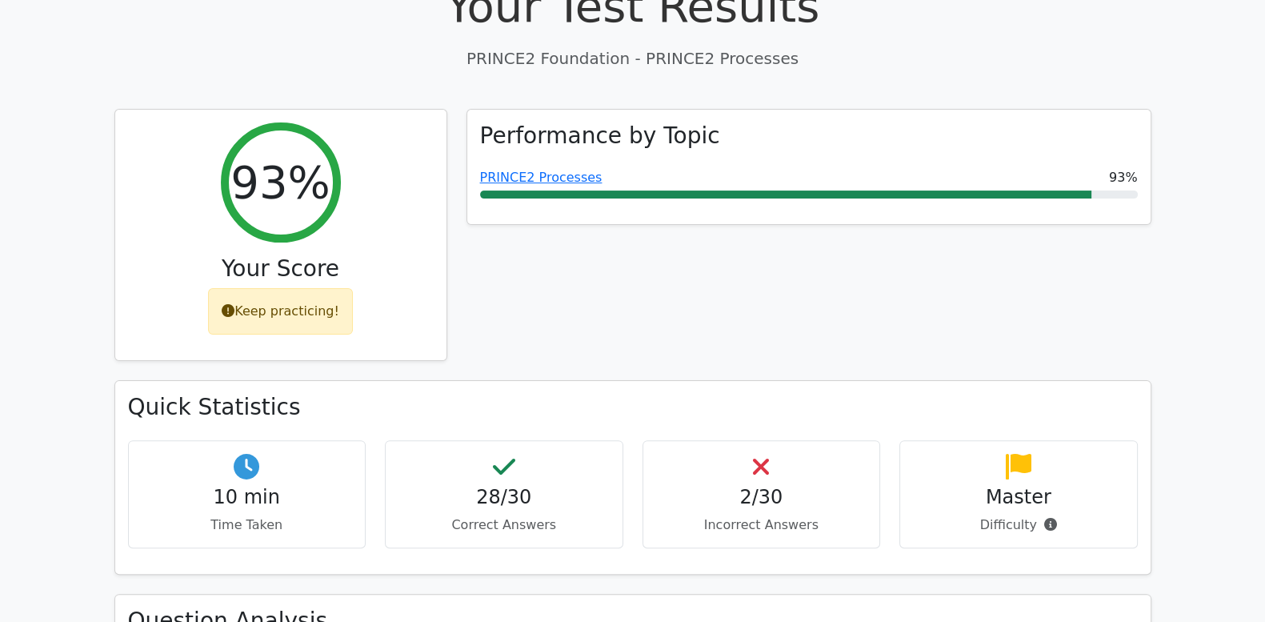
scroll to position [800, 0]
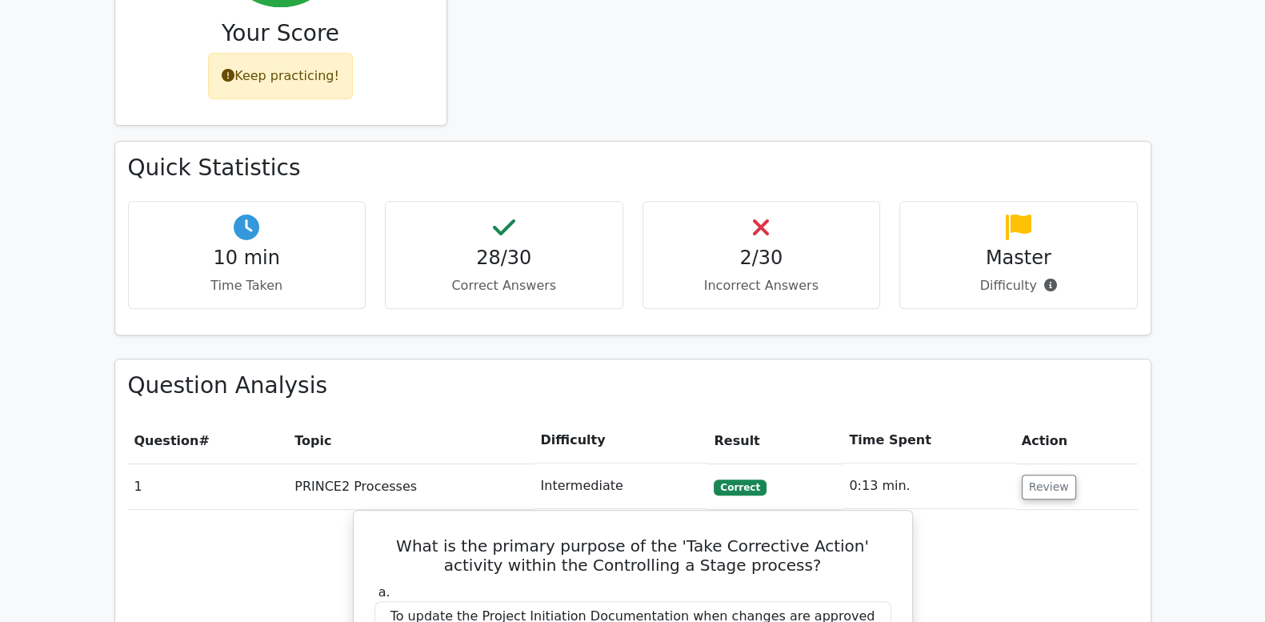
drag, startPoint x: 0, startPoint y: 0, endPoint x: 1052, endPoint y: 254, distance: 1082.6
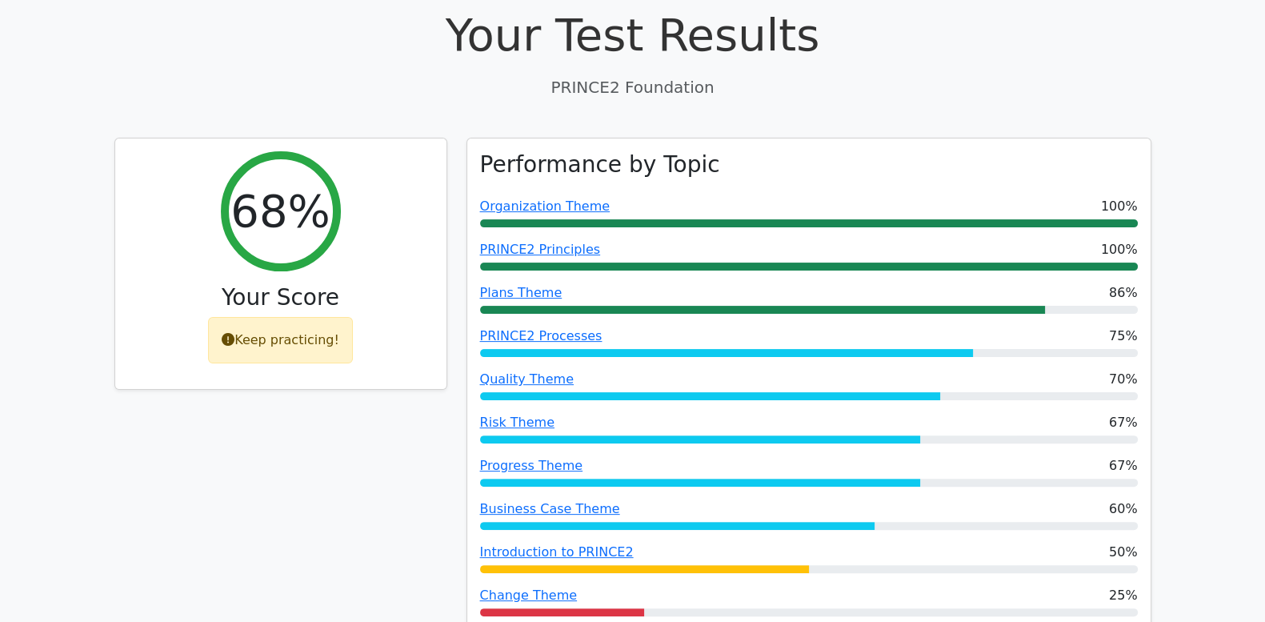
scroll to position [533, 0]
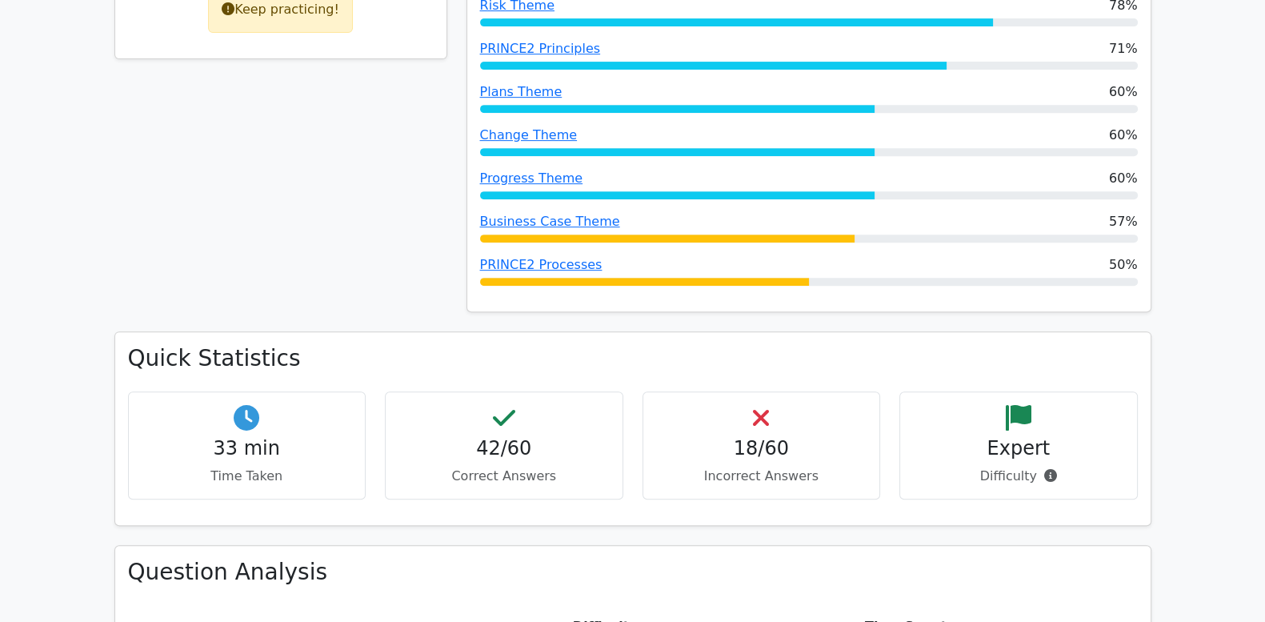
scroll to position [867, 0]
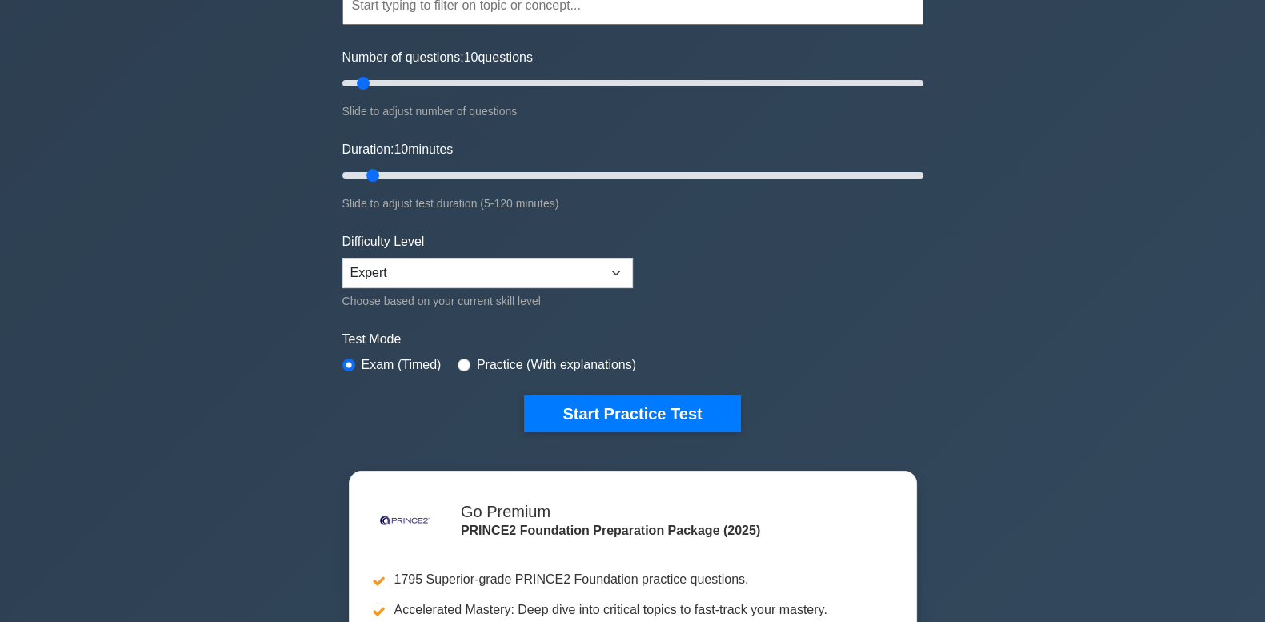
scroll to position [133, 0]
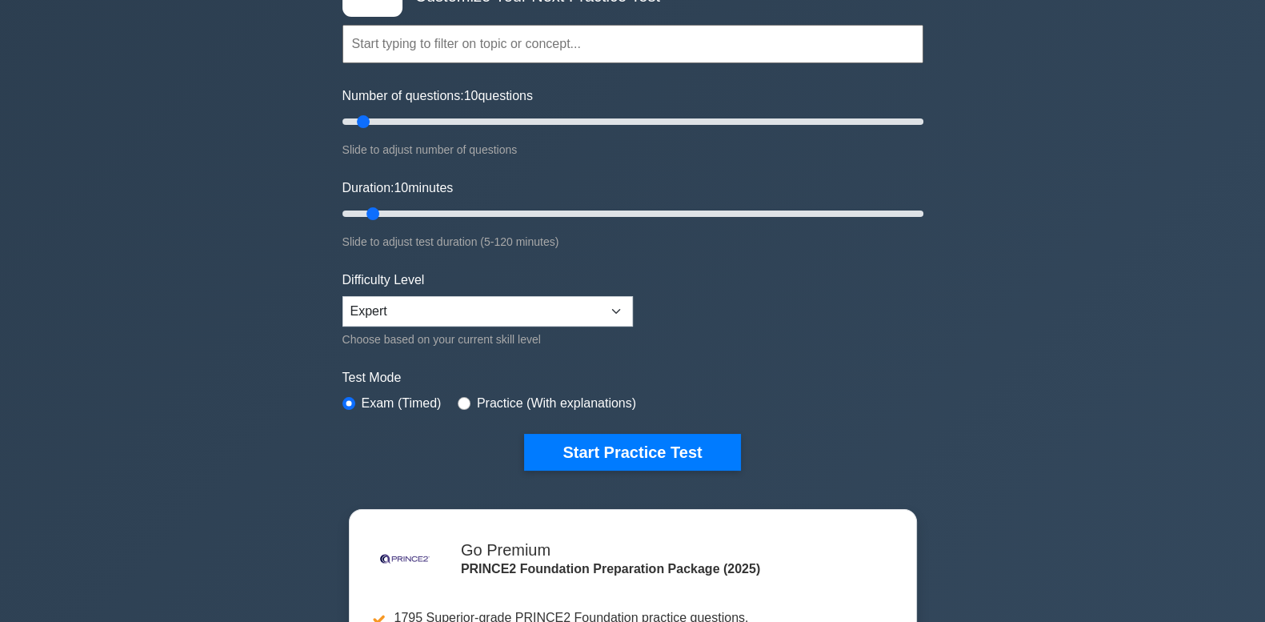
click at [467, 38] on input "text" at bounding box center [633, 44] width 581 height 38
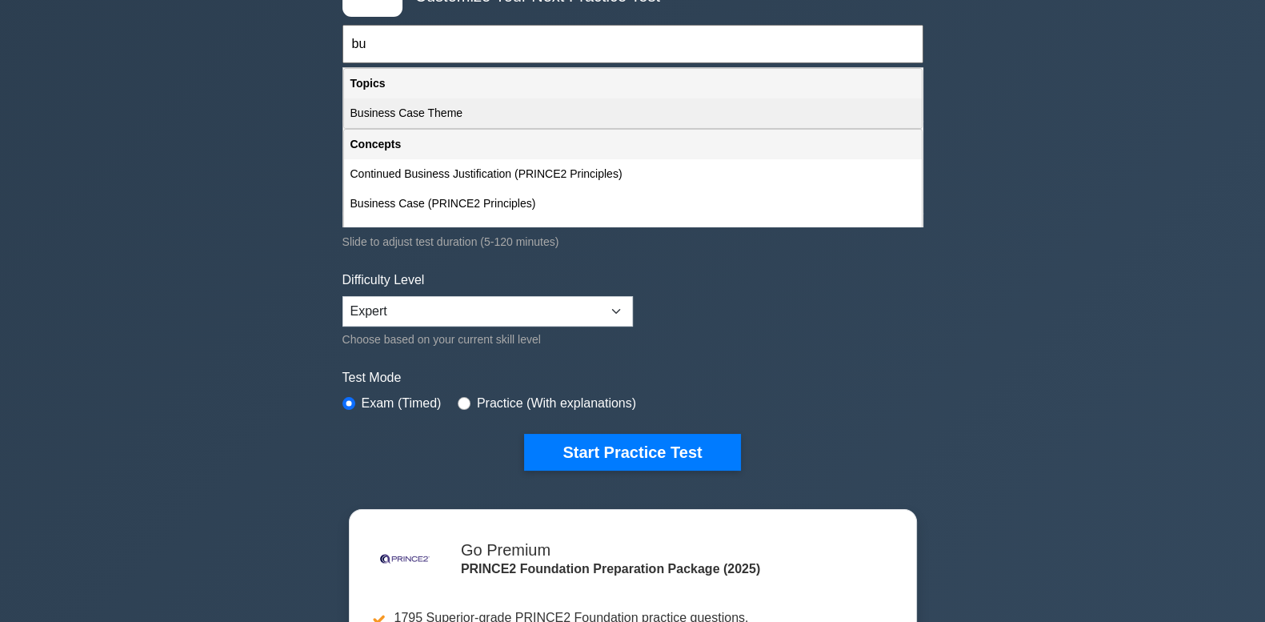
click at [479, 110] on div "Business Case Theme" at bounding box center [633, 113] width 578 height 30
type input "Business Case Theme"
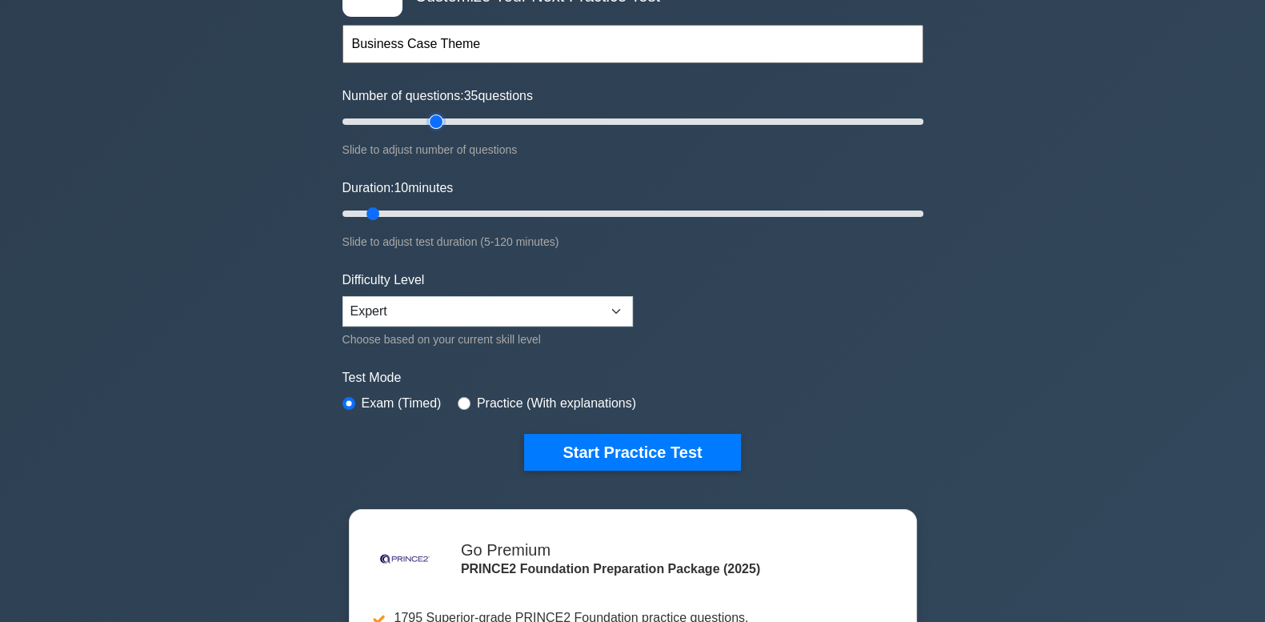
type input "35"
click at [429, 120] on input "Number of questions: 35 questions" at bounding box center [633, 121] width 581 height 19
type input "30"
click at [420, 121] on input "Number of questions: 30 questions" at bounding box center [633, 121] width 581 height 19
click at [435, 209] on input "Duration: 20 minutes" at bounding box center [633, 213] width 581 height 19
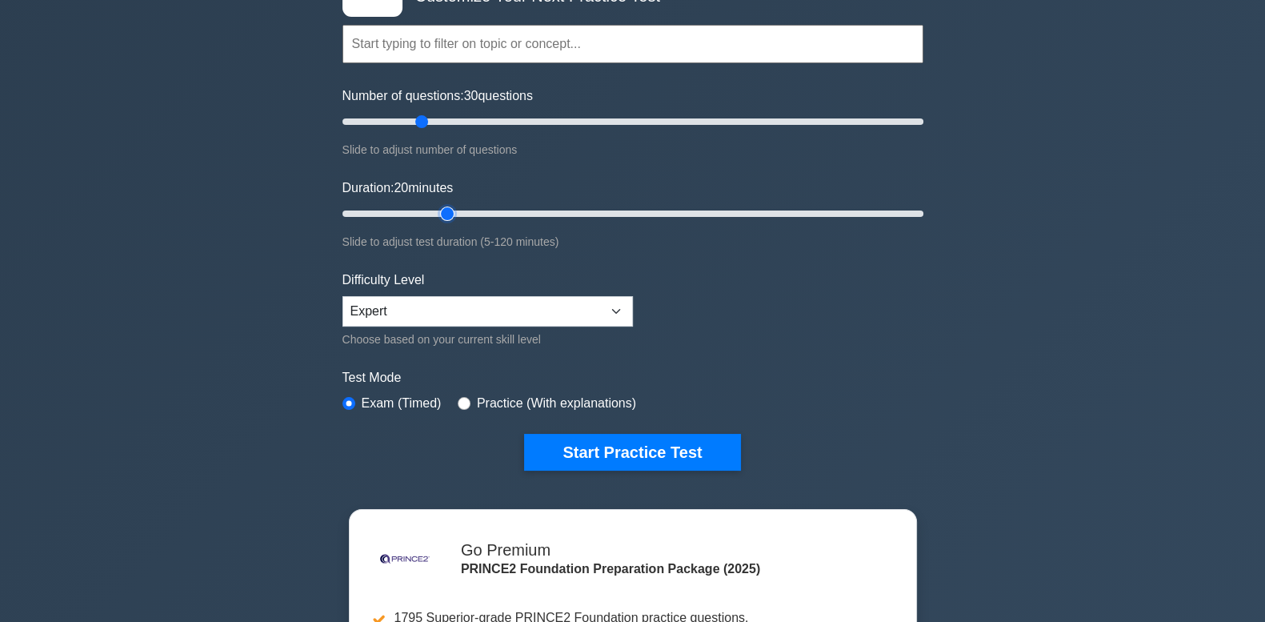
click at [451, 208] on input "Duration: 20 minutes" at bounding box center [633, 213] width 581 height 19
type input "30"
click at [468, 204] on input "Duration: 30 minutes" at bounding box center [633, 213] width 581 height 19
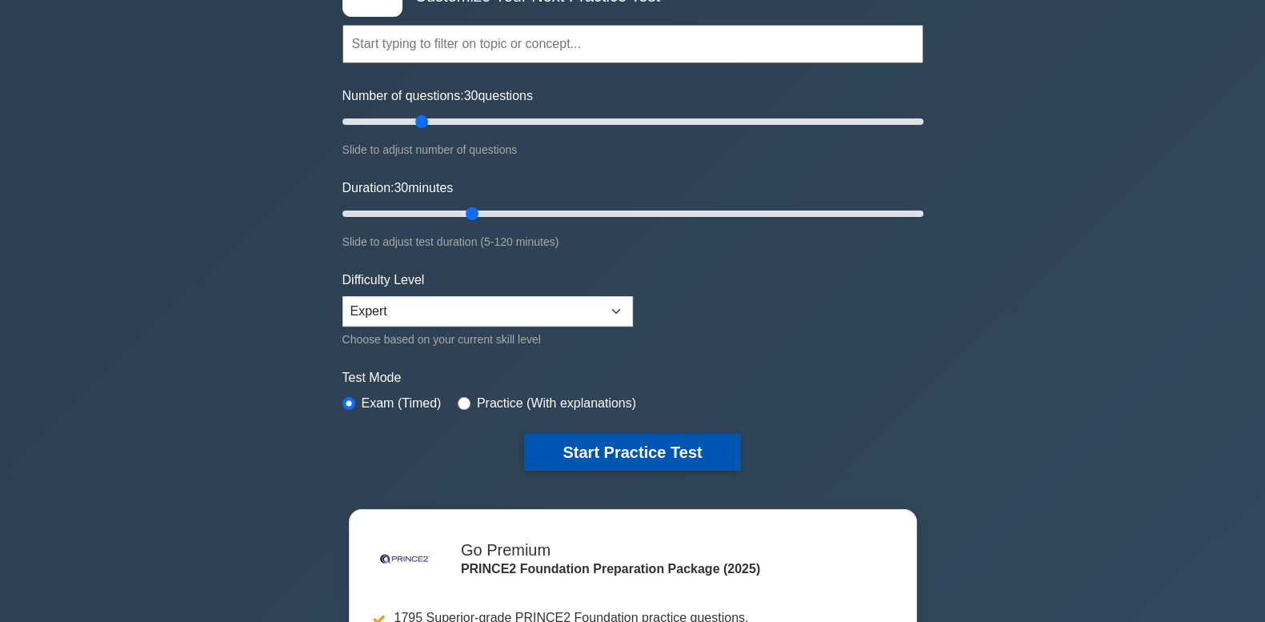
click at [572, 439] on button "Start Practice Test" at bounding box center [632, 452] width 216 height 37
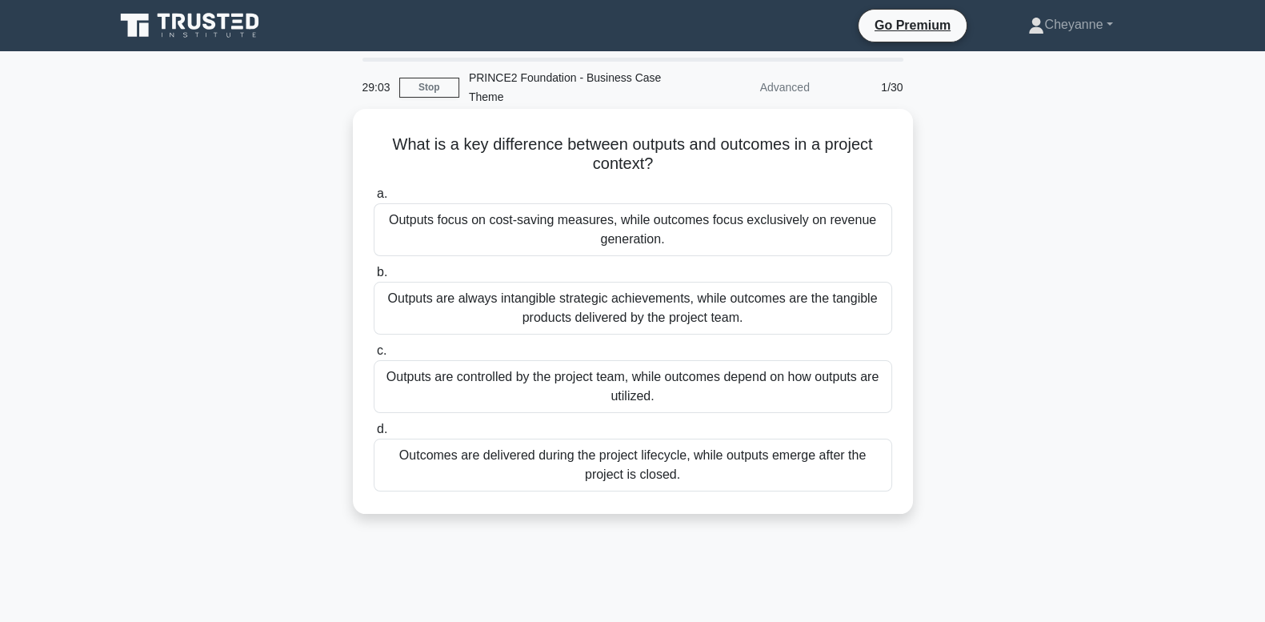
click at [777, 319] on div "Outputs are always intangible strategic achievements, while outcomes are the ta…" at bounding box center [633, 308] width 519 height 53
click at [374, 278] on input "b. Outputs are always intangible strategic achievements, while outcomes are the…" at bounding box center [374, 272] width 0 height 10
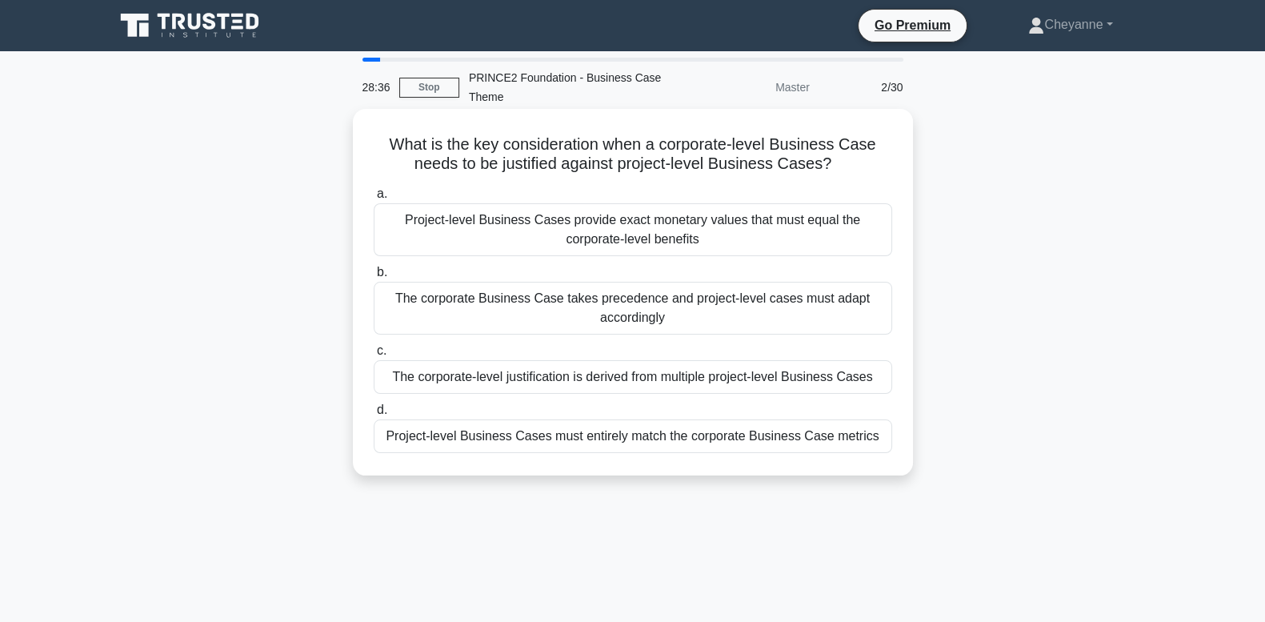
click at [808, 378] on div "The corporate-level justification is derived from multiple project-level Busine…" at bounding box center [633, 377] width 519 height 34
click at [374, 356] on input "c. The corporate-level justification is derived from multiple project-level Bus…" at bounding box center [374, 351] width 0 height 10
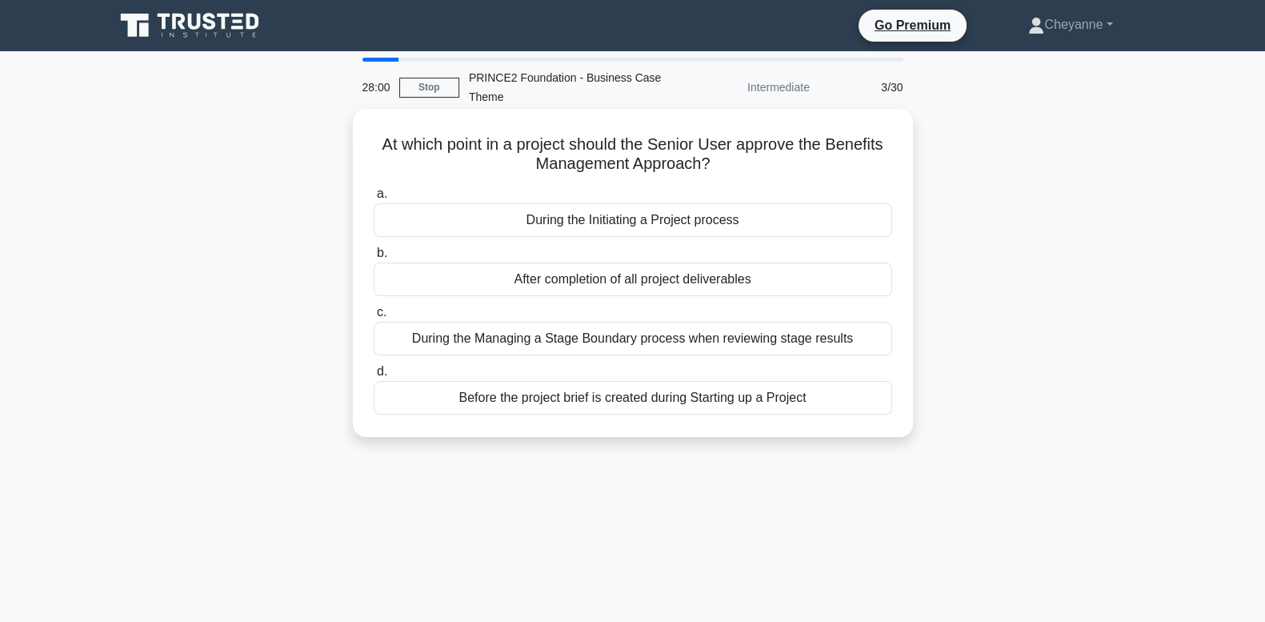
click at [722, 226] on div "During the Initiating a Project process" at bounding box center [633, 220] width 519 height 34
click at [374, 199] on input "a. During the Initiating a Project process" at bounding box center [374, 194] width 0 height 10
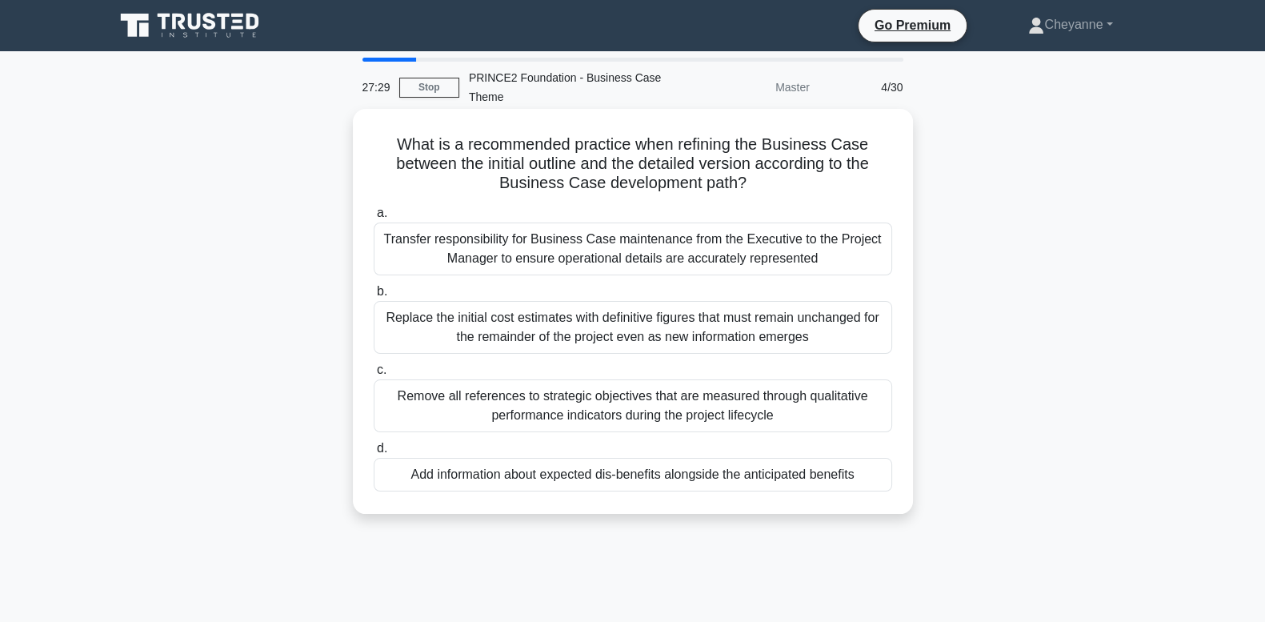
click at [729, 239] on div "Transfer responsibility for Business Case maintenance from the Executive to the…" at bounding box center [633, 248] width 519 height 53
click at [374, 218] on input "a. Transfer responsibility for Business Case maintenance from the Executive to …" at bounding box center [374, 213] width 0 height 10
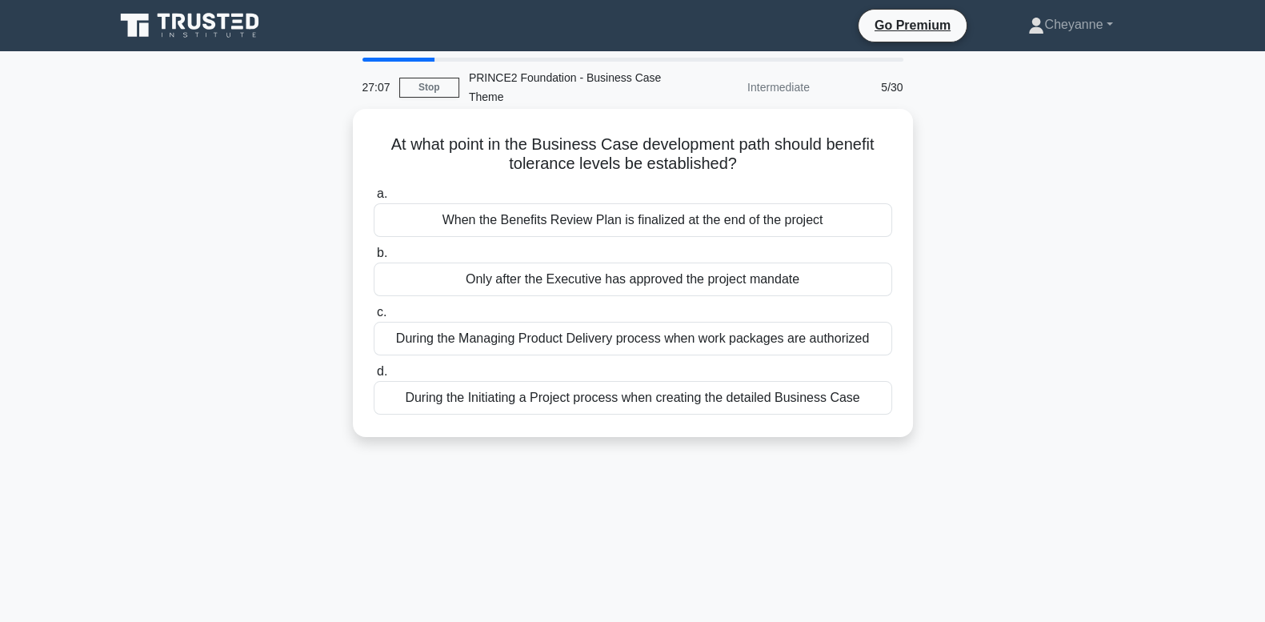
click at [715, 388] on div "During the Initiating a Project process when creating the detailed Business Case" at bounding box center [633, 398] width 519 height 34
click at [374, 377] on input "d. During the Initiating a Project process when creating the detailed Business …" at bounding box center [374, 372] width 0 height 10
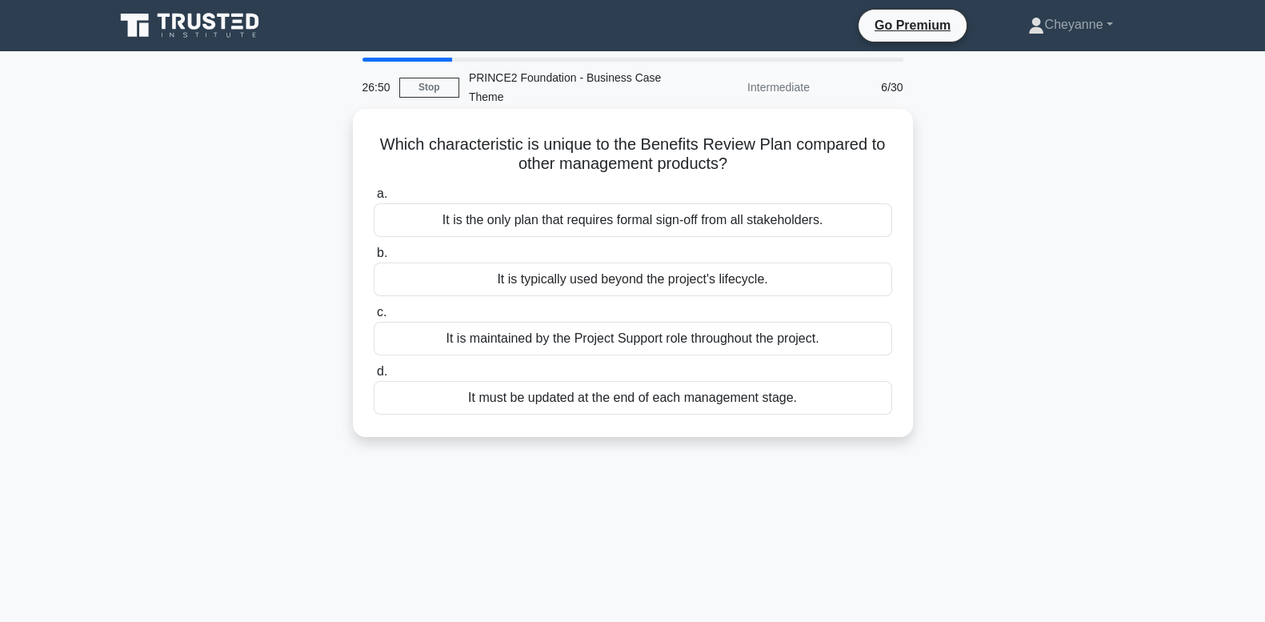
click at [723, 280] on div "It is typically used beyond the project's lifecycle." at bounding box center [633, 280] width 519 height 34
click at [374, 259] on input "b. It is typically used beyond the project's lifecycle." at bounding box center [374, 253] width 0 height 10
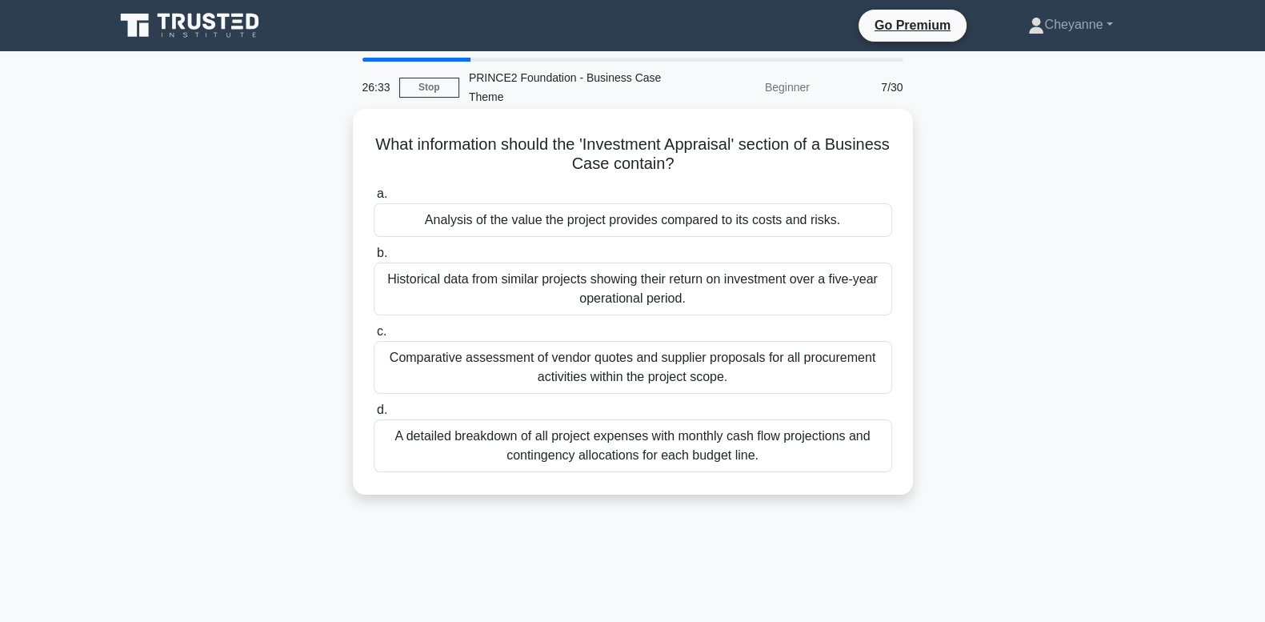
click at [740, 222] on div "Analysis of the value the project provides compared to its costs and risks." at bounding box center [633, 220] width 519 height 34
click at [374, 199] on input "a. Analysis of the value the project provides compared to its costs and risks." at bounding box center [374, 194] width 0 height 10
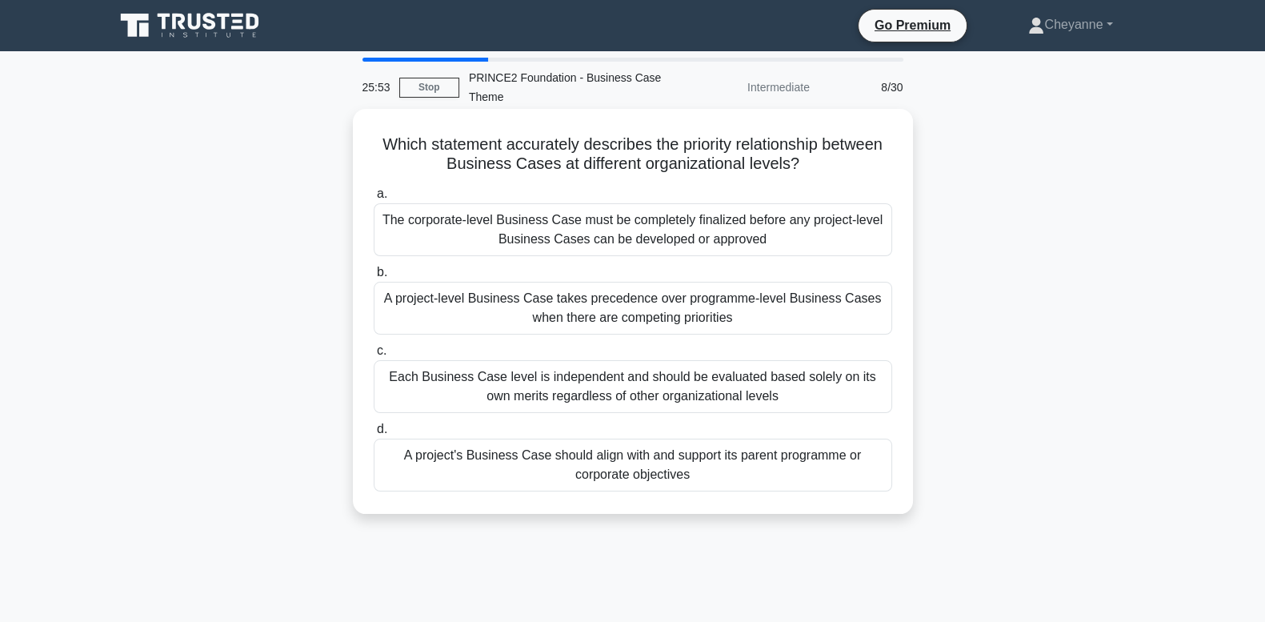
click at [743, 472] on div "A project's Business Case should align with and support its parent programme or…" at bounding box center [633, 465] width 519 height 53
click at [374, 435] on input "d. A project's Business Case should align with and support its parent programme…" at bounding box center [374, 429] width 0 height 10
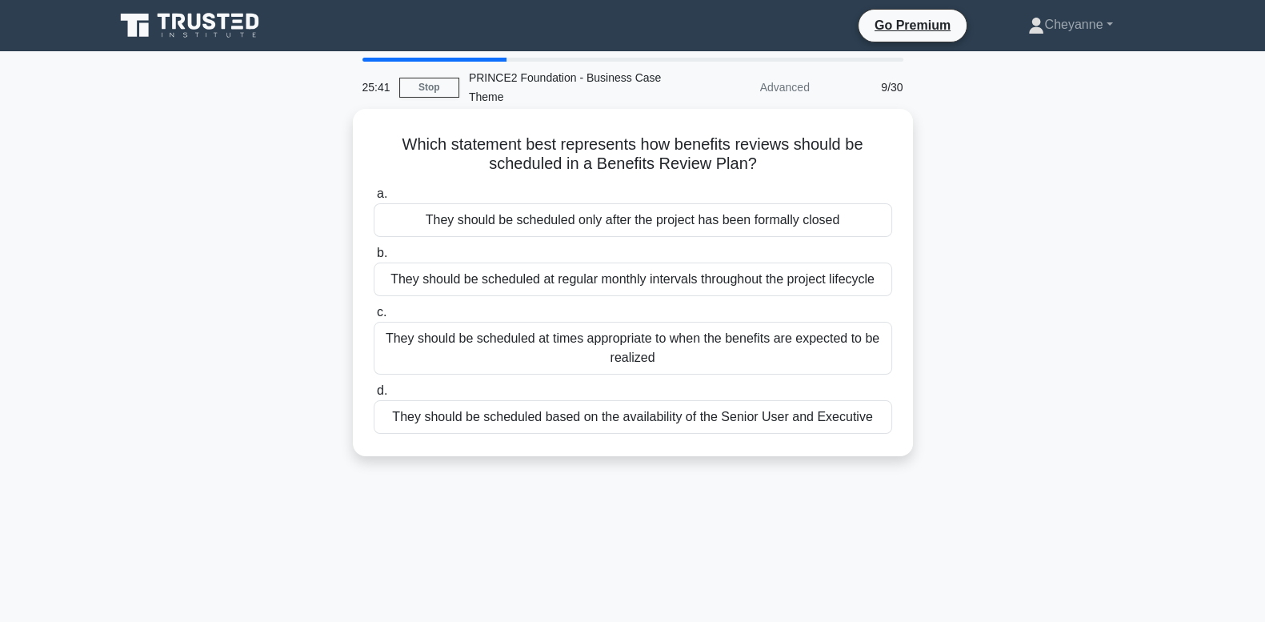
click at [788, 344] on div "They should be scheduled at times appropriate to when the benefits are expected…" at bounding box center [633, 348] width 519 height 53
click at [374, 318] on input "c. They should be scheduled at times appropriate to when the benefits are expec…" at bounding box center [374, 312] width 0 height 10
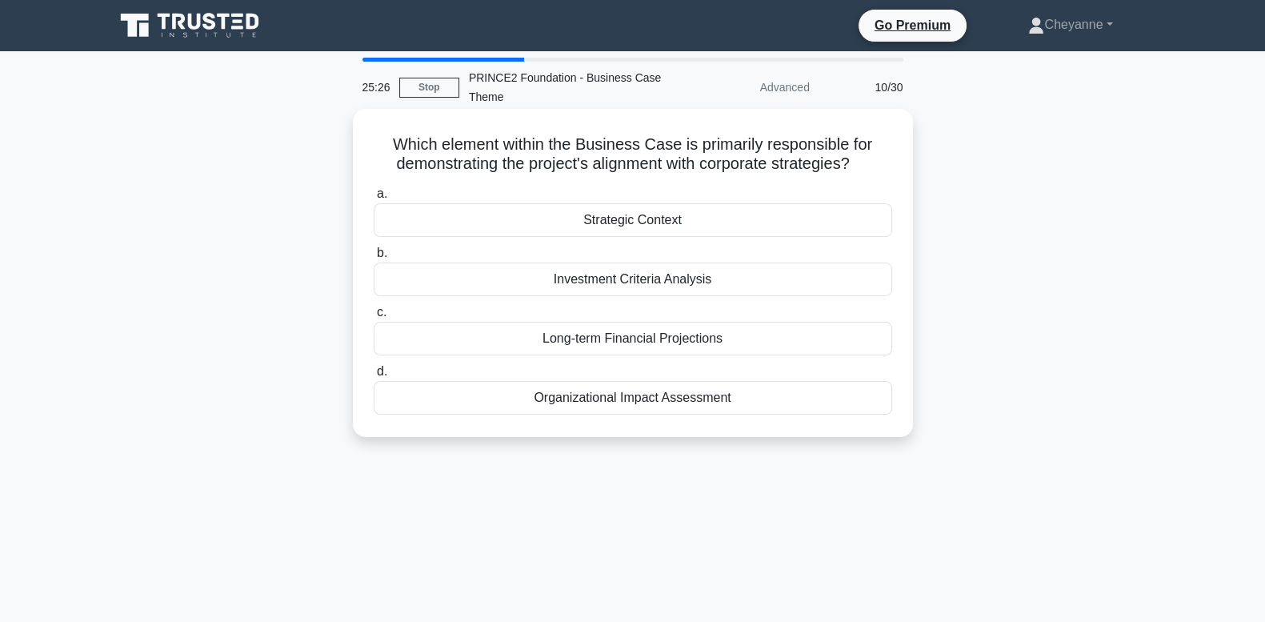
click at [801, 216] on div "Strategic Context" at bounding box center [633, 220] width 519 height 34
click at [374, 199] on input "a. Strategic Context" at bounding box center [374, 194] width 0 height 10
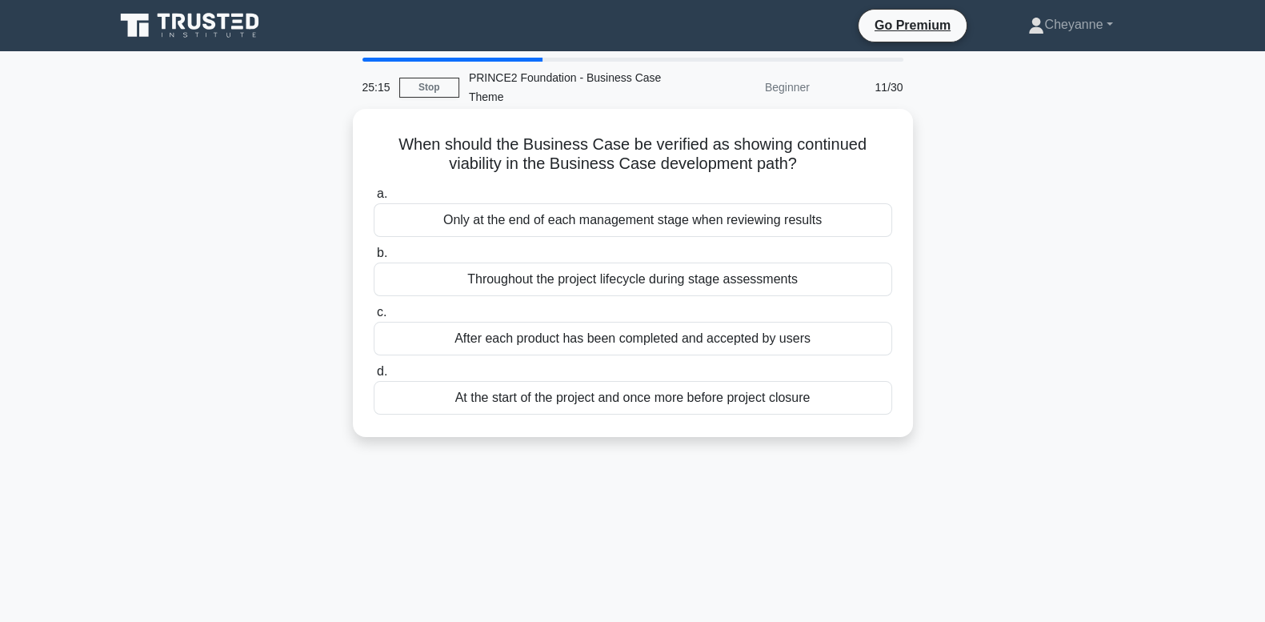
click at [814, 276] on div "Throughout the project lifecycle during stage assessments" at bounding box center [633, 280] width 519 height 34
click at [374, 259] on input "b. Throughout the project lifecycle during stage assessments" at bounding box center [374, 253] width 0 height 10
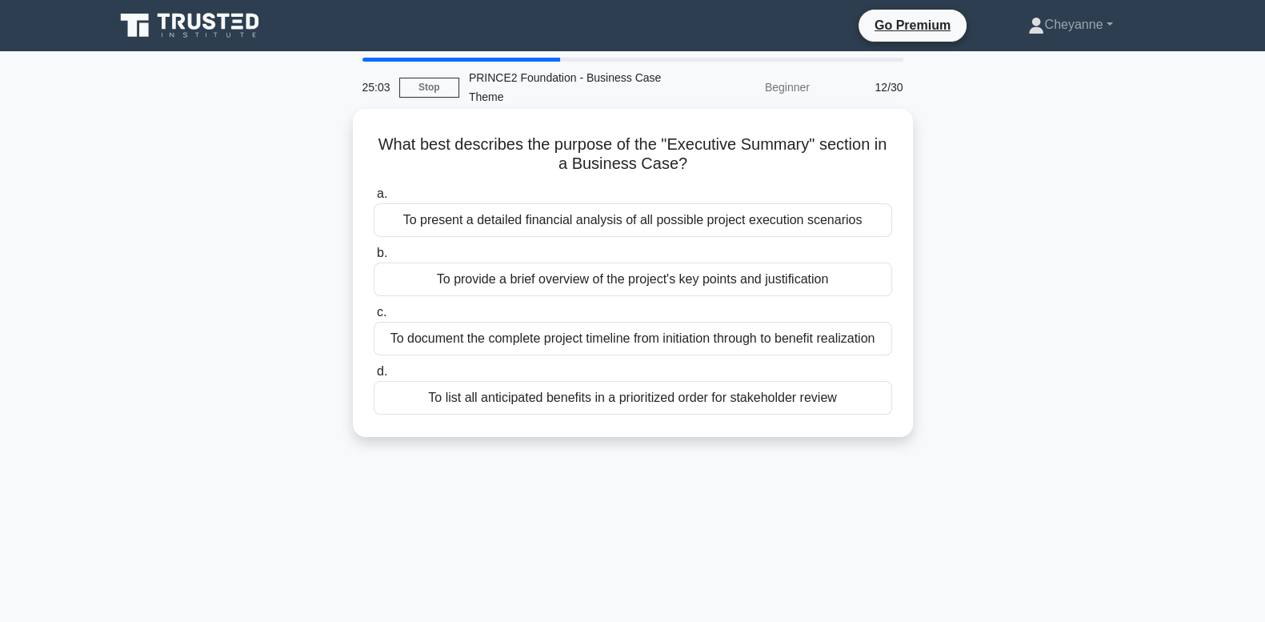
click at [815, 275] on div "To provide a brief overview of the project's key points and justification" at bounding box center [633, 280] width 519 height 34
click at [374, 259] on input "b. To provide a brief overview of the project's key points and justification" at bounding box center [374, 253] width 0 height 10
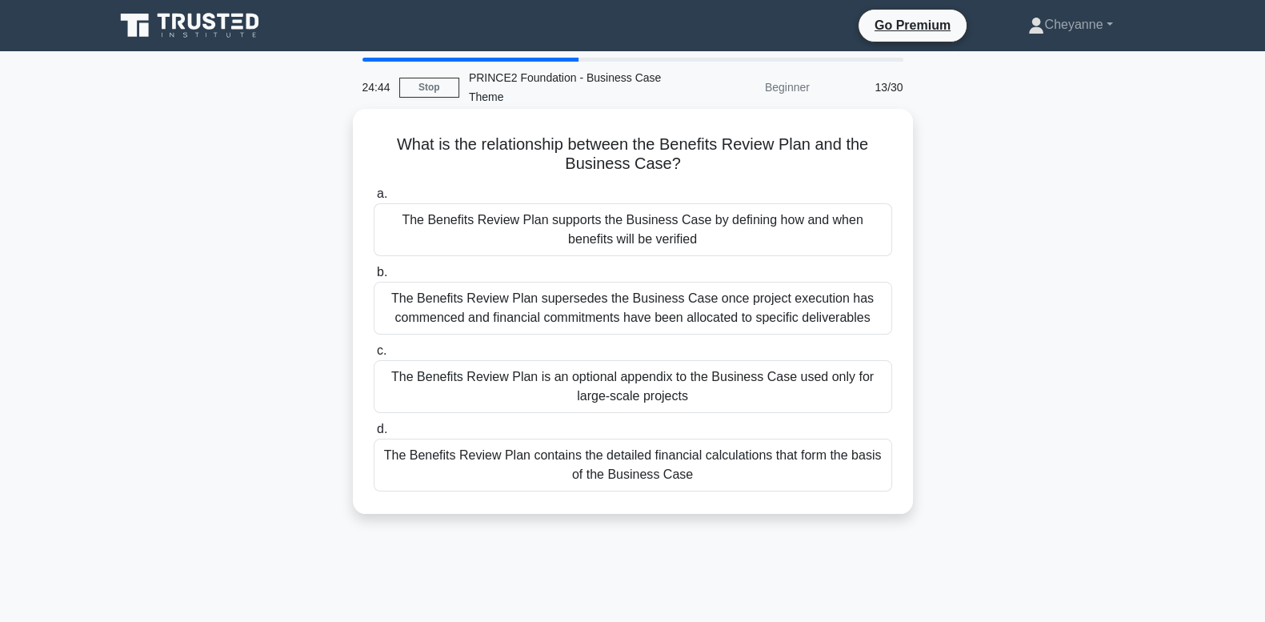
click at [815, 225] on div "The Benefits Review Plan supports the Business Case by defining how and when be…" at bounding box center [633, 229] width 519 height 53
click at [374, 199] on input "a. The Benefits Review Plan supports the Business Case by defining how and when…" at bounding box center [374, 194] width 0 height 10
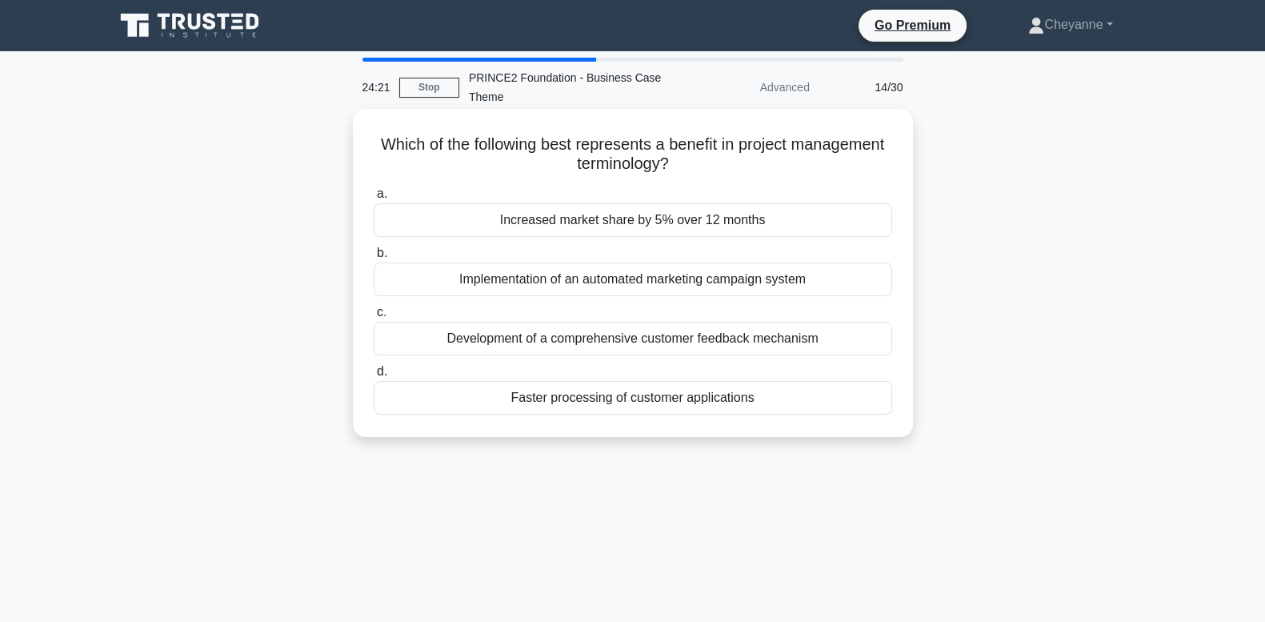
click at [816, 224] on div "Increased market share by 5% over 12 months" at bounding box center [633, 220] width 519 height 34
click at [374, 199] on input "a. Increased market share by 5% over 12 months" at bounding box center [374, 194] width 0 height 10
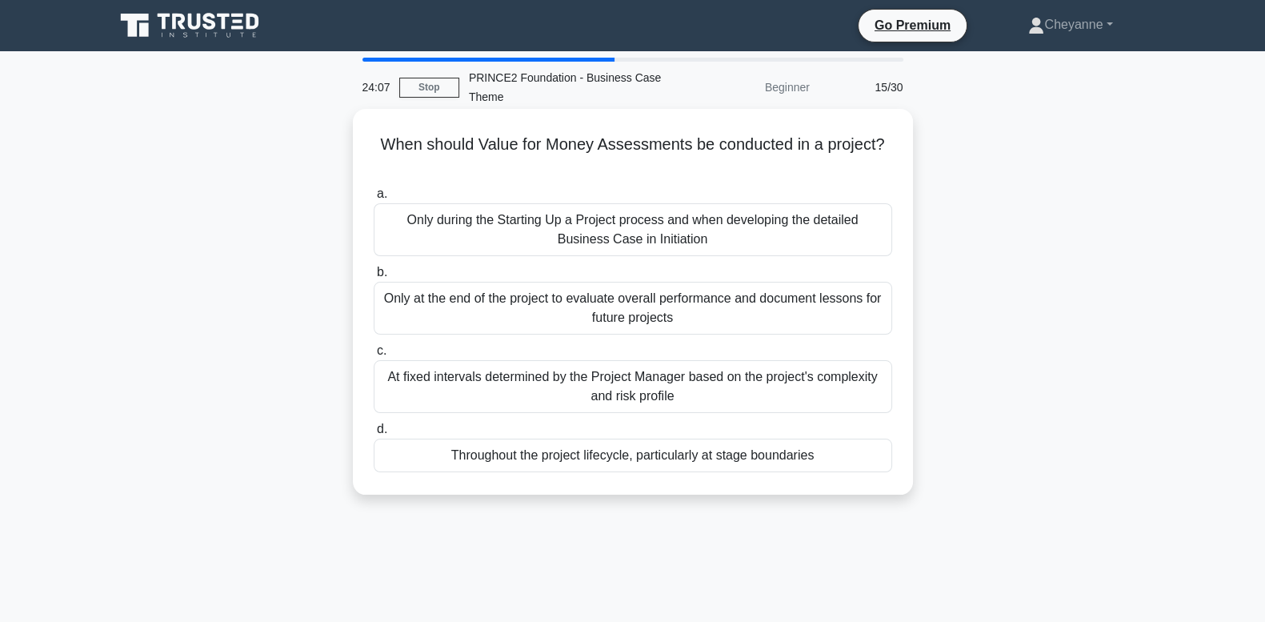
click at [764, 466] on div "Throughout the project lifecycle, particularly at stage boundaries" at bounding box center [633, 456] width 519 height 34
click at [374, 435] on input "d. Throughout the project lifecycle, particularly at stage boundaries" at bounding box center [374, 429] width 0 height 10
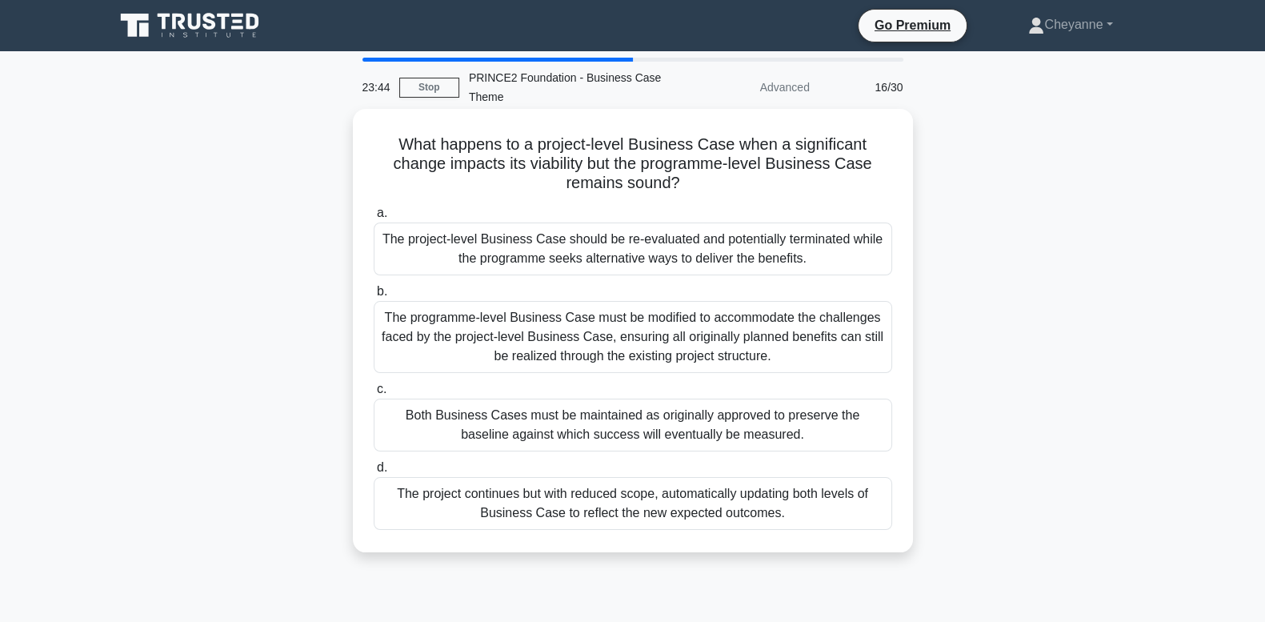
click at [803, 257] on div "The project-level Business Case should be re-evaluated and potentially terminat…" at bounding box center [633, 248] width 519 height 53
click at [374, 218] on input "a. The project-level Business Case should be re-evaluated and potentially termi…" at bounding box center [374, 213] width 0 height 10
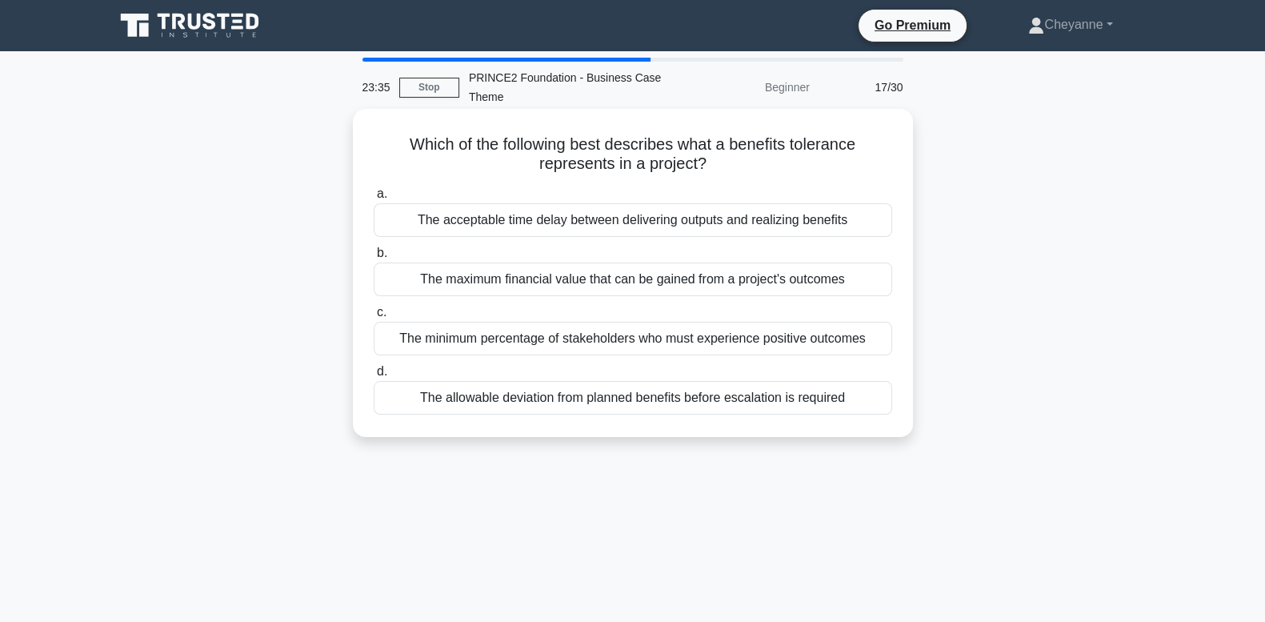
click at [695, 400] on div "The allowable deviation from planned benefits before escalation is required" at bounding box center [633, 398] width 519 height 34
click at [374, 377] on input "d. The allowable deviation from planned benefits before escalation is required" at bounding box center [374, 372] width 0 height 10
click at [759, 224] on div "To explain why the project is needed based on business problems or opportunities" at bounding box center [633, 220] width 519 height 34
click at [374, 199] on input "a. To explain why the project is needed based on business problems or opportuni…" at bounding box center [374, 194] width 0 height 10
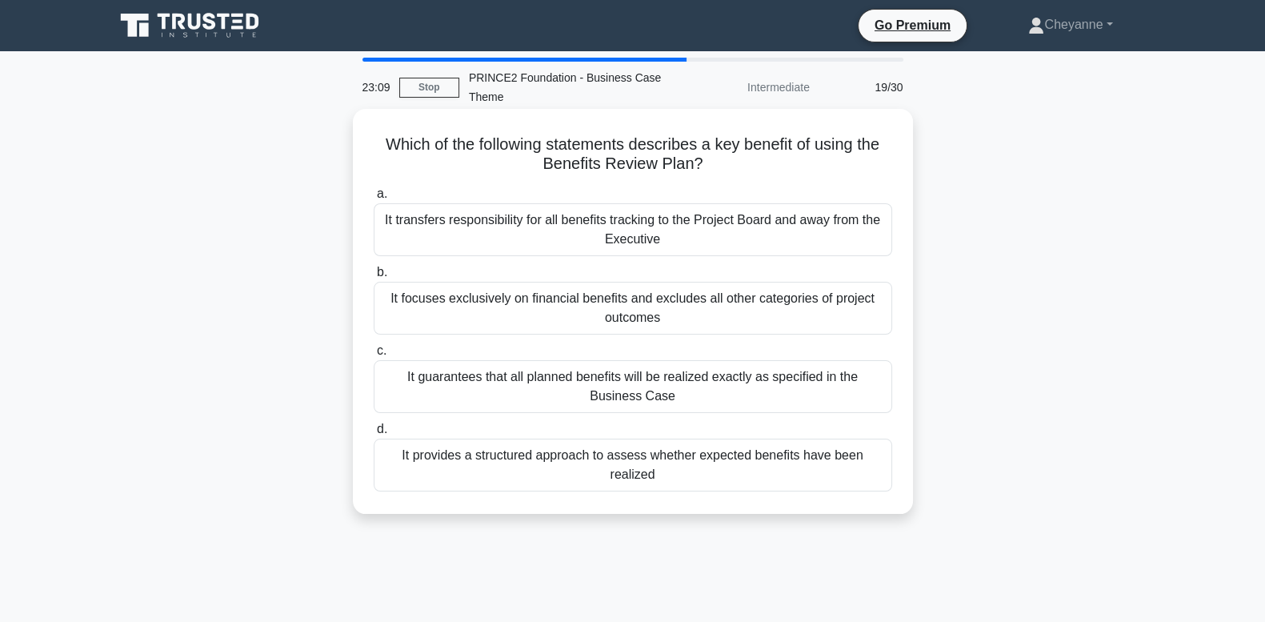
click at [704, 459] on div "It provides a structured approach to assess whether expected benefits have been…" at bounding box center [633, 465] width 519 height 53
click at [374, 435] on input "d. It provides a structured approach to assess whether expected benefits have b…" at bounding box center [374, 429] width 0 height 10
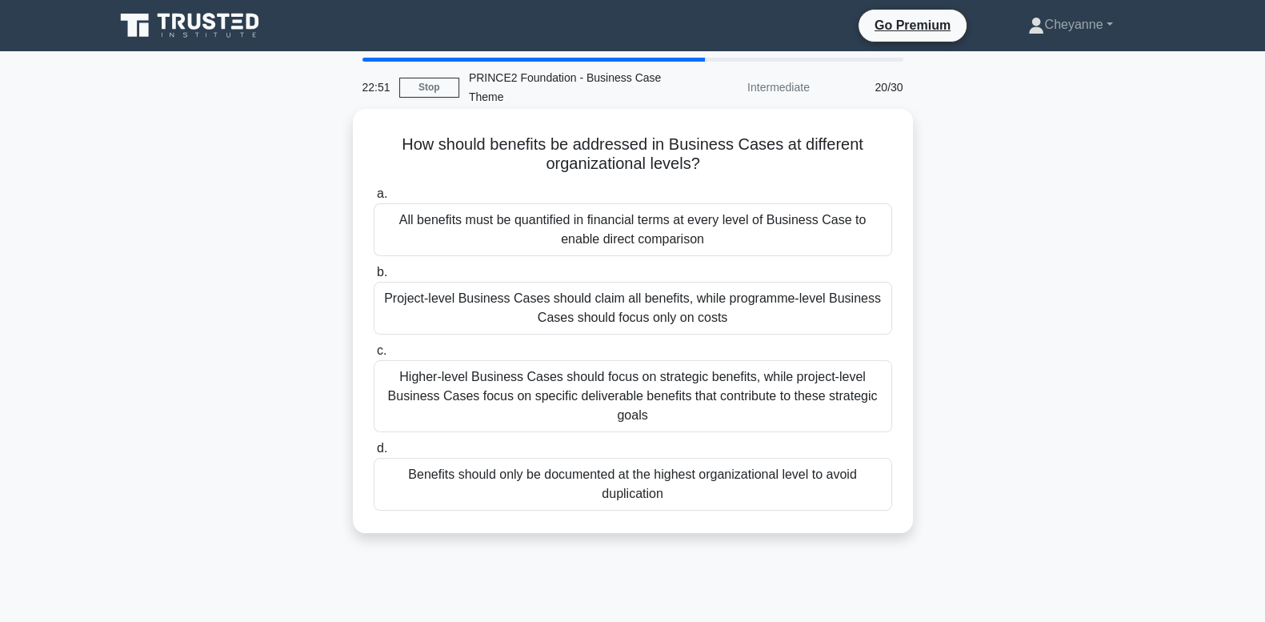
click at [784, 392] on div "Higher-level Business Cases should focus on strategic benefits, while project-l…" at bounding box center [633, 396] width 519 height 72
click at [374, 356] on input "c. Higher-level Business Cases should focus on strategic benefits, while projec…" at bounding box center [374, 351] width 0 height 10
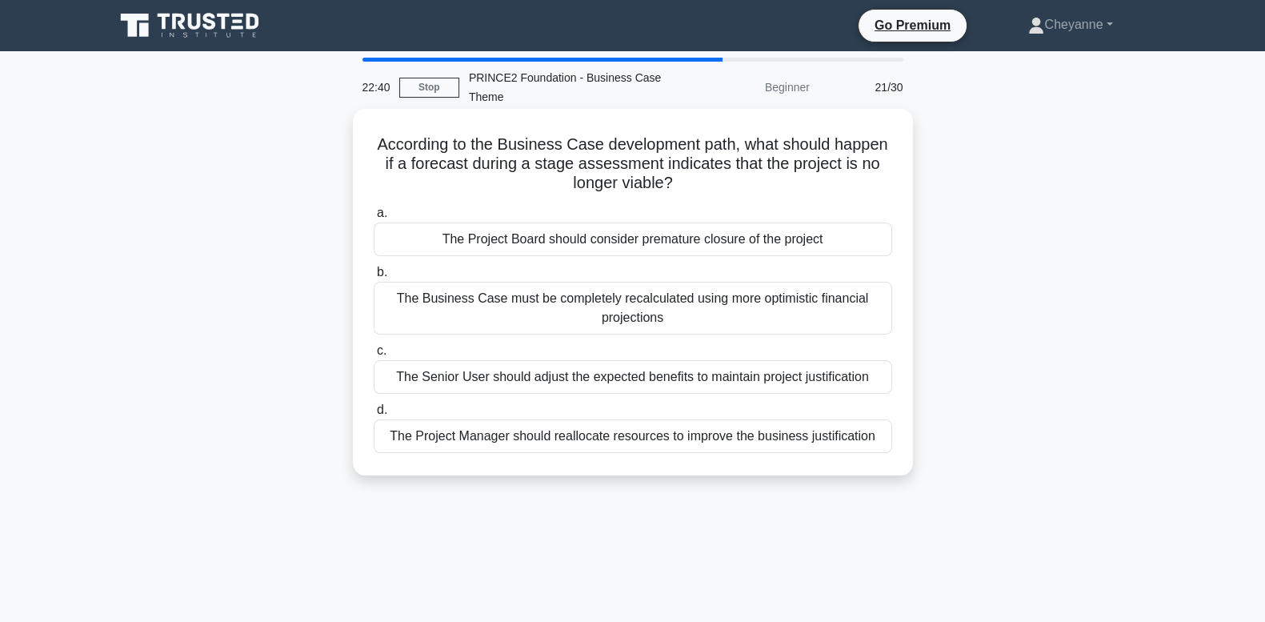
click at [804, 230] on div "The Project Board should consider premature closure of the project" at bounding box center [633, 239] width 519 height 34
click at [374, 218] on input "a. The Project Board should consider premature closure of the project" at bounding box center [374, 213] width 0 height 10
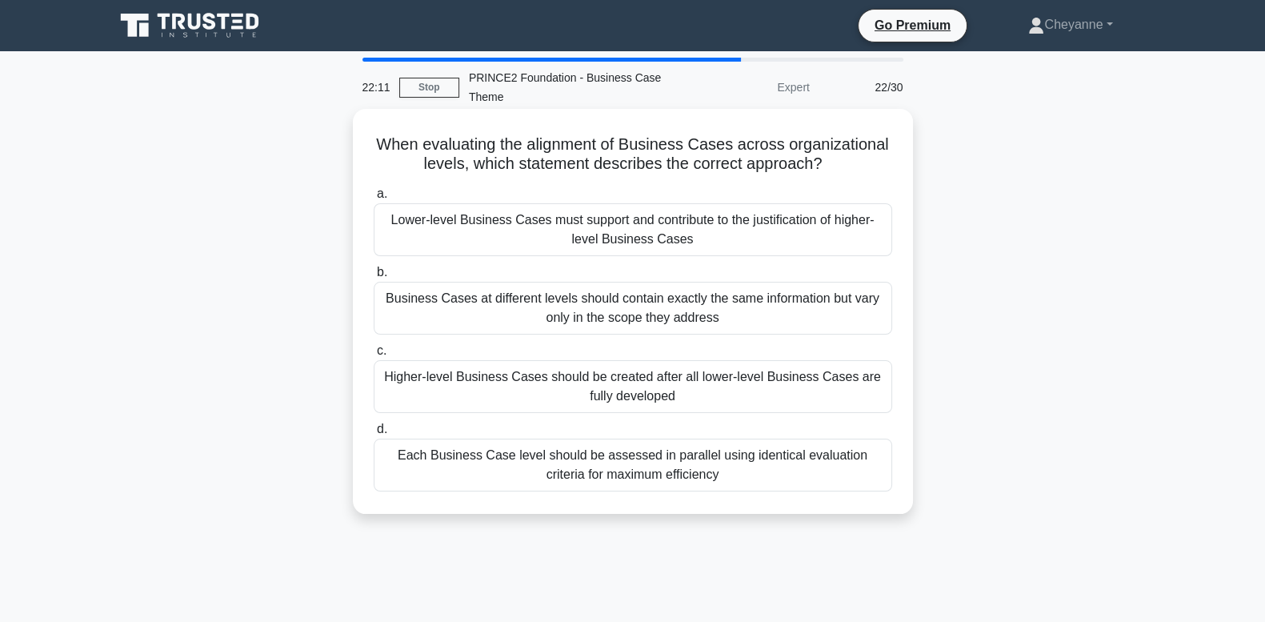
click at [779, 243] on div "Lower-level Business Cases must support and contribute to the justification of …" at bounding box center [633, 229] width 519 height 53
click at [374, 199] on input "a. Lower-level Business Cases must support and contribute to the justification …" at bounding box center [374, 194] width 0 height 10
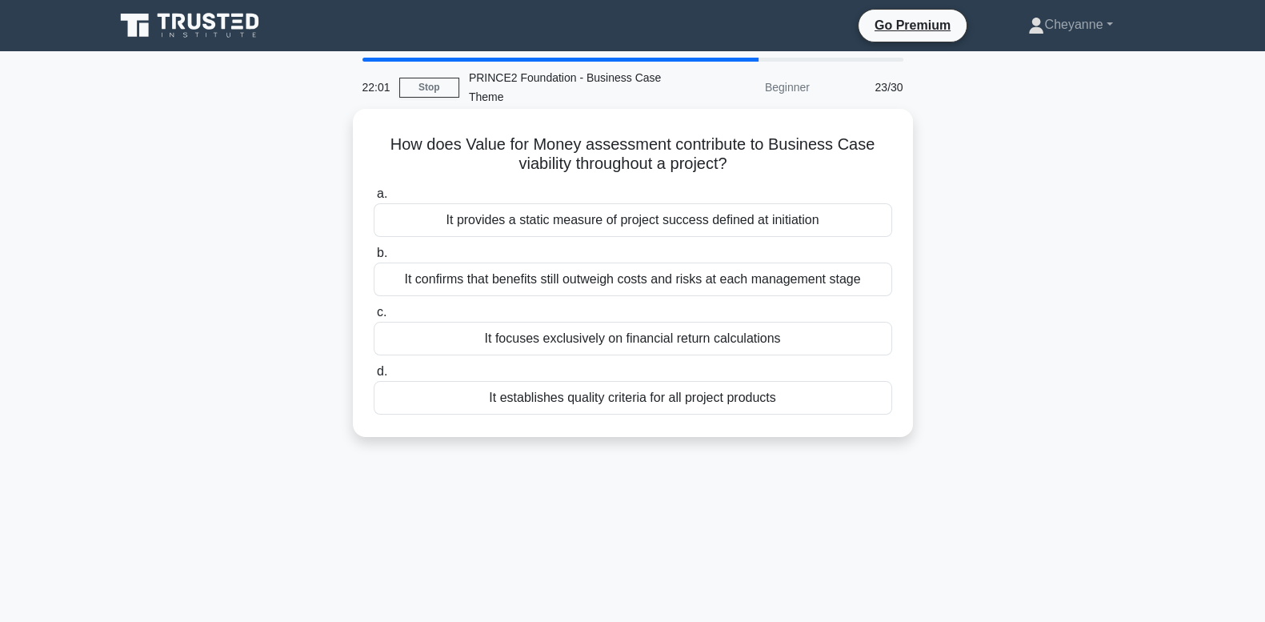
click at [776, 280] on div "It confirms that benefits still outweigh costs and risks at each management sta…" at bounding box center [633, 280] width 519 height 34
click at [374, 259] on input "b. It confirms that benefits still outweigh costs and risks at each management …" at bounding box center [374, 253] width 0 height 10
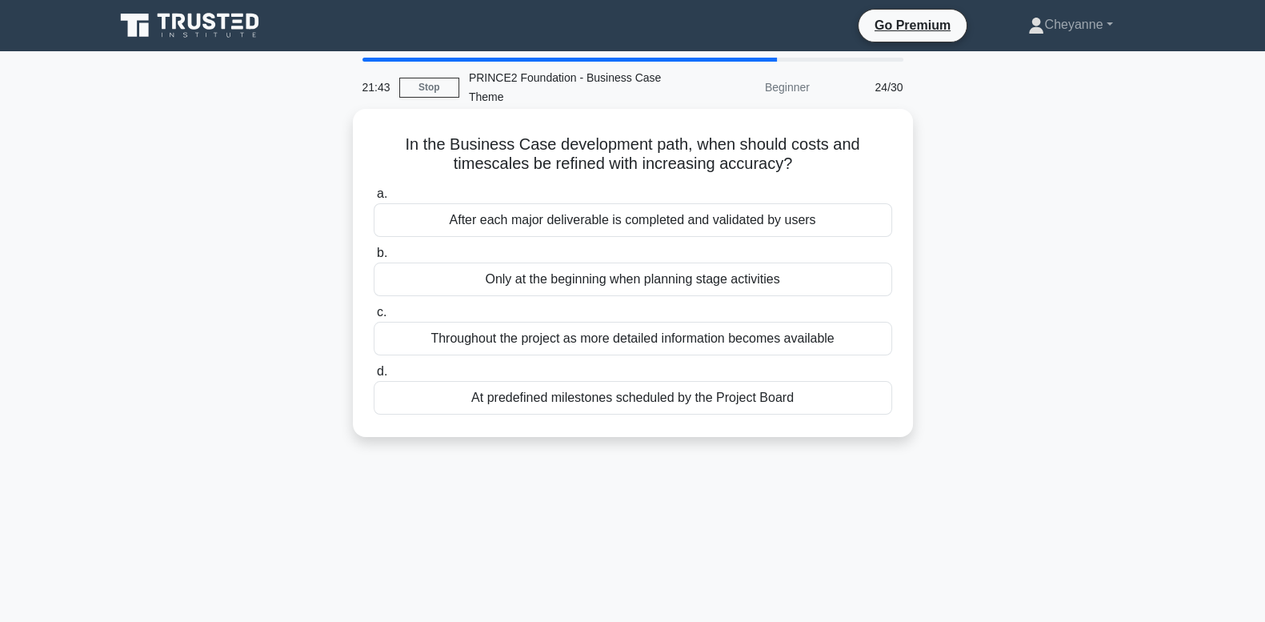
click at [808, 343] on div "Throughout the project as more detailed information becomes available" at bounding box center [633, 339] width 519 height 34
click at [374, 318] on input "c. Throughout the project as more detailed information becomes available" at bounding box center [374, 312] width 0 height 10
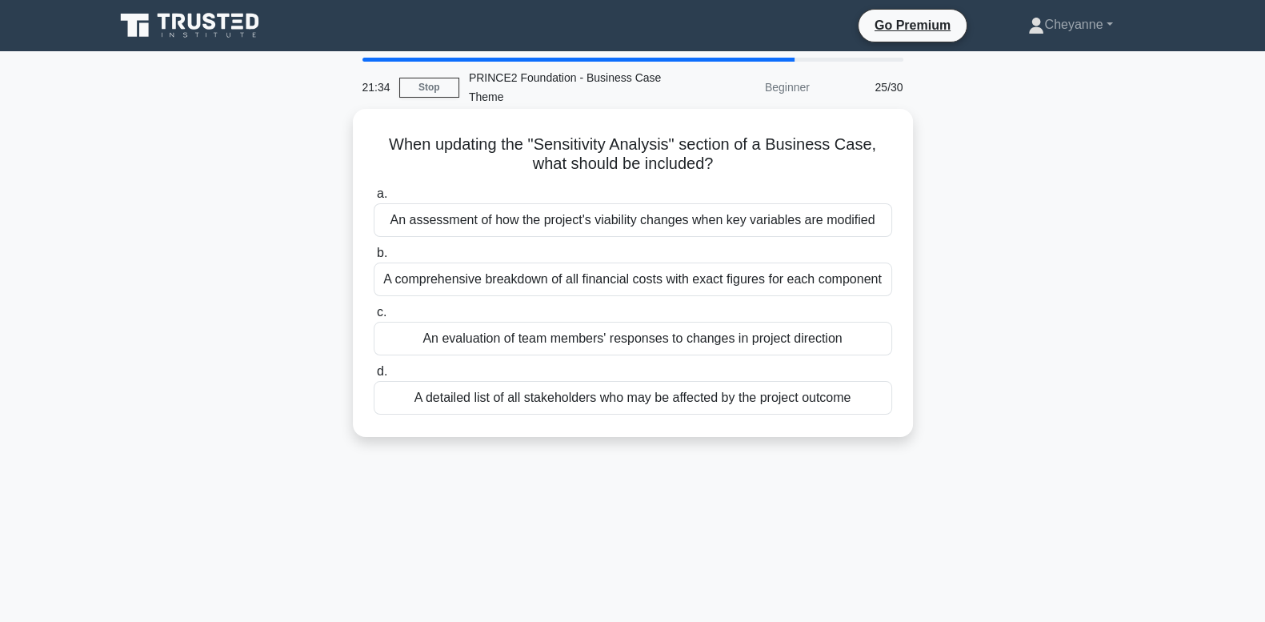
click at [814, 223] on div "An assessment of how the project's viability changes when key variables are mod…" at bounding box center [633, 220] width 519 height 34
click at [374, 199] on input "a. An assessment of how the project's viability changes when key variables are …" at bounding box center [374, 194] width 0 height 10
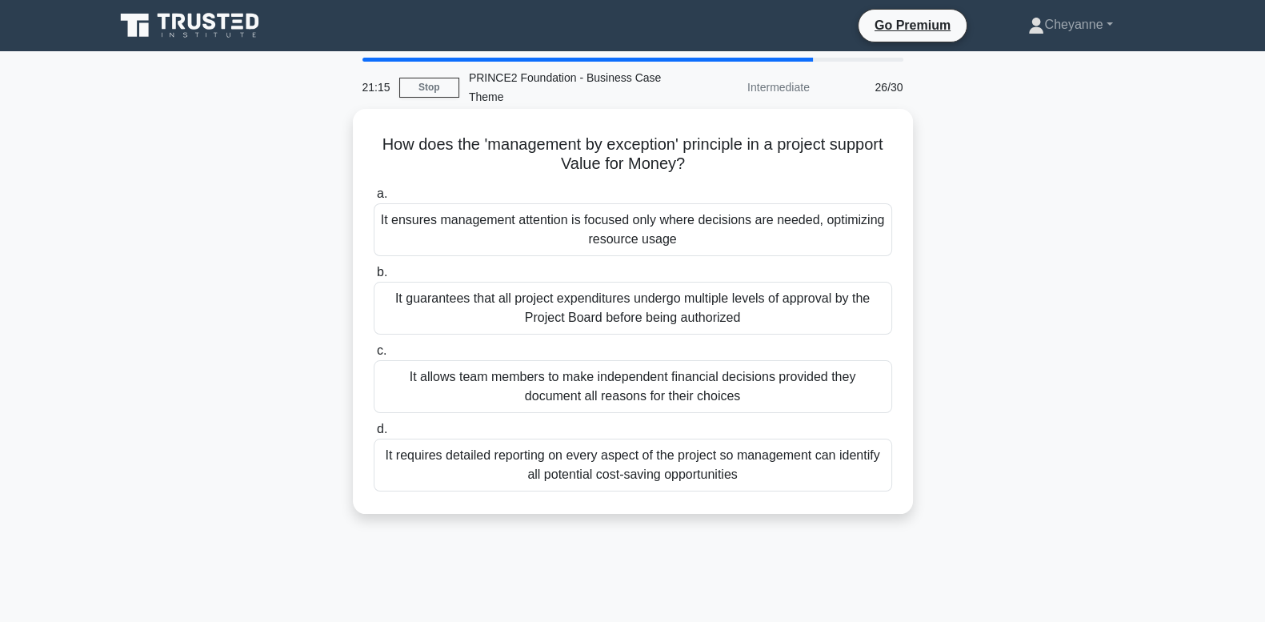
click at [808, 243] on div "It ensures management attention is focused only where decisions are needed, opt…" at bounding box center [633, 229] width 519 height 53
click at [374, 199] on input "a. It ensures management attention is focused only where decisions are needed, …" at bounding box center [374, 194] width 0 height 10
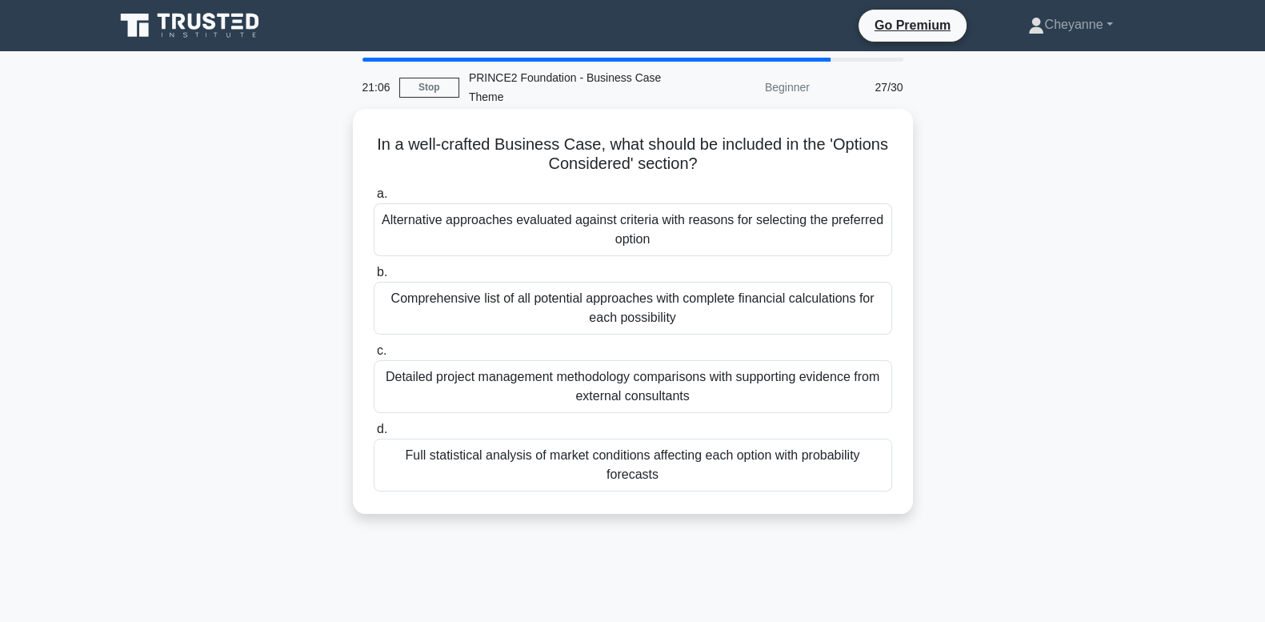
click at [811, 246] on div "Alternative approaches evaluated against criteria with reasons for selecting th…" at bounding box center [633, 229] width 519 height 53
click at [374, 199] on input "a. Alternative approaches evaluated against criteria with reasons for selecting…" at bounding box center [374, 194] width 0 height 10
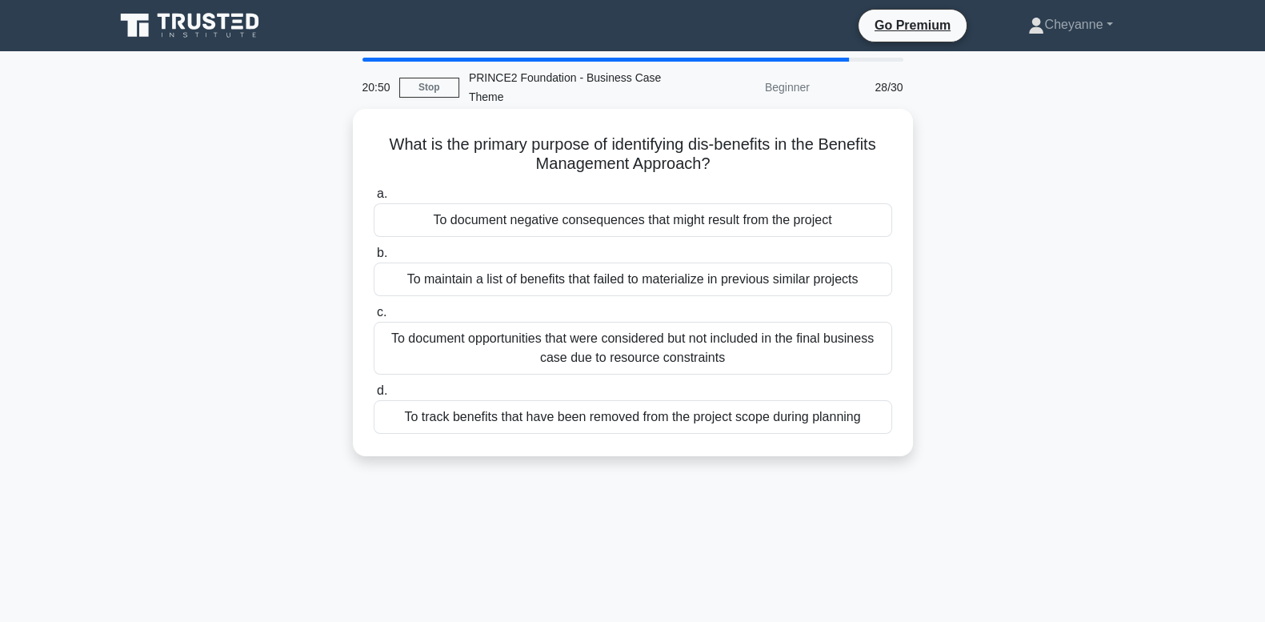
click at [824, 230] on div "To document negative consequences that might result from the project" at bounding box center [633, 220] width 519 height 34
click at [374, 199] on input "a. To document negative consequences that might result from the project" at bounding box center [374, 194] width 0 height 10
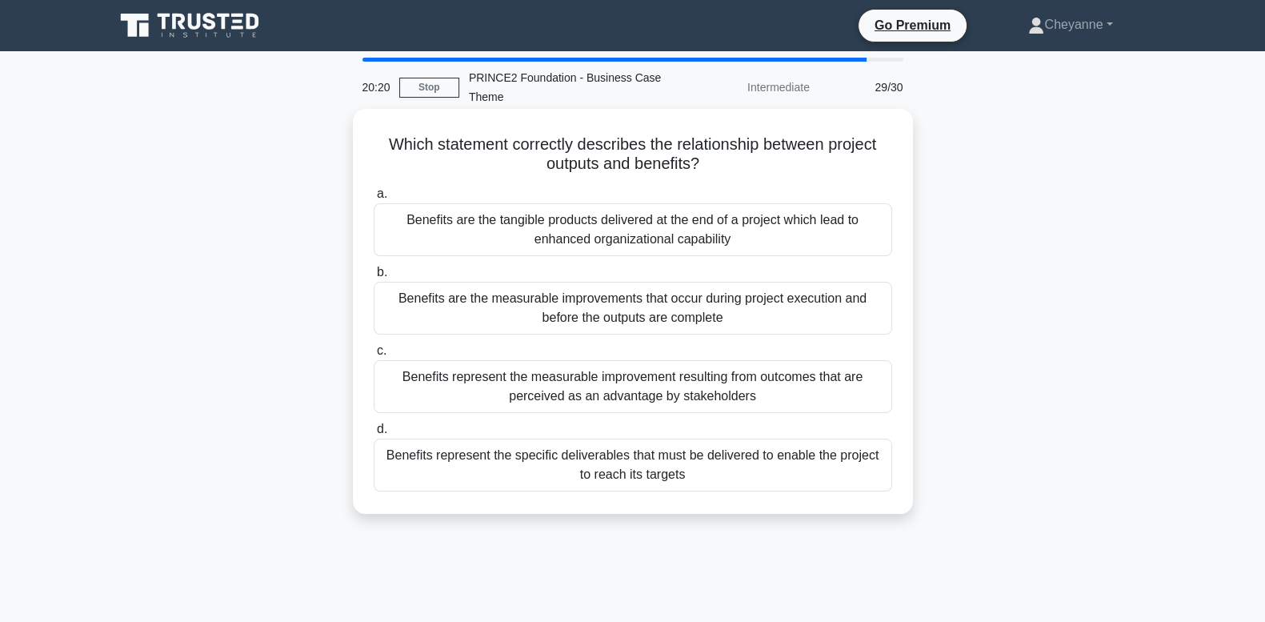
click at [792, 403] on div "Benefits represent the measurable improvement resulting from outcomes that are …" at bounding box center [633, 386] width 519 height 53
click at [374, 356] on input "c. Benefits represent the measurable improvement resulting from outcomes that a…" at bounding box center [374, 351] width 0 height 10
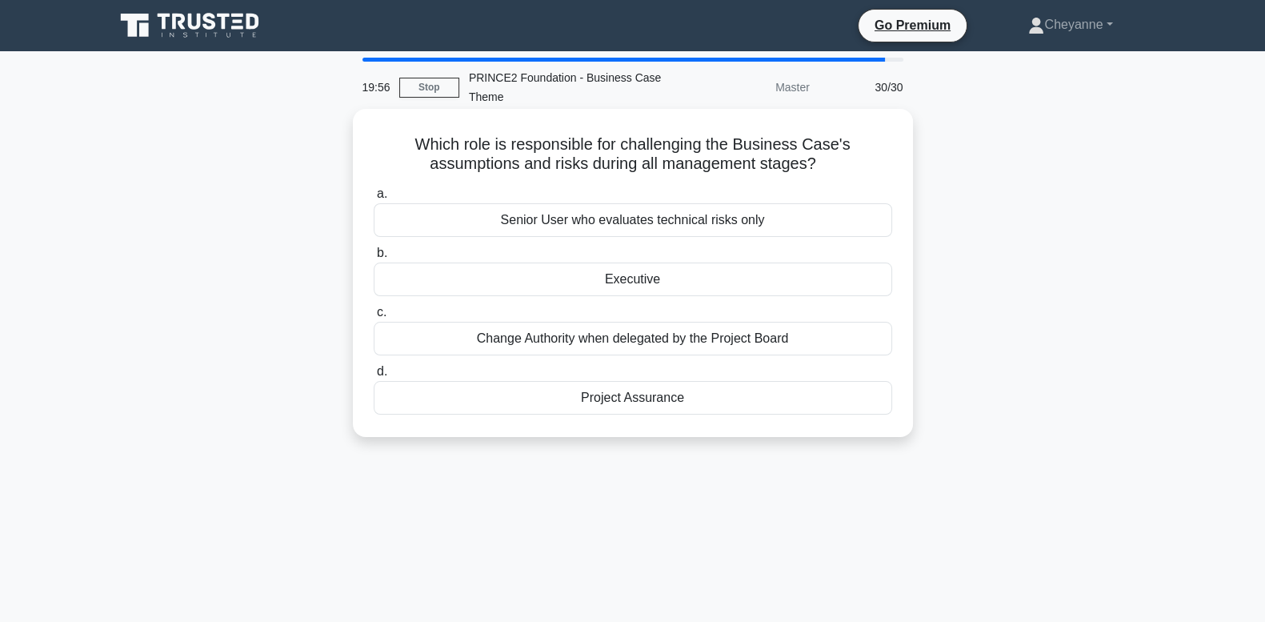
click at [761, 280] on div "Executive" at bounding box center [633, 280] width 519 height 34
click at [374, 259] on input "b. Executive" at bounding box center [374, 253] width 0 height 10
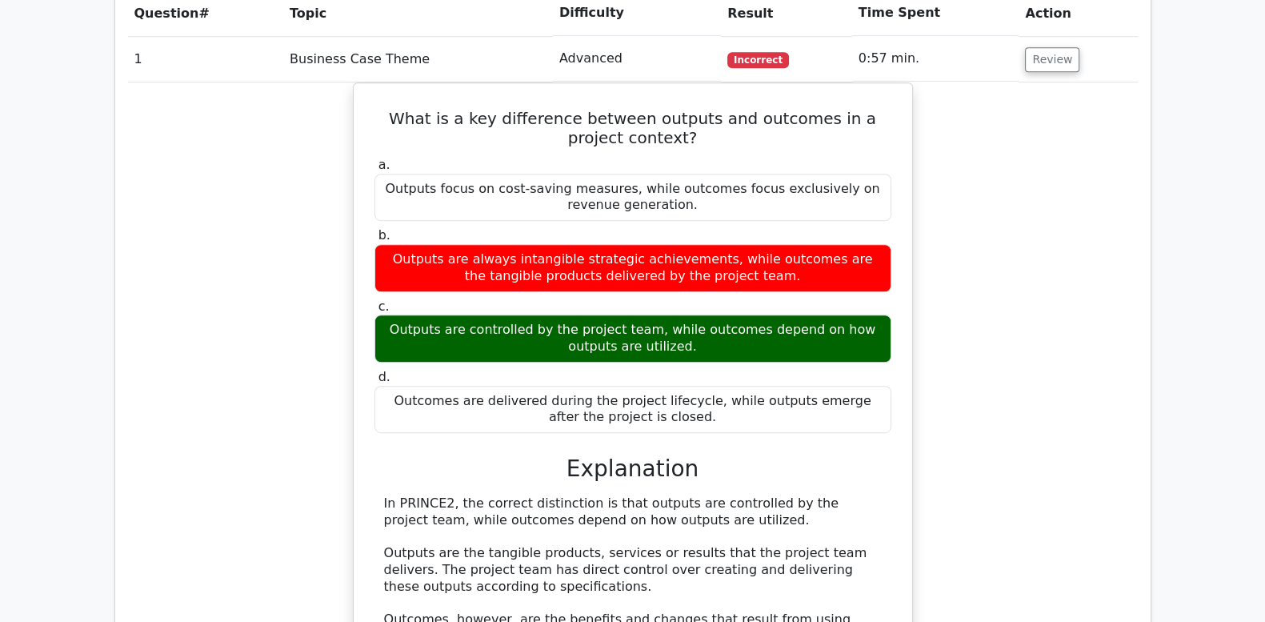
scroll to position [1133, 0]
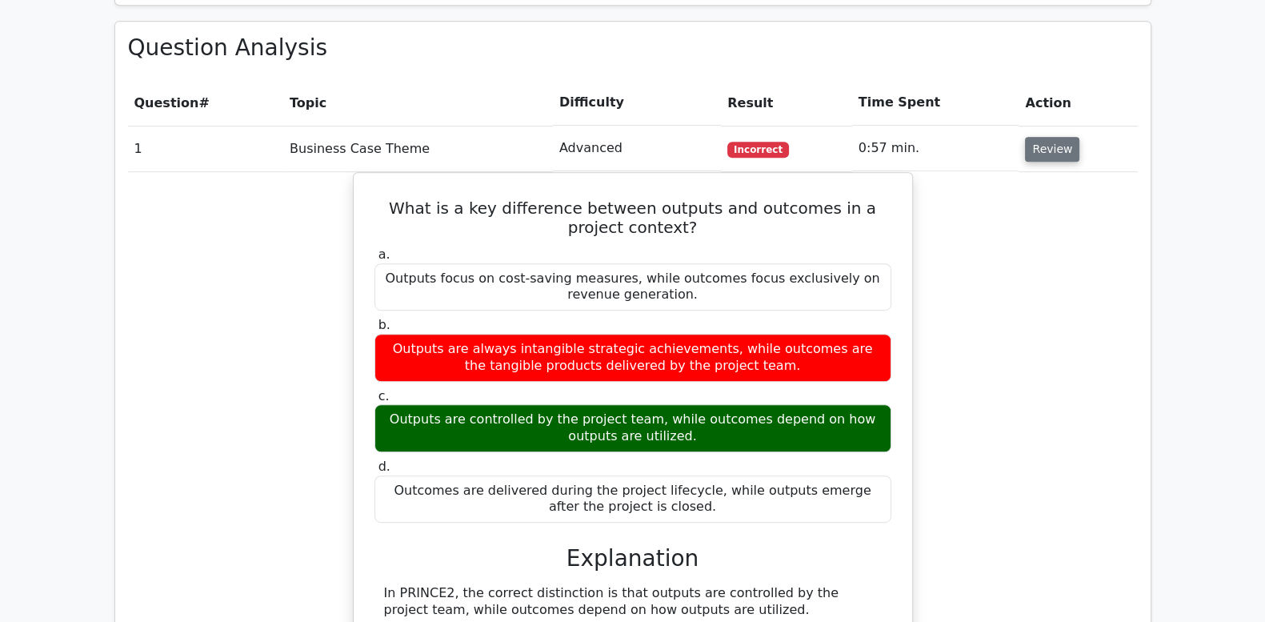
click at [1059, 137] on button "Review" at bounding box center [1052, 149] width 54 height 25
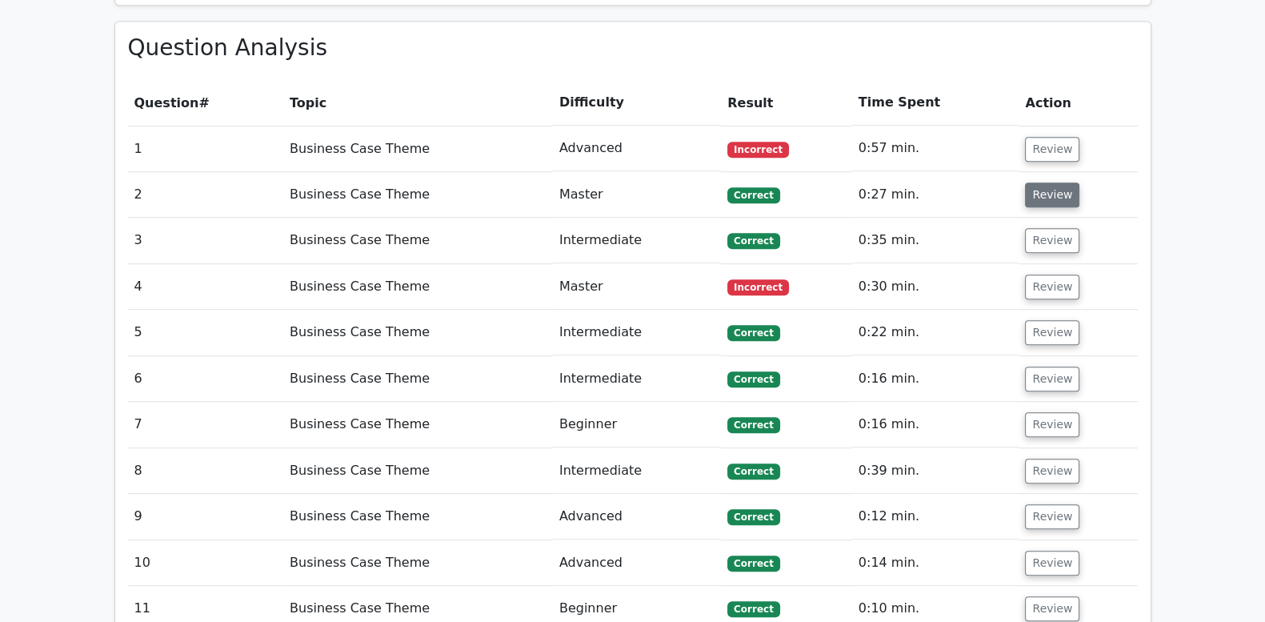
click at [1051, 182] on button "Review" at bounding box center [1052, 194] width 54 height 25
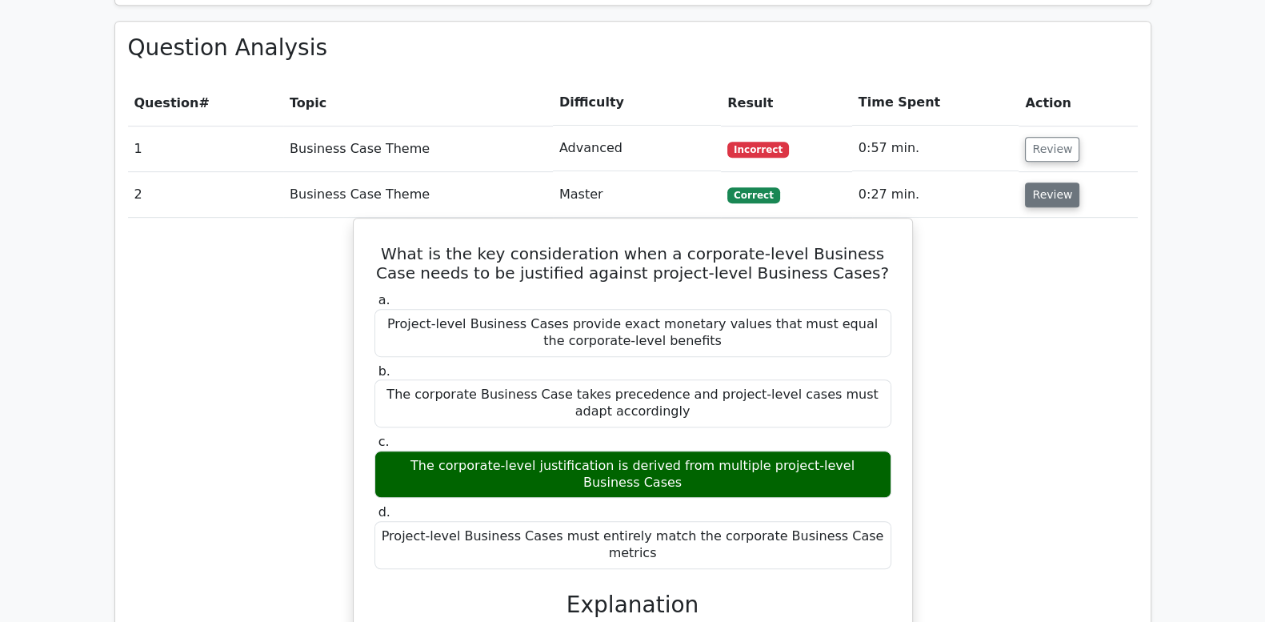
click at [1051, 182] on button "Review" at bounding box center [1052, 194] width 54 height 25
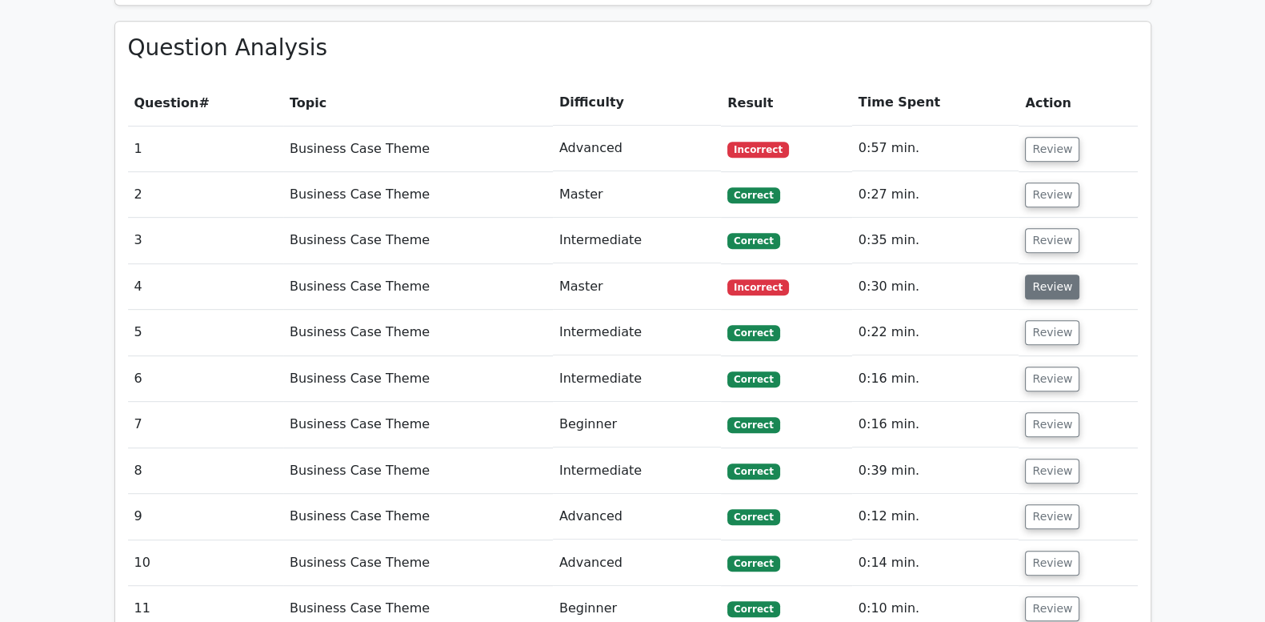
click at [1062, 275] on button "Review" at bounding box center [1052, 287] width 54 height 25
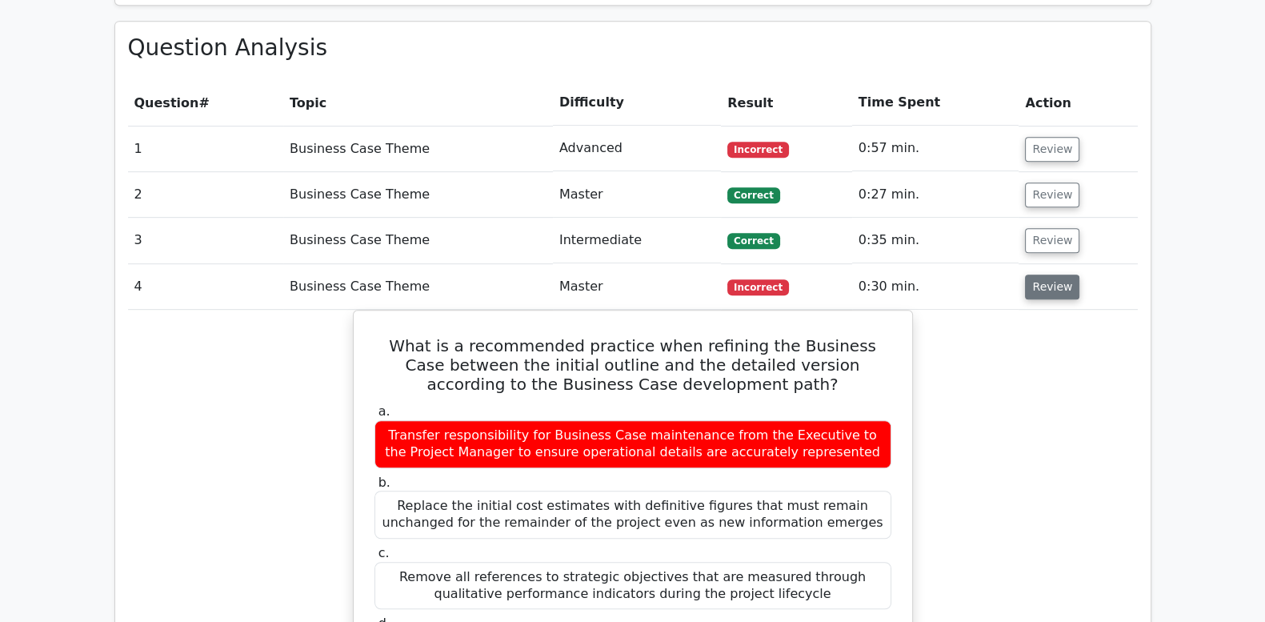
click at [1044, 275] on button "Review" at bounding box center [1052, 287] width 54 height 25
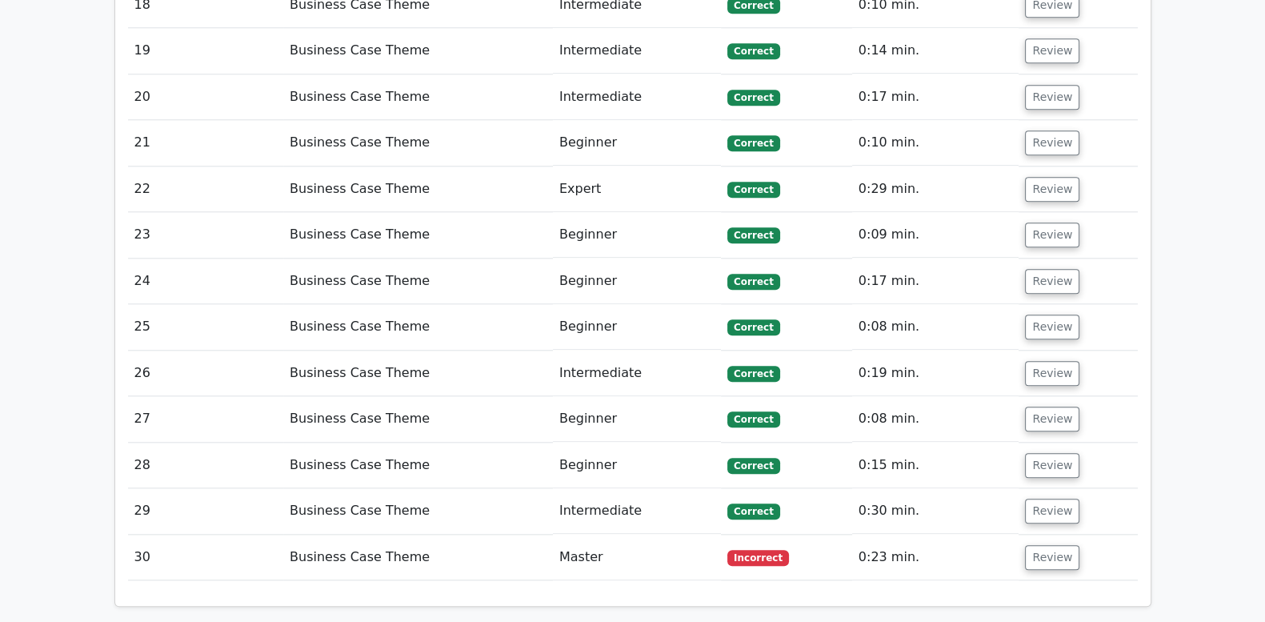
scroll to position [2134, 0]
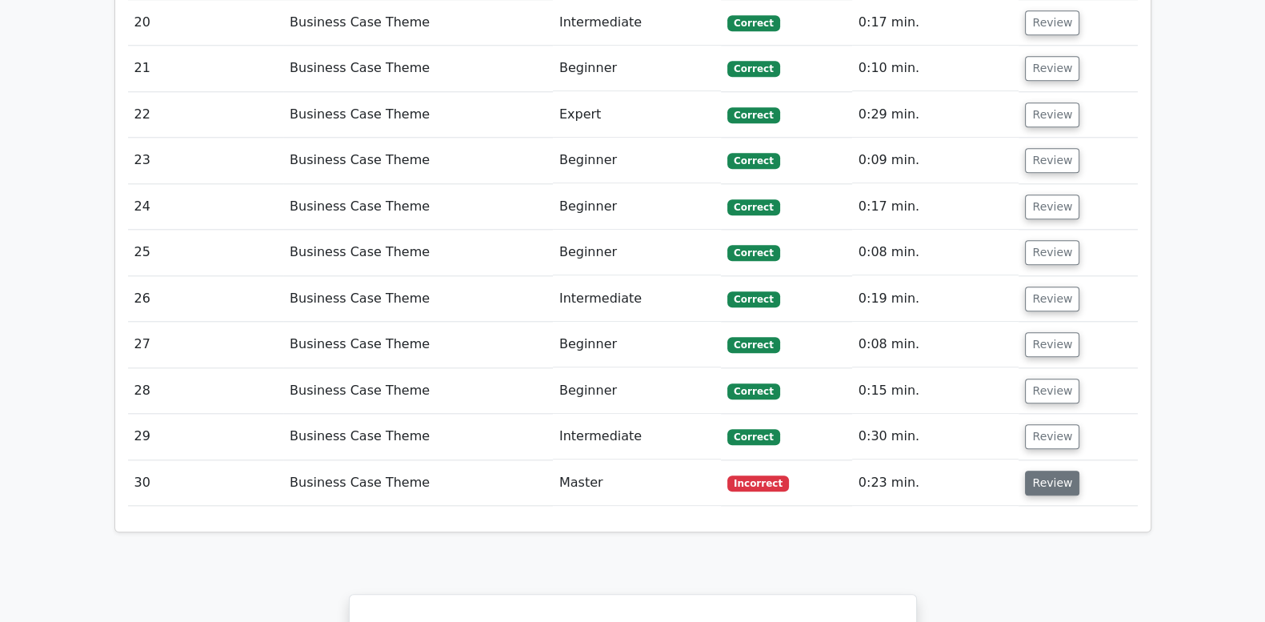
click at [1028, 471] on button "Review" at bounding box center [1052, 483] width 54 height 25
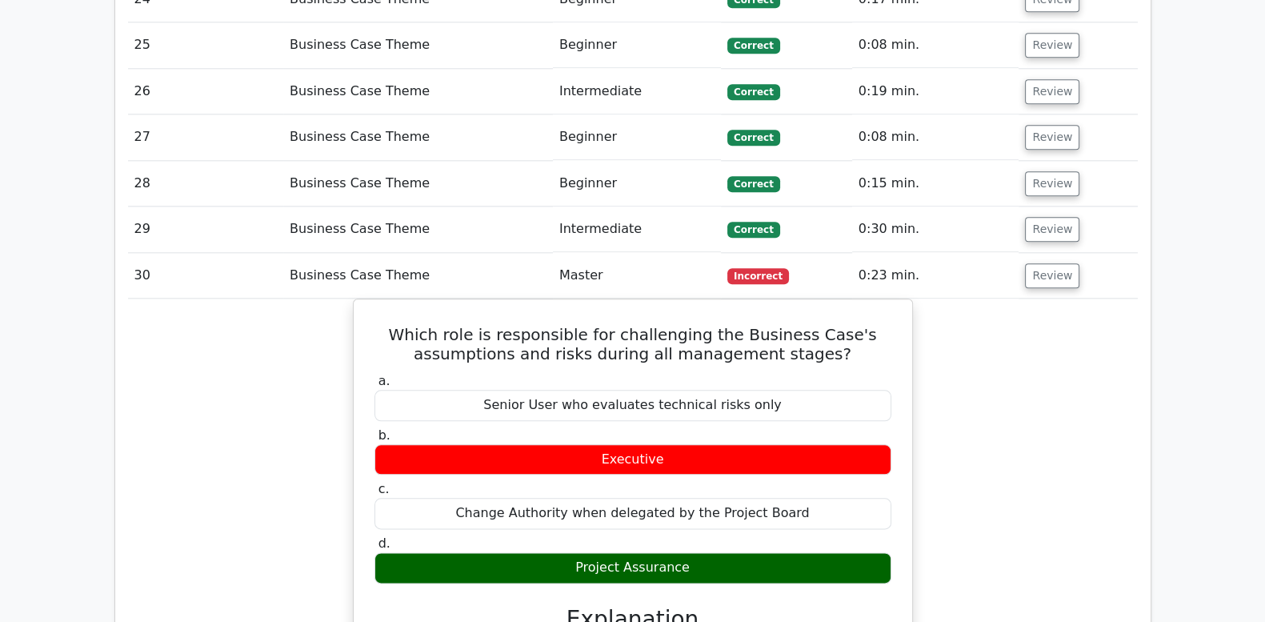
scroll to position [2334, 0]
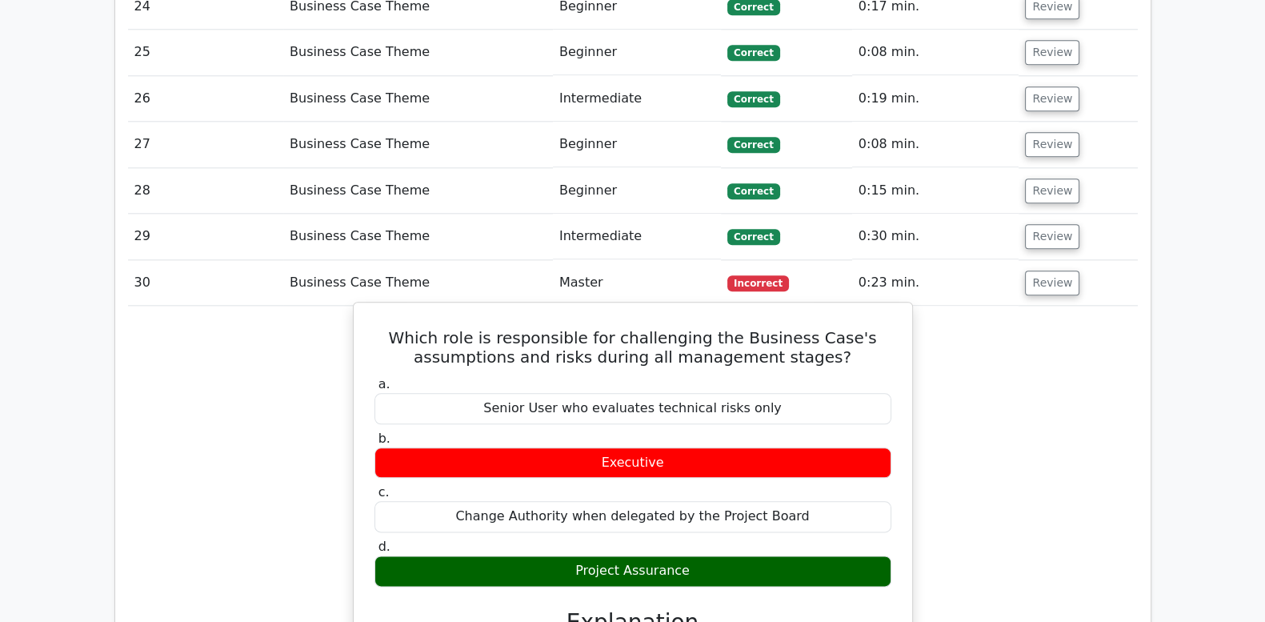
drag, startPoint x: 415, startPoint y: 264, endPoint x: 808, endPoint y: 514, distance: 465.6
copy div "Which role is responsible for challenging the Business Case's assumptions and r…"
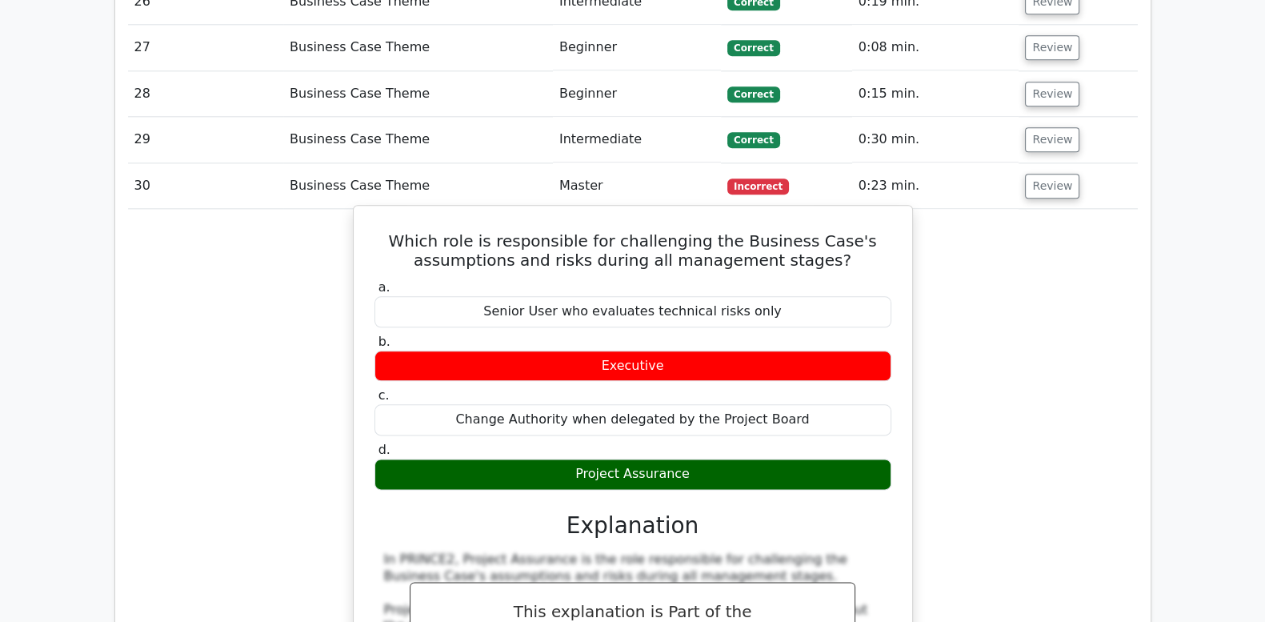
scroll to position [2467, 0]
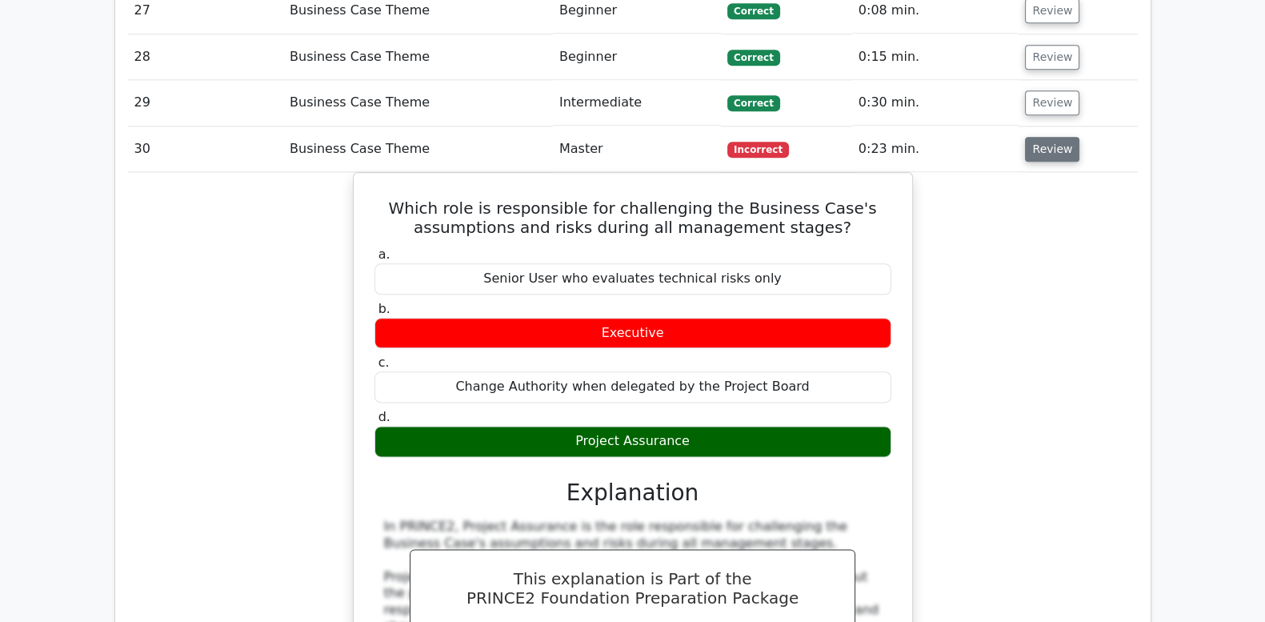
click at [1045, 137] on button "Review" at bounding box center [1052, 149] width 54 height 25
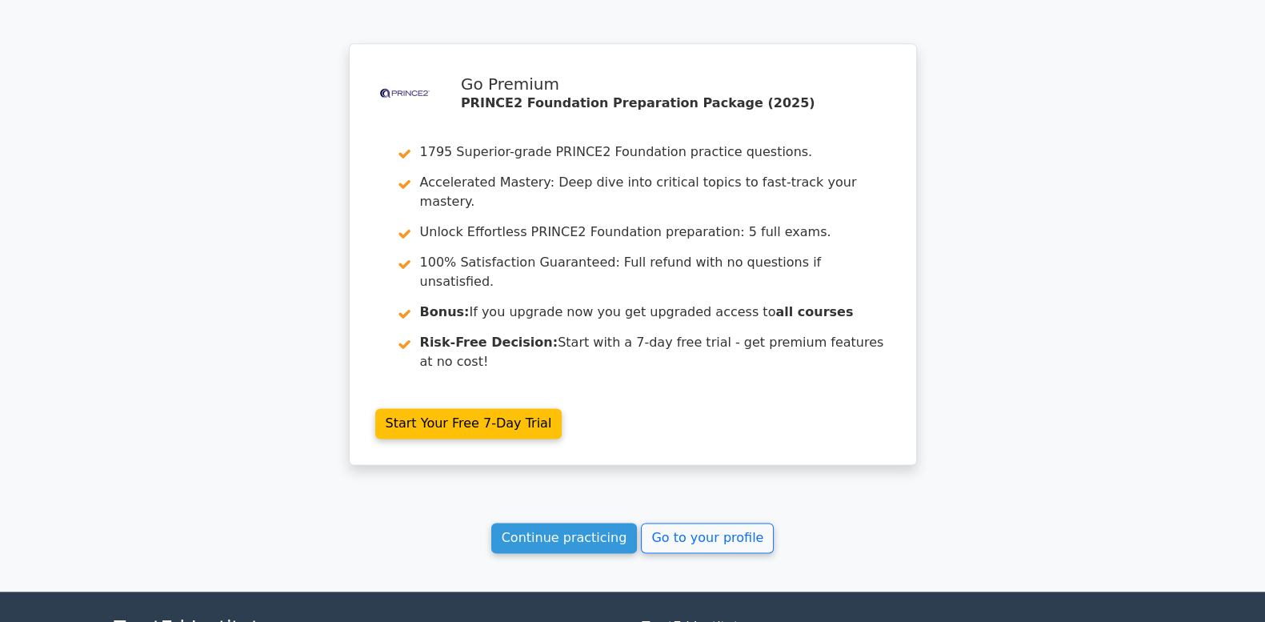
scroll to position [2719, 0]
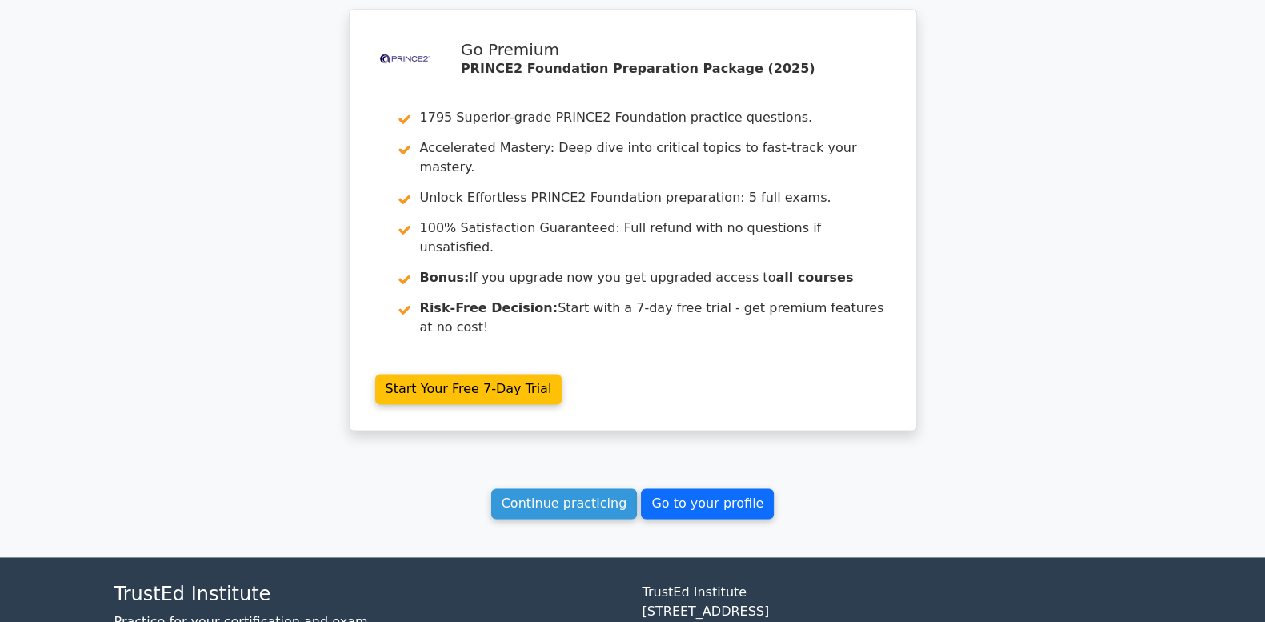
click at [713, 488] on link "Go to your profile" at bounding box center [707, 503] width 133 height 30
click at [587, 488] on link "Continue practicing" at bounding box center [564, 503] width 146 height 30
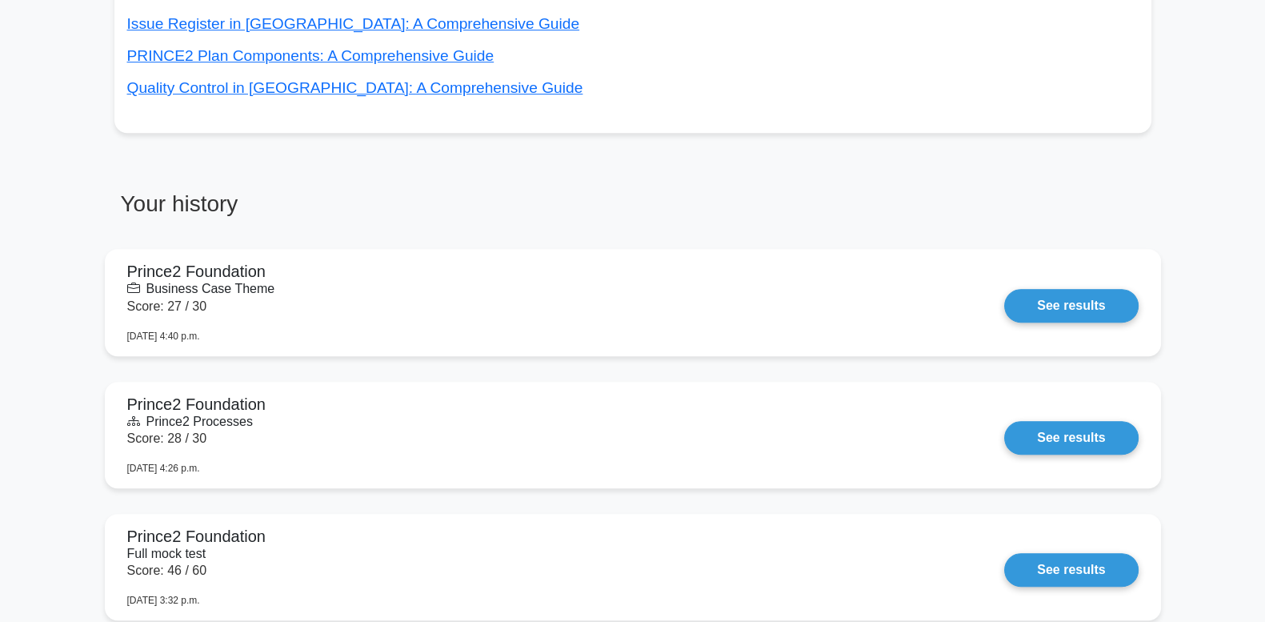
scroll to position [1084, 0]
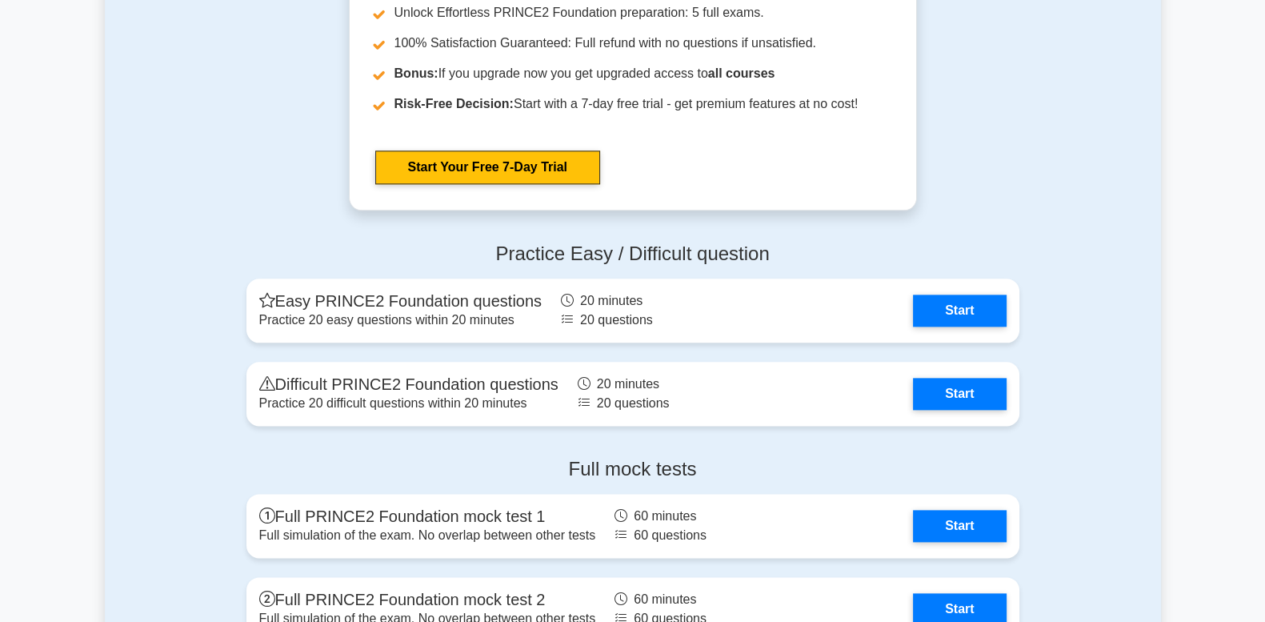
scroll to position [2668, 0]
